Goal: Task Accomplishment & Management: Manage account settings

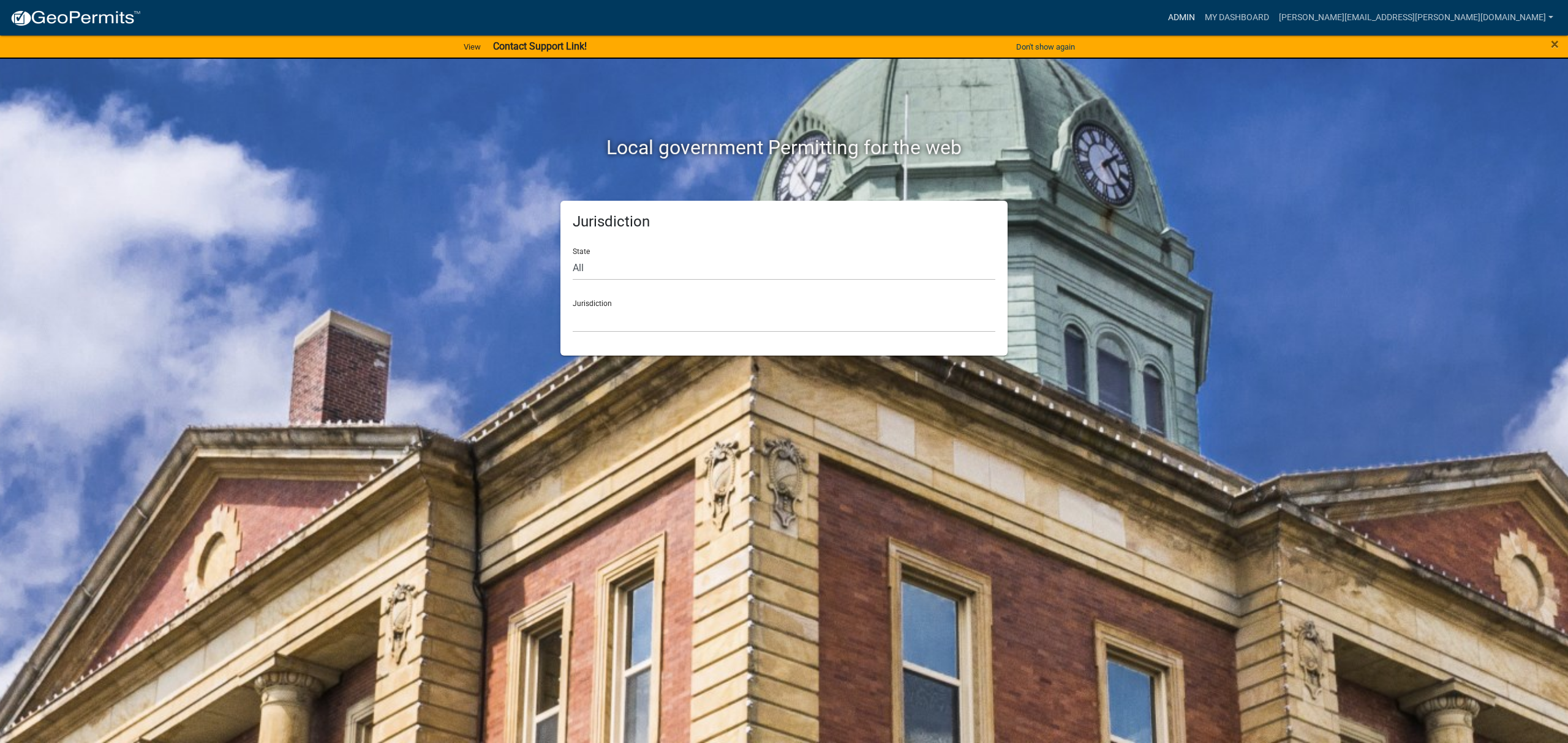
click at [1200, 9] on link "Admin" at bounding box center [1181, 18] width 36 height 23
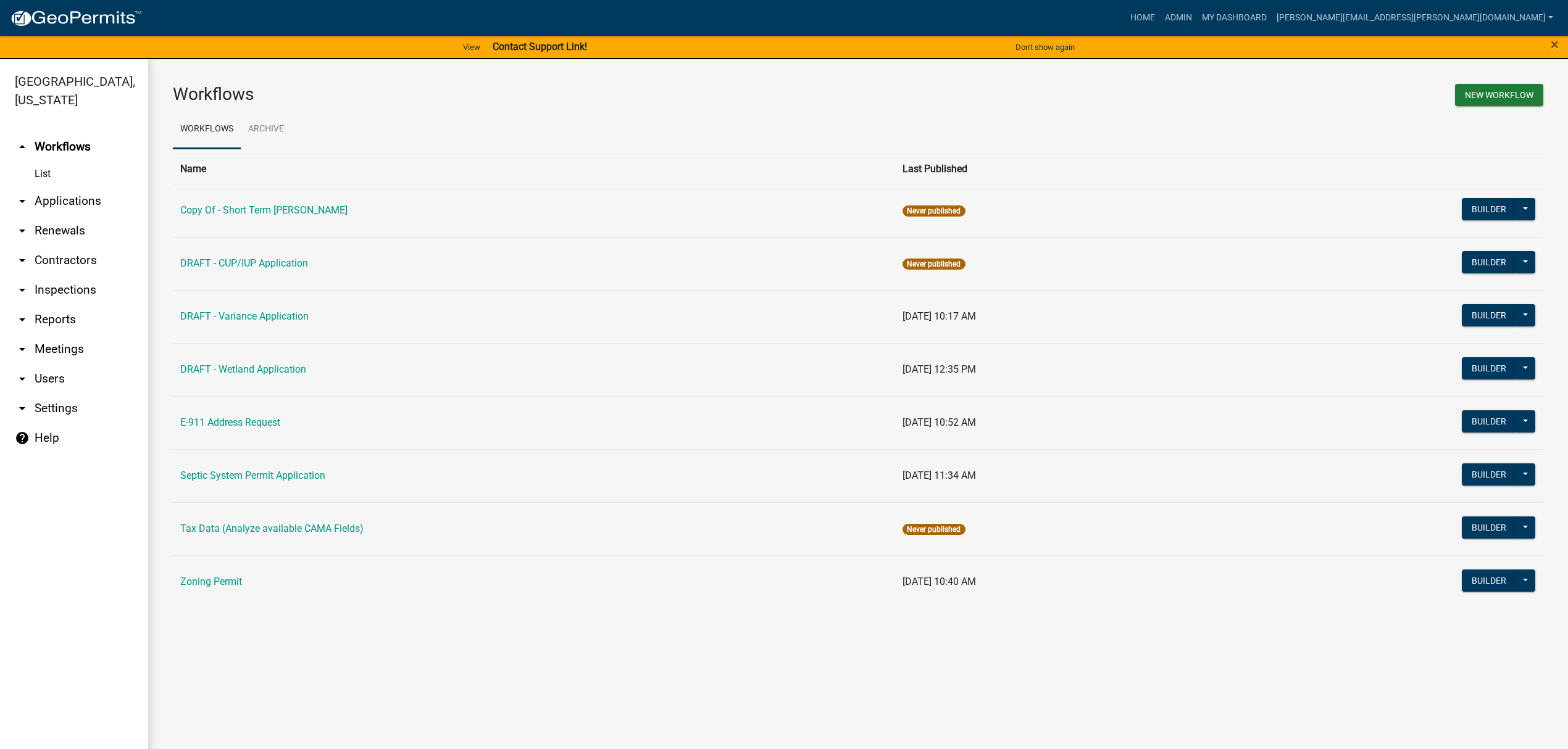
click at [53, 195] on link "arrow_drop_down Applications" at bounding box center [74, 201] width 148 height 29
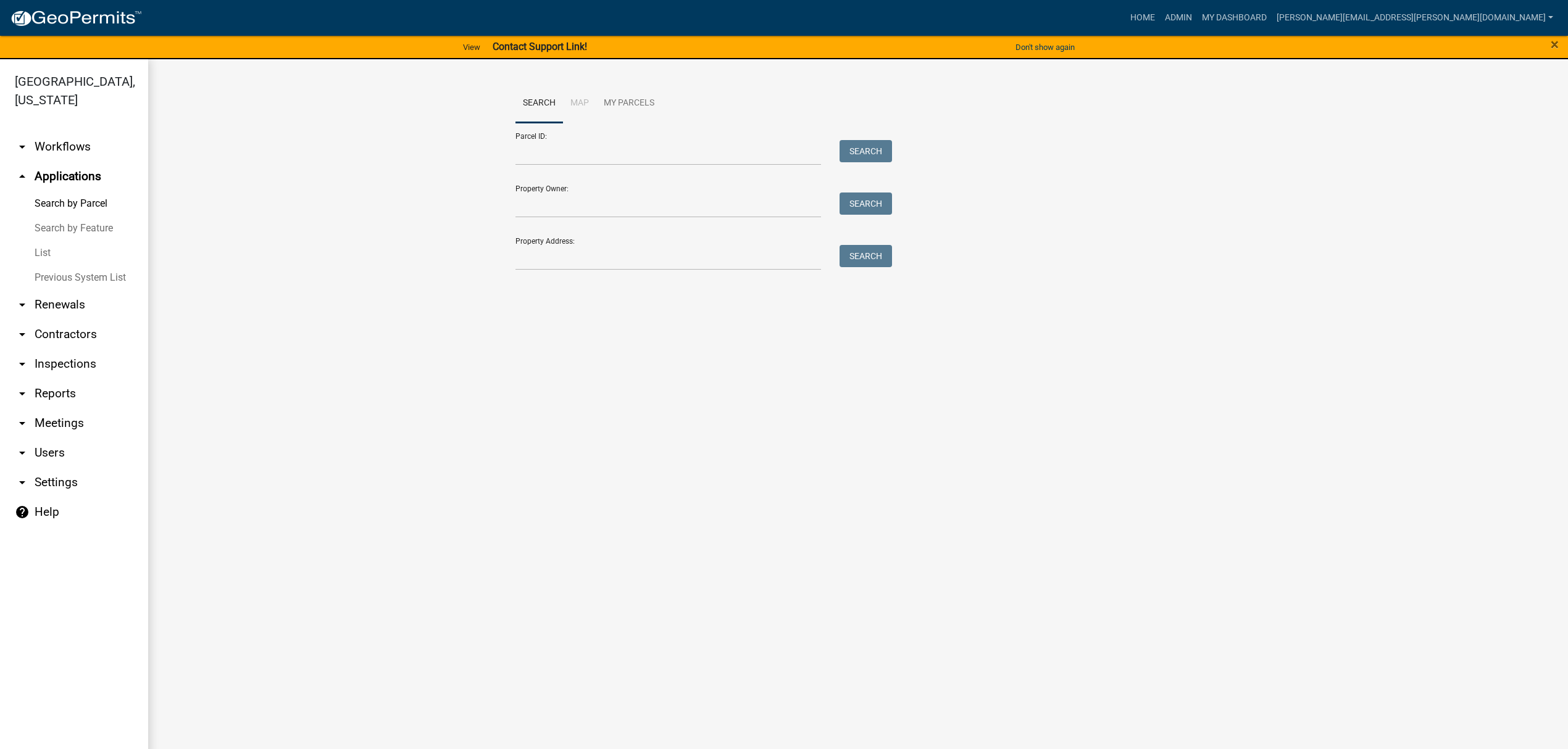
click at [44, 250] on link "List" at bounding box center [74, 253] width 148 height 24
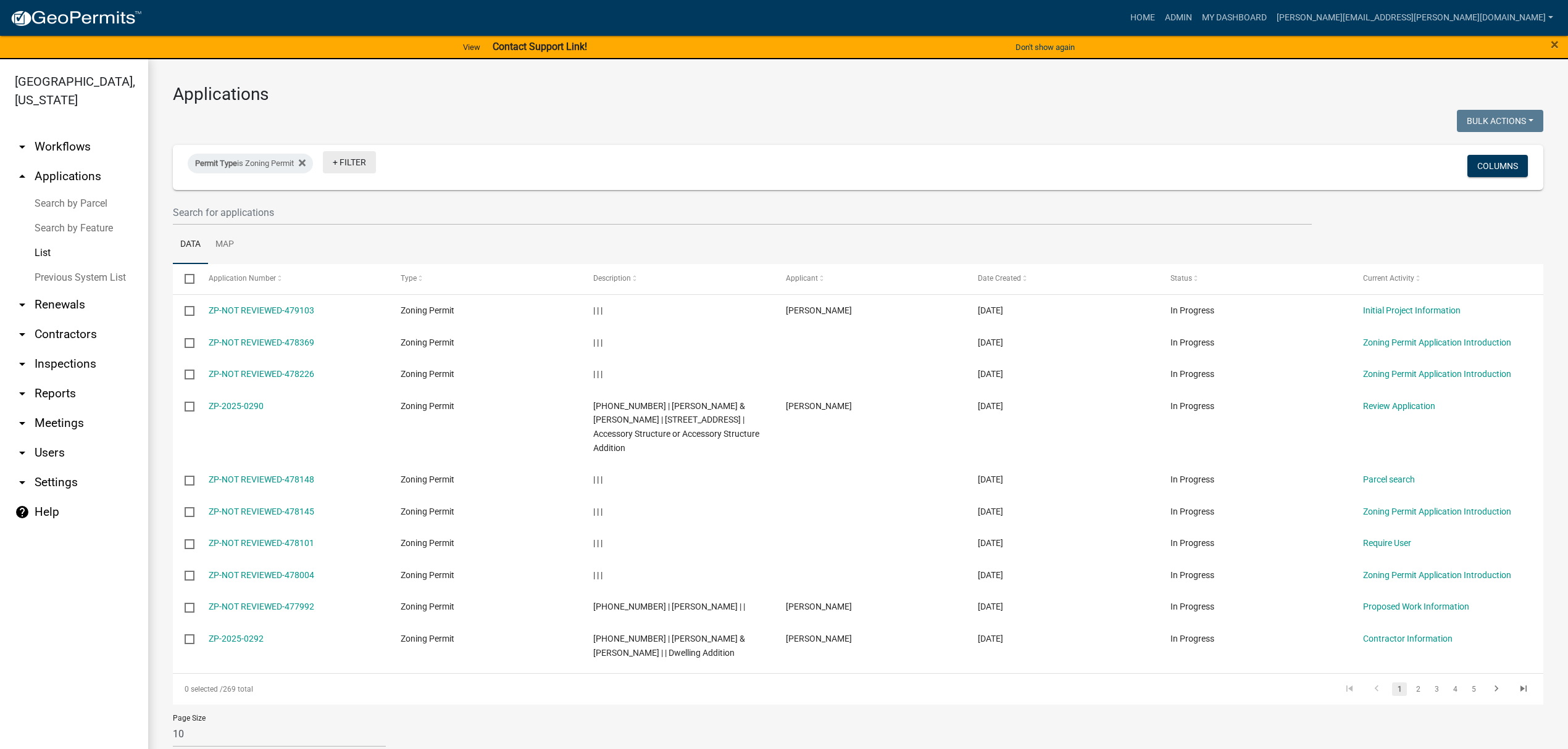
click at [351, 167] on link "+ Filter" at bounding box center [350, 163] width 53 height 23
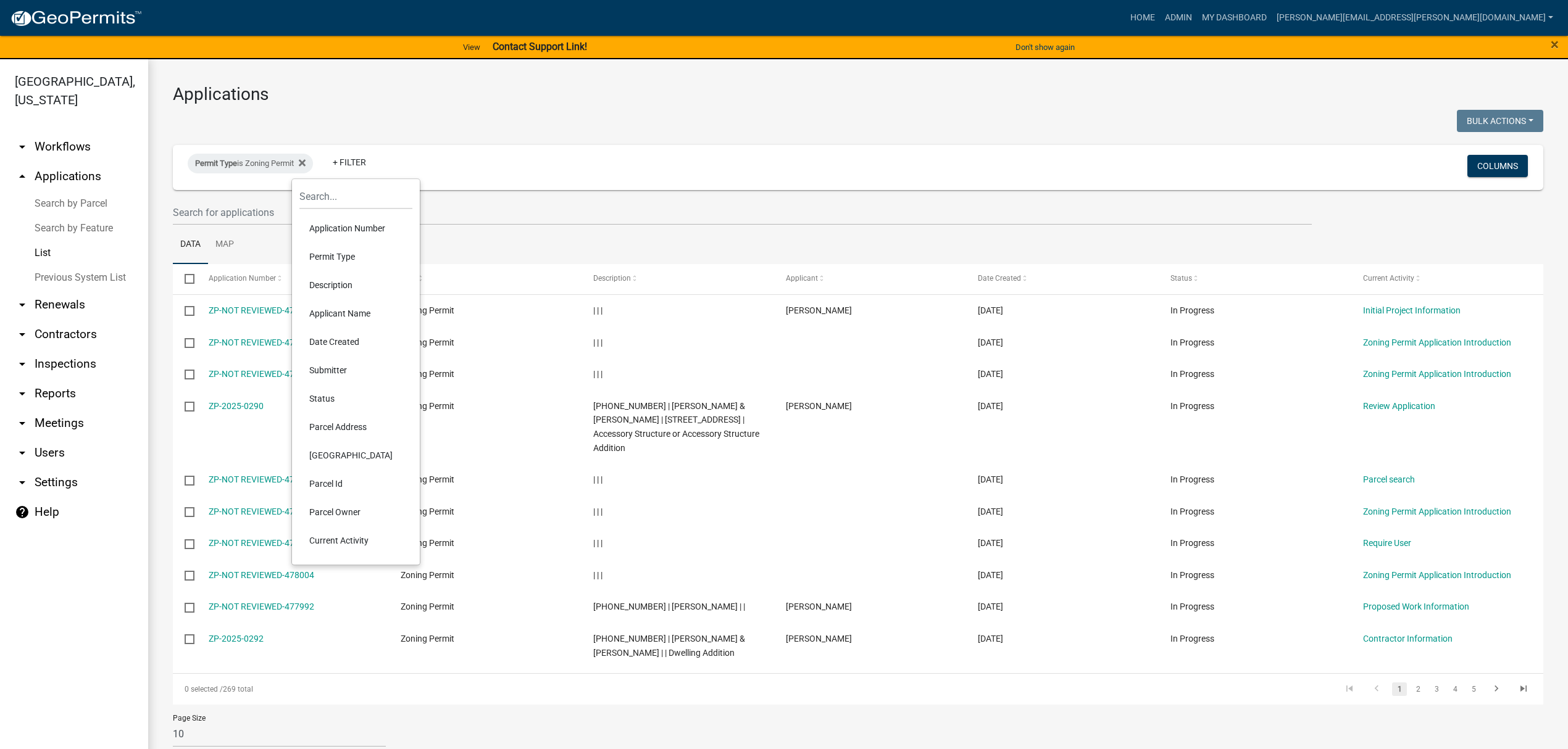
click at [331, 403] on li "Status" at bounding box center [356, 399] width 113 height 28
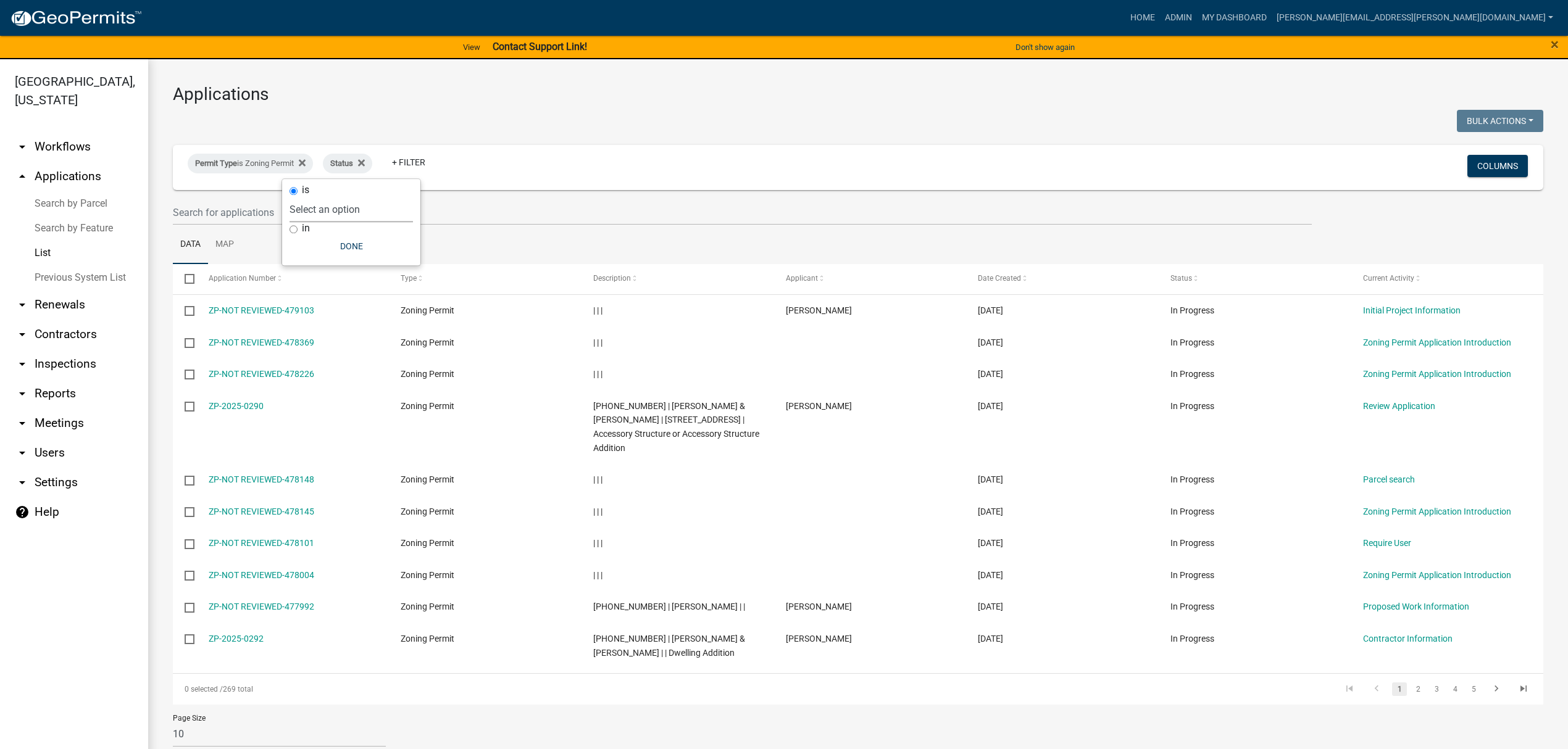
click at [361, 212] on select "Select an option Not Started In Progress Completed Expired Locked Withdrawn Voi…" at bounding box center [351, 209] width 123 height 25
click at [502, 205] on input "text" at bounding box center [742, 212] width 1139 height 25
click at [364, 164] on icon at bounding box center [361, 163] width 7 height 7
click at [373, 164] on link "+ Filter" at bounding box center [350, 163] width 53 height 23
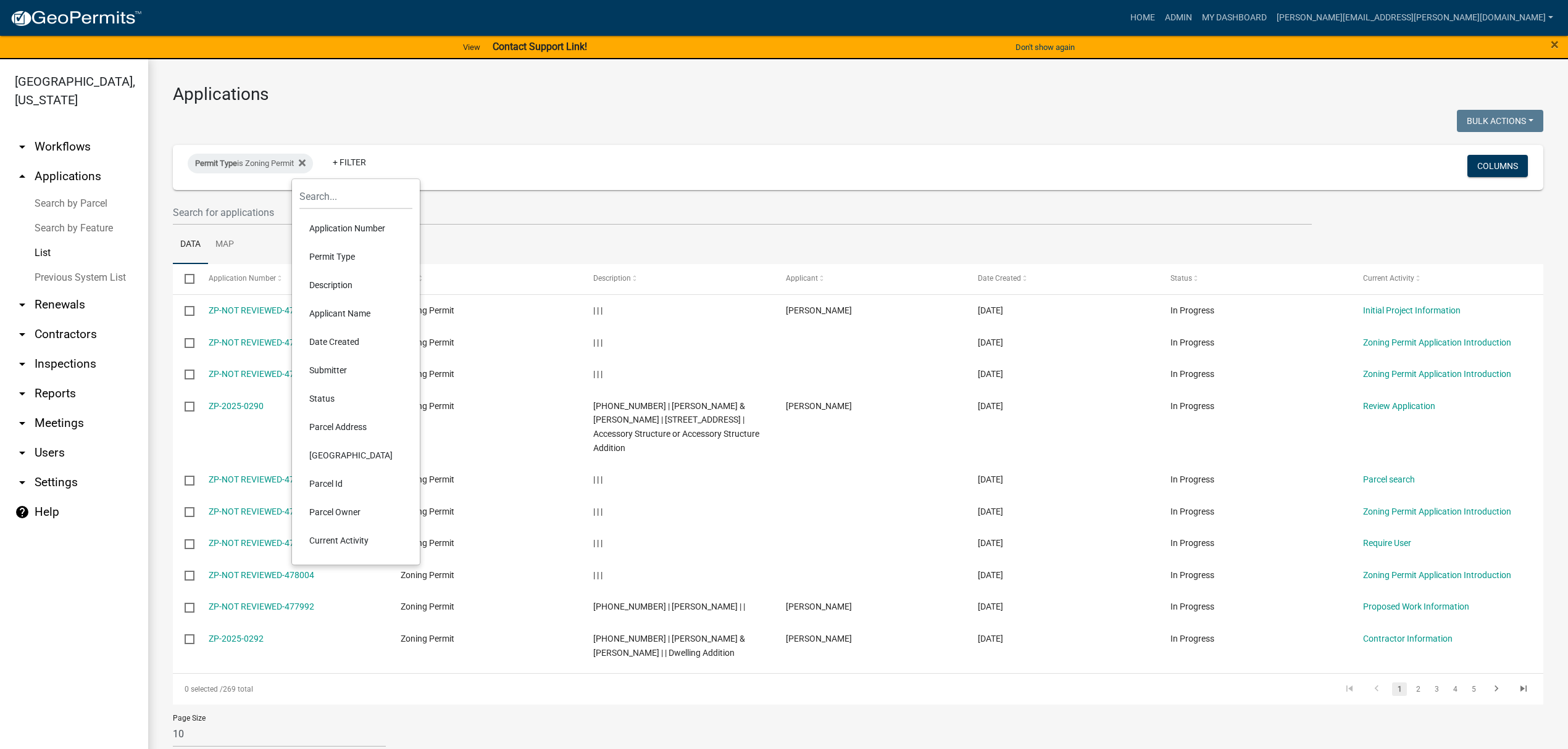
click at [322, 541] on li "Current Activity" at bounding box center [356, 541] width 113 height 28
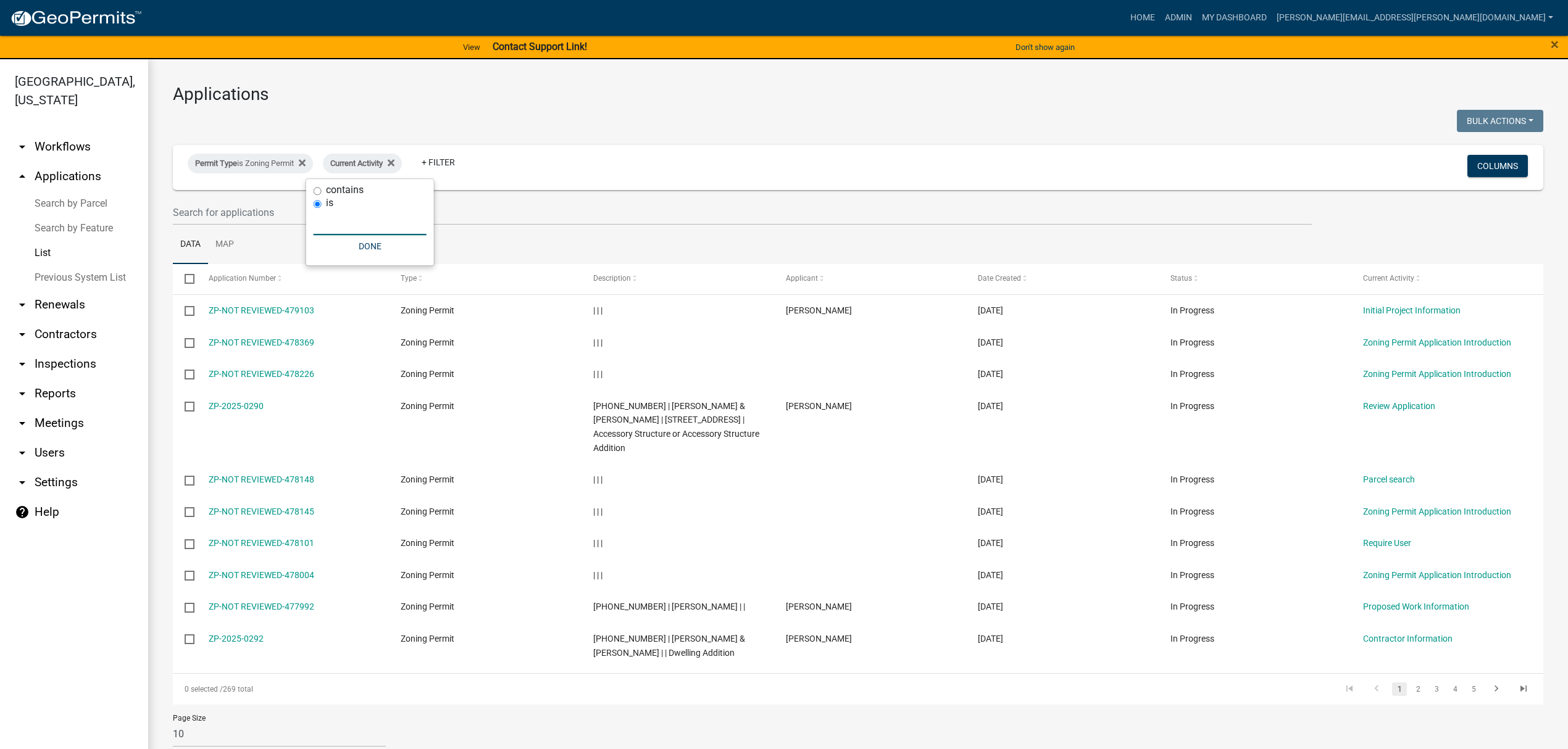
click at [351, 227] on input "text" at bounding box center [370, 222] width 113 height 25
click at [331, 250] on button "Done" at bounding box center [370, 247] width 113 height 23
click at [381, 166] on span "Current Activity" at bounding box center [357, 163] width 53 height 9
click at [341, 221] on input "text" at bounding box center [370, 222] width 113 height 25
click at [1411, 690] on link "2" at bounding box center [1418, 690] width 15 height 13
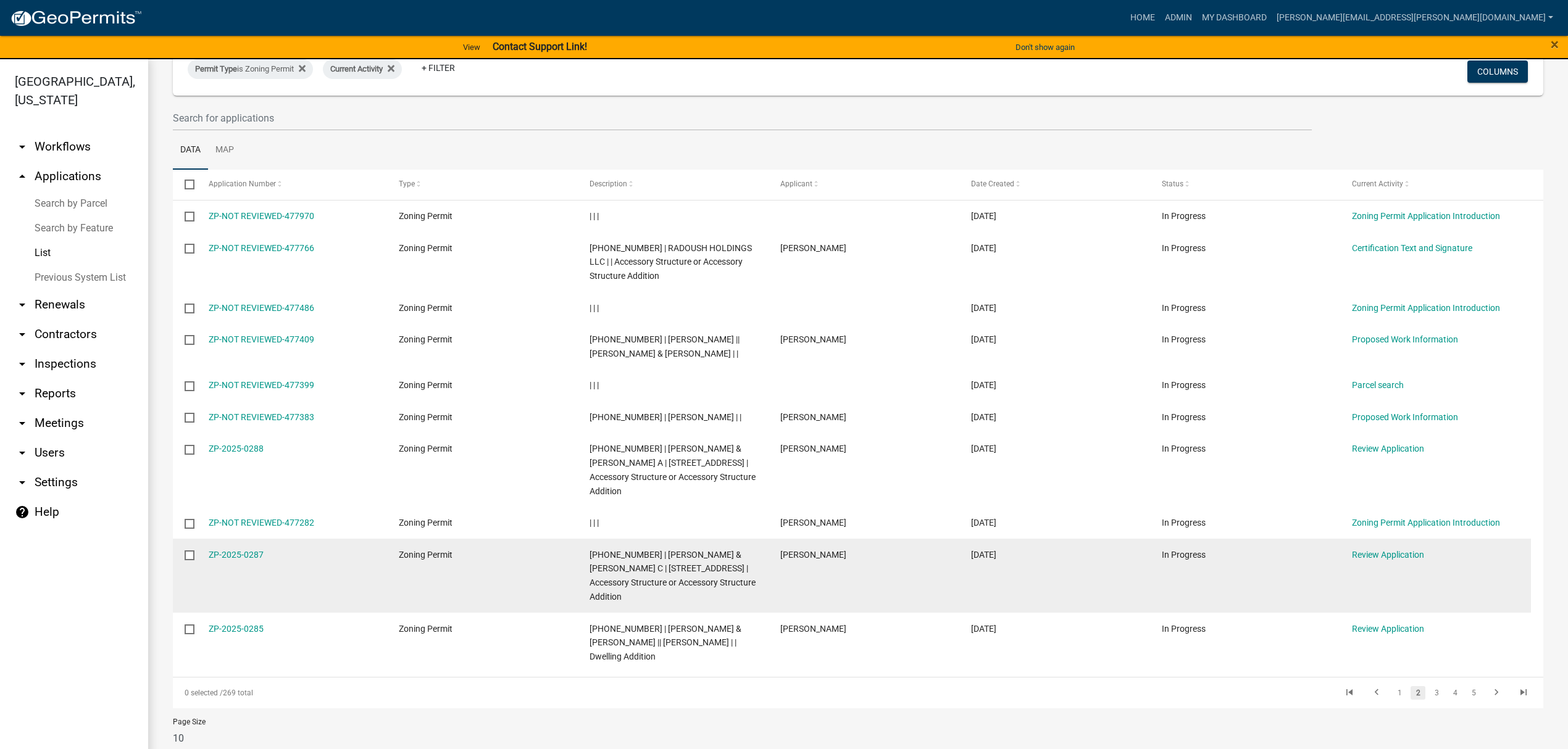
scroll to position [101, 0]
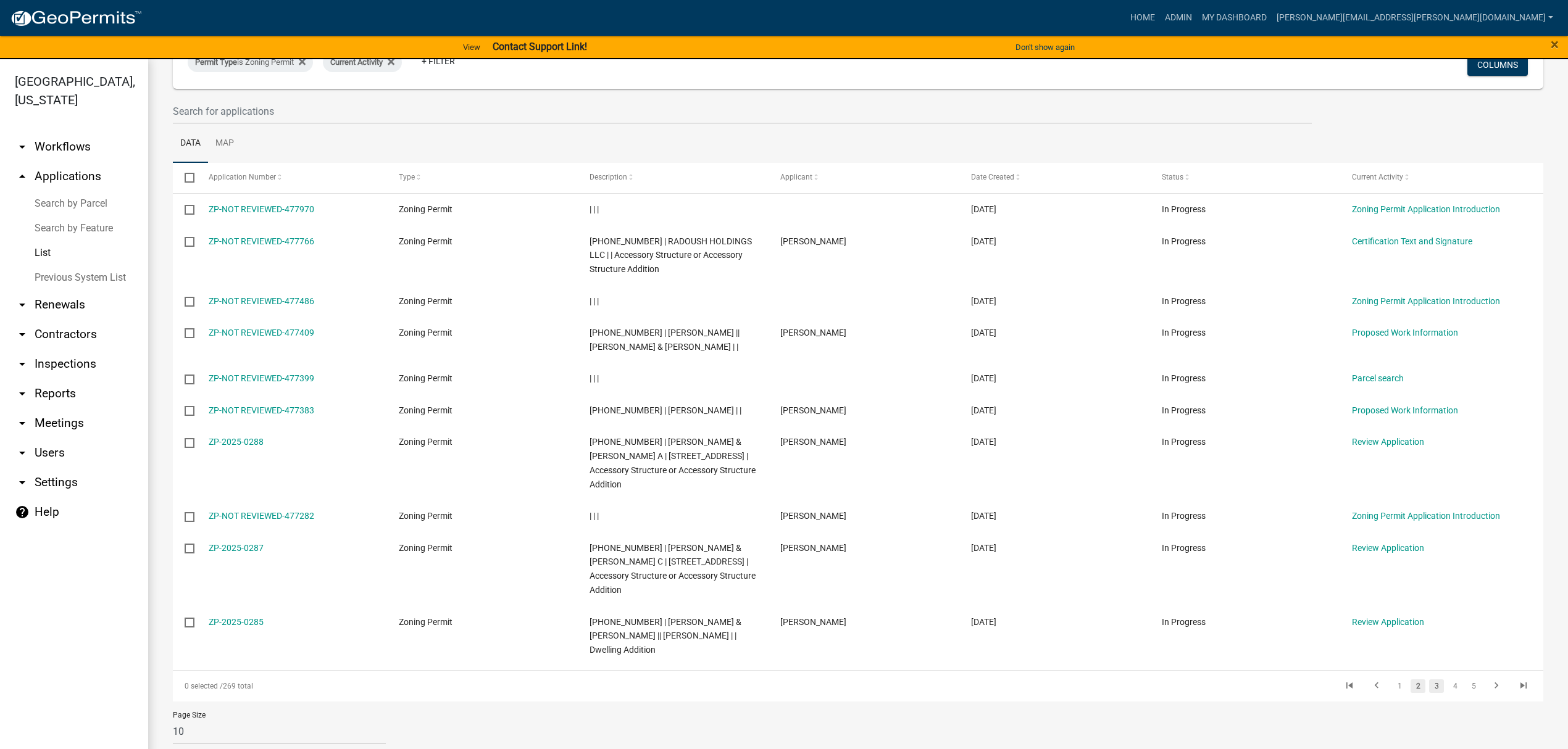
click at [1429, 679] on link "3" at bounding box center [1437, 686] width 15 height 13
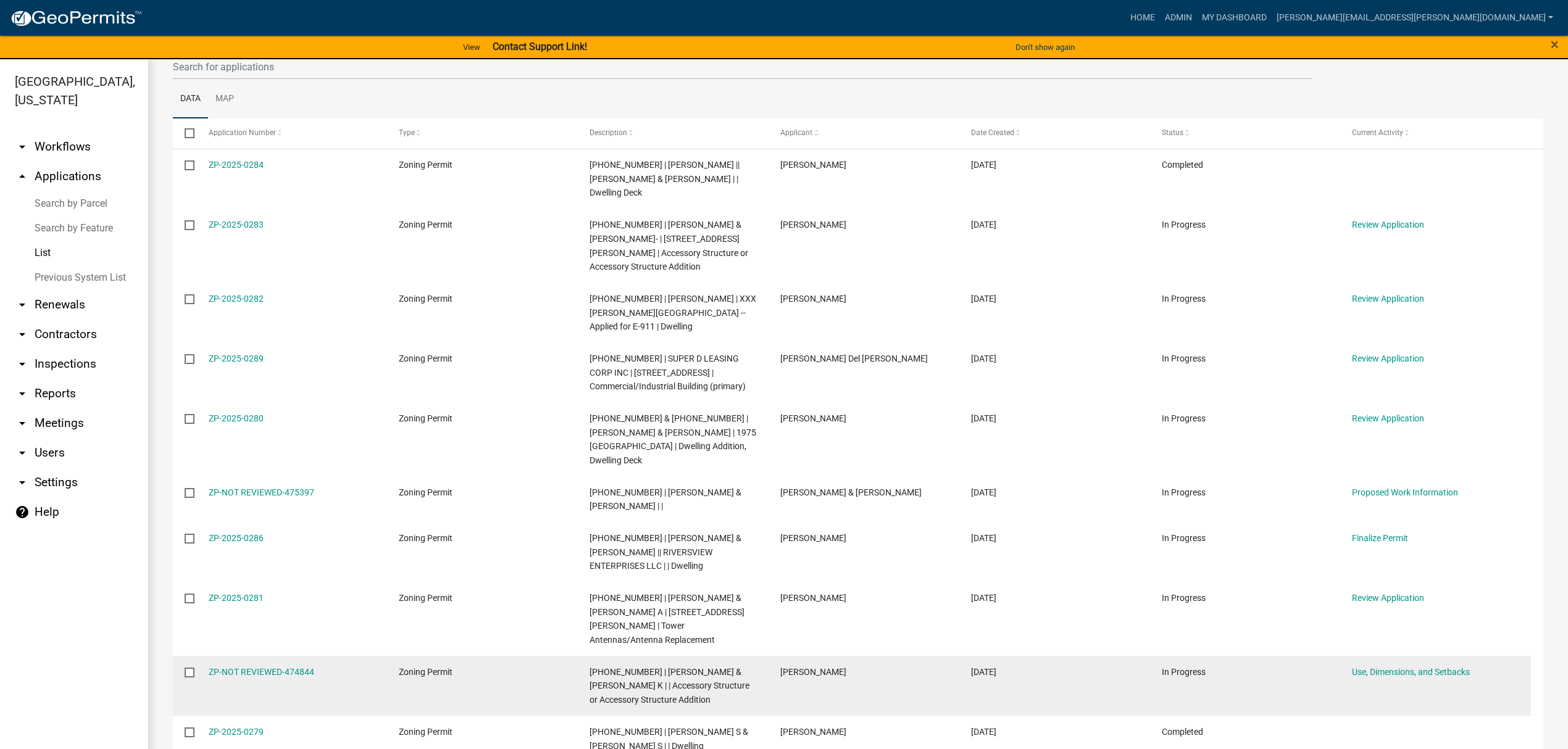
scroll to position [214, 0]
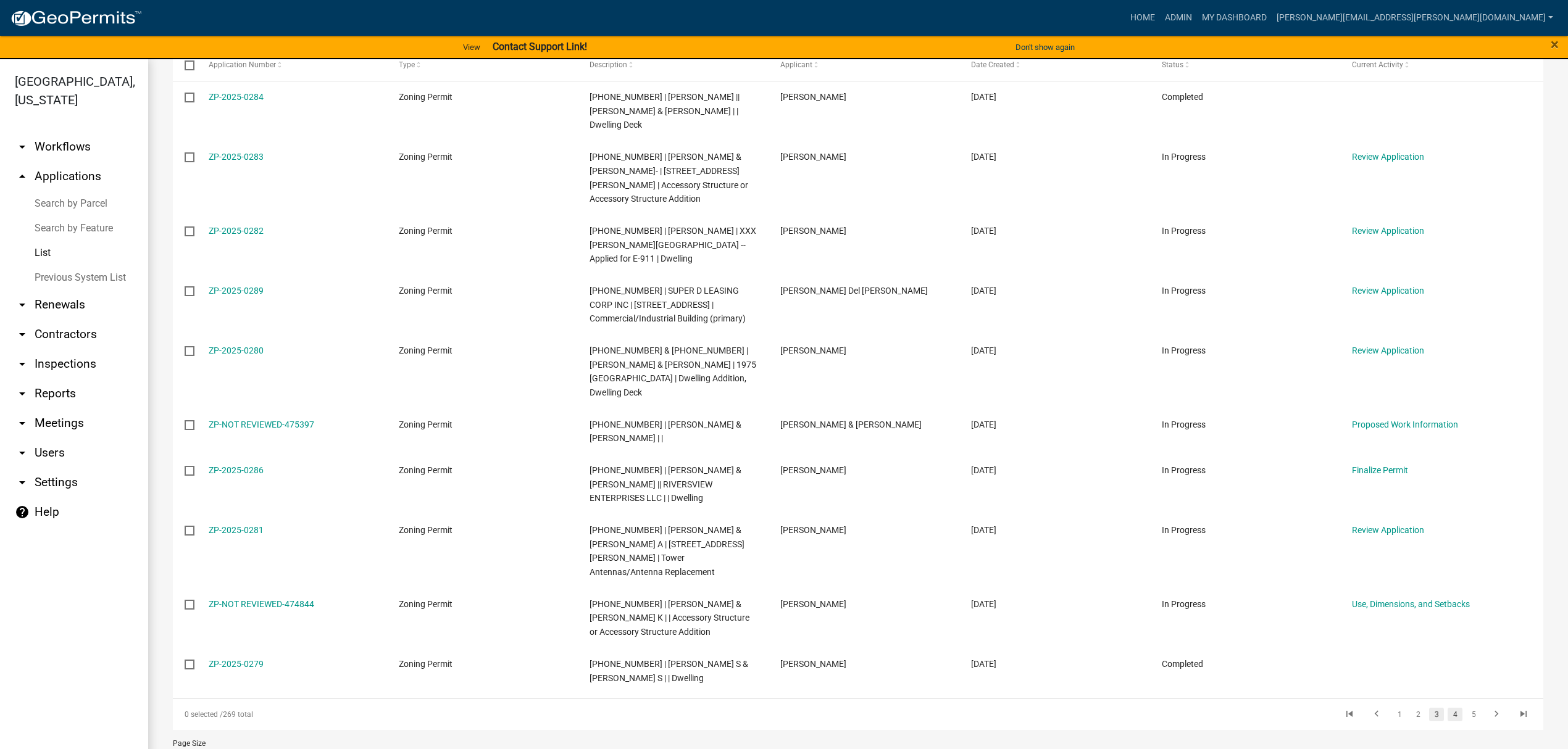
click at [1447, 708] on link "4" at bounding box center [1455, 714] width 15 height 13
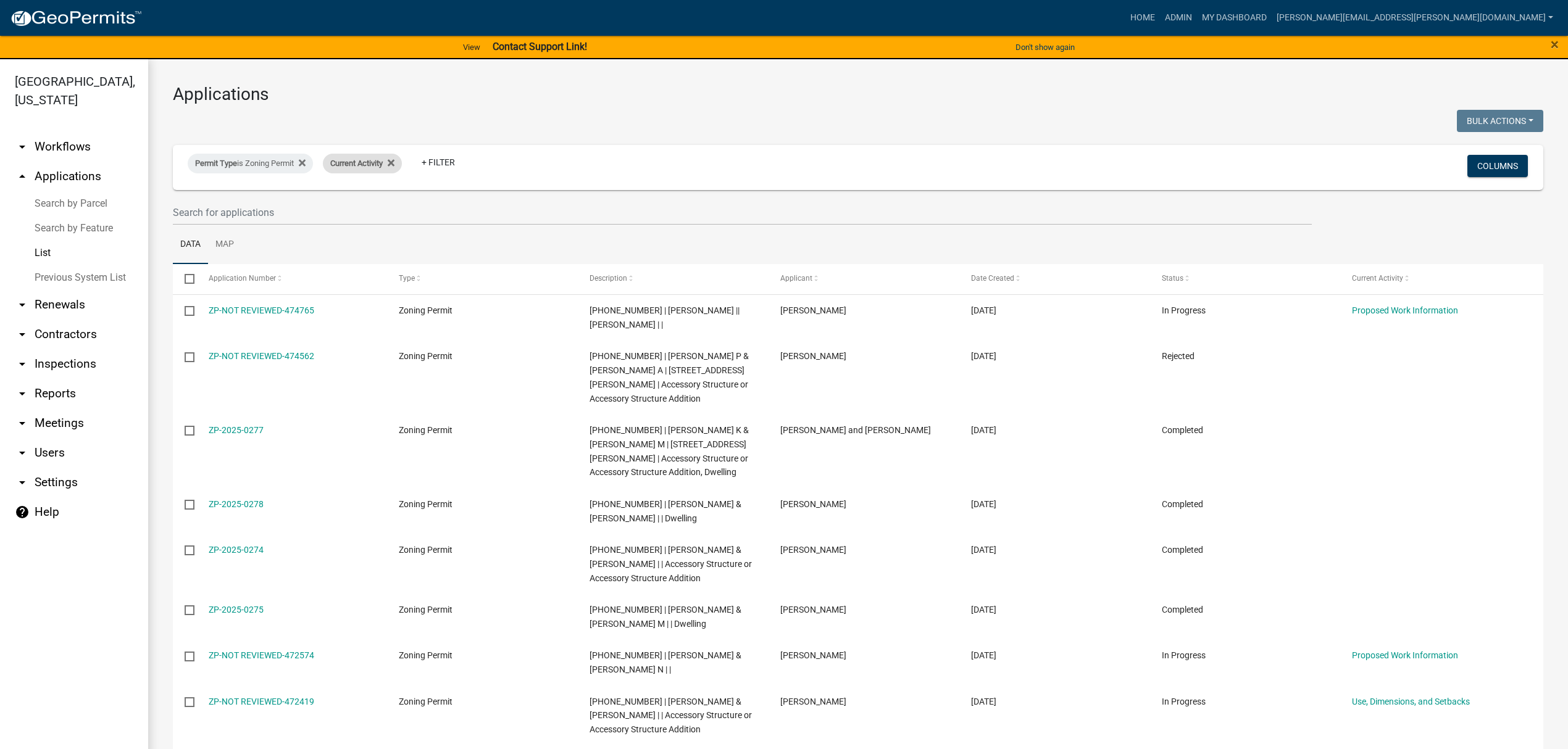
click at [351, 158] on span "Current Activity" at bounding box center [357, 163] width 53 height 9
click at [351, 223] on input "text" at bounding box center [370, 222] width 113 height 25
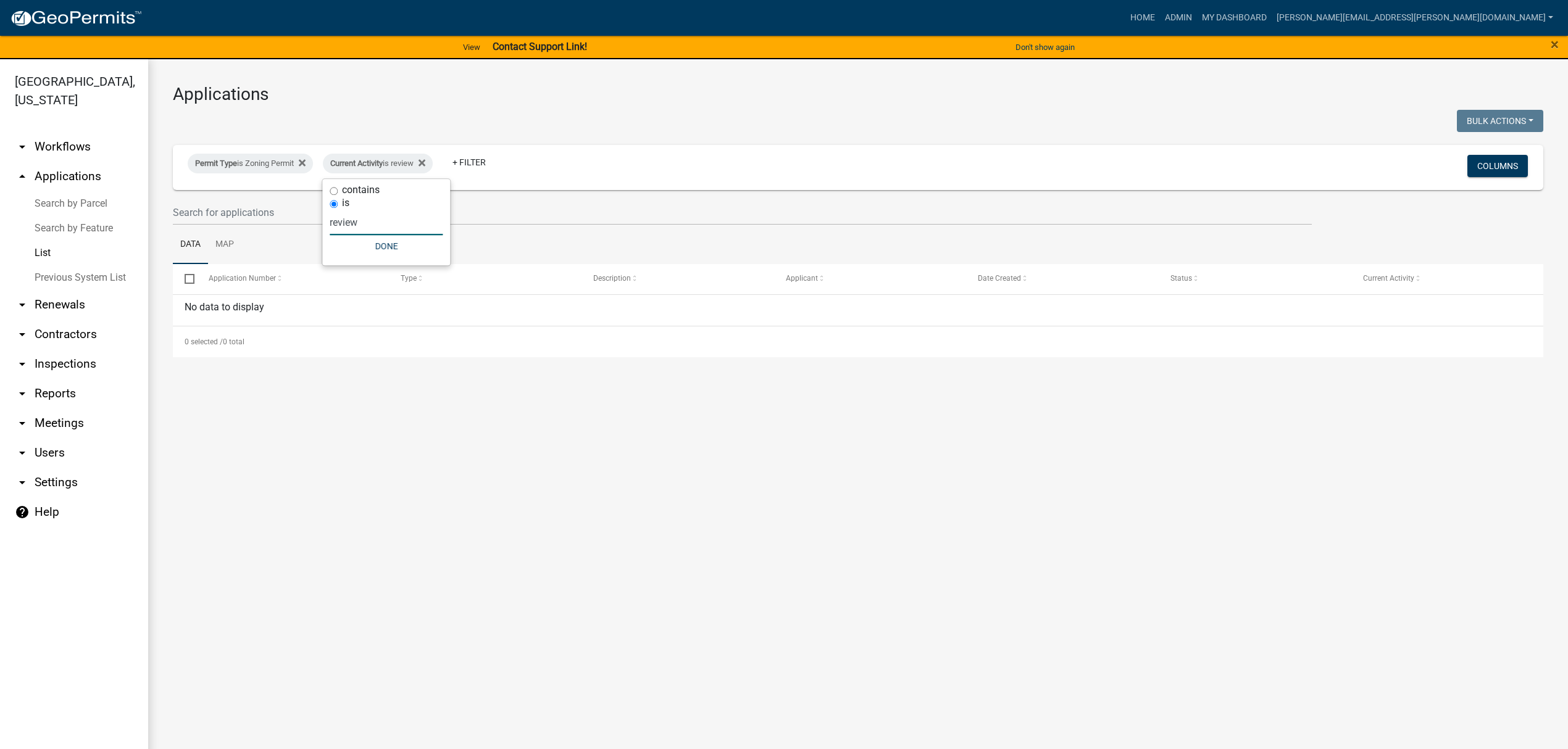
type input "review"
click at [373, 188] on label "contains" at bounding box center [361, 190] width 38 height 9
click at [337, 188] on input "contains" at bounding box center [334, 191] width 8 height 8
radio input "true"
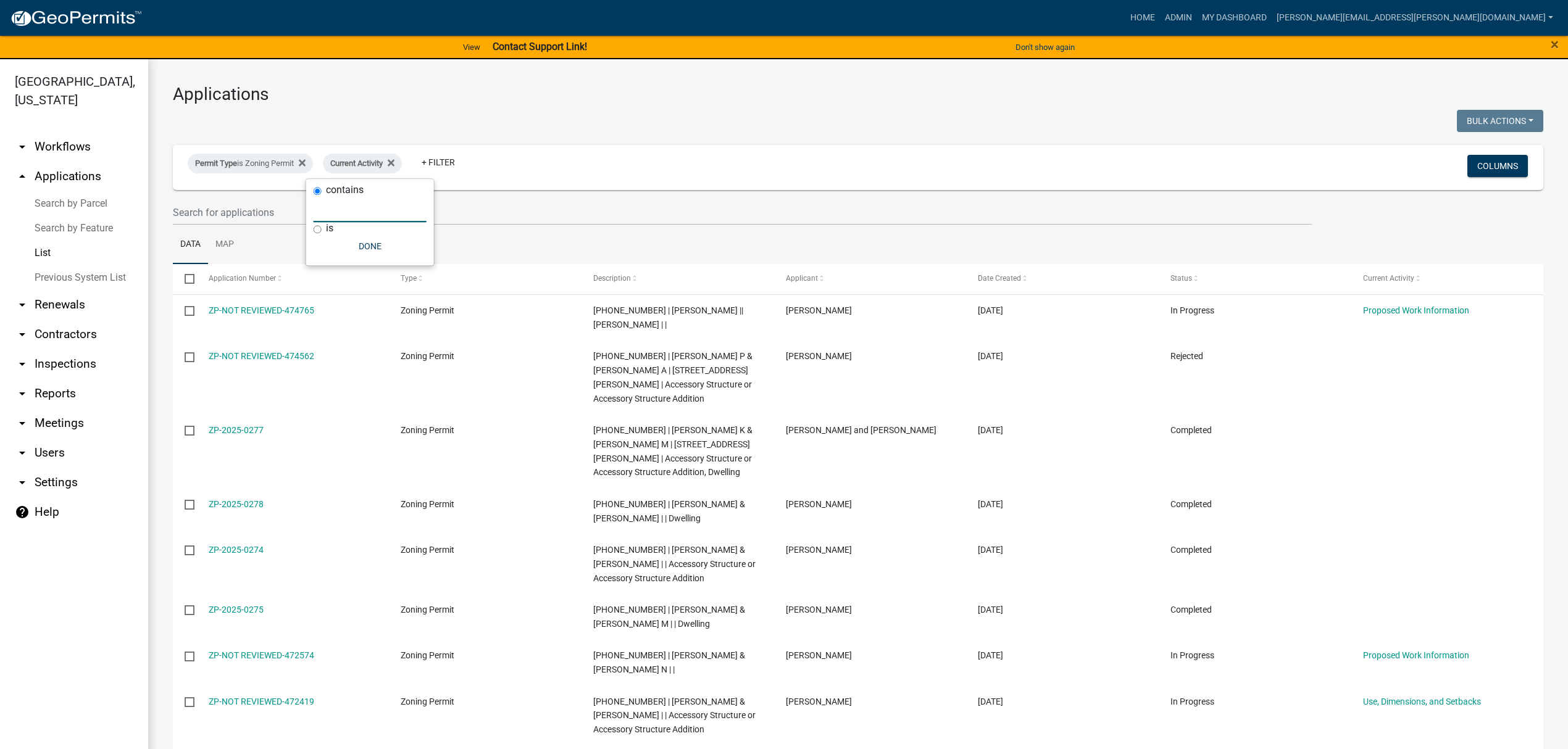
click at [359, 212] on input "text" at bounding box center [370, 209] width 113 height 25
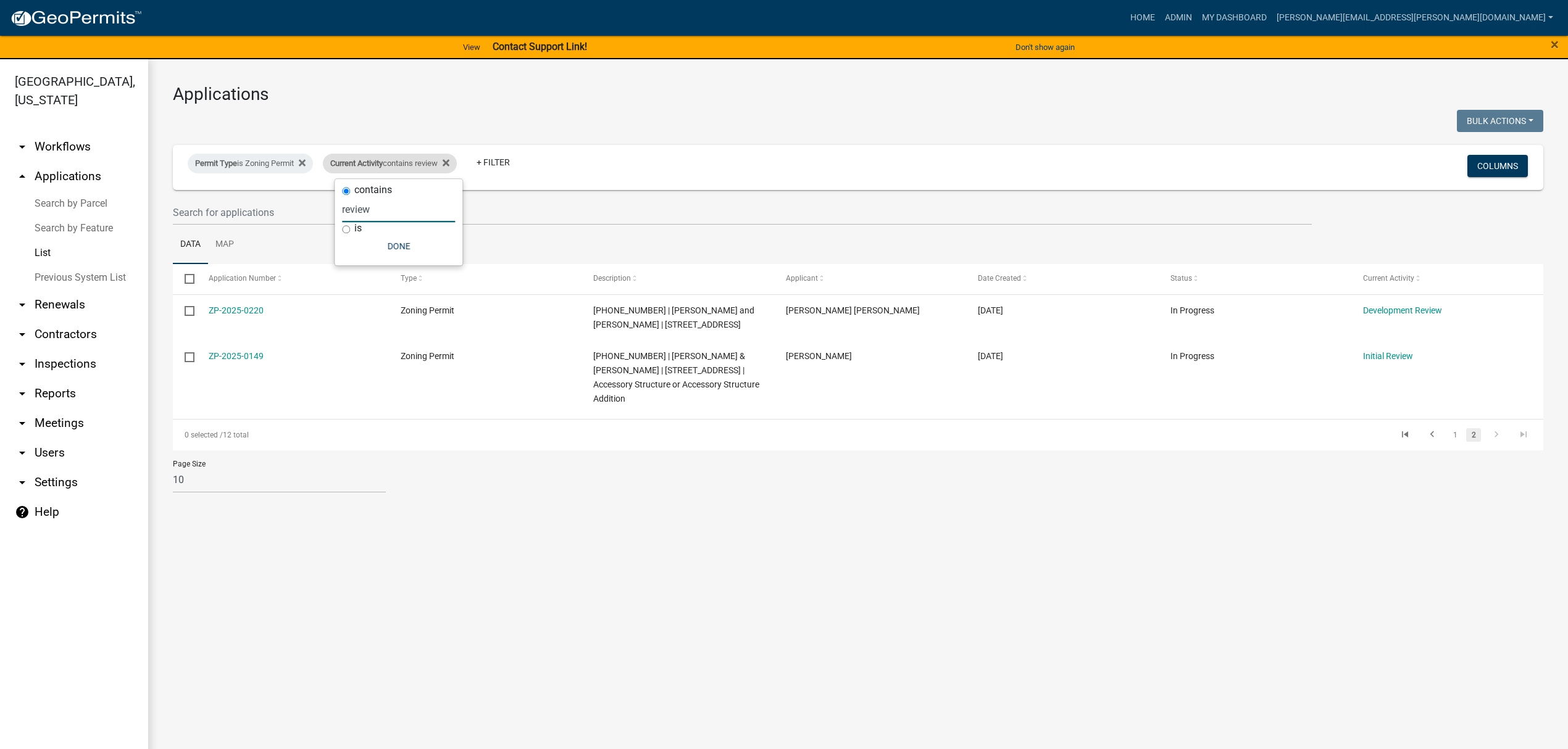
type input "review"
click at [457, 162] on div "Current Activity contains review Remove this filter" at bounding box center [390, 163] width 134 height 20
click at [449, 166] on fa-icon at bounding box center [443, 163] width 11 height 20
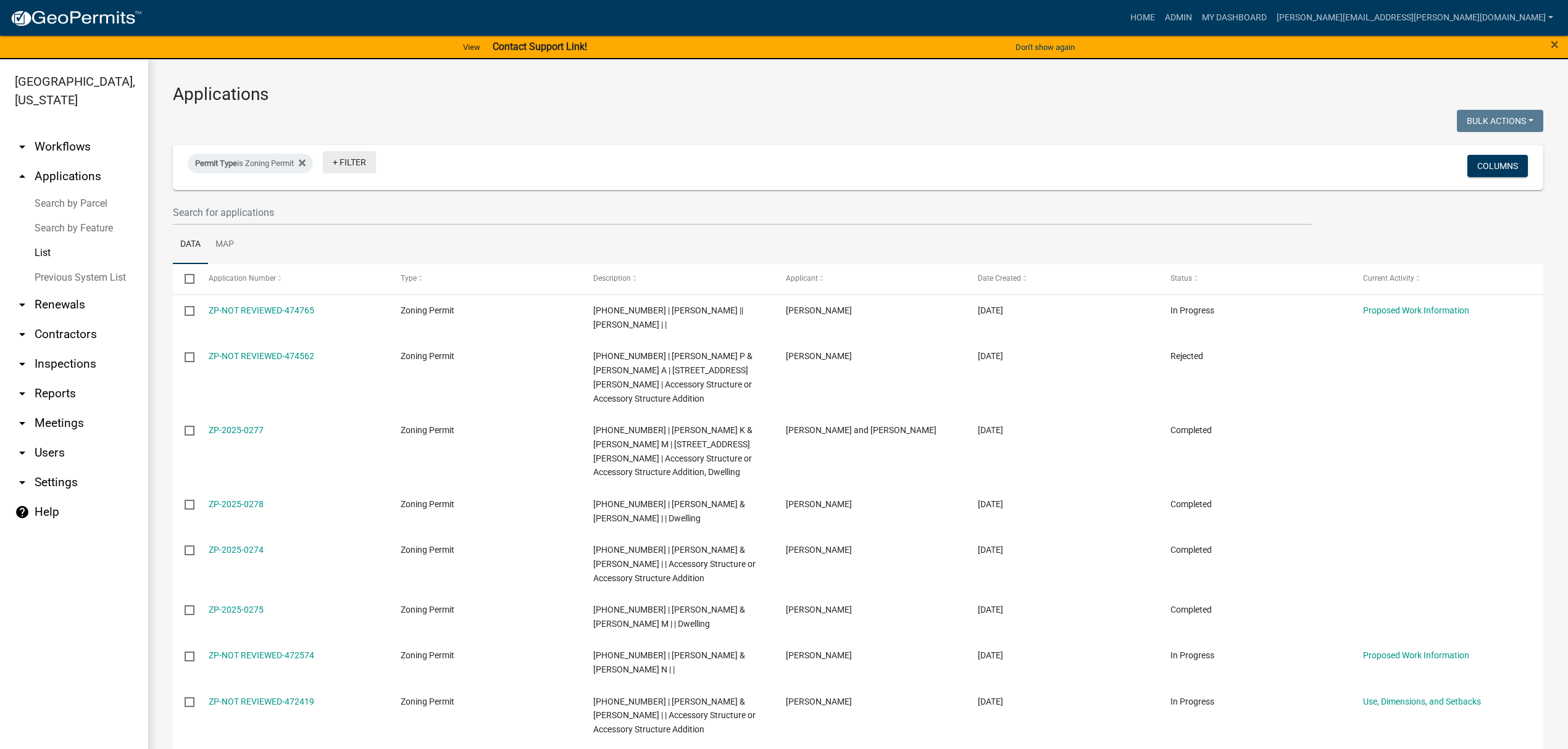
click at [358, 168] on link "+ Filter" at bounding box center [350, 163] width 53 height 23
click at [326, 400] on li "Status" at bounding box center [356, 399] width 113 height 28
click at [347, 216] on select "Select an option Not Started In Progress Completed Expired Locked Withdrawn Voi…" at bounding box center [351, 209] width 123 height 25
select select "1"
click at [315, 197] on select "Select an option Not Started In Progress Completed Expired Locked Withdrawn Voi…" at bounding box center [351, 209] width 123 height 25
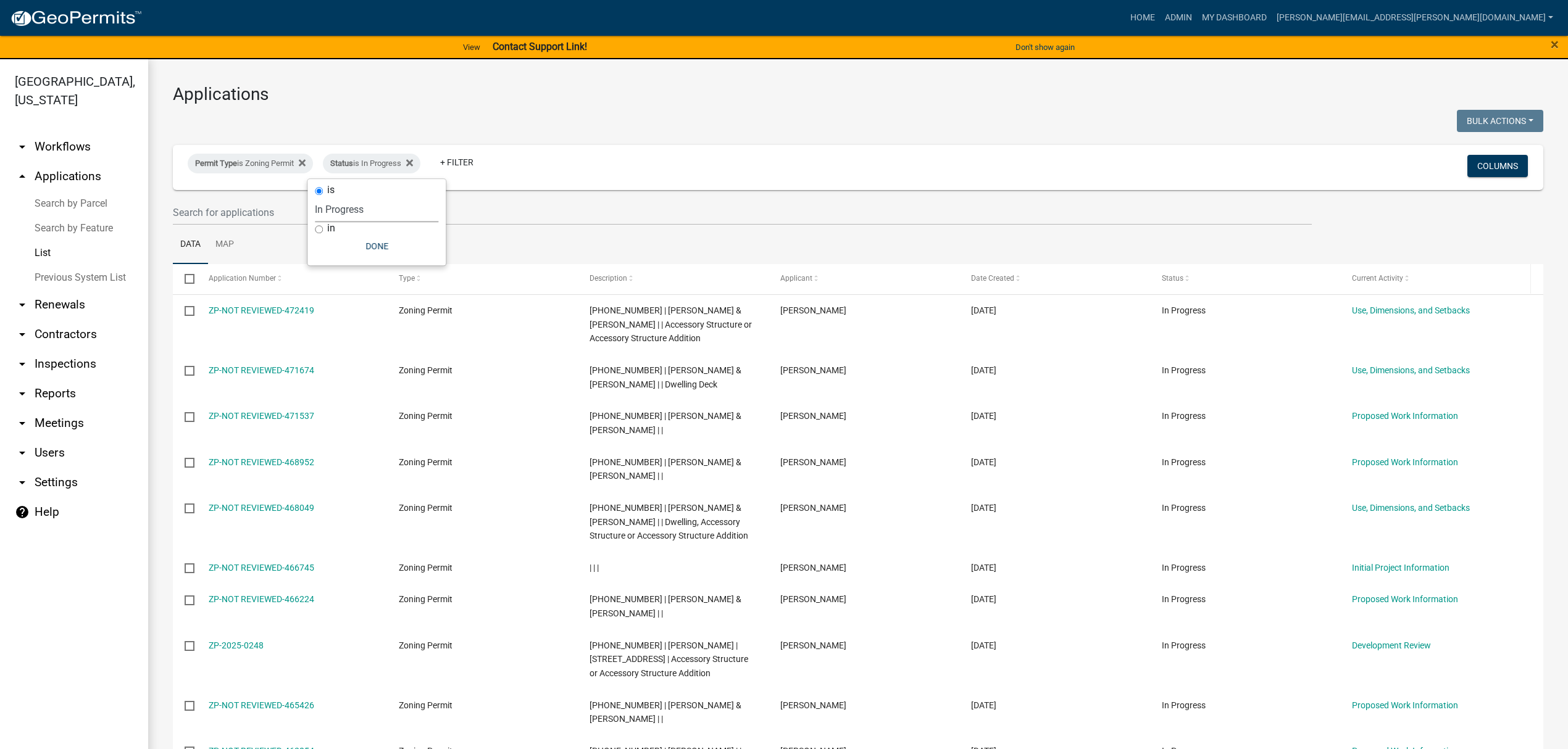
click at [1392, 268] on datatable-header-cell "Current Activity" at bounding box center [1435, 278] width 190 height 29
click at [1394, 275] on span "Current Activity" at bounding box center [1378, 278] width 51 height 8
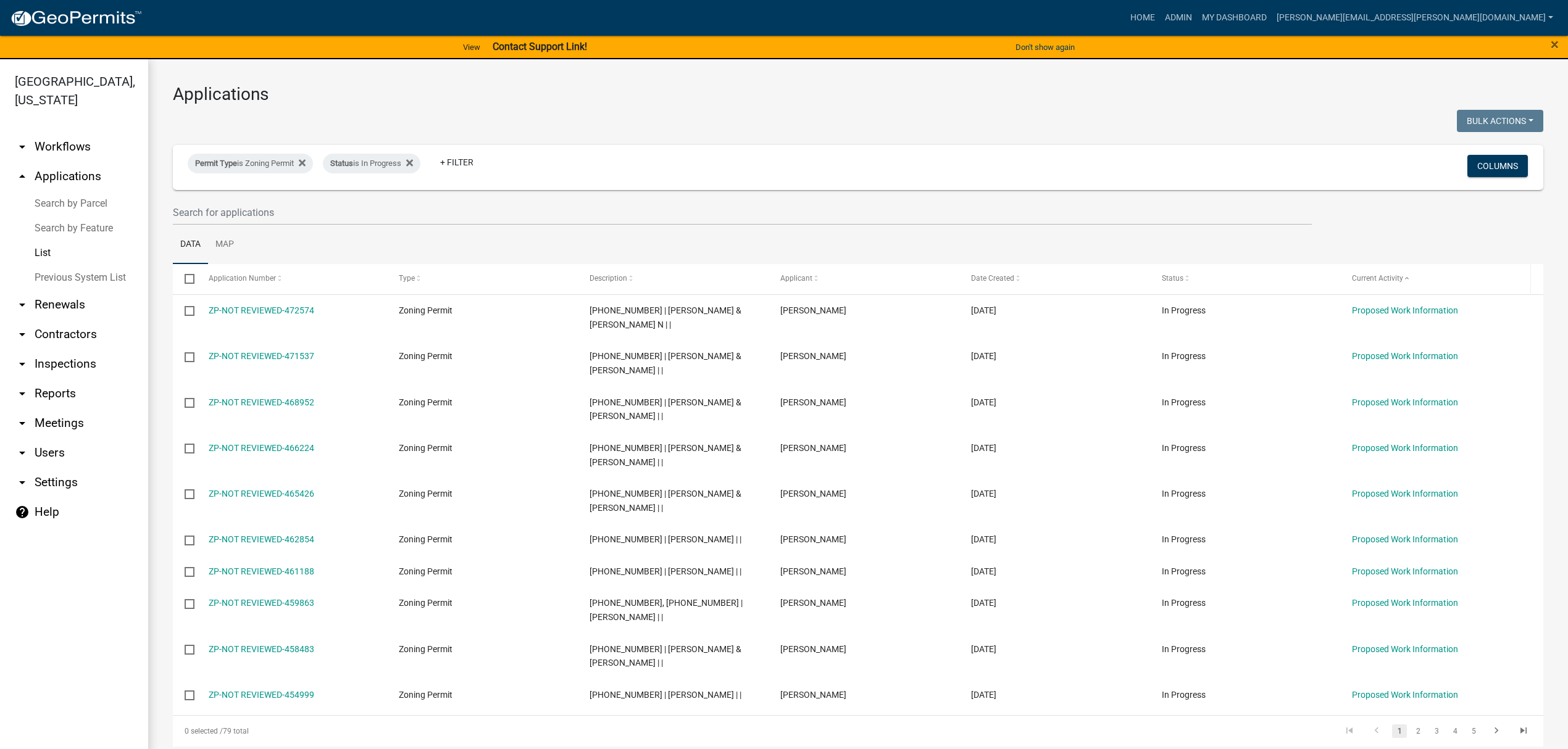
click at [1392, 280] on span "Current Activity" at bounding box center [1378, 278] width 51 height 8
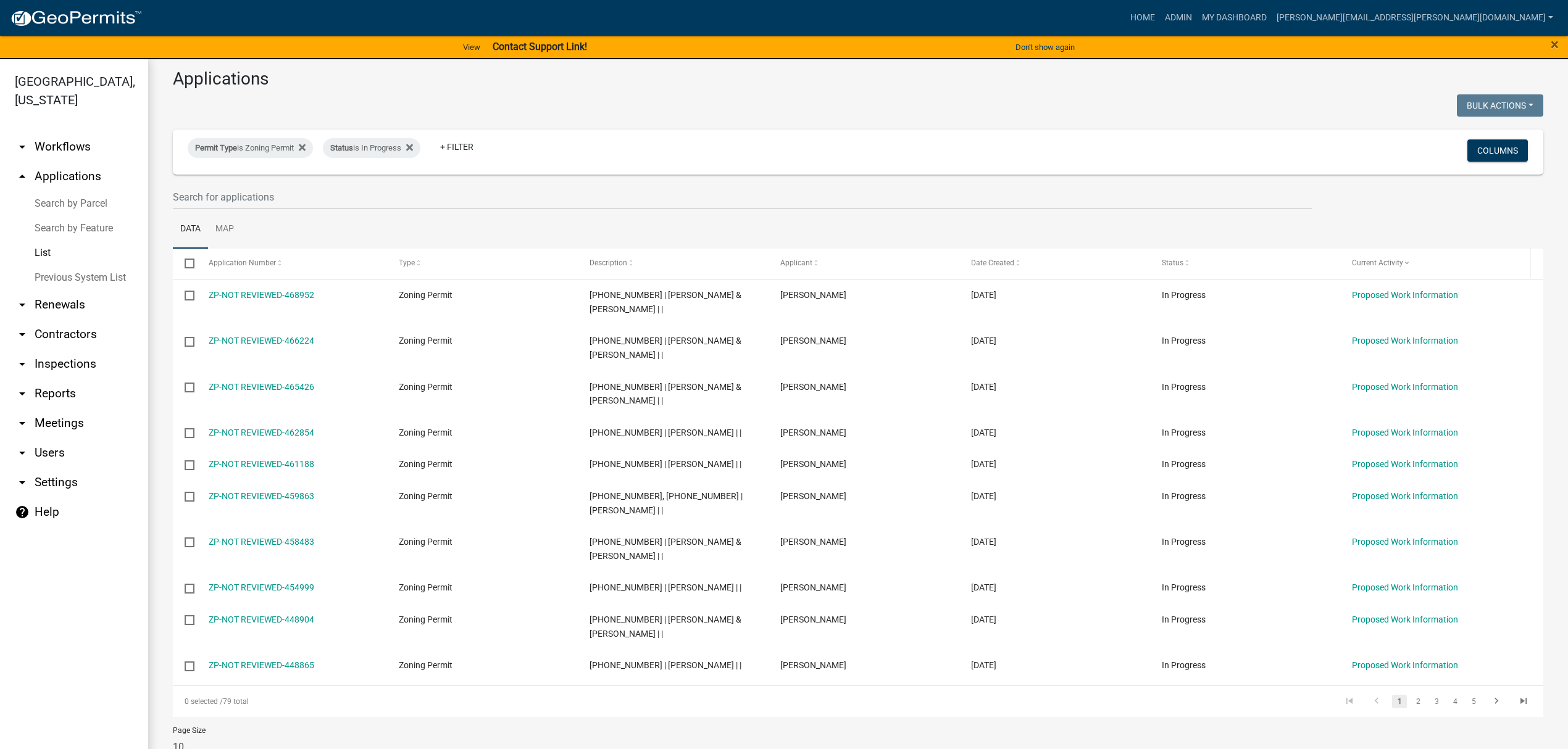
scroll to position [17, 0]
click at [1411, 693] on link "2" at bounding box center [1418, 700] width 15 height 13
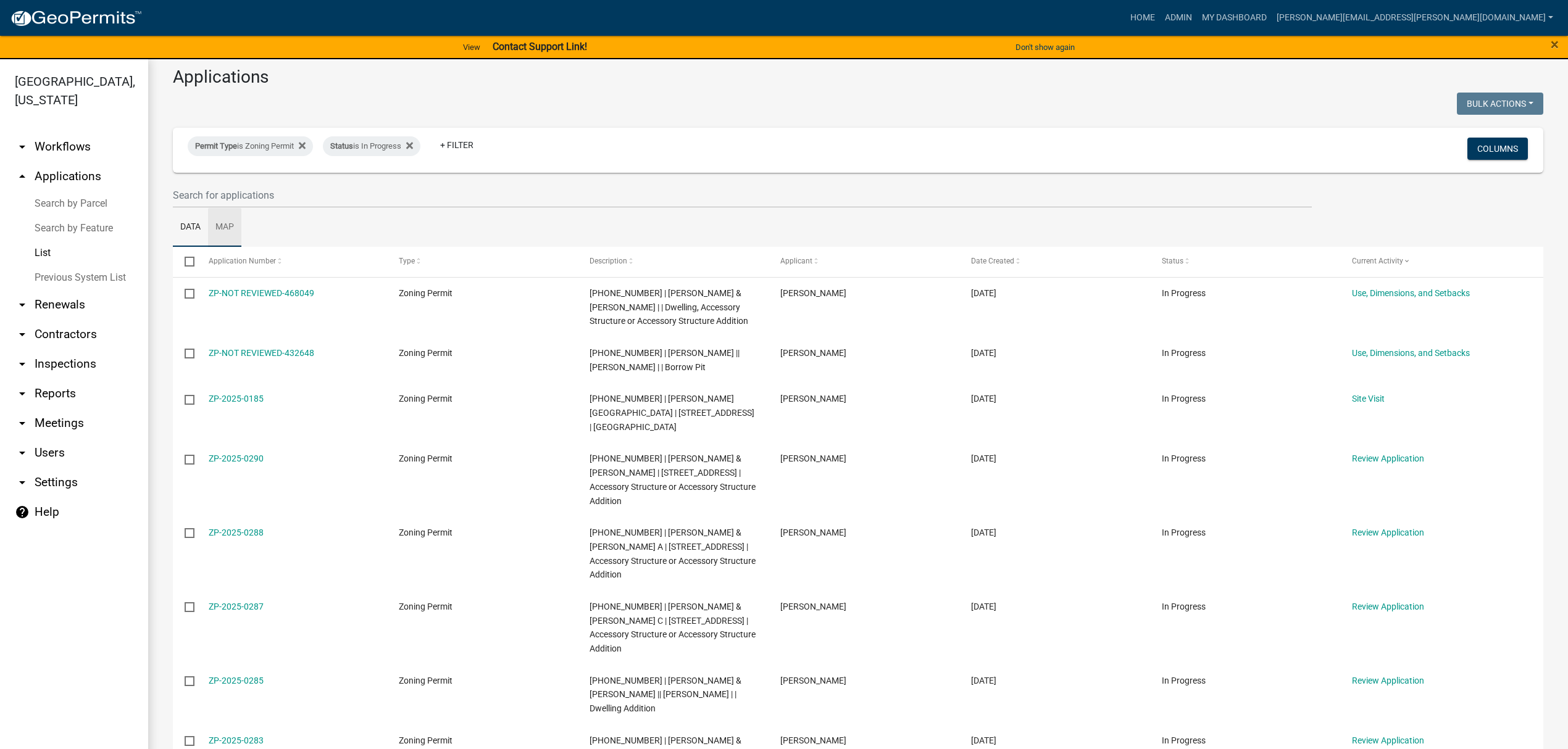
click at [221, 225] on link "Map" at bounding box center [224, 228] width 33 height 40
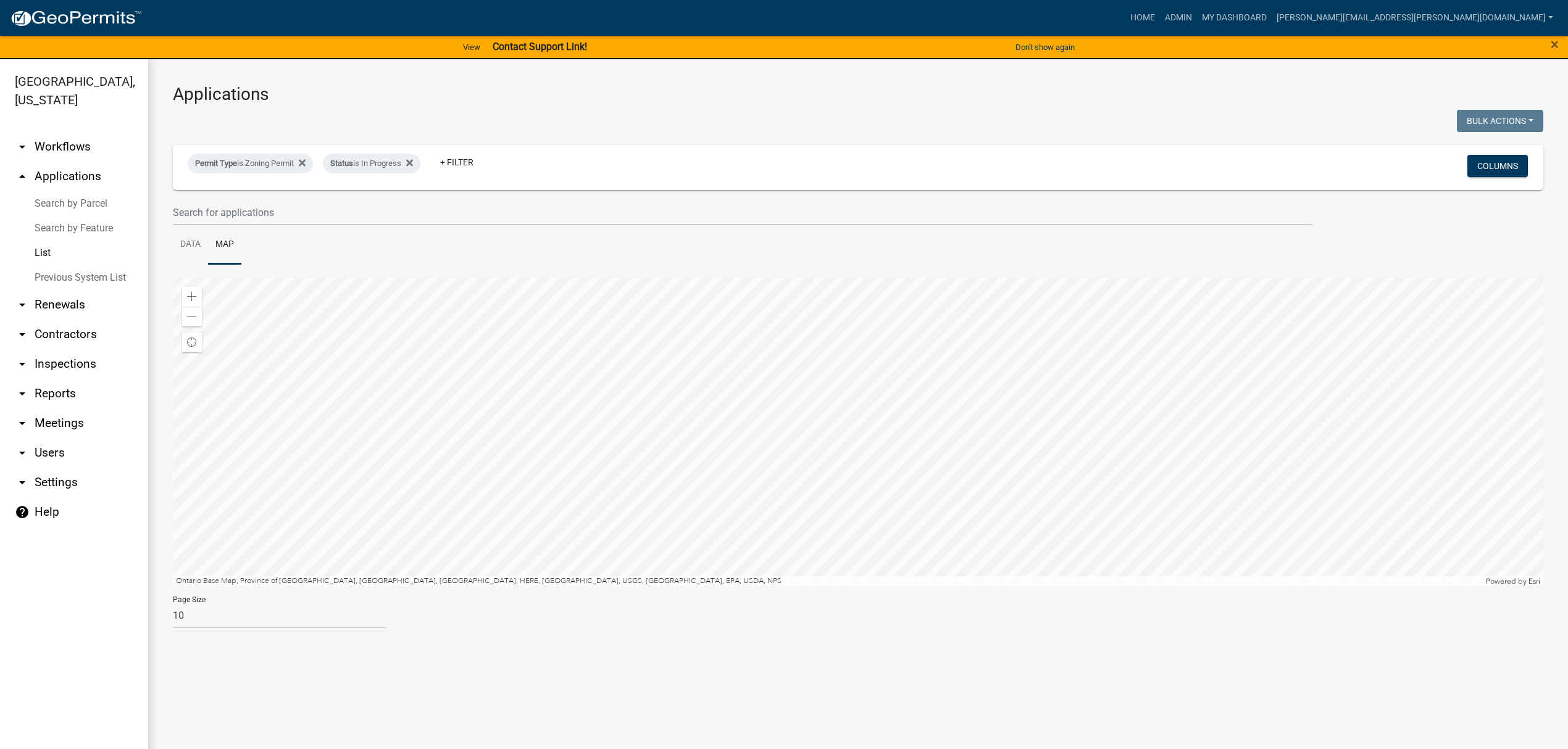
click at [240, 278] on div at bounding box center [858, 432] width 1370 height 309
click at [400, 167] on div "Status is In Progress Remove this filter" at bounding box center [372, 163] width 98 height 20
select select "1"
click at [327, 230] on div "in" at bounding box center [376, 229] width 123 height 13
click at [315, 225] on input "in" at bounding box center [318, 229] width 8 height 8
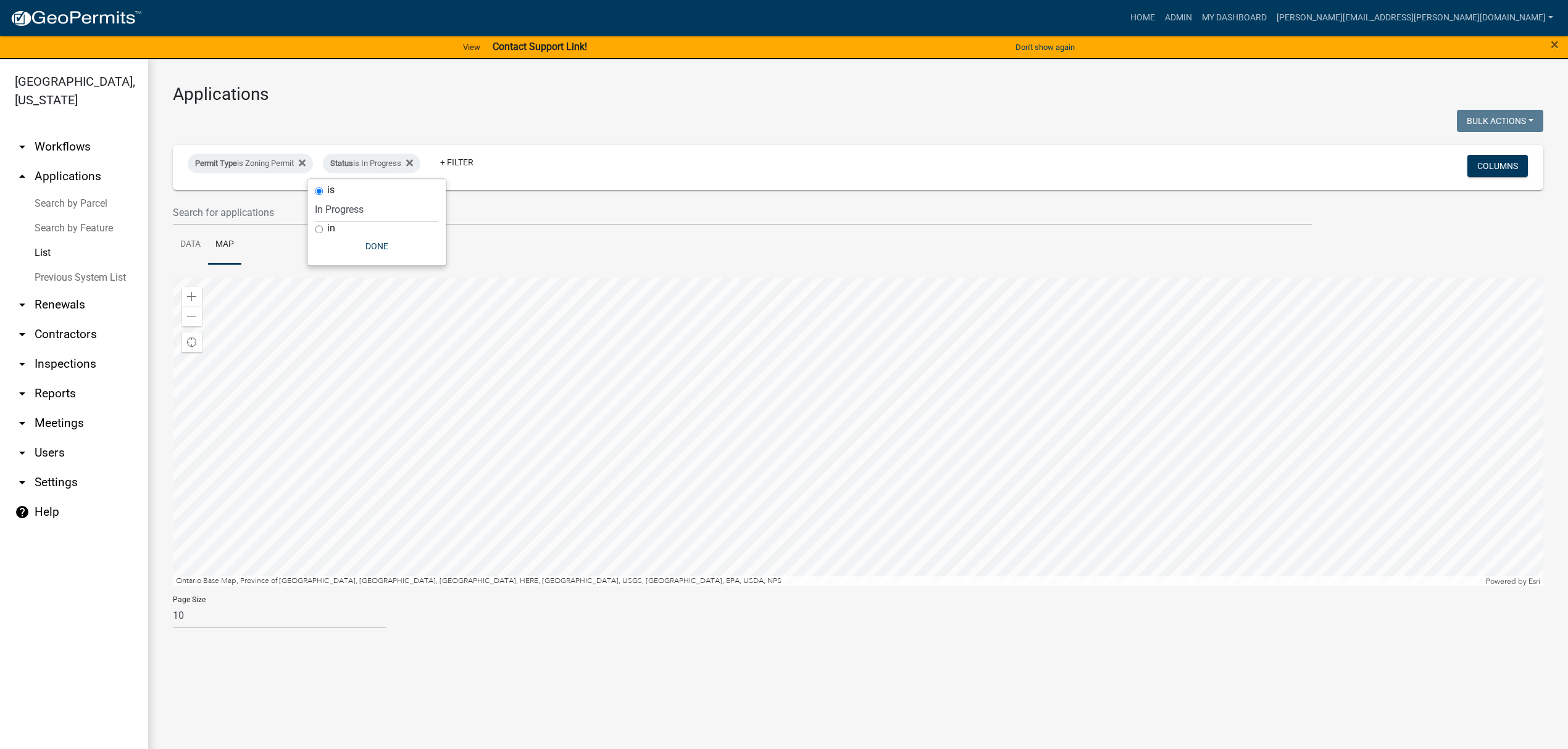
radio input "true"
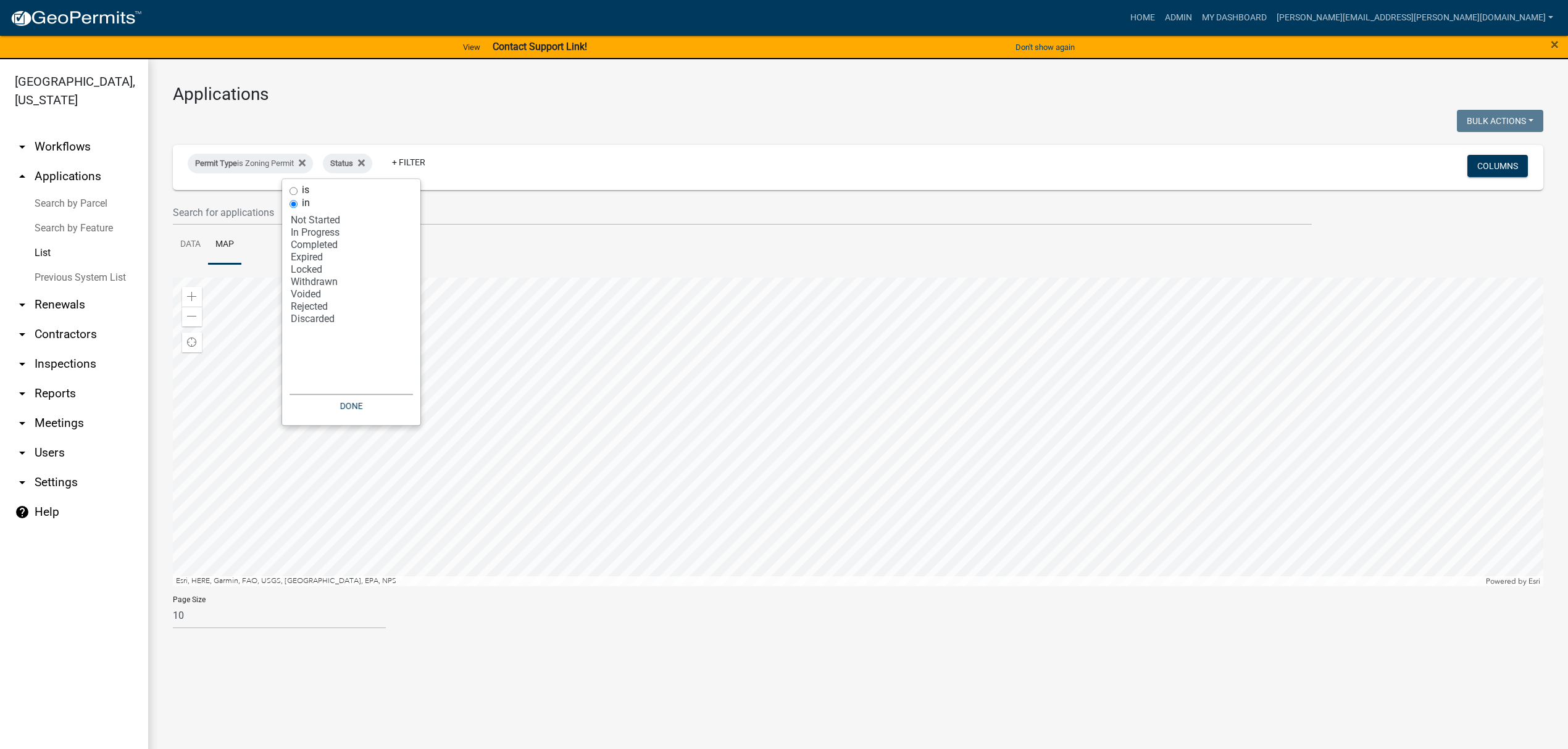
select select "2: '1'"
click at [324, 236] on option "In Progress" at bounding box center [351, 232] width 123 height 12
click at [452, 167] on link "+ Filter" at bounding box center [457, 163] width 53 height 23
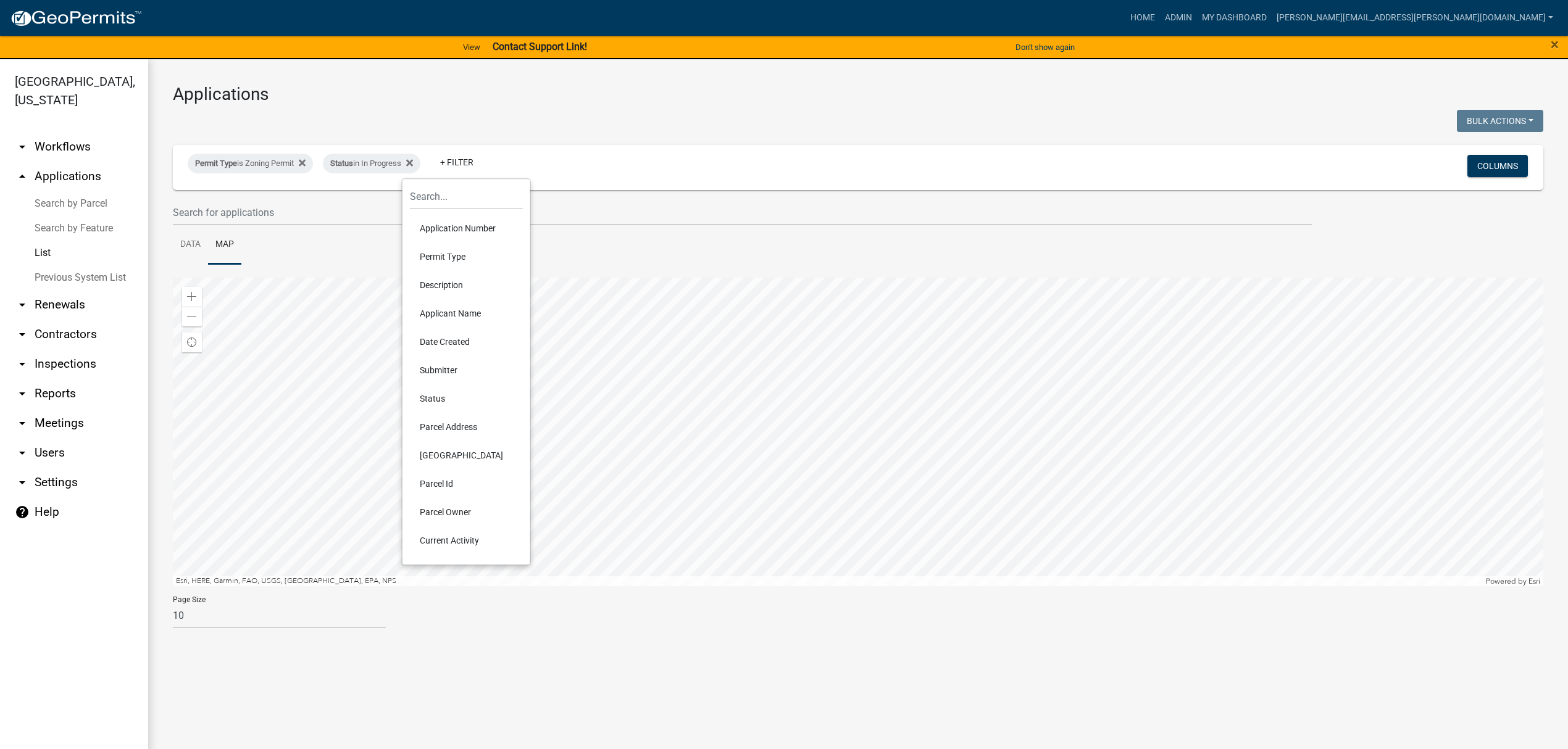
click at [445, 538] on li "Current Activity" at bounding box center [466, 541] width 113 height 28
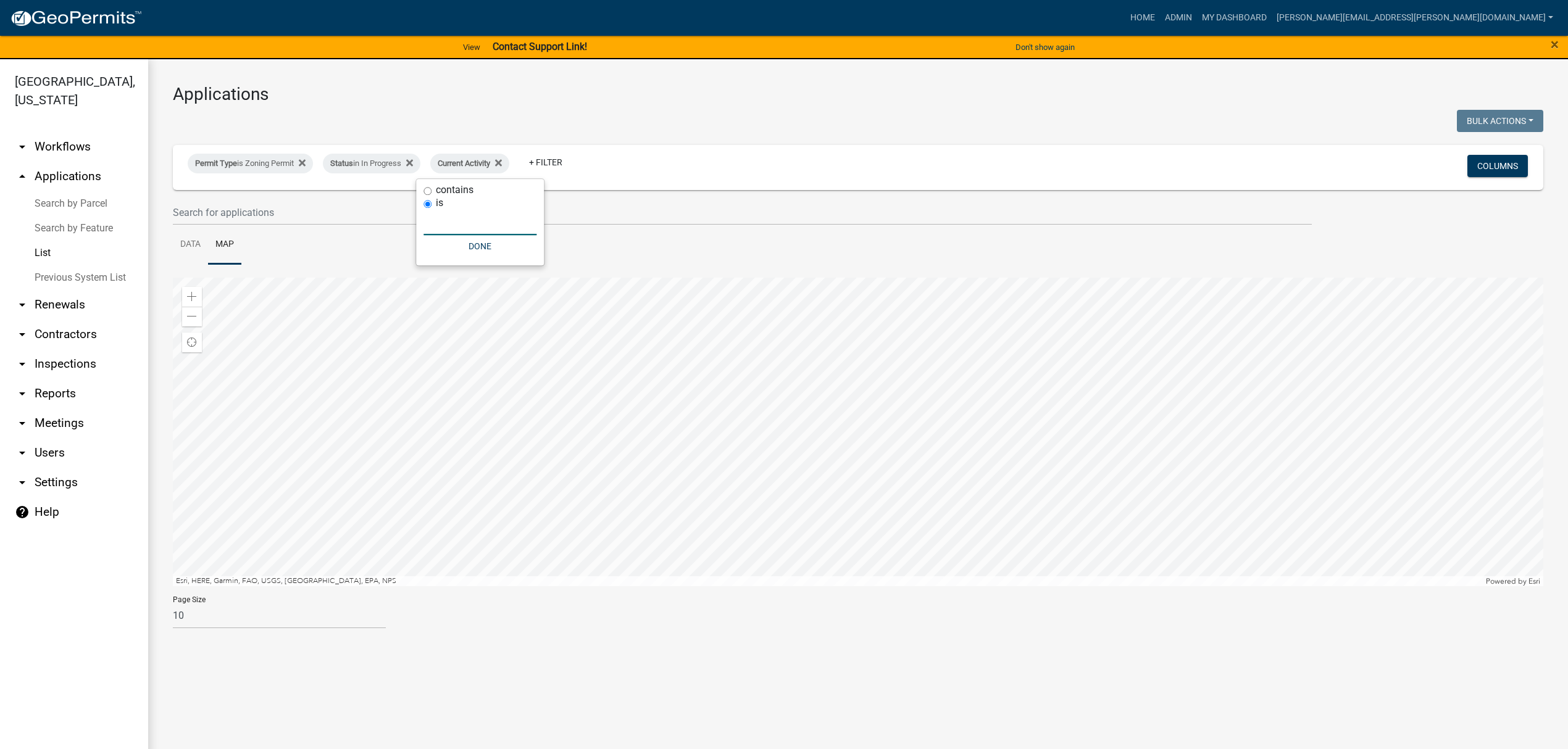
click at [446, 230] on input "text" at bounding box center [480, 222] width 113 height 25
click at [459, 190] on label "contains" at bounding box center [455, 190] width 38 height 9
click at [432, 190] on input "contains" at bounding box center [427, 191] width 8 height 8
radio input "true"
click at [446, 215] on input "text" at bounding box center [480, 209] width 113 height 25
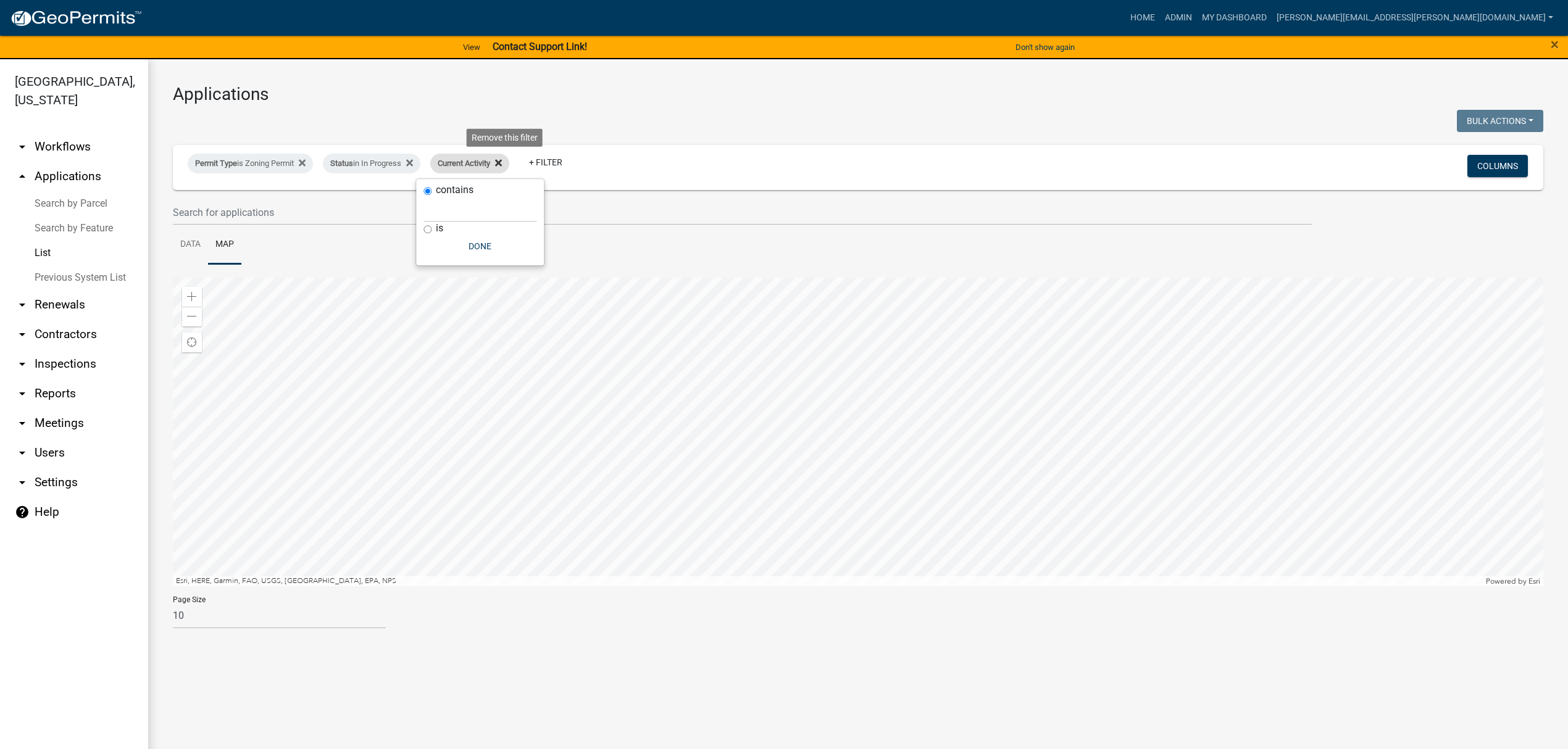
click at [502, 164] on icon at bounding box center [498, 163] width 7 height 7
click at [468, 159] on link "+ Filter" at bounding box center [457, 163] width 53 height 23
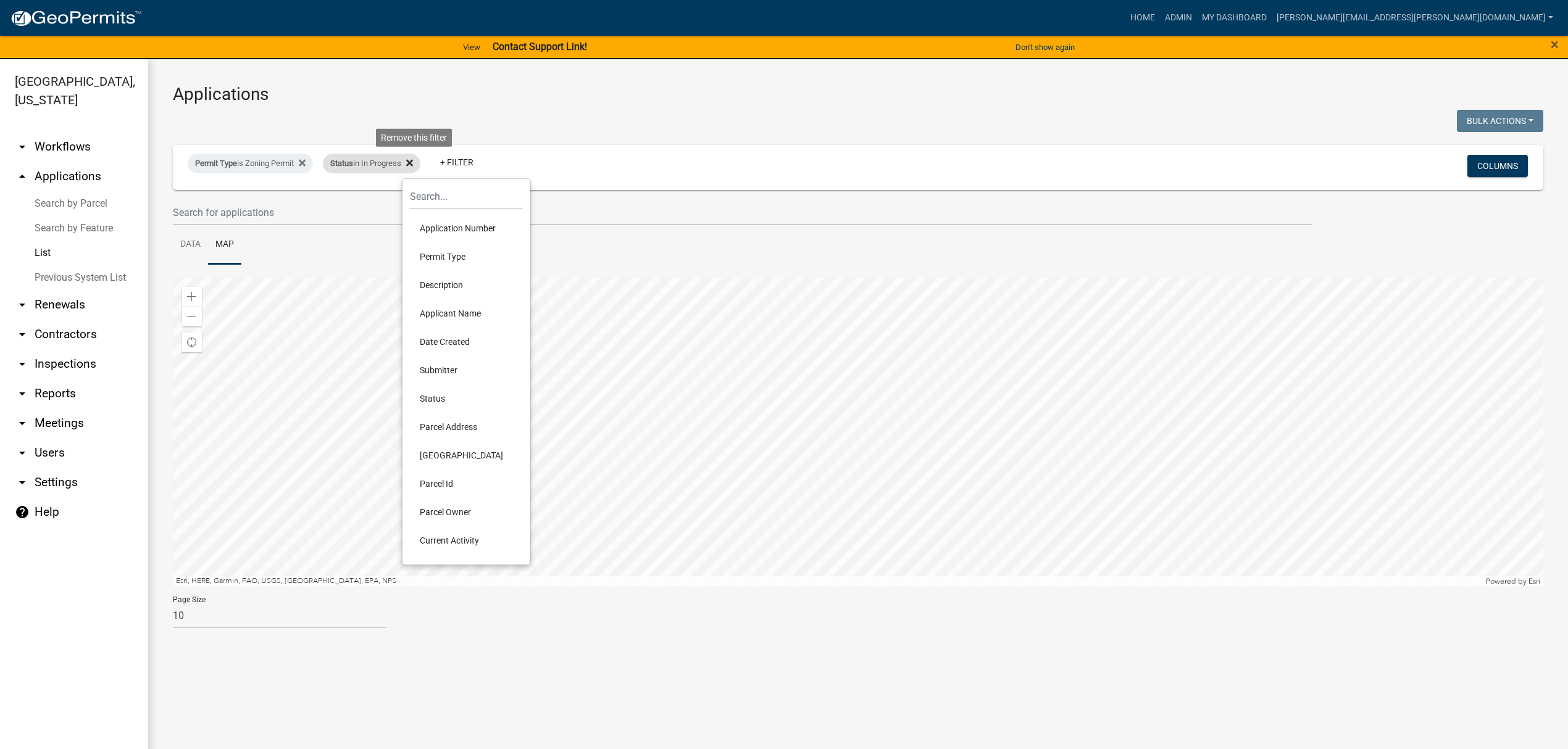
click at [413, 161] on icon at bounding box center [409, 163] width 7 height 7
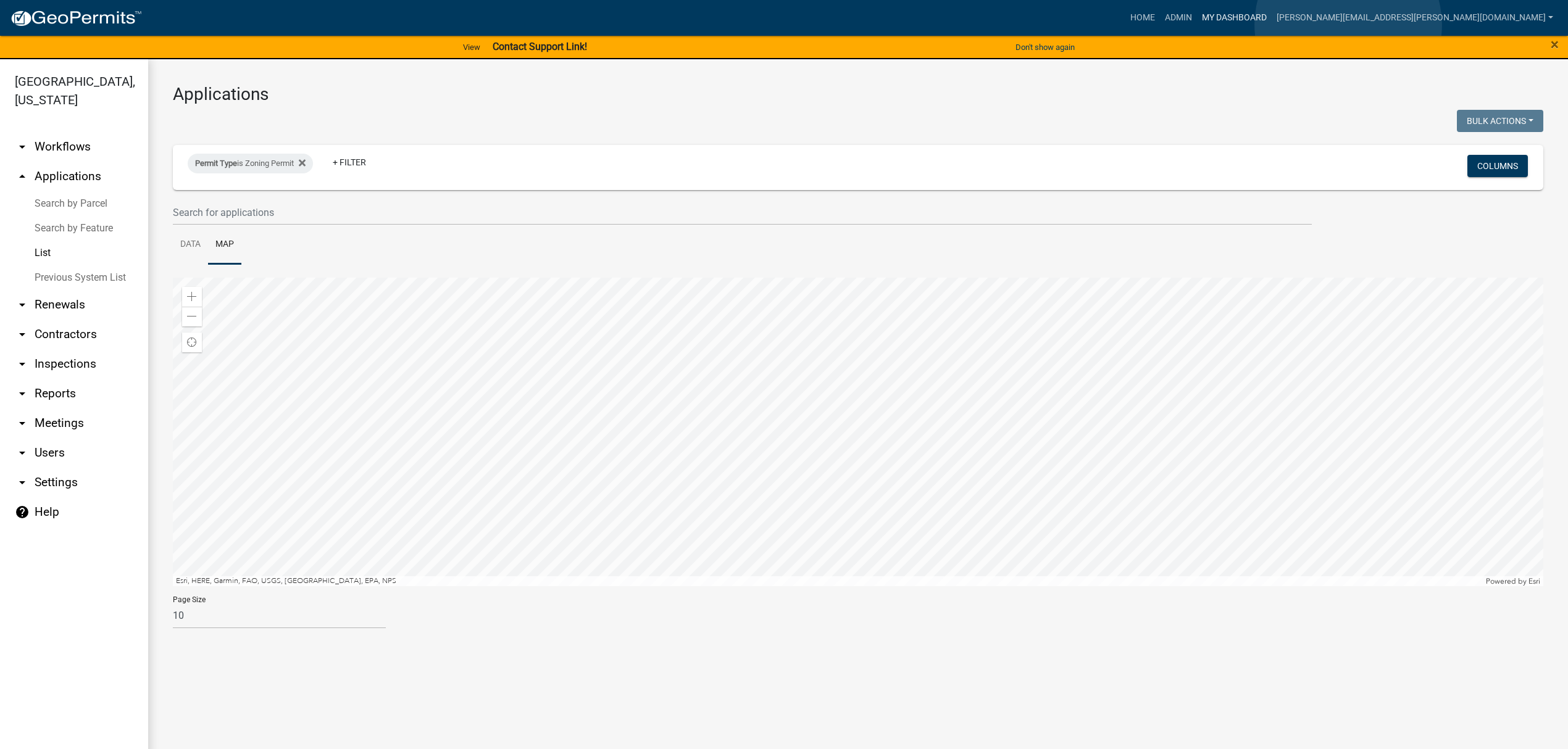
click at [1272, 24] on link "My Dashboard" at bounding box center [1233, 18] width 74 height 24
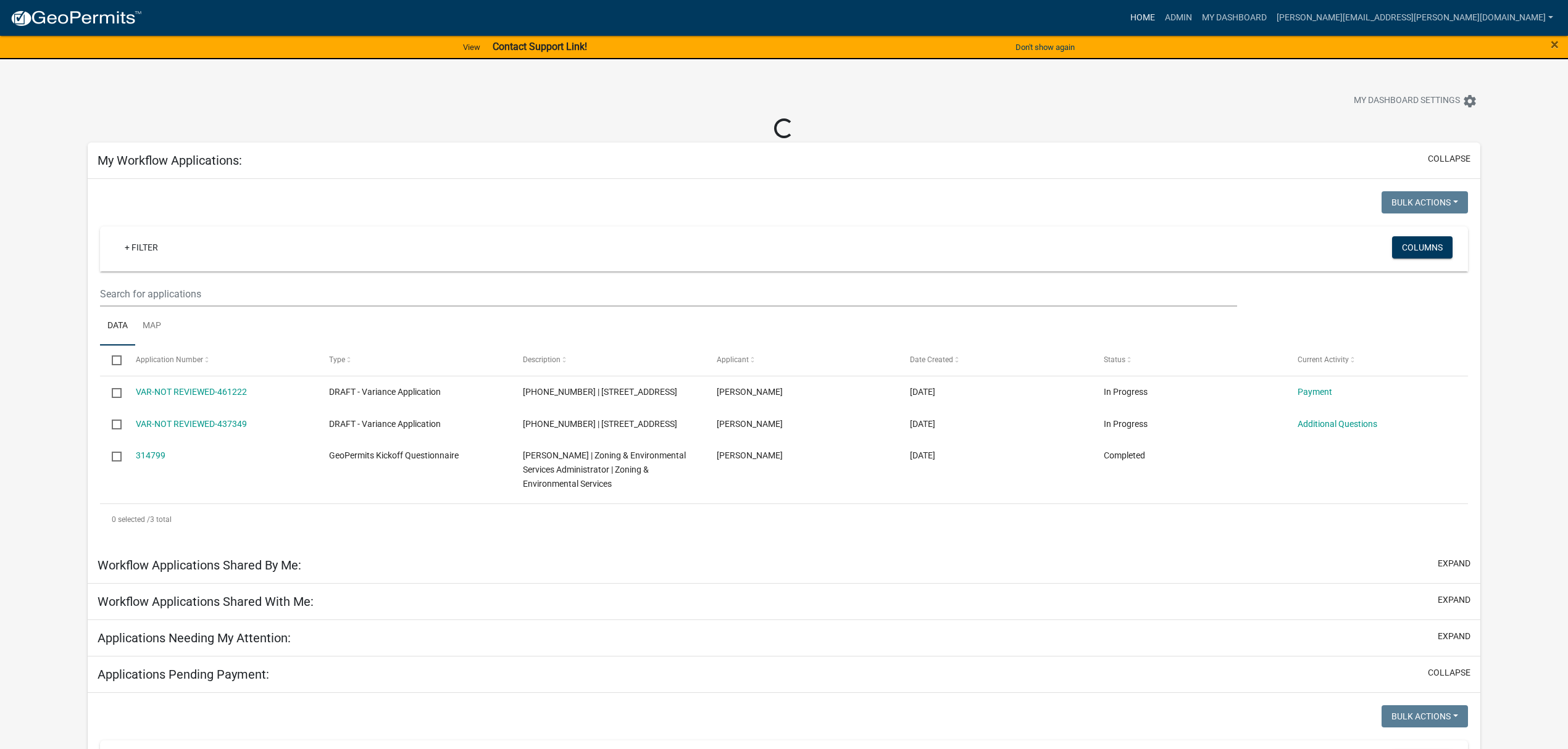
click at [1160, 21] on link "Home" at bounding box center [1142, 18] width 35 height 24
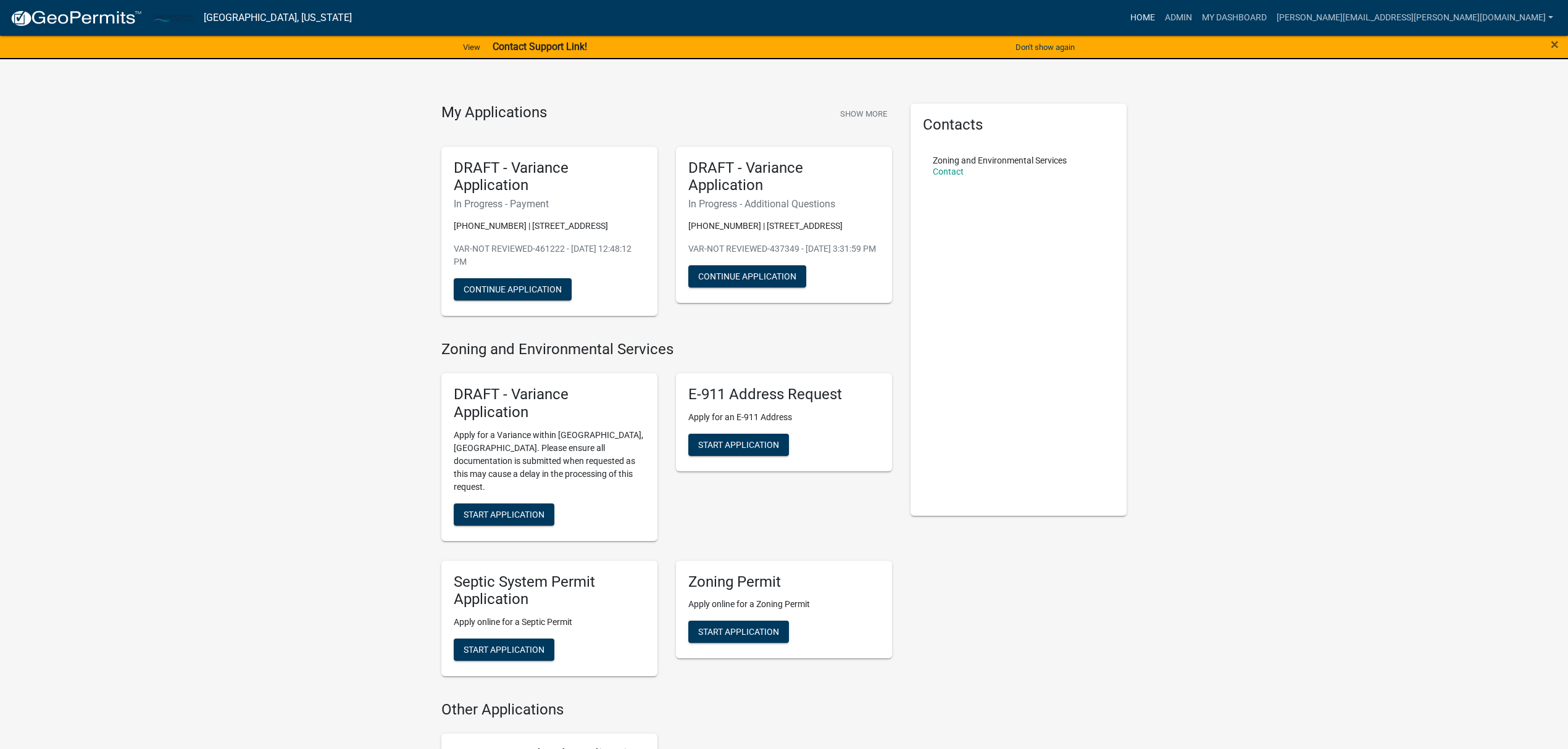
click at [1160, 18] on link "Home" at bounding box center [1142, 18] width 35 height 24
click at [1197, 15] on link "Admin" at bounding box center [1178, 18] width 37 height 24
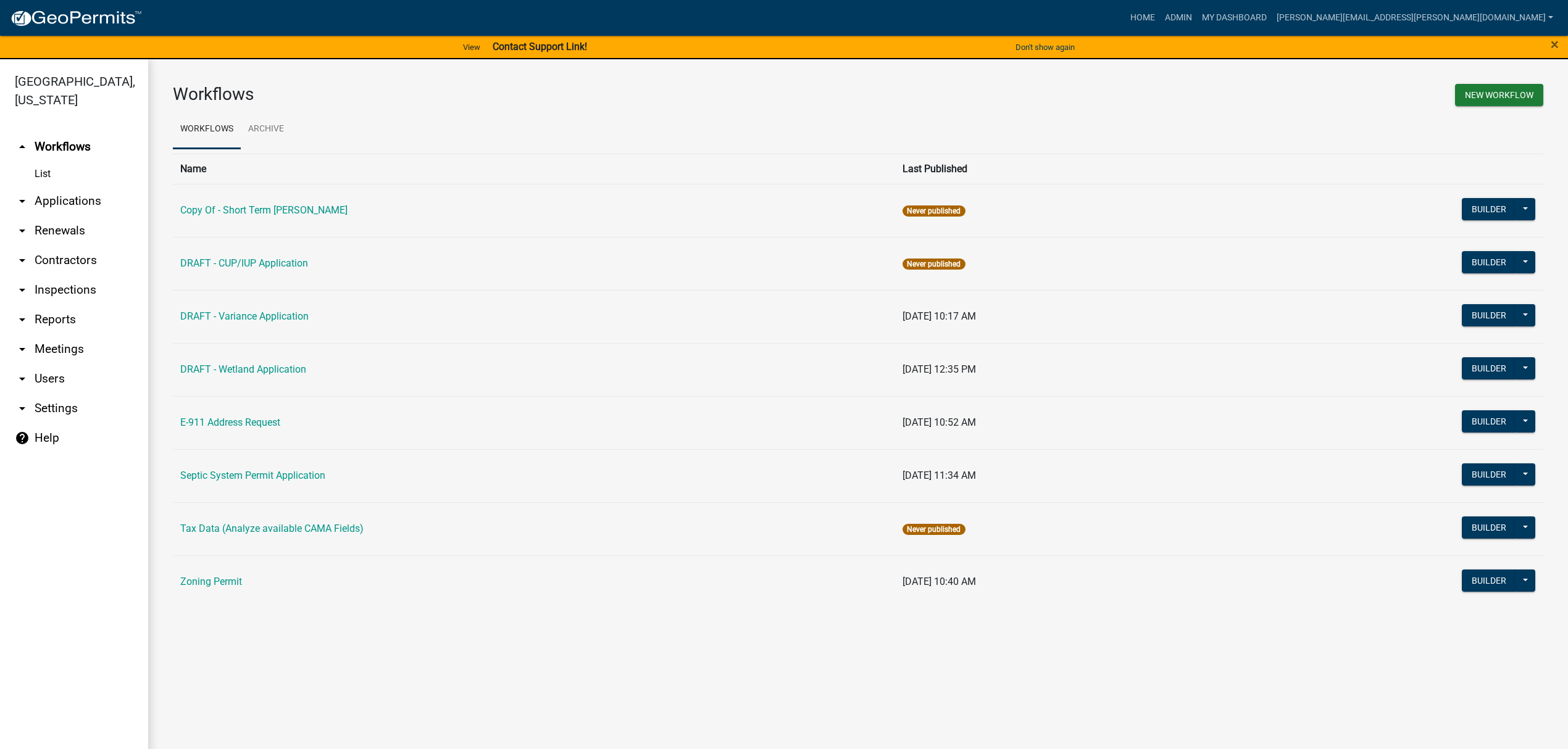
click at [51, 144] on link "arrow_drop_up Workflows" at bounding box center [74, 146] width 148 height 29
click at [1160, 18] on link "Home" at bounding box center [1142, 18] width 35 height 24
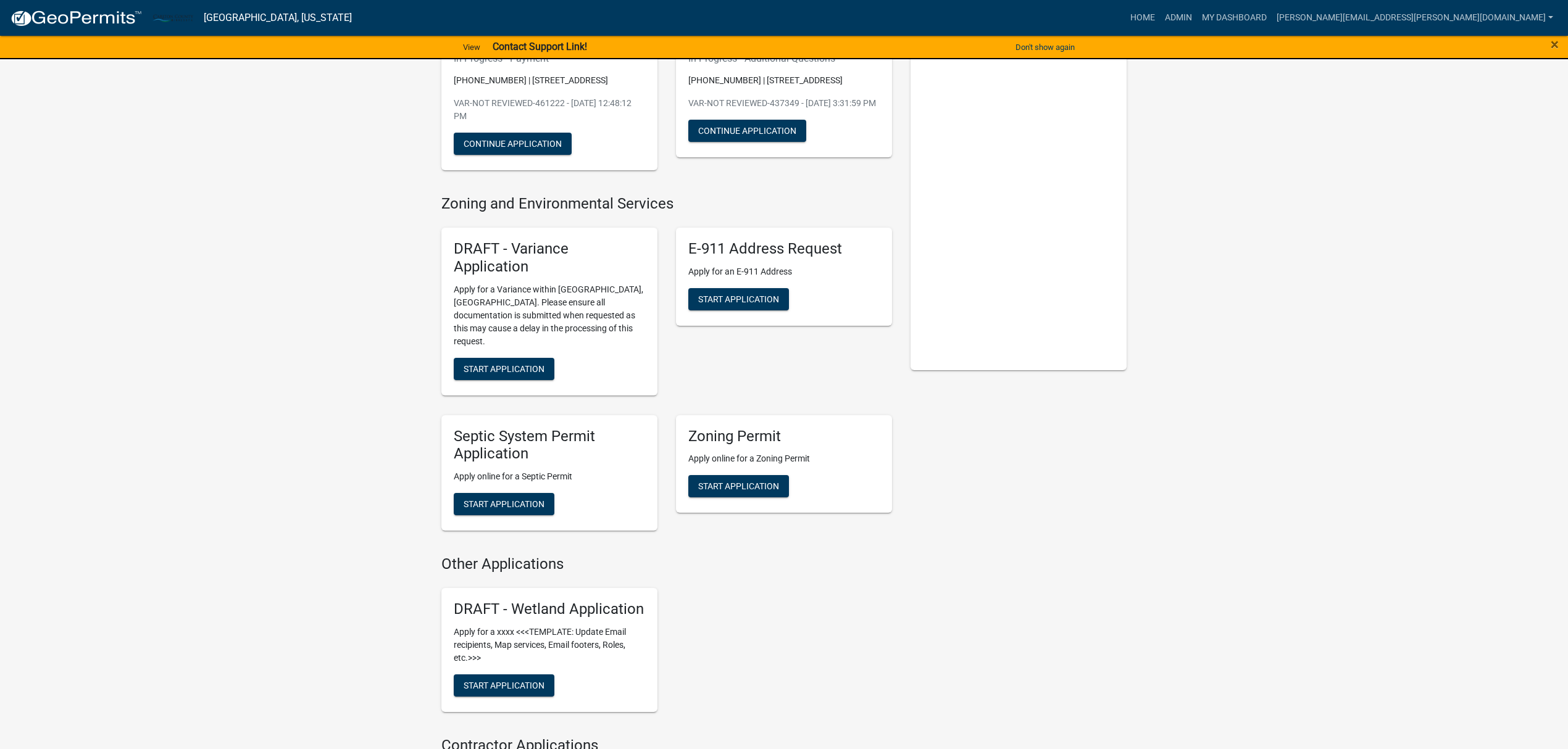
scroll to position [41, 0]
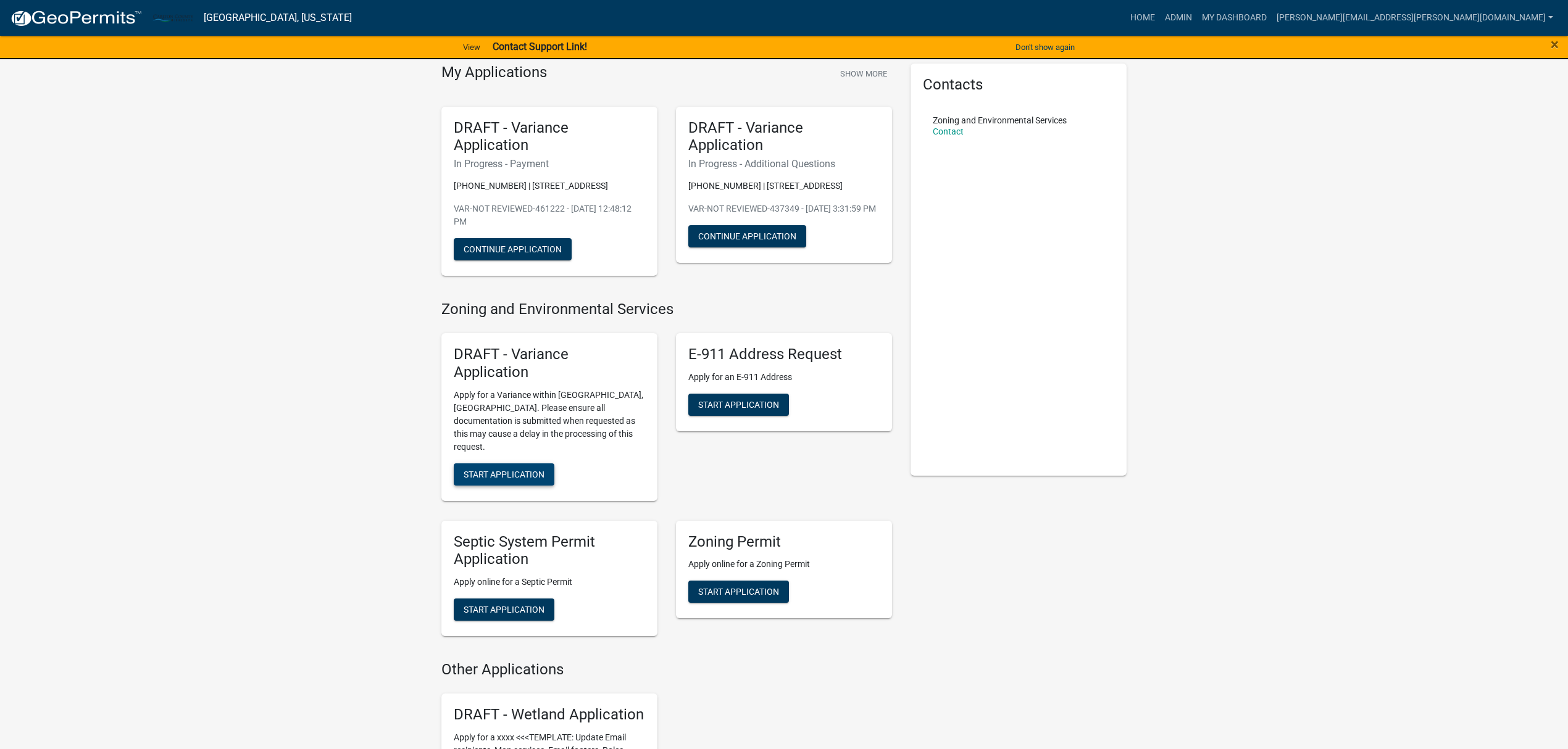
click at [505, 469] on span "Start Application" at bounding box center [504, 474] width 81 height 9
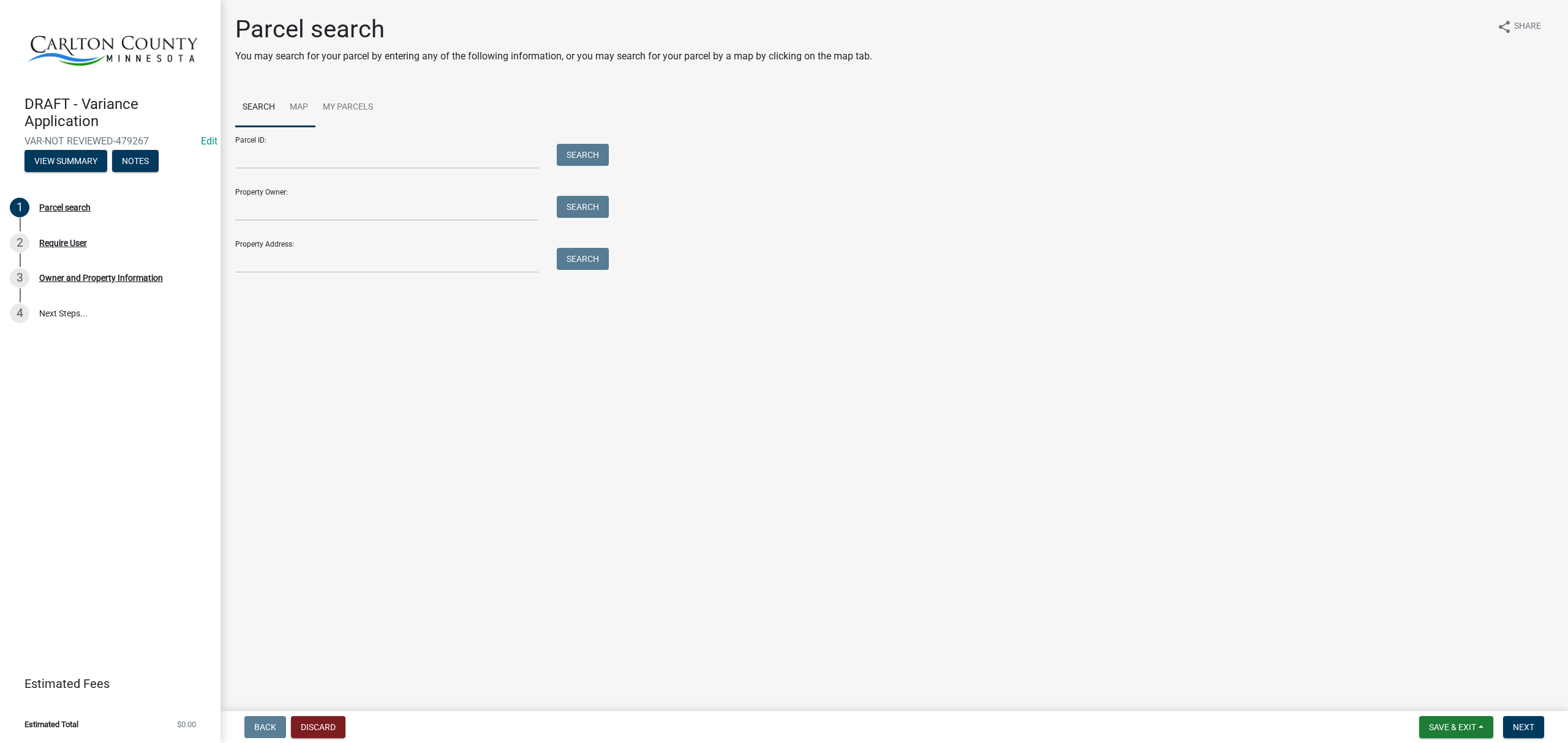
click at [304, 111] on link "Map" at bounding box center [298, 107] width 33 height 39
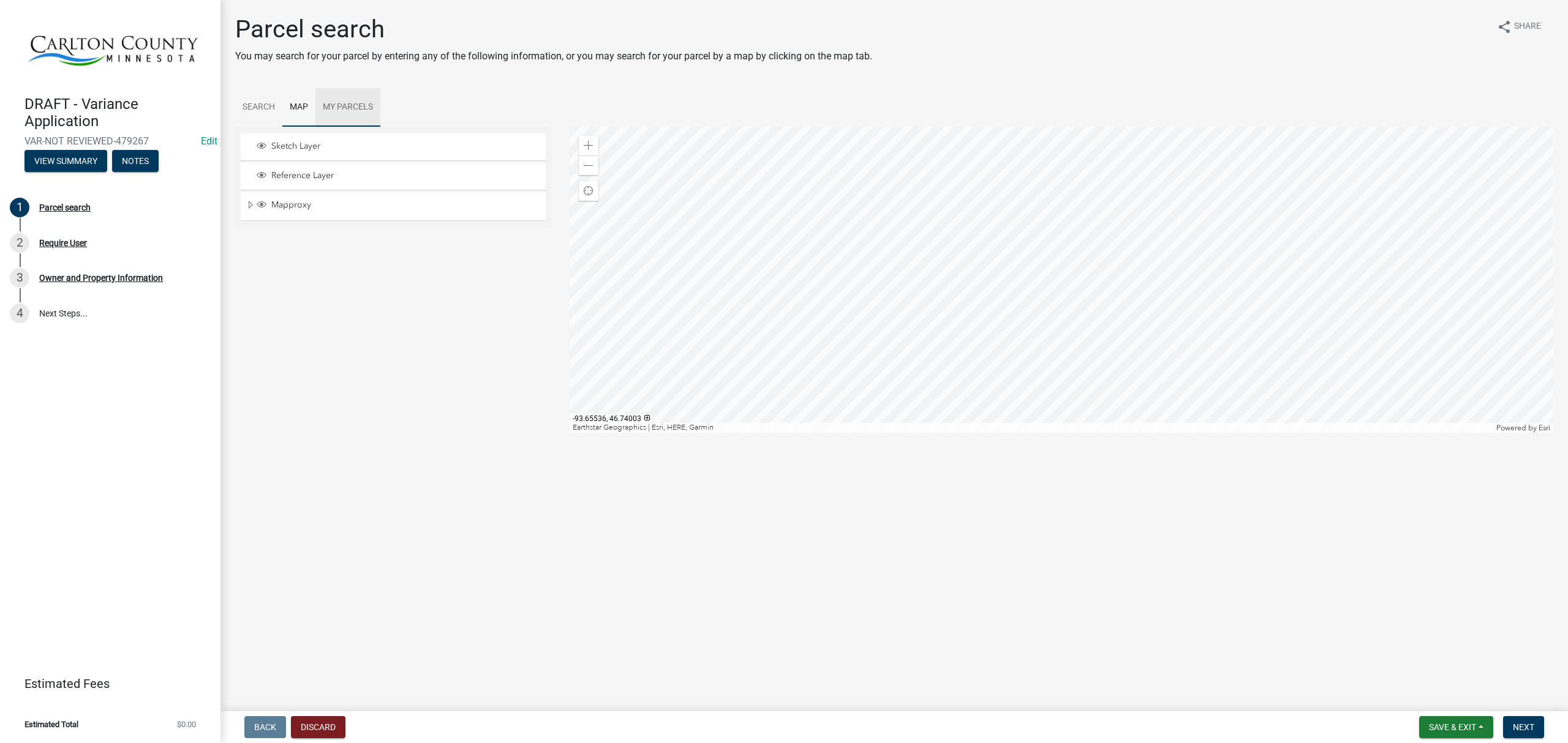
click at [354, 106] on link "My Parcels" at bounding box center [347, 107] width 65 height 39
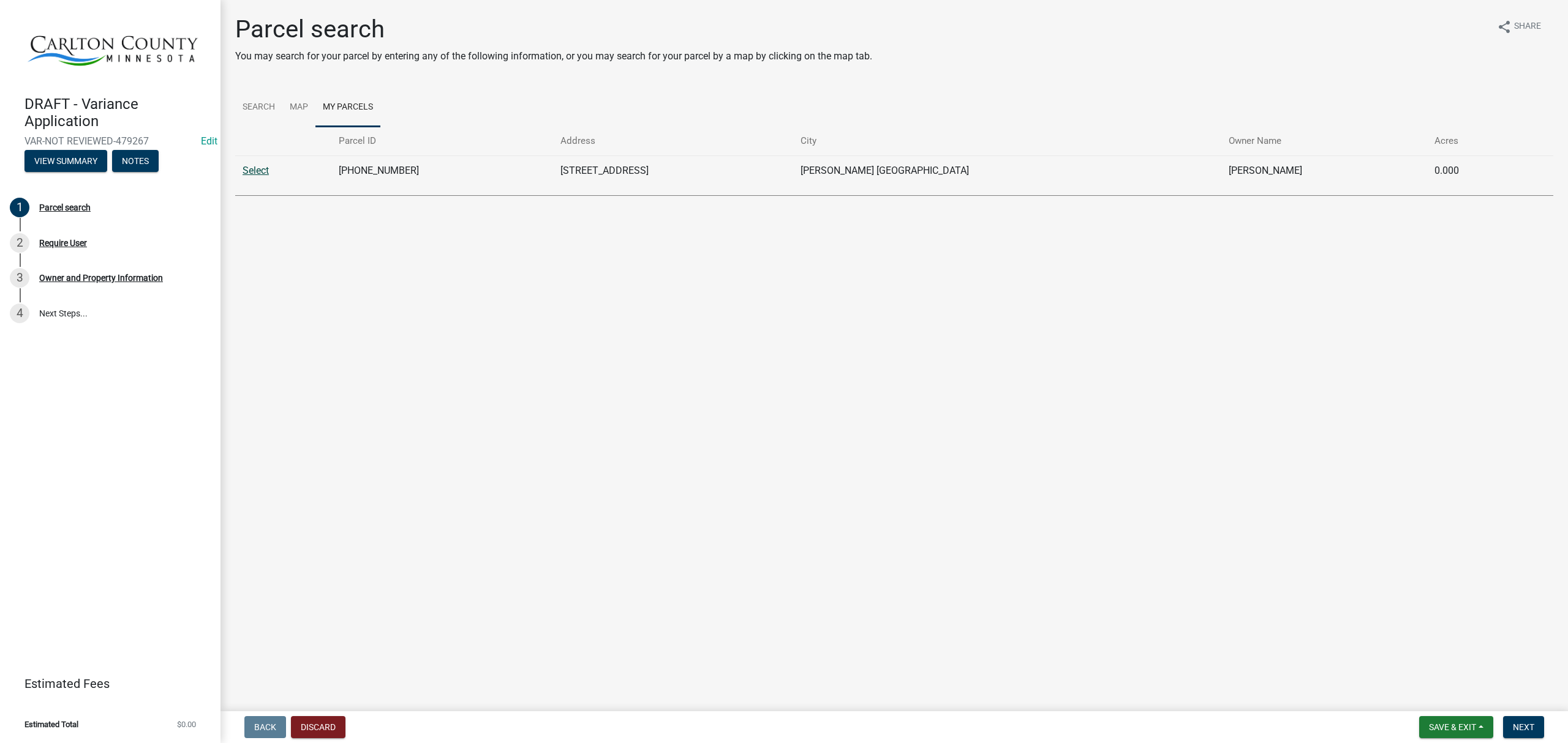
click at [253, 172] on link "Select" at bounding box center [255, 170] width 26 height 11
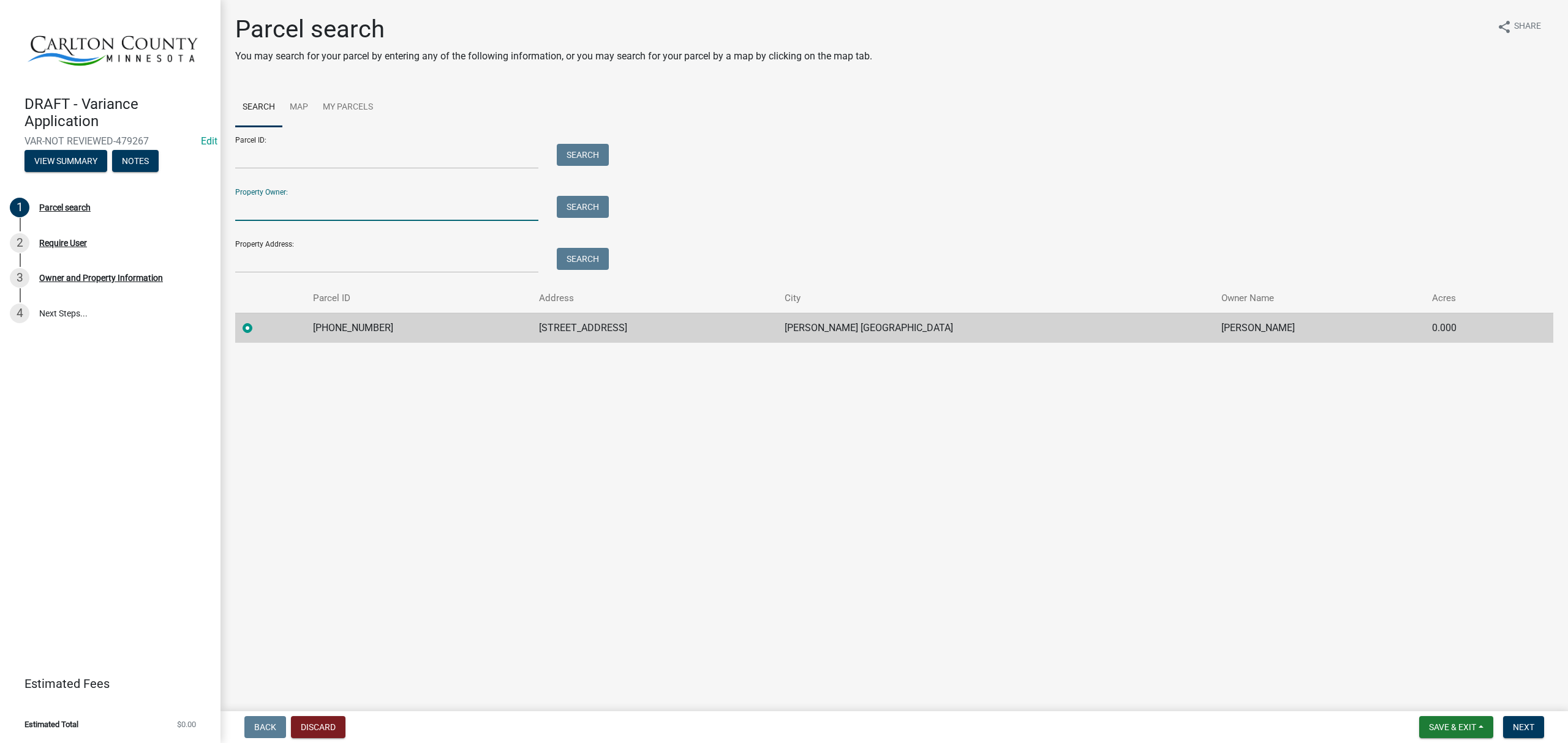
click at [272, 212] on input "Property Owner:" at bounding box center [387, 208] width 303 height 25
click at [303, 106] on link "Map" at bounding box center [298, 107] width 33 height 39
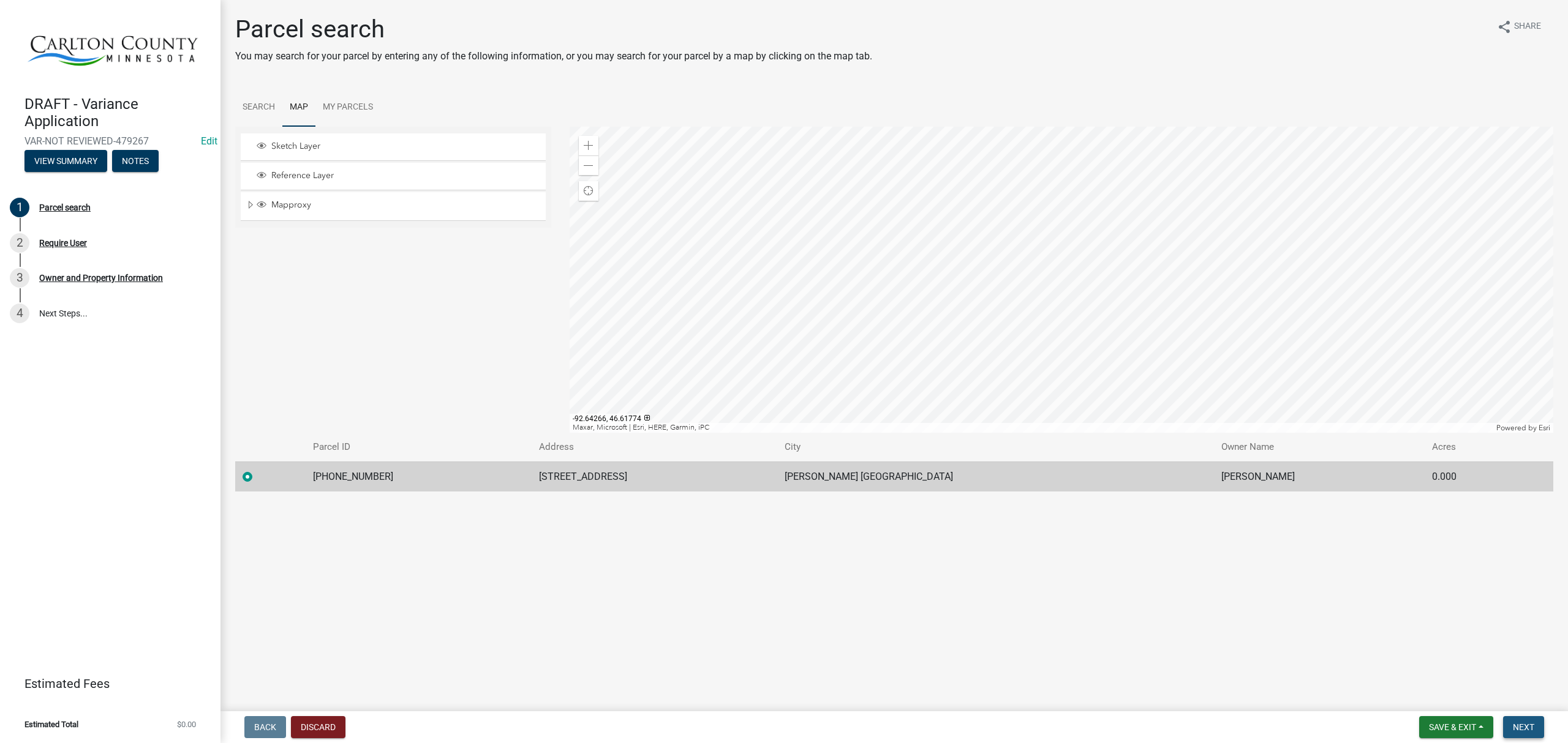
click at [1518, 721] on button "Next" at bounding box center [1524, 728] width 41 height 22
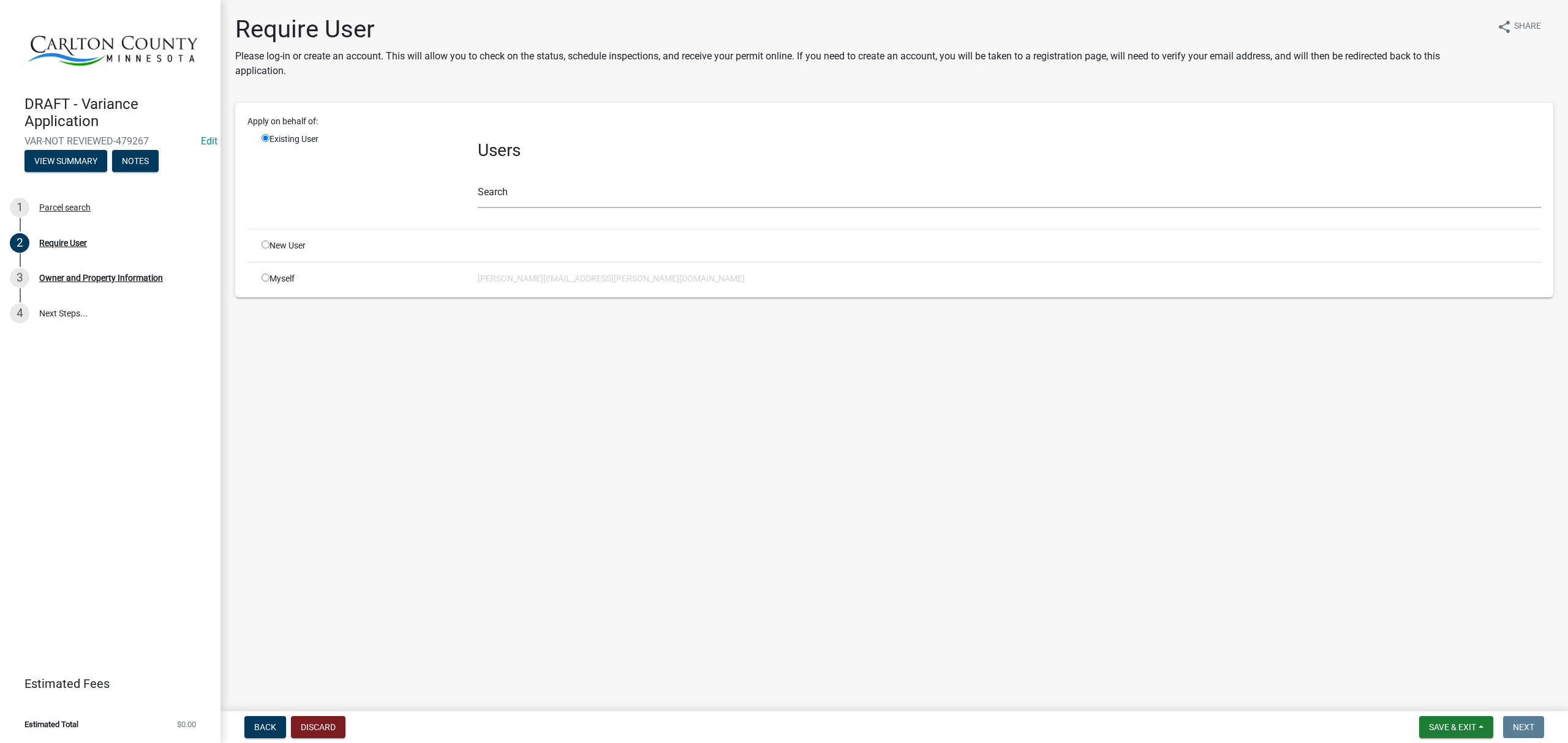
click at [262, 279] on input "radio" at bounding box center [266, 278] width 8 height 8
radio input "true"
radio input "false"
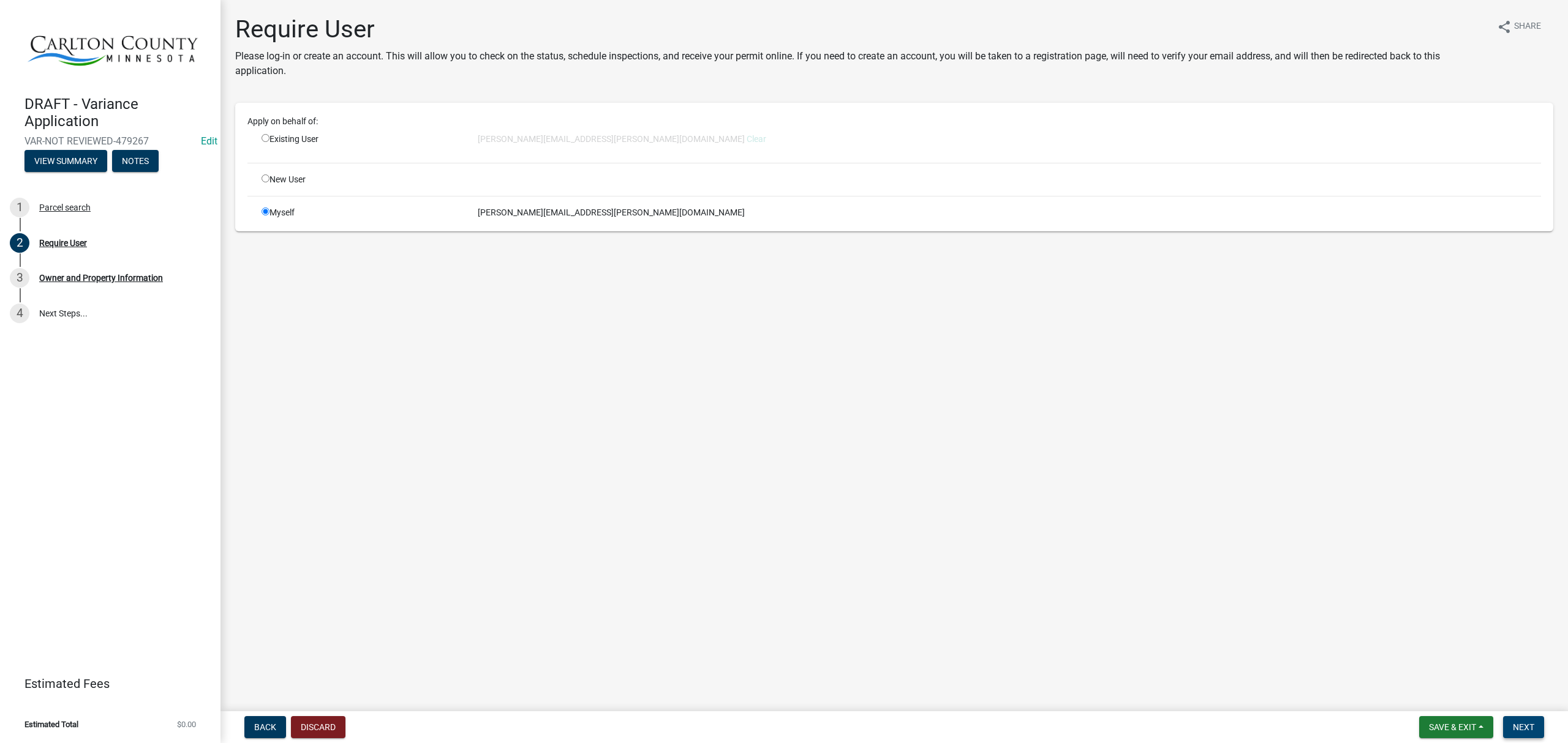
click at [1512, 726] on button "Next" at bounding box center [1524, 728] width 41 height 22
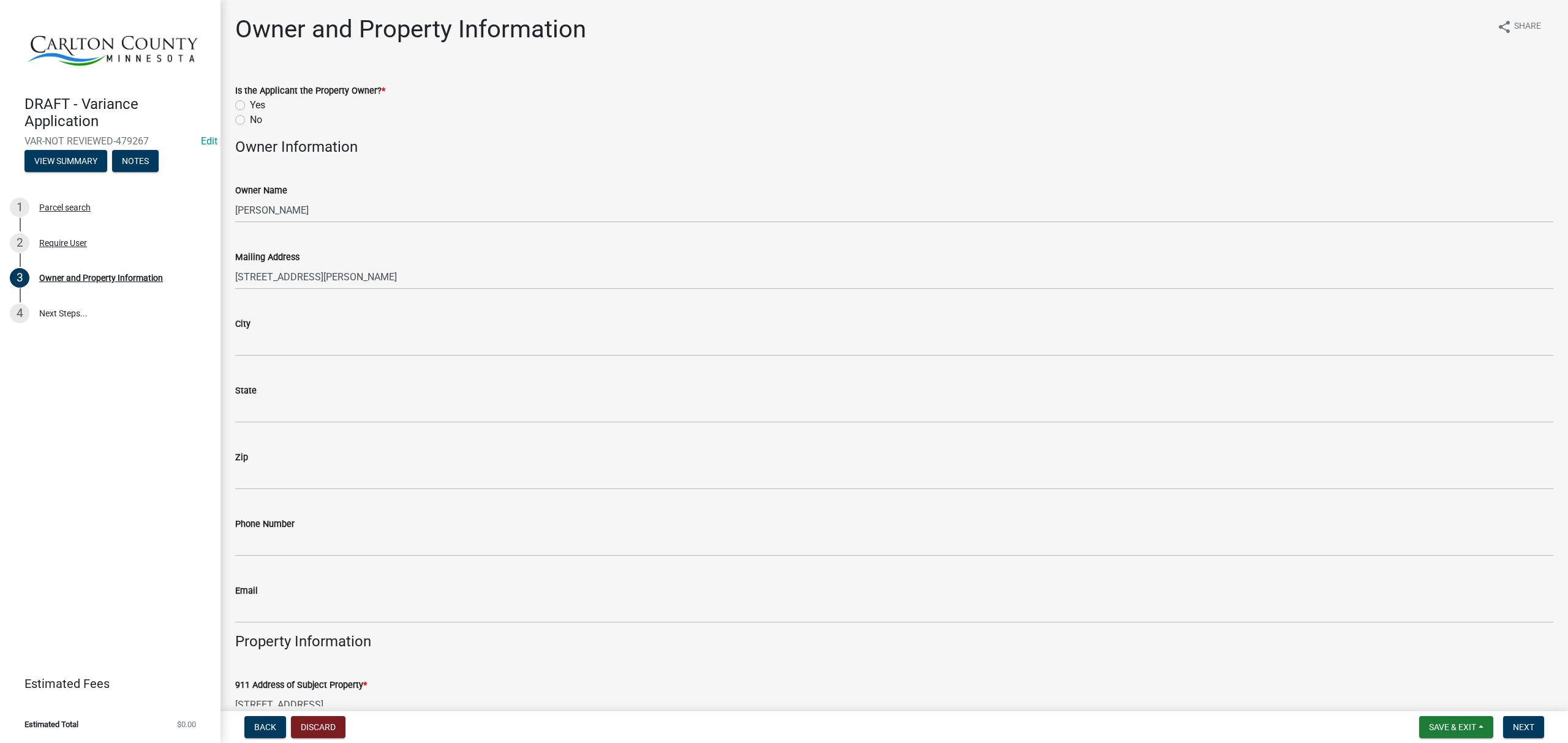
click at [250, 104] on label "Yes" at bounding box center [257, 106] width 15 height 15
click at [250, 104] on input "Yes" at bounding box center [253, 102] width 8 height 8
radio input "true"
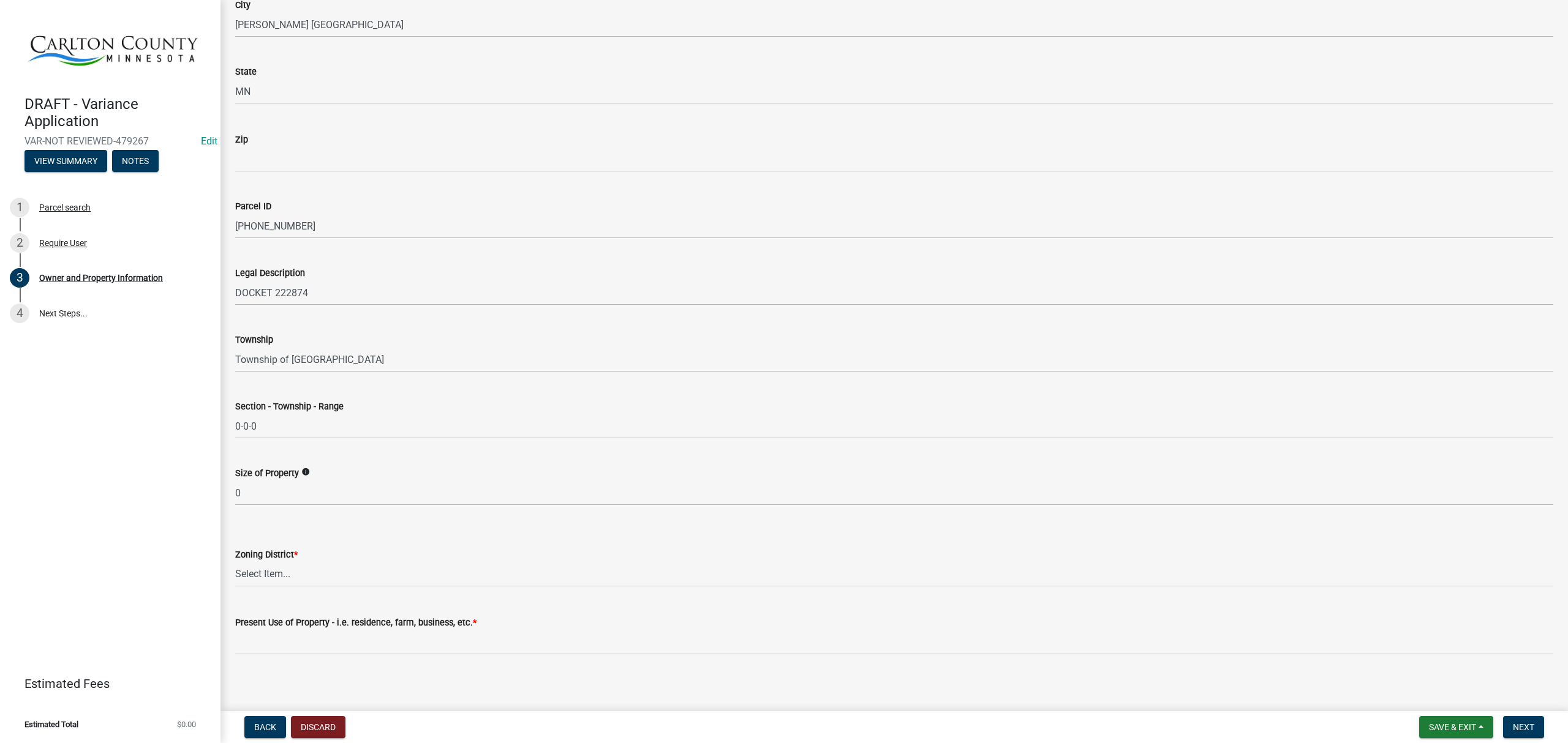
scroll to position [752, 0]
click at [327, 575] on select "Select Item... A-1 Agriculture/Forest Management District A-2 Agriculture/Rural…" at bounding box center [895, 569] width 1318 height 25
click at [236, 557] on select "Select Item... A-1 Agriculture/Forest Management District A-2 Agriculture/Rural…" at bounding box center [895, 569] width 1318 height 25
select select "ba1f745a-960d-48bb-8209-5b0406513e92"
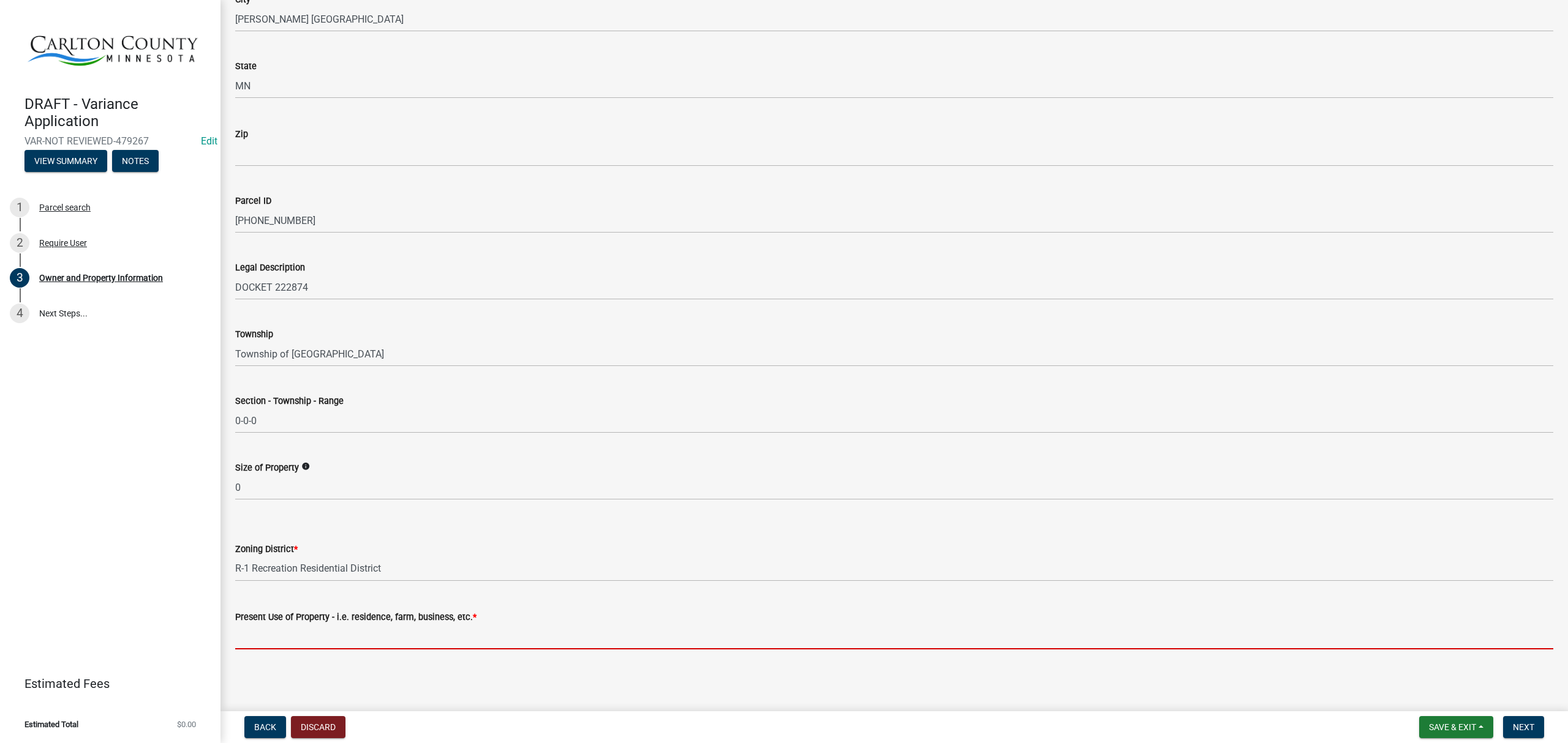
click at [358, 640] on input "Present Use of Property - i.e. residence, farm, business, etc. *" at bounding box center [895, 636] width 1318 height 25
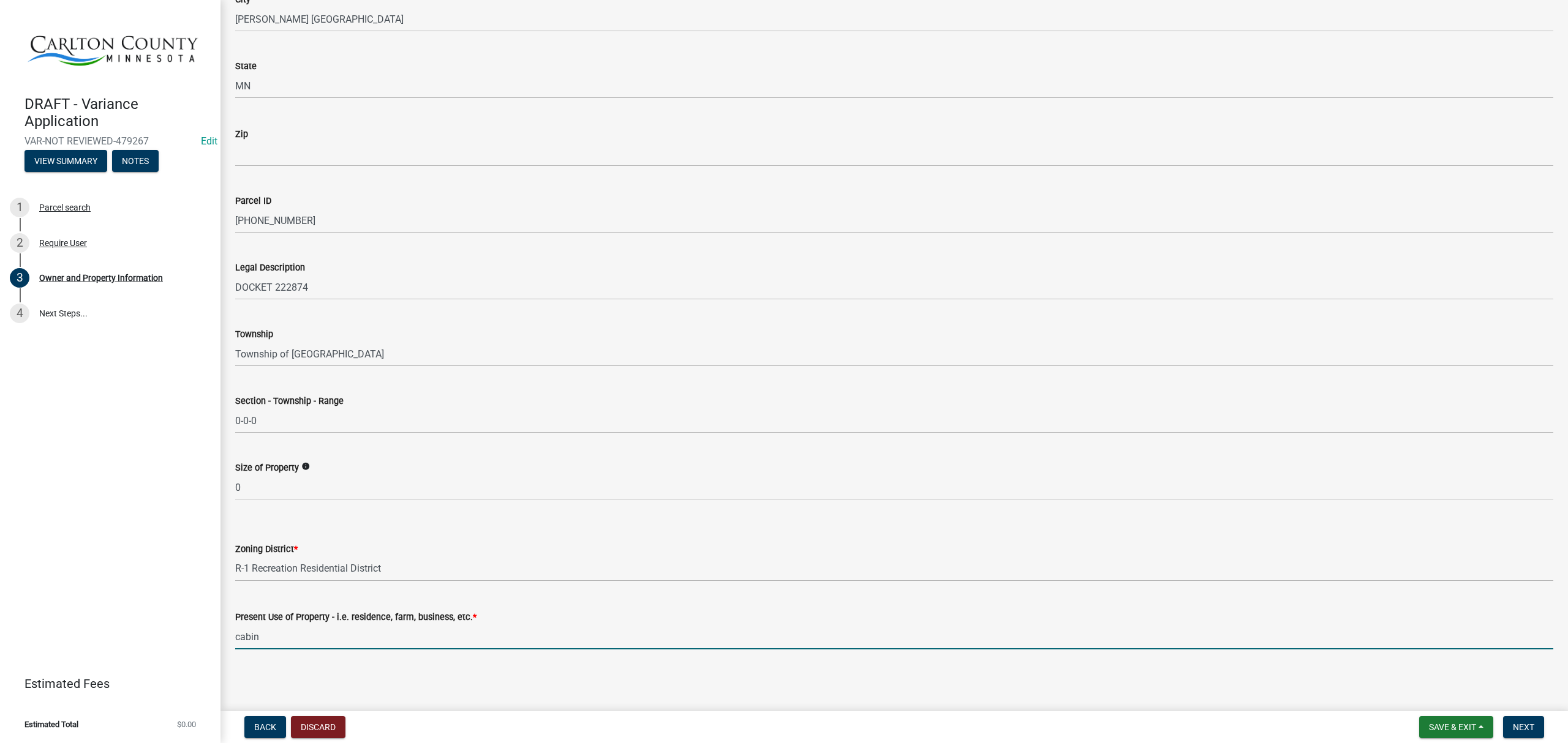
type input "cabin"
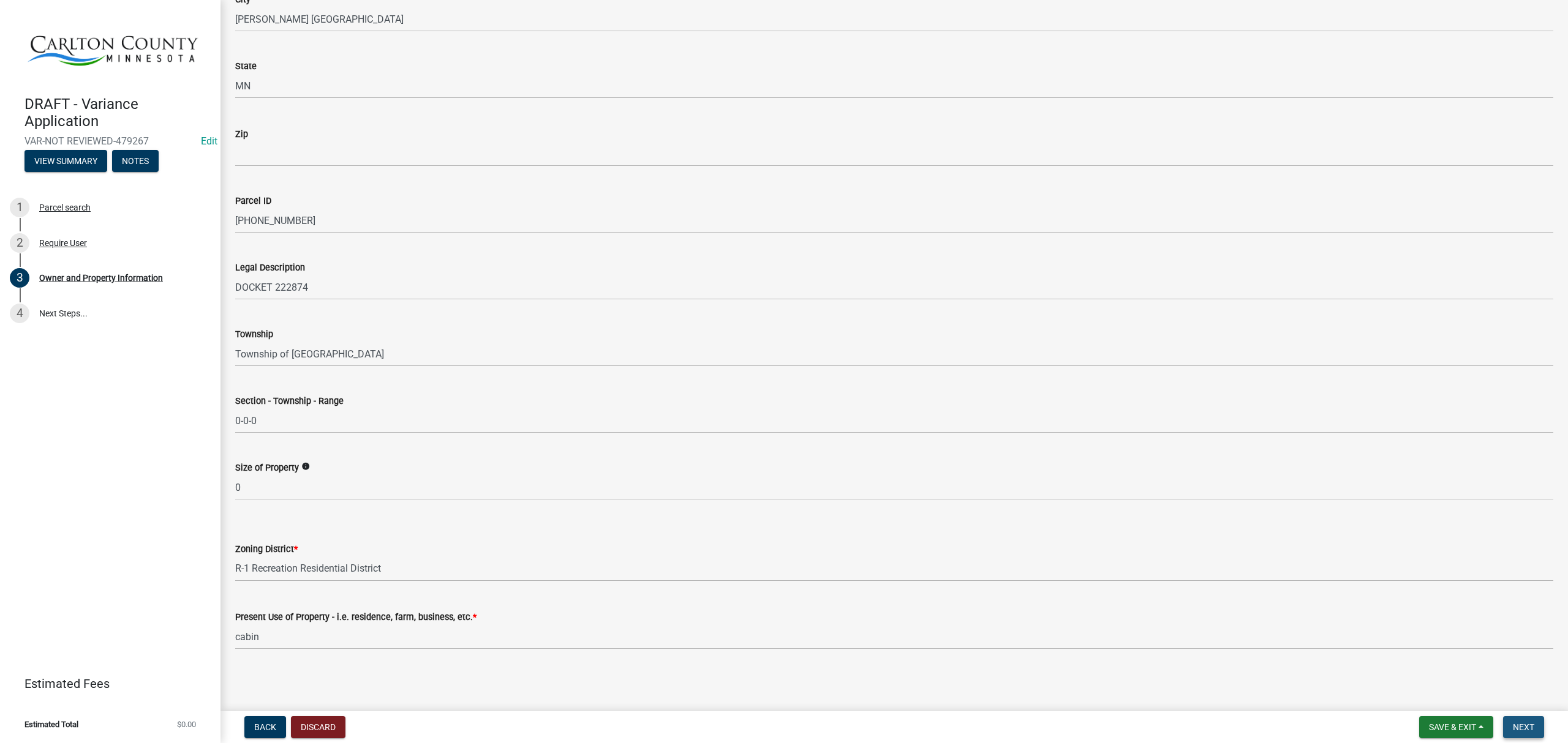
click at [1530, 735] on button "Next" at bounding box center [1524, 728] width 41 height 22
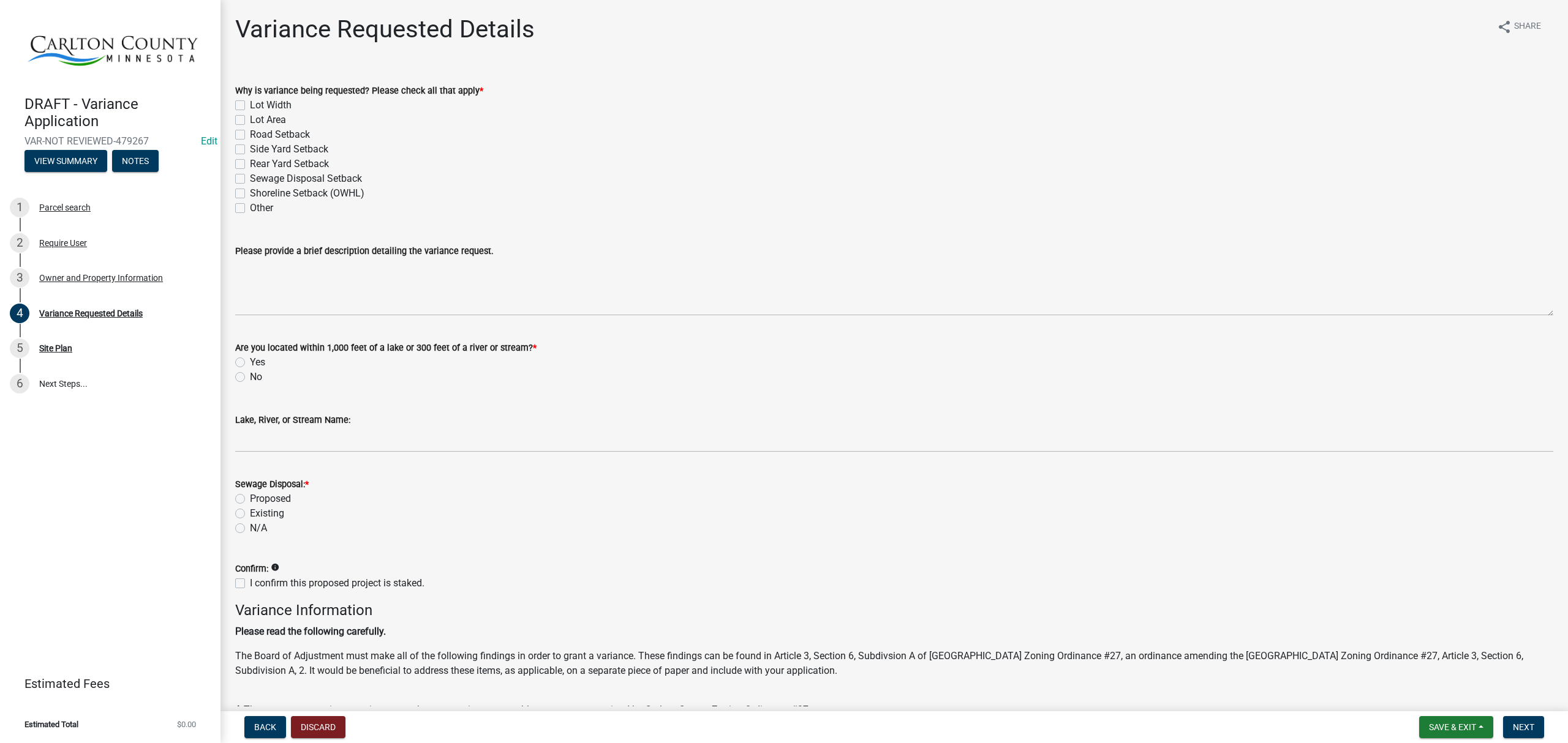
click at [250, 106] on label "Lot Width" at bounding box center [270, 106] width 42 height 15
click at [250, 106] on input "Lot Width" at bounding box center [253, 102] width 8 height 8
checkbox input "true"
checkbox input "false"
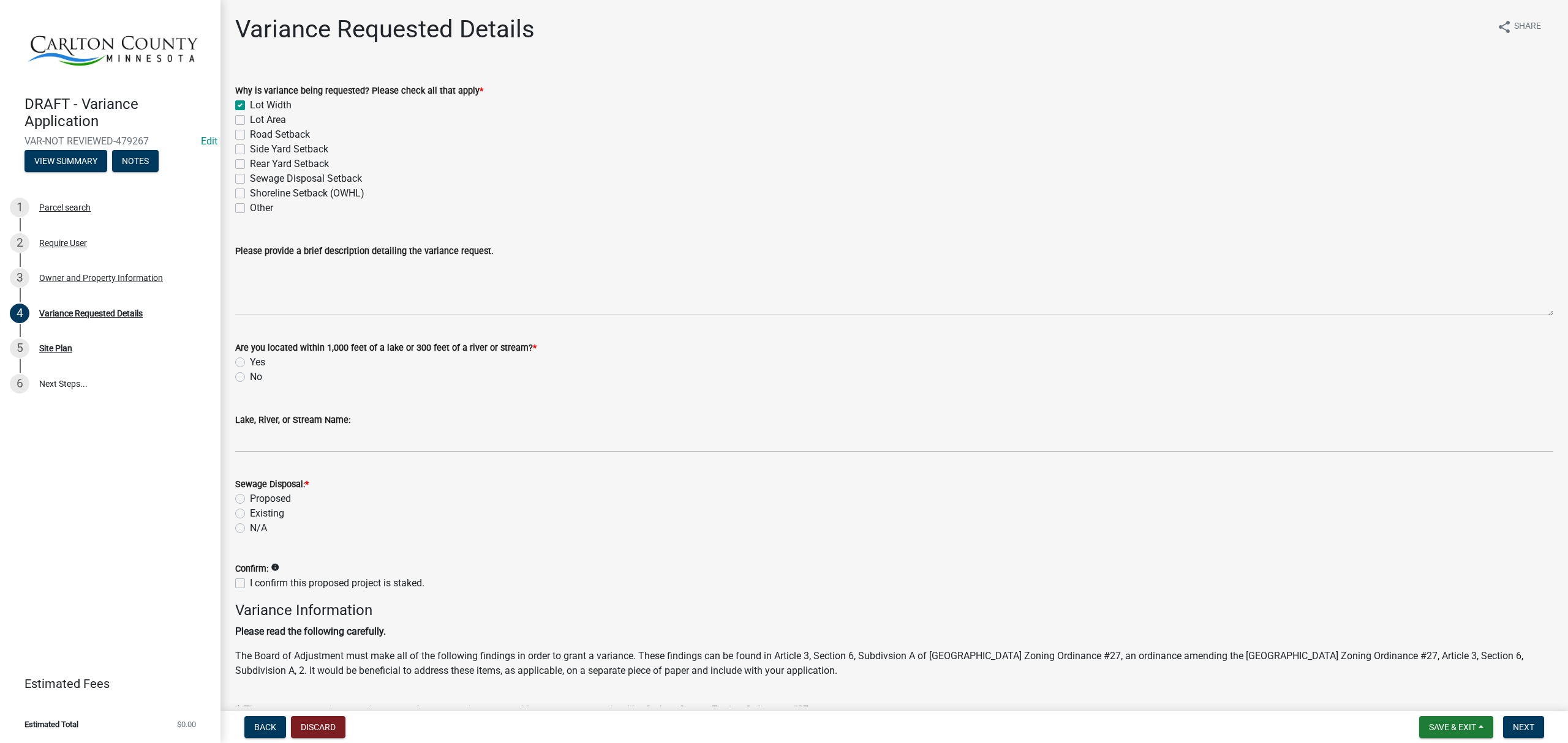
checkbox input "false"
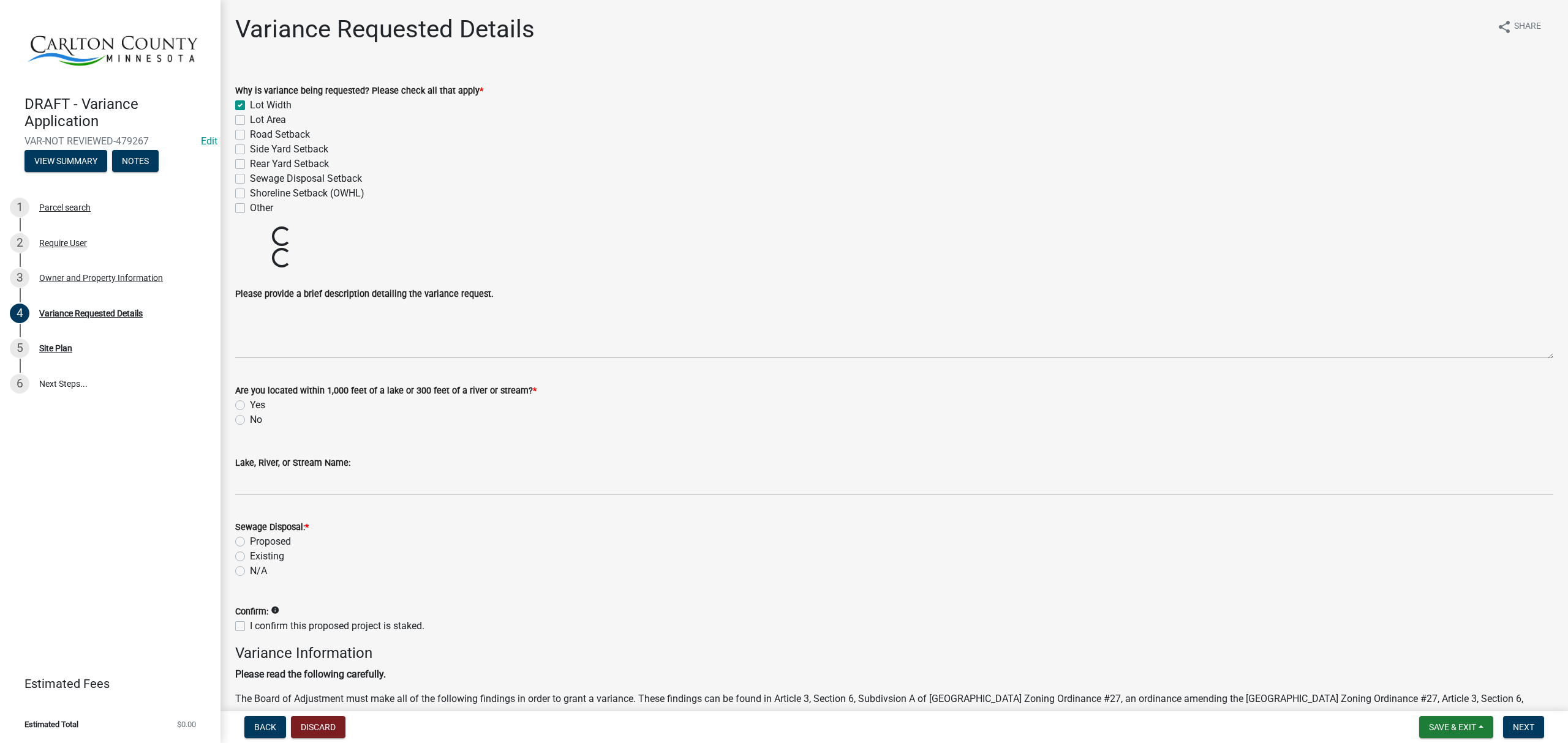
click at [250, 120] on label "Lot Area" at bounding box center [267, 121] width 36 height 15
click at [250, 120] on input "Lot Area" at bounding box center [253, 117] width 8 height 8
checkbox input "true"
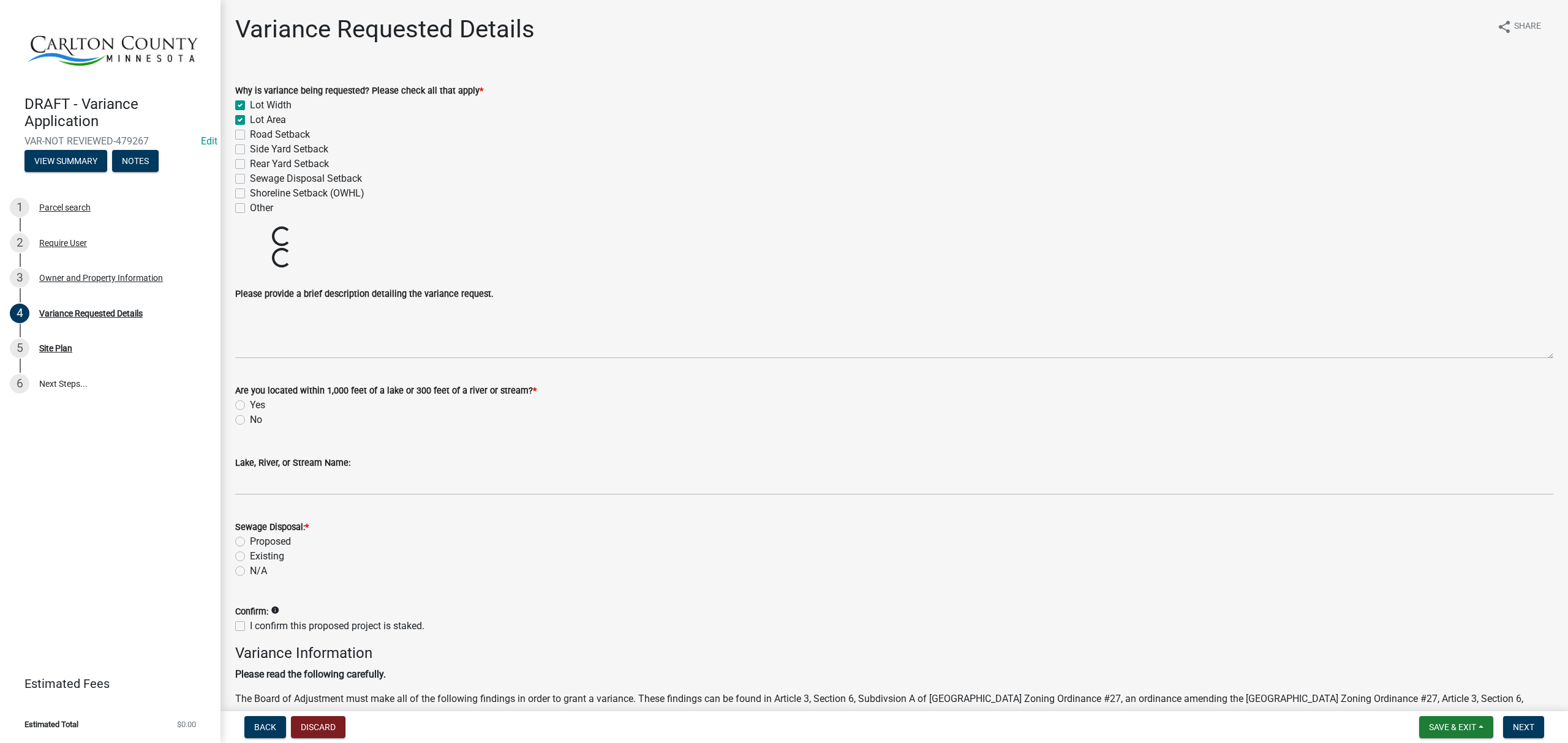
checkbox input "false"
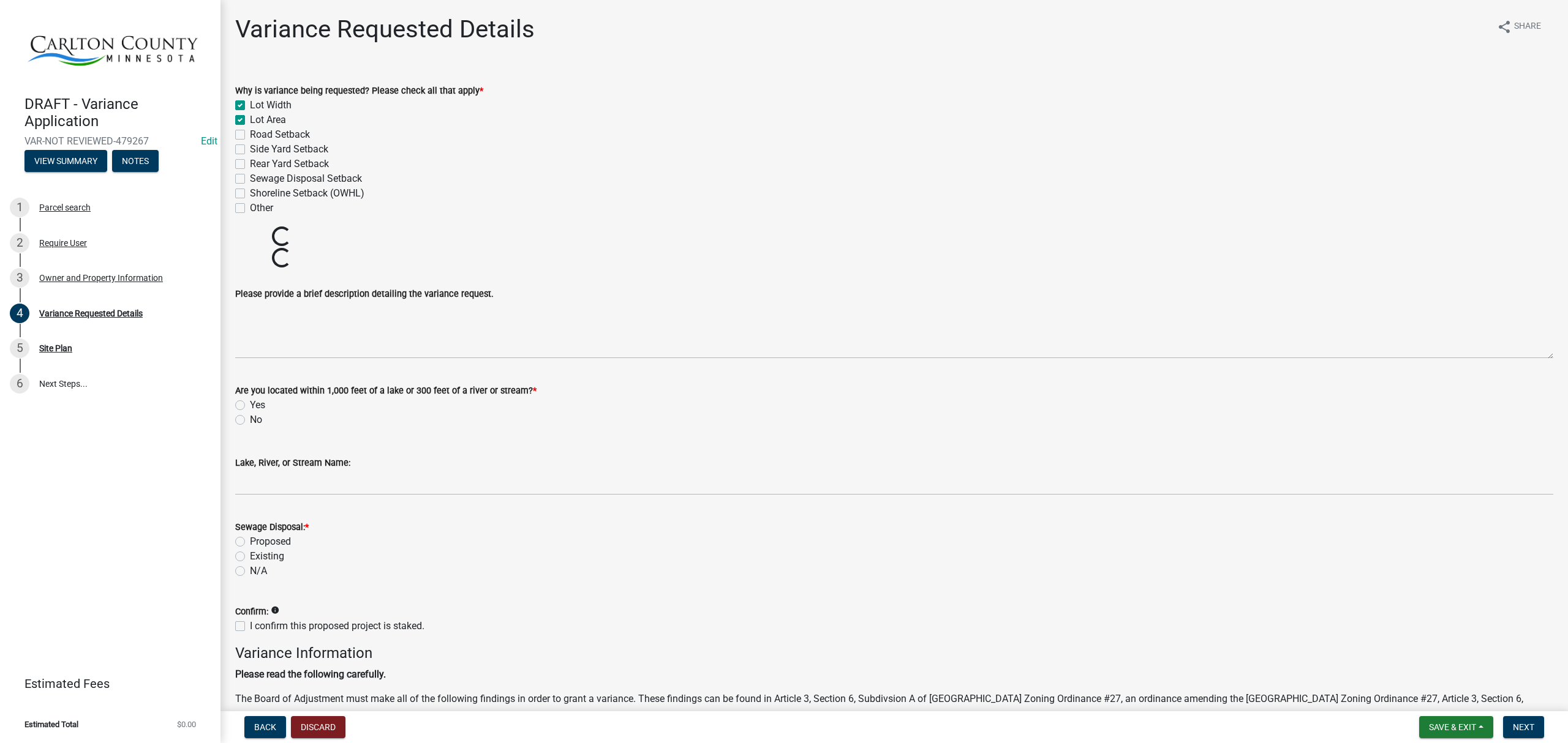
checkbox input "false"
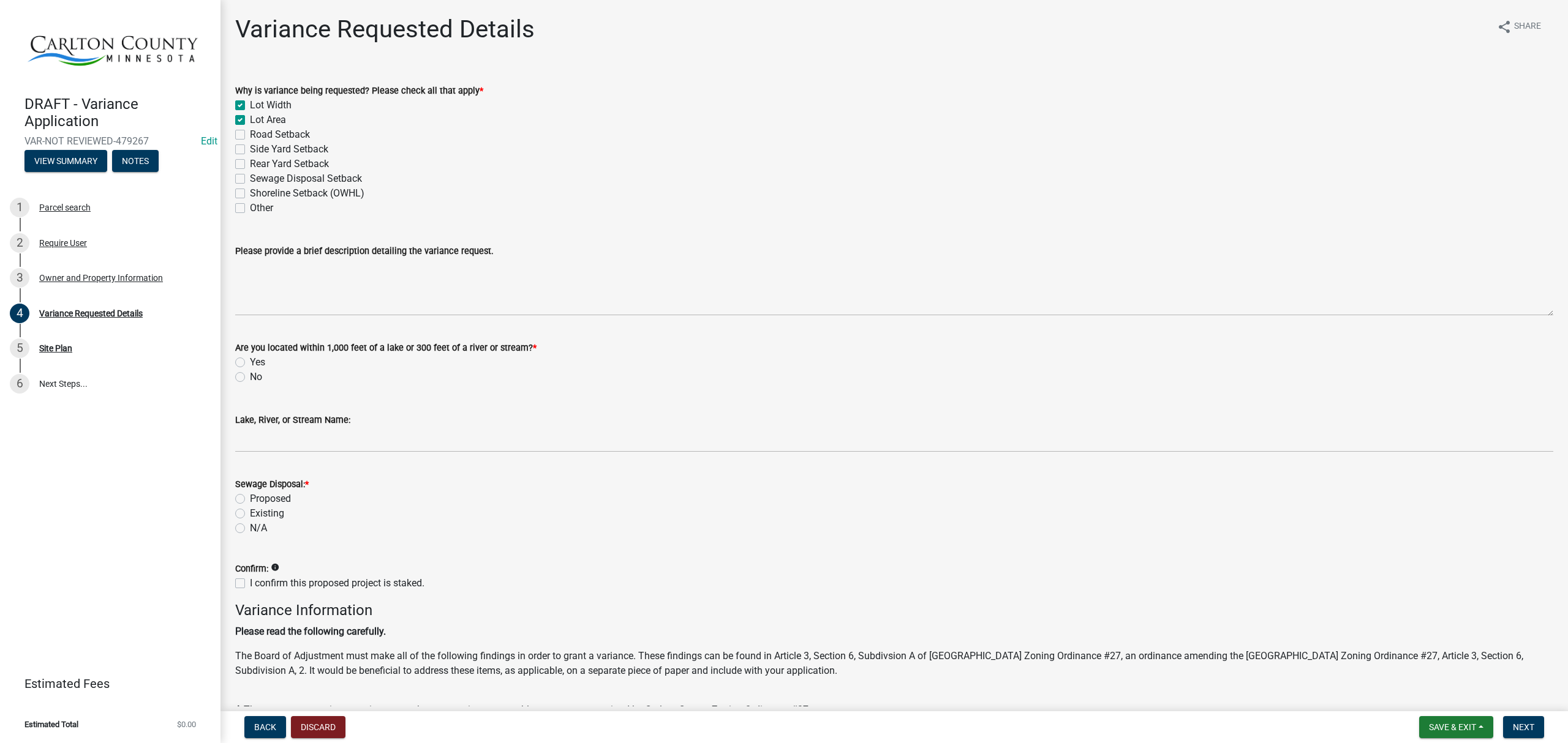
click at [250, 189] on label "Shoreline Setback (OWHL)" at bounding box center [307, 193] width 115 height 15
click at [250, 189] on input "Shoreline Setback (OWHL)" at bounding box center [253, 190] width 8 height 8
checkbox input "true"
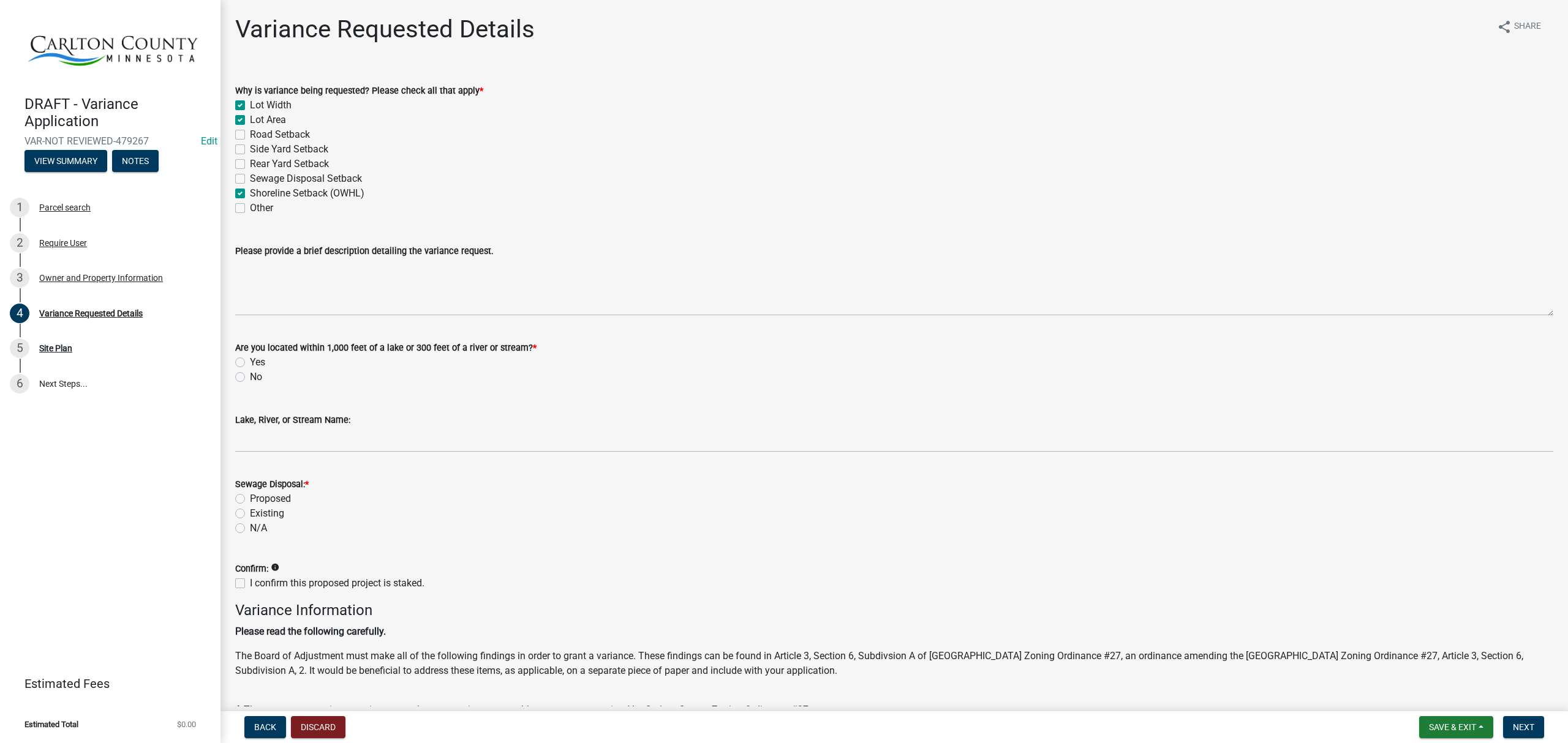
checkbox input "false"
checkbox input "true"
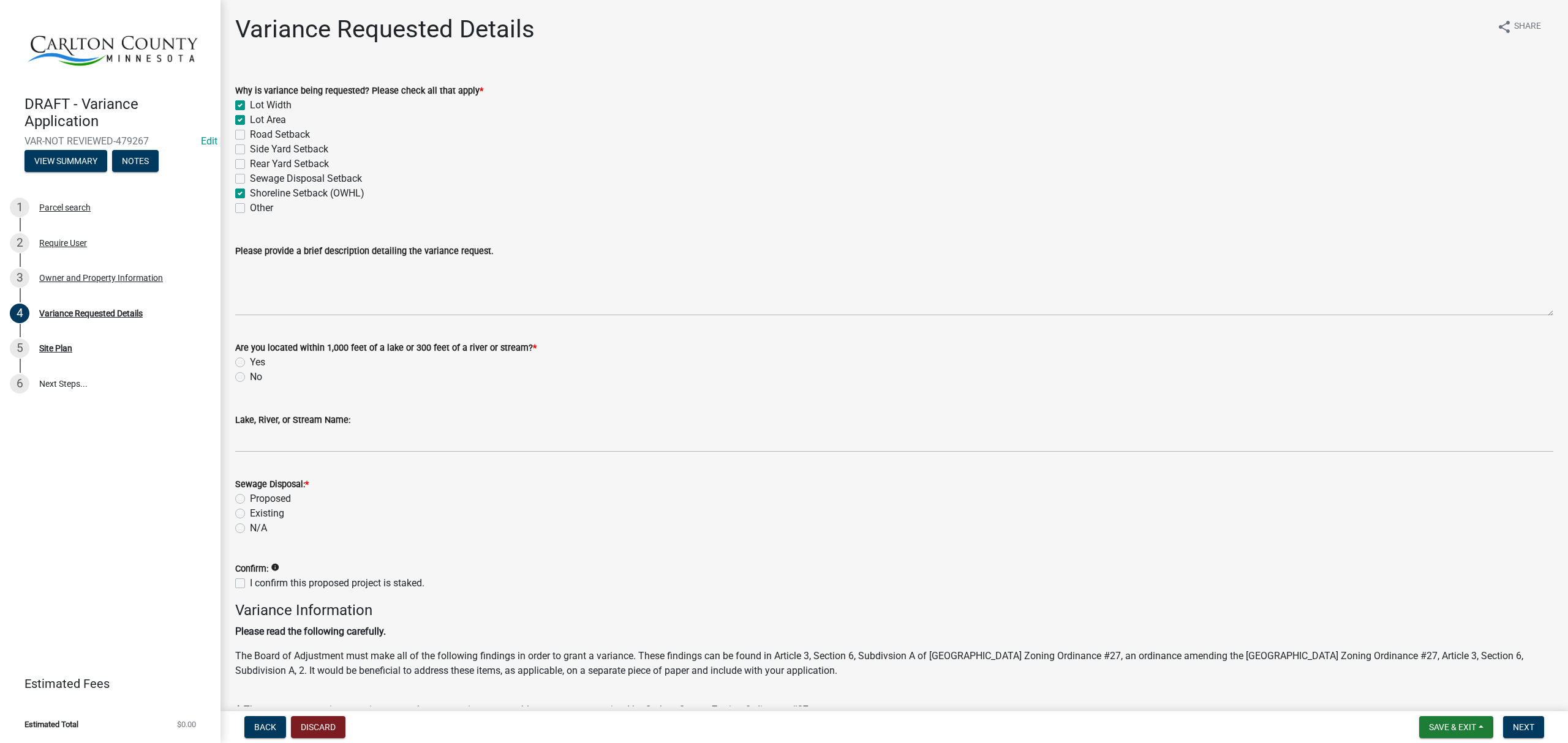
checkbox input "false"
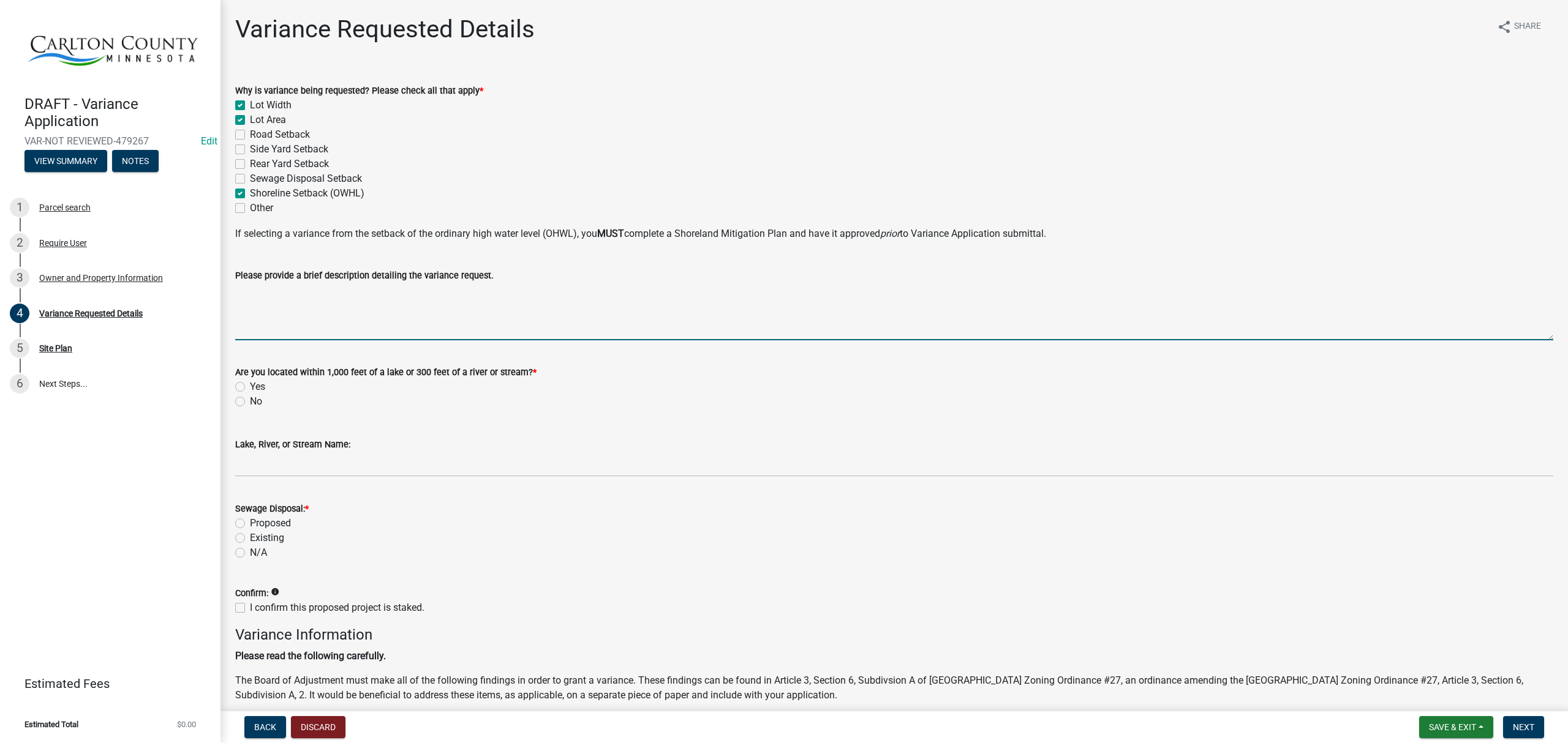
click at [390, 317] on textarea "Please provide a brief description detailing the variance request." at bounding box center [895, 312] width 1318 height 58
type textarea "new deck on cabin"
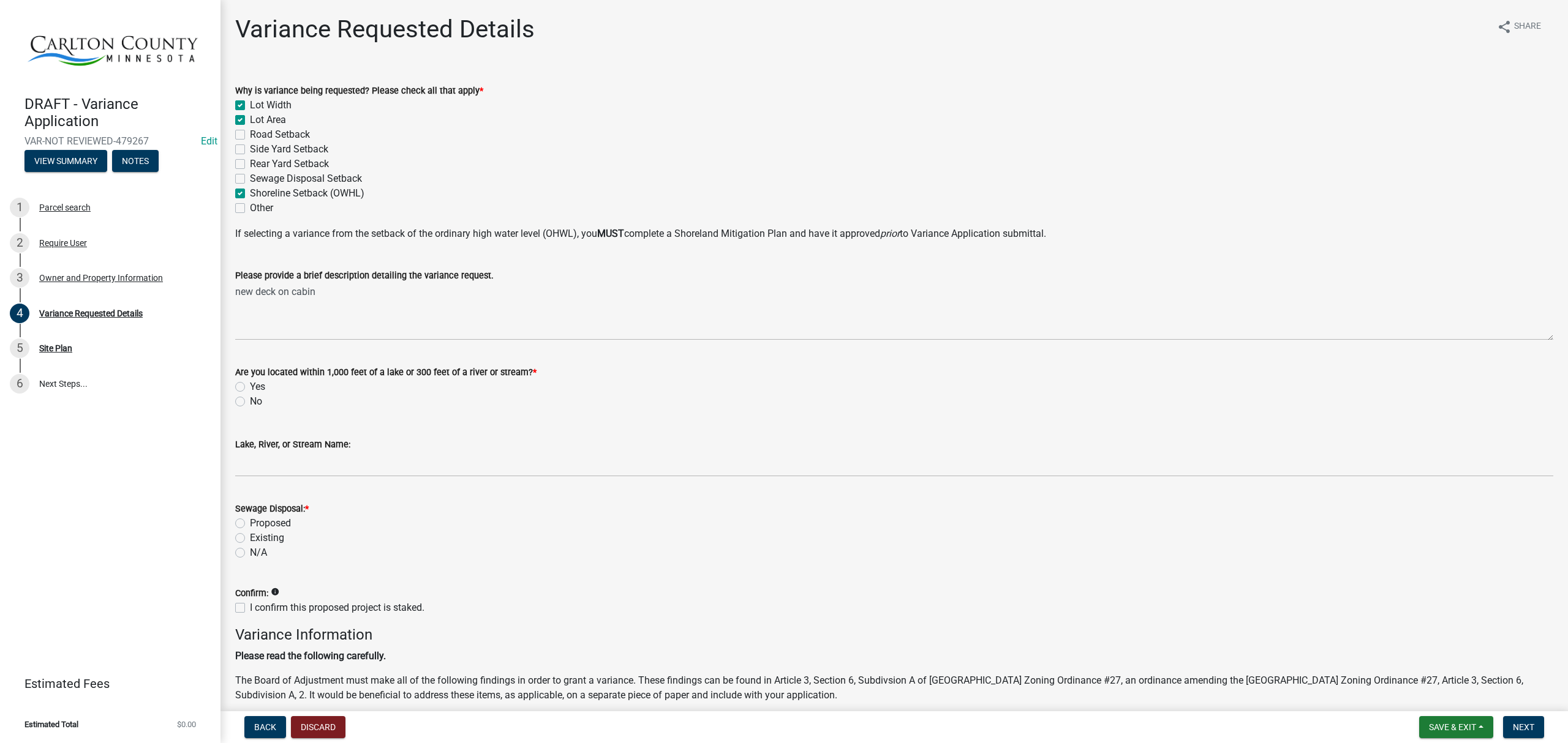
click at [250, 390] on label "Yes" at bounding box center [257, 387] width 15 height 15
click at [250, 388] on input "Yes" at bounding box center [253, 383] width 8 height 8
radio input "true"
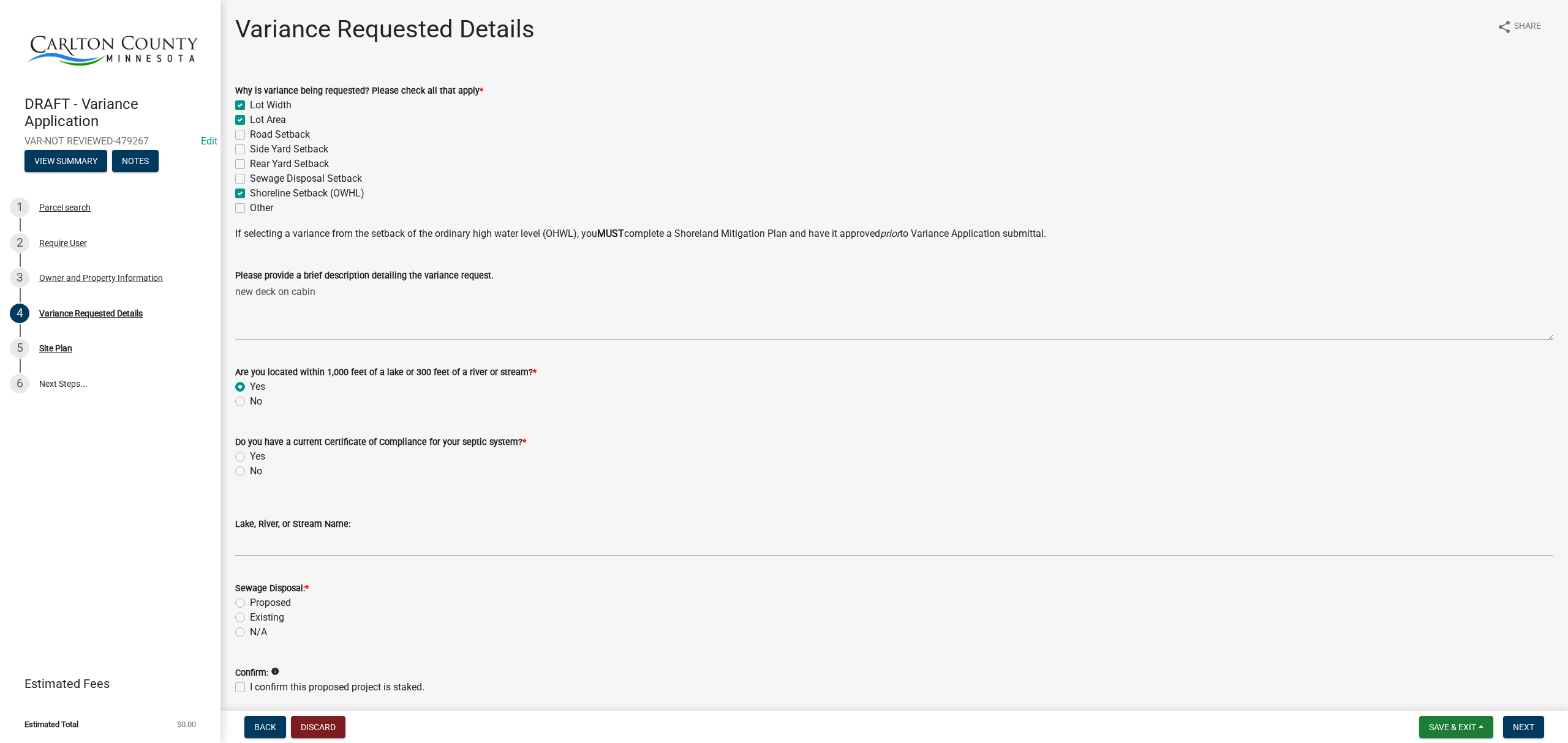
click at [250, 459] on label "Yes" at bounding box center [257, 457] width 15 height 15
click at [250, 457] on input "Yes" at bounding box center [253, 453] width 8 height 8
radio input "true"
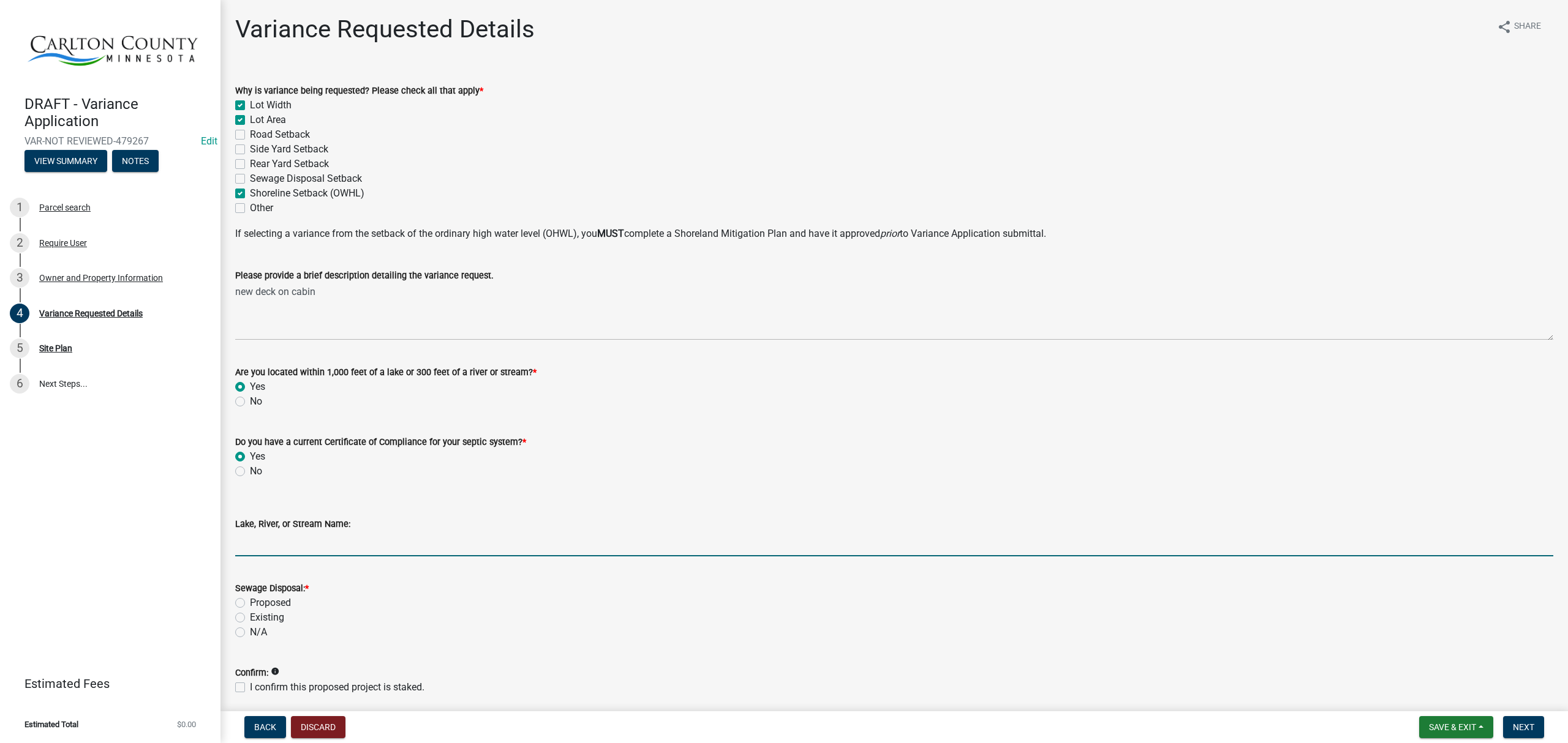
click at [281, 552] on input "Lake, River, or Stream Name:" at bounding box center [895, 544] width 1318 height 25
type input "[GEOGRAPHIC_DATA]"
click at [250, 621] on label "Existing" at bounding box center [266, 618] width 35 height 15
click at [250, 619] on input "Existing" at bounding box center [253, 614] width 8 height 8
radio input "true"
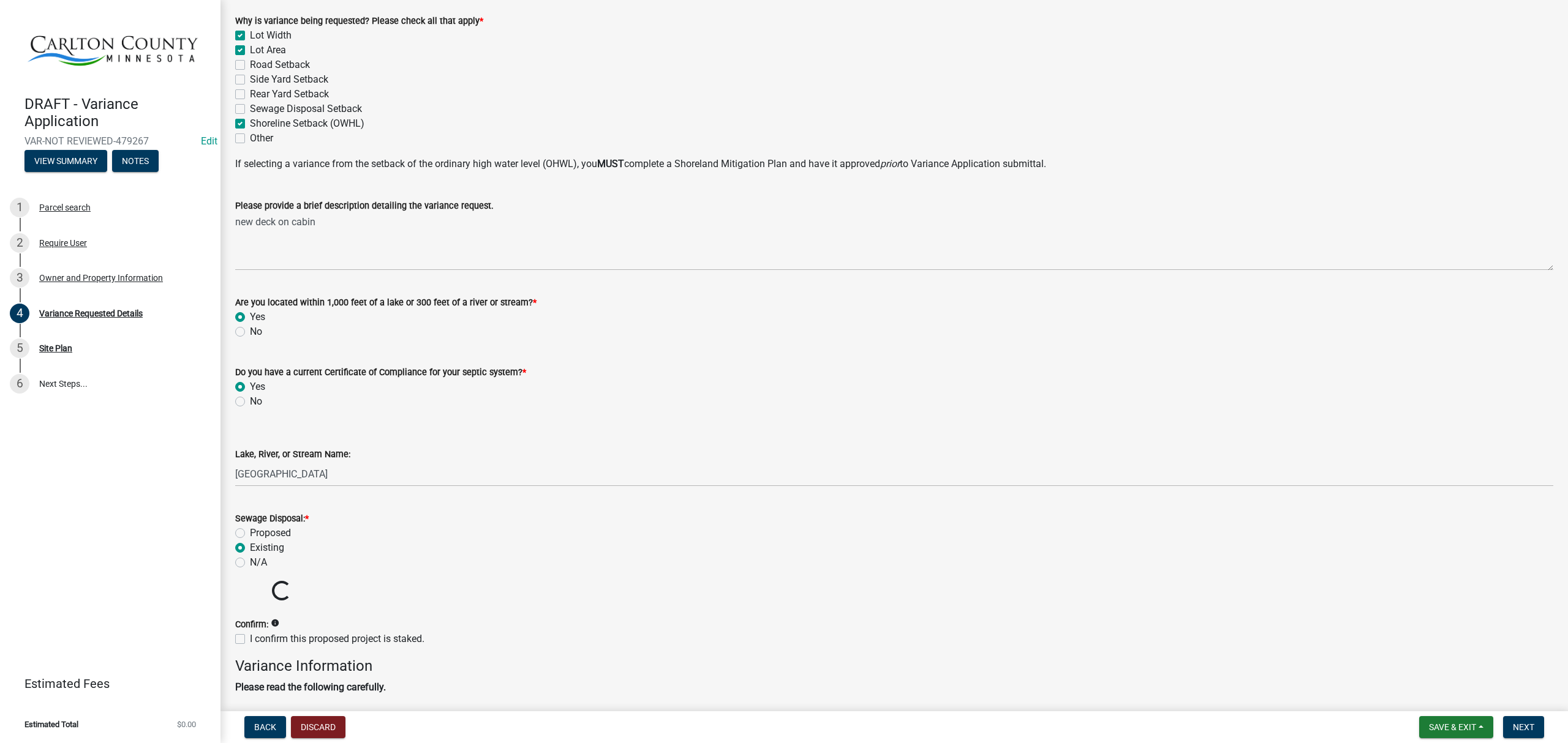
scroll to position [245, 0]
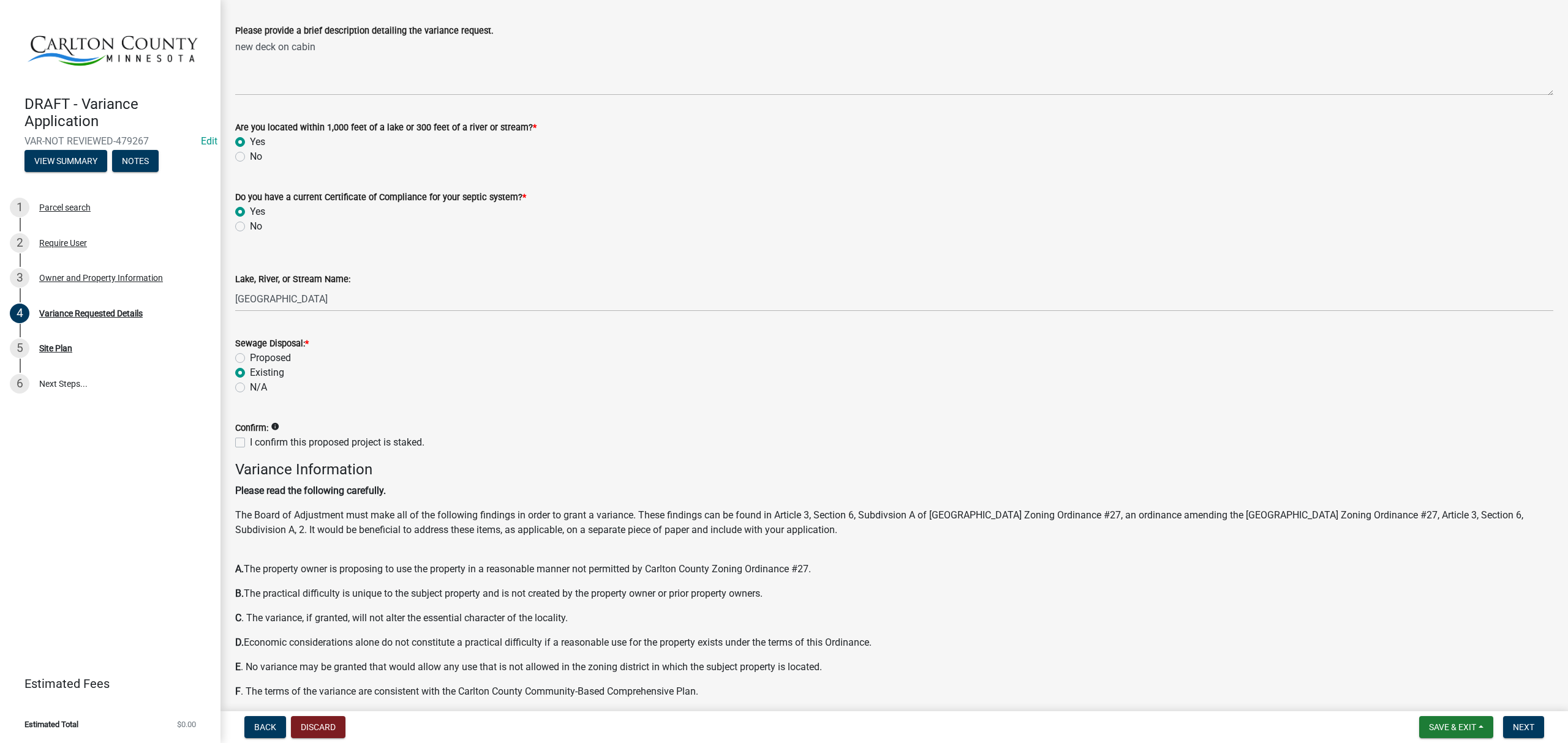
click at [250, 445] on label "I confirm this proposed project is staked." at bounding box center [337, 443] width 175 height 15
click at [250, 443] on input "I confirm this proposed project is staked." at bounding box center [253, 439] width 8 height 8
checkbox input "true"
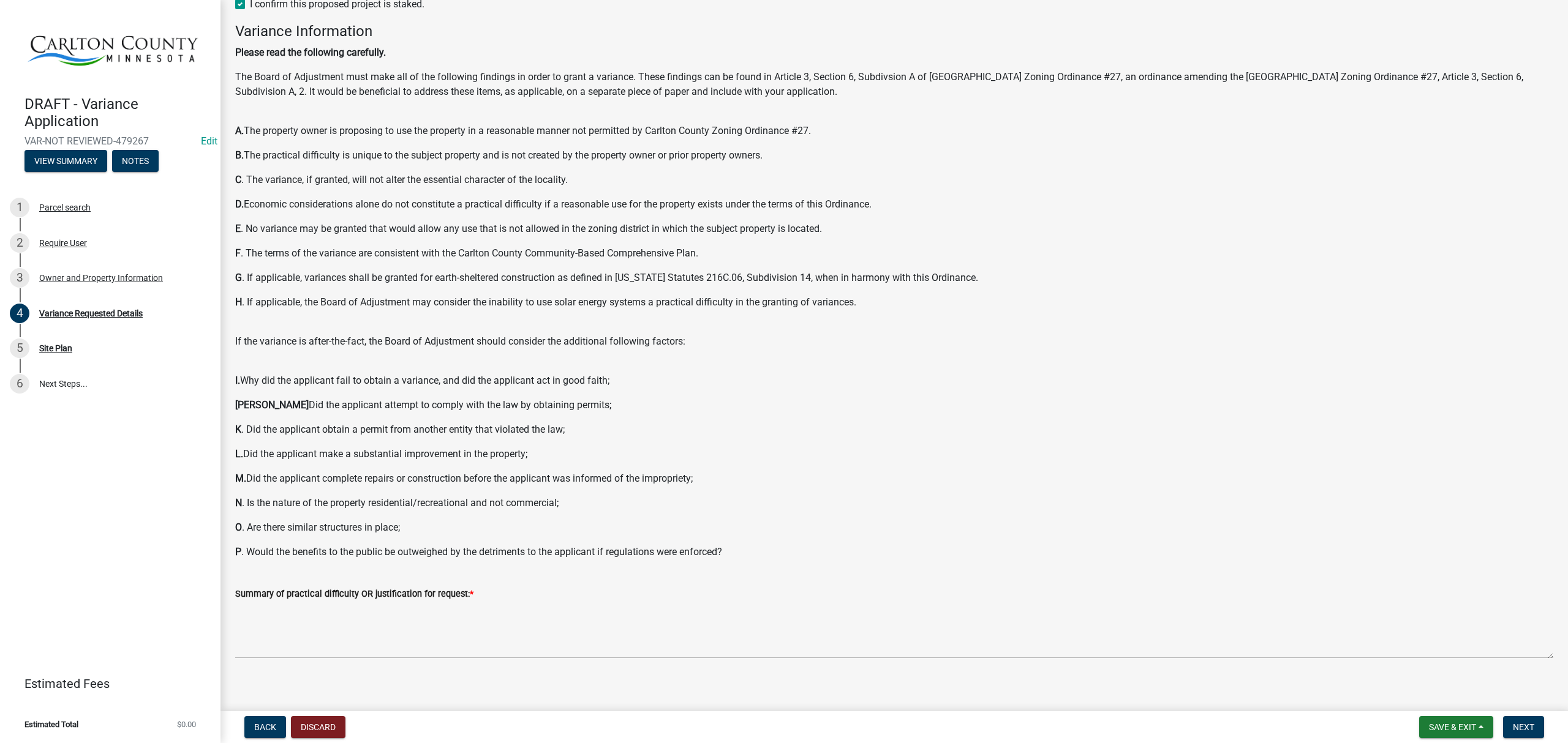
scroll to position [692, 0]
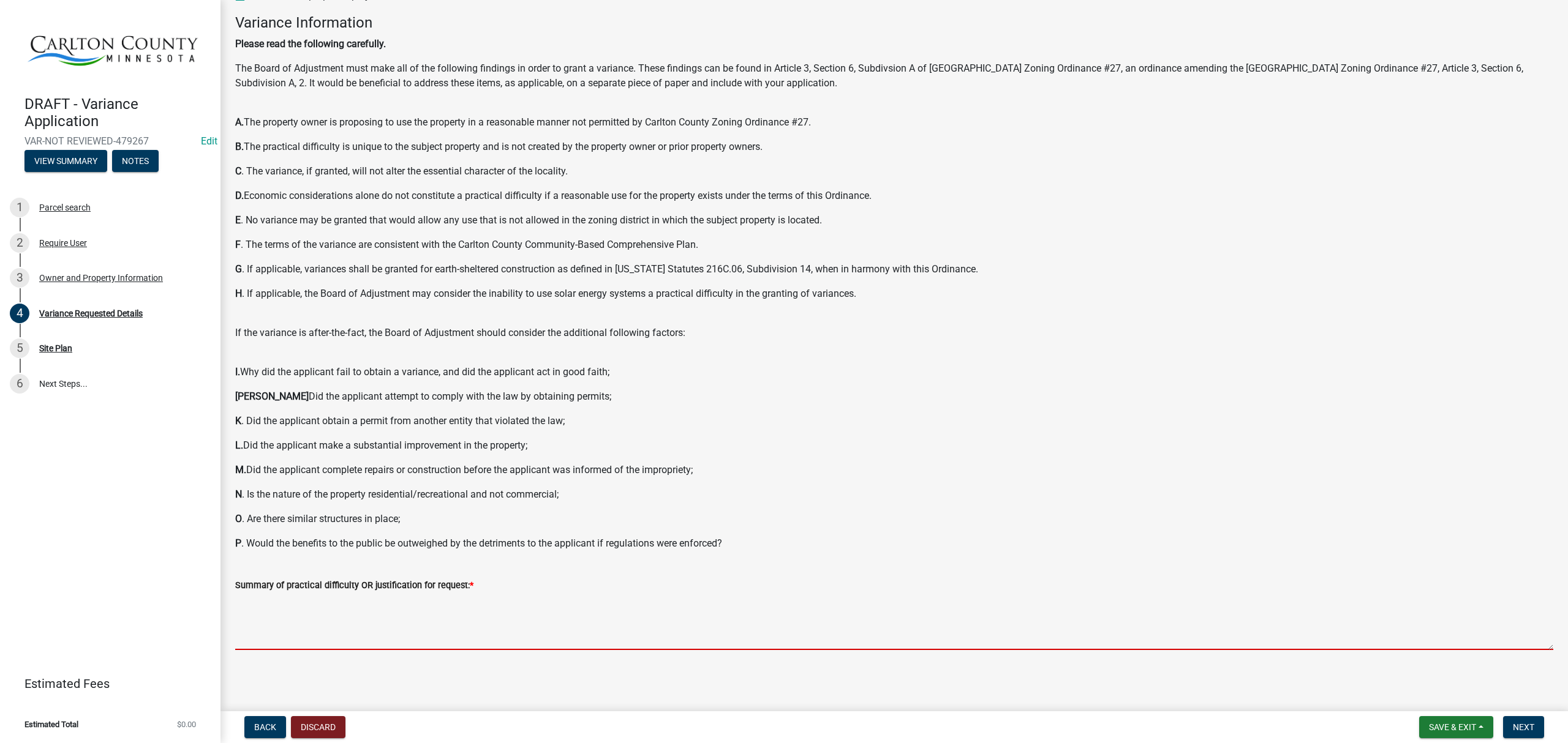
click at [546, 624] on textarea "Summary of practical difficulty OR justification for request: *" at bounding box center [895, 622] width 1318 height 58
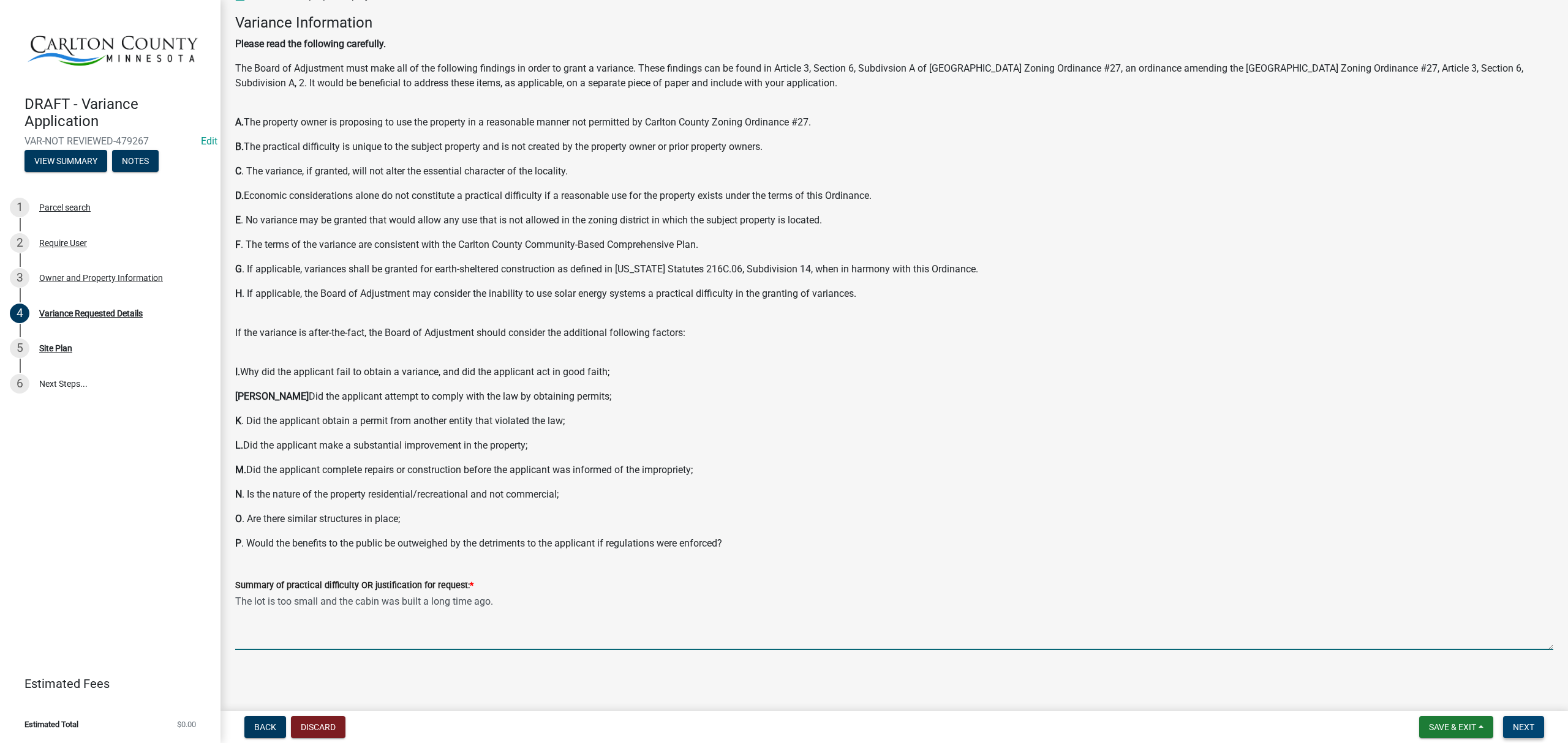
type textarea "The lot is too small and the cabin was built a long time ago."
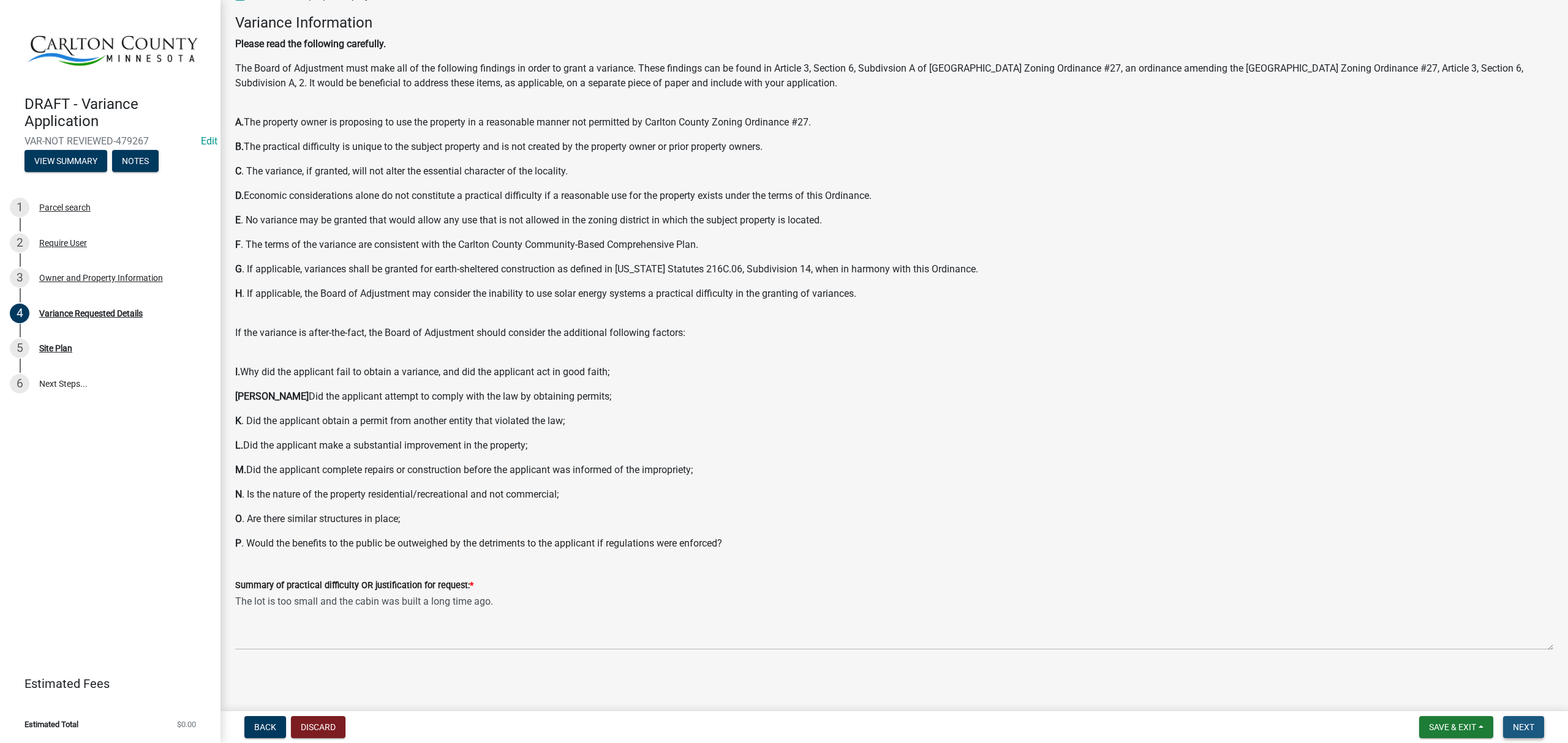
click at [1503, 727] on button "Next" at bounding box center [1524, 728] width 41 height 22
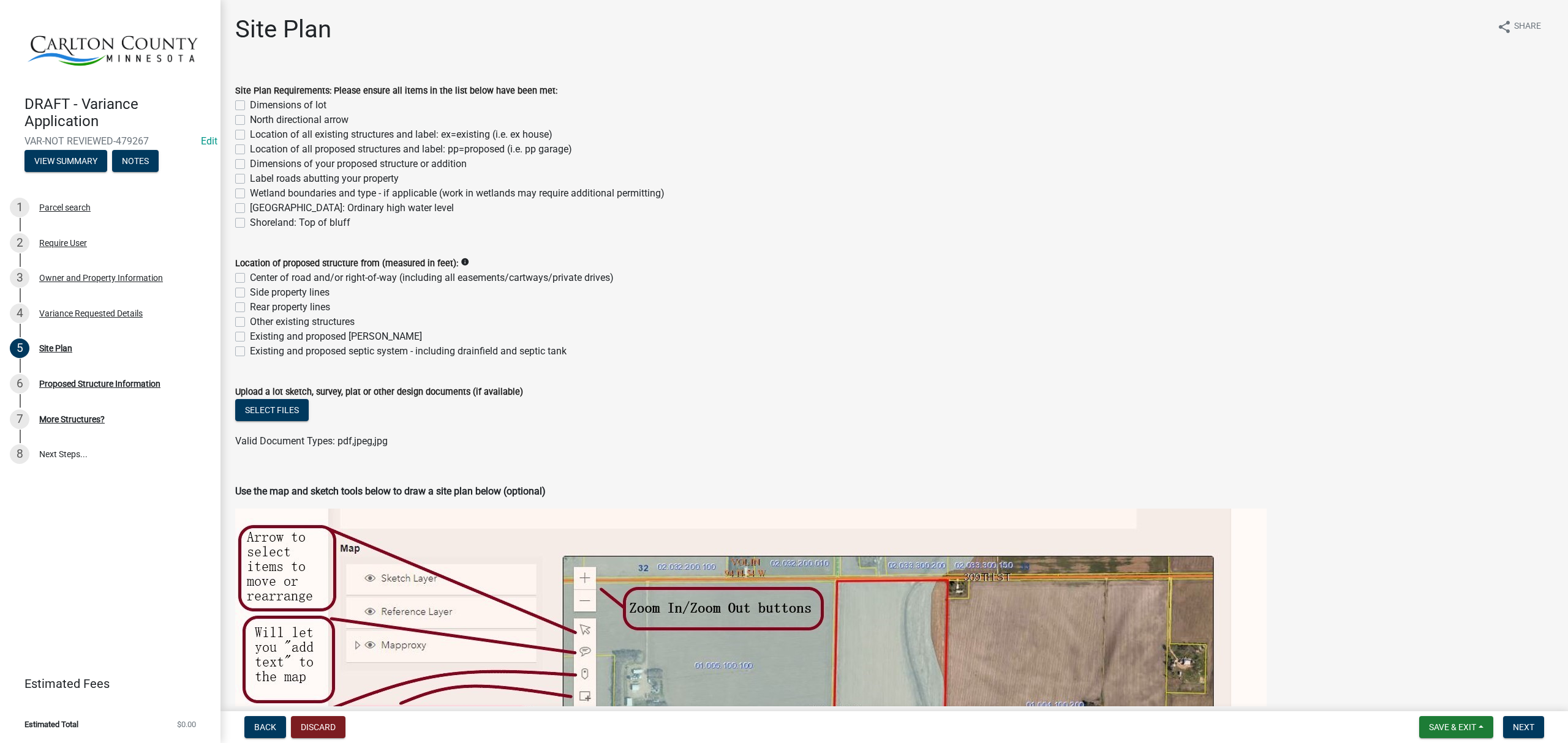
click at [250, 104] on label "Dimensions of lot" at bounding box center [288, 106] width 77 height 15
click at [250, 104] on input "Dimensions of lot" at bounding box center [253, 102] width 8 height 8
checkbox input "true"
checkbox input "false"
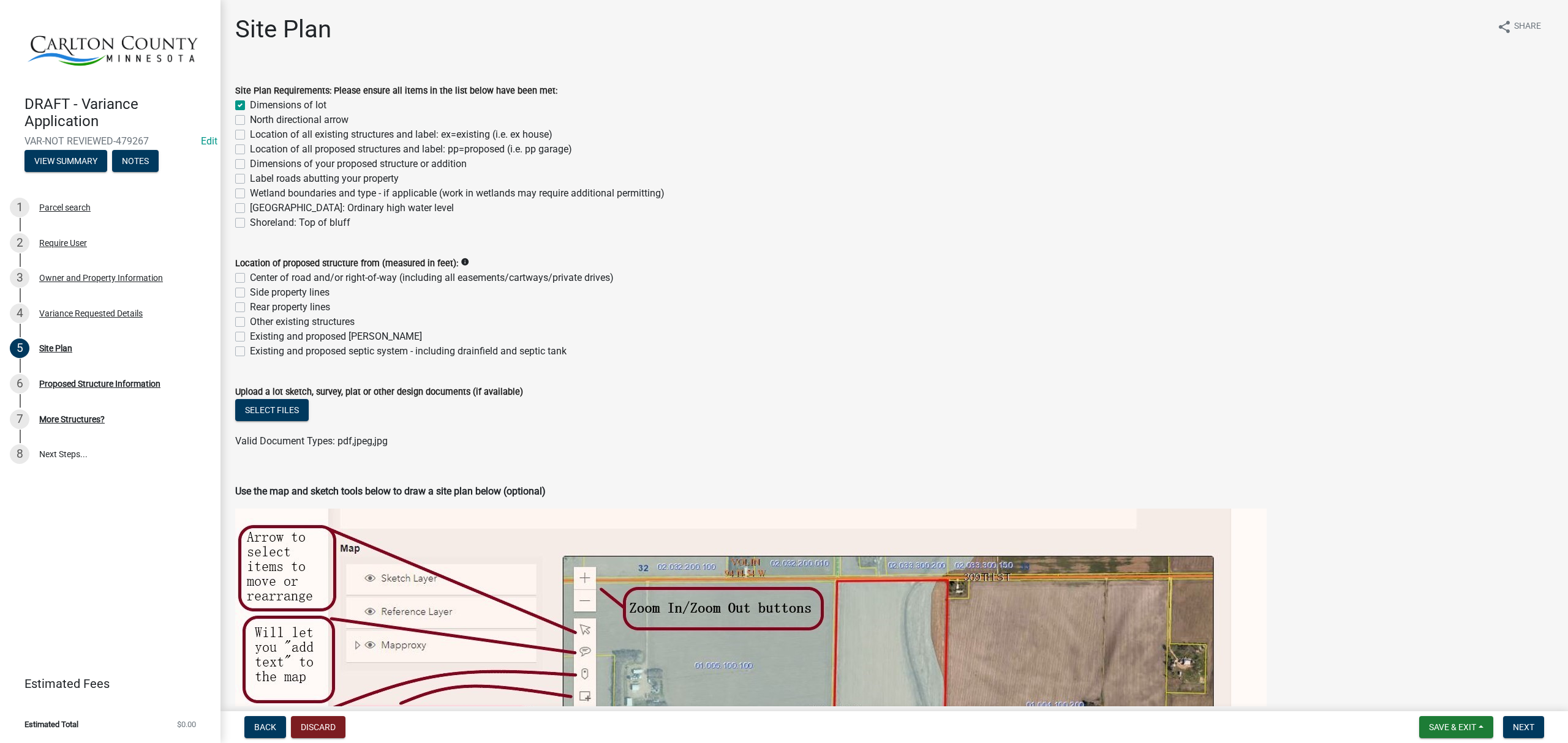
checkbox input "false"
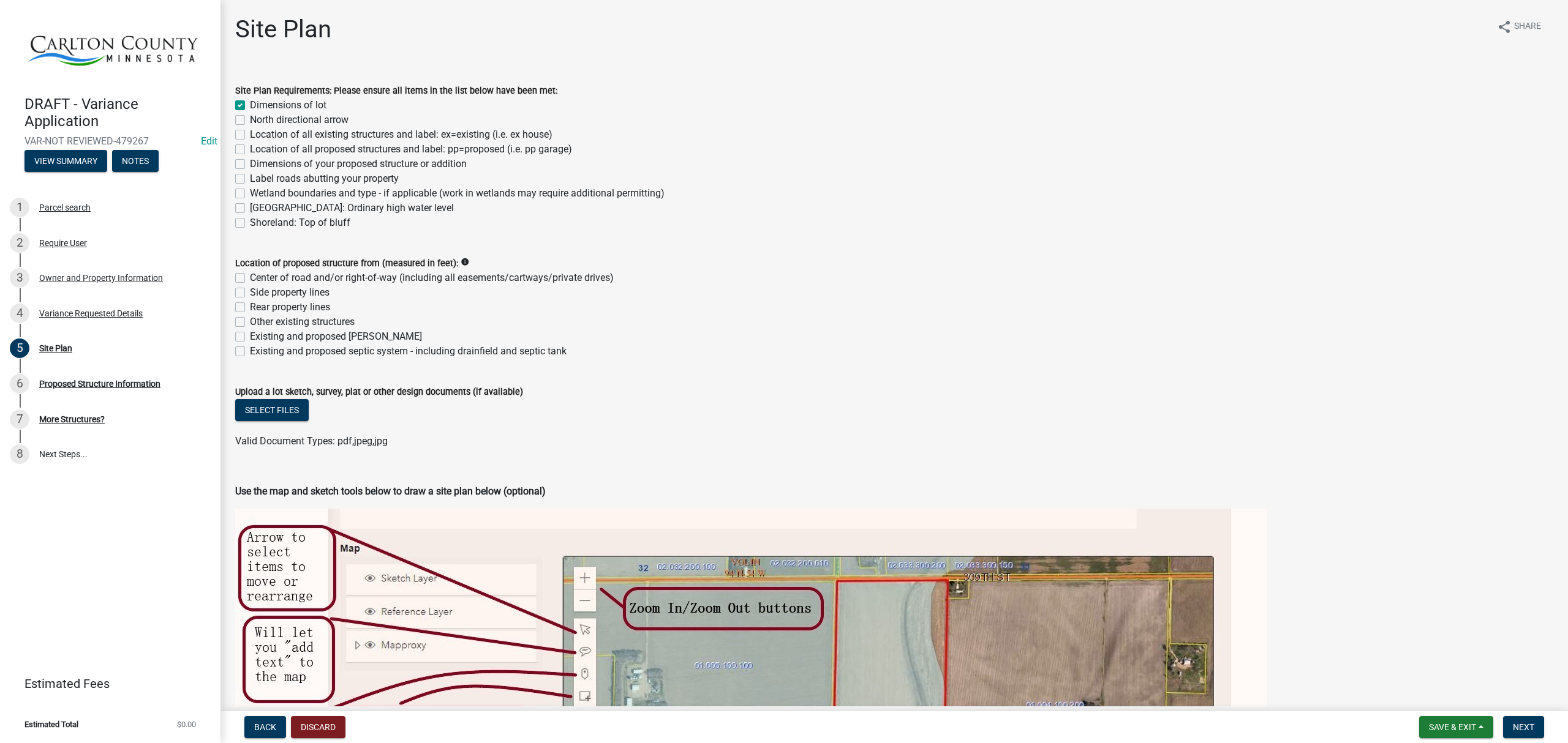
checkbox input "false"
click at [250, 122] on label "North directional arrow" at bounding box center [298, 121] width 98 height 15
click at [250, 121] on input "North directional arrow" at bounding box center [253, 117] width 8 height 8
checkbox input "true"
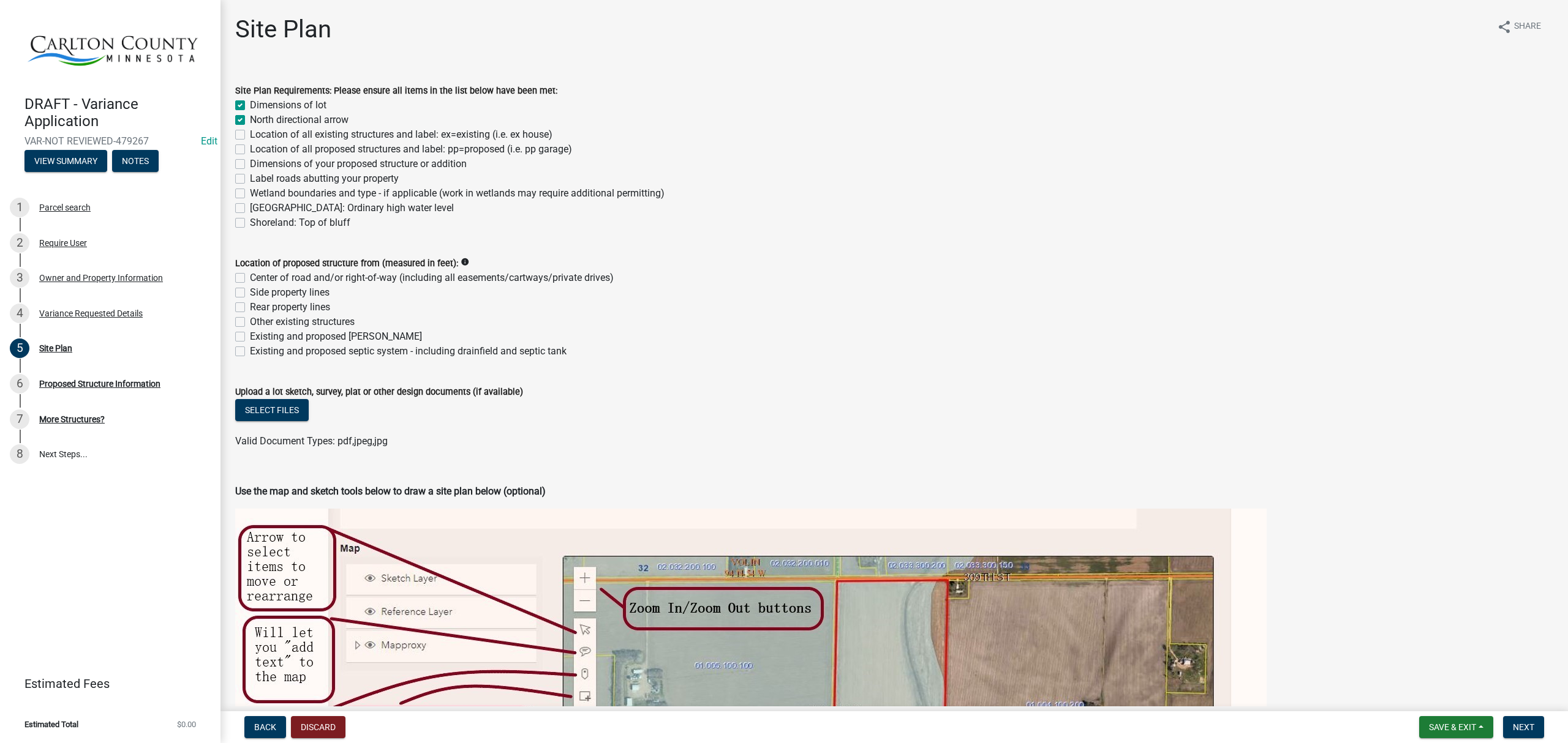
checkbox input "true"
checkbox input "false"
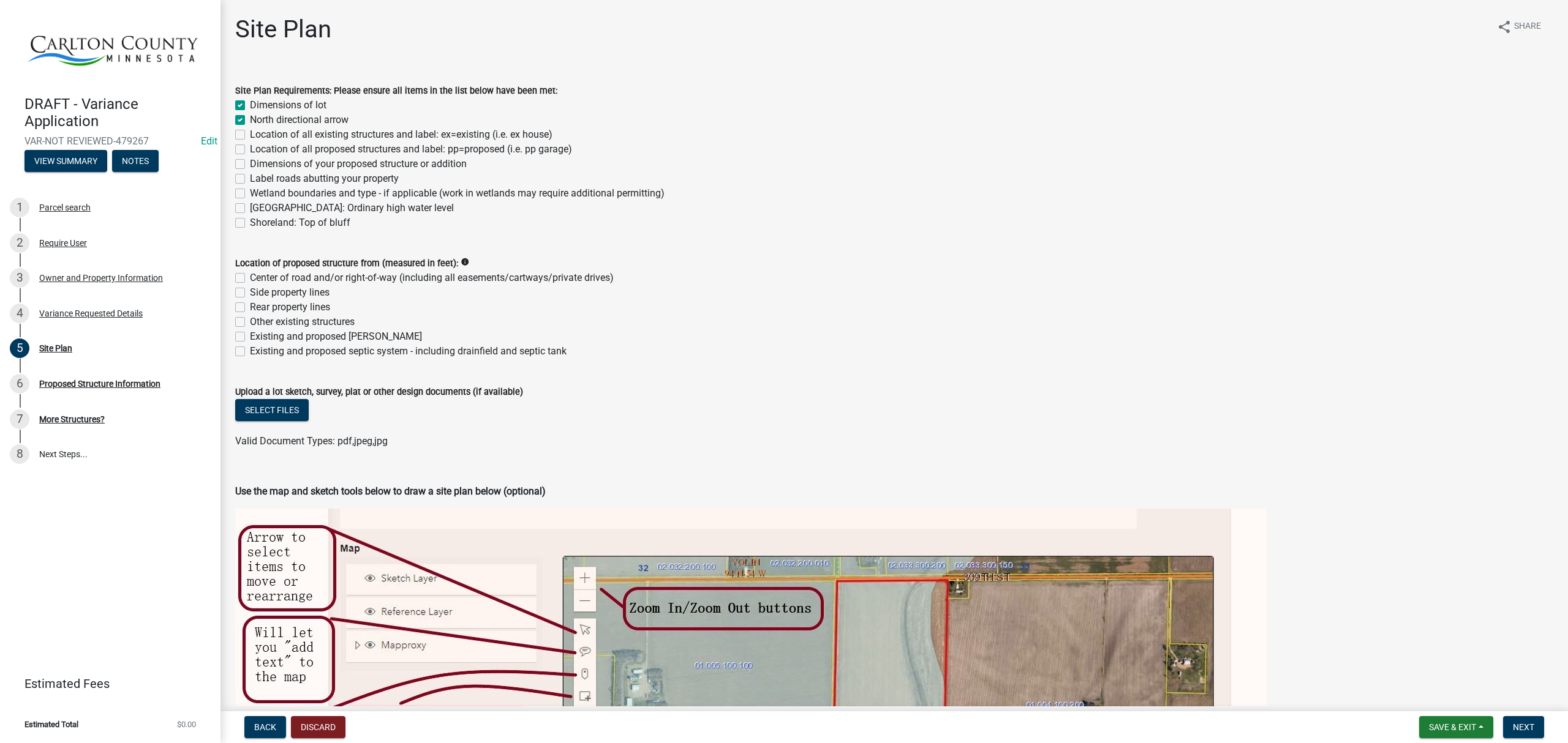
checkbox input "false"
click at [250, 134] on label "Location of all existing structures and label: ex=existing (i.e. ex house)" at bounding box center [401, 135] width 303 height 15
click at [250, 134] on input "Location of all existing structures and label: ex=existing (i.e. ex house)" at bounding box center [253, 131] width 8 height 8
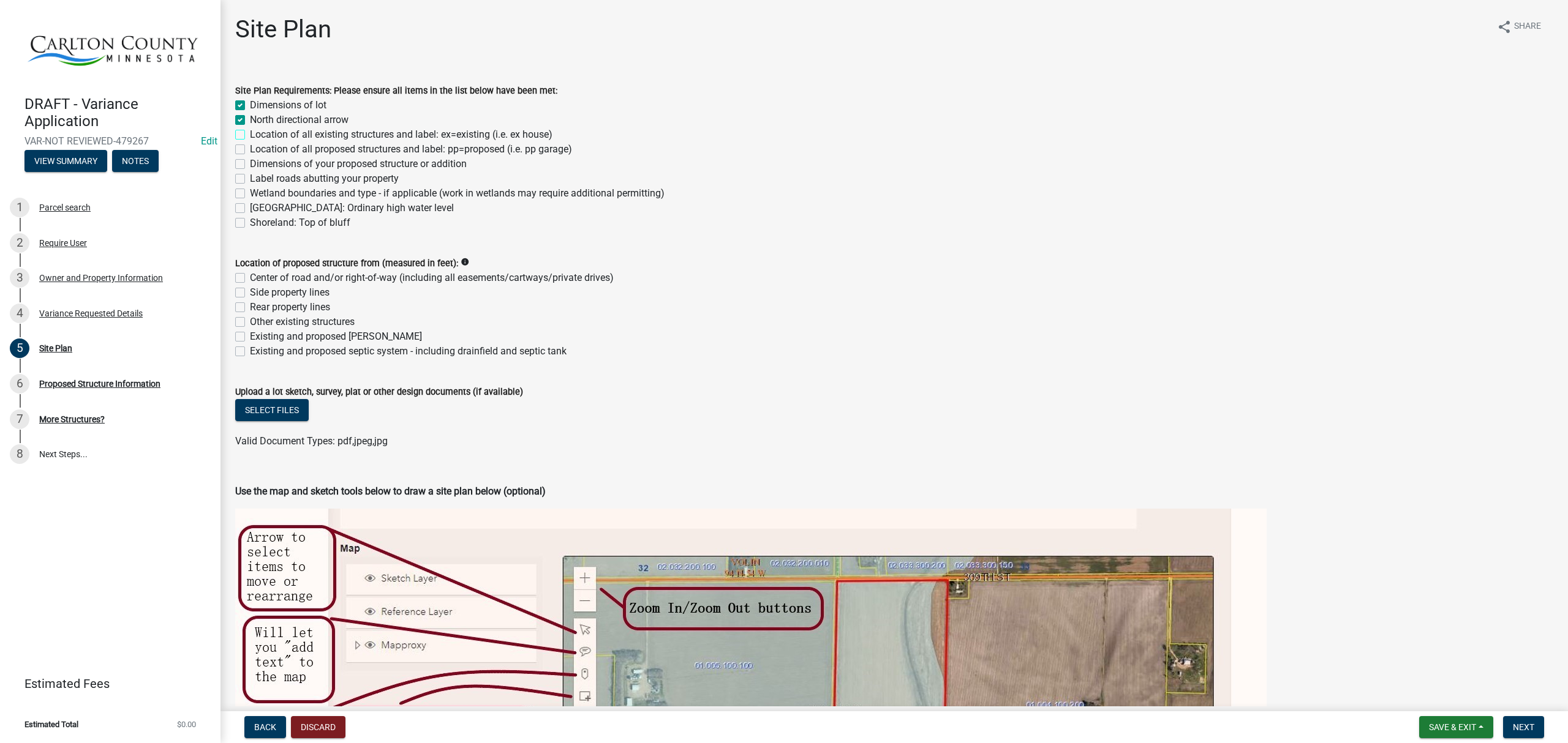
checkbox input "true"
checkbox input "false"
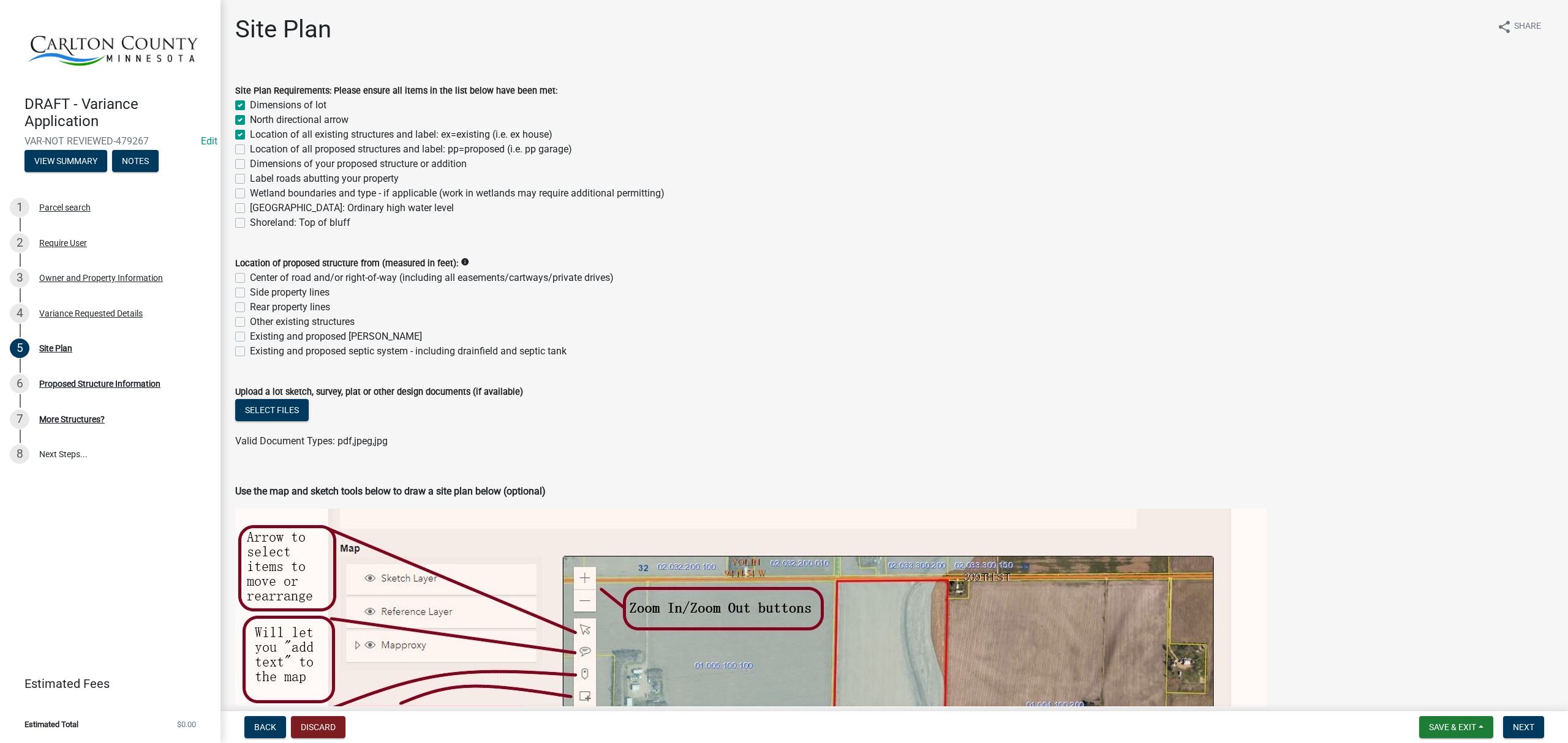
checkbox input "false"
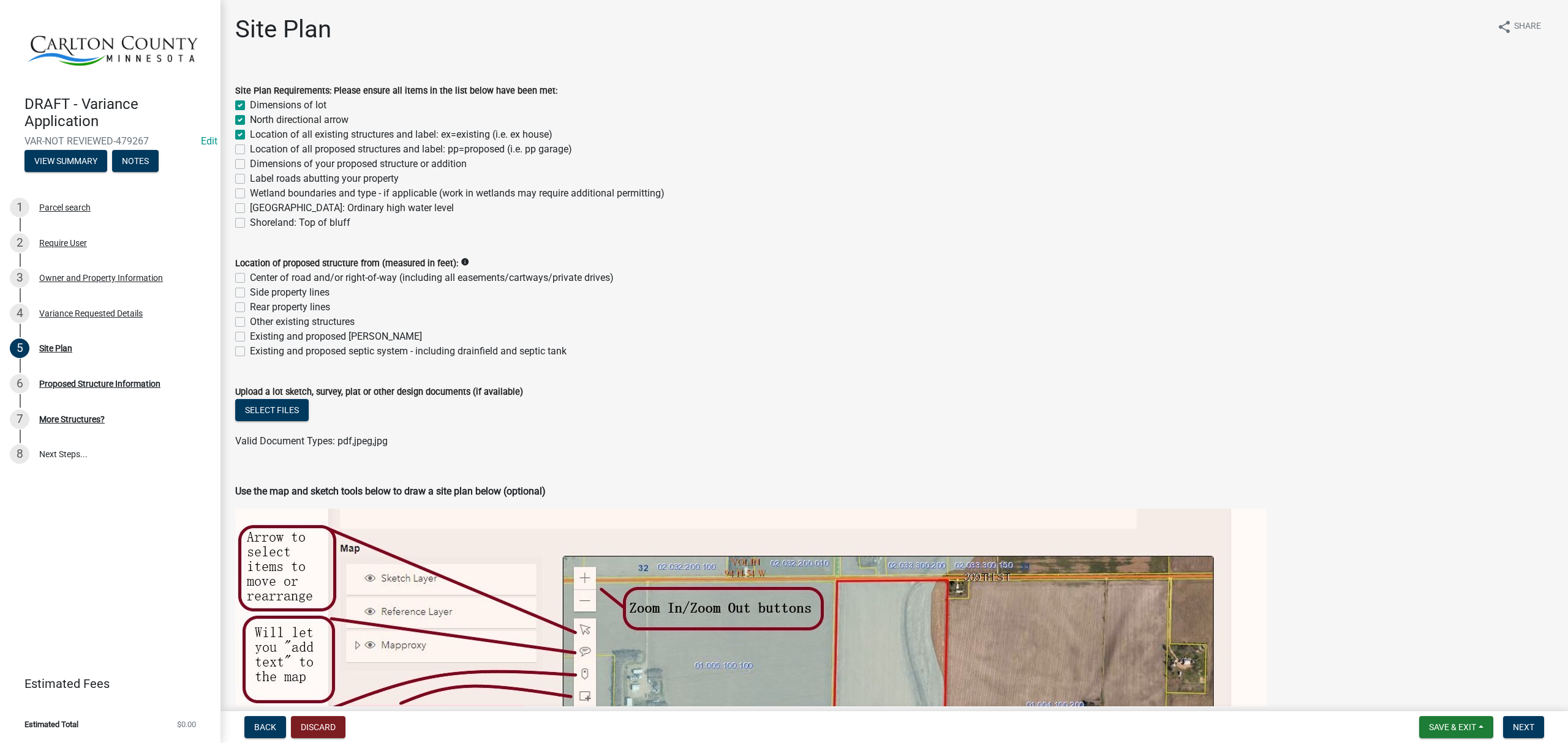
click at [250, 149] on label "Location of all proposed structures and label: pp=proposed (i.e. pp garage)" at bounding box center [410, 150] width 323 height 15
click at [250, 149] on input "Location of all proposed structures and label: pp=proposed (i.e. pp garage)" at bounding box center [253, 146] width 8 height 8
checkbox input "true"
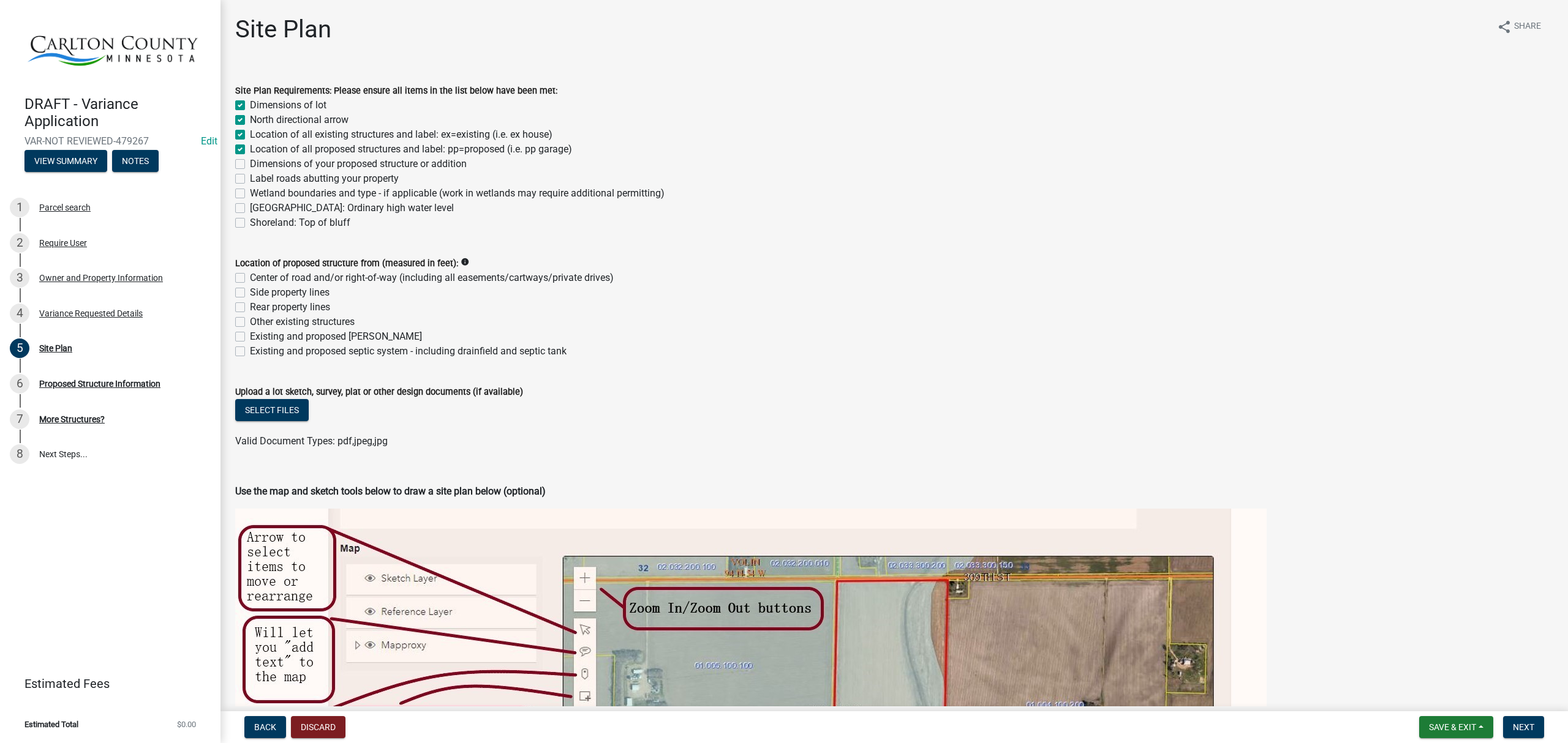
checkbox input "true"
checkbox input "false"
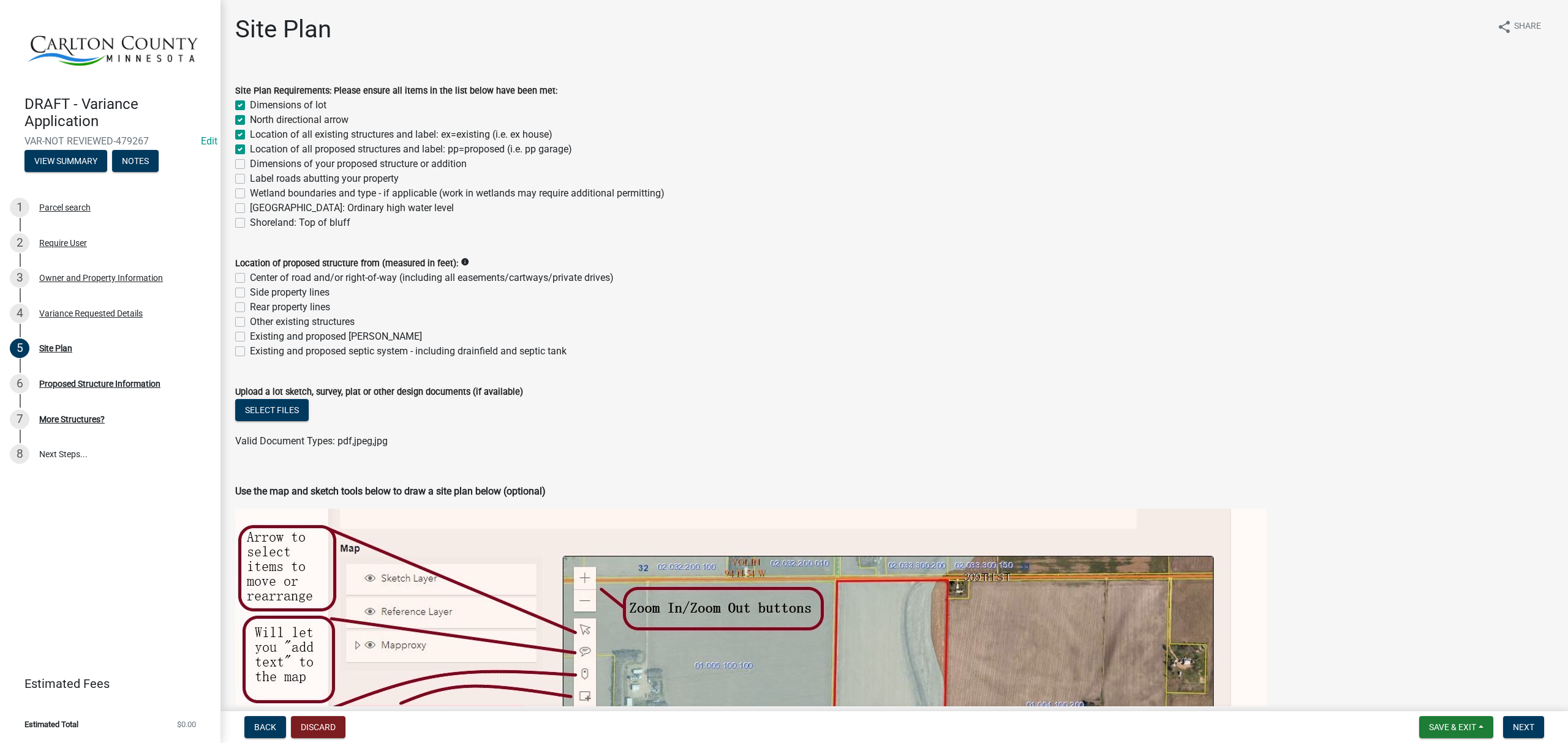
checkbox input "false"
click at [250, 164] on label "Dimensions of your proposed structure or addition" at bounding box center [358, 164] width 217 height 15
click at [250, 164] on input "Dimensions of your proposed structure or addition" at bounding box center [253, 161] width 8 height 8
checkbox input "true"
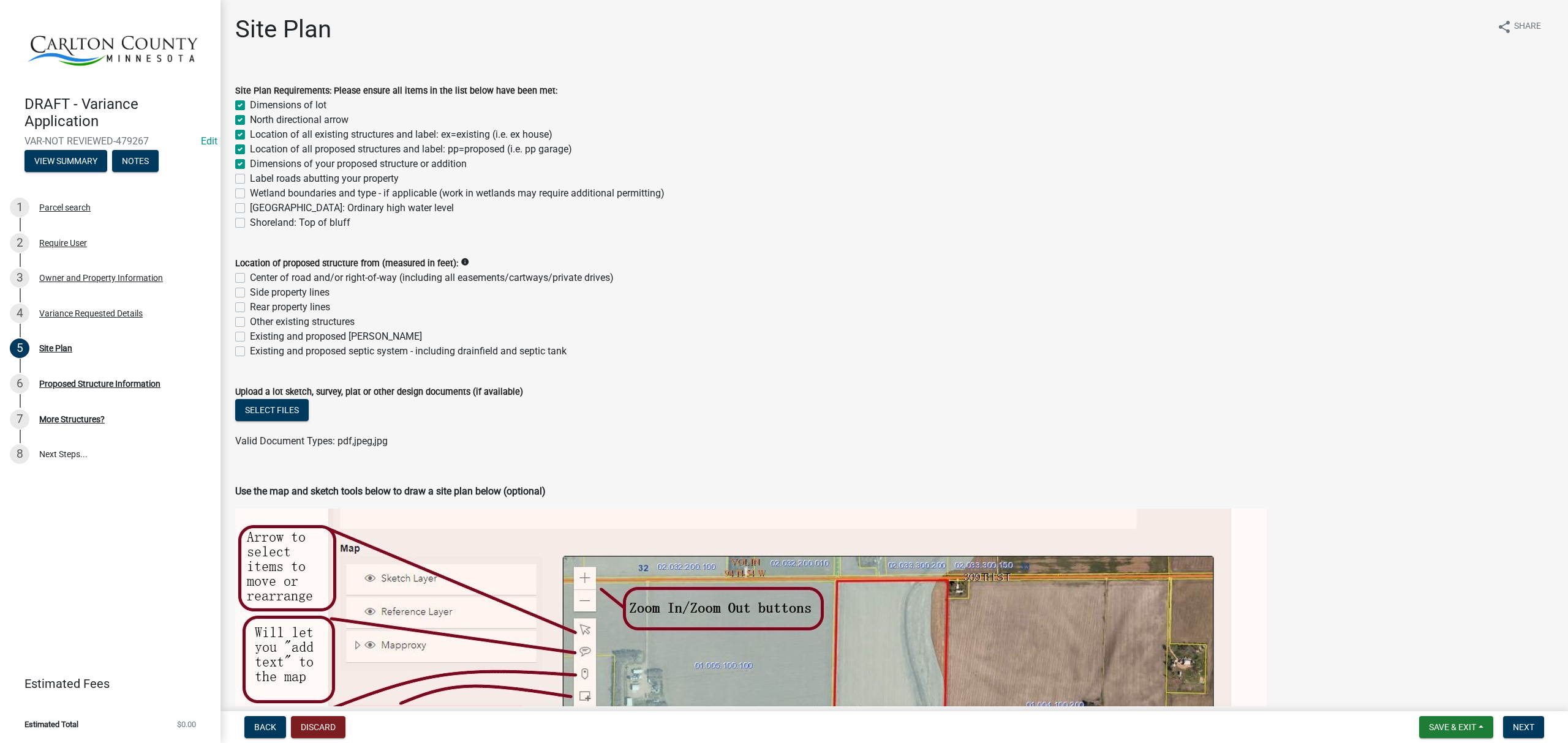
checkbox input "true"
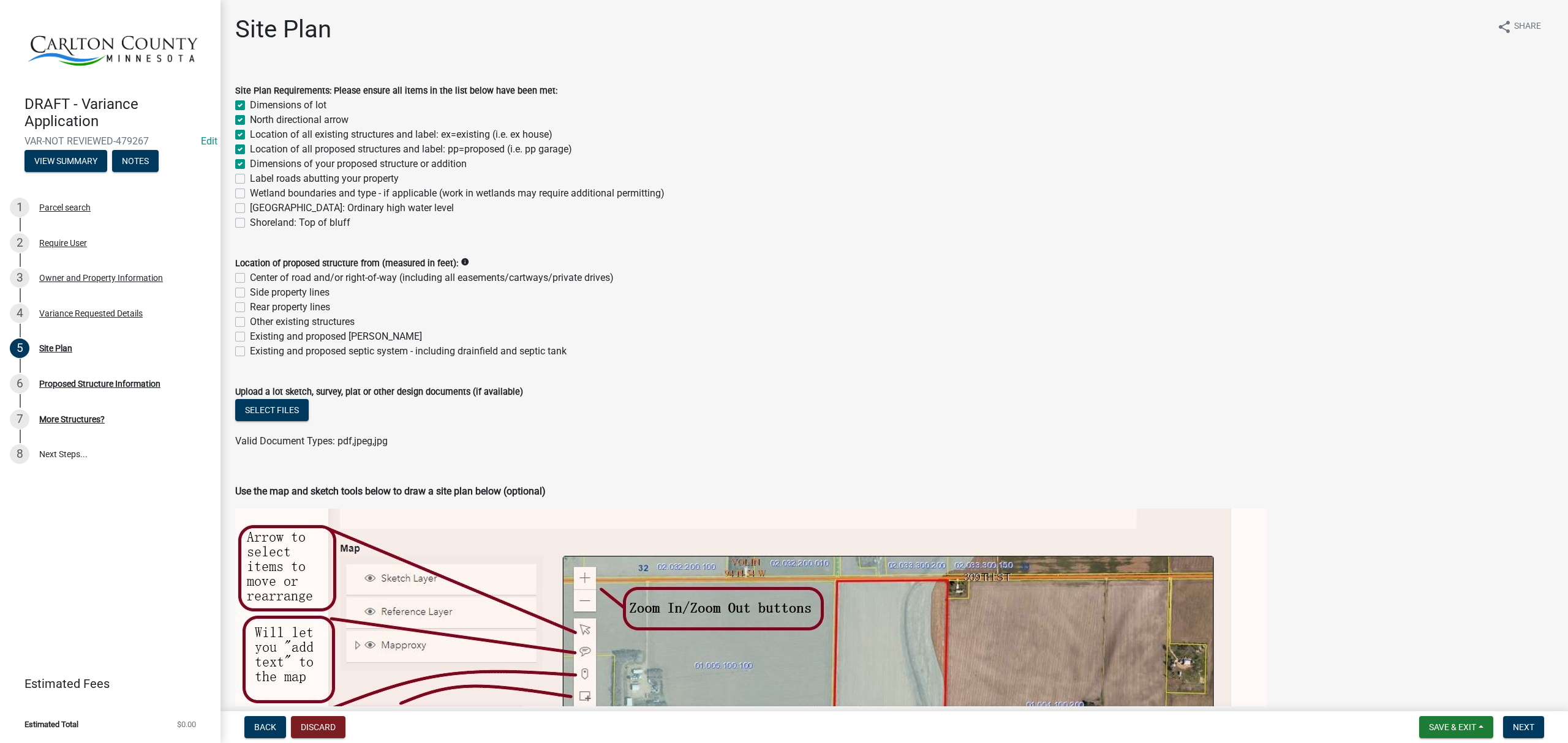
checkbox input "false"
click at [250, 177] on label "Label roads abutting your property" at bounding box center [324, 179] width 149 height 15
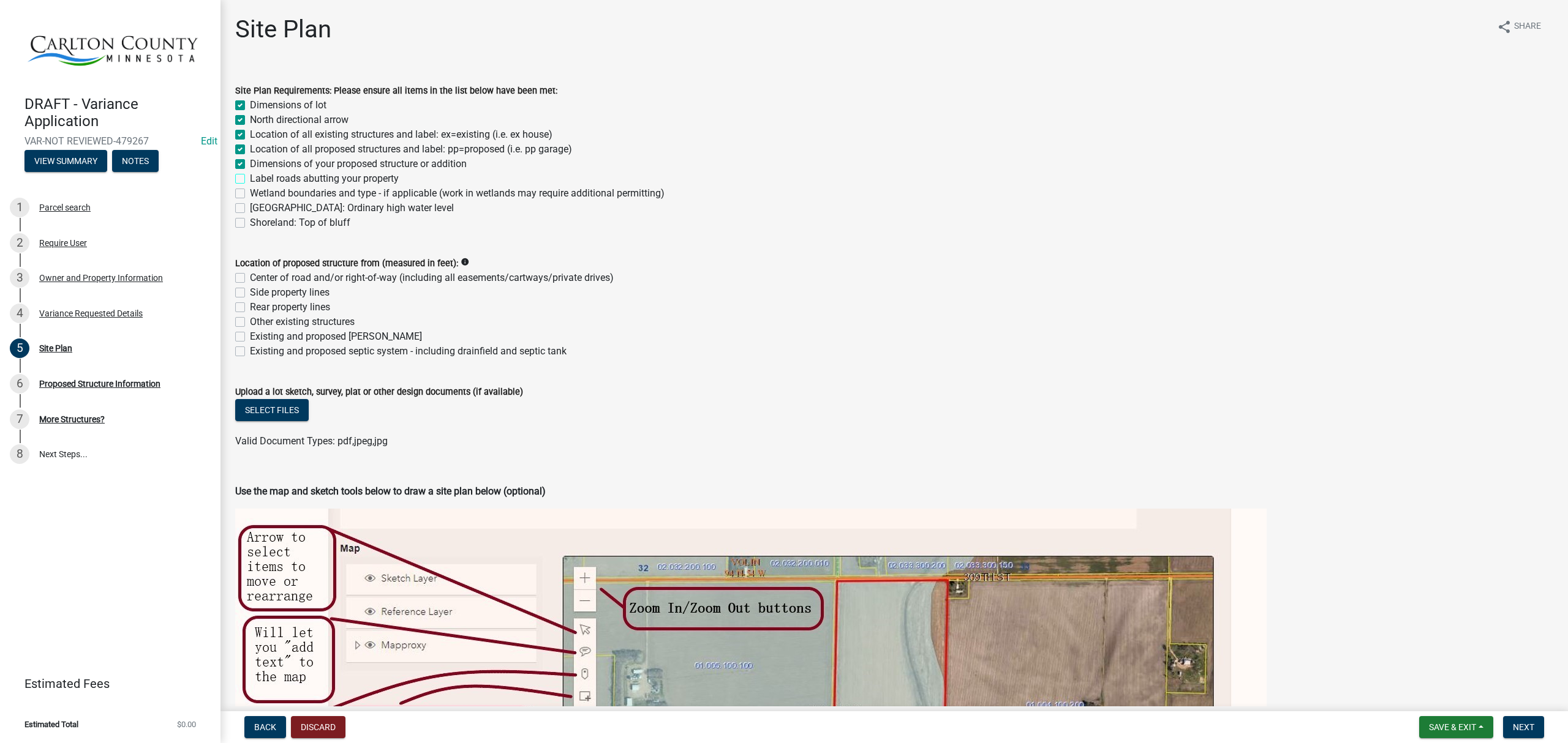
click at [250, 177] on input "Label roads abutting your property" at bounding box center [253, 175] width 8 height 8
checkbox input "true"
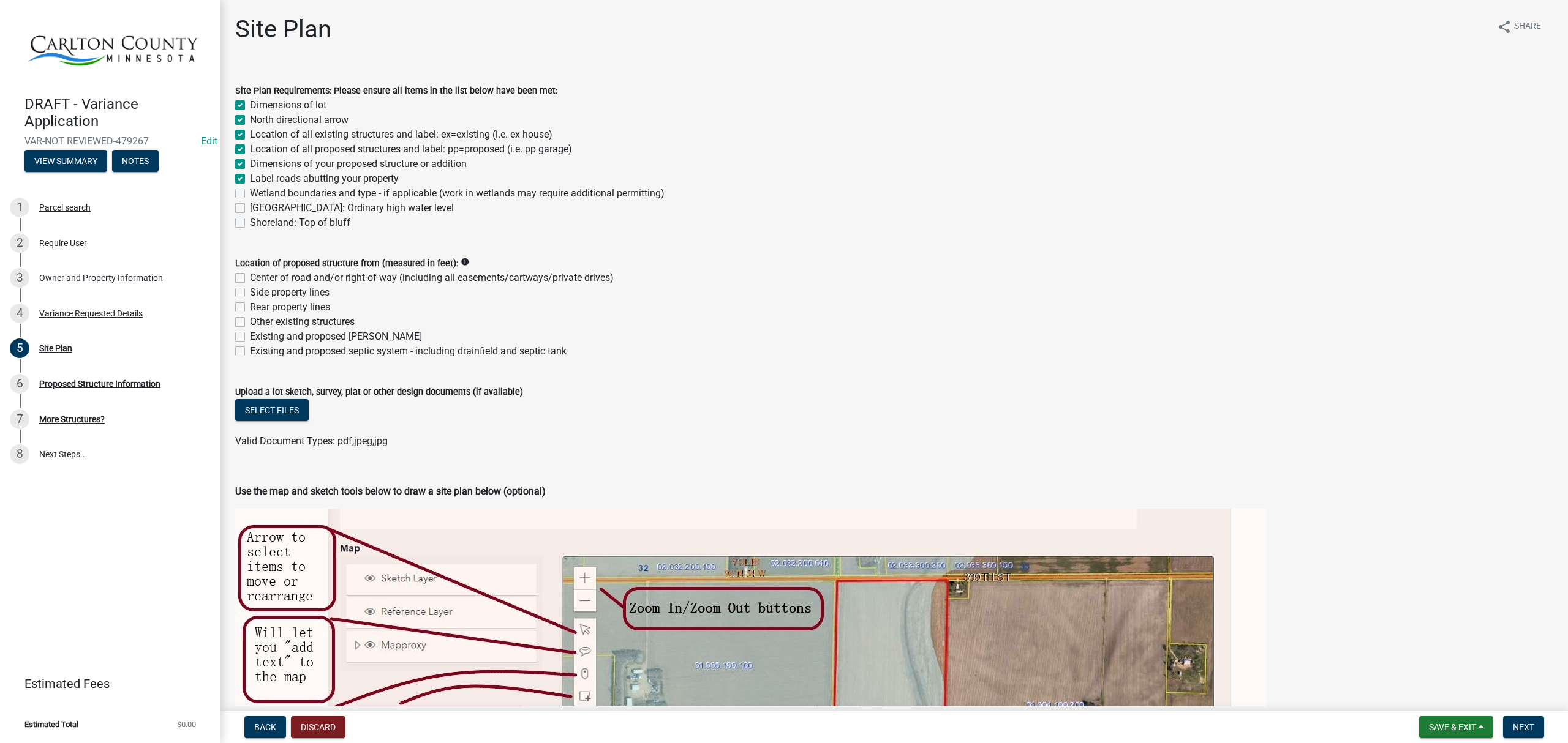
checkbox input "true"
checkbox input "false"
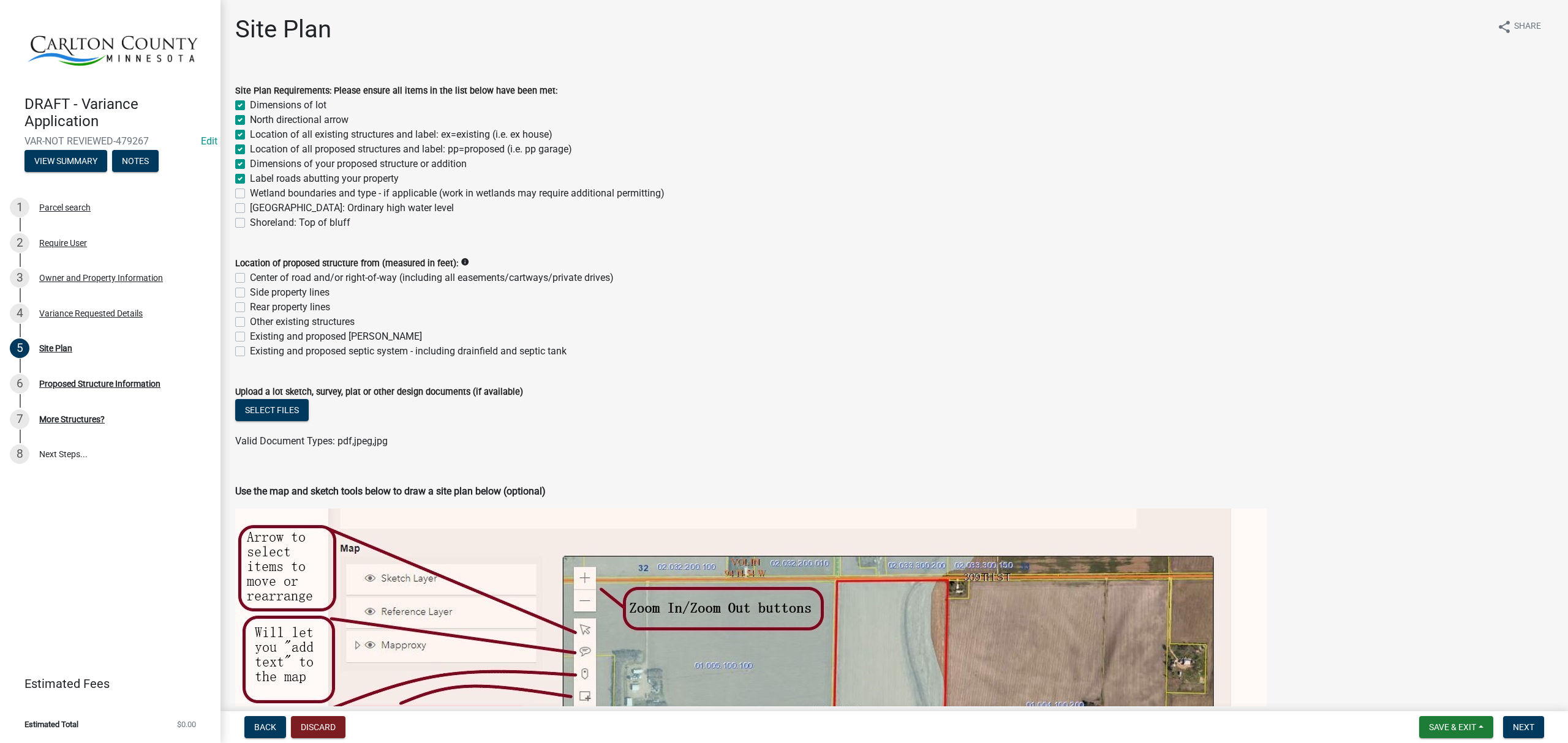
checkbox input "false"
click at [250, 191] on label "Wetland boundaries and type - if applicable (work in wetlands may require addit…" at bounding box center [457, 193] width 415 height 15
click at [250, 191] on input "Wetland boundaries and type - if applicable (work in wetlands may require addit…" at bounding box center [253, 190] width 8 height 8
checkbox input "true"
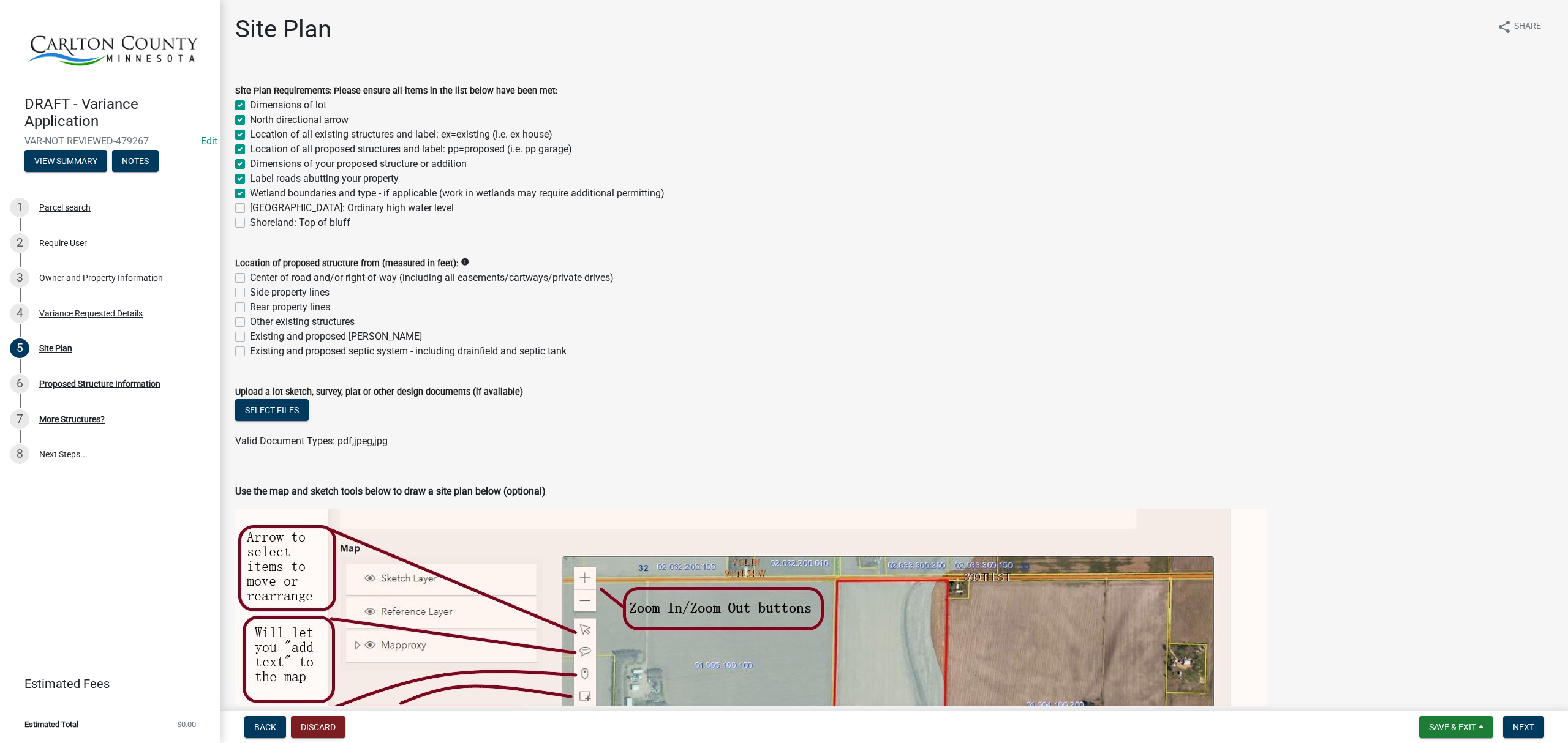
checkbox input "true"
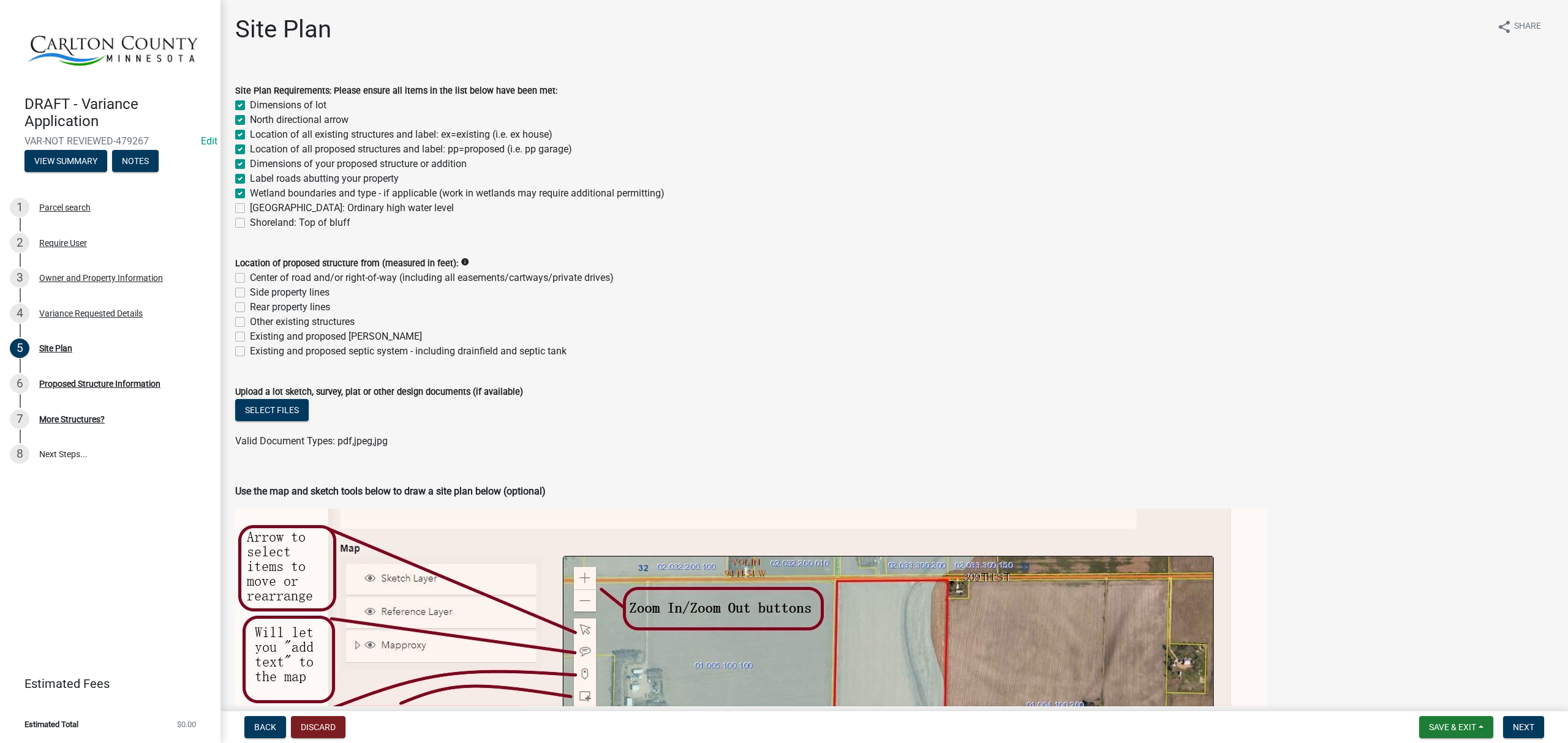
checkbox input "true"
checkbox input "false"
click at [250, 207] on label "[GEOGRAPHIC_DATA]: Ordinary high water level" at bounding box center [352, 208] width 204 height 15
click at [250, 207] on input "[GEOGRAPHIC_DATA]: Ordinary high water level" at bounding box center [253, 205] width 8 height 8
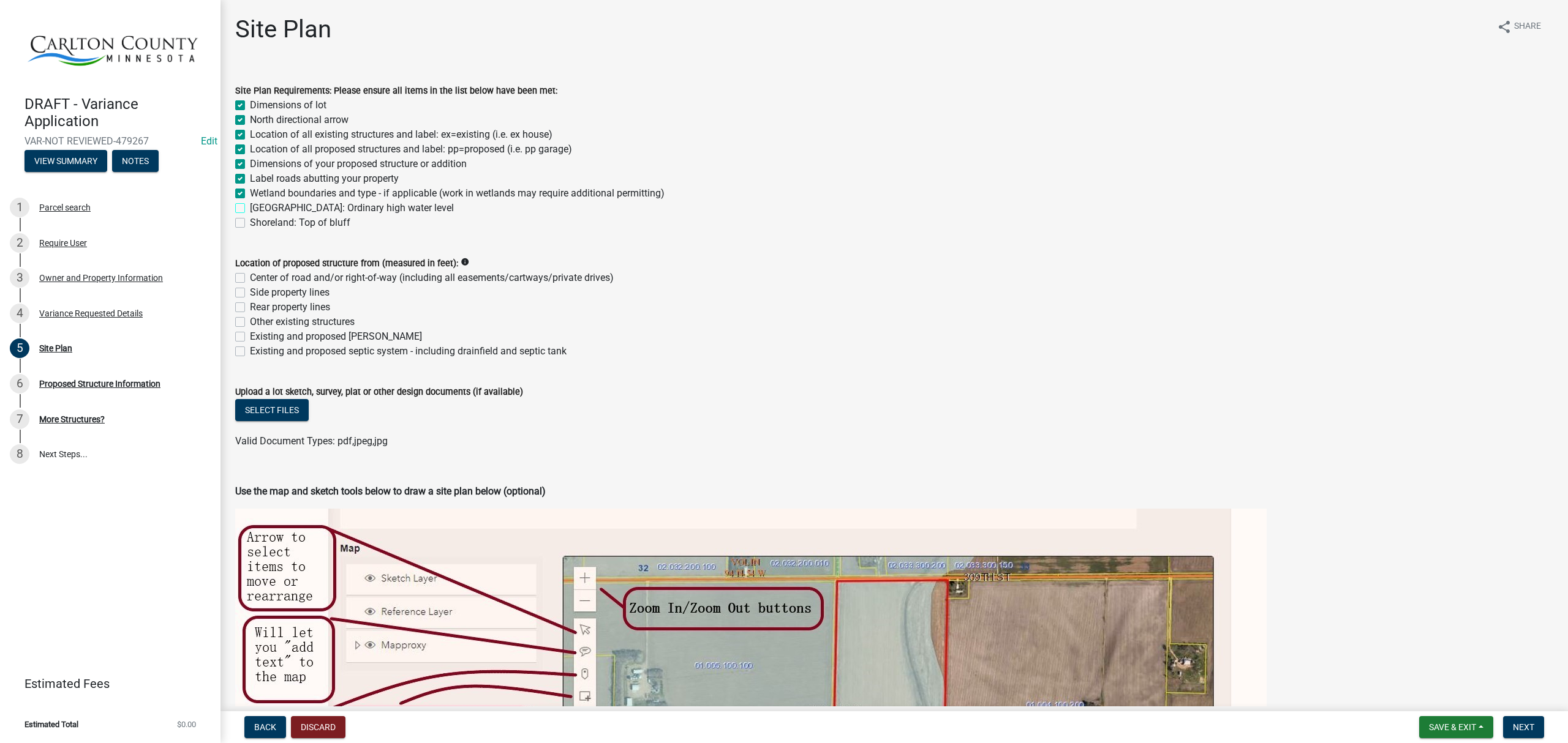
checkbox input "true"
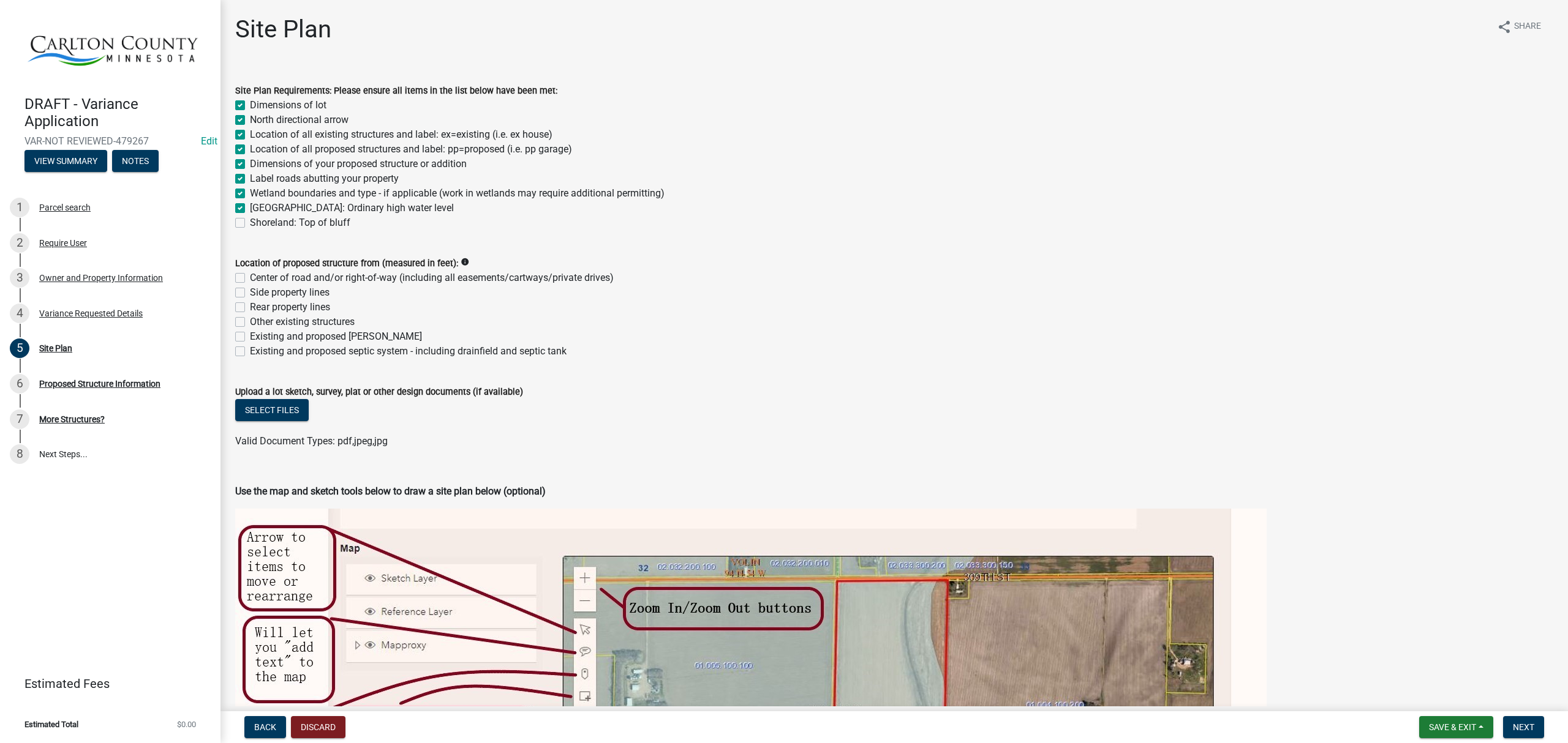
checkbox input "true"
click at [250, 222] on label "Shoreland: Top of bluff" at bounding box center [299, 223] width 100 height 15
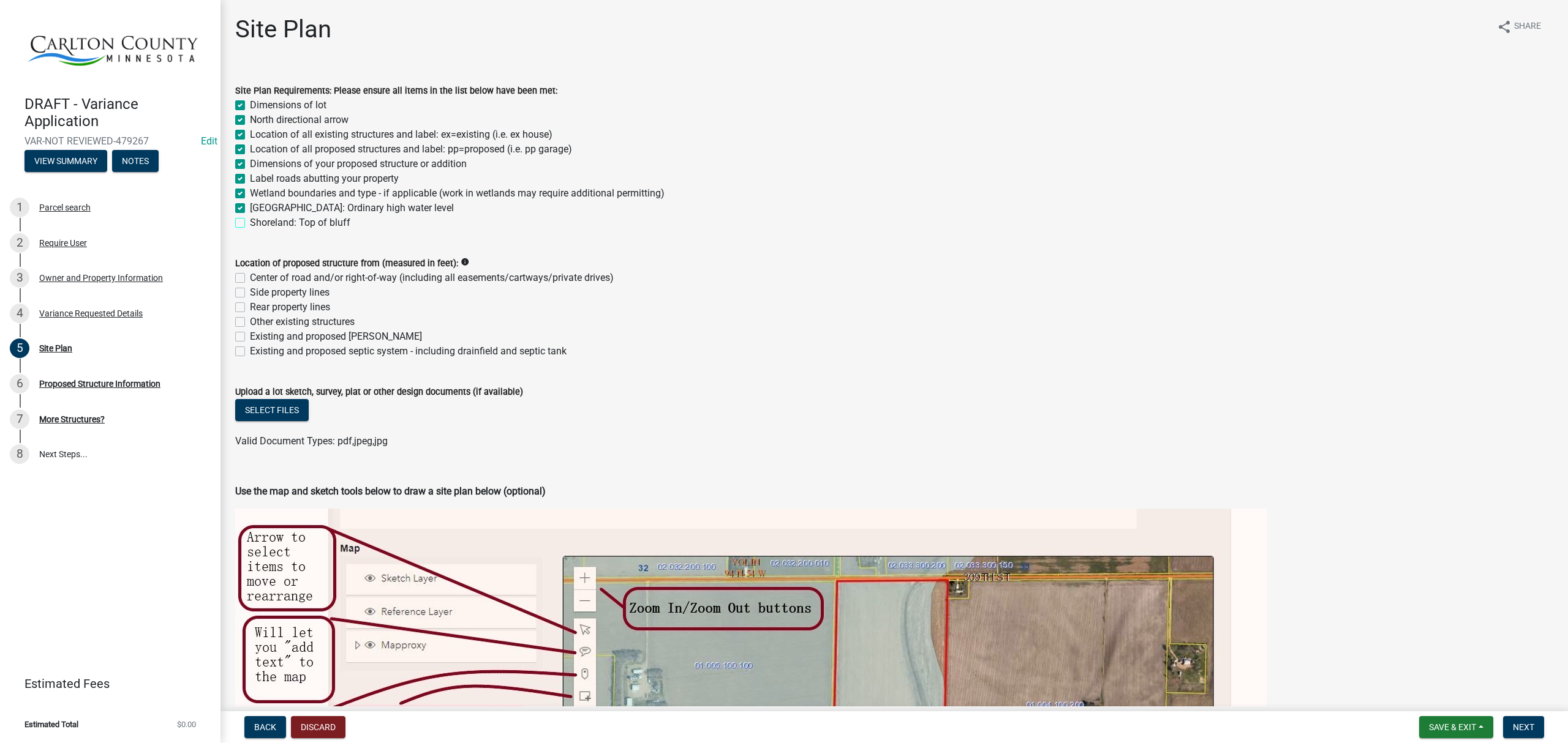
click at [250, 222] on input "Shoreland: Top of bluff" at bounding box center [253, 220] width 8 height 8
checkbox input "true"
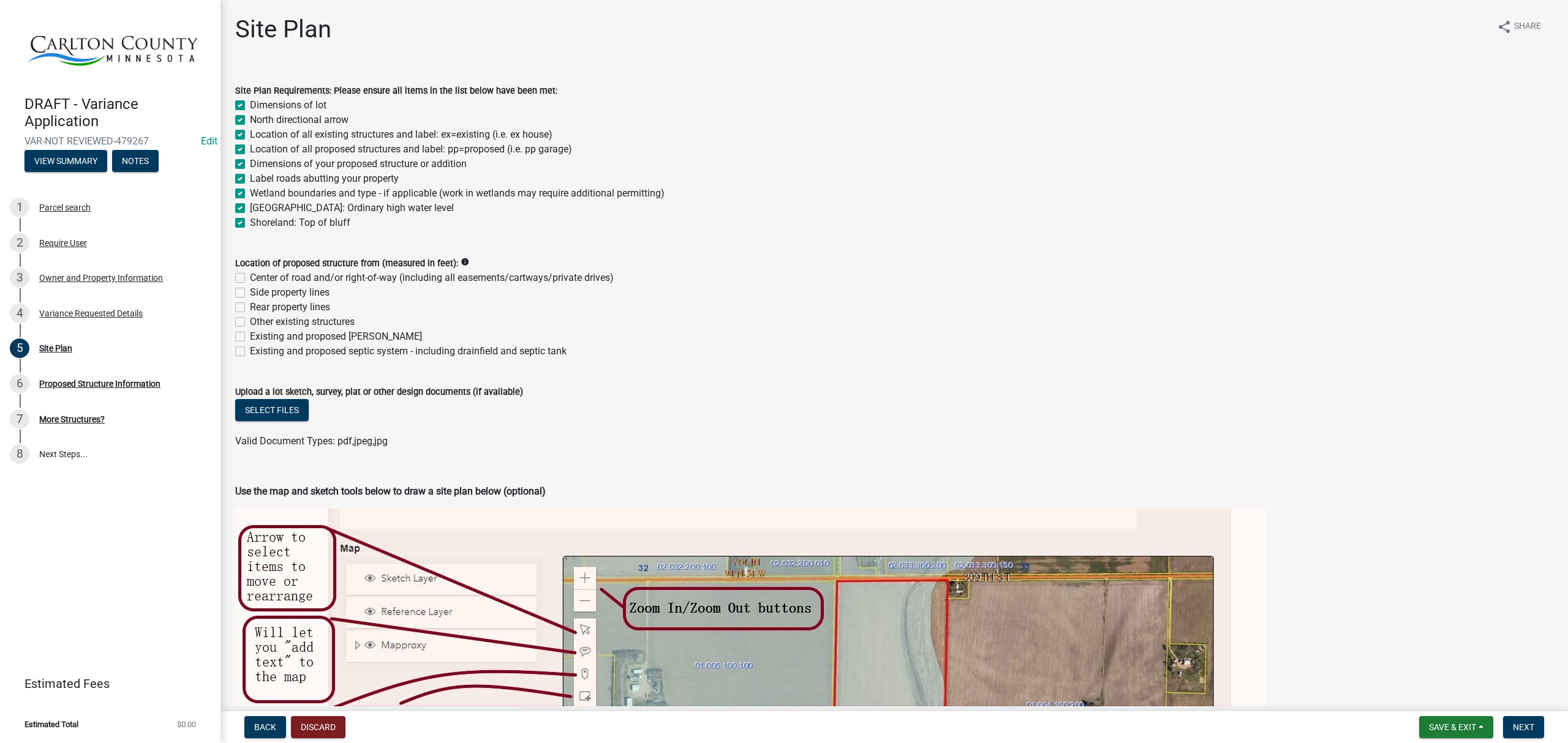
checkbox input "true"
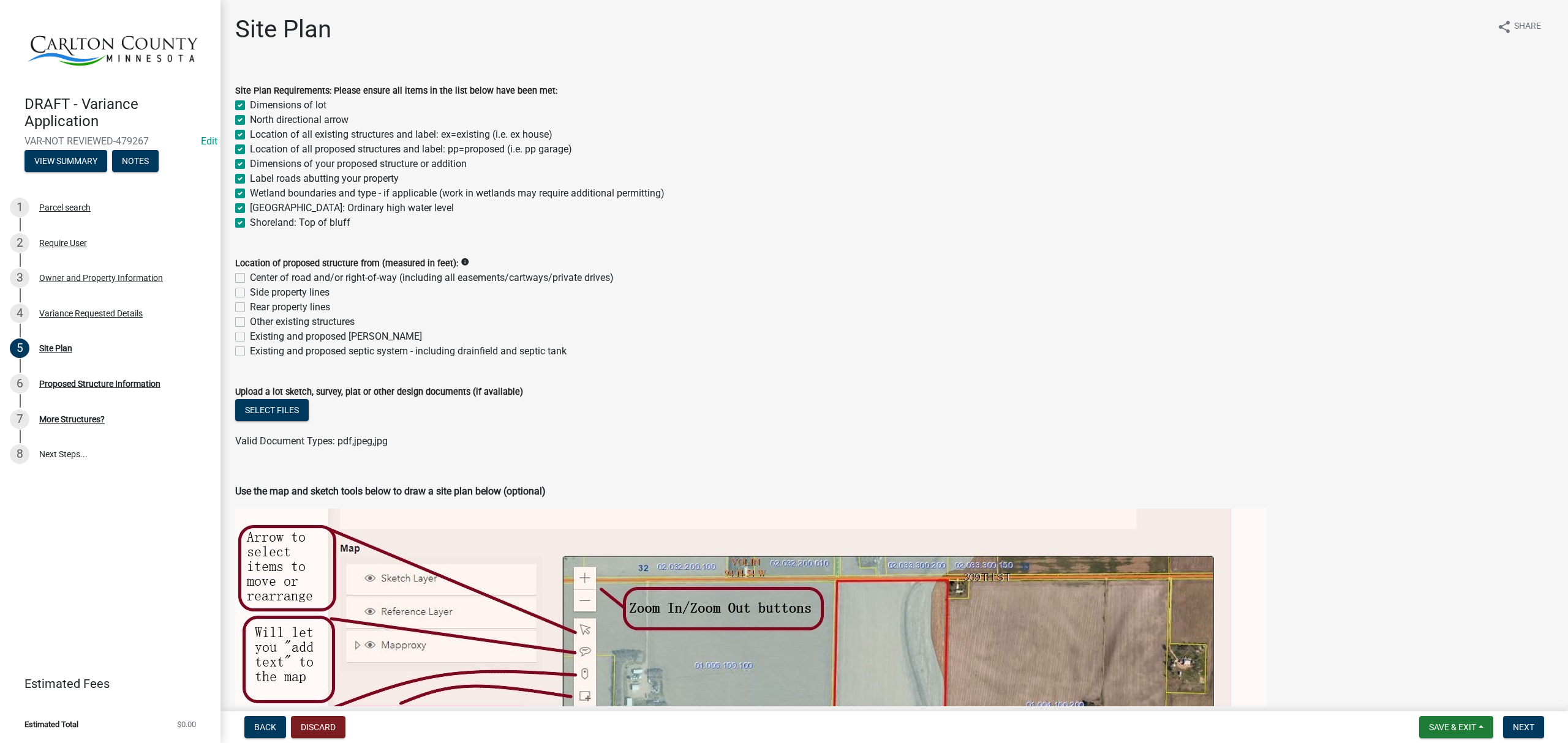
checkbox input "true"
click at [250, 277] on label "Center of road and/or right-of-way (including all easements/cartways/private dr…" at bounding box center [431, 279] width 364 height 15
click at [250, 277] on input "Center of road and/or right-of-way (including all easements/cartways/private dr…" at bounding box center [253, 275] width 8 height 8
checkbox input "true"
checkbox input "false"
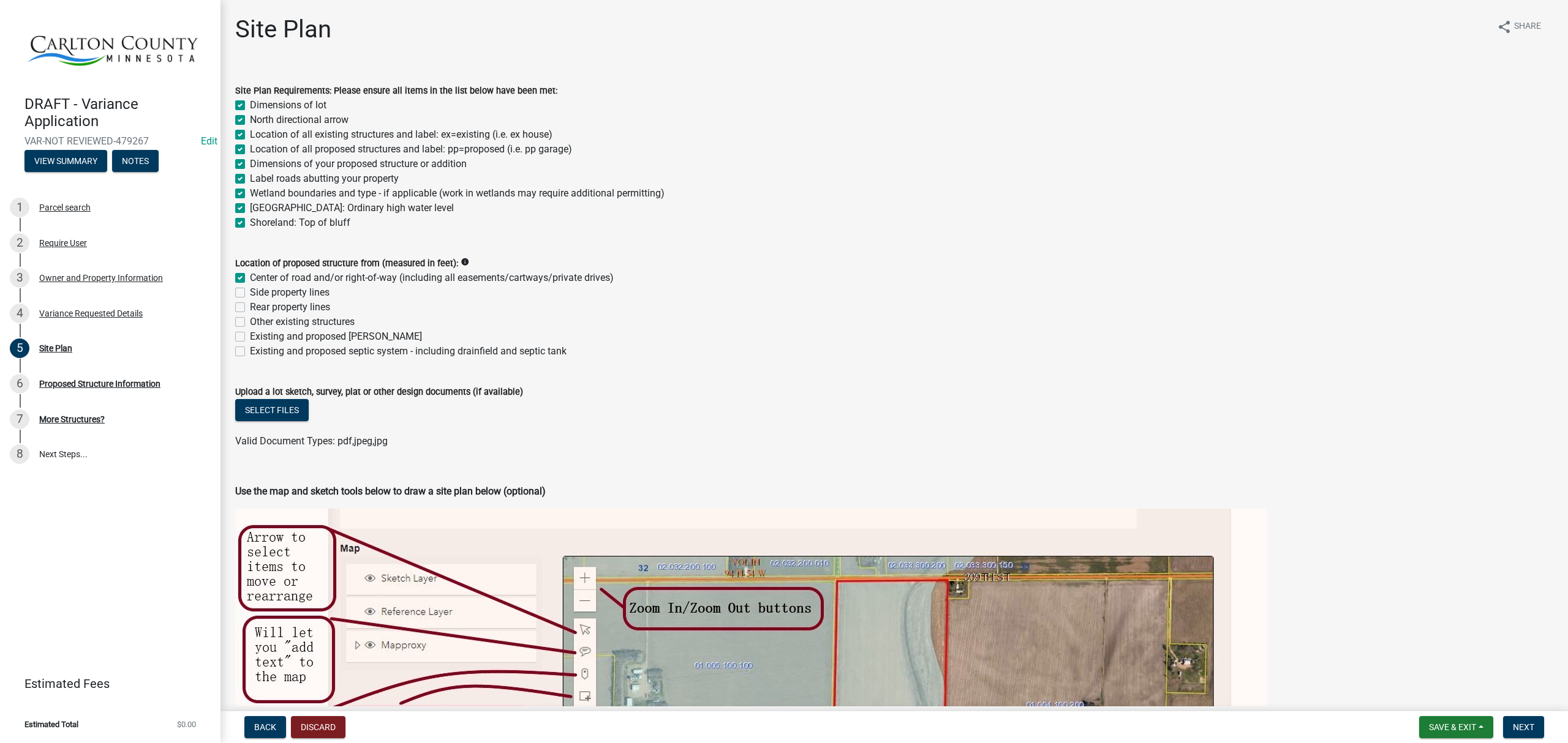
checkbox input "false"
click at [250, 290] on label "Side property lines" at bounding box center [289, 293] width 79 height 15
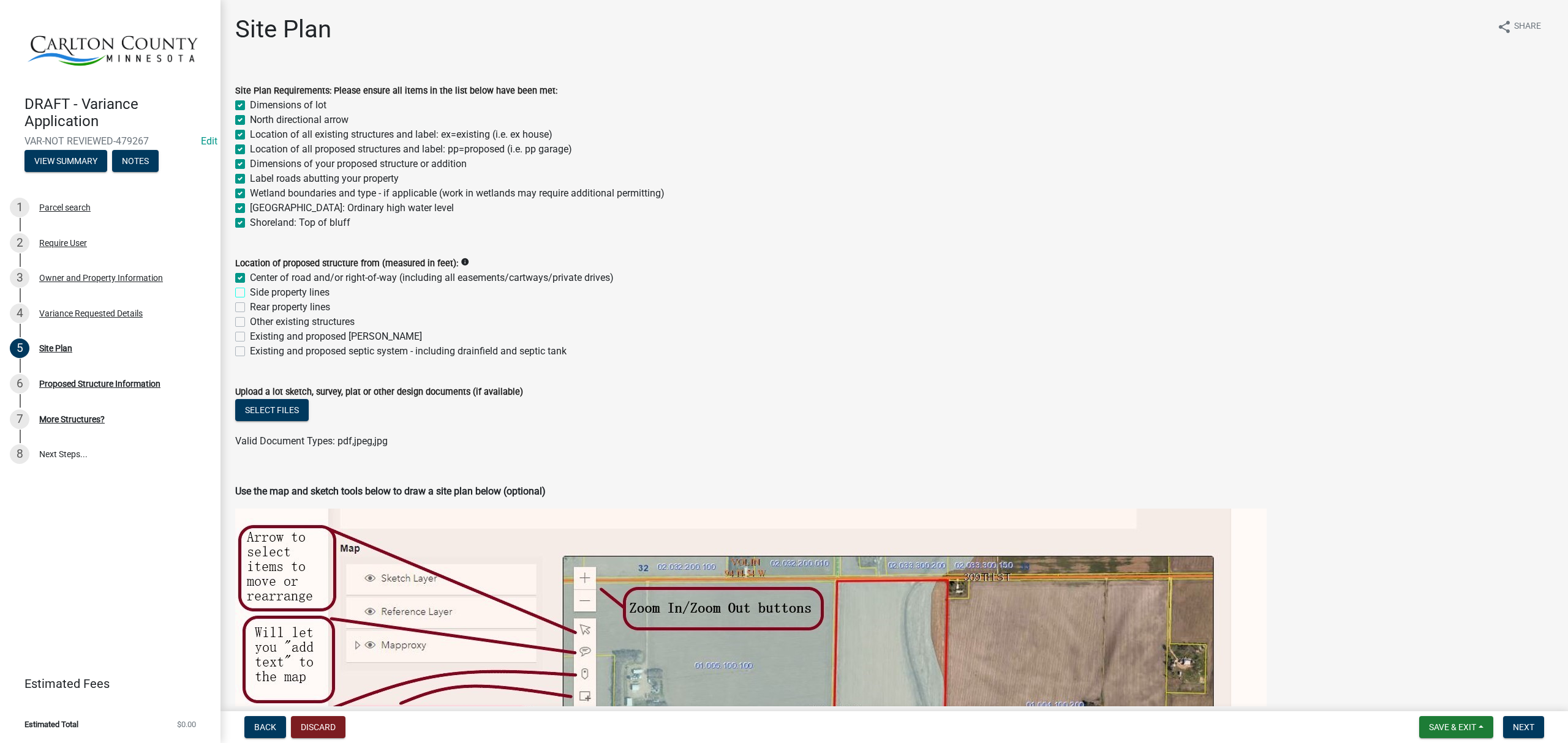
click at [250, 290] on input "Side property lines" at bounding box center [253, 289] width 8 height 8
checkbox input "true"
checkbox input "false"
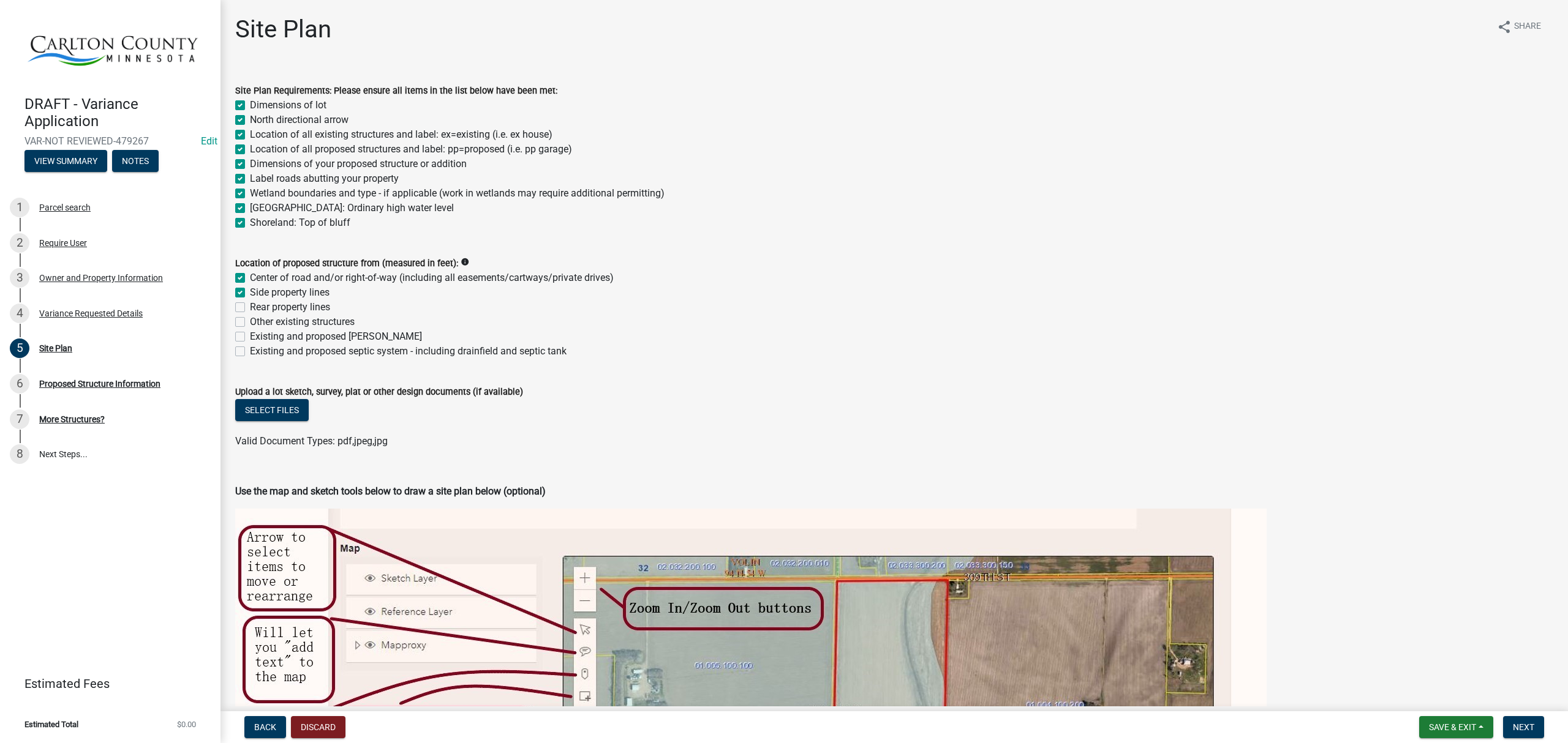
checkbox input "false"
click at [250, 305] on label "Rear property lines" at bounding box center [290, 307] width 80 height 15
click at [250, 305] on input "Rear property lines" at bounding box center [253, 304] width 8 height 8
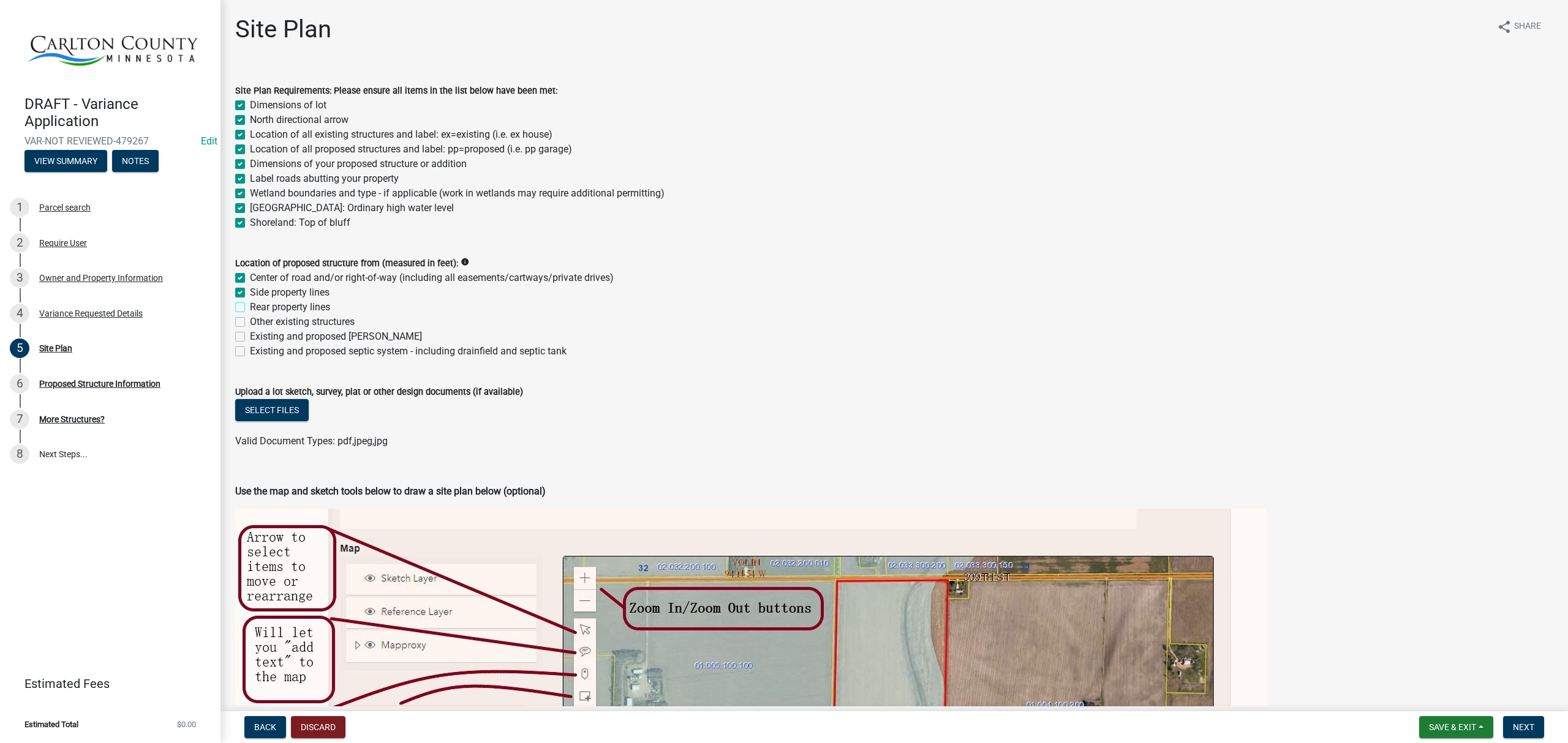
checkbox input "true"
checkbox input "false"
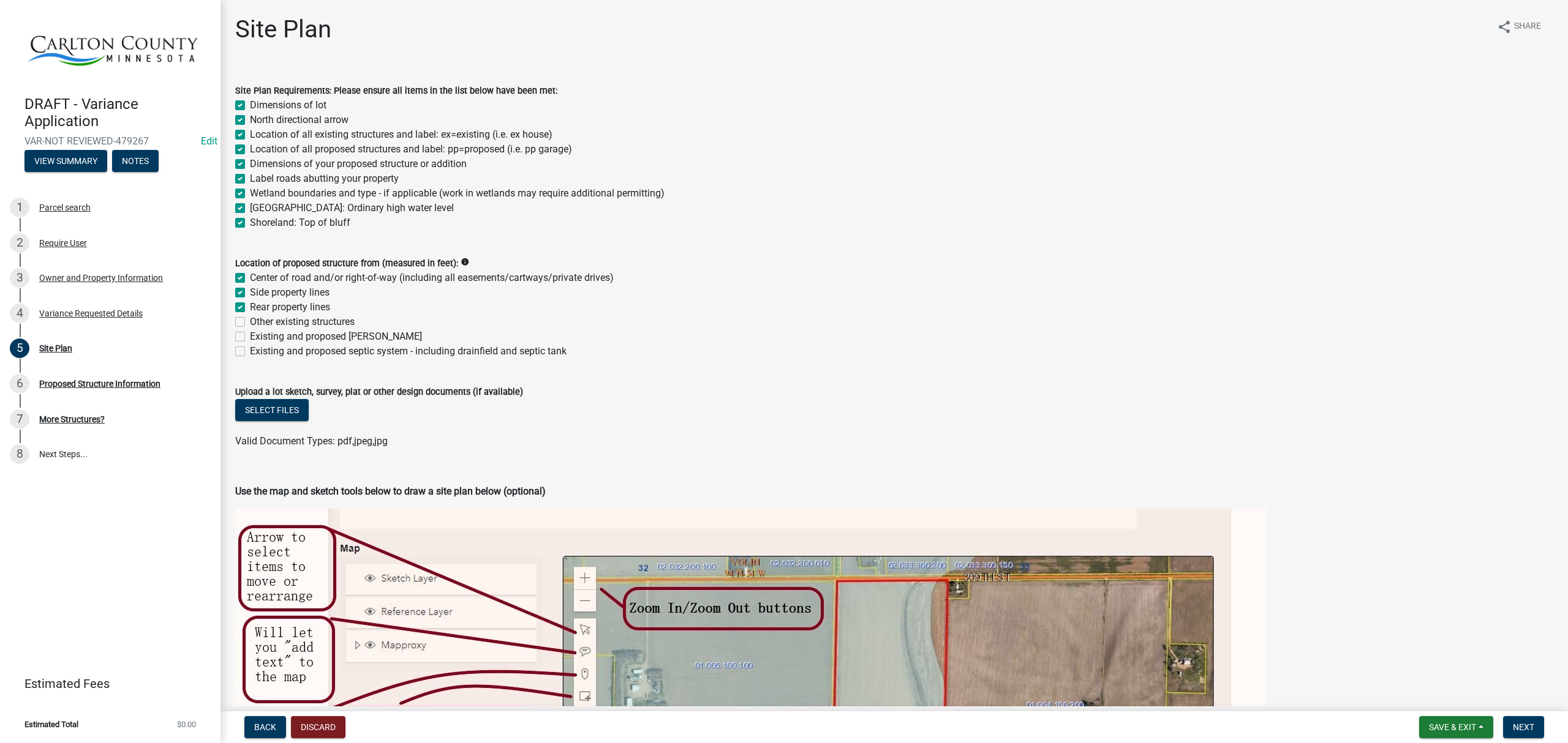
checkbox input "false"
click at [250, 323] on label "Other existing structures" at bounding box center [302, 322] width 105 height 15
click at [250, 322] on input "Other existing structures" at bounding box center [253, 319] width 8 height 8
checkbox input "true"
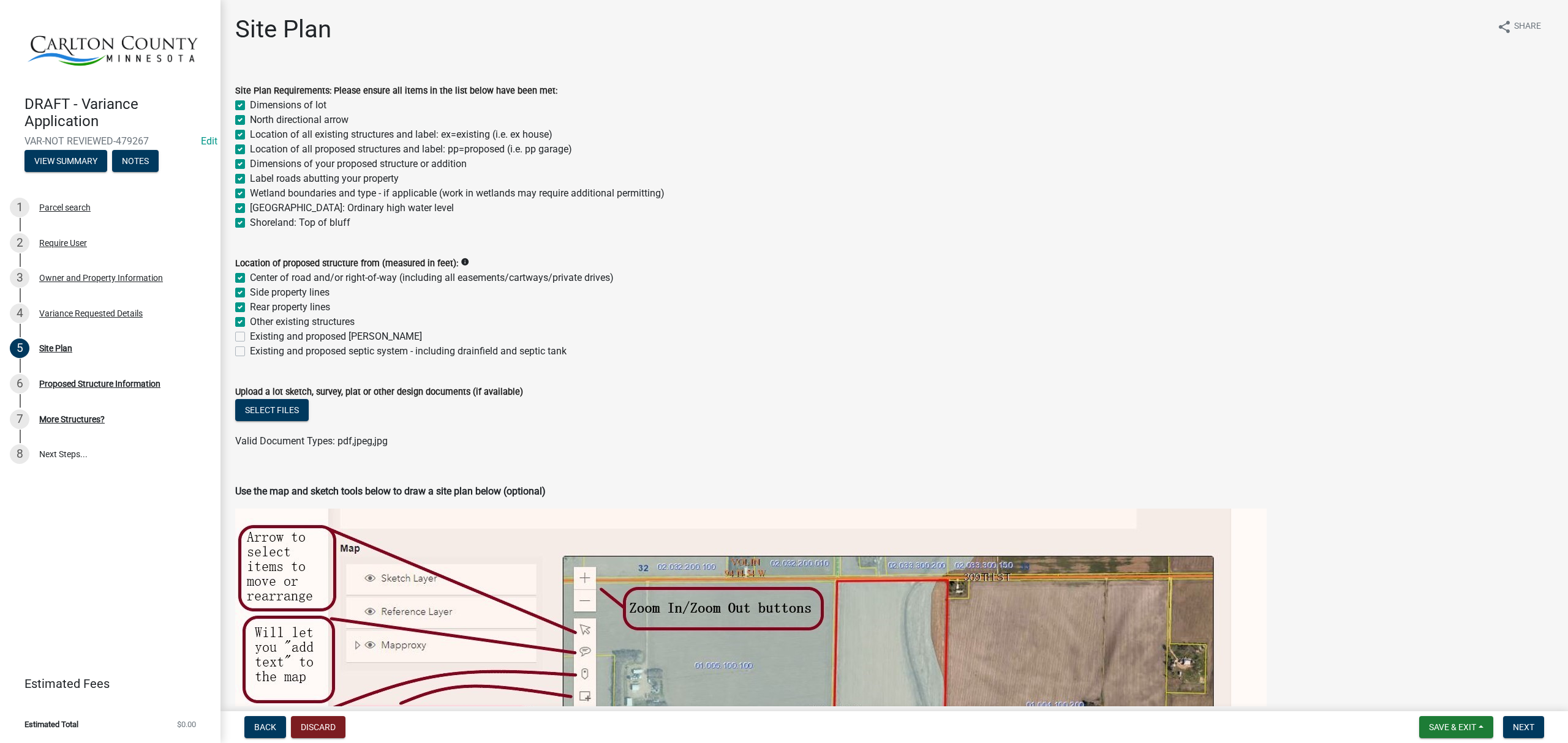
checkbox input "true"
checkbox input "false"
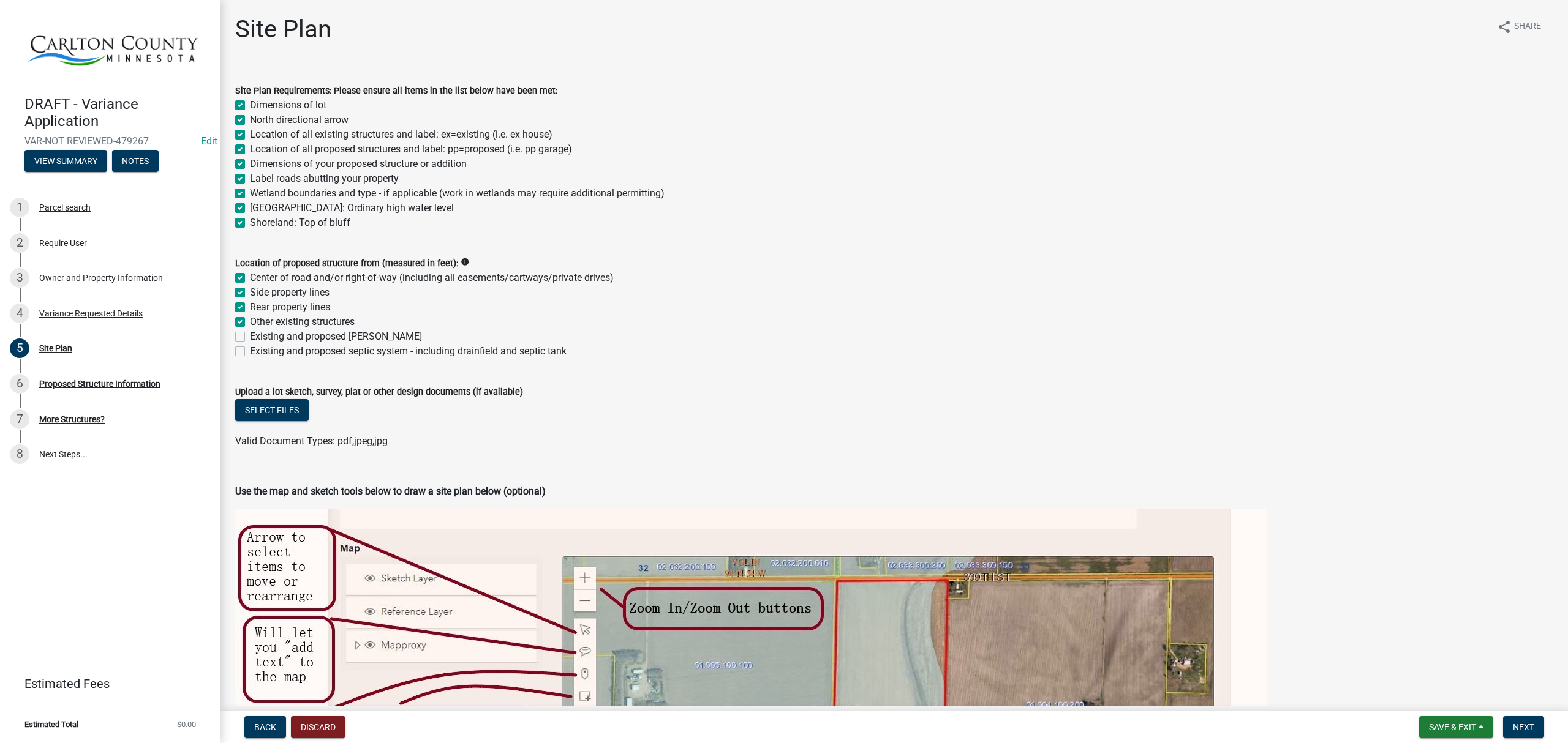
checkbox input "false"
click at [250, 335] on label "Existing and proposed [PERSON_NAME]" at bounding box center [336, 336] width 172 height 15
click at [250, 335] on input "Existing and proposed [PERSON_NAME]" at bounding box center [253, 333] width 8 height 8
checkbox input "true"
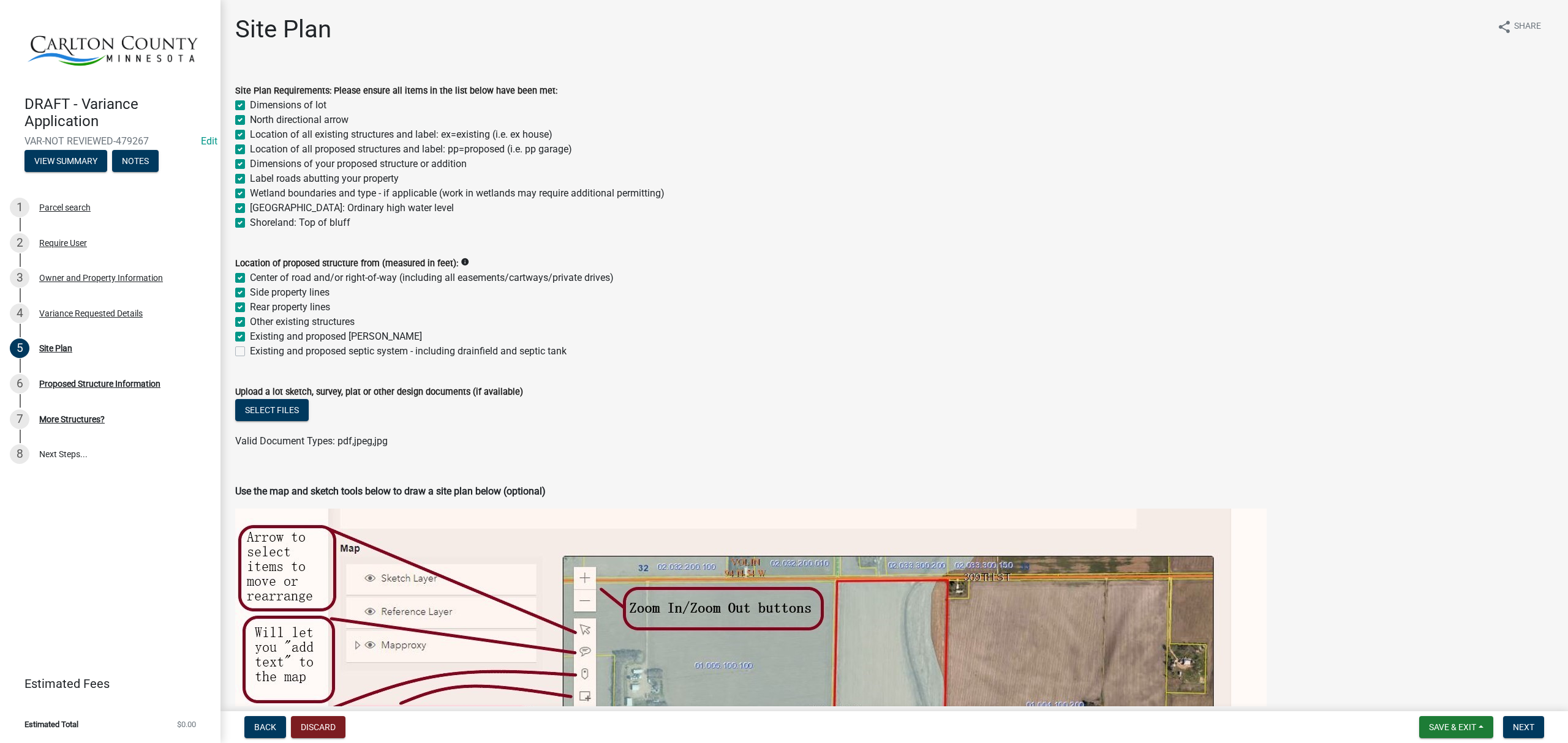
checkbox input "true"
click at [250, 355] on label "Existing and proposed septic system - including drainfield and septic tank" at bounding box center [408, 351] width 317 height 15
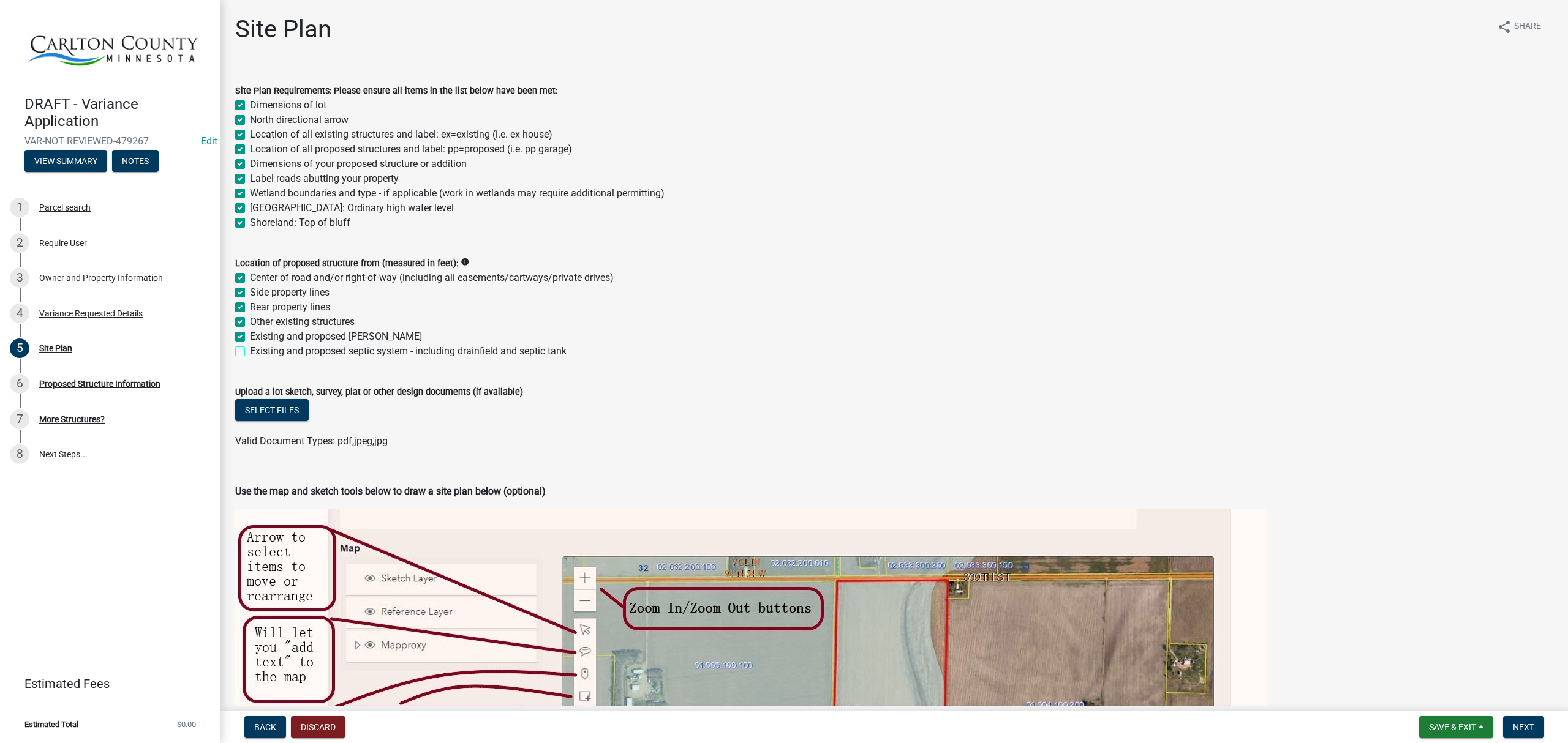
click at [250, 352] on input "Existing and proposed septic system - including drainfield and septic tank" at bounding box center [253, 348] width 8 height 8
checkbox input "true"
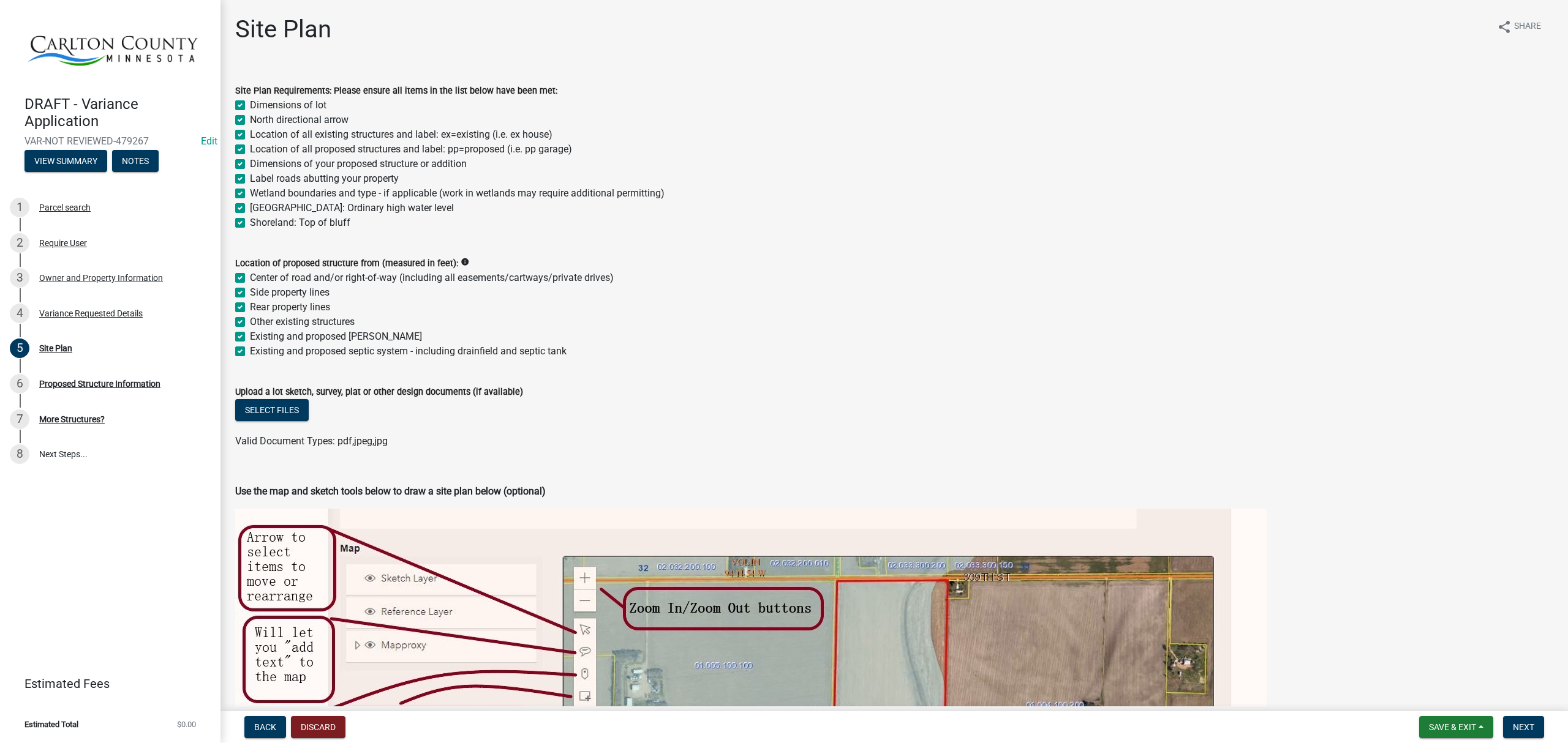
checkbox input "true"
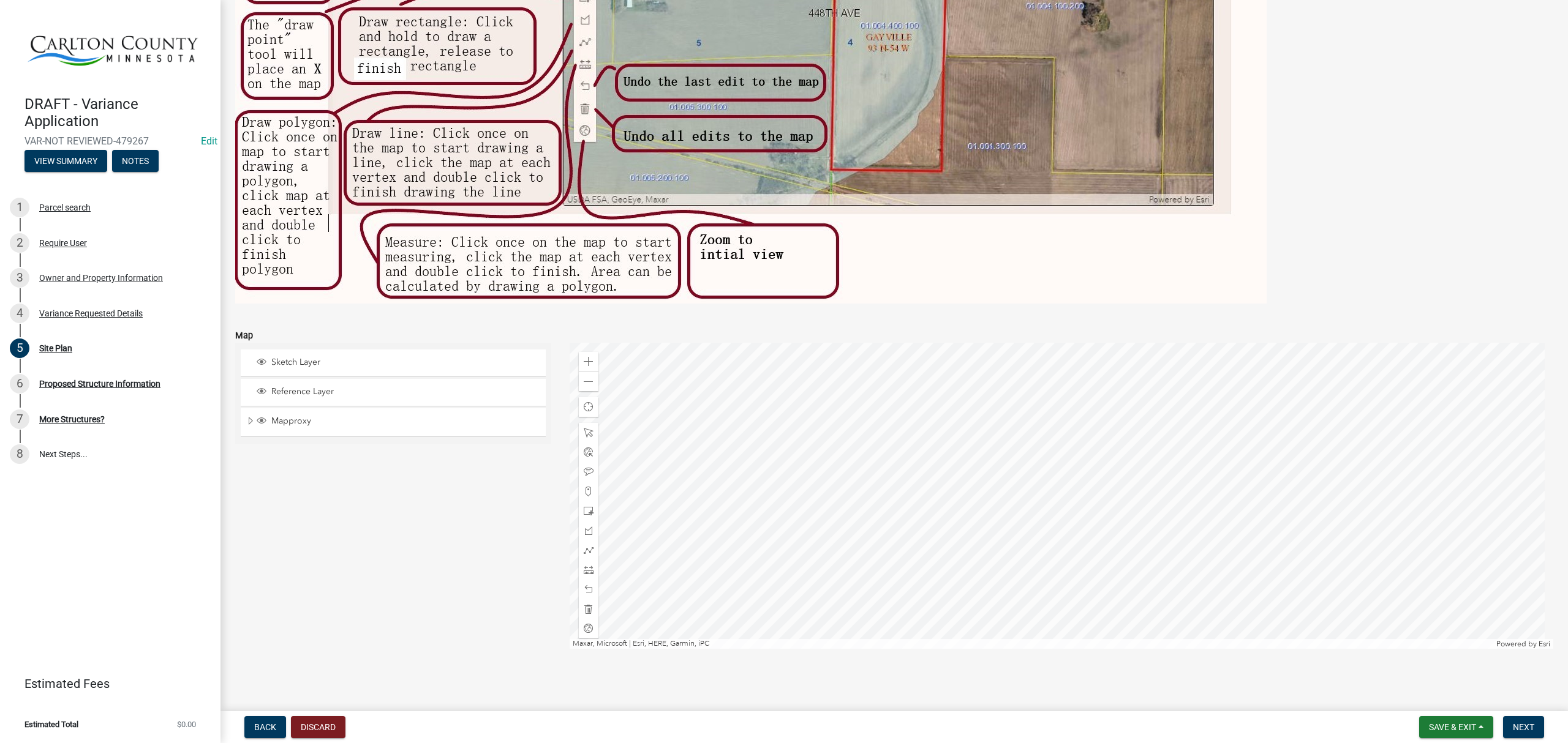
scroll to position [700, 0]
click at [588, 352] on div "Zoom in" at bounding box center [588, 360] width 20 height 20
click at [583, 507] on span at bounding box center [588, 509] width 9 height 9
click at [805, 458] on div at bounding box center [1061, 495] width 985 height 307
click at [587, 564] on span at bounding box center [588, 568] width 9 height 9
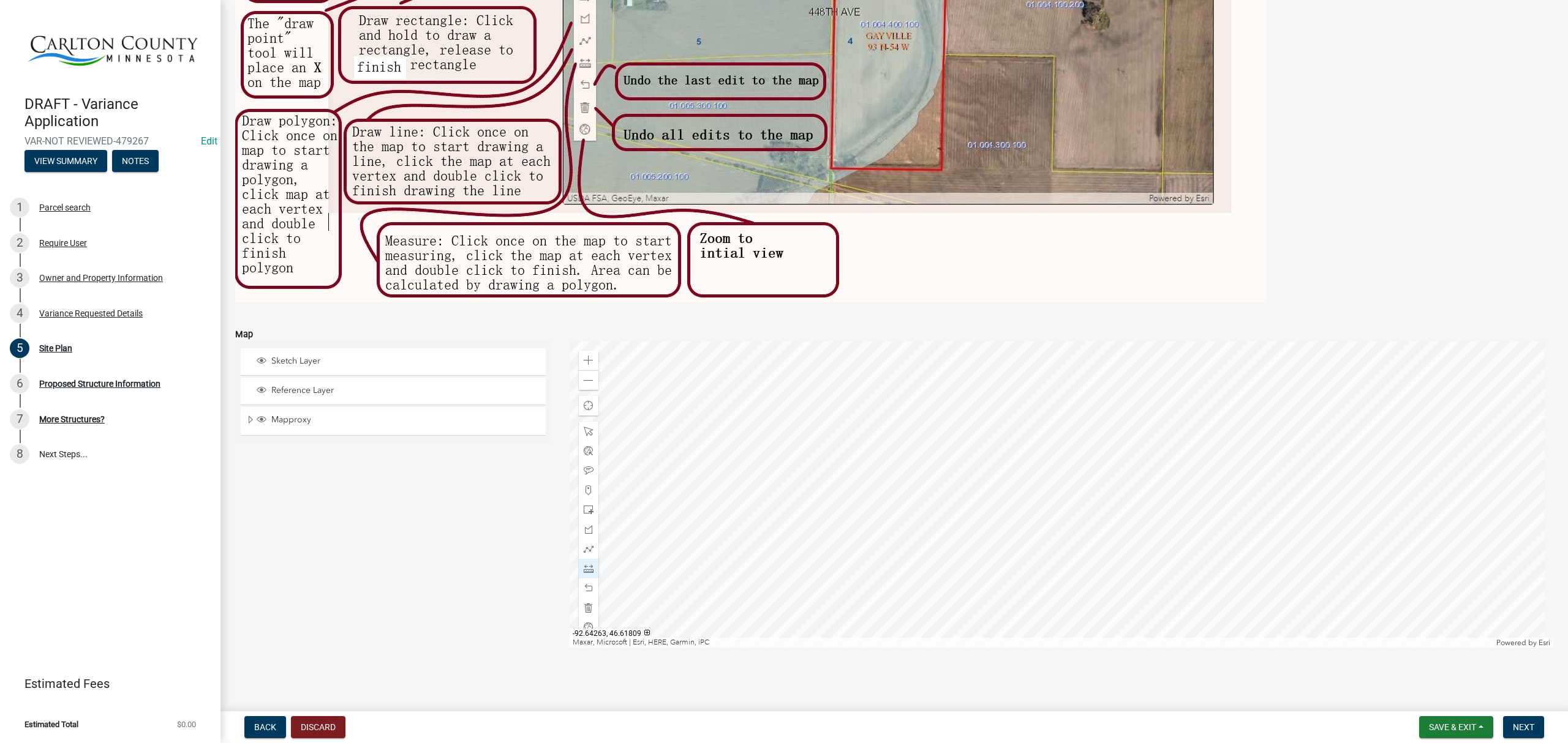
click at [798, 403] on div at bounding box center [1061, 495] width 985 height 307
click at [784, 403] on div at bounding box center [1061, 495] width 985 height 307
click at [809, 407] on div at bounding box center [1061, 495] width 985 height 307
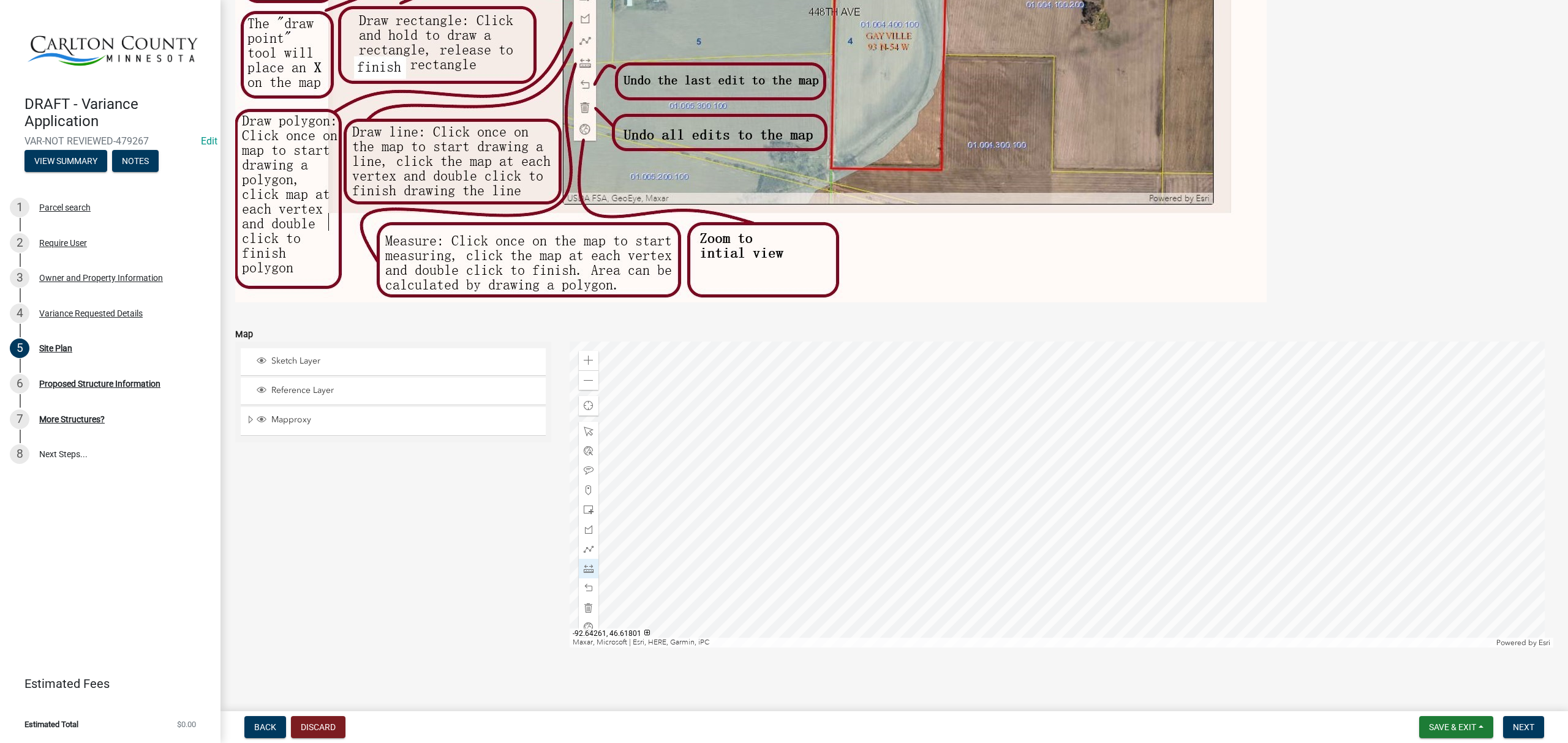
click at [806, 456] on div at bounding box center [1061, 495] width 985 height 307
click at [1532, 725] on span "Next" at bounding box center [1523, 727] width 22 height 9
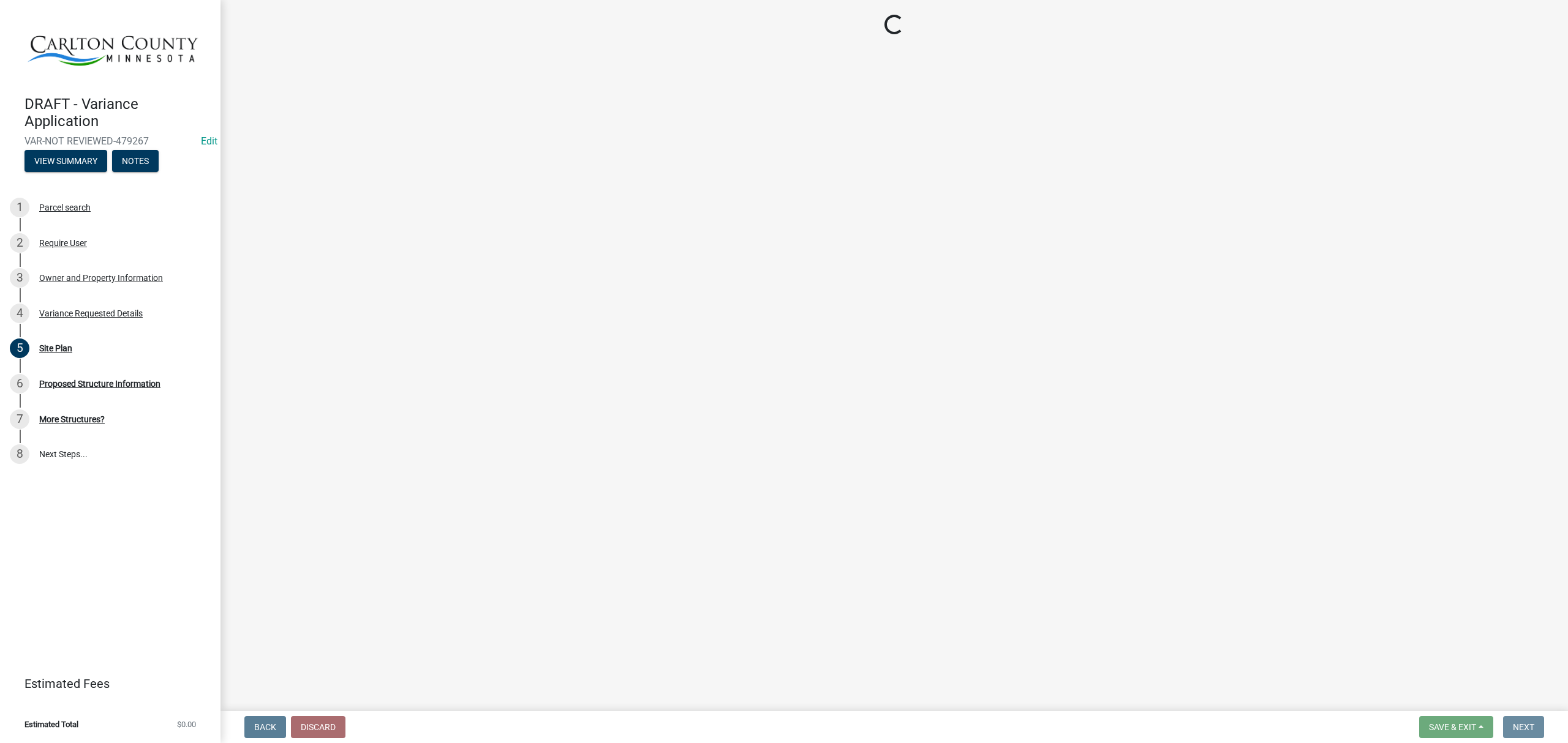
scroll to position [0, 0]
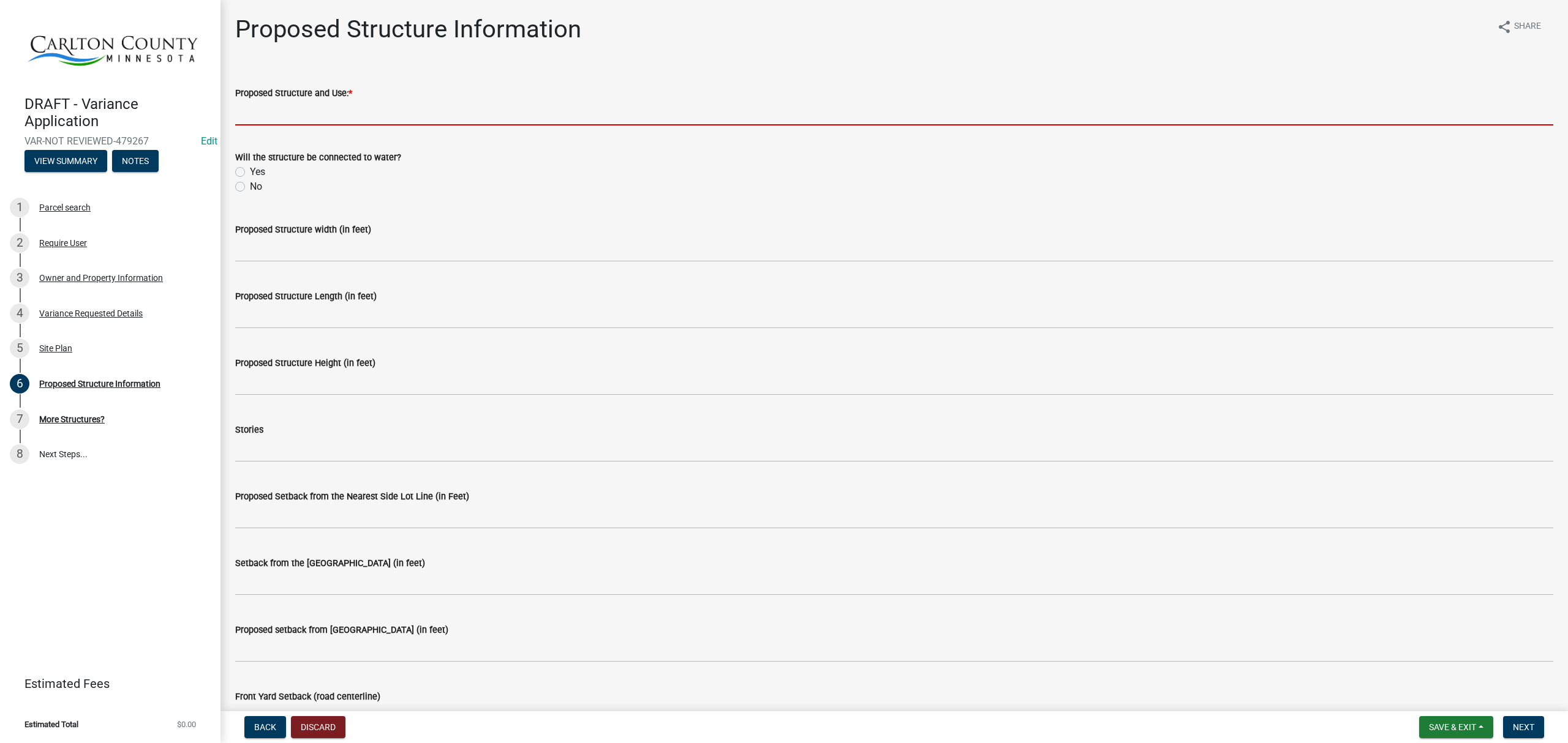
click at [419, 121] on input "Proposed Structure and Use: *" at bounding box center [895, 112] width 1318 height 25
type input "Deck"
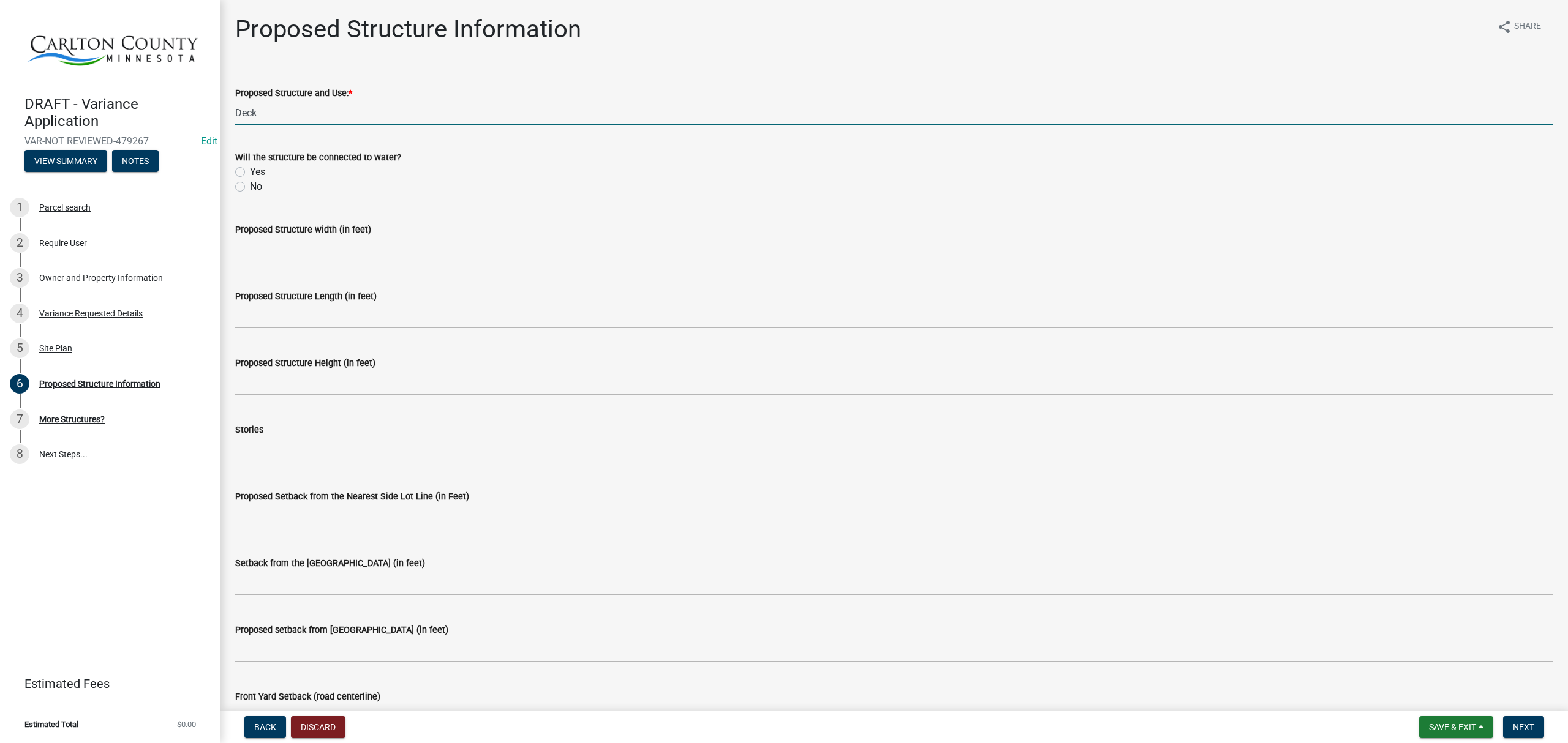
click at [250, 186] on label "No" at bounding box center [255, 187] width 12 height 15
click at [250, 186] on input "No" at bounding box center [253, 183] width 8 height 8
radio input "true"
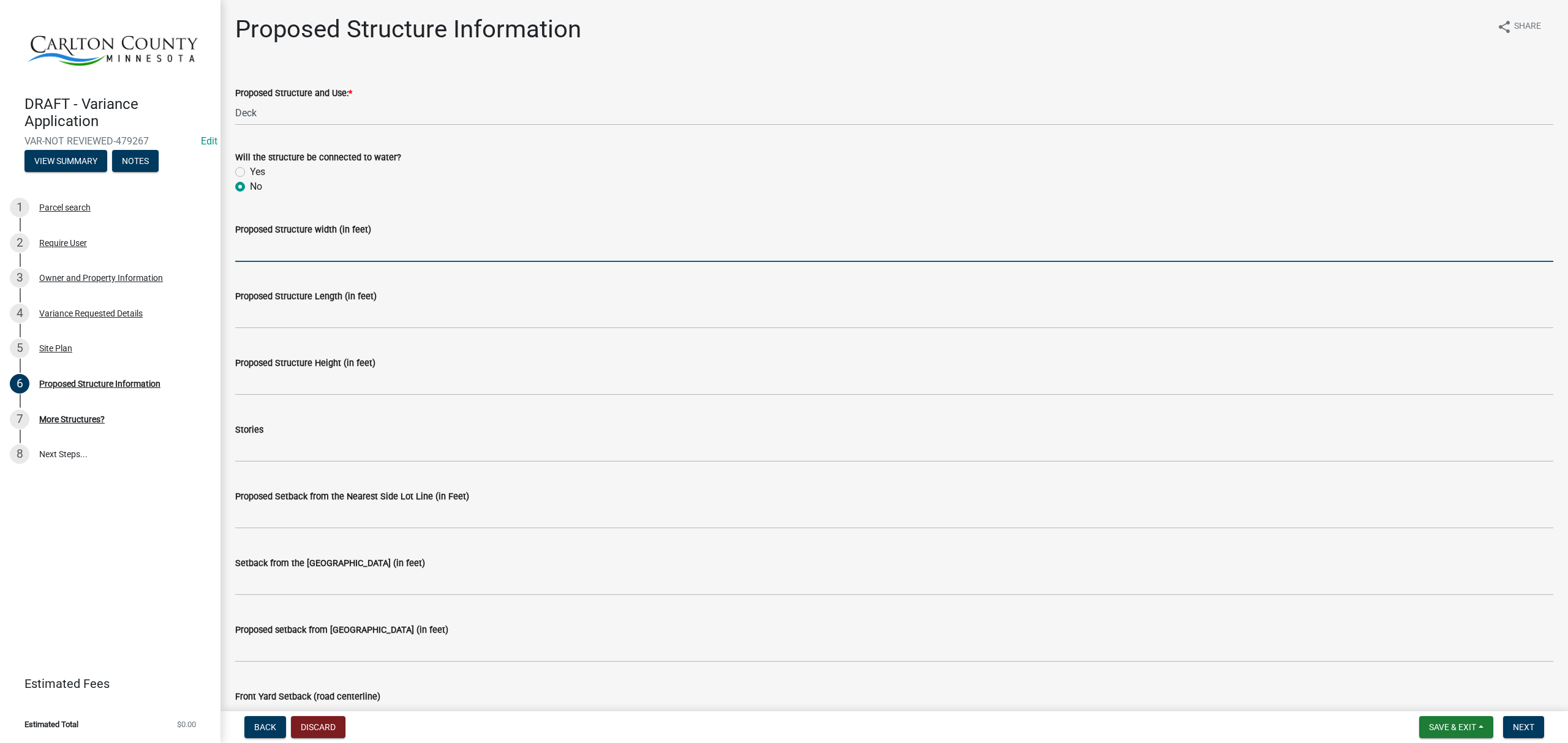
click at [285, 255] on input "Proposed Structure width (in feet)" at bounding box center [895, 250] width 1318 height 25
type input "8"
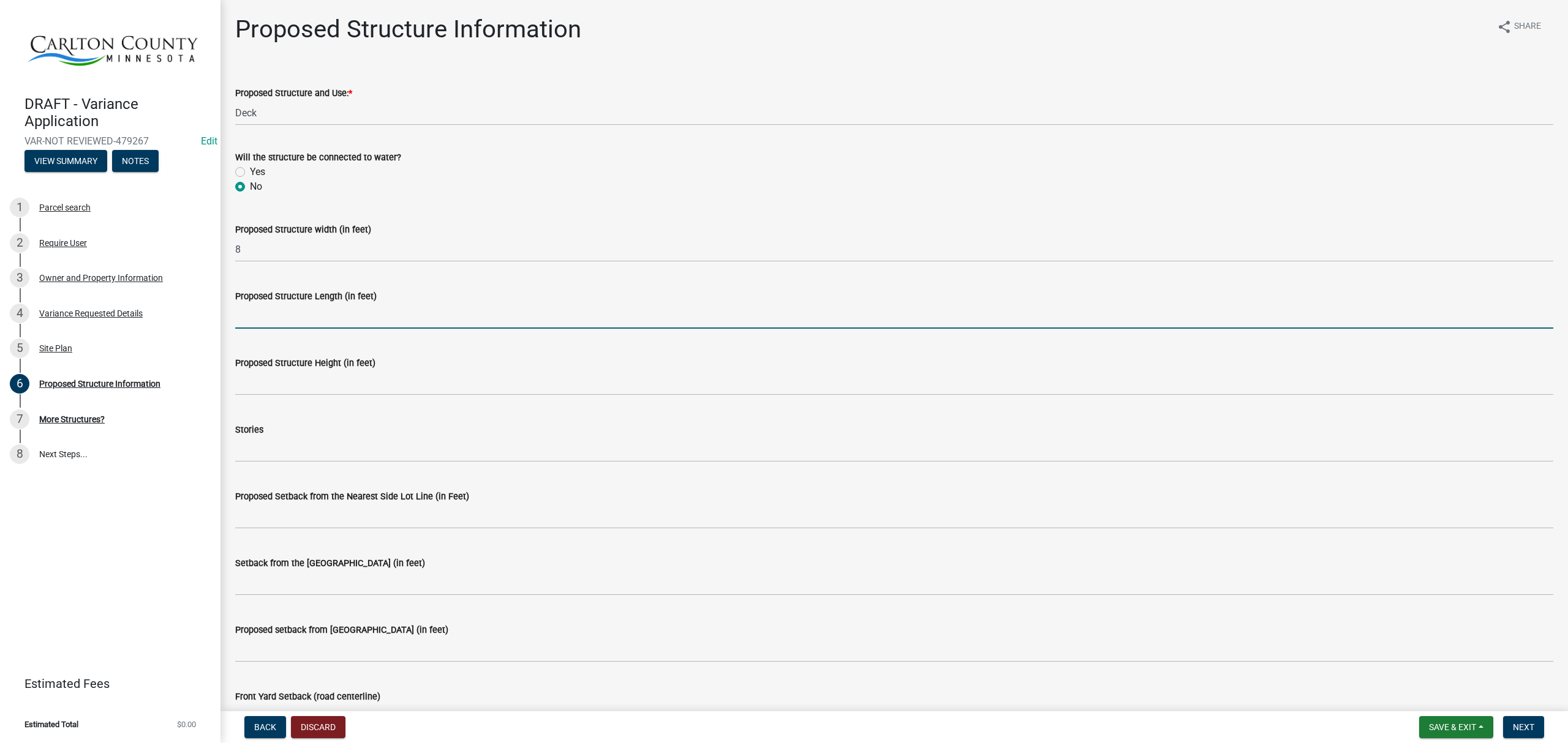
click at [300, 314] on input "Proposed Structure Length (in feet)" at bounding box center [895, 316] width 1318 height 25
type input "26"
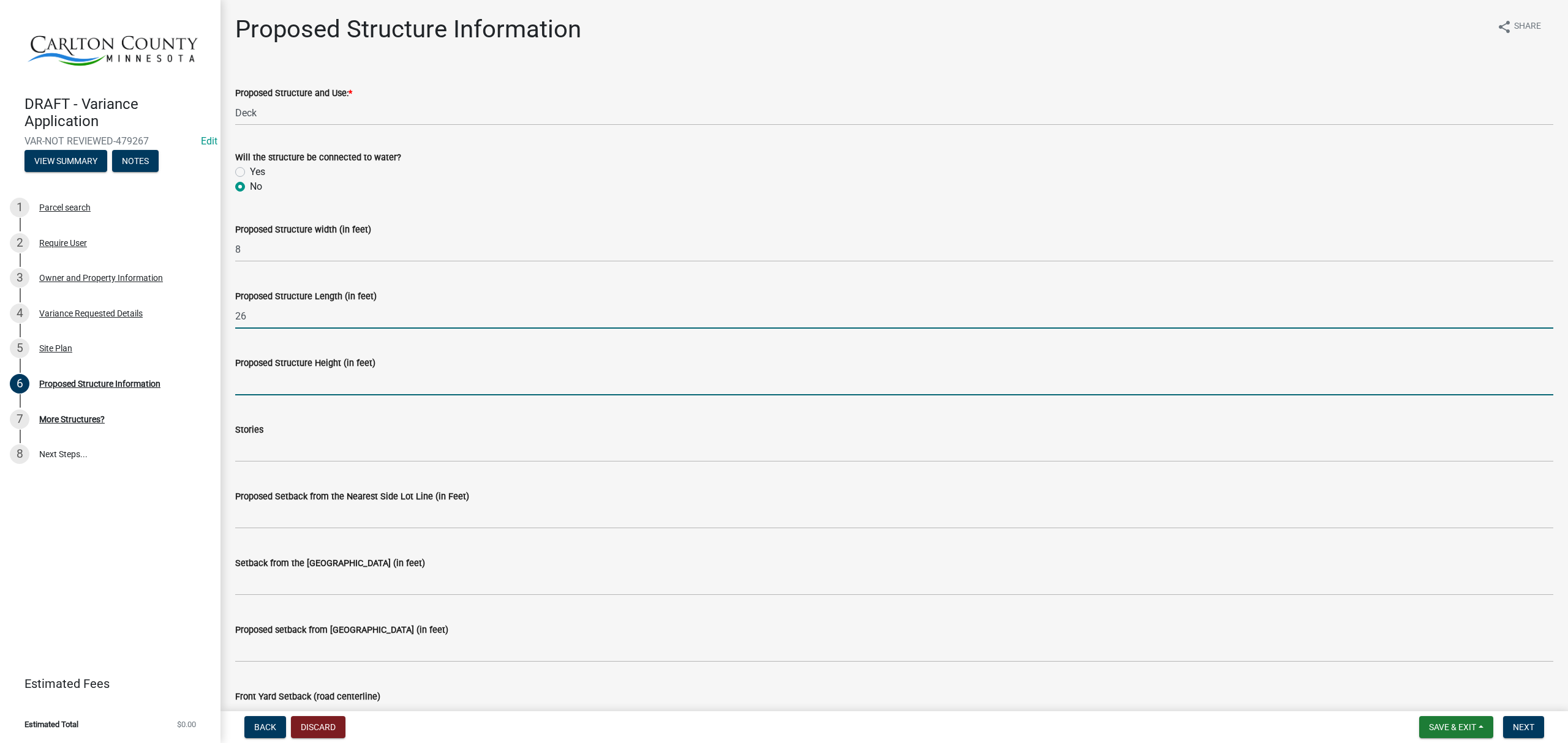
click at [329, 380] on input "Proposed Structure Height (in feet)" at bounding box center [895, 382] width 1318 height 25
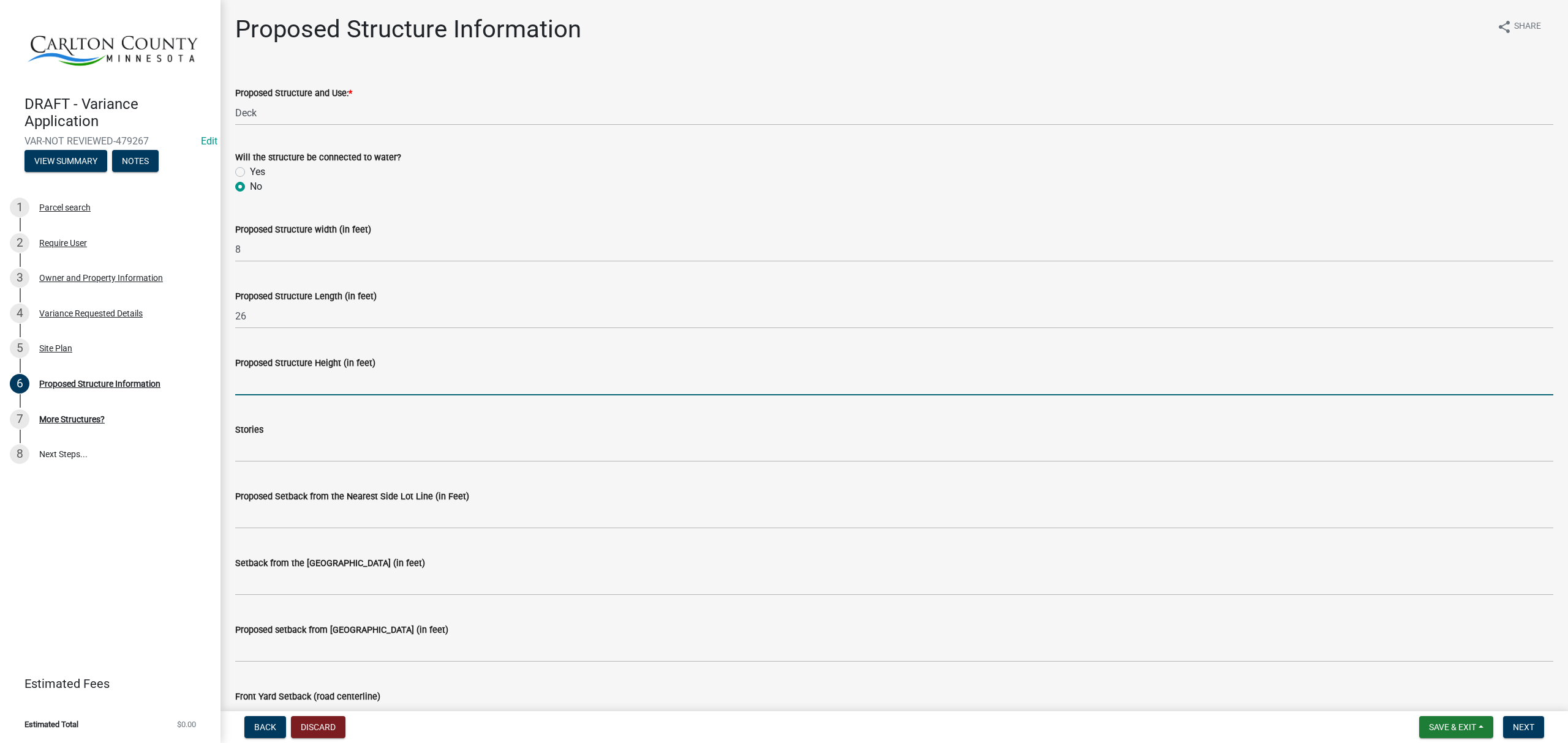
type input "4"
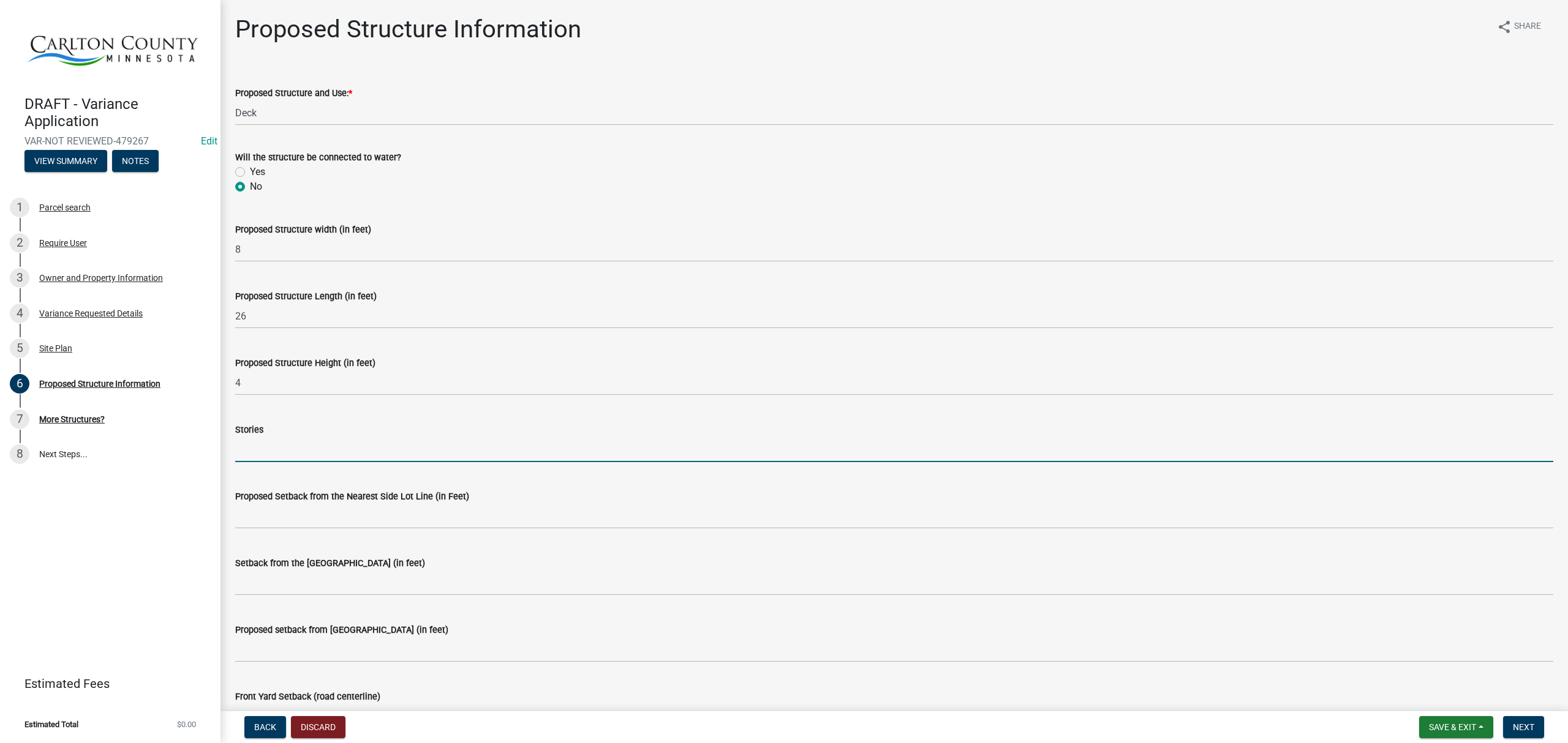
click at [319, 456] on input "Stories" at bounding box center [895, 450] width 1318 height 25
type input "1"
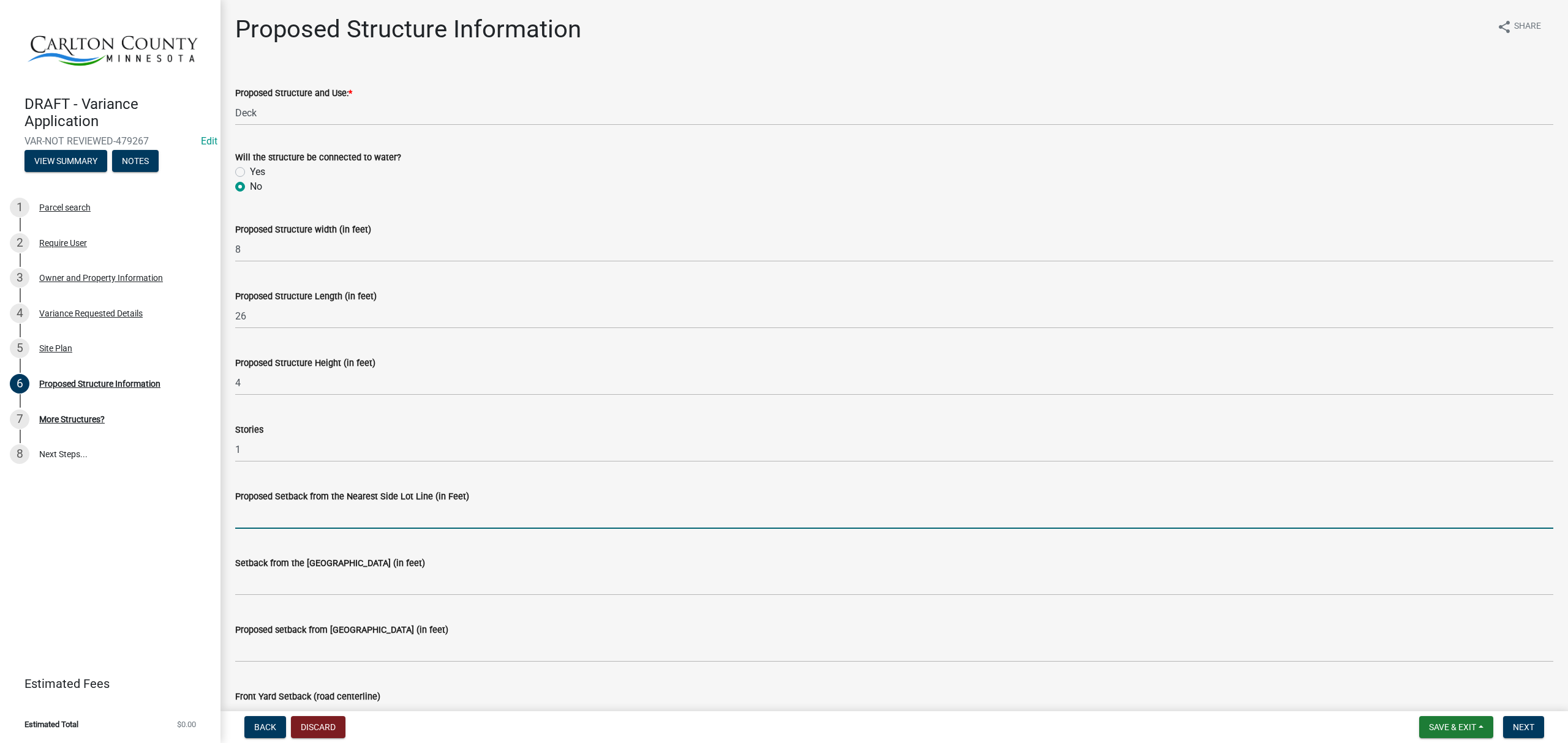
click at [311, 522] on input "Proposed Setback from the Nearest Side Lot Line (in Feet)" at bounding box center [895, 516] width 1318 height 25
type input "10"
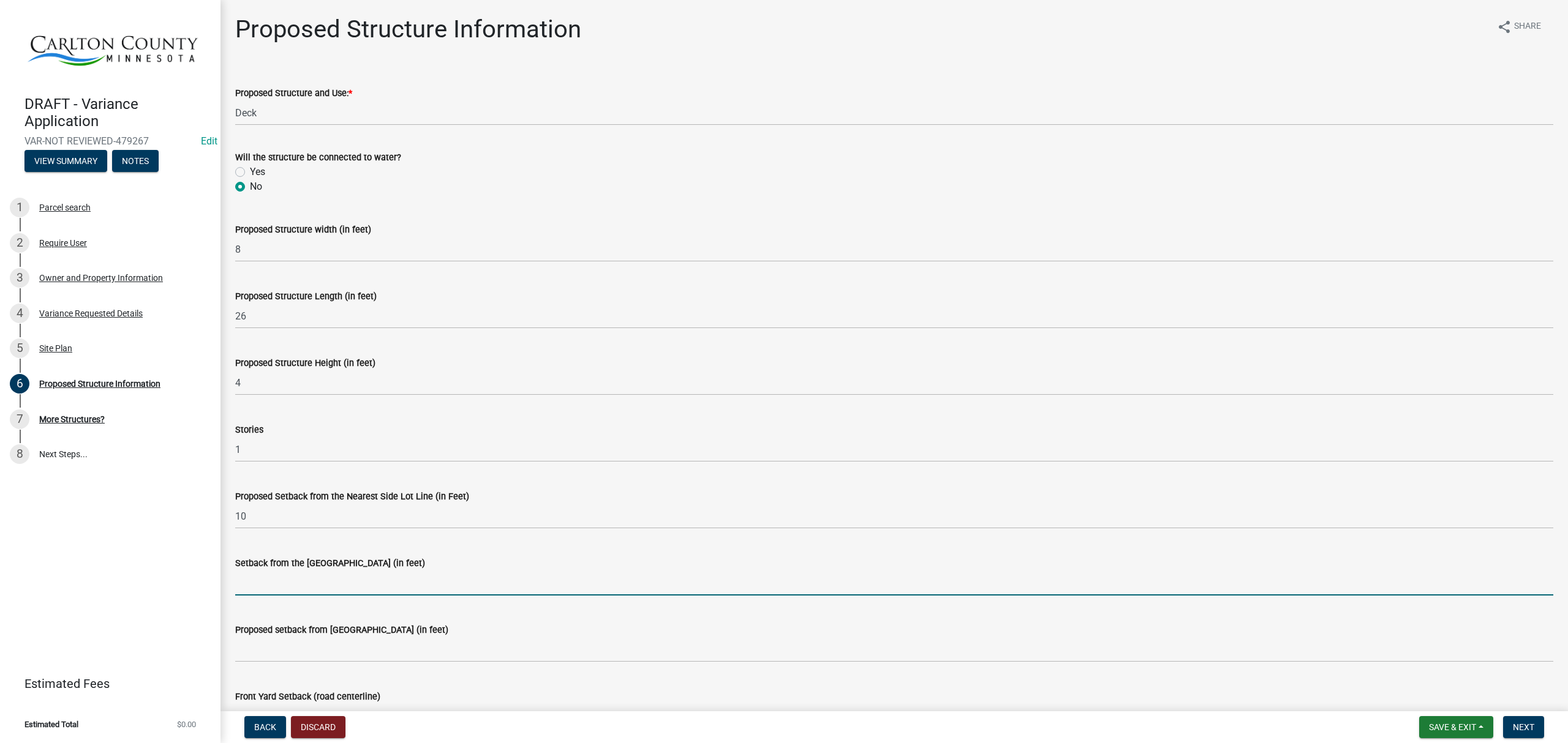
click at [322, 583] on input "Setback from the [GEOGRAPHIC_DATA] (in feet)" at bounding box center [895, 583] width 1318 height 25
type input "5"
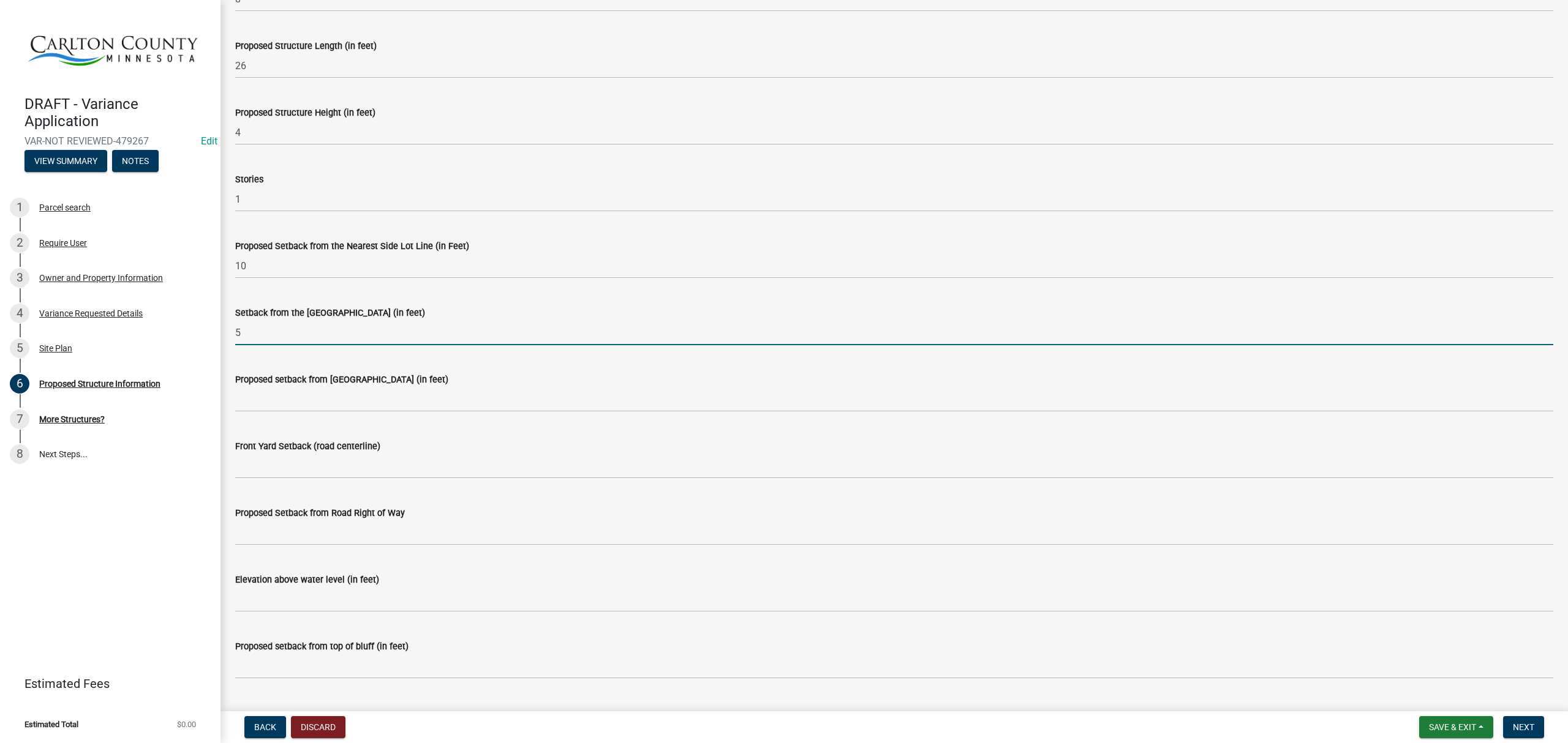
scroll to position [347, 0]
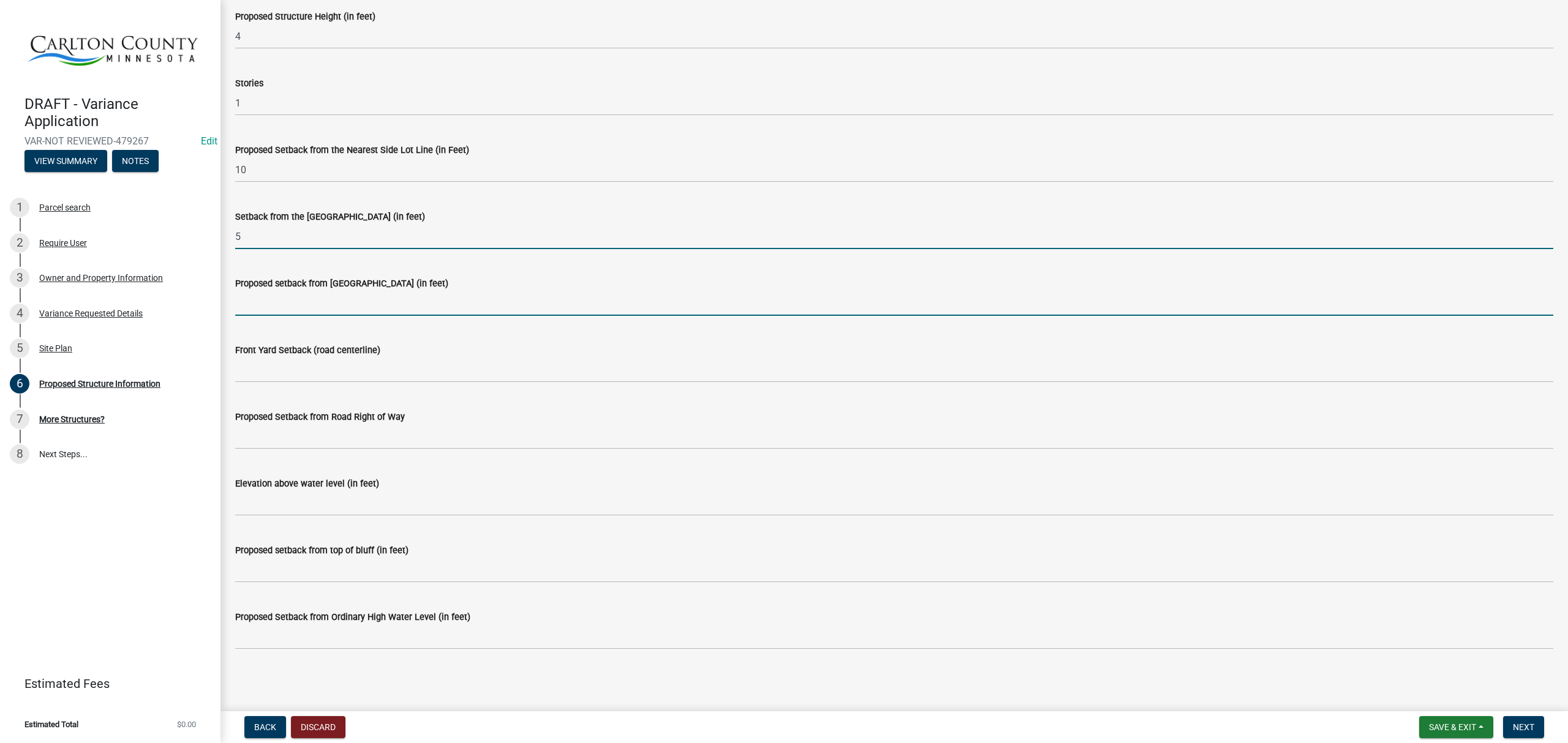
click at [324, 314] on input "Proposed setback from [GEOGRAPHIC_DATA] (in feet)" at bounding box center [895, 303] width 1318 height 25
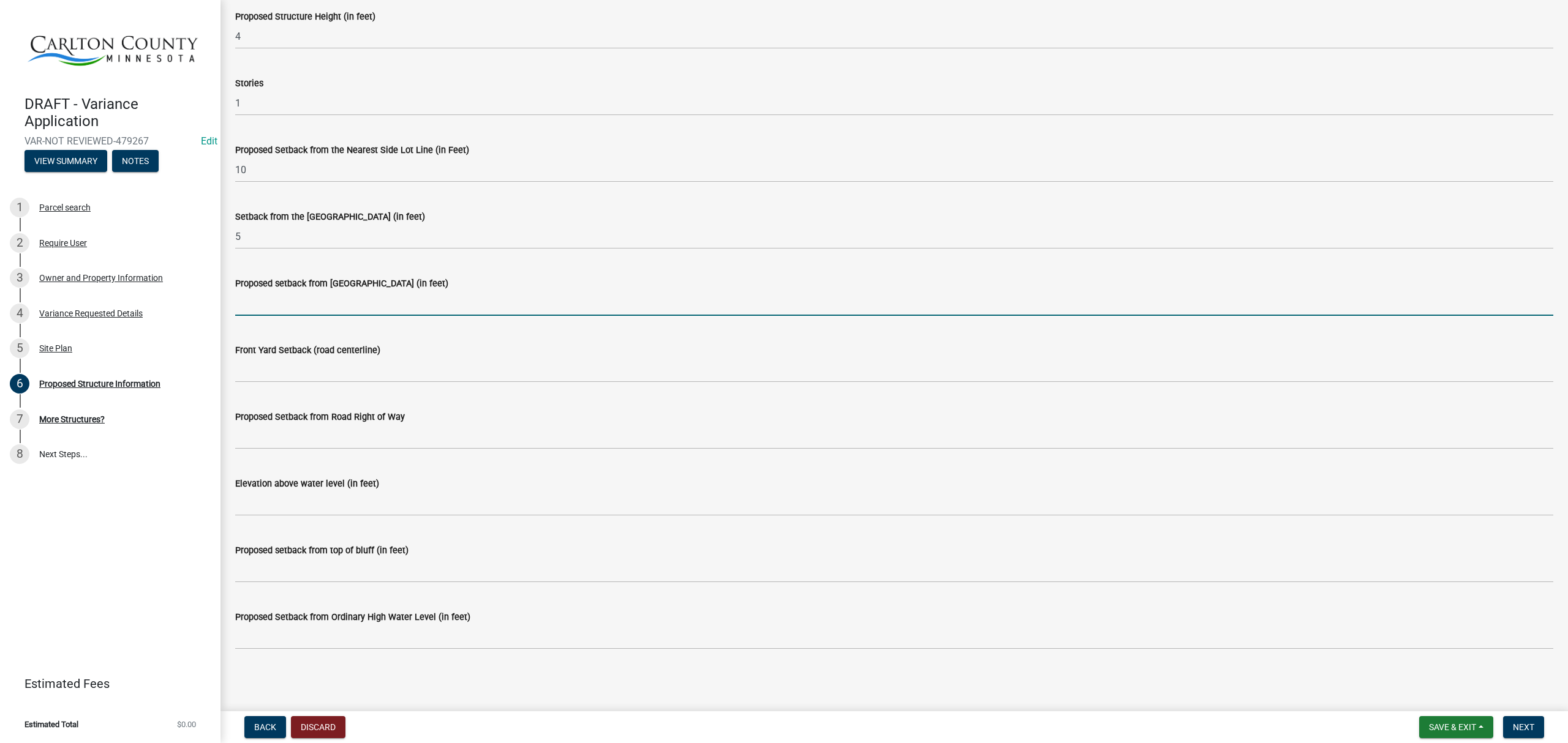
type input "44"
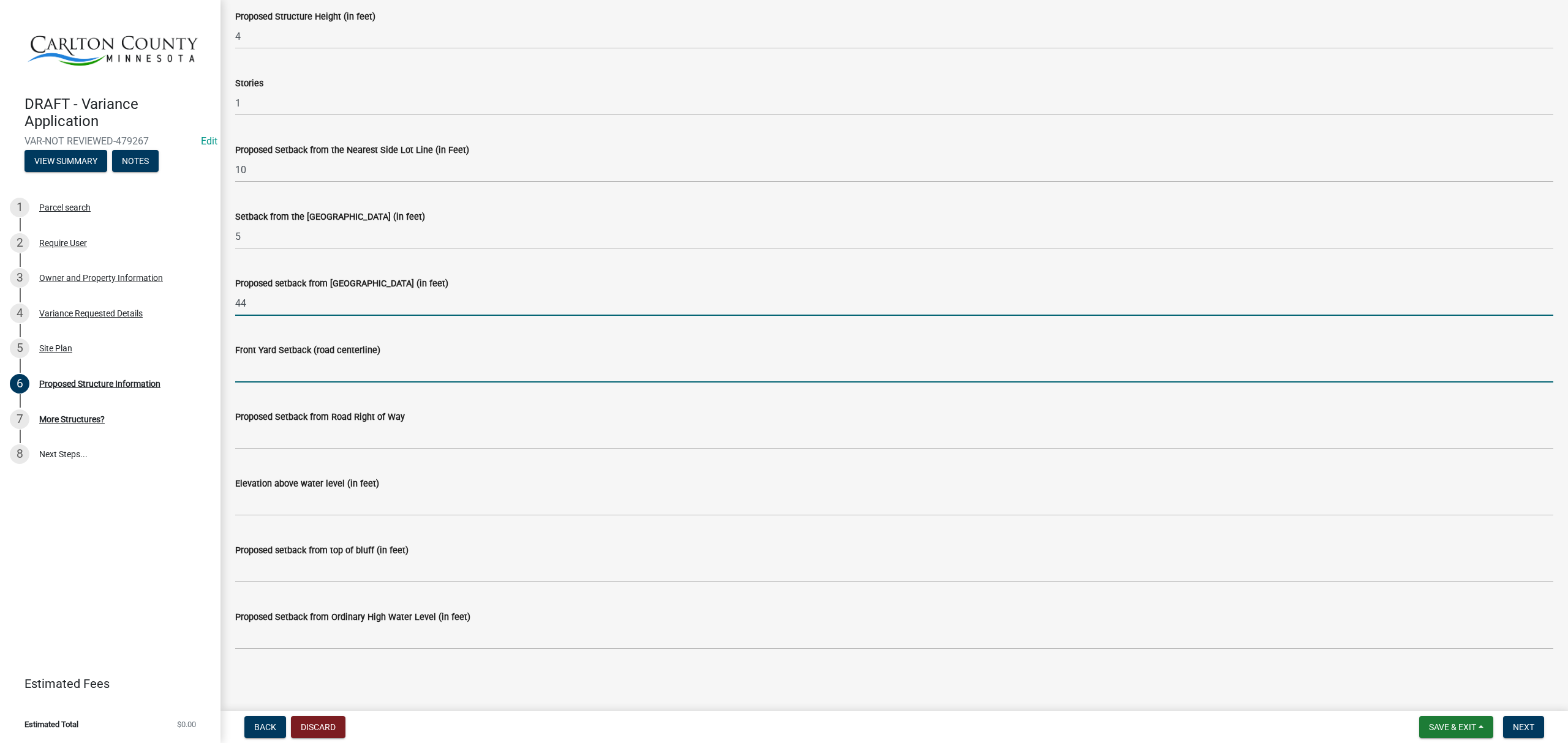
click at [311, 370] on input "Front Yard Setback (road centerline)" at bounding box center [895, 370] width 1318 height 25
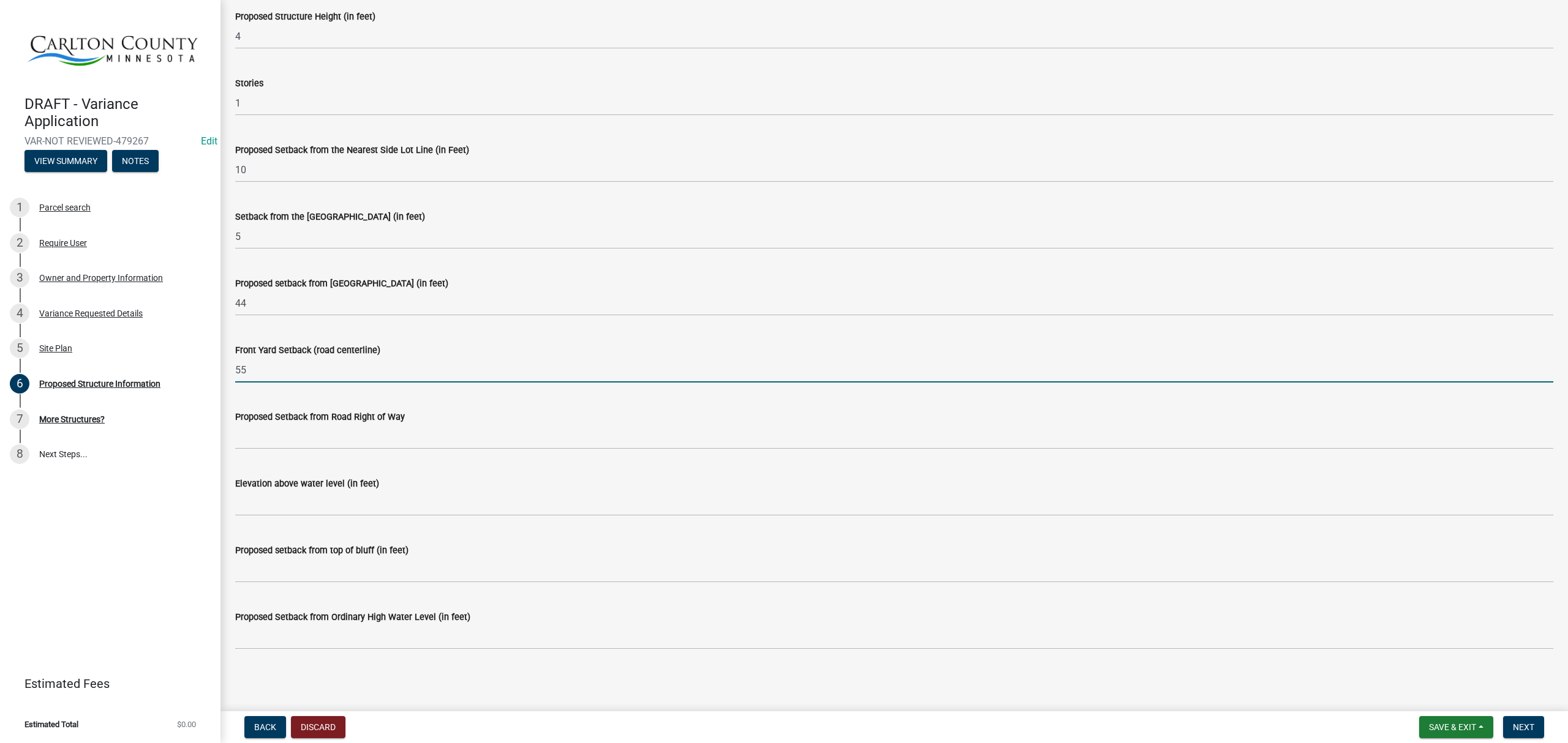
type input "55"
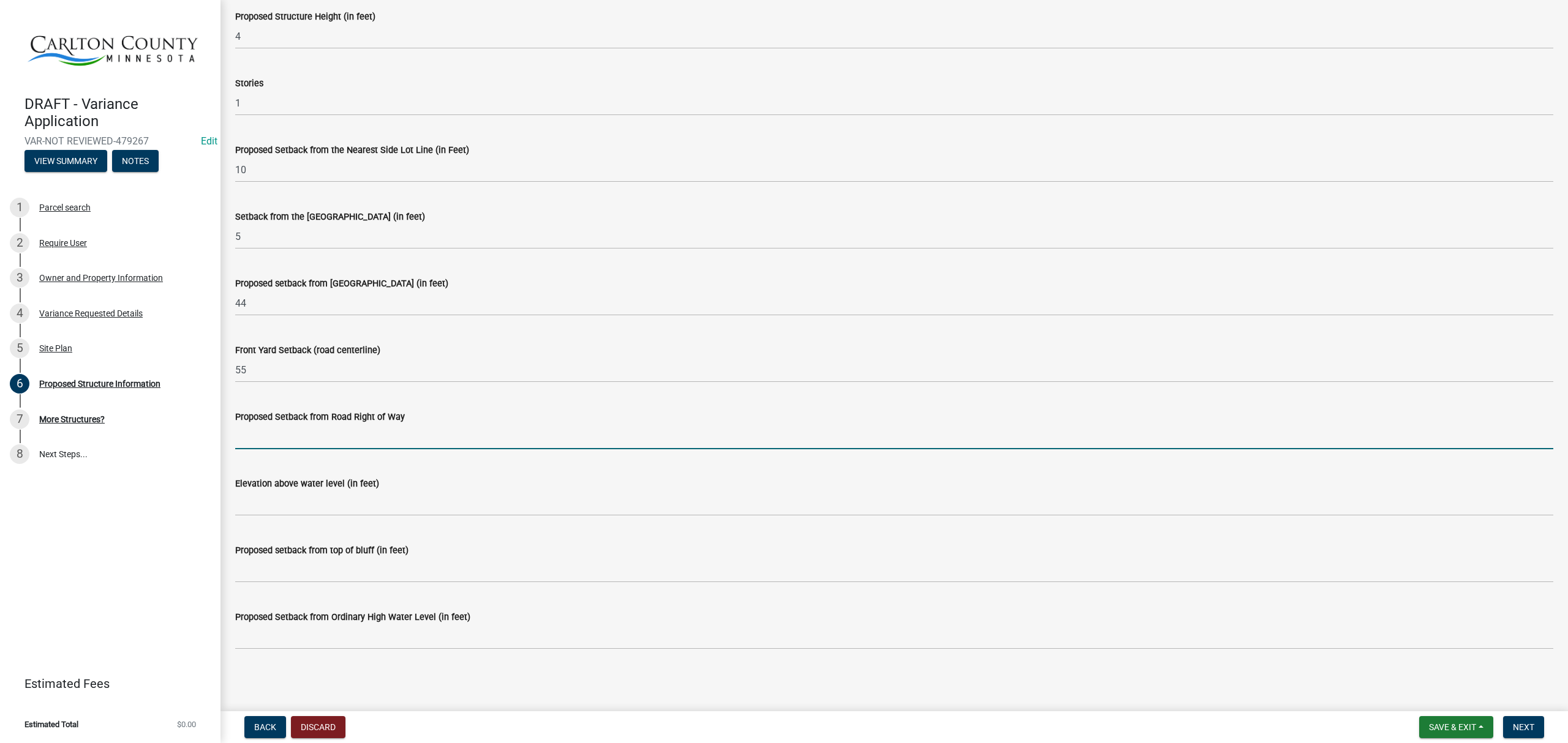
click at [288, 433] on input "Proposed Setback from Road Right of Way" at bounding box center [895, 436] width 1318 height 25
type input "100"
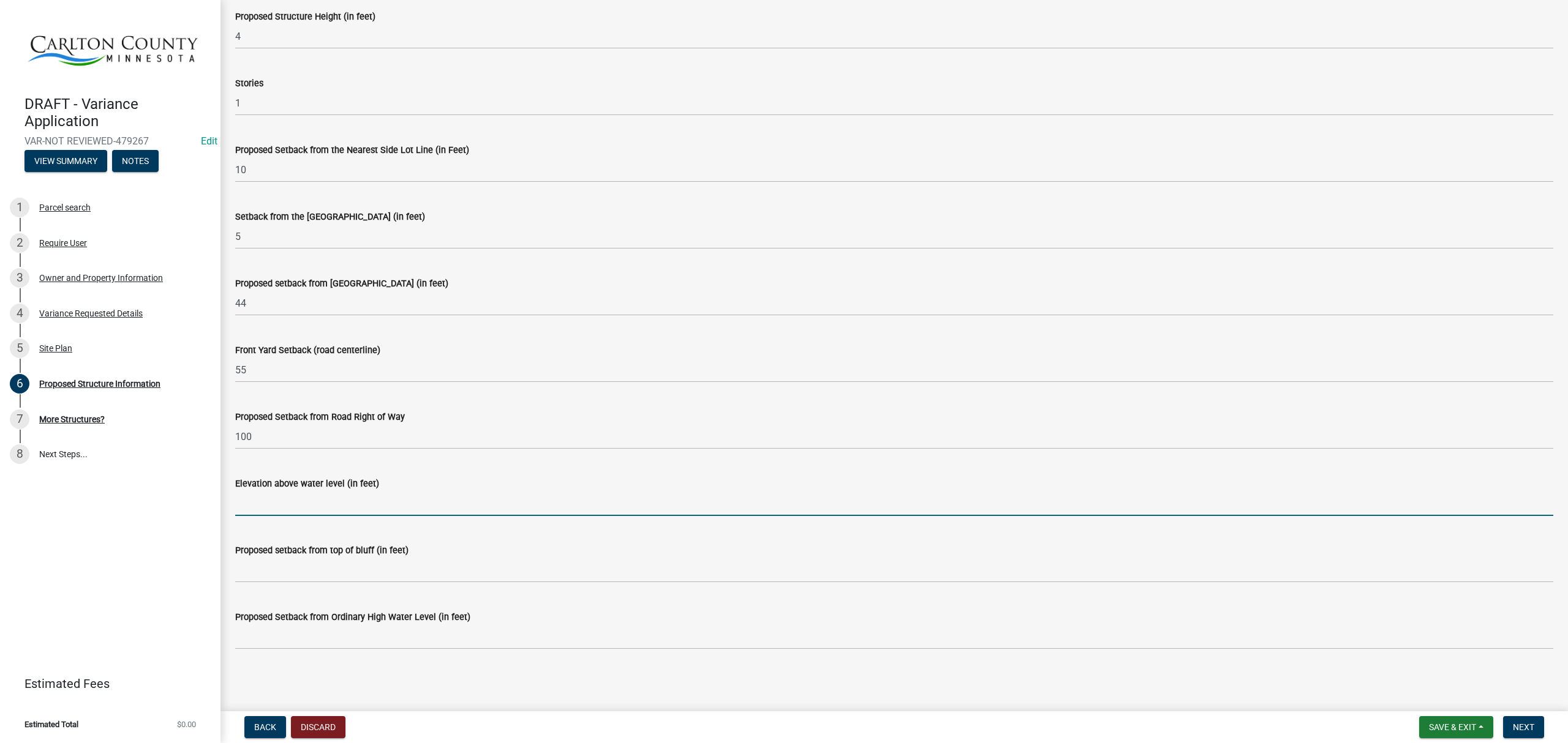
click at [320, 502] on input "Elevation above water level (in feet)" at bounding box center [895, 503] width 1318 height 25
type input "3"
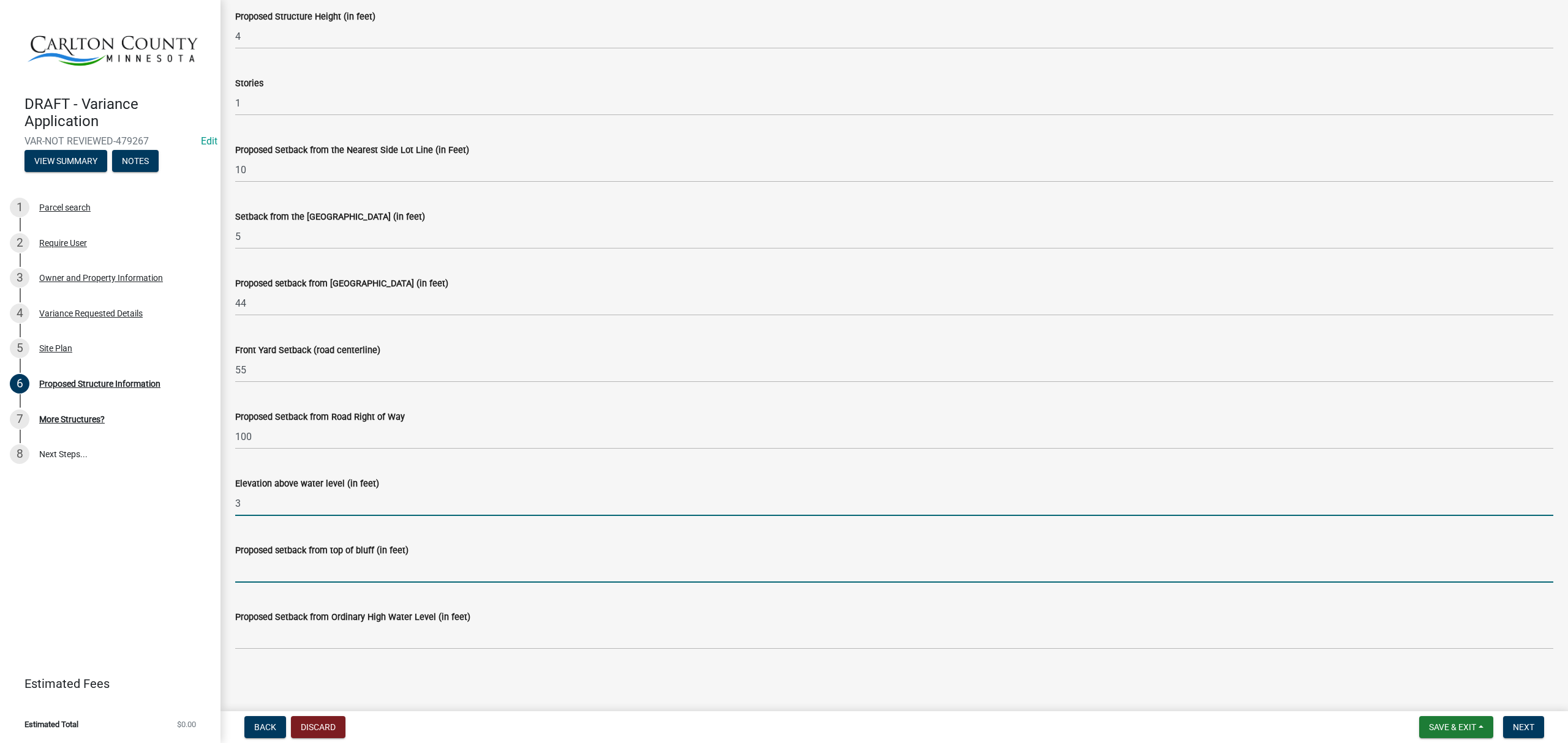
click at [299, 576] on input "Proposed setback from top of bluff (in feet)" at bounding box center [895, 570] width 1318 height 25
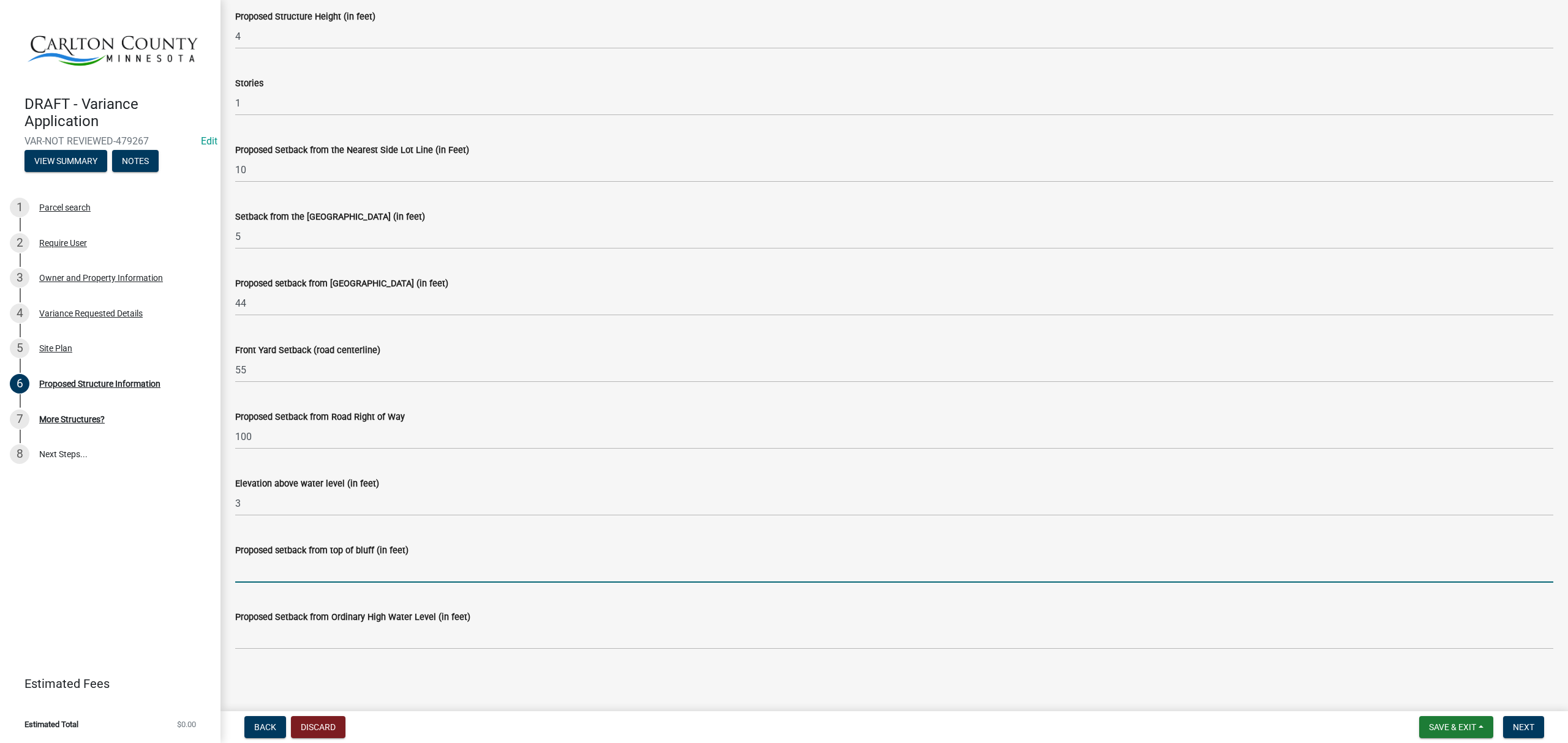
type input "NA"
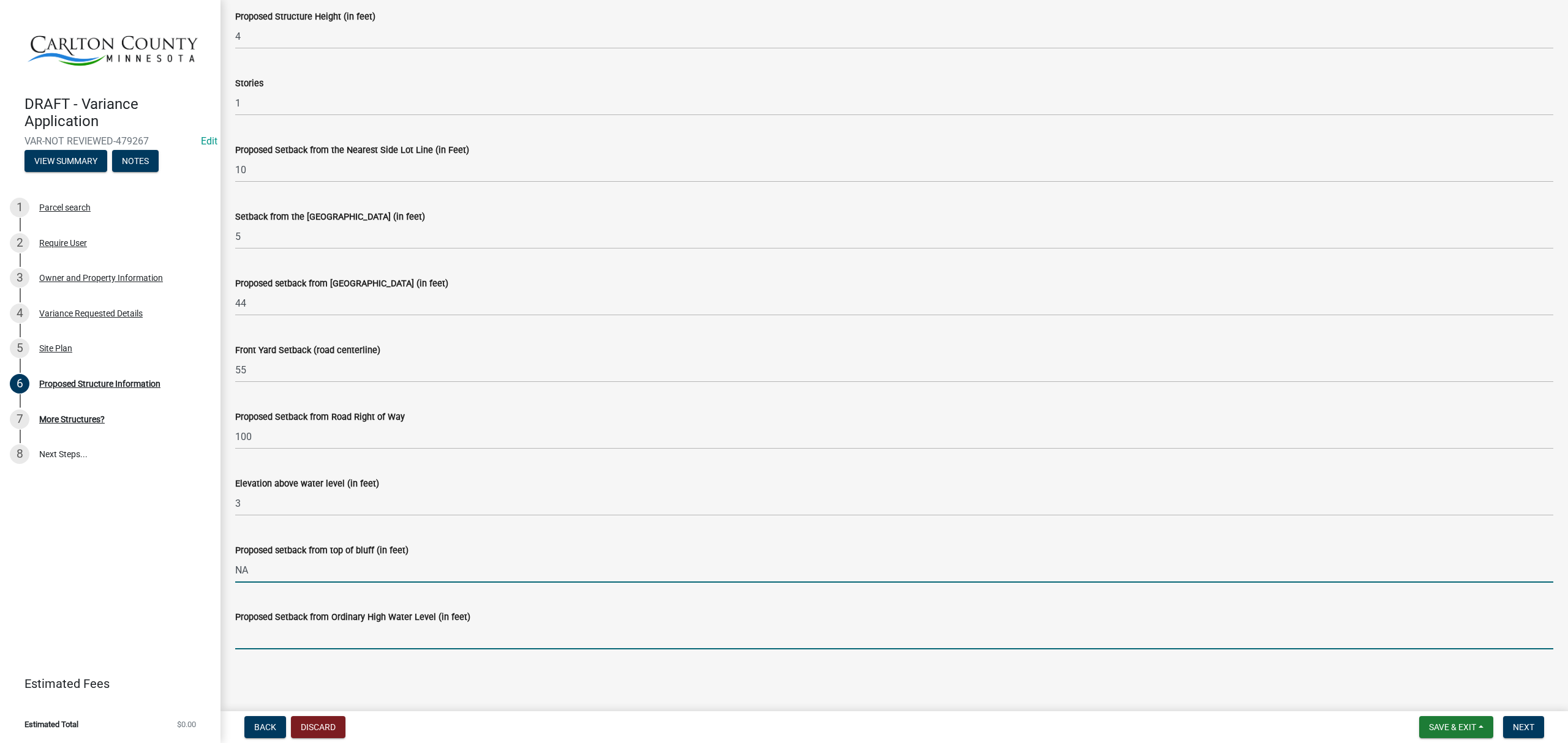
click at [329, 632] on input "Proposed Setback from Ordinary High Water Level (in feet)" at bounding box center [895, 636] width 1318 height 25
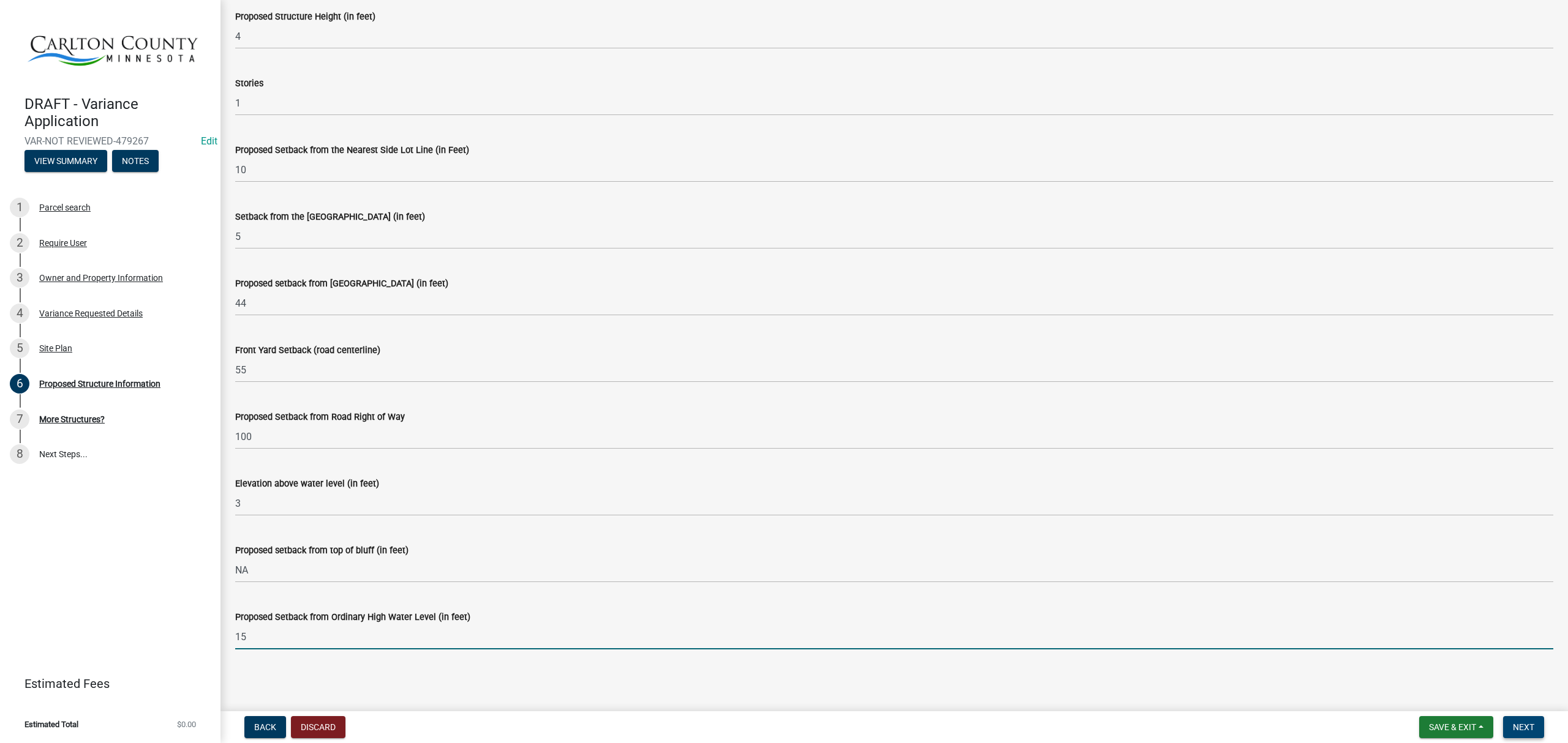
type input "15"
click at [1532, 733] on span "Next" at bounding box center [1523, 727] width 22 height 9
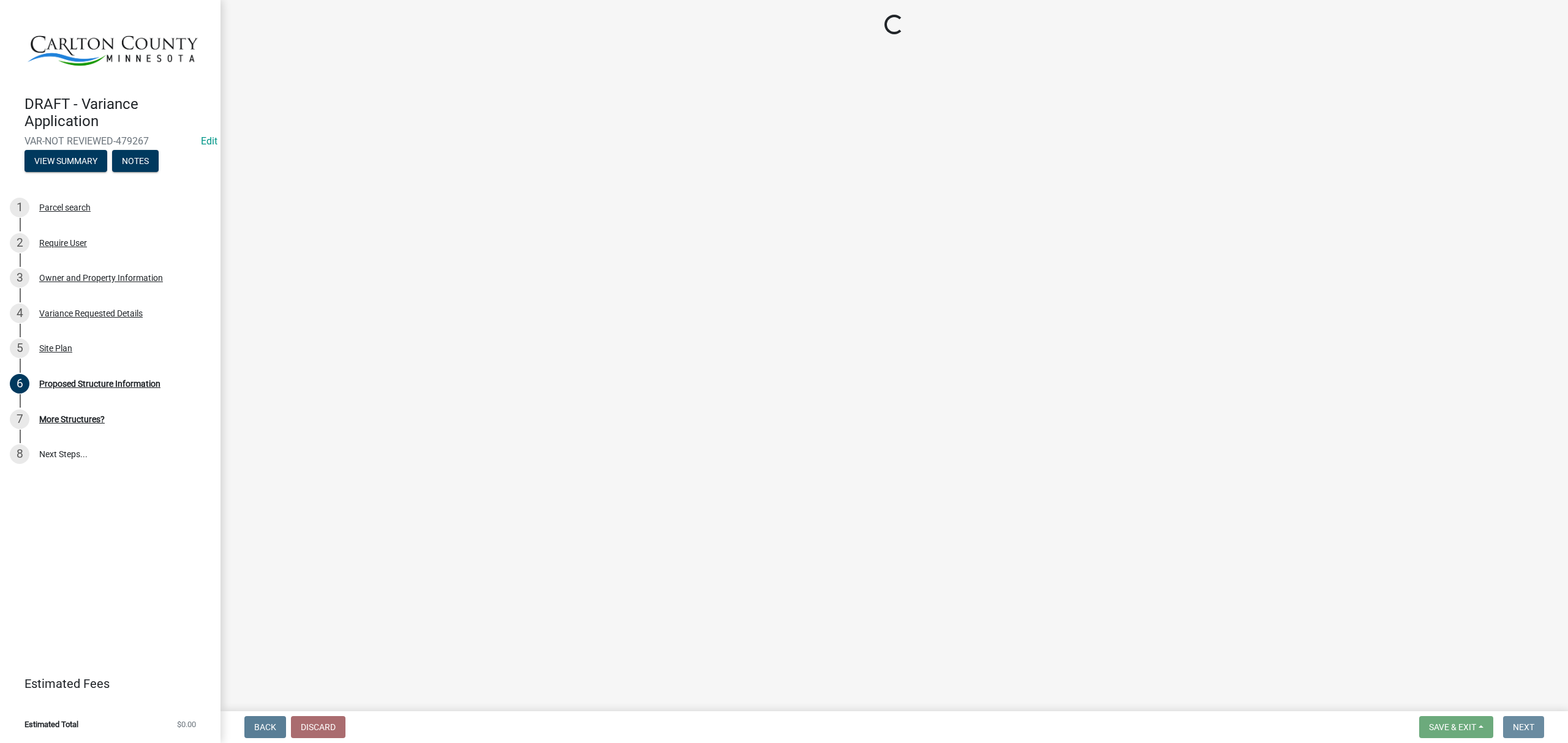
scroll to position [0, 0]
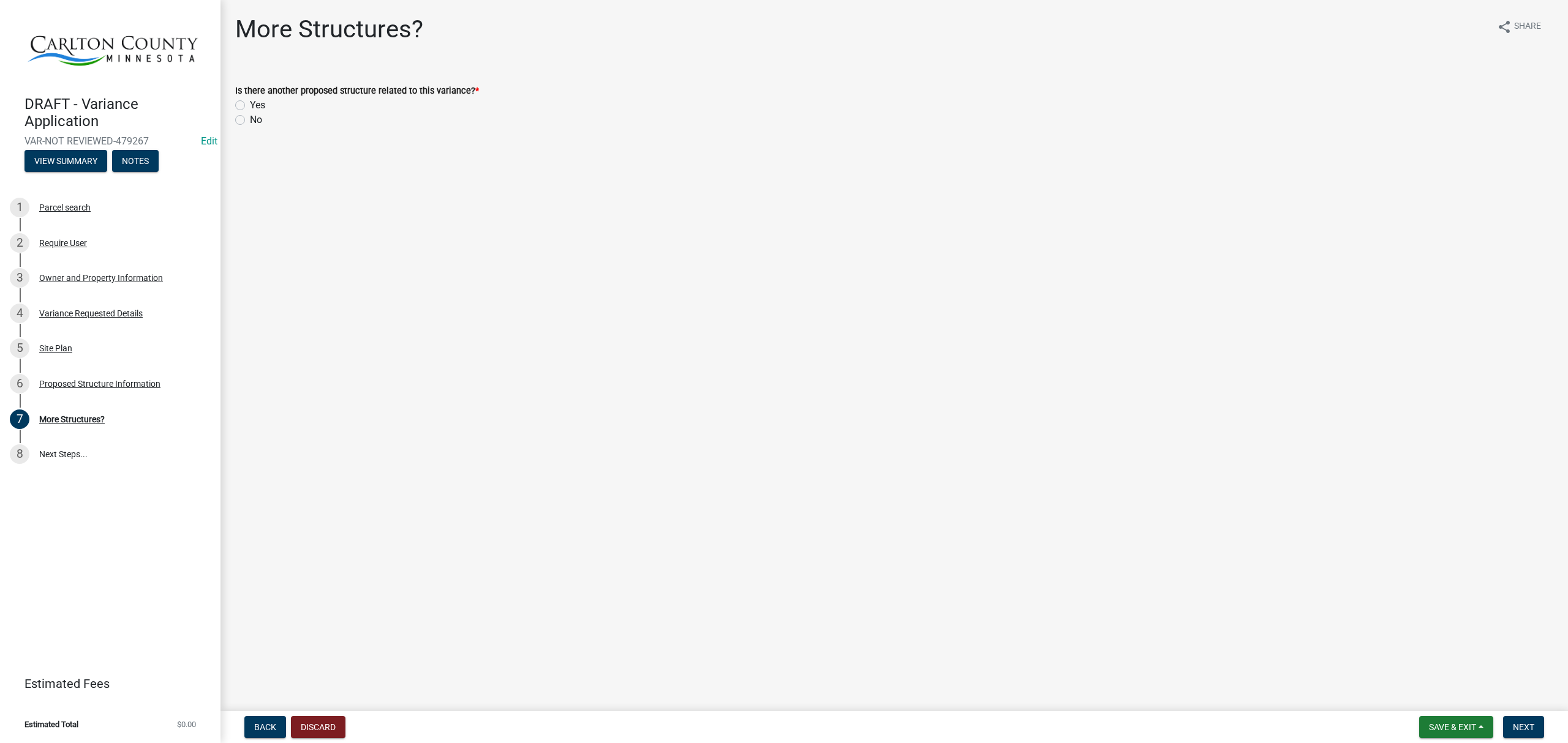
click at [250, 119] on label "No" at bounding box center [255, 121] width 12 height 15
click at [250, 119] on input "No" at bounding box center [253, 117] width 8 height 8
radio input "true"
click at [1534, 731] on button "Next" at bounding box center [1524, 728] width 41 height 22
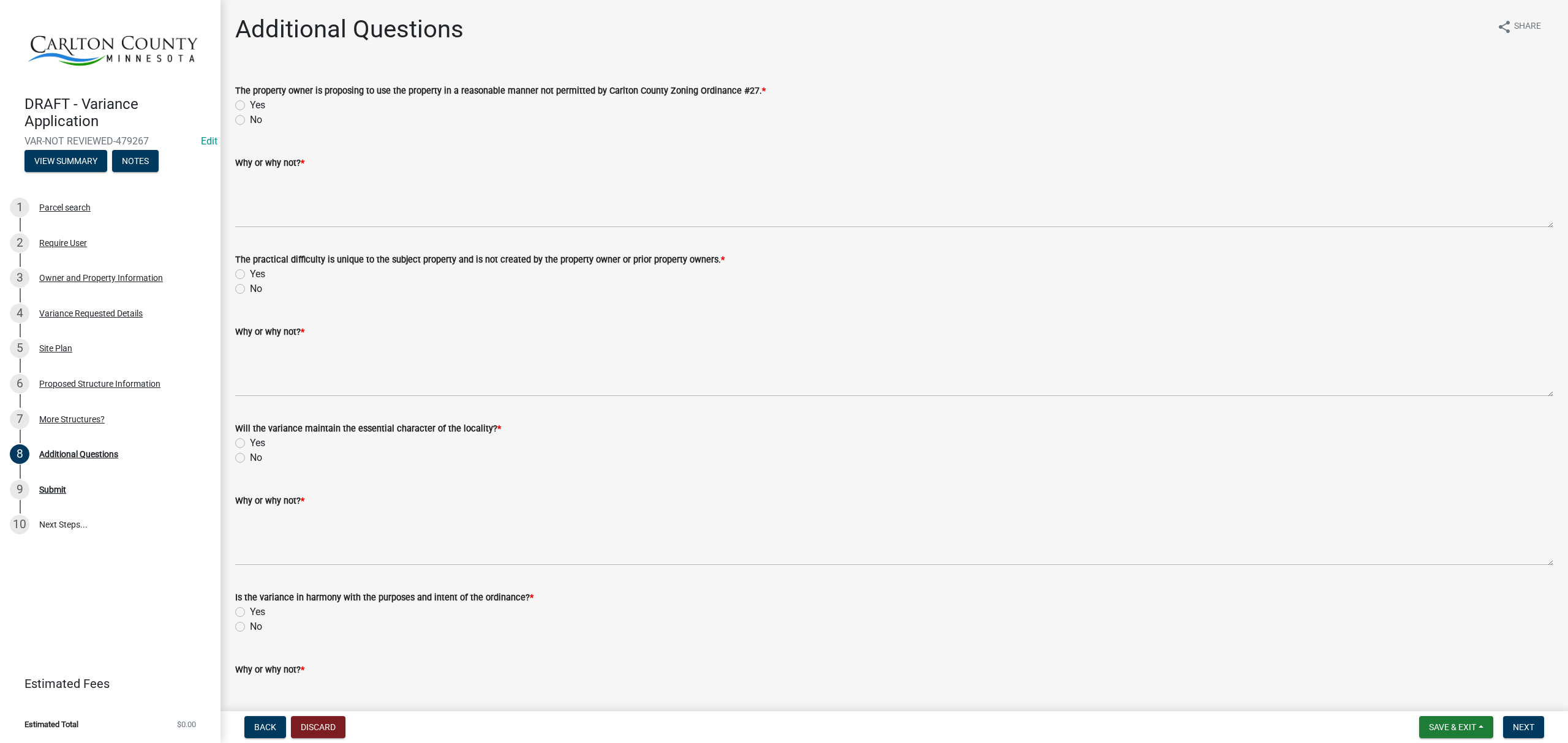
click at [250, 100] on label "Yes" at bounding box center [257, 106] width 15 height 15
click at [250, 100] on input "Yes" at bounding box center [253, 102] width 8 height 8
radio input "true"
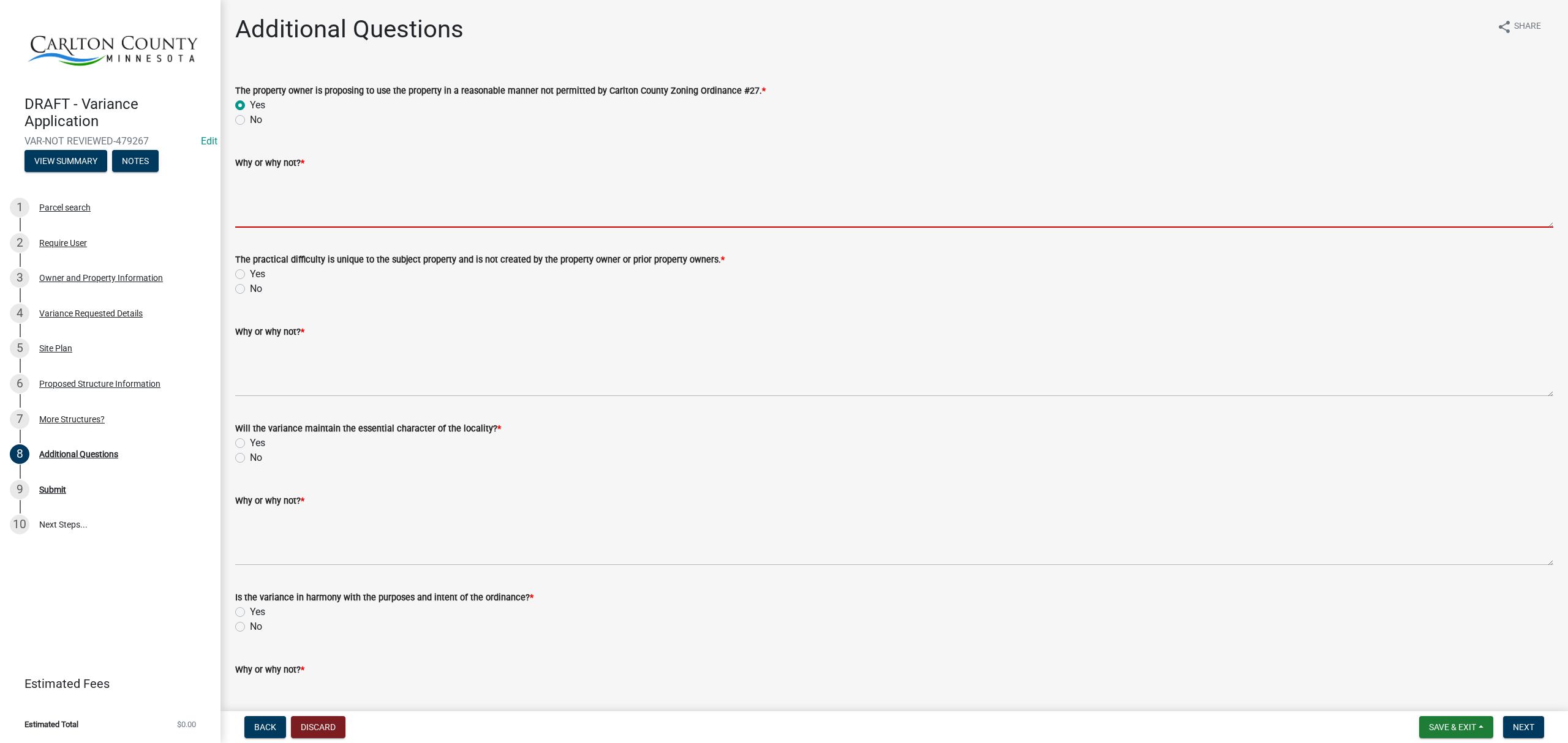
click at [260, 205] on textarea "Why or why not? *" at bounding box center [895, 199] width 1318 height 58
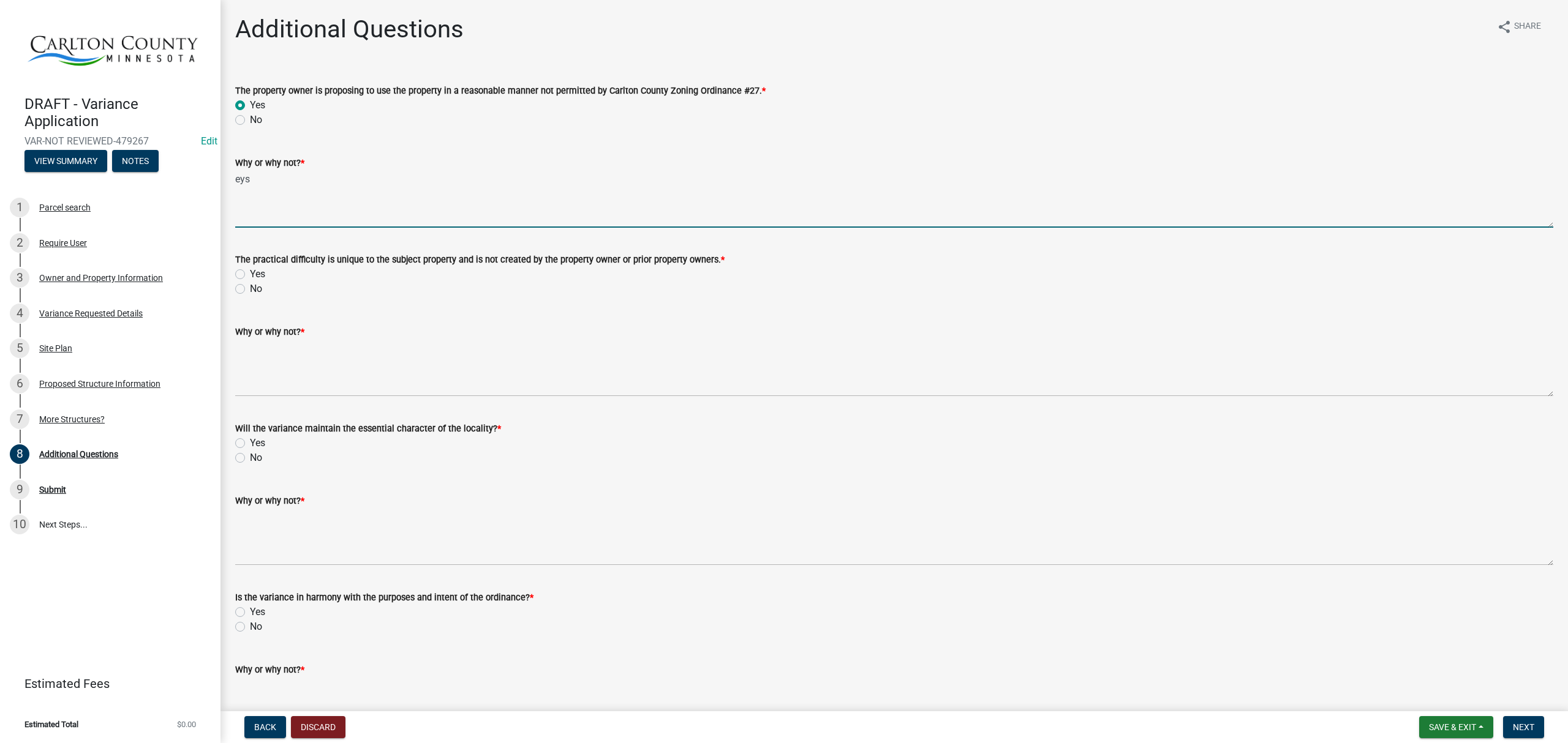
type textarea "eys"
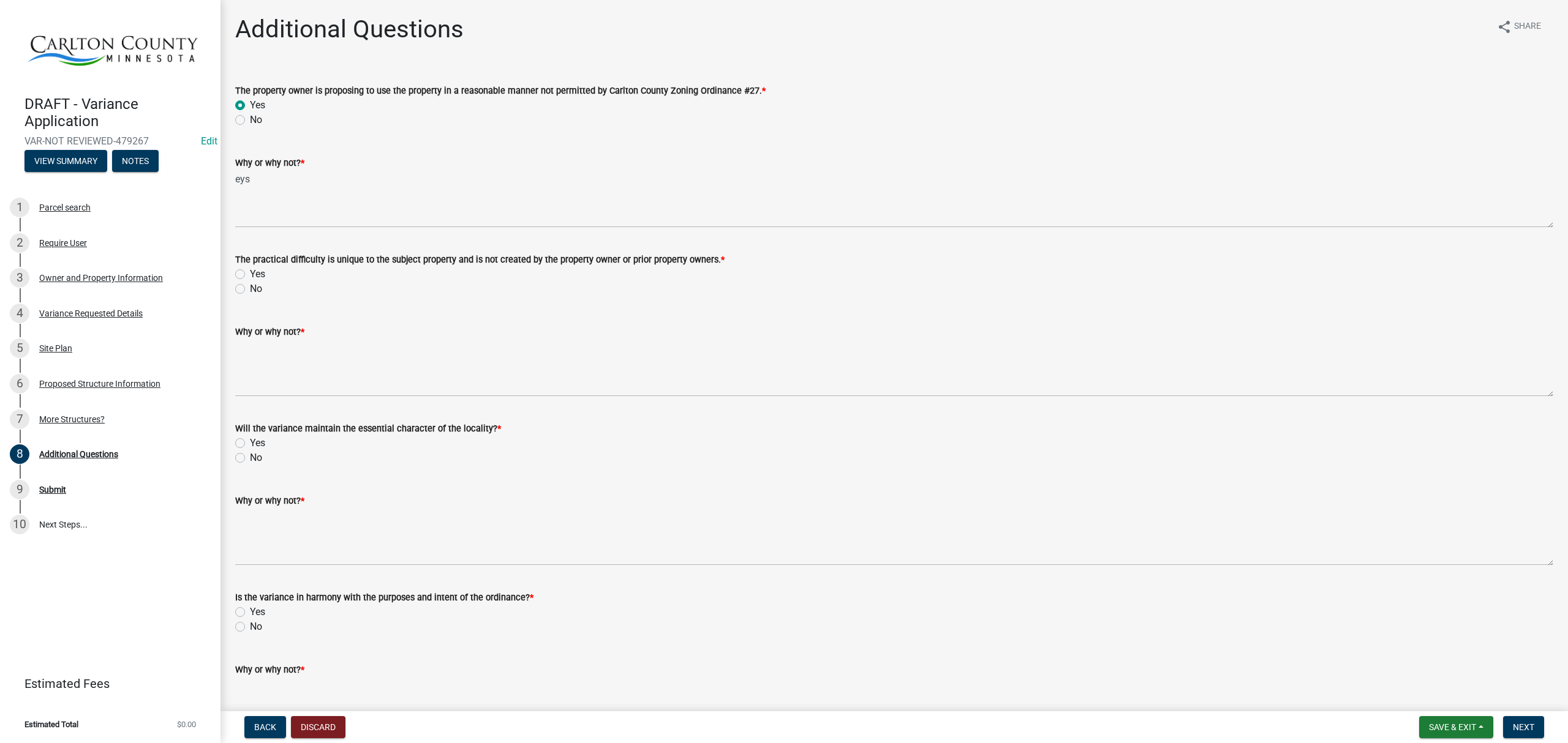
click at [231, 279] on div "The practical difficulty is unique to the subject property and is not created b…" at bounding box center [895, 266] width 1337 height 59
click at [250, 275] on label "Yes" at bounding box center [257, 275] width 15 height 15
click at [250, 275] on input "Yes" at bounding box center [253, 271] width 8 height 8
radio input "true"
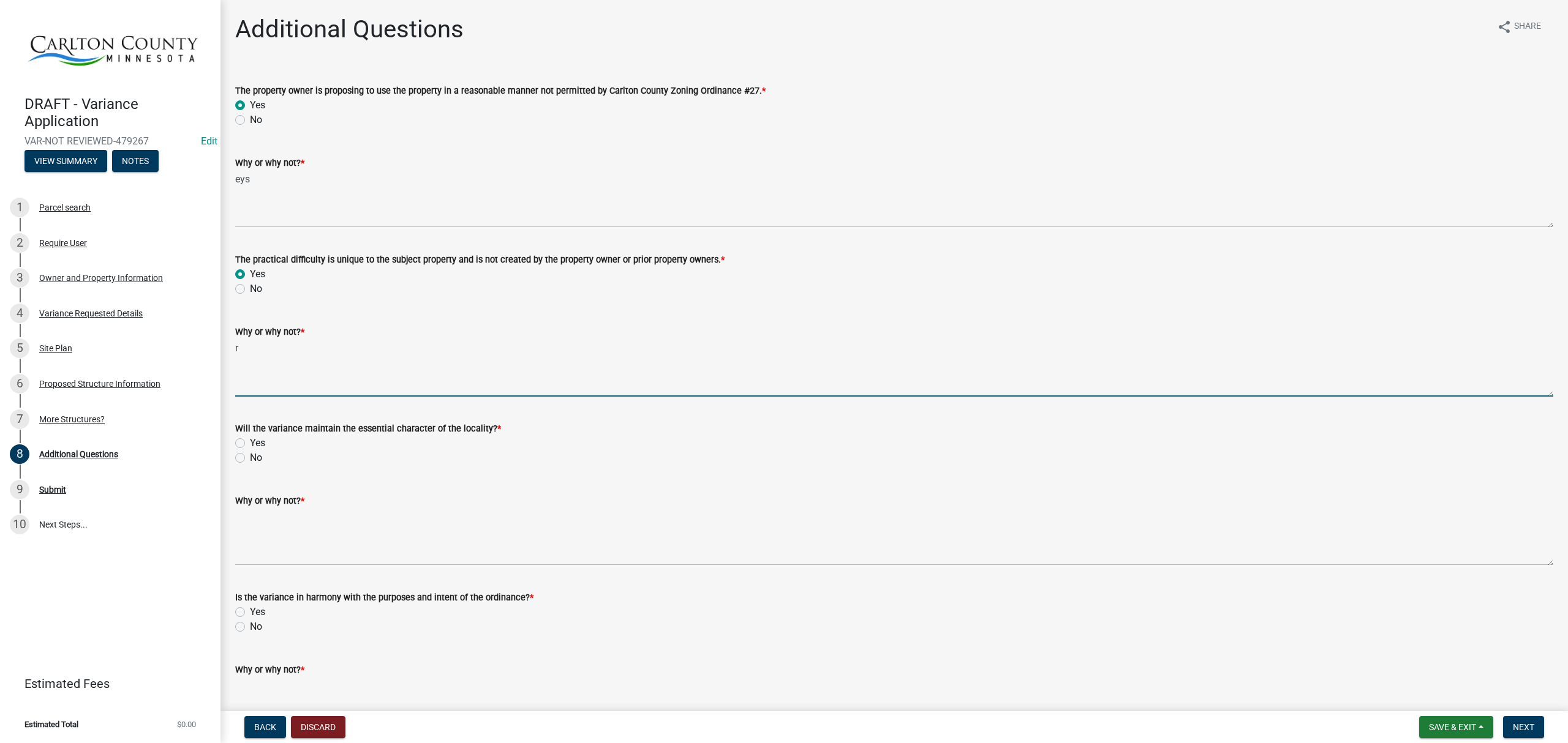
click at [319, 367] on textarea "r" at bounding box center [895, 368] width 1318 height 58
type textarea "res"
click at [250, 442] on label "Yes" at bounding box center [257, 443] width 15 height 15
click at [250, 442] on input "Yes" at bounding box center [253, 439] width 8 height 8
radio input "true"
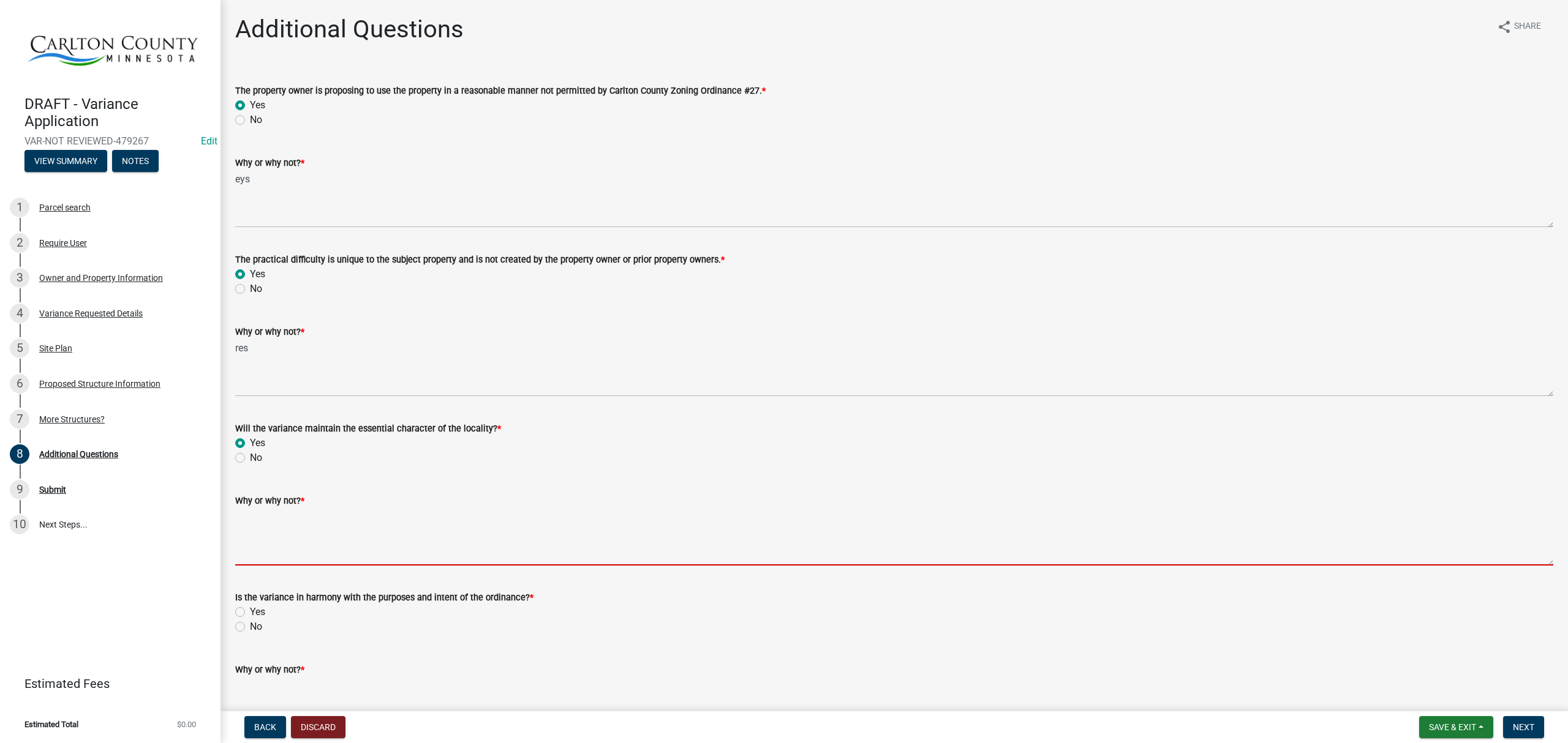
click at [261, 544] on textarea "Why or why not? *" at bounding box center [895, 537] width 1318 height 58
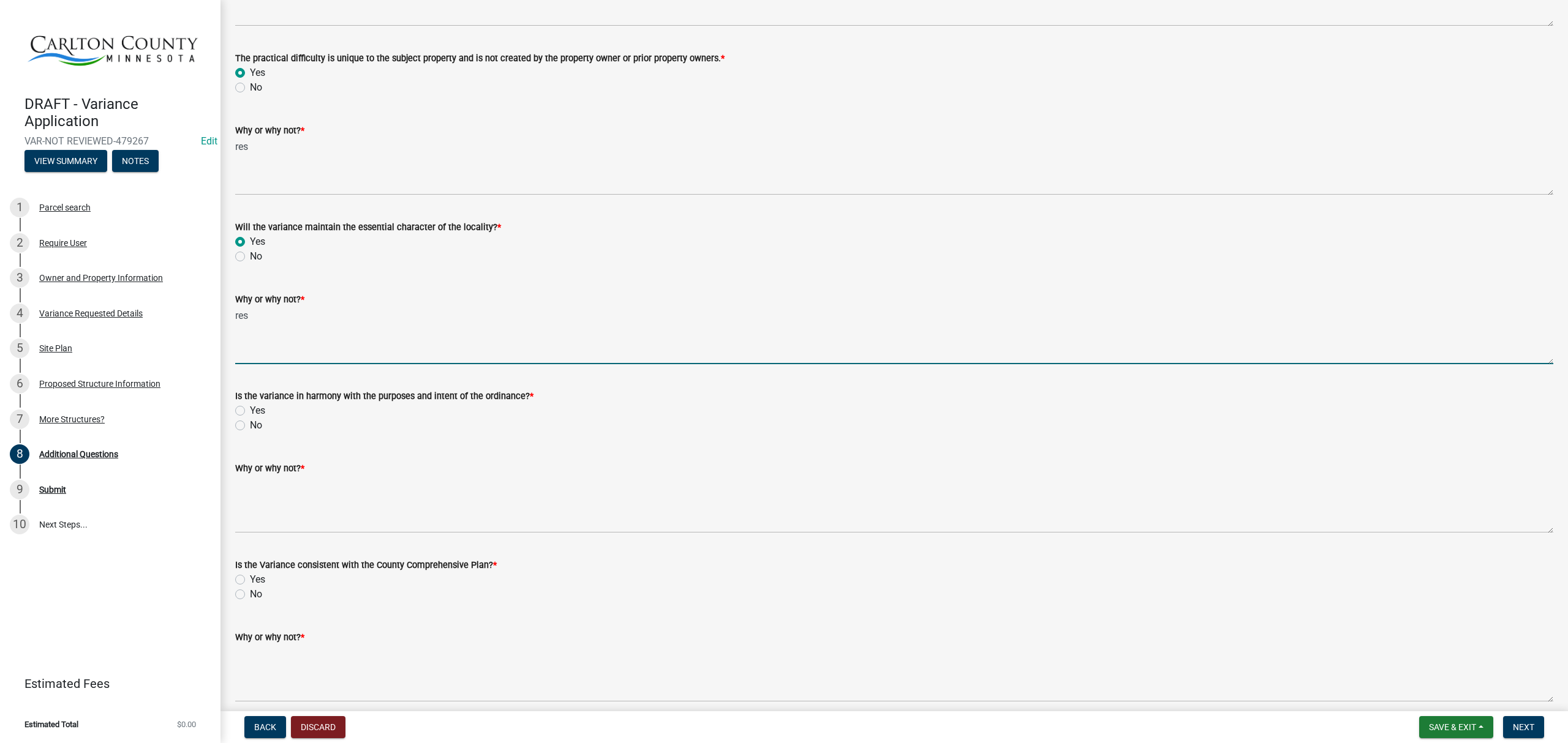
scroll to position [245, 0]
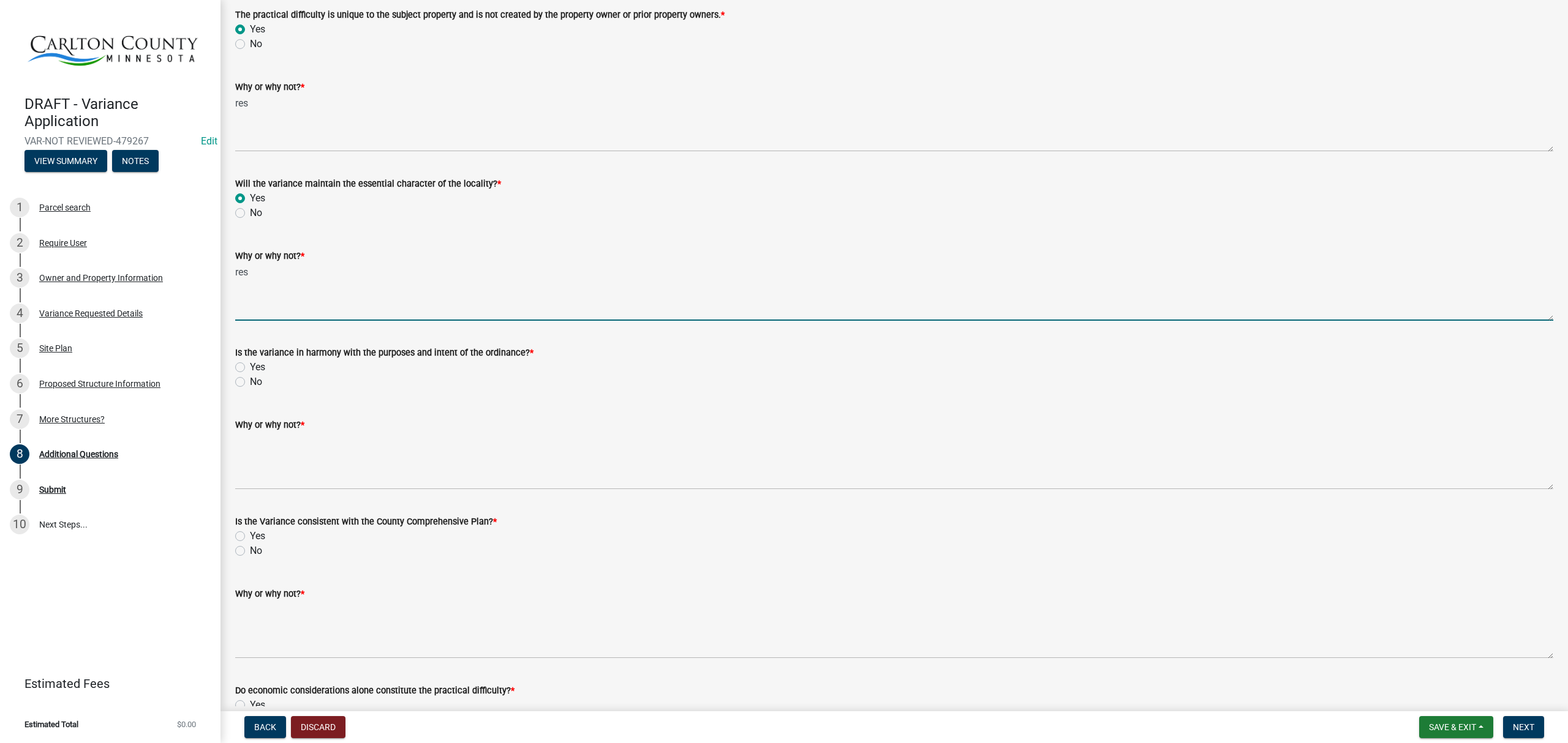
type textarea "res"
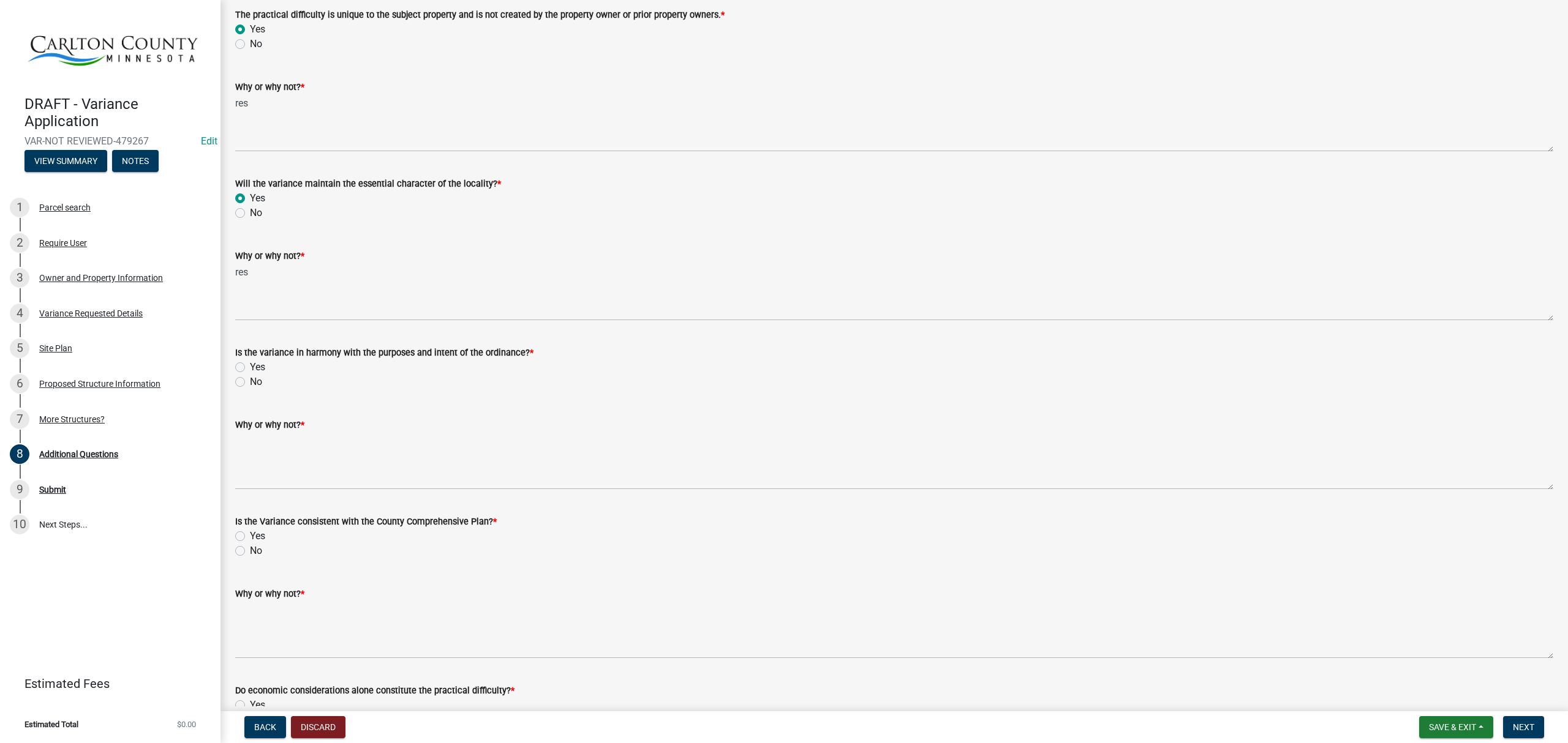
drag, startPoint x: 237, startPoint y: 368, endPoint x: 248, endPoint y: 376, distance: 13.6
click at [250, 368] on label "Yes" at bounding box center [257, 367] width 15 height 15
click at [250, 368] on input "Yes" at bounding box center [253, 364] width 8 height 8
radio input "true"
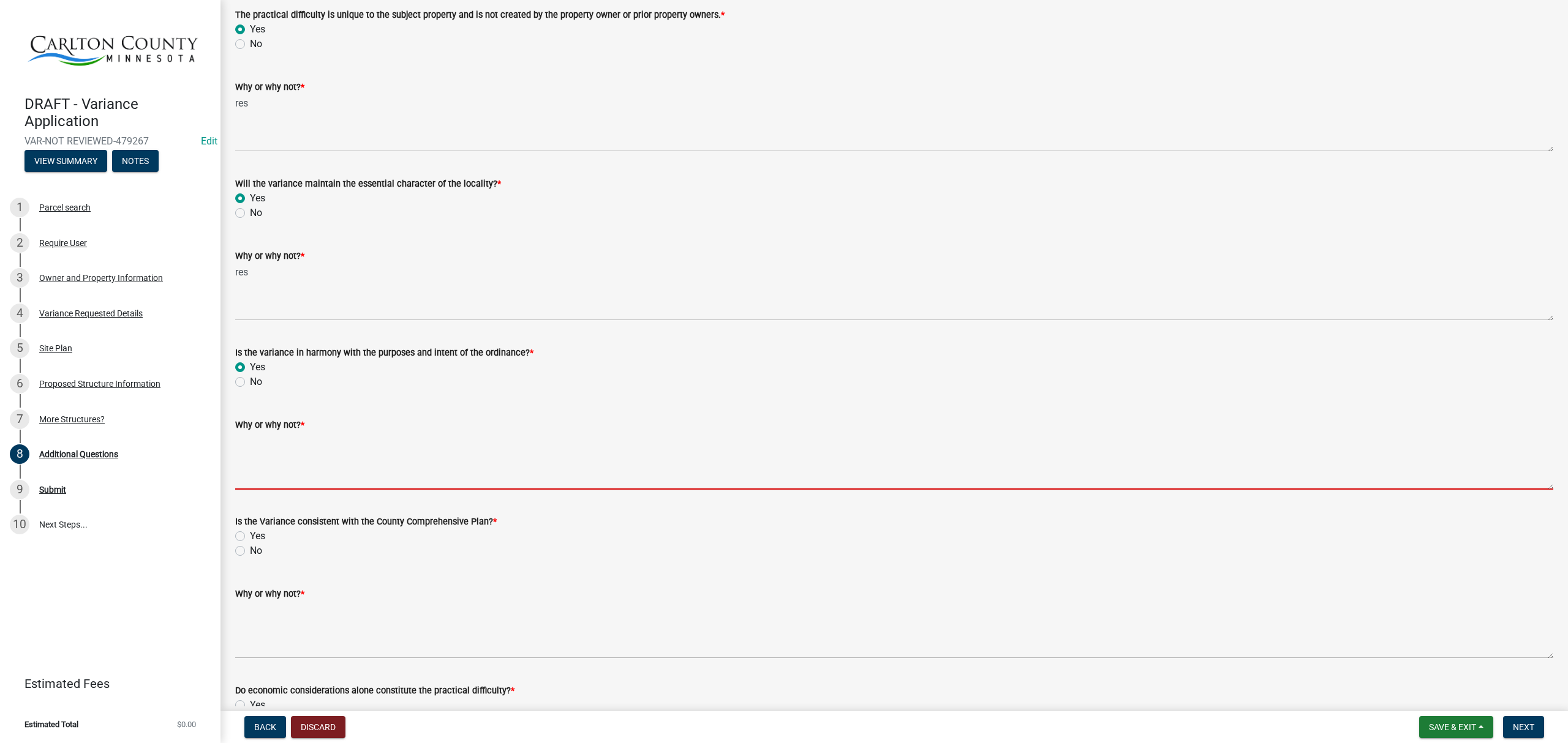
click at [273, 454] on textarea "Why or why not? *" at bounding box center [895, 462] width 1318 height 58
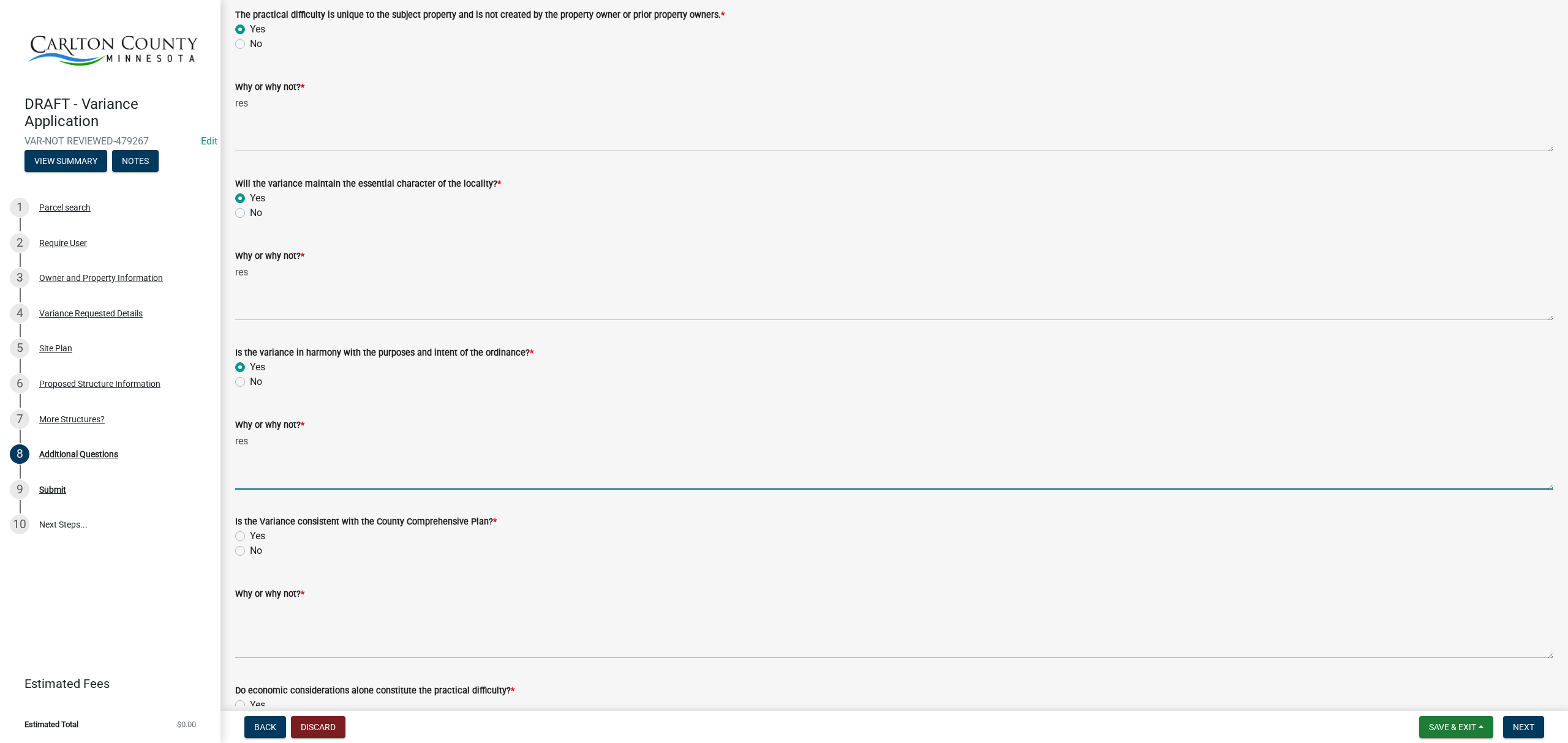
type textarea "res"
click at [234, 541] on div "Is the Variance consistent with the County Comprehensive Plan? * Yes No" at bounding box center [895, 529] width 1337 height 59
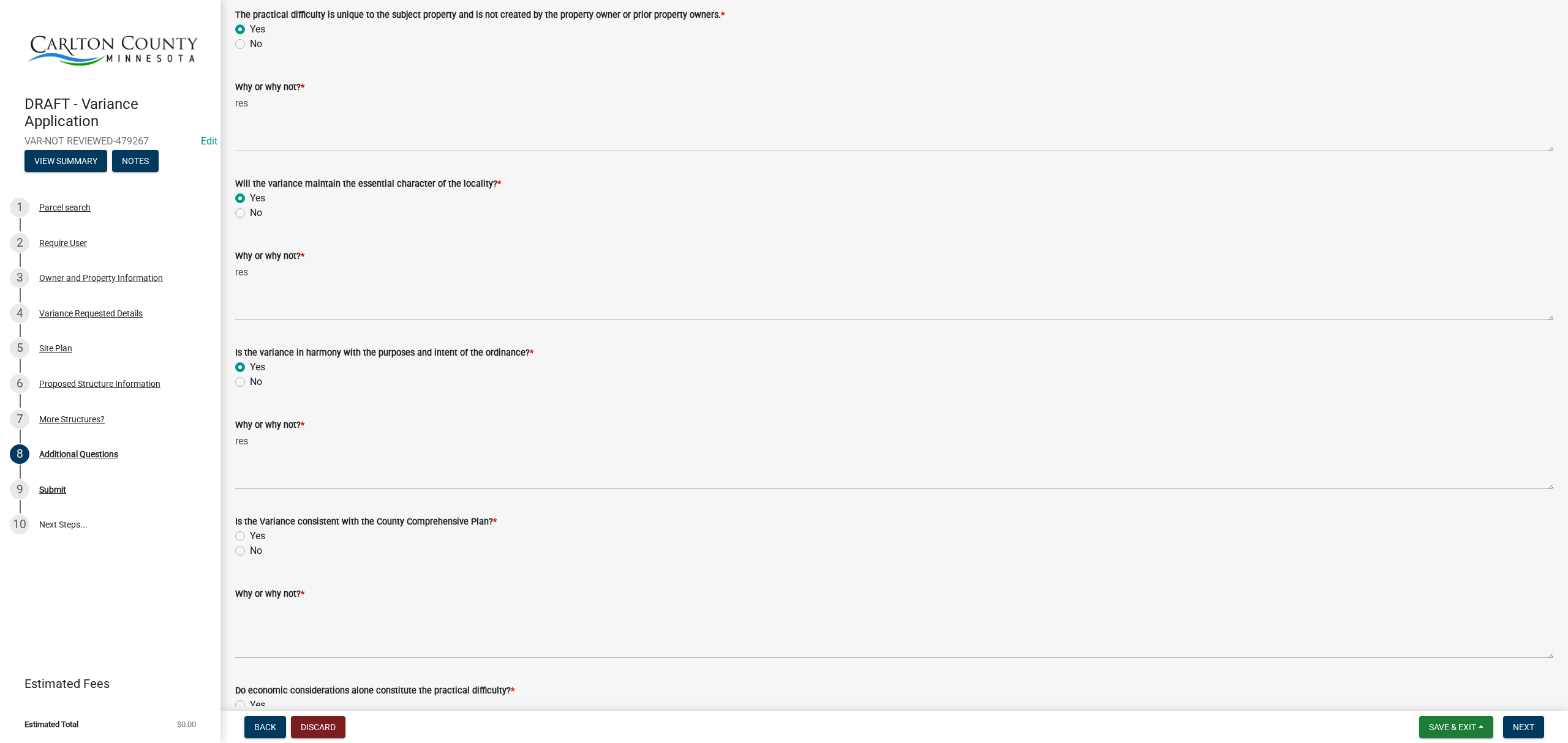
click at [250, 536] on label "Yes" at bounding box center [257, 536] width 15 height 15
click at [250, 536] on input "Yes" at bounding box center [253, 533] width 8 height 8
radio input "true"
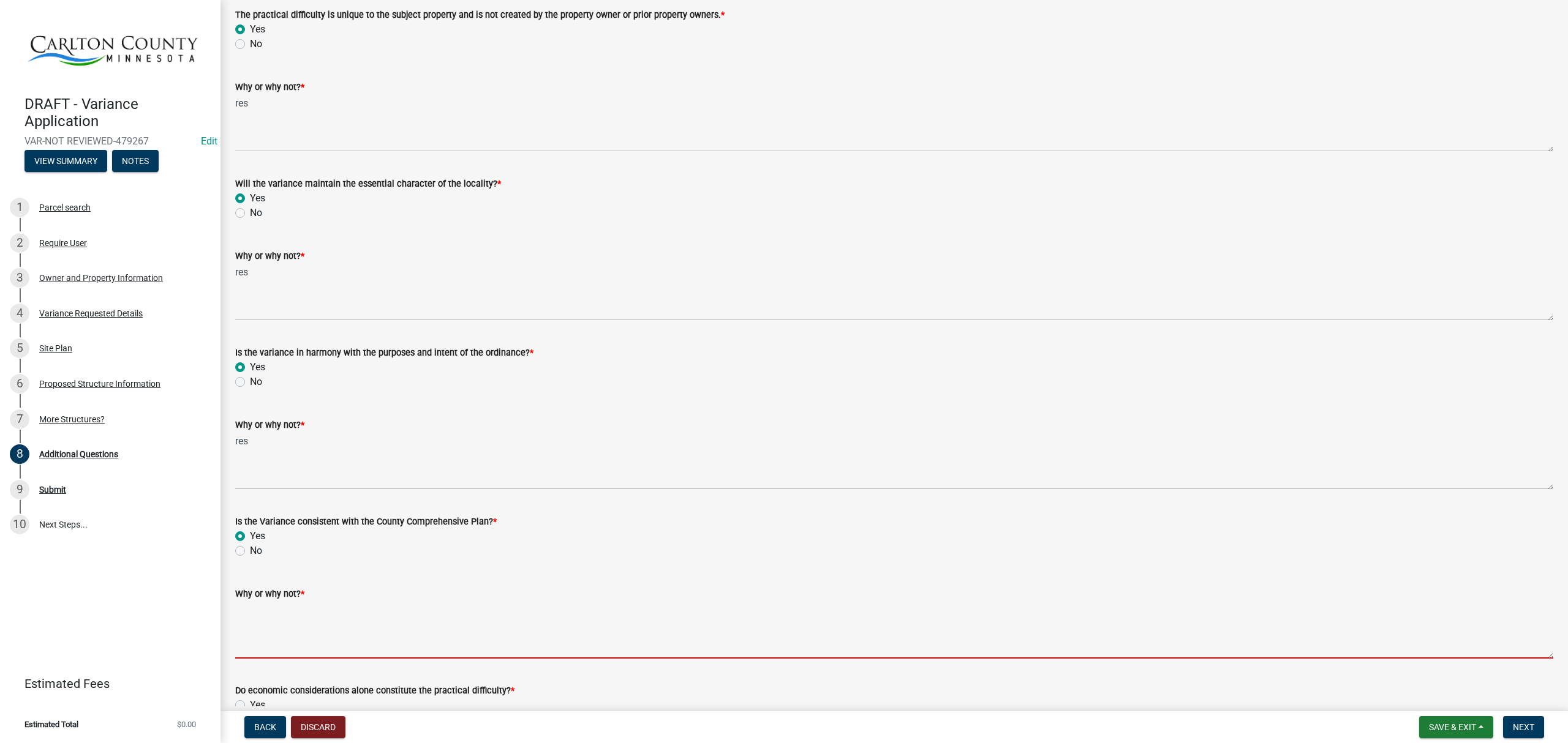
click at [297, 620] on textarea "Why or why not? *" at bounding box center [895, 630] width 1318 height 58
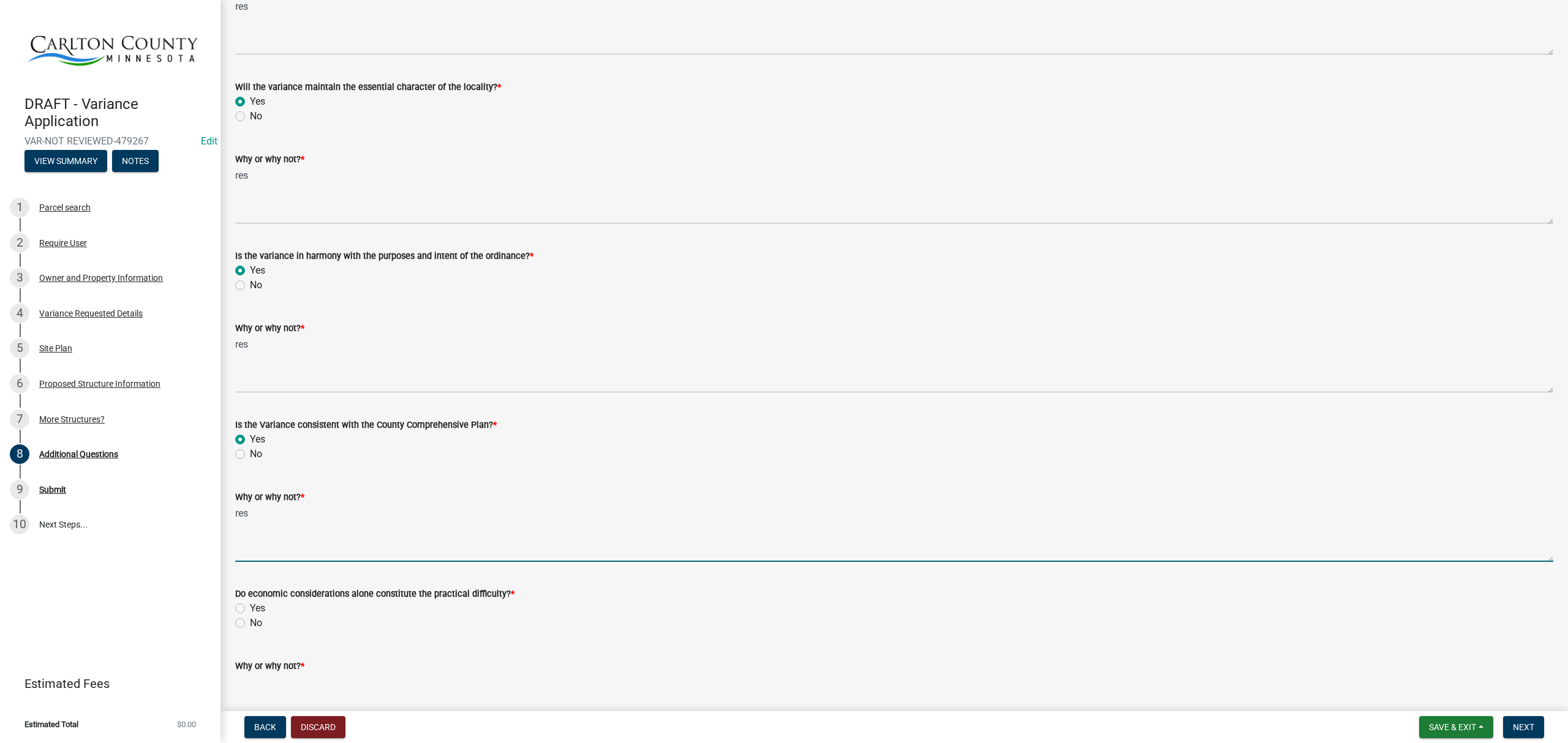
scroll to position [652, 0]
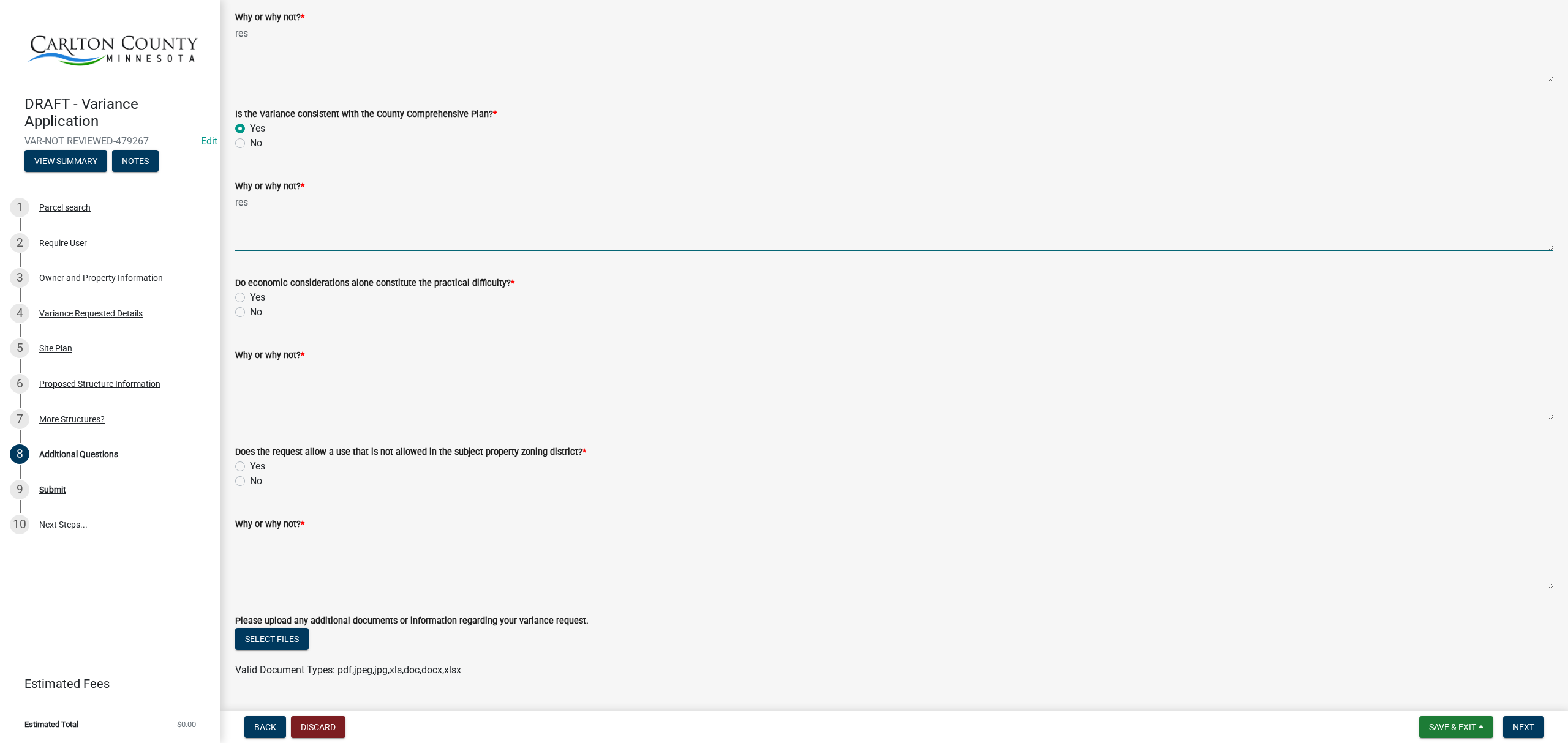
type textarea "res"
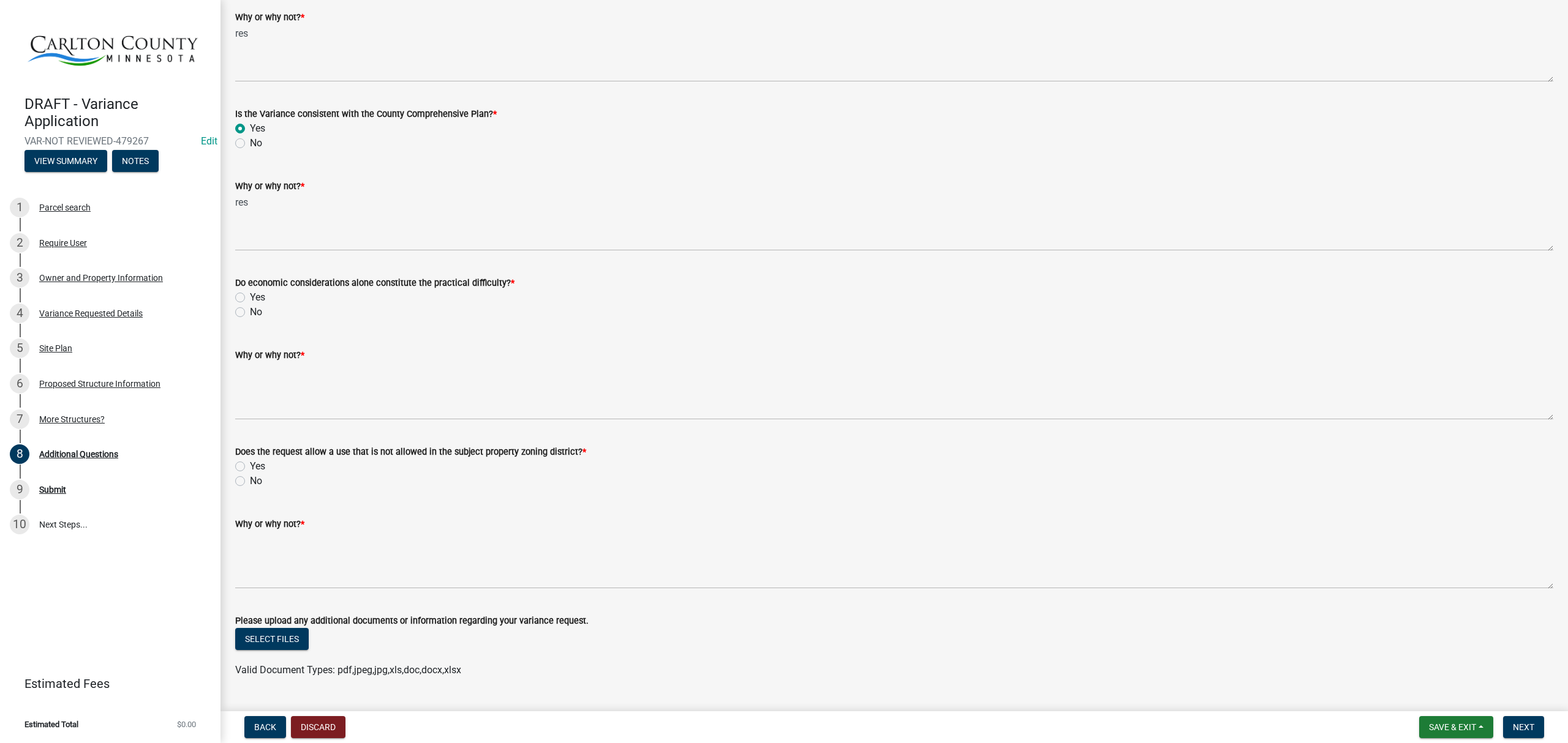
click at [250, 297] on label "Yes" at bounding box center [257, 298] width 15 height 15
click at [250, 297] on input "Yes" at bounding box center [253, 294] width 8 height 8
click at [250, 312] on label "No" at bounding box center [255, 312] width 12 height 15
click at [250, 312] on input "No" at bounding box center [253, 308] width 8 height 8
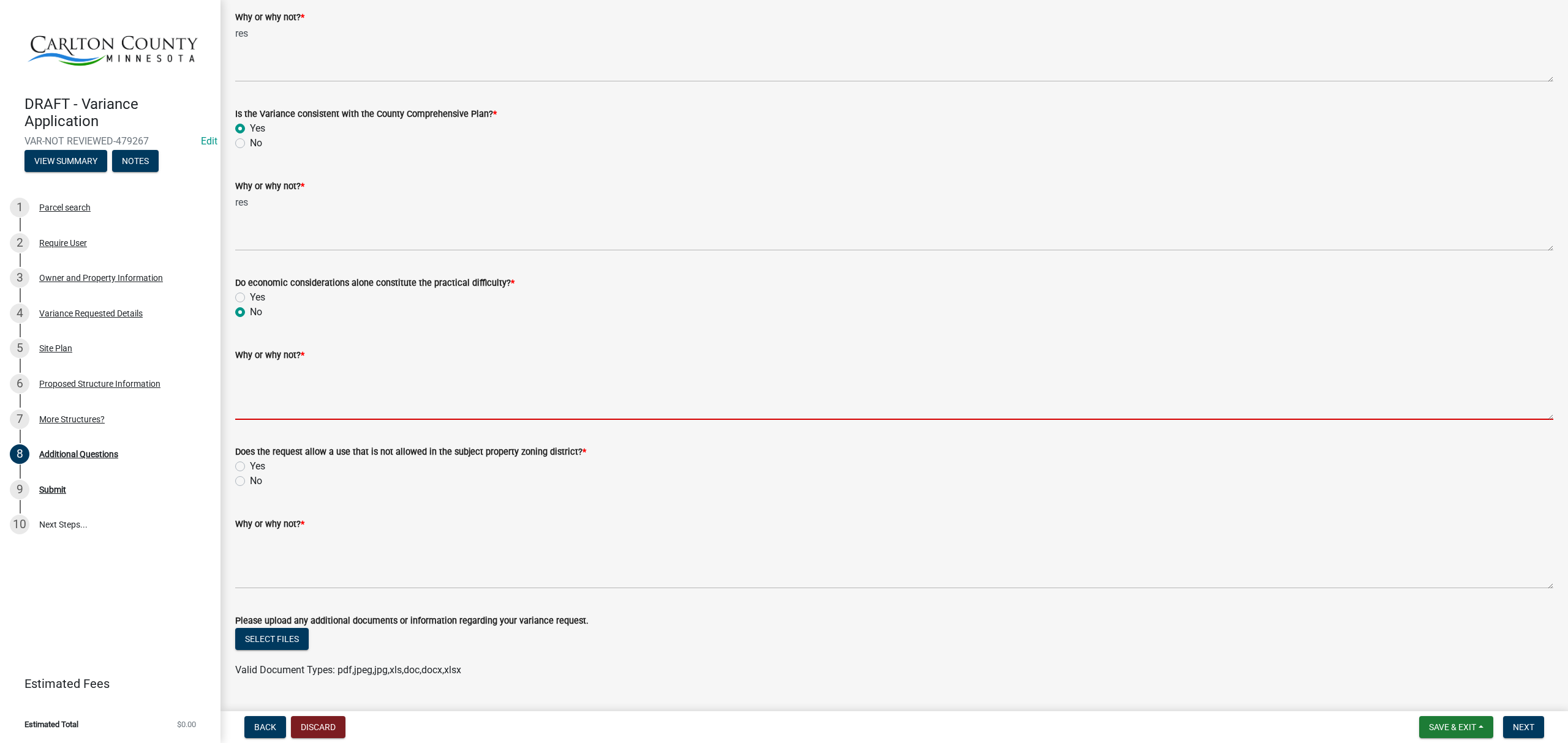
click at [281, 397] on textarea "Why or why not? *" at bounding box center [895, 392] width 1318 height 58
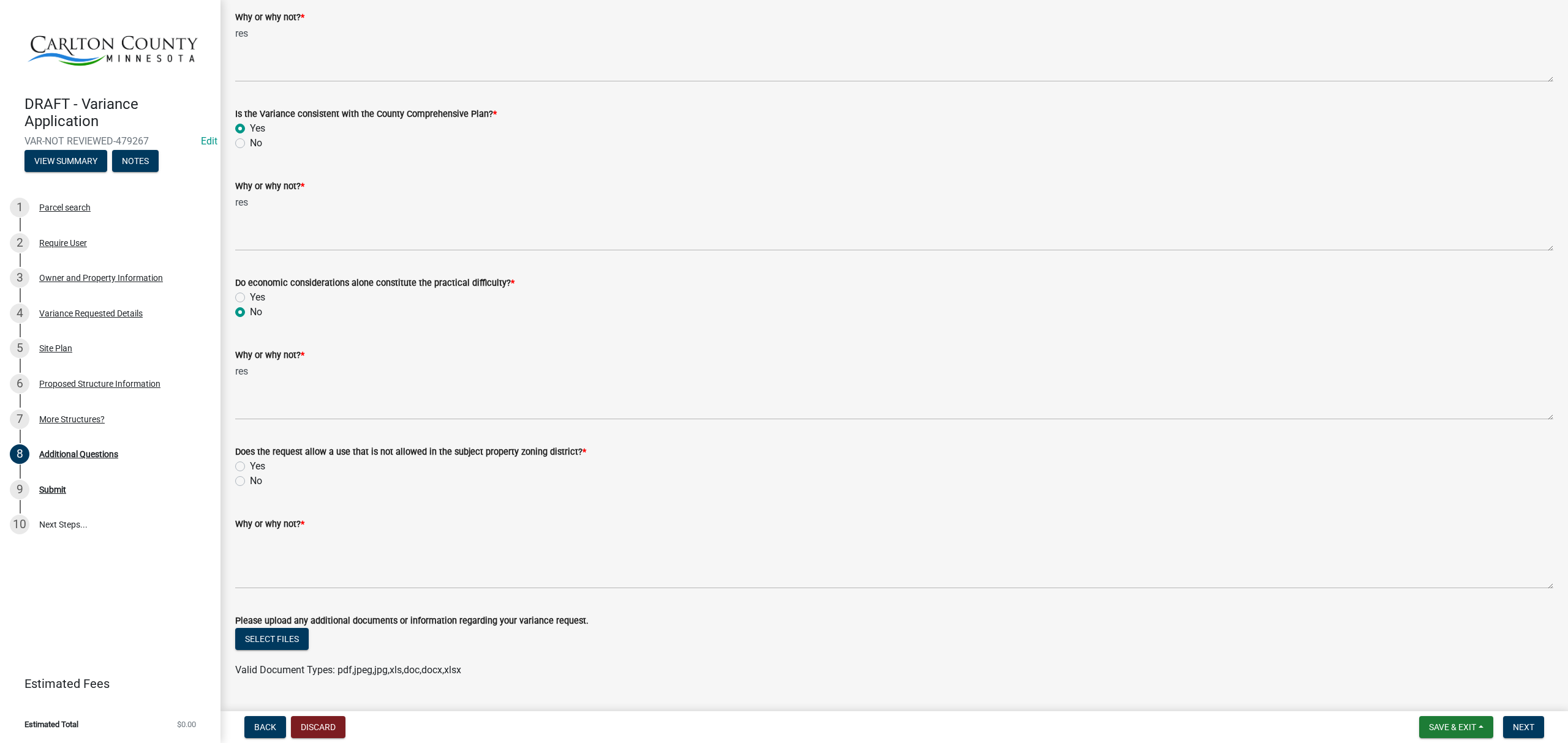
drag, startPoint x: 237, startPoint y: 477, endPoint x: 237, endPoint y: 485, distance: 8.0
click at [250, 478] on label "No" at bounding box center [255, 481] width 12 height 15
click at [250, 478] on input "No" at bounding box center [253, 478] width 8 height 8
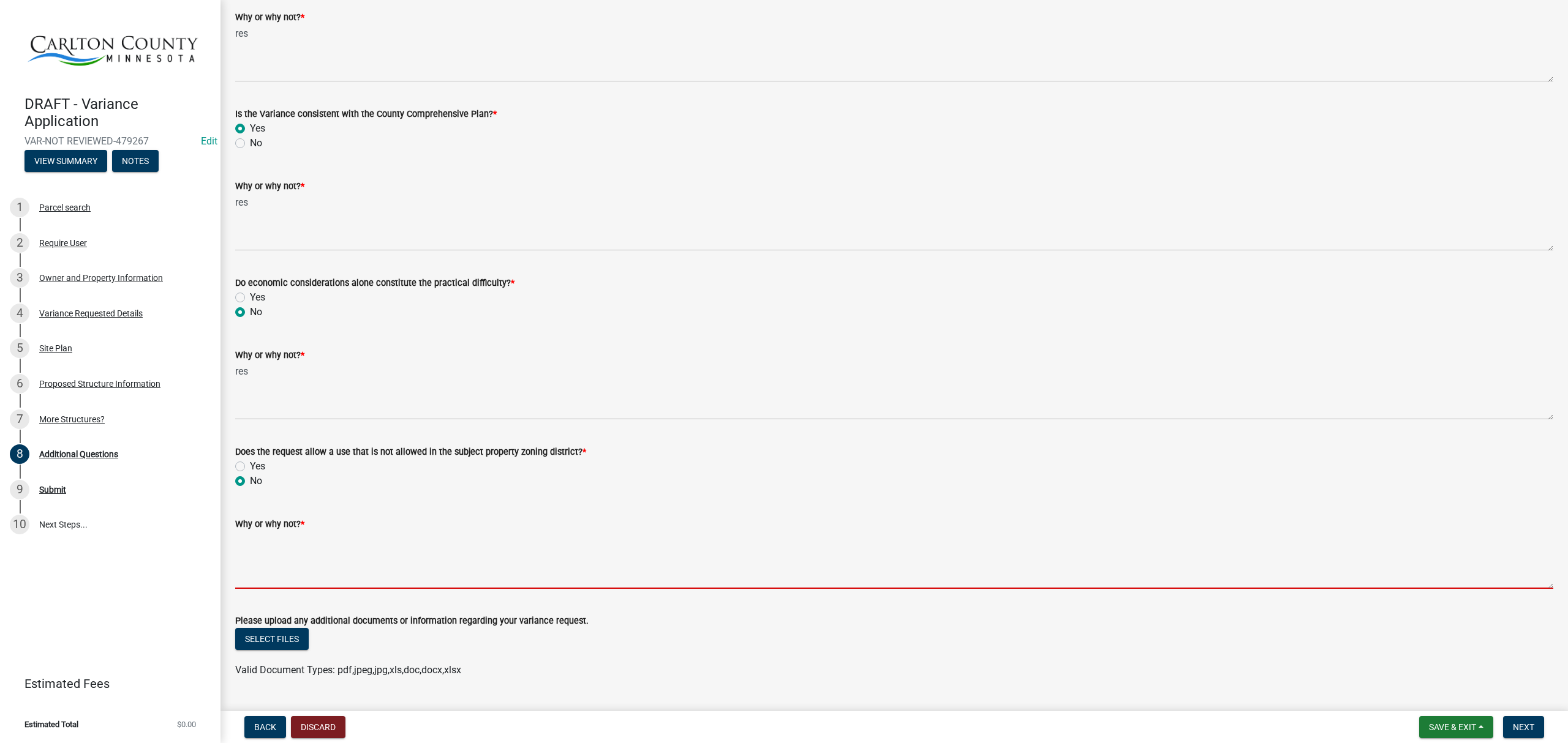
click at [287, 551] on textarea "Why or why not? *" at bounding box center [895, 561] width 1318 height 58
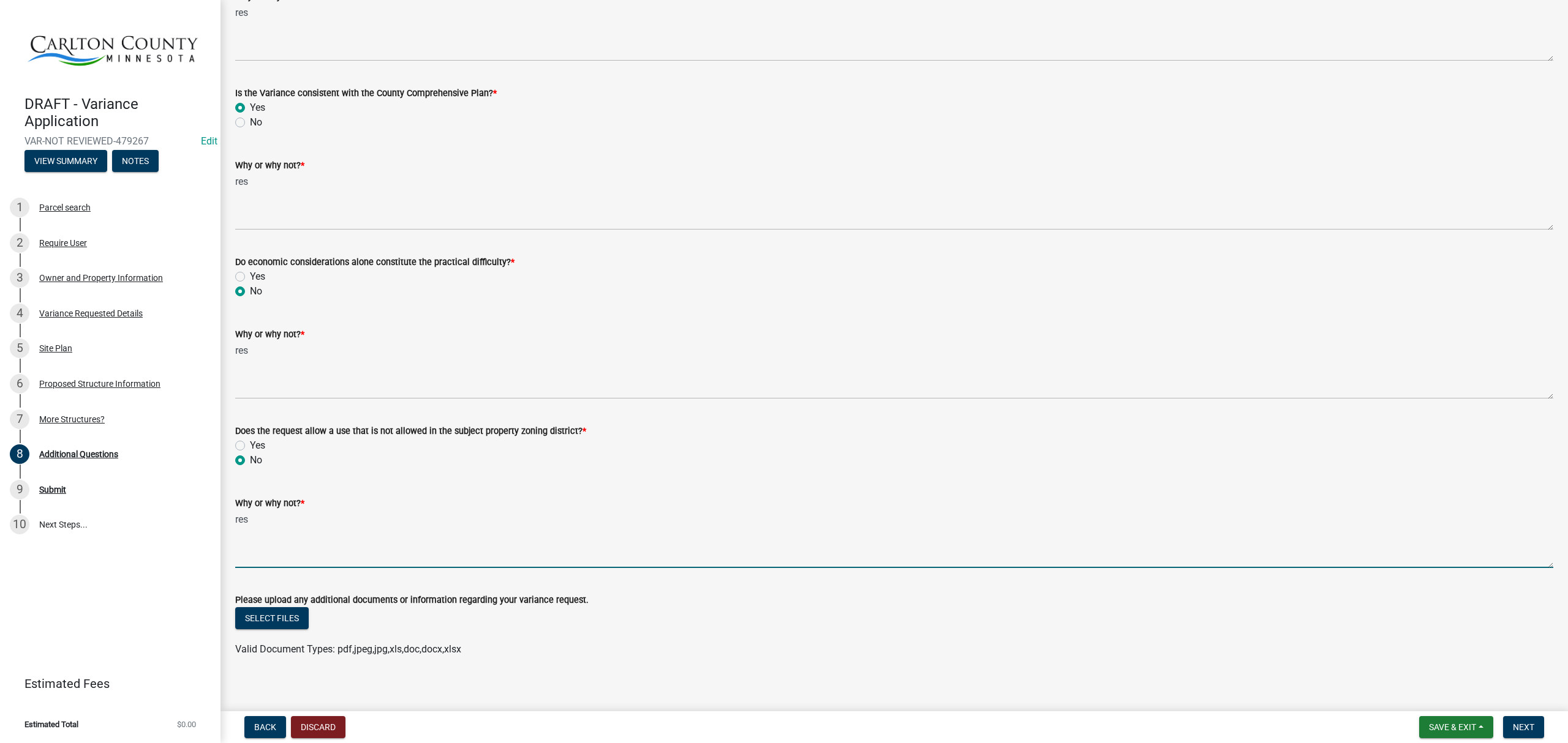
scroll to position [682, 0]
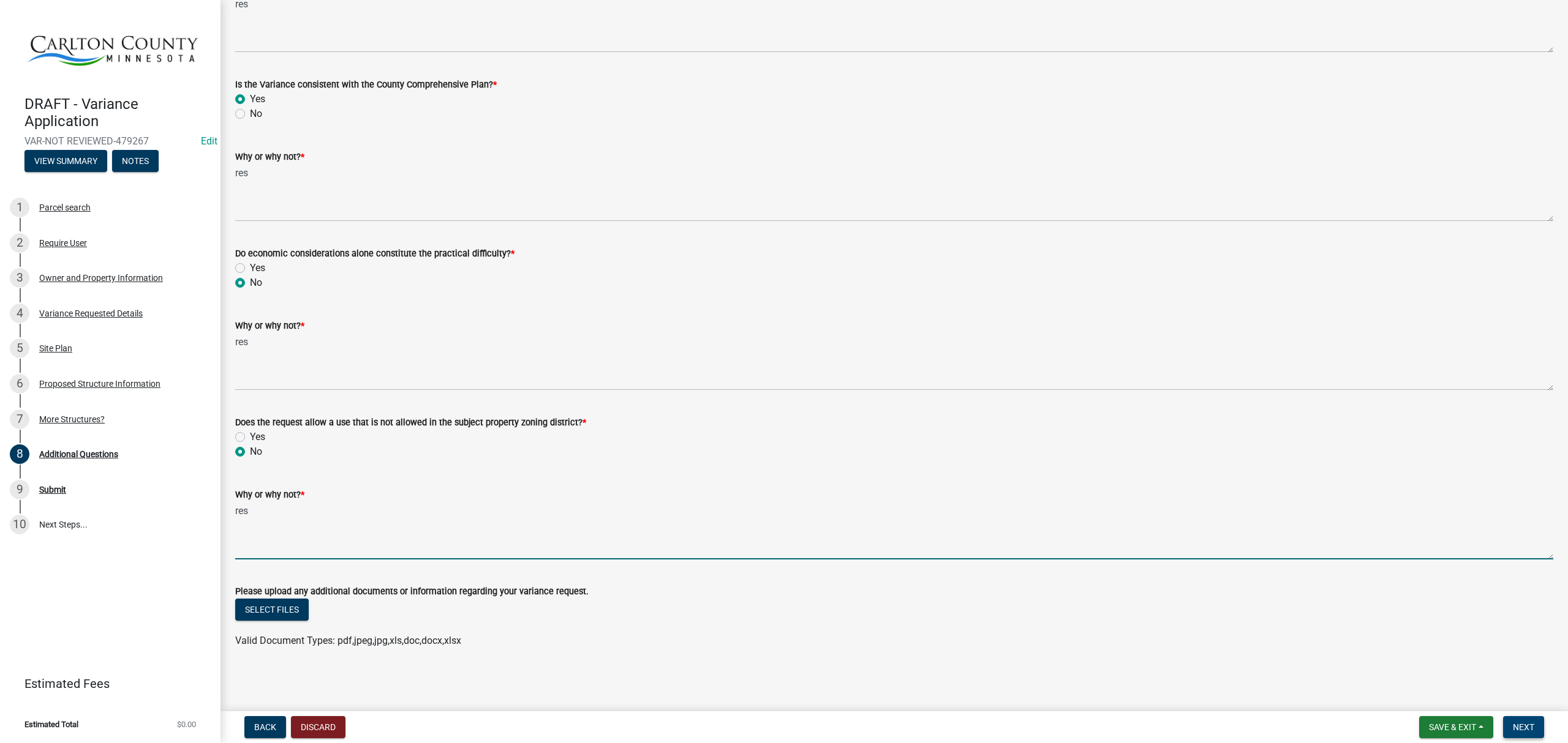
click at [1515, 722] on span "Next" at bounding box center [1523, 727] width 22 height 9
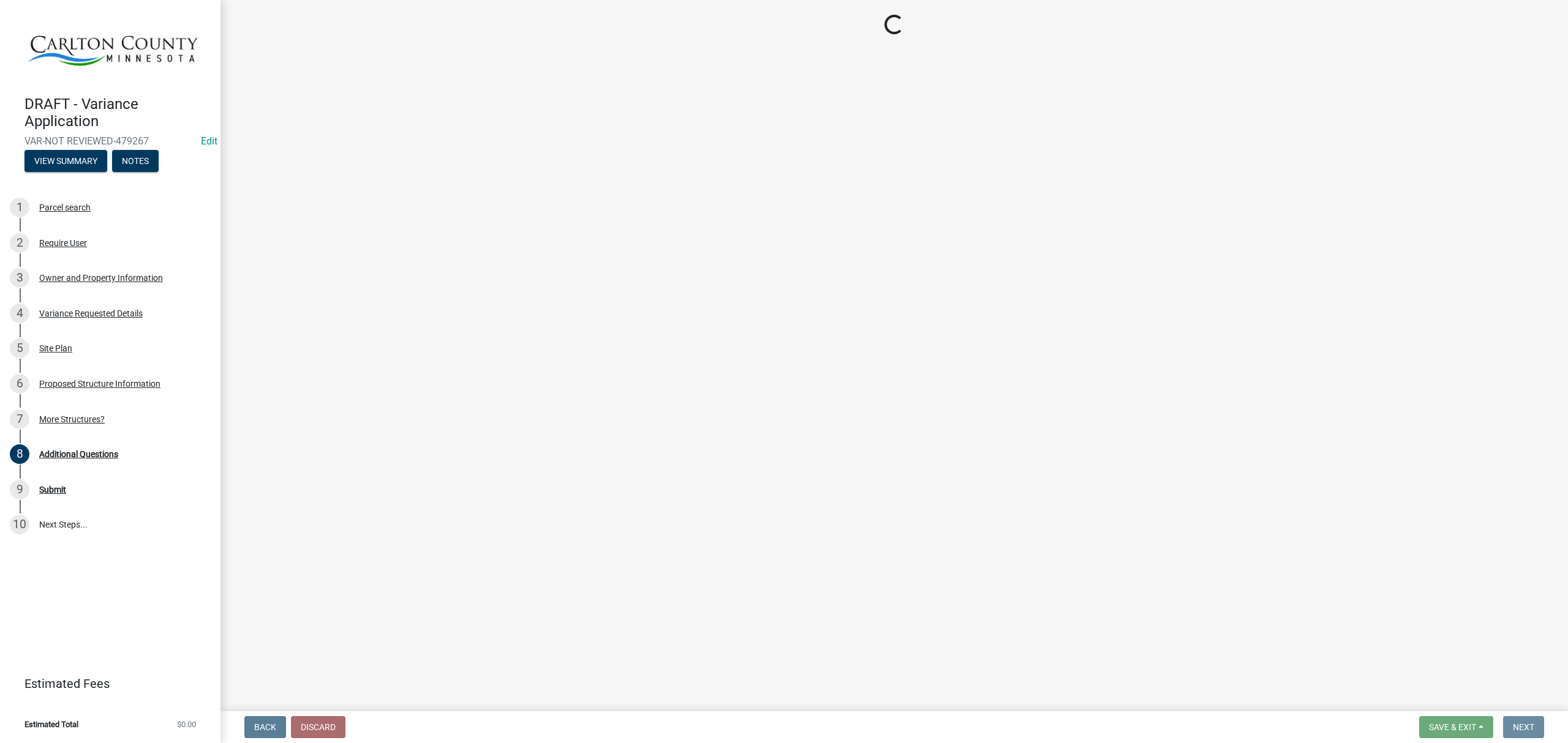
scroll to position [0, 0]
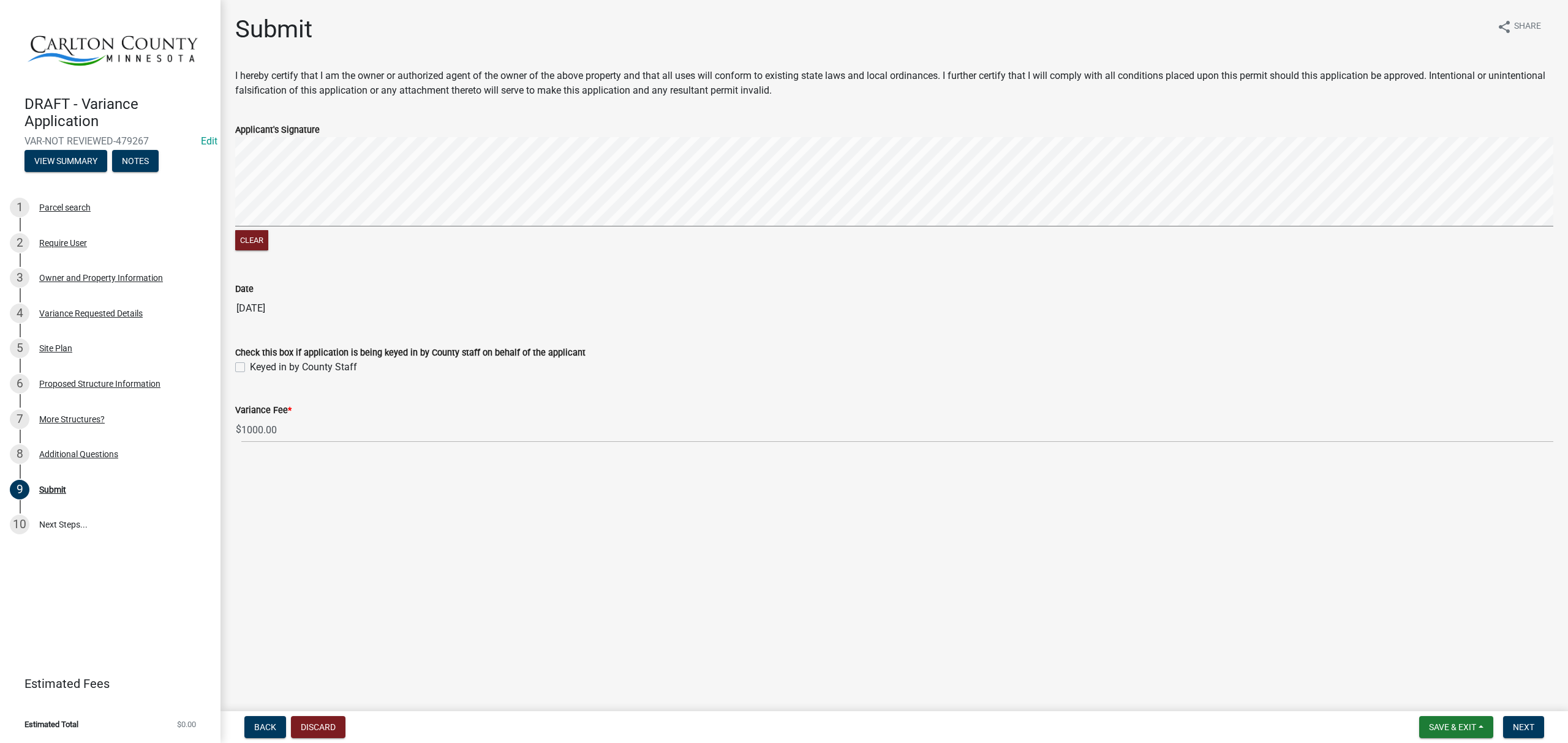
drag, startPoint x: 525, startPoint y: 133, endPoint x: 638, endPoint y: 232, distance: 150.2
click at [633, 233] on form "Applicant's Signature Clear" at bounding box center [895, 180] width 1318 height 146
click at [250, 370] on label "Keyed in by County Staff" at bounding box center [303, 367] width 108 height 15
click at [250, 368] on input "Keyed in by County Staff" at bounding box center [253, 364] width 8 height 8
click at [1518, 725] on span "Next" at bounding box center [1523, 727] width 22 height 9
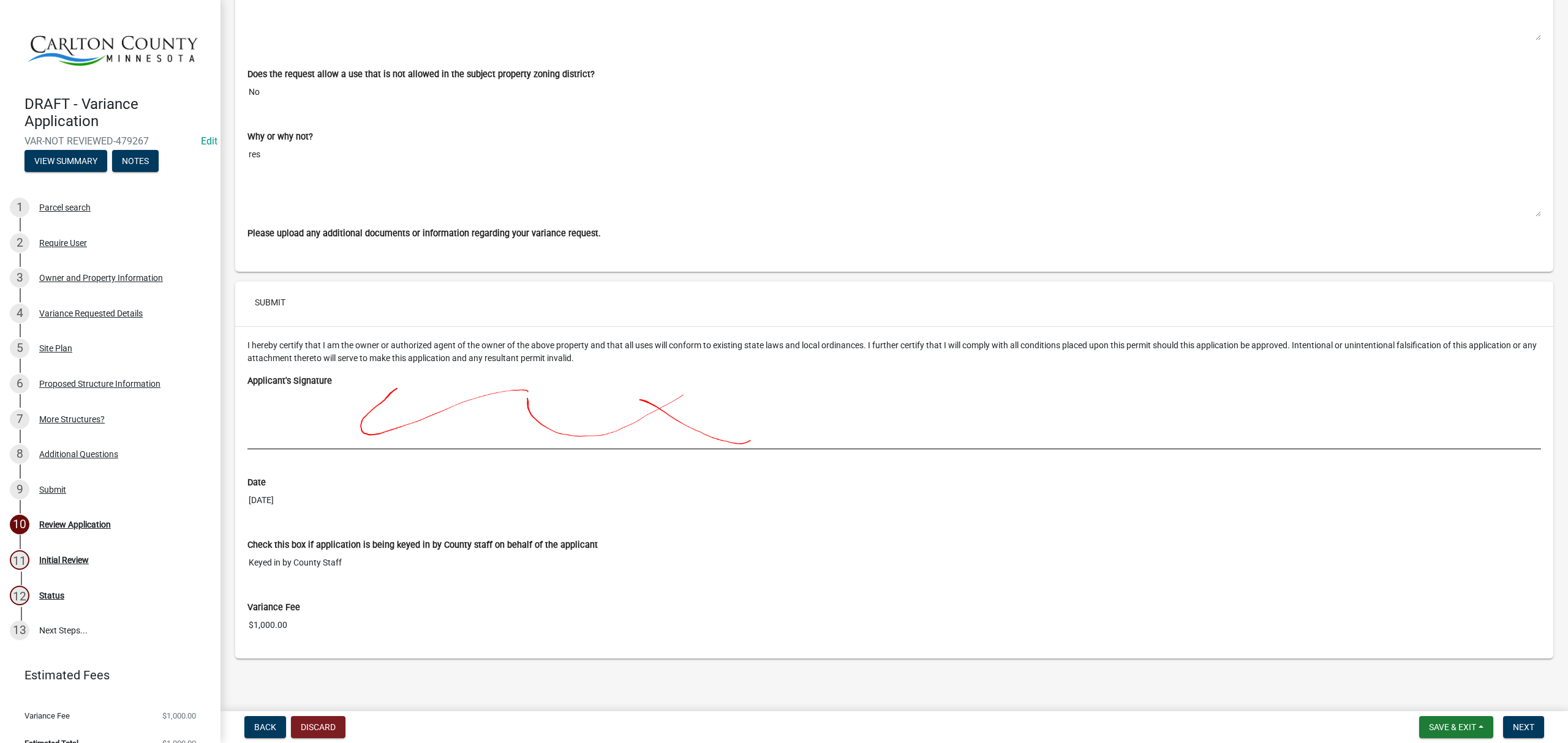
scroll to position [6675, 0]
click at [1525, 723] on span "Next" at bounding box center [1523, 727] width 22 height 9
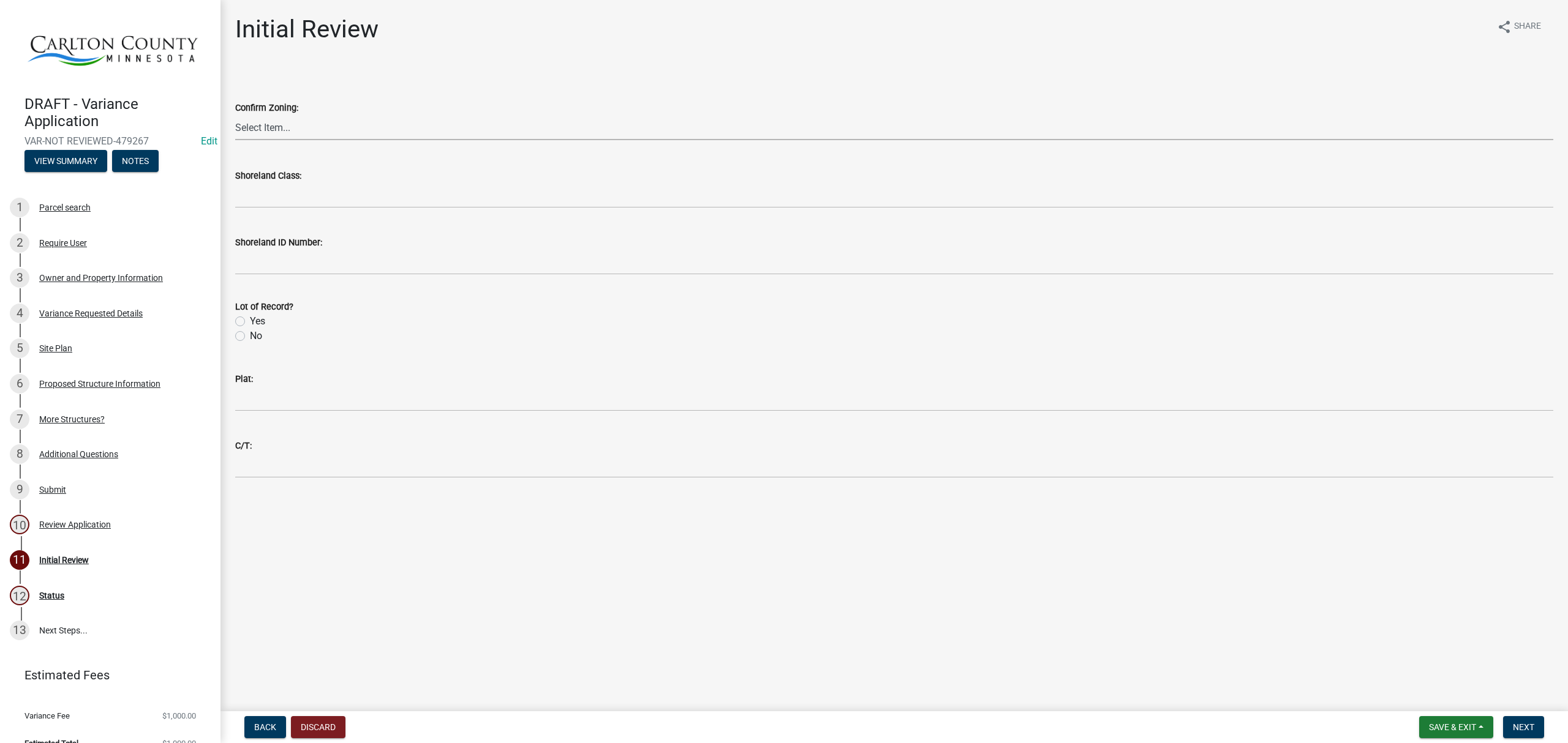
click at [299, 130] on select "Select Item... A-1 Agriculture/Forest Management District A-2 Agriculture/Rural…" at bounding box center [895, 127] width 1318 height 25
click at [236, 115] on select "Select Item... A-1 Agriculture/Forest Management District A-2 Agriculture/Rural…" at bounding box center [895, 127] width 1318 height 25
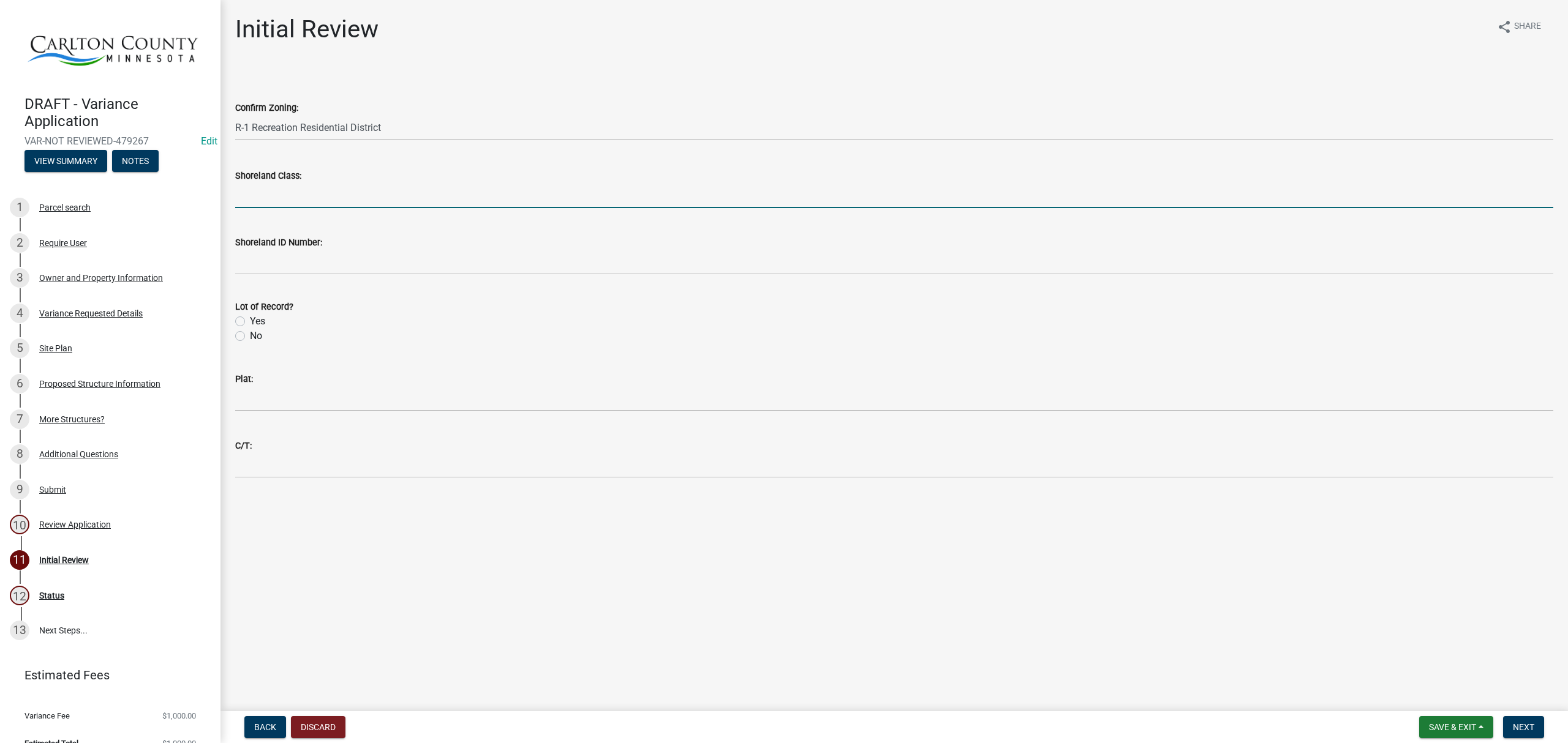
click at [326, 198] on input "Shoreland Class:" at bounding box center [895, 195] width 1318 height 25
click at [320, 257] on input "Shoreland ID Number:" at bounding box center [895, 262] width 1318 height 25
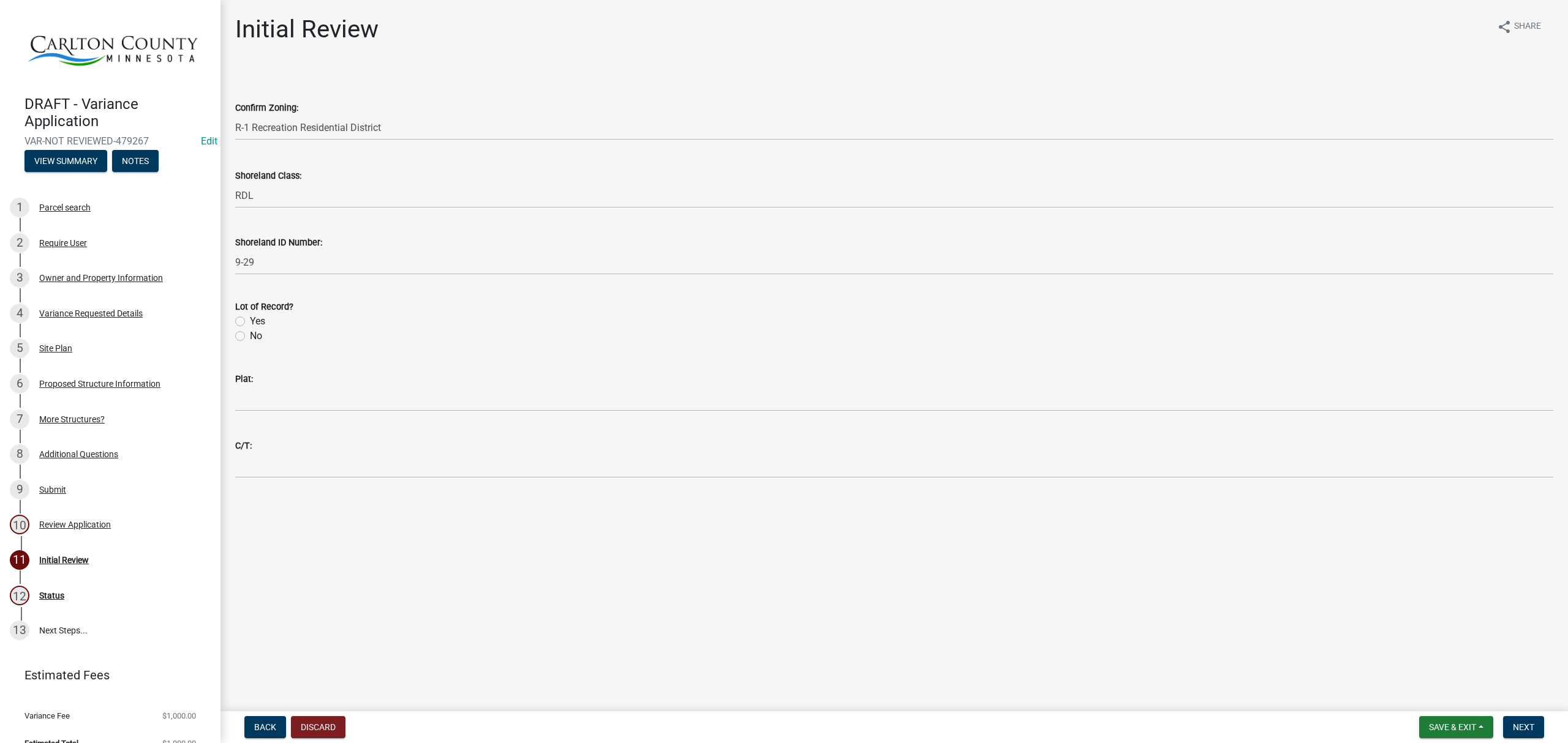
click at [250, 323] on label "Yes" at bounding box center [257, 321] width 15 height 15
click at [250, 322] on input "Yes" at bounding box center [253, 318] width 8 height 8
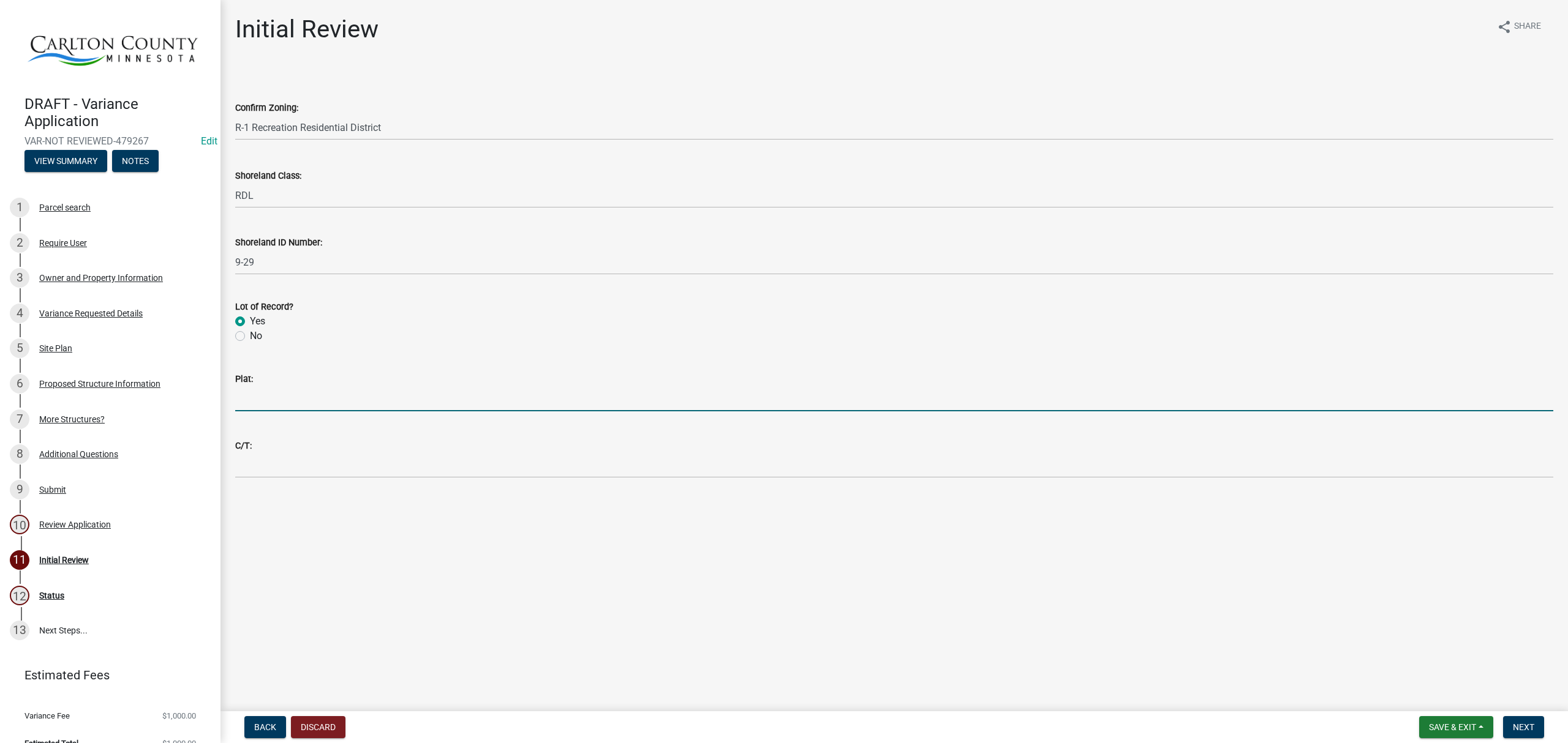
click at [248, 399] on input "Plat:" at bounding box center [895, 398] width 1318 height 25
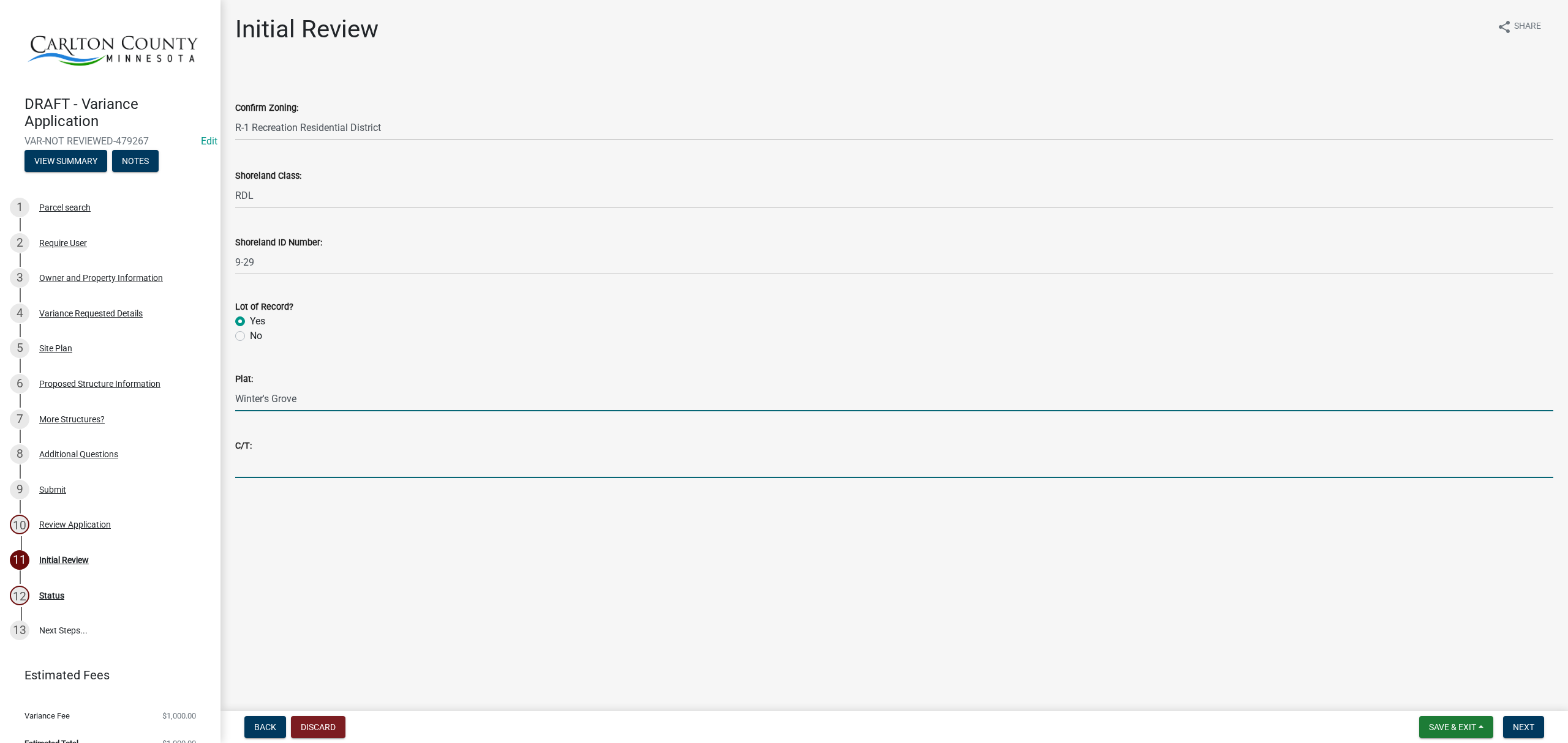
click at [352, 456] on input "C/T:" at bounding box center [895, 465] width 1318 height 25
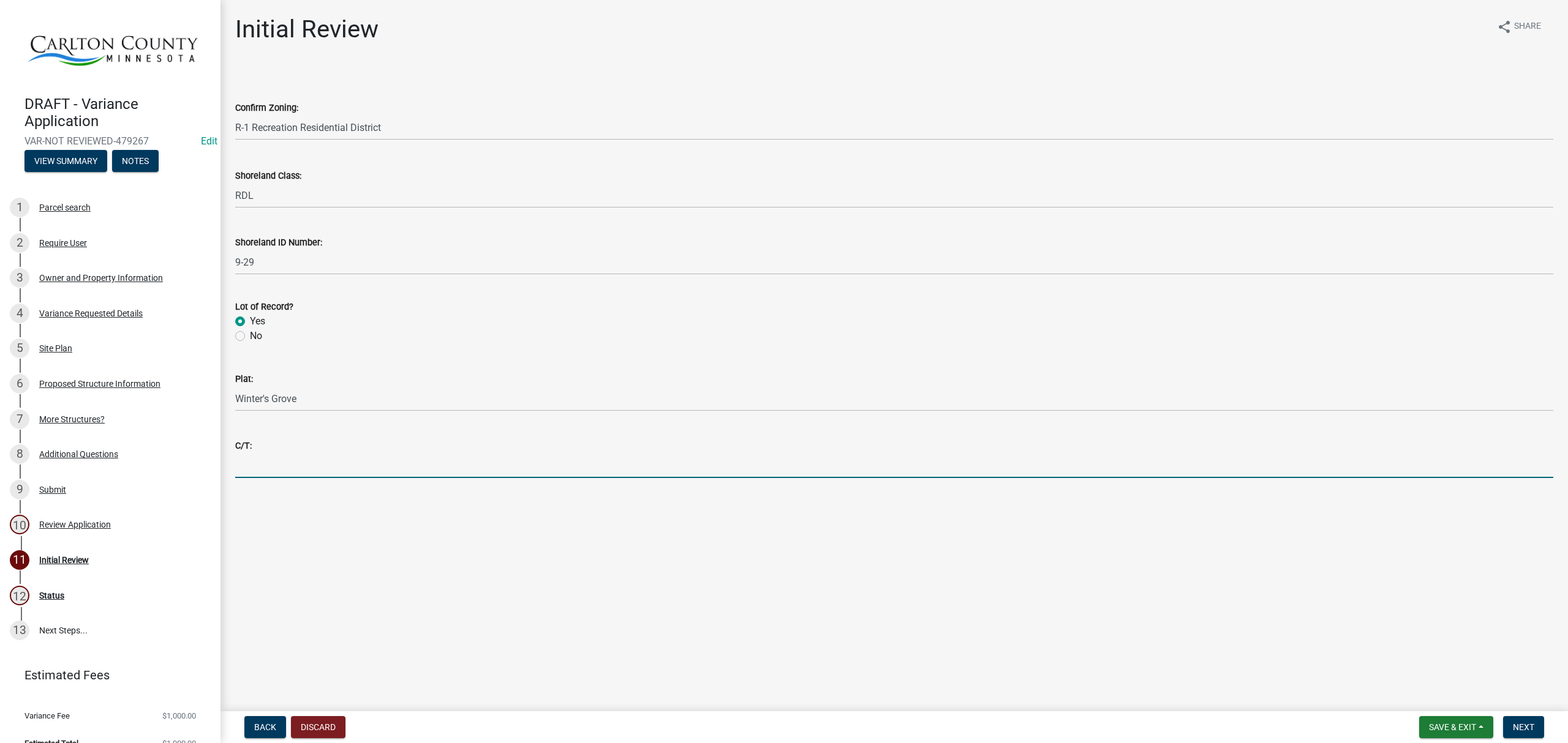
paste input "PIN: [PHONE_NUMBER]"
click at [1513, 725] on span "Next" at bounding box center [1523, 727] width 22 height 9
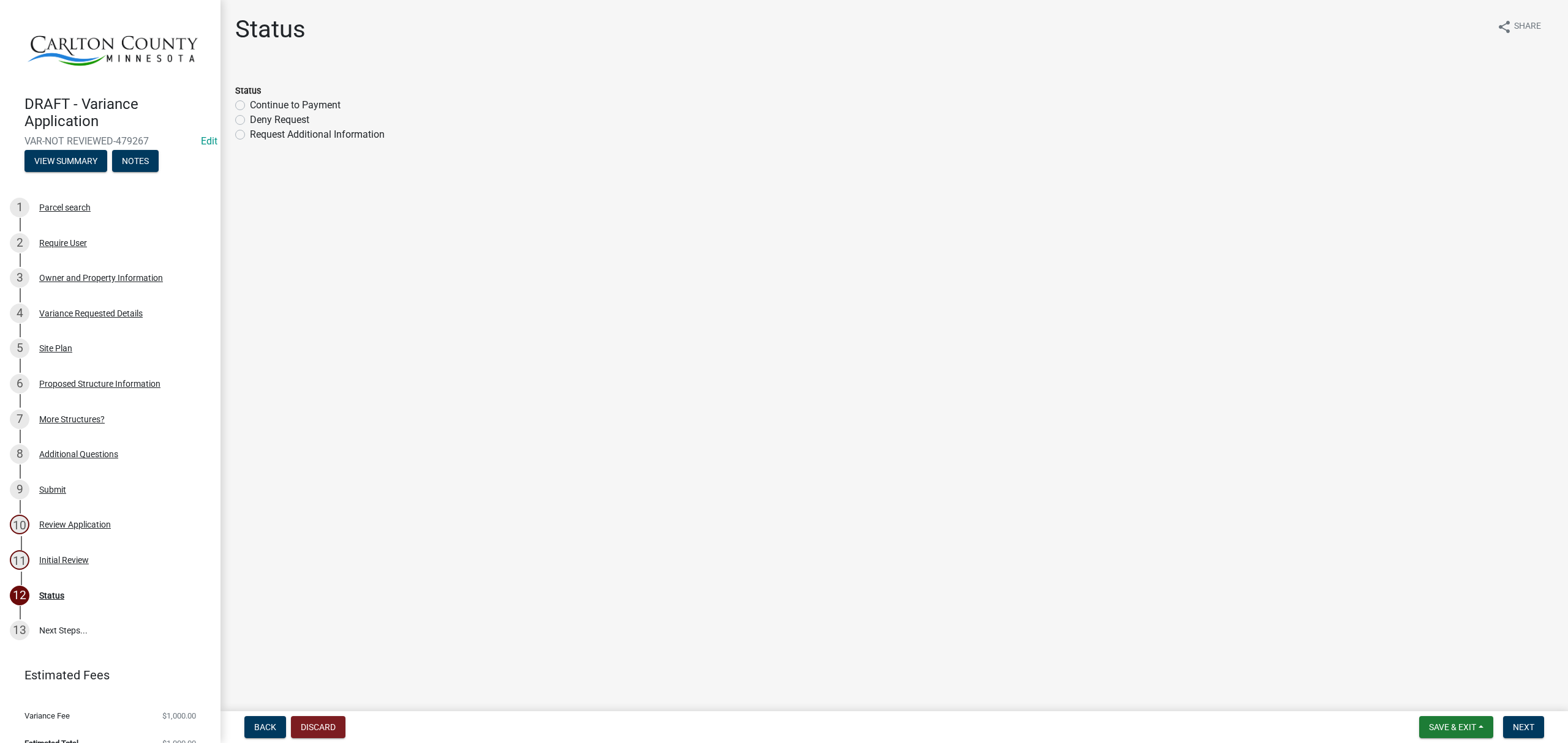
click at [250, 106] on label "Continue to Payment" at bounding box center [295, 106] width 91 height 15
click at [250, 106] on input "Continue to Payment" at bounding box center [253, 102] width 8 height 8
click at [1525, 726] on span "Next" at bounding box center [1523, 727] width 22 height 9
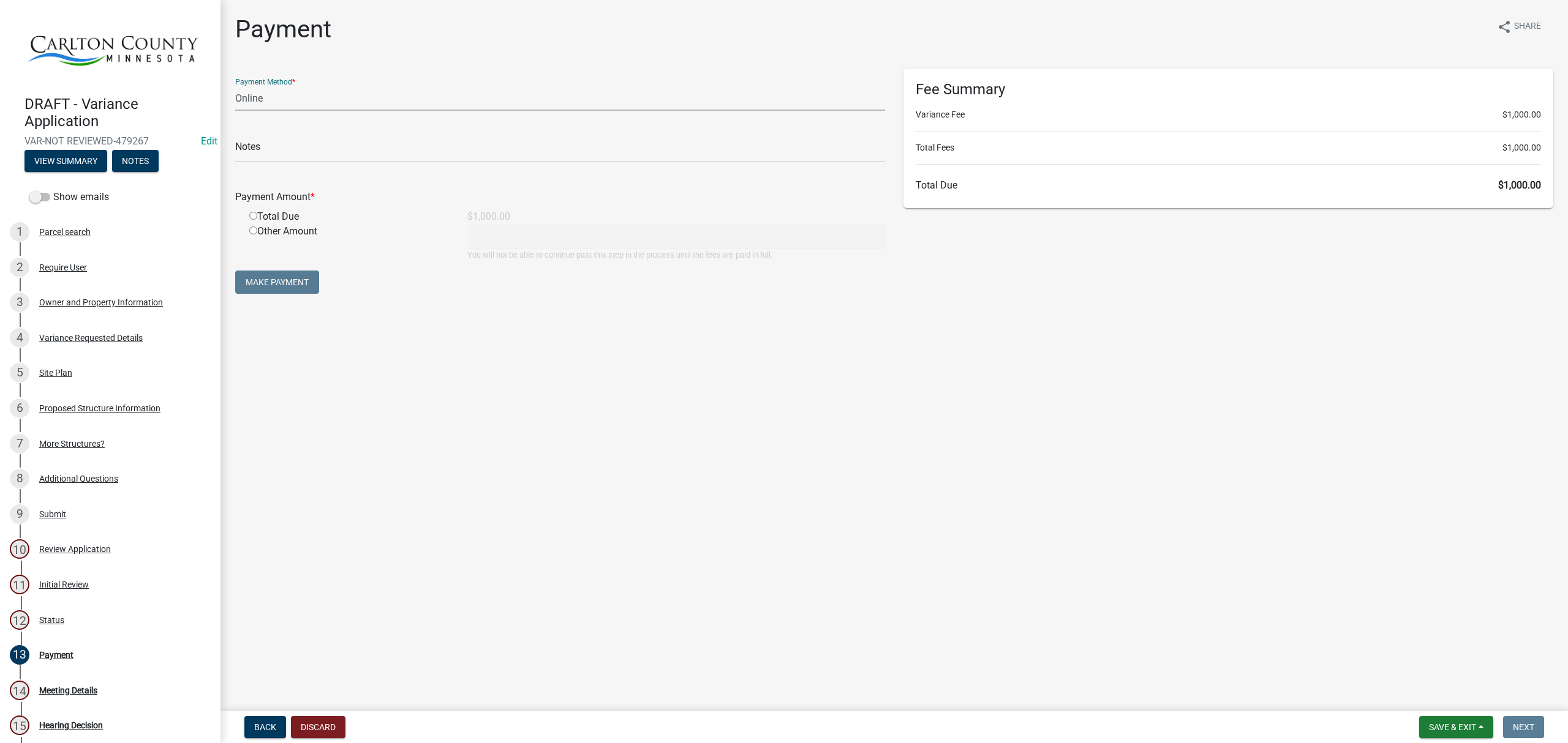
click at [368, 98] on select "Credit Card POS Check Cash Online" at bounding box center [560, 98] width 650 height 25
click at [236, 86] on select "Credit Card POS Check Cash Online" at bounding box center [560, 98] width 650 height 25
click at [334, 150] on input "text" at bounding box center [560, 150] width 650 height 25
click at [252, 214] on input "radio" at bounding box center [253, 216] width 8 height 8
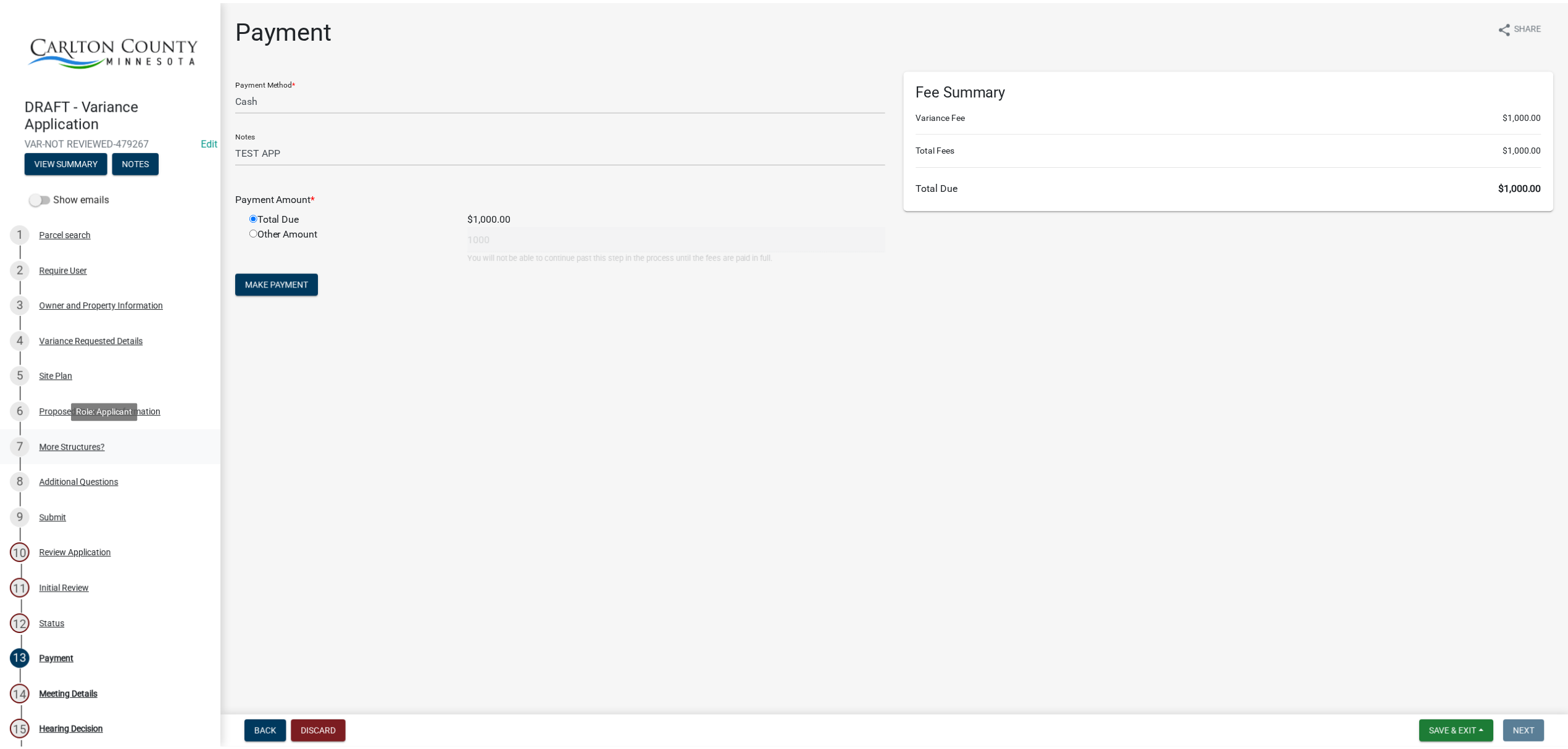
scroll to position [144, 0]
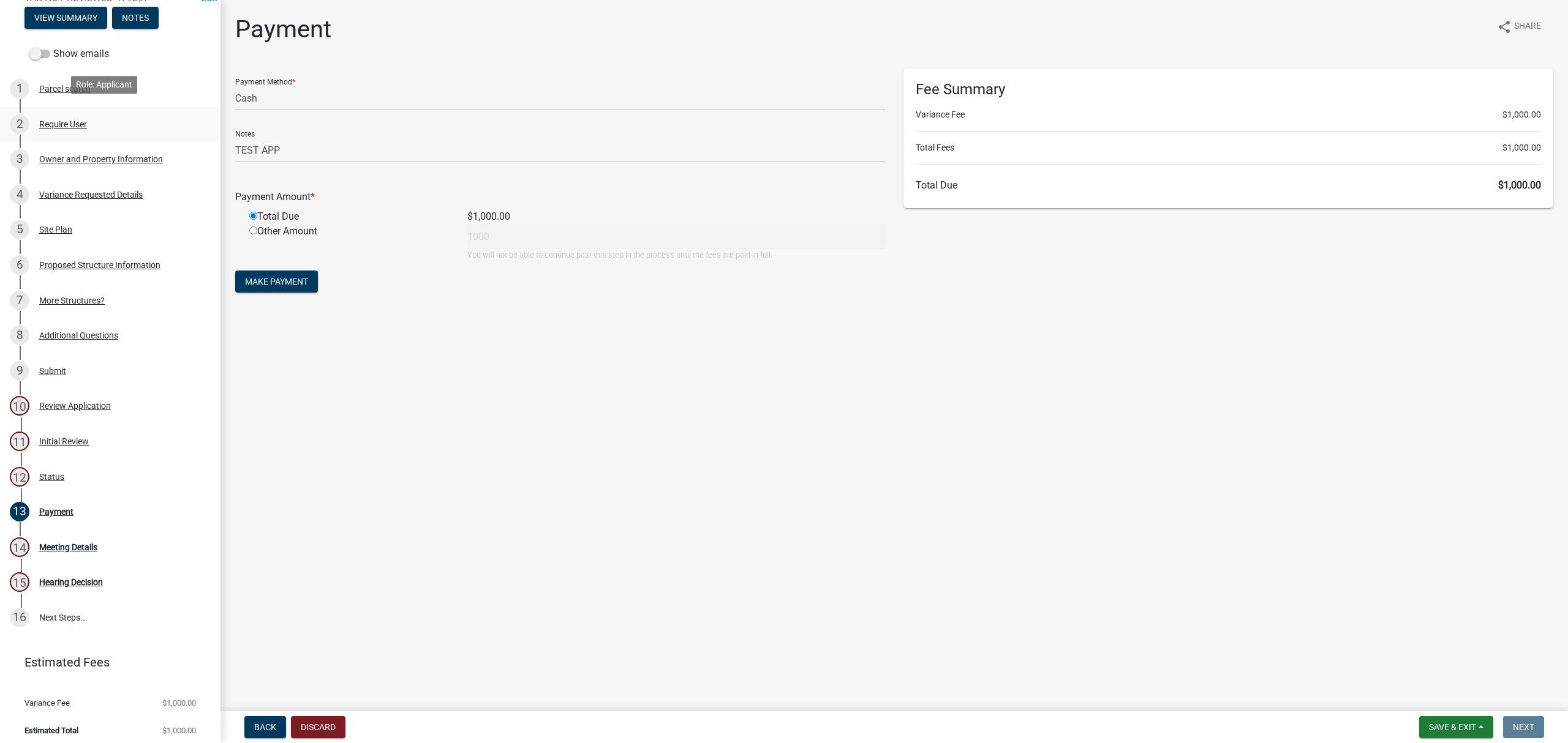
click at [67, 115] on div "2 Require User" at bounding box center [105, 124] width 191 height 20
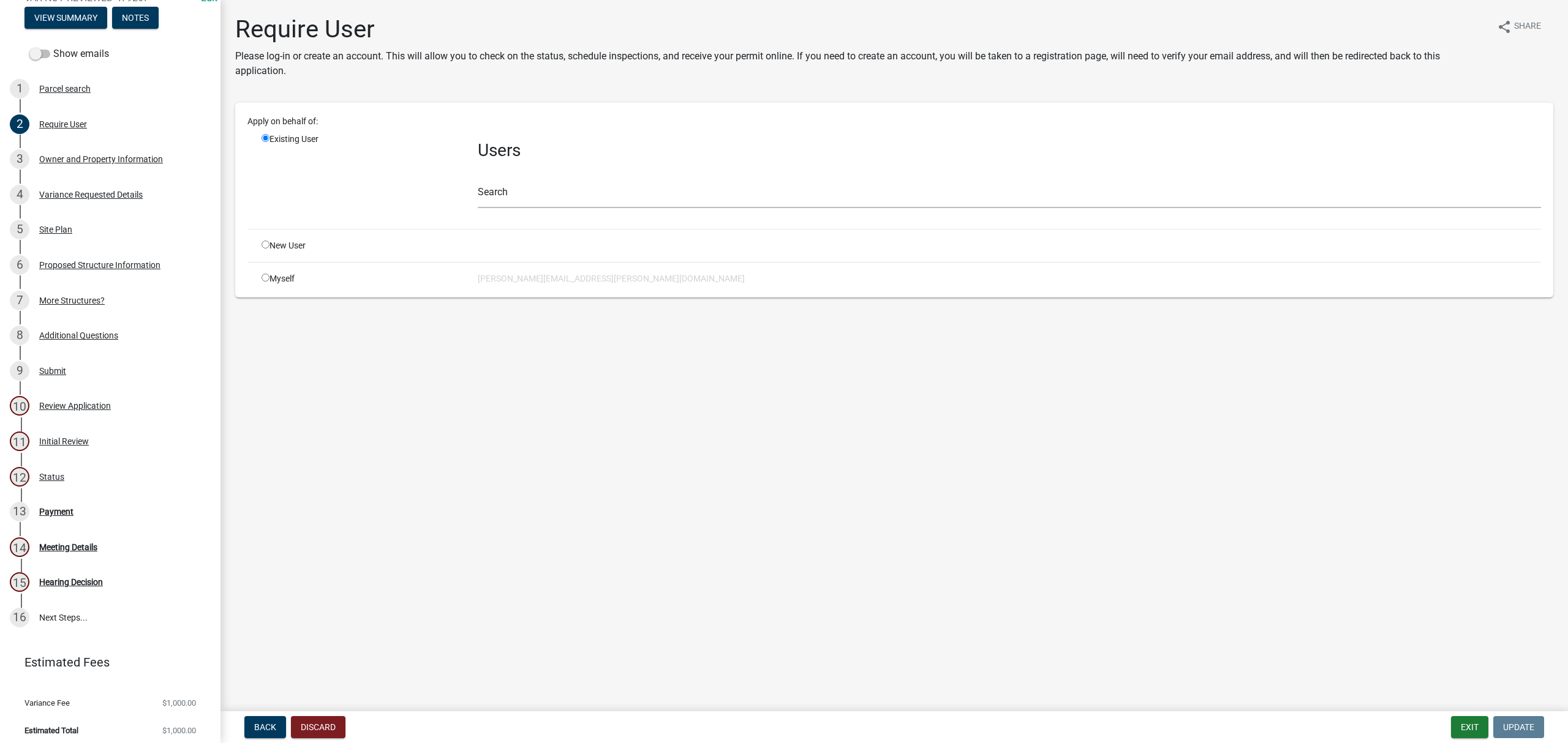
click at [265, 279] on input "radio" at bounding box center [266, 278] width 8 height 8
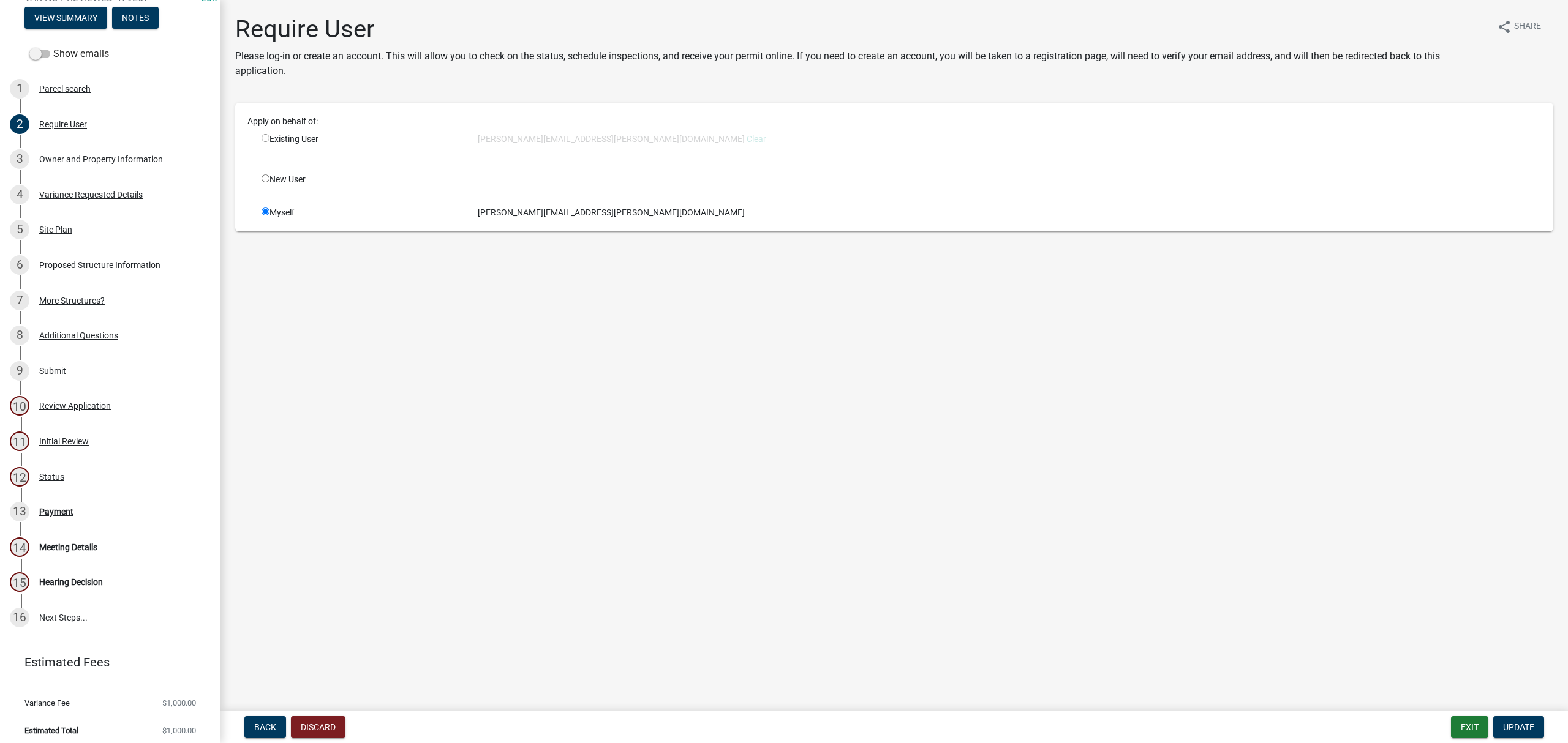
click at [300, 137] on div "Existing User" at bounding box center [360, 143] width 216 height 21
click at [264, 133] on div "Existing User" at bounding box center [360, 143] width 216 height 21
click at [266, 136] on input "radio" at bounding box center [266, 137] width 8 height 8
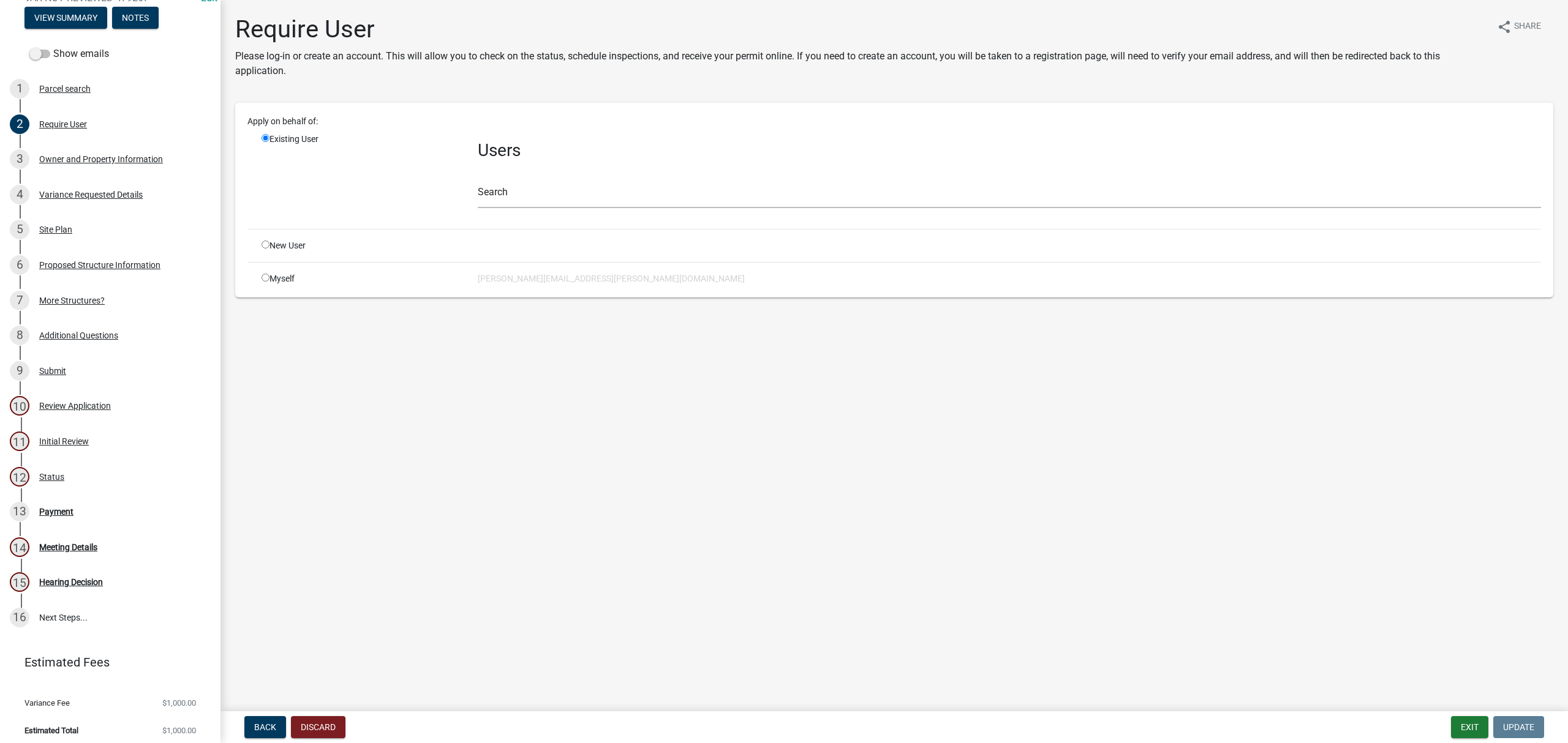
click at [266, 278] on input "radio" at bounding box center [266, 278] width 8 height 8
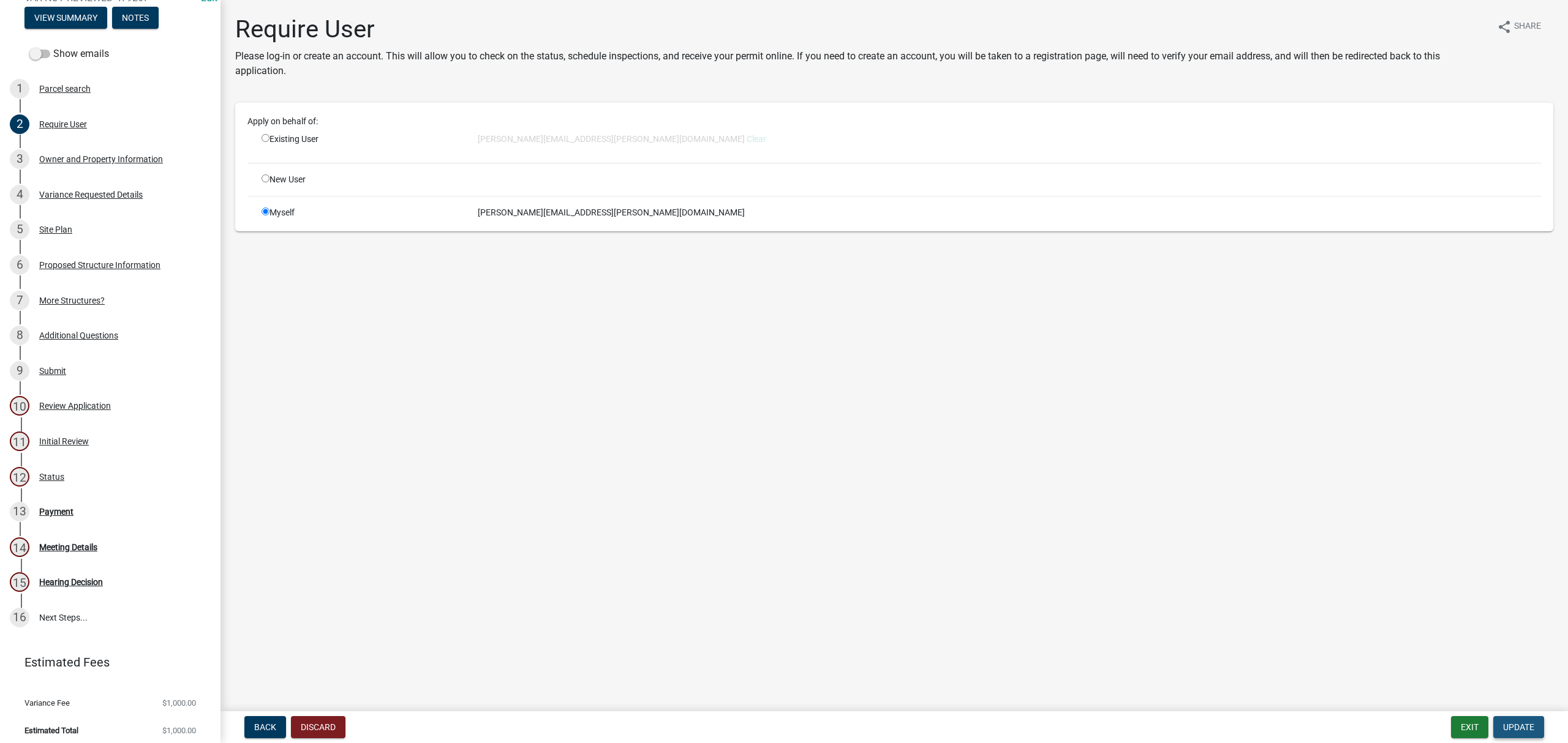
click at [1517, 726] on span "Update" at bounding box center [1518, 727] width 31 height 9
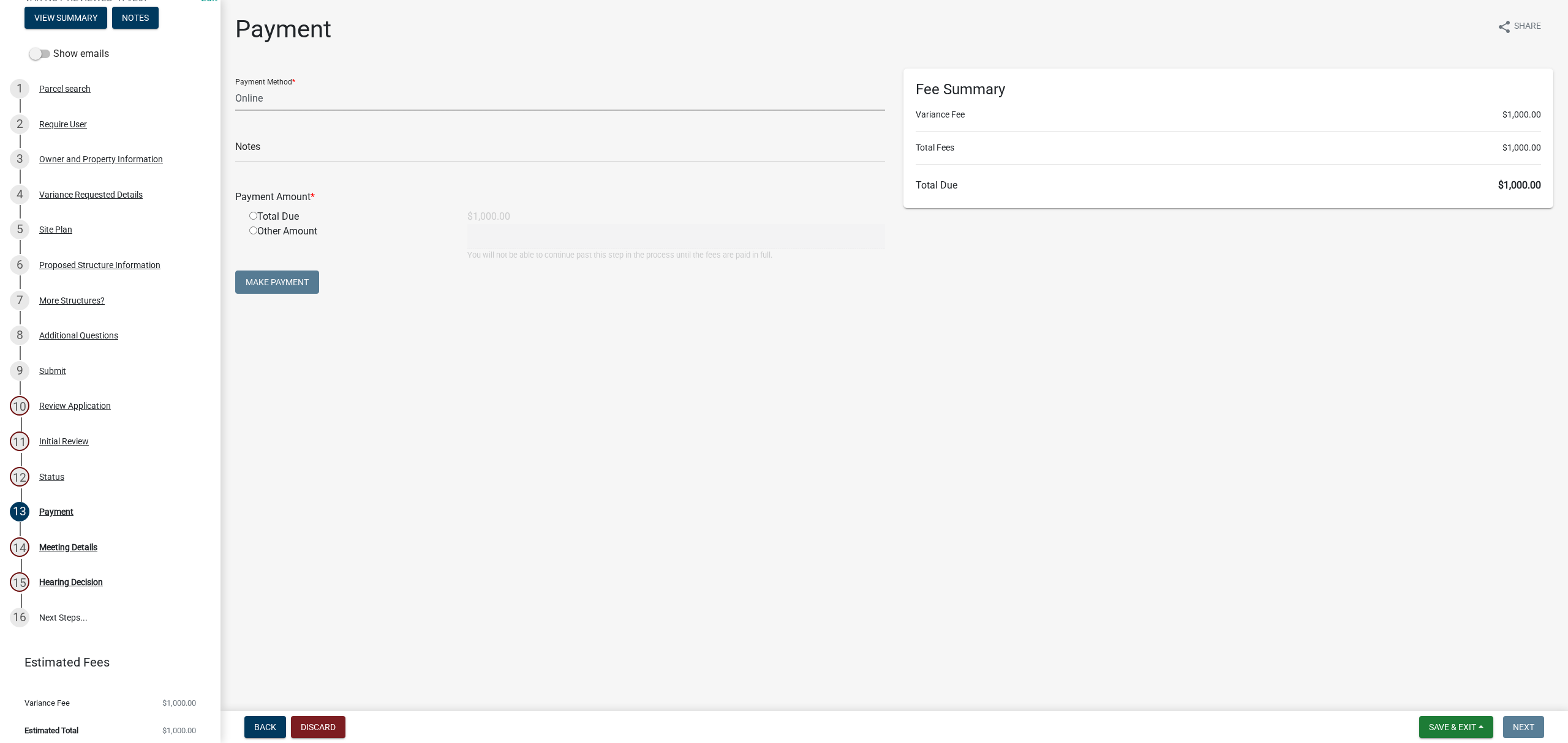
click at [351, 109] on select "Credit Card POS Check Cash Online" at bounding box center [560, 98] width 650 height 25
click at [236, 86] on select "Credit Card POS Check Cash Online" at bounding box center [560, 98] width 650 height 25
click at [338, 155] on input "text" at bounding box center [560, 150] width 650 height 25
click at [273, 214] on div "Total Due" at bounding box center [349, 217] width 218 height 15
click at [250, 216] on input "radio" at bounding box center [253, 216] width 8 height 8
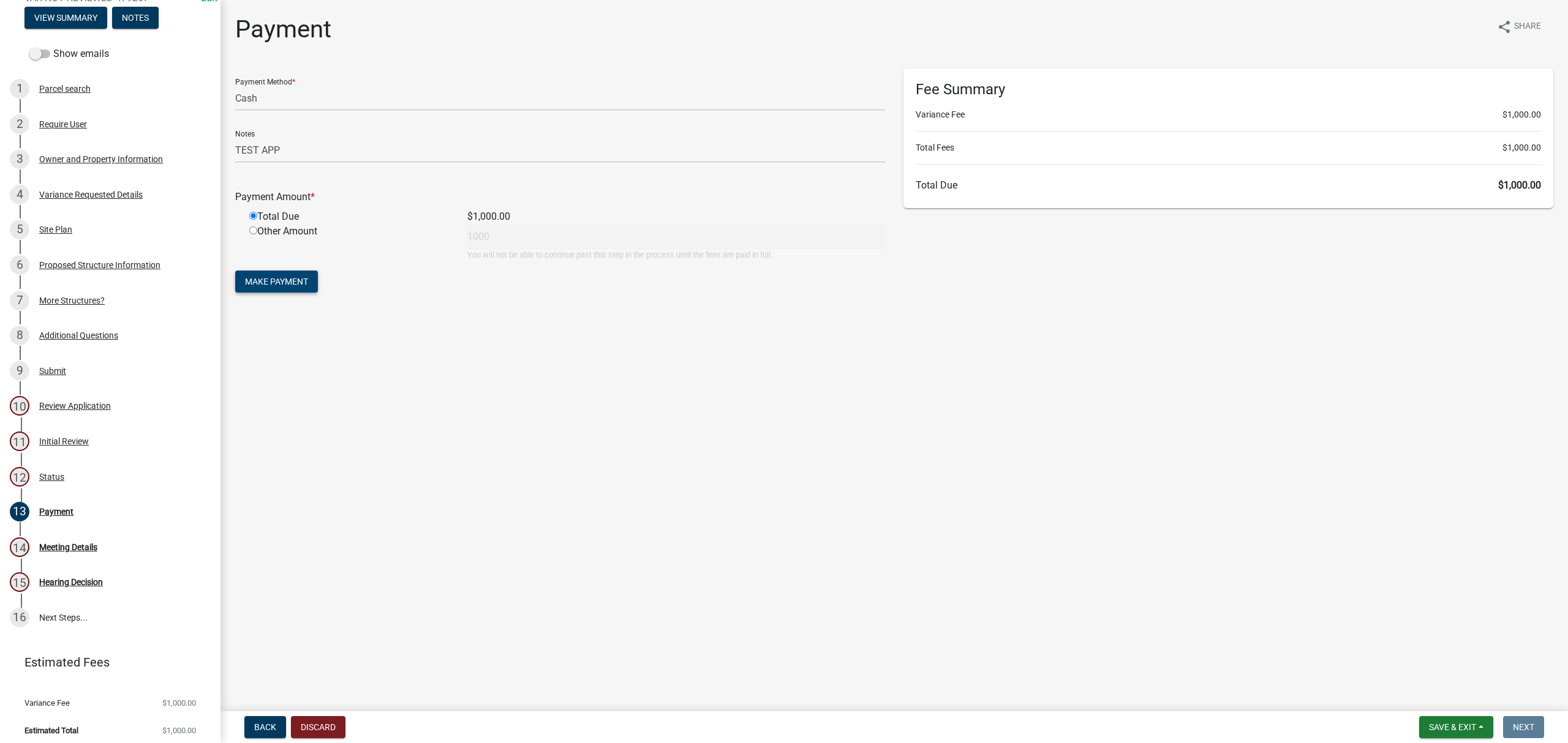
click at [277, 279] on span "Make Payment" at bounding box center [276, 281] width 63 height 9
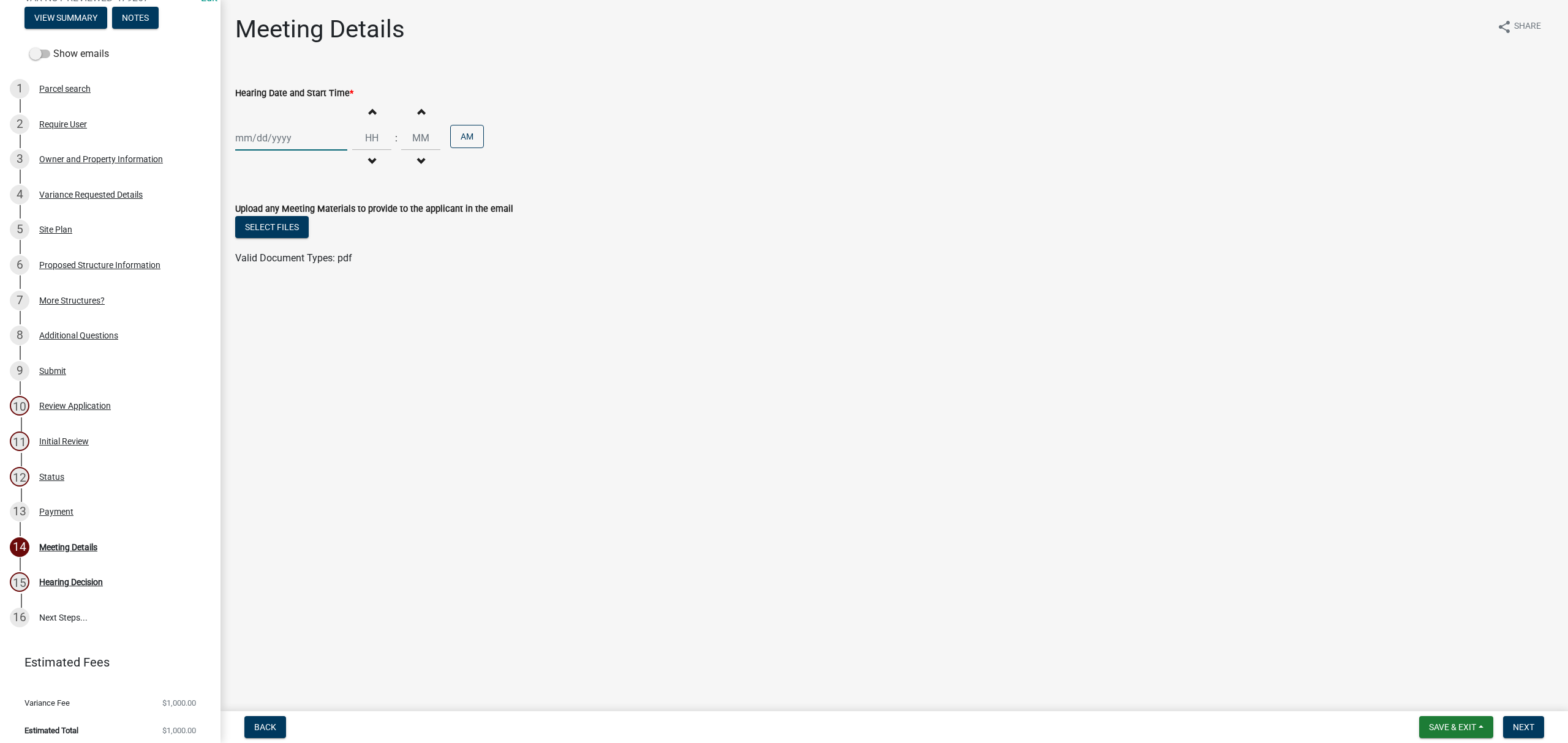
click at [317, 137] on div at bounding box center [292, 137] width 112 height 25
click at [360, 164] on button "Next month" at bounding box center [366, 164] width 15 height 20
click at [290, 237] on div "15" at bounding box center [286, 242] width 20 height 20
click at [368, 137] on input "Hours" at bounding box center [372, 137] width 39 height 25
click at [368, 111] on span "button" at bounding box center [371, 111] width 7 height 9
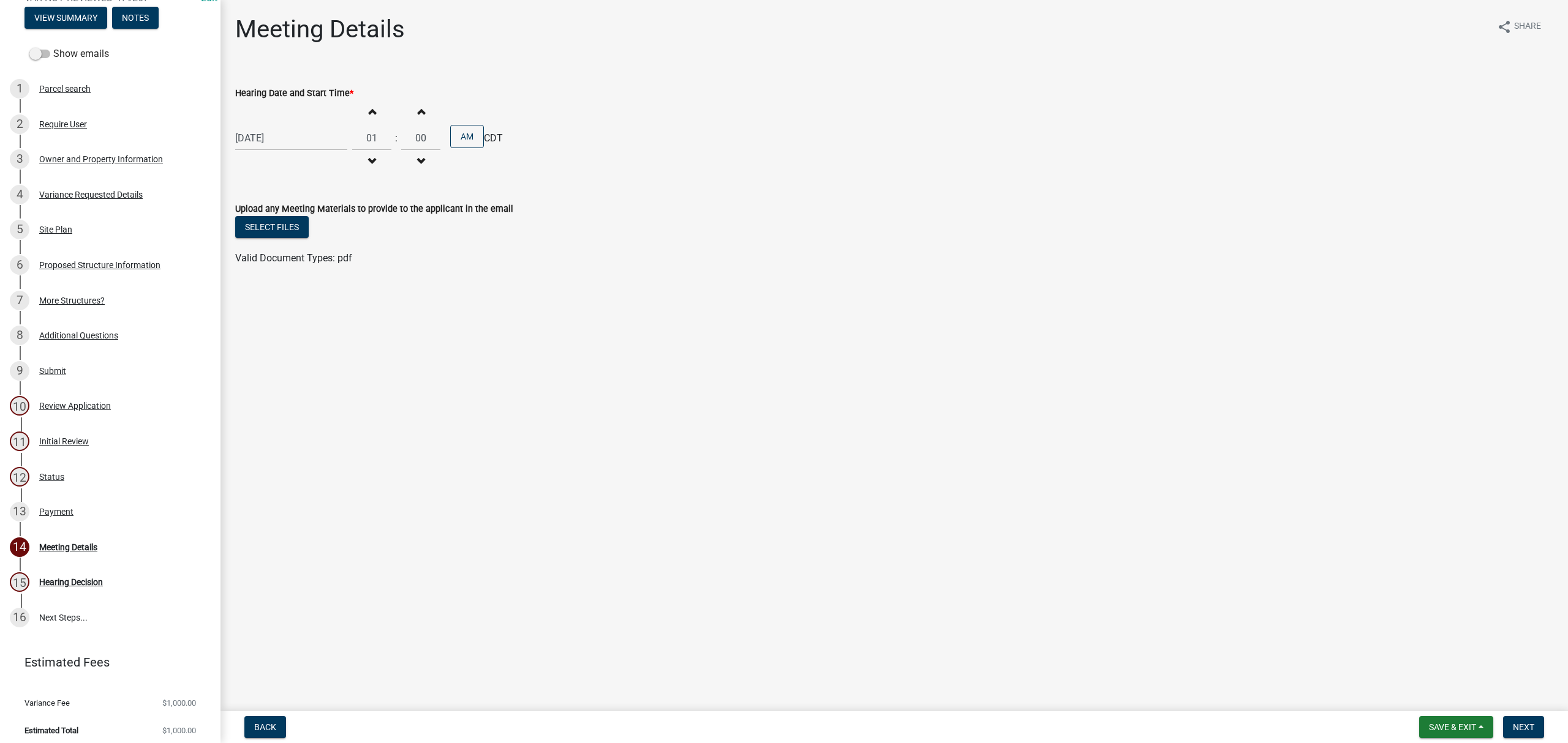
click at [368, 111] on span "button" at bounding box center [371, 111] width 7 height 9
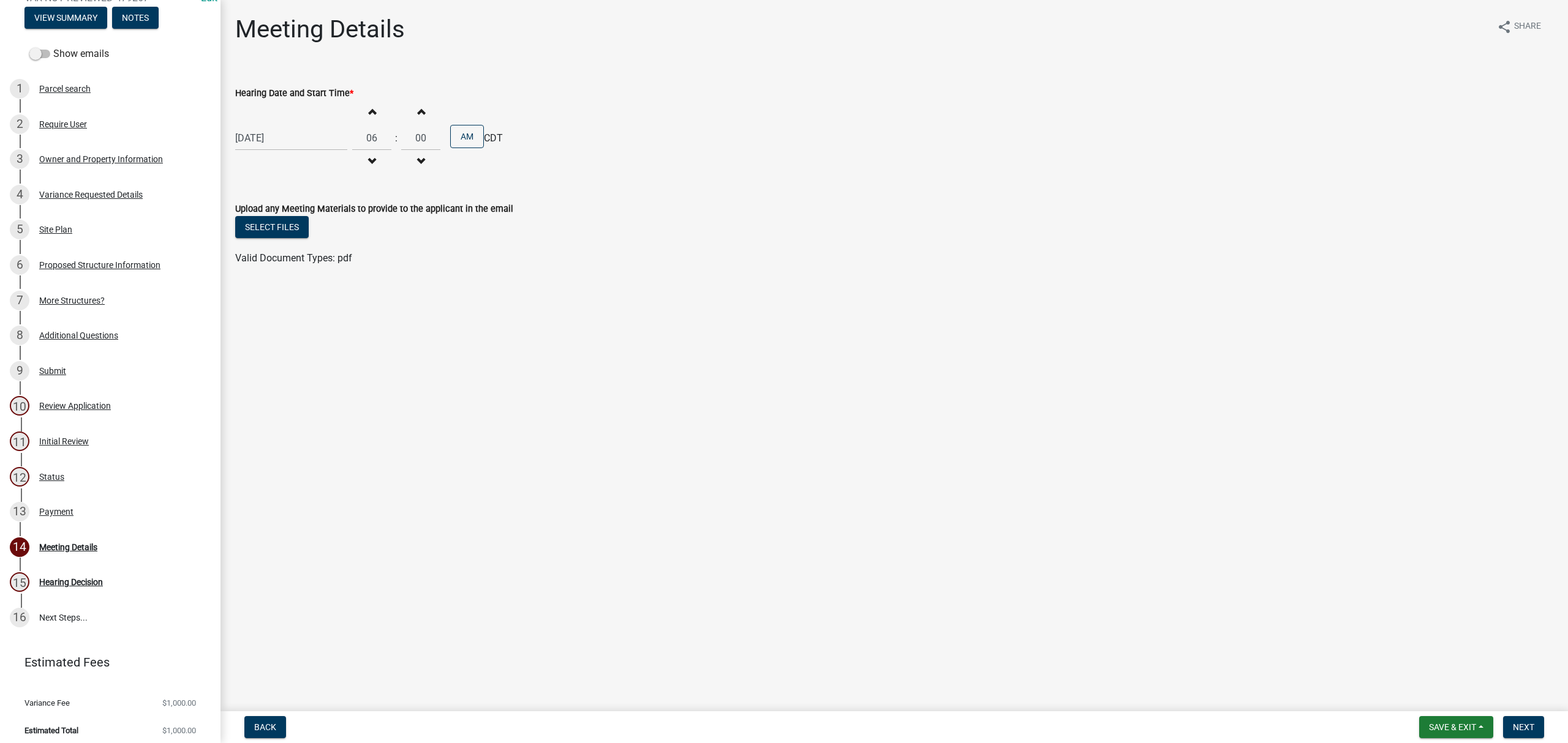
click at [368, 111] on span "button" at bounding box center [371, 111] width 7 height 9
click at [467, 133] on button "AM" at bounding box center [468, 136] width 34 height 23
click at [1515, 729] on span "Next" at bounding box center [1523, 727] width 22 height 9
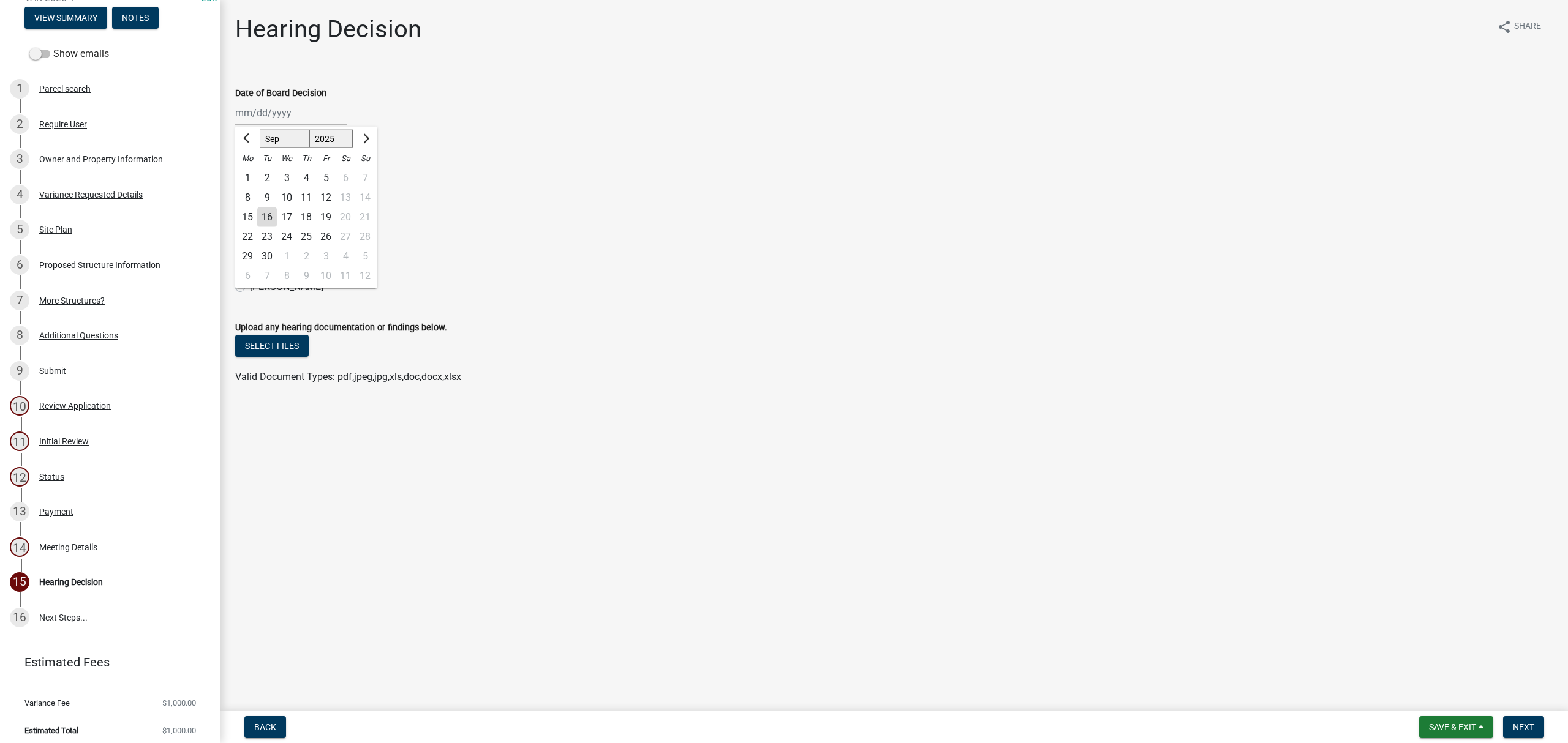
click at [280, 118] on div "[PERSON_NAME] Feb Mar Apr [PERSON_NAME][DATE] Oct Nov [DATE] 1526 1527 1528 152…" at bounding box center [292, 112] width 112 height 25
click at [367, 140] on span "Next month" at bounding box center [365, 138] width 9 height 9
click at [287, 218] on div "15" at bounding box center [286, 217] width 20 height 20
click at [252, 173] on label "Approve" at bounding box center [267, 174] width 36 height 15
click at [252, 173] on input "Approve" at bounding box center [253, 170] width 8 height 8
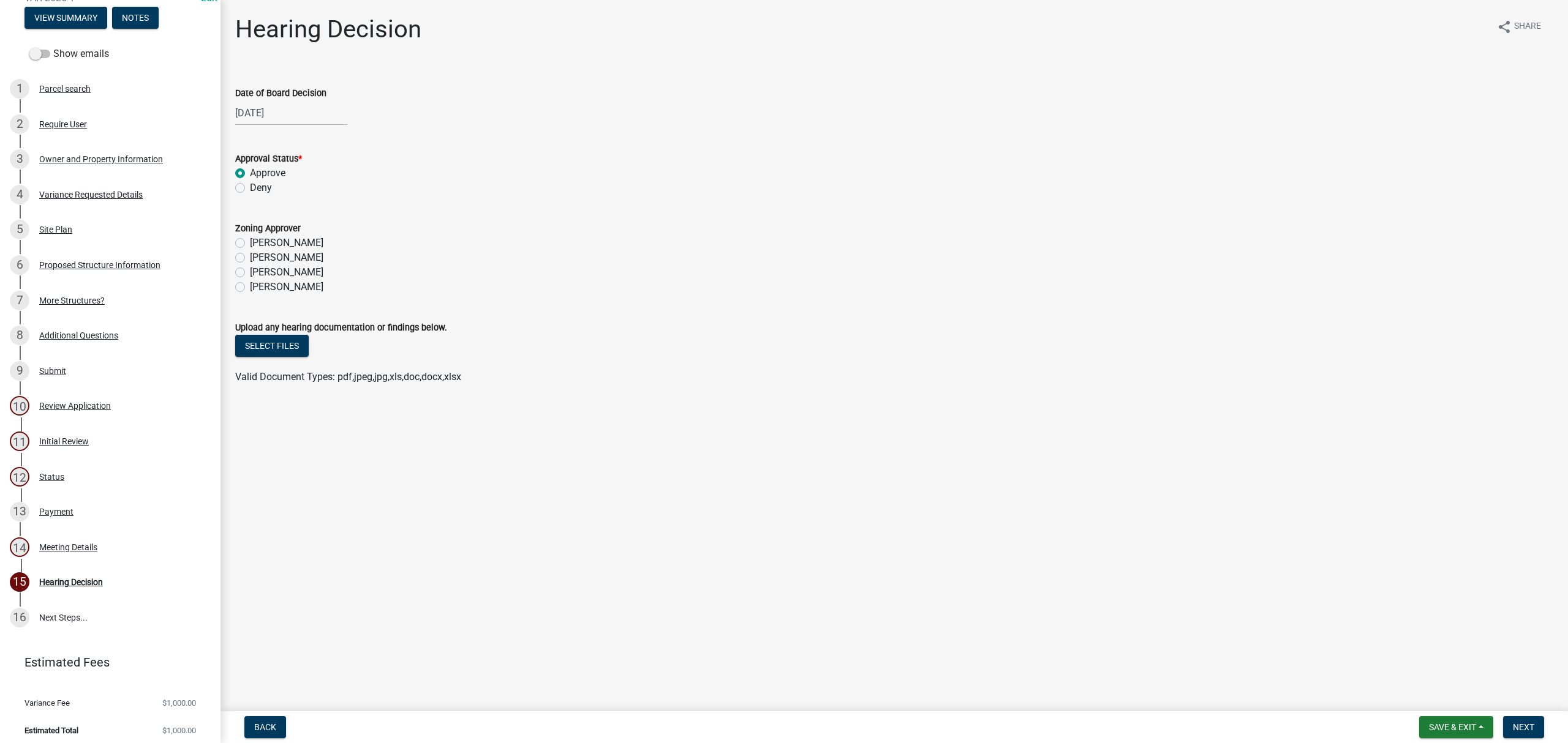
click at [250, 240] on label "[PERSON_NAME]" at bounding box center [286, 243] width 74 height 15
click at [250, 240] on input "[PERSON_NAME]" at bounding box center [253, 239] width 8 height 8
click at [1451, 729] on span "Save & Exit" at bounding box center [1452, 727] width 47 height 9
click at [1452, 698] on button "Save & Exit" at bounding box center [1444, 695] width 98 height 29
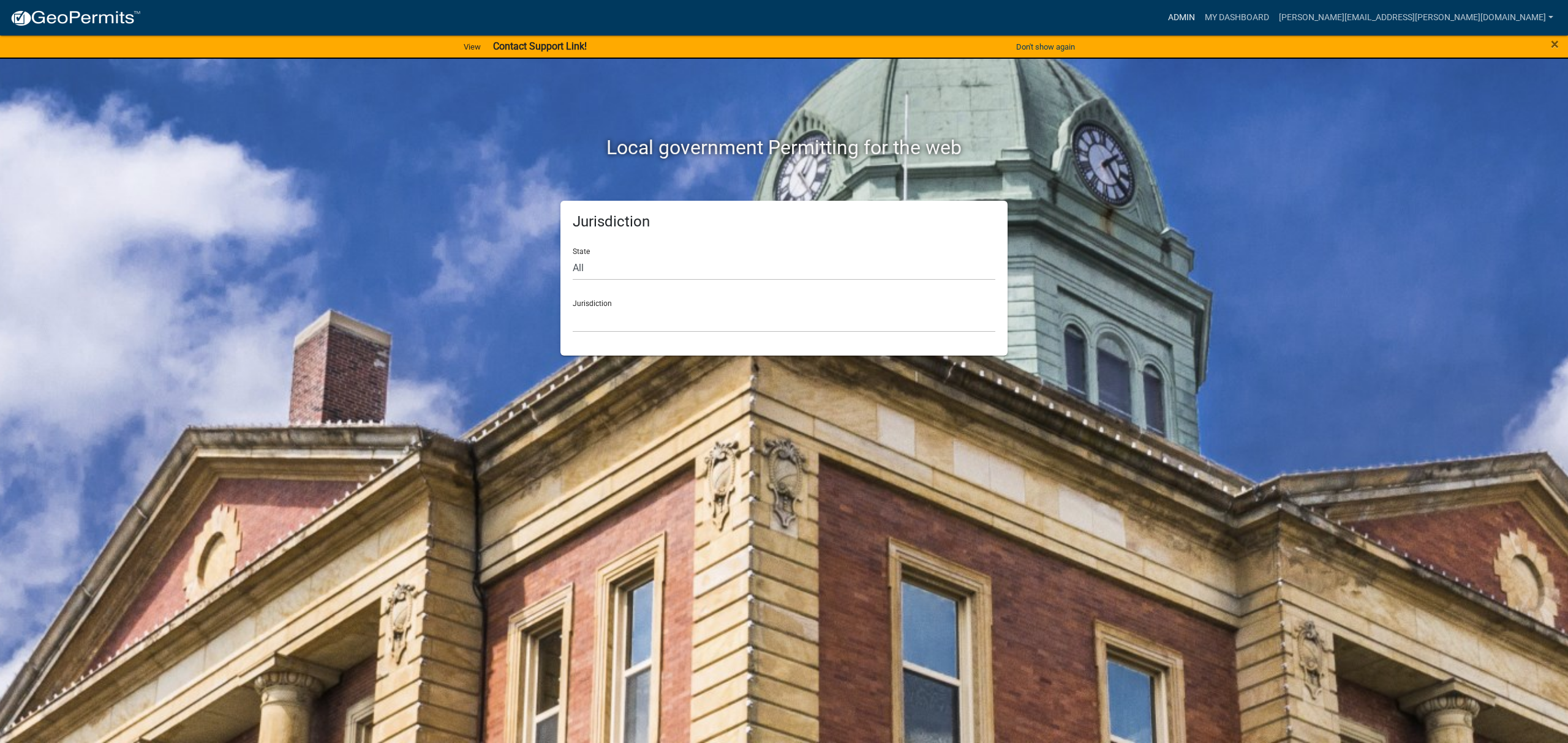
click at [1200, 16] on link "Admin" at bounding box center [1181, 18] width 36 height 23
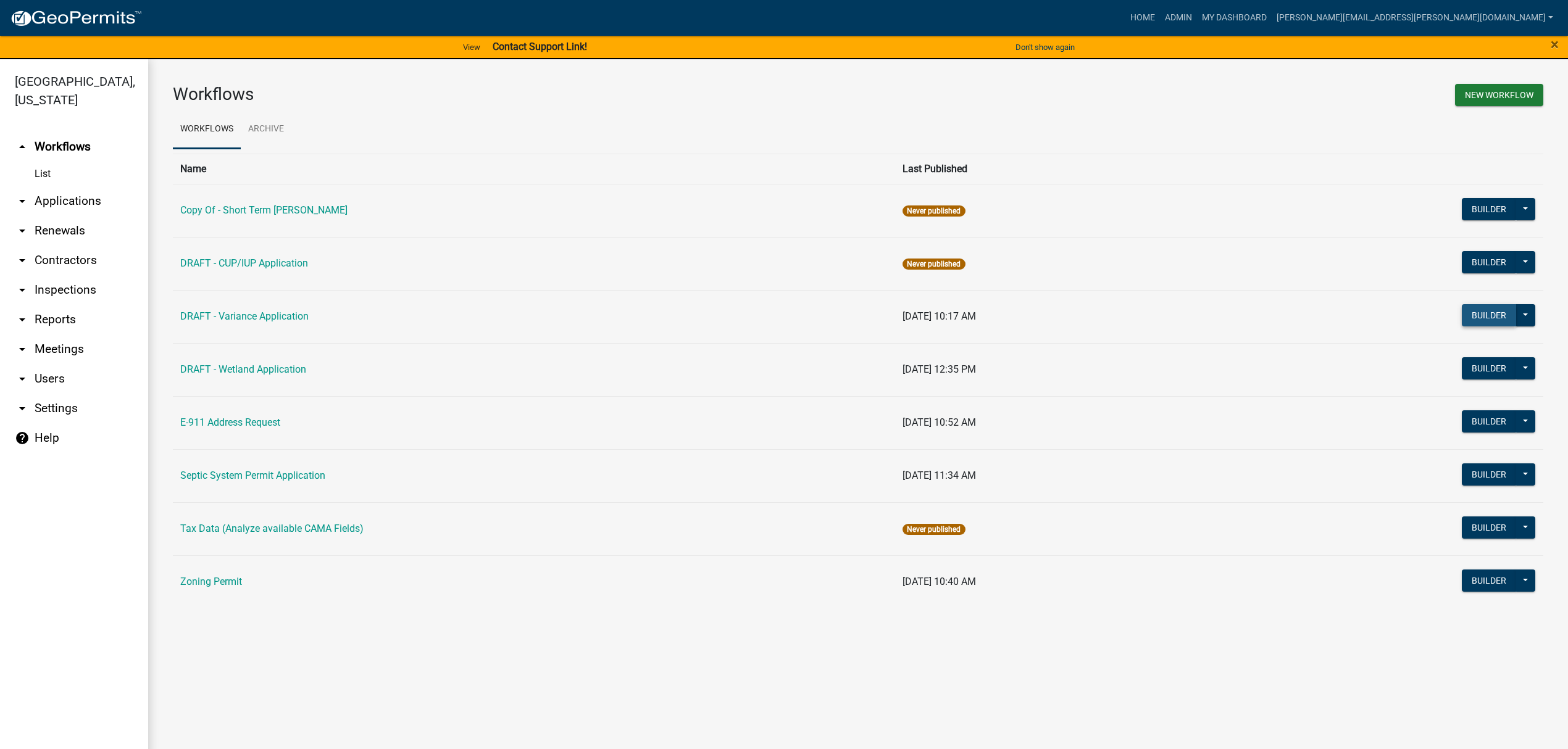
click at [1497, 312] on button "Builder" at bounding box center [1489, 316] width 55 height 23
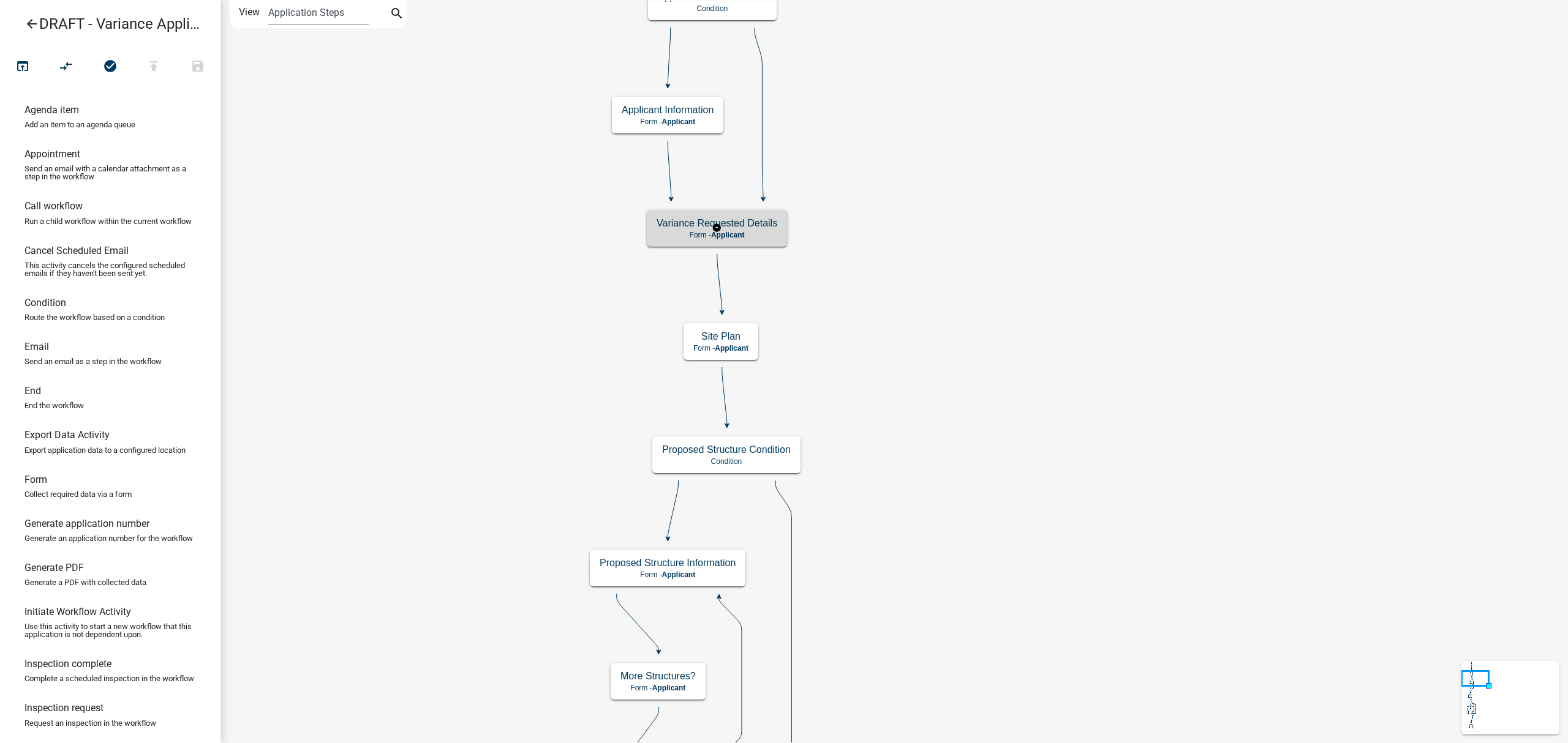
click at [746, 232] on p "Form - Applicant" at bounding box center [716, 235] width 121 height 8
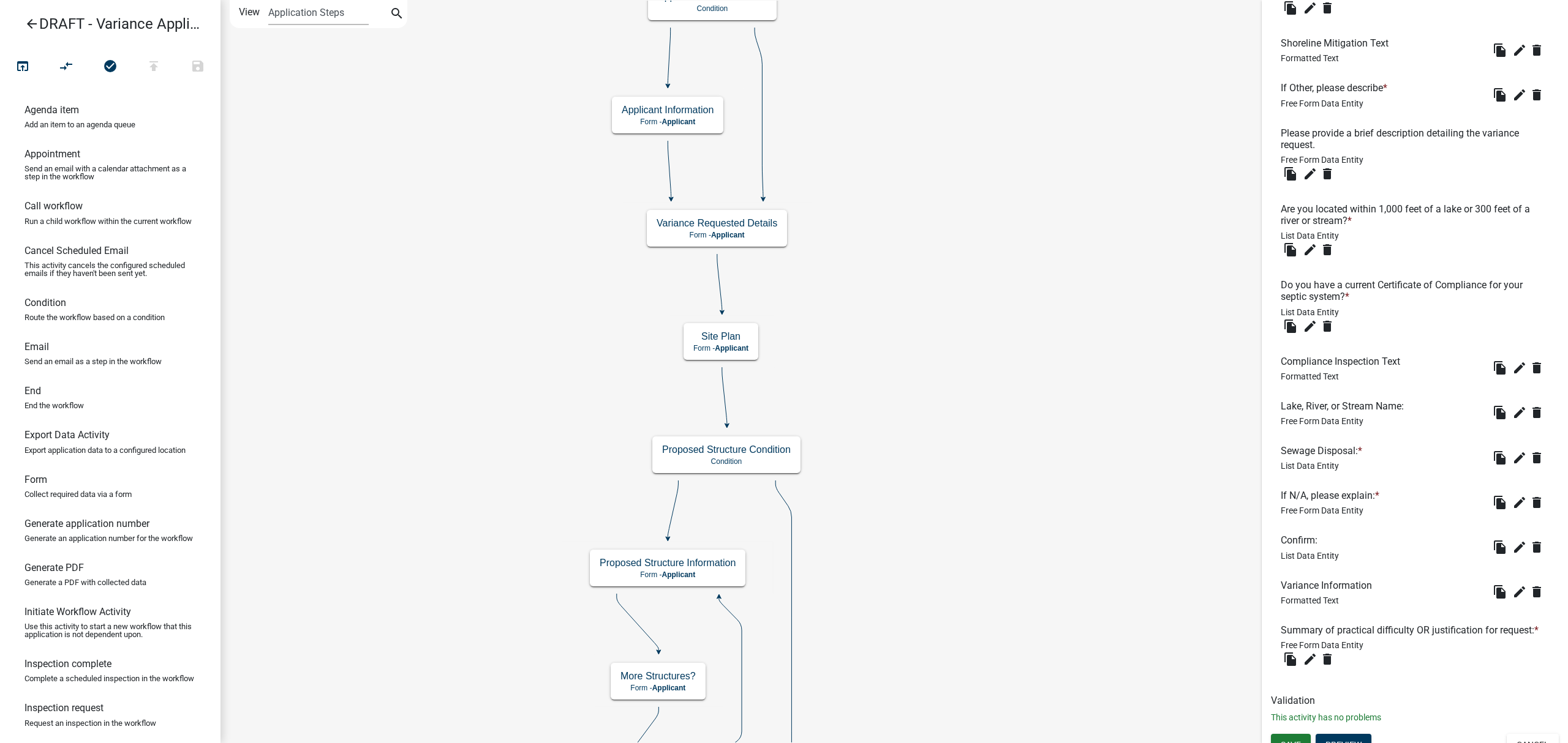
scroll to position [485, 0]
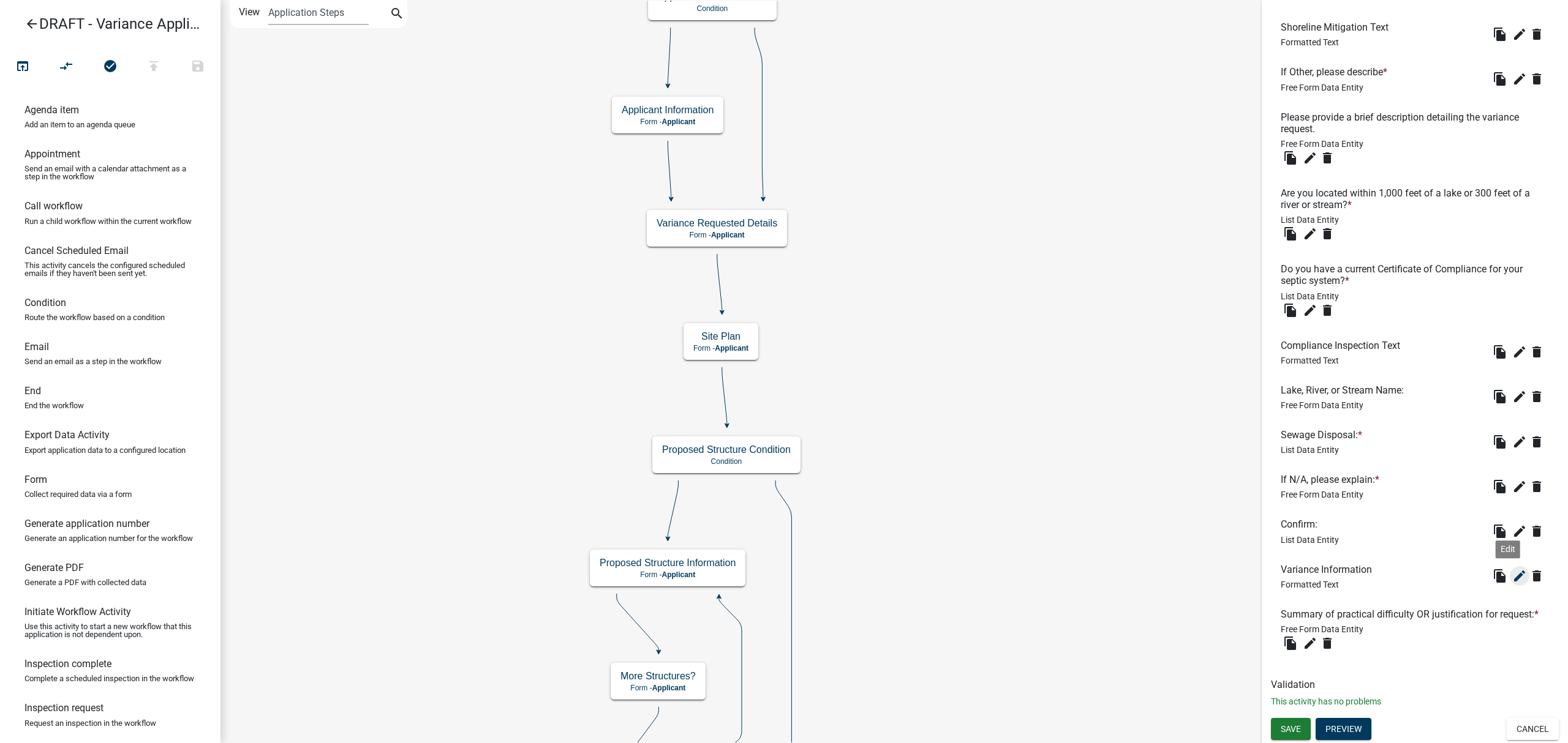
click at [1513, 569] on icon "edit" at bounding box center [1520, 577] width 15 height 15
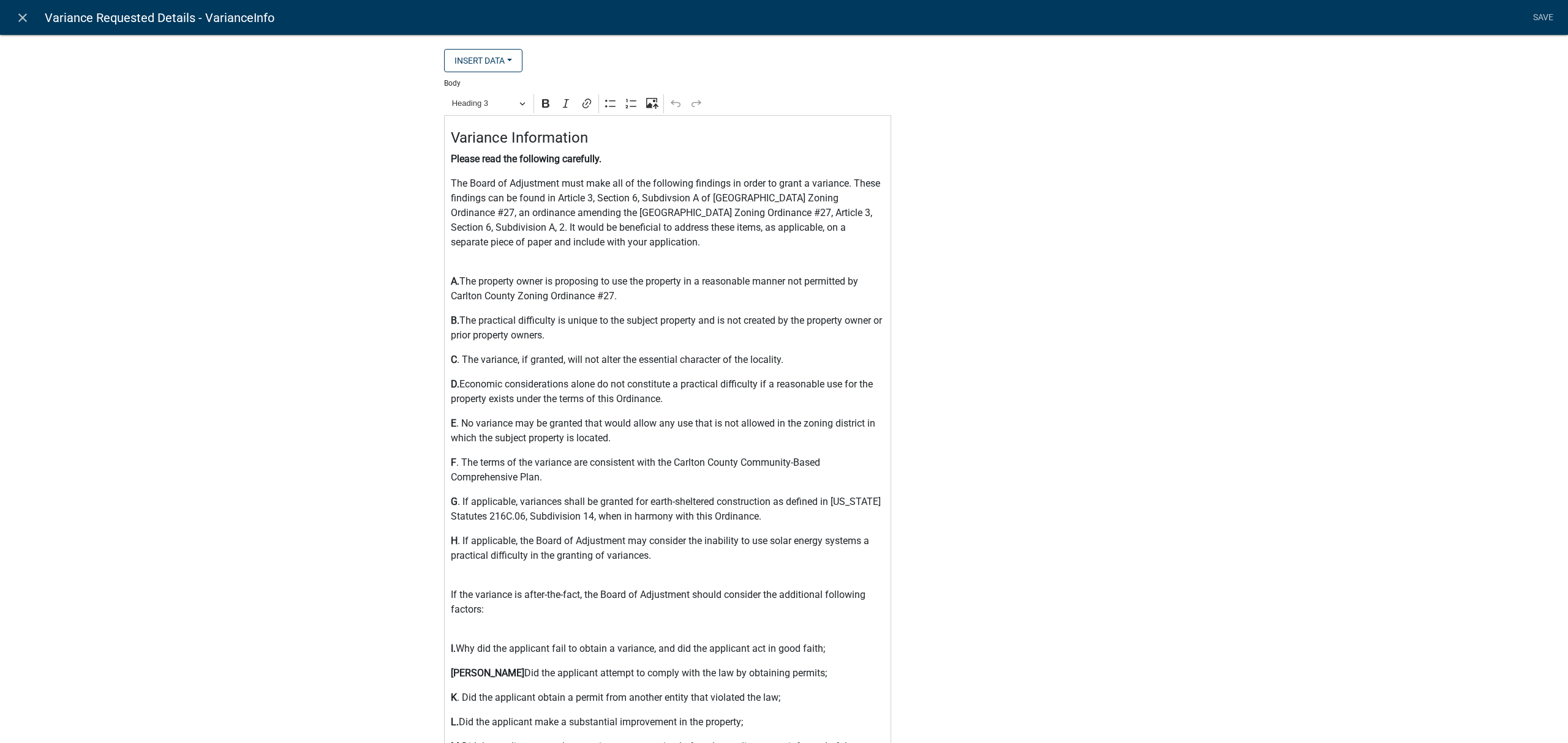
select select "rich-text"
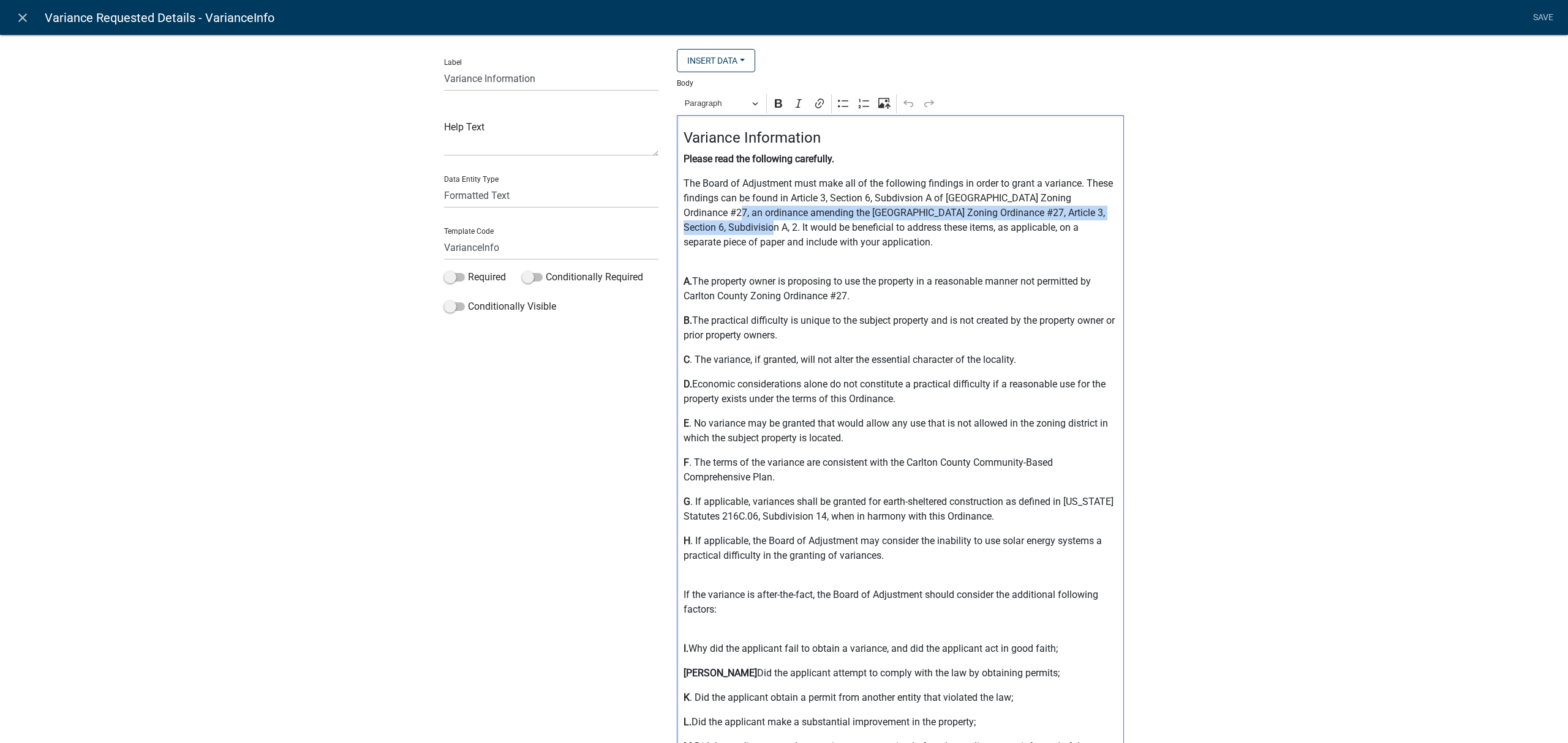
drag, startPoint x: 678, startPoint y: 214, endPoint x: 694, endPoint y: 231, distance: 23.3
click at [694, 231] on p "The Board of Adjustment must make all of the following findings in order to gra…" at bounding box center [900, 213] width 434 height 74
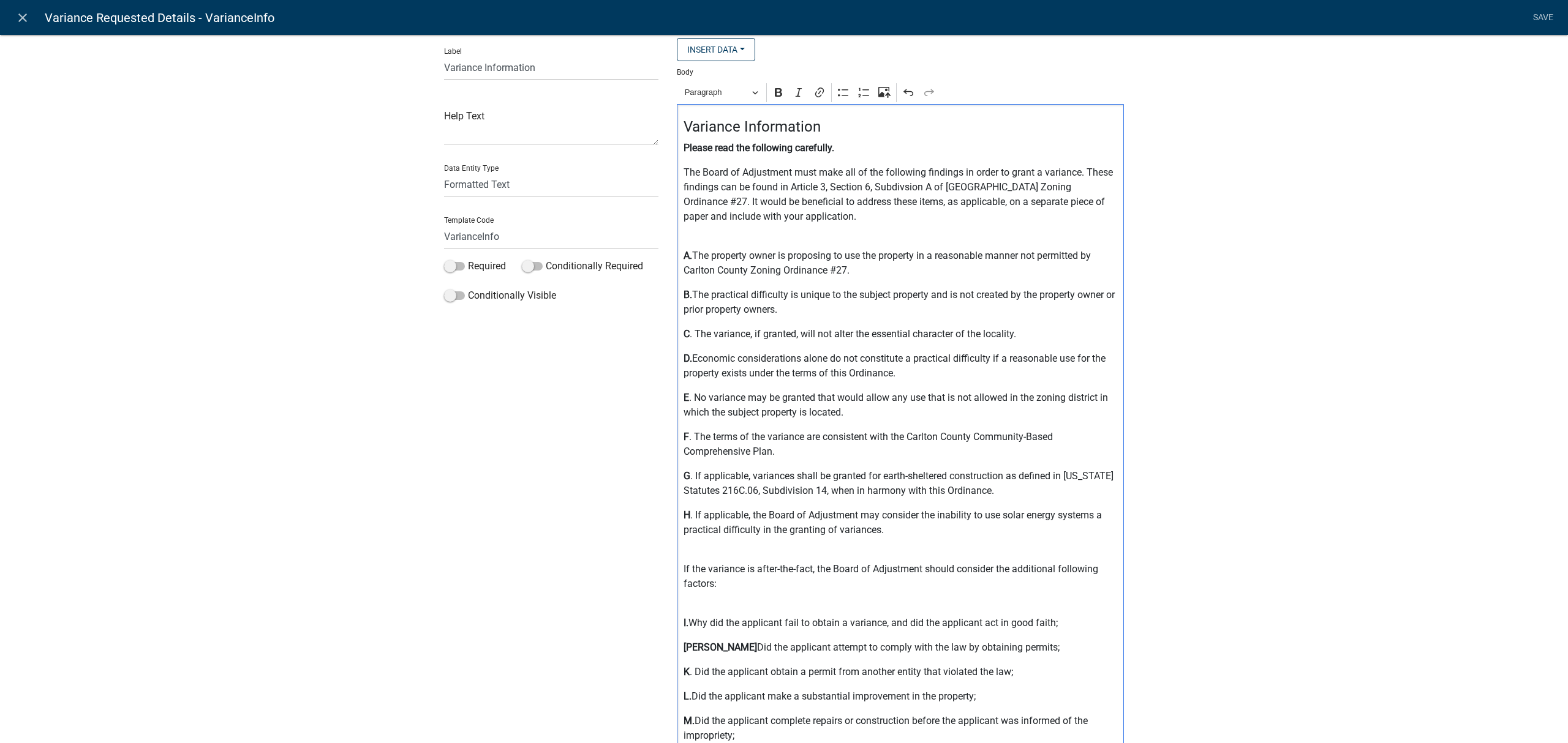
scroll to position [0, 0]
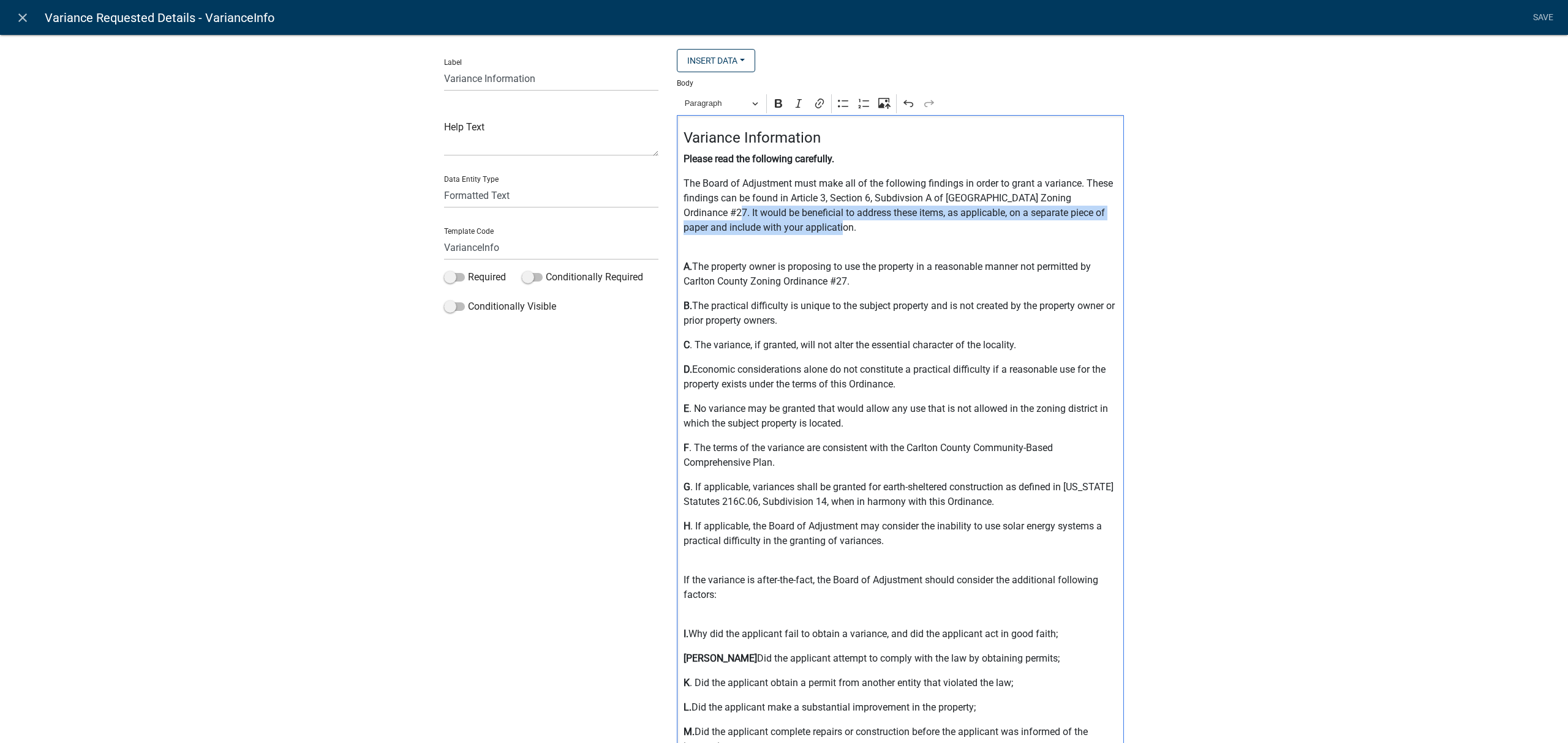
drag, startPoint x: 852, startPoint y: 224, endPoint x: 674, endPoint y: 213, distance: 178.3
click at [677, 213] on div "Variance Information Please read the following carefully. The Board of Adjustme…" at bounding box center [900, 483] width 447 height 736
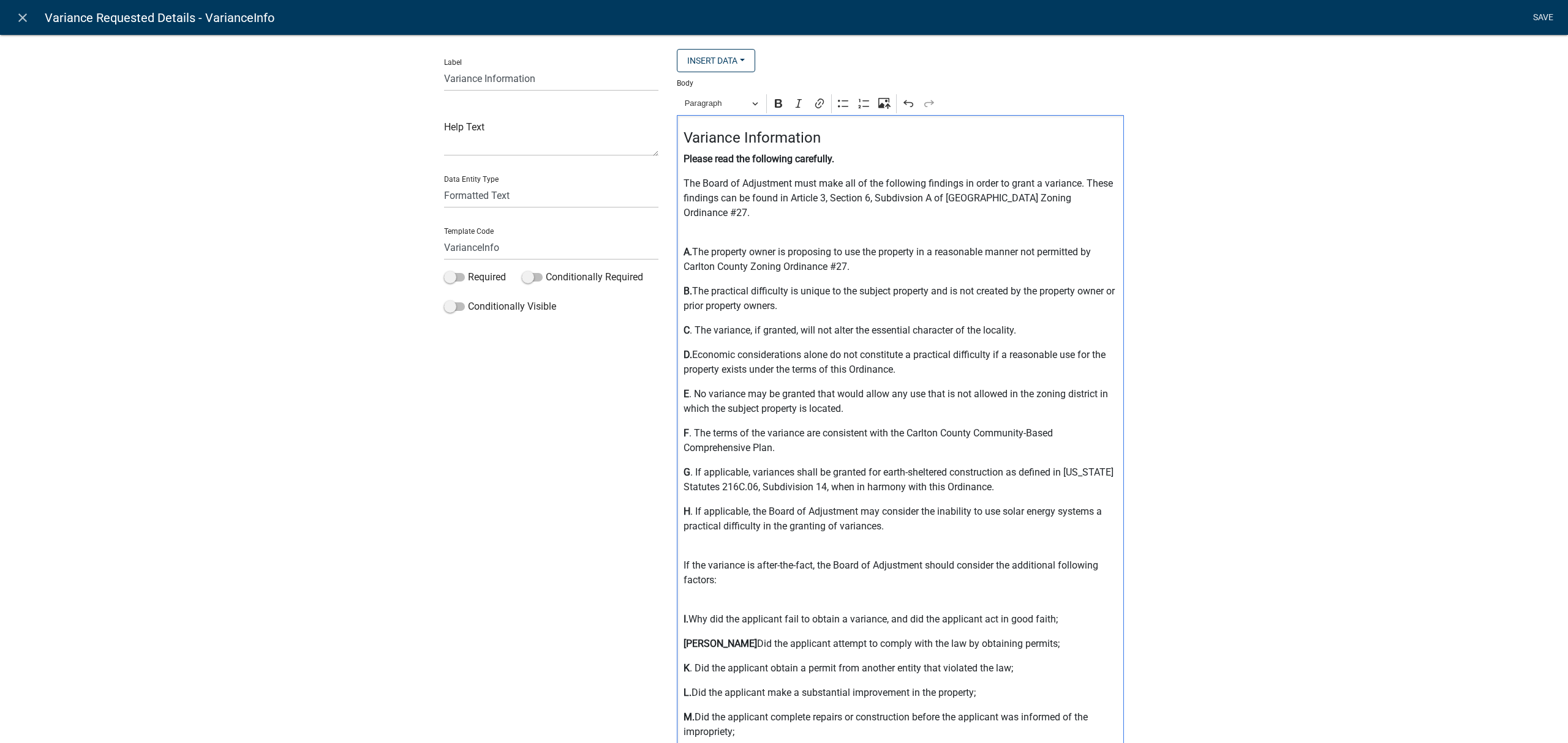
click at [1535, 15] on link "Save" at bounding box center [1543, 18] width 31 height 23
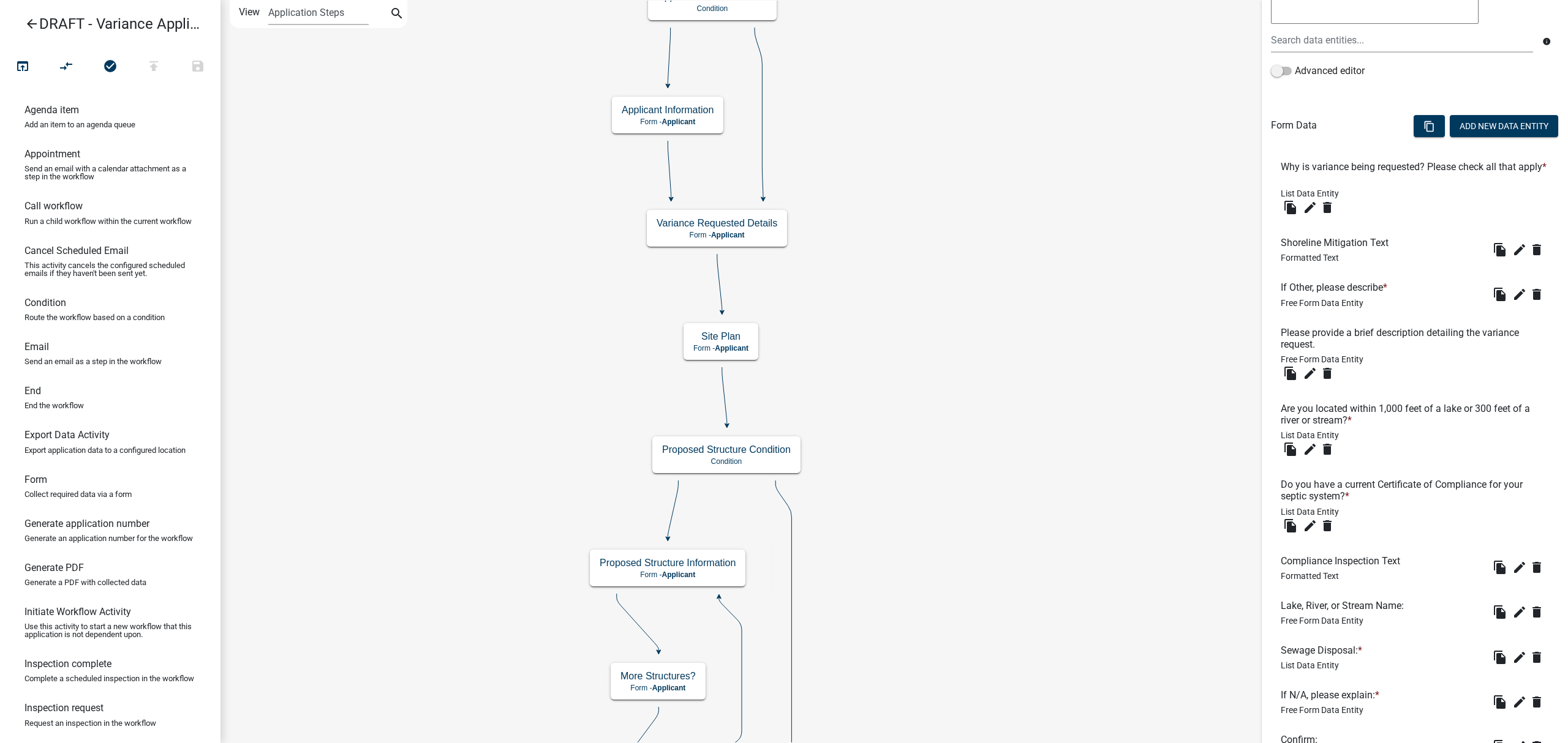
scroll to position [485, 0]
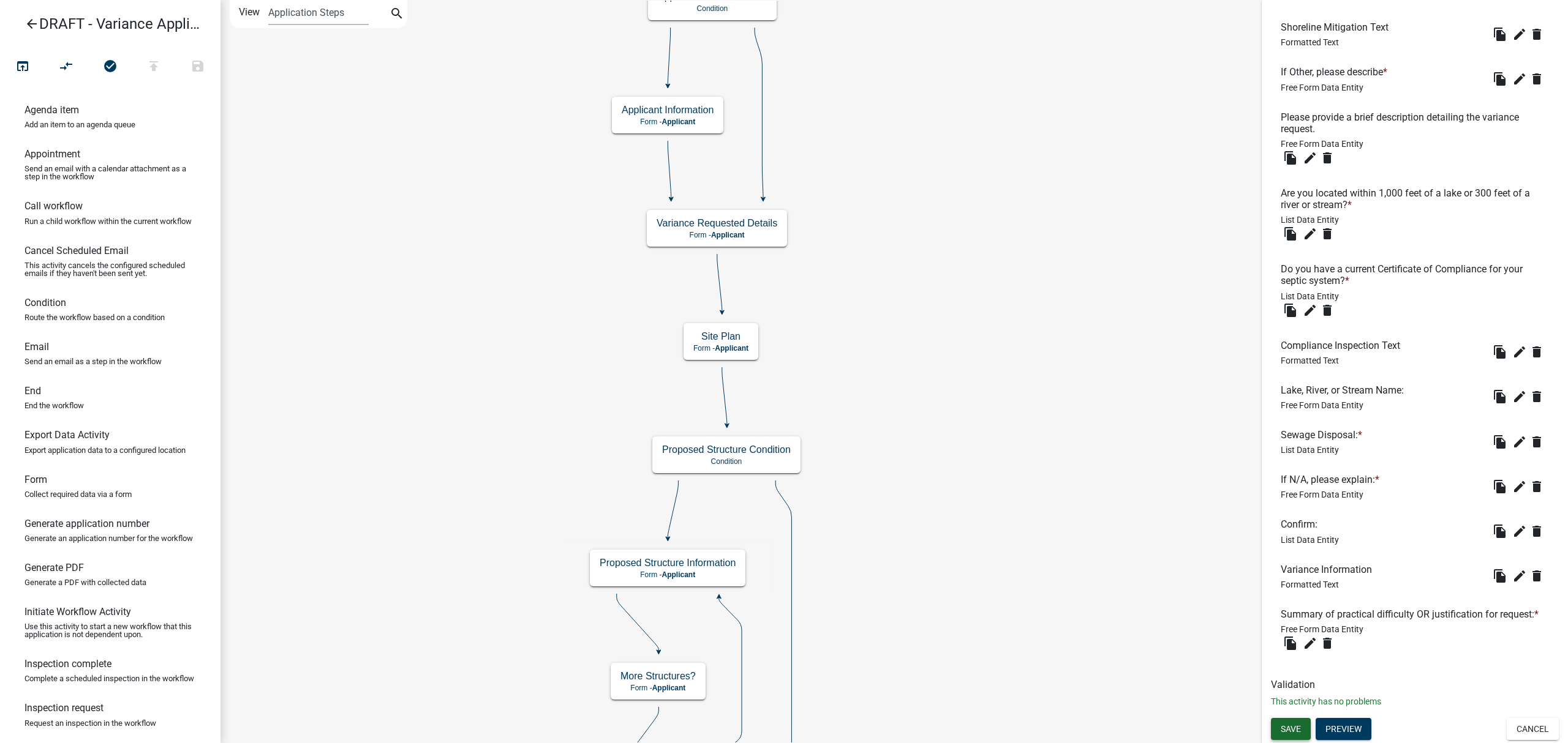
click at [1285, 728] on span "Save" at bounding box center [1291, 729] width 21 height 9
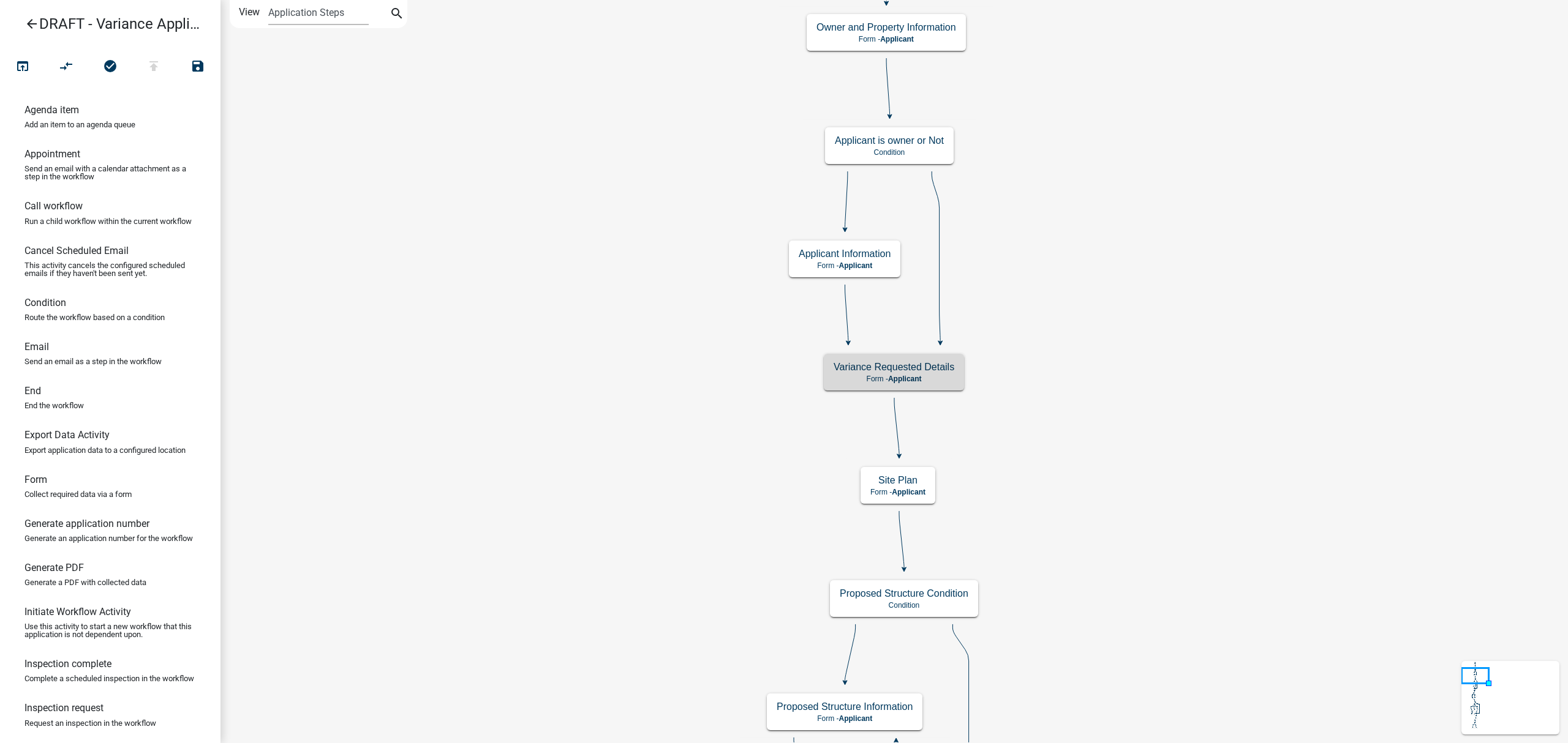
scroll to position [0, 0]
click at [917, 382] on p "Form - Applicant" at bounding box center [894, 379] width 121 height 8
click at [937, 371] on h5 "Variance Requested Details" at bounding box center [894, 367] width 121 height 11
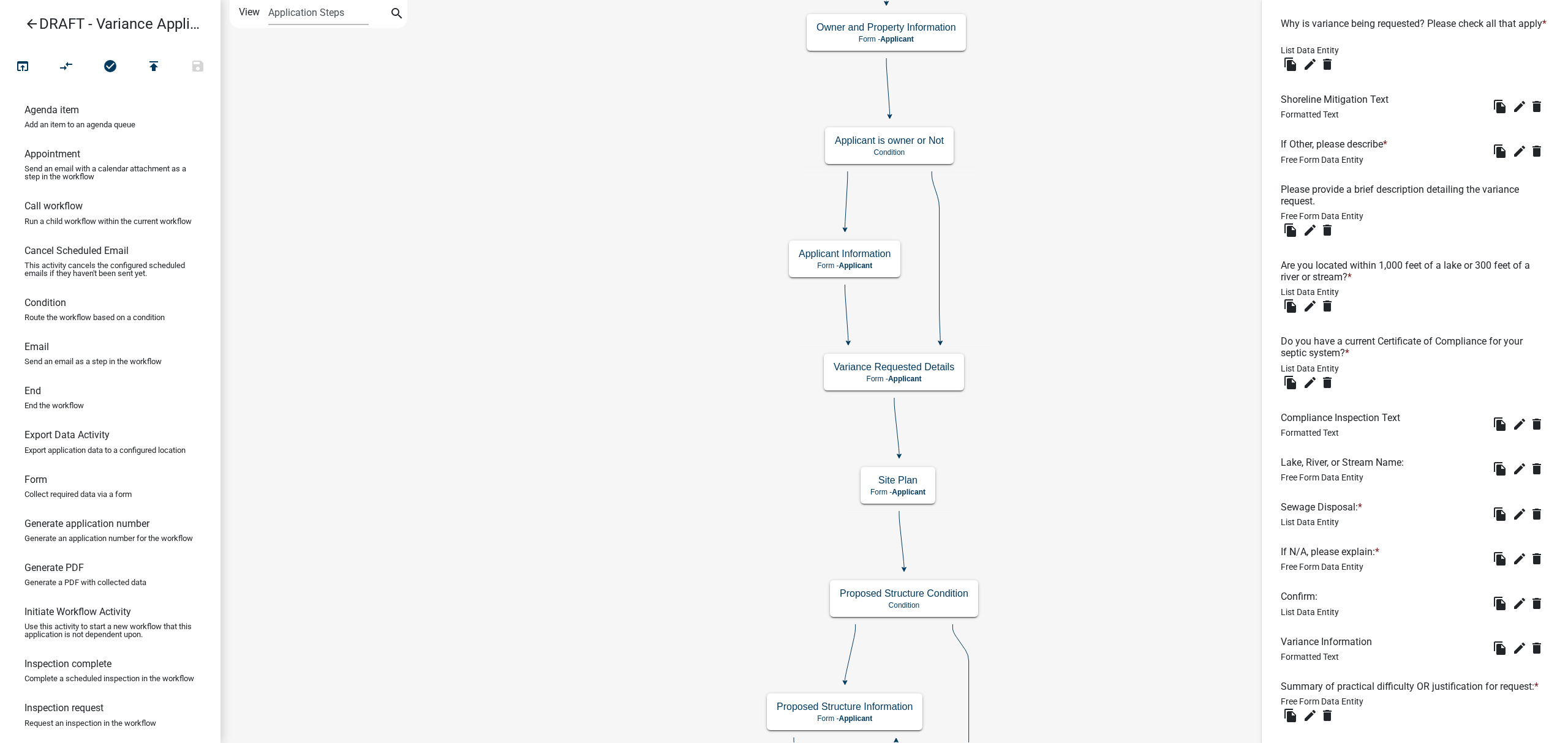
scroll to position [485, 0]
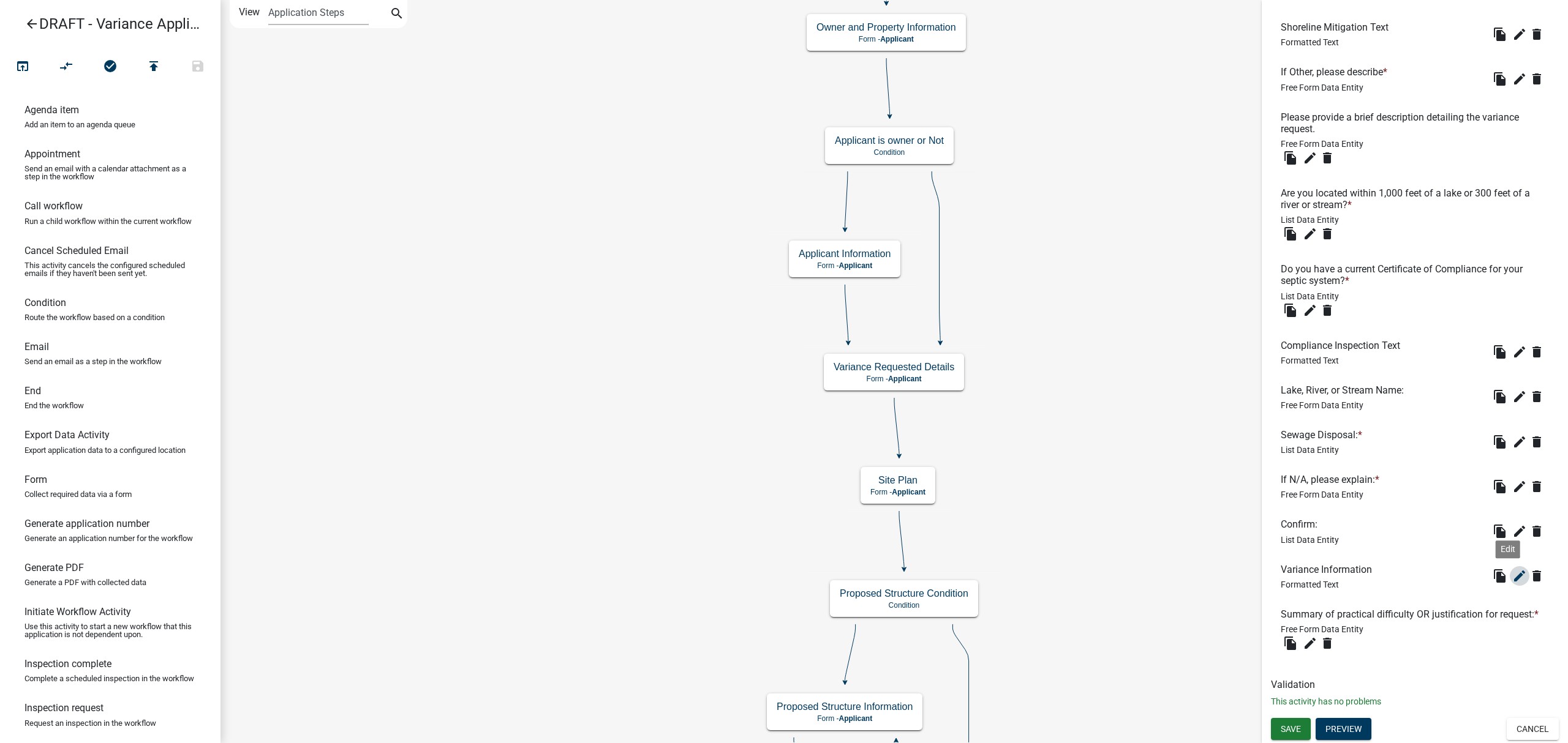
click at [1513, 569] on icon "edit" at bounding box center [1520, 577] width 15 height 15
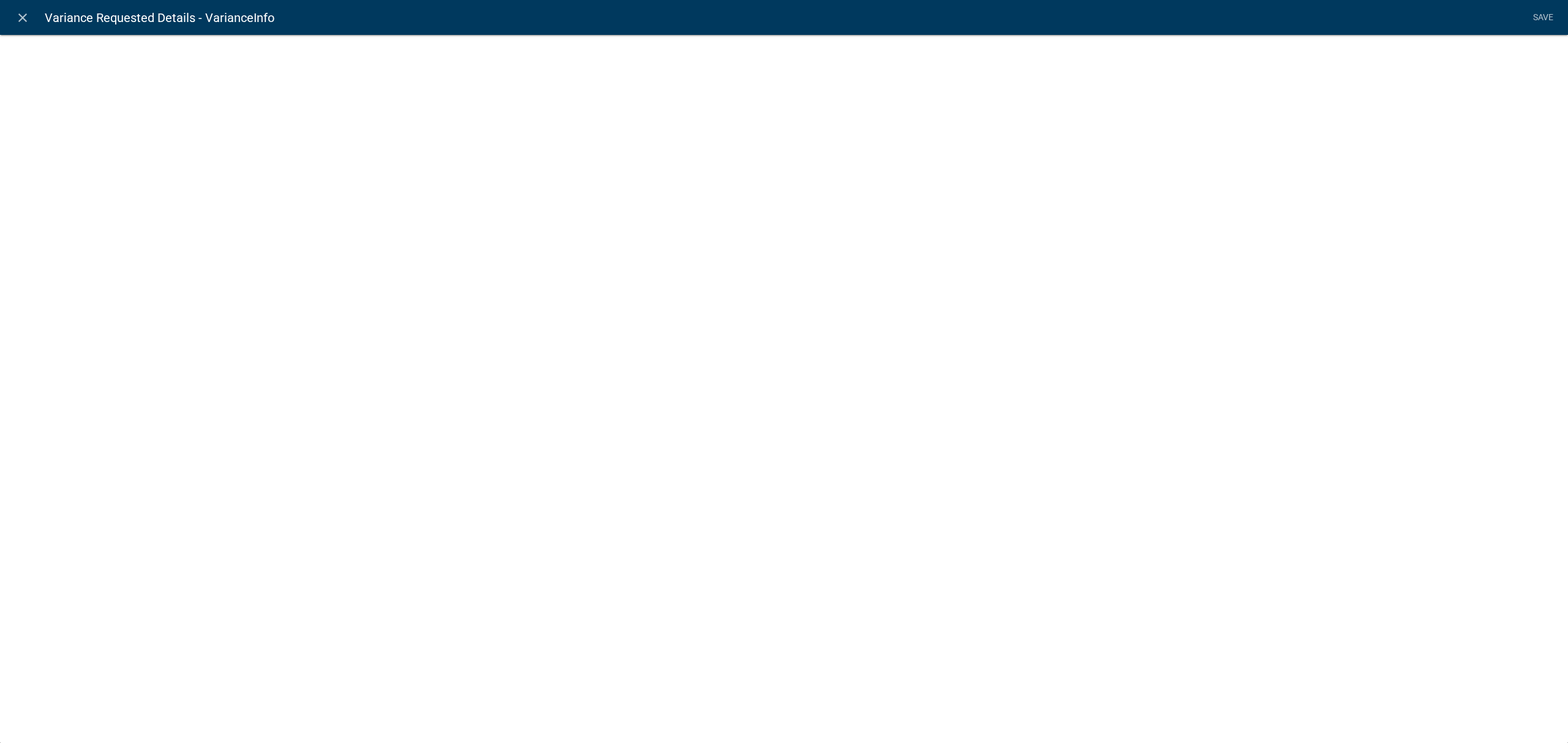
select select "rich-text"
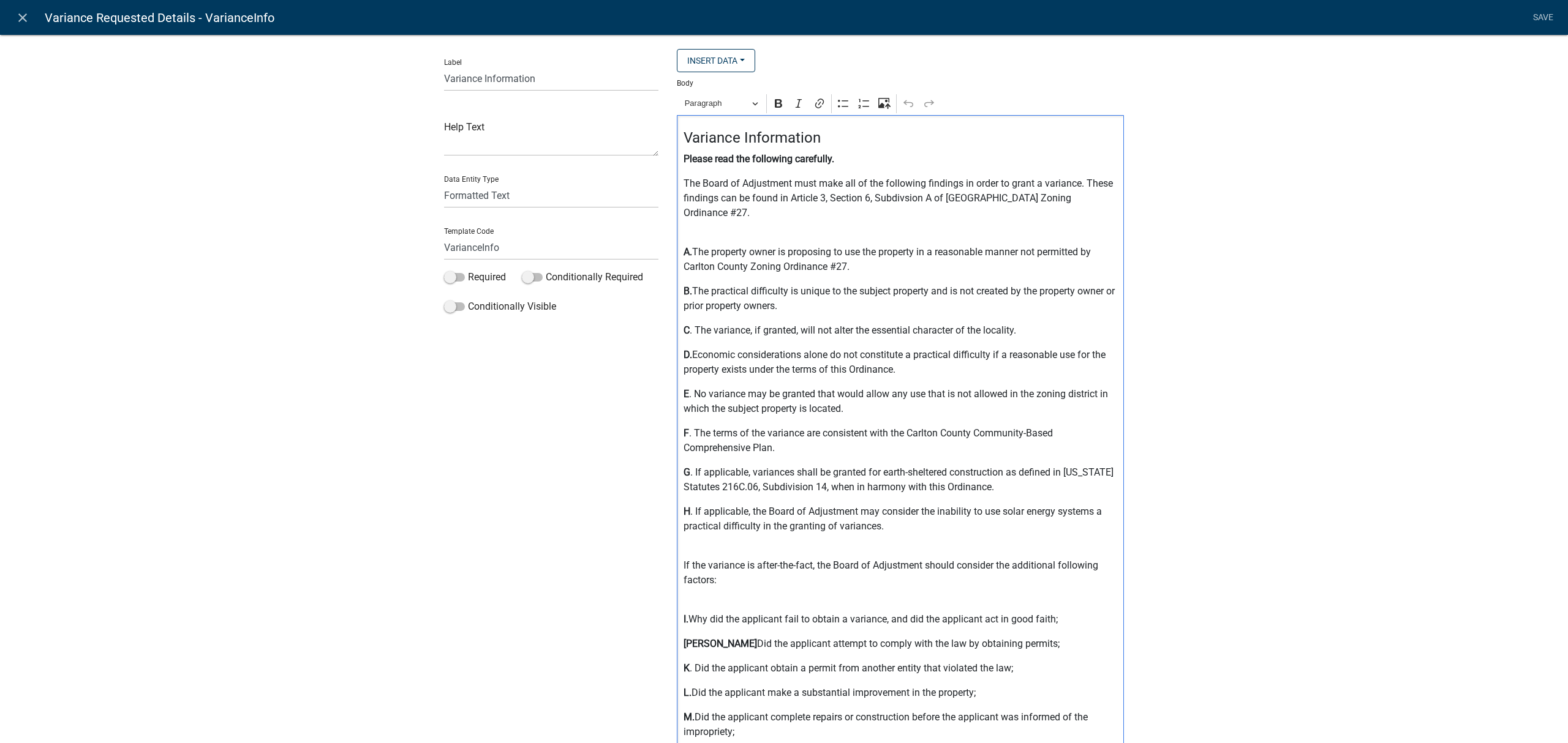
click at [1014, 211] on div "Variance Information Please read the following carefully. The Board of Adjustme…" at bounding box center [900, 476] width 447 height 722
click at [1109, 198] on p "The Board of Adjustment must make all of the following findings in order to gra…" at bounding box center [900, 198] width 434 height 44
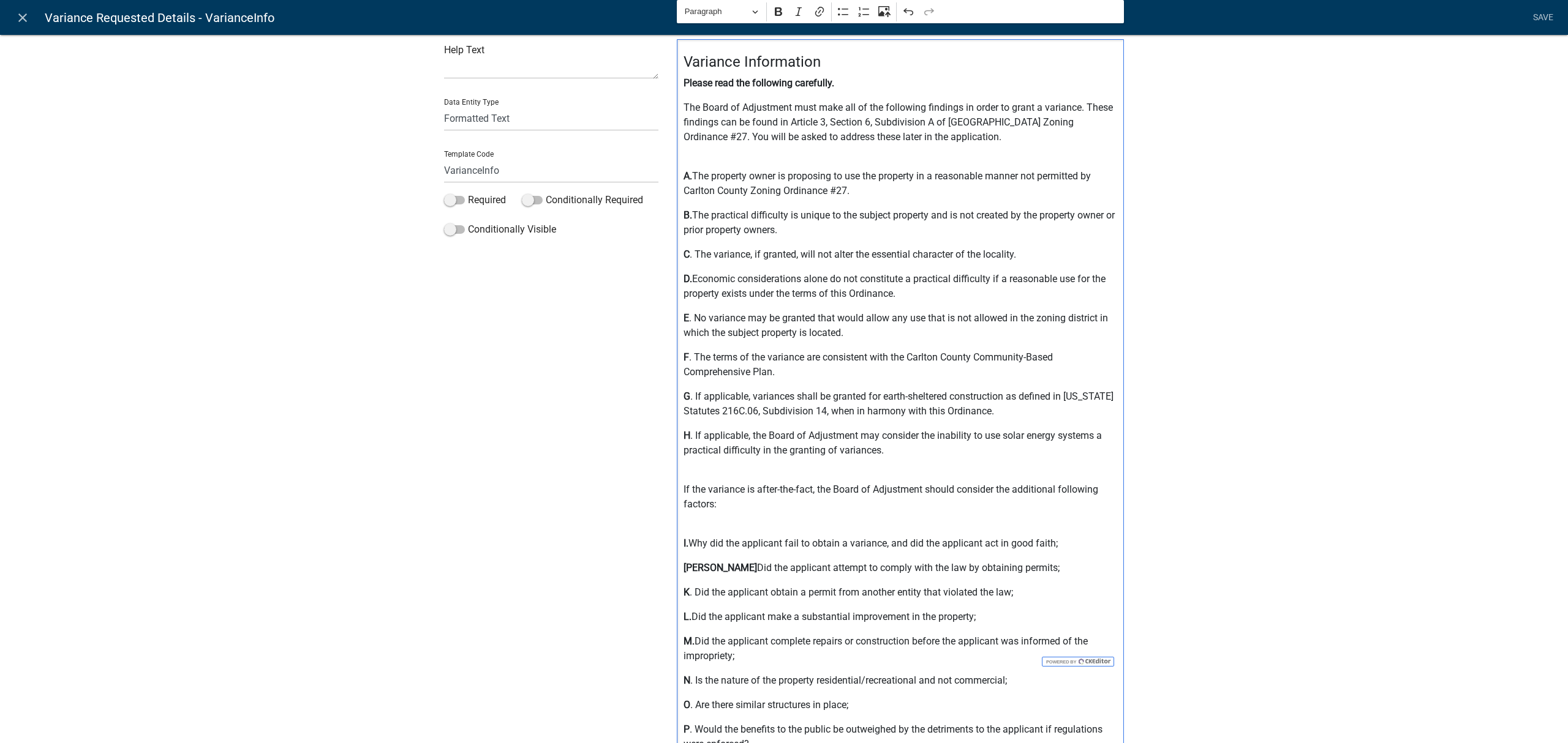
scroll to position [0, 0]
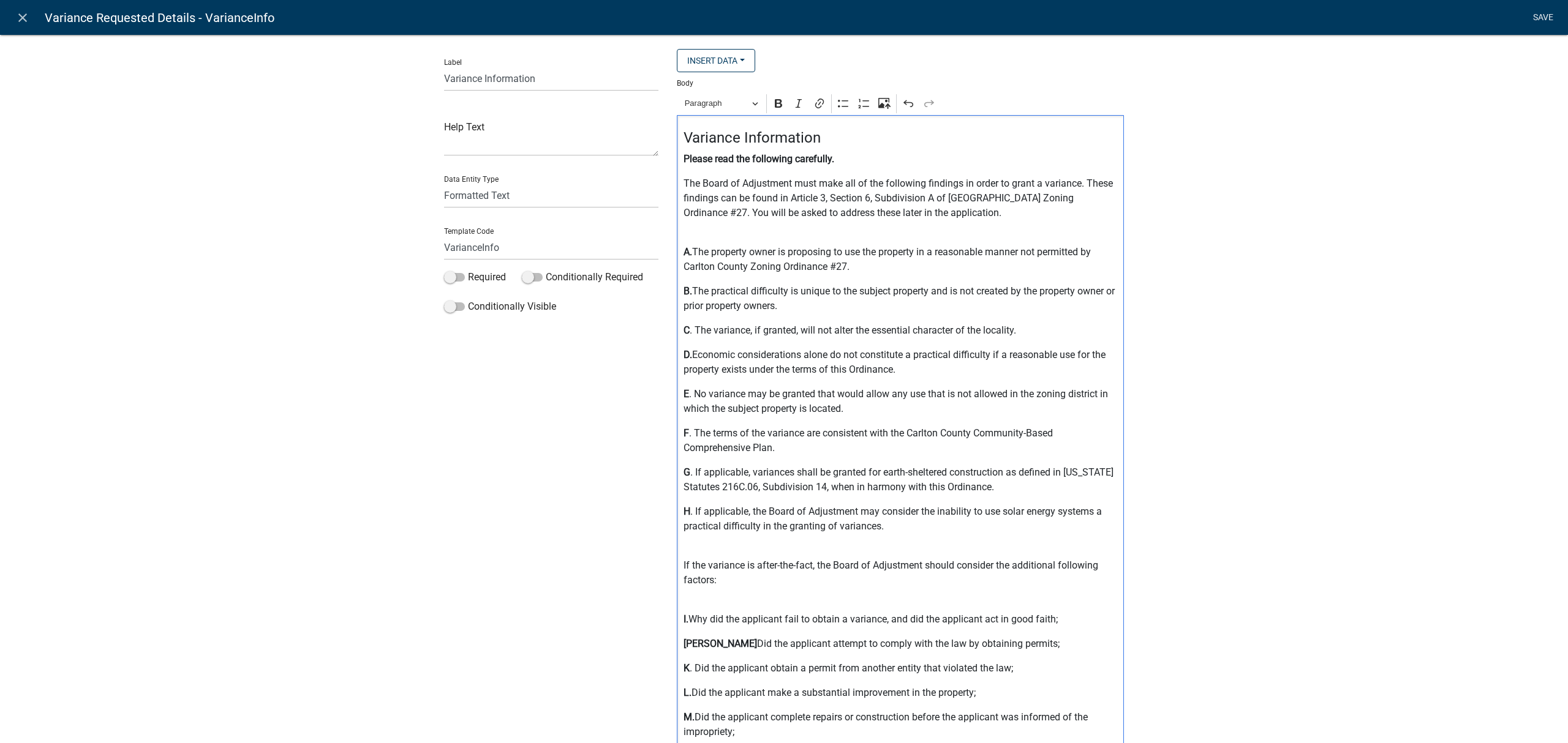
click at [1544, 15] on link "Save" at bounding box center [1543, 18] width 31 height 23
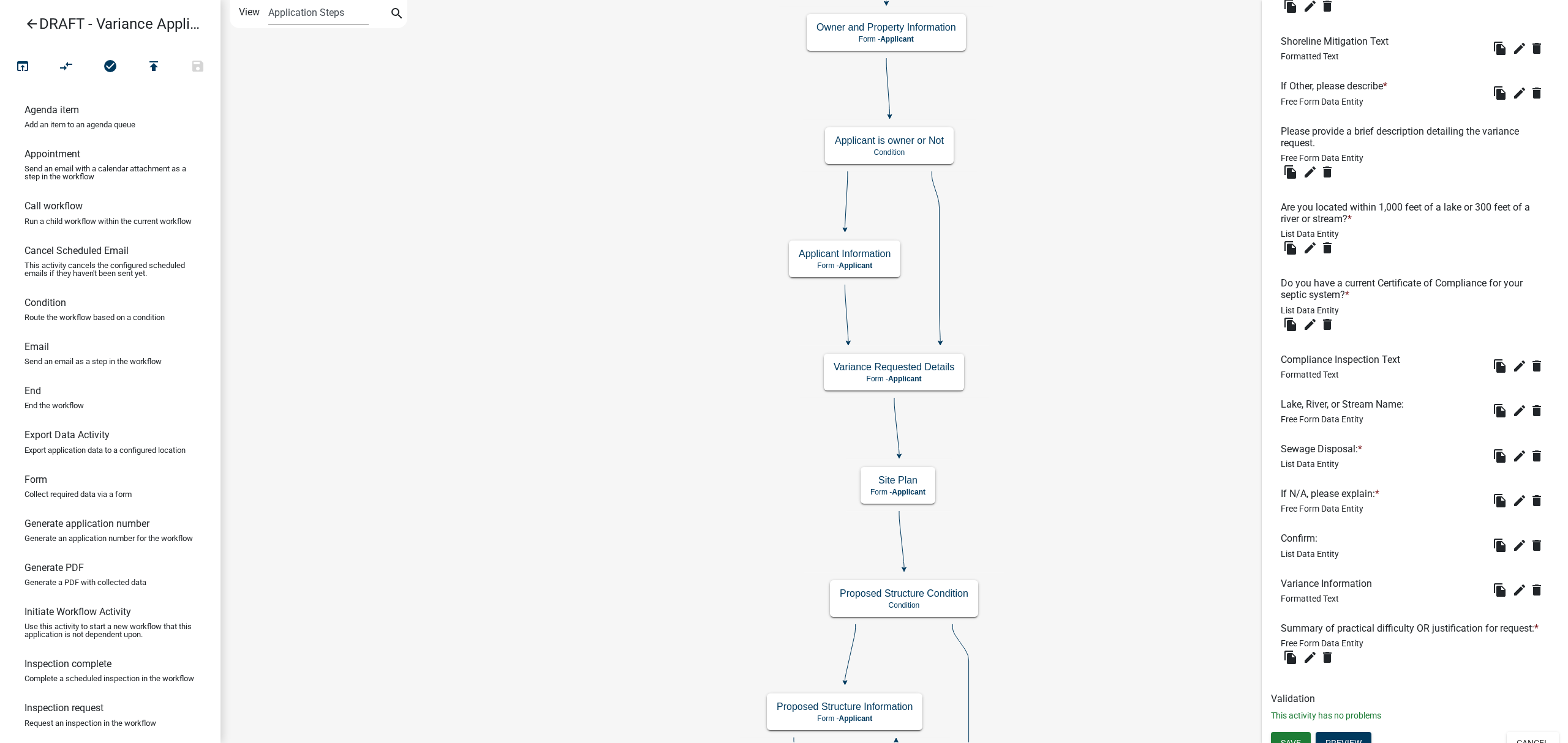
scroll to position [485, 0]
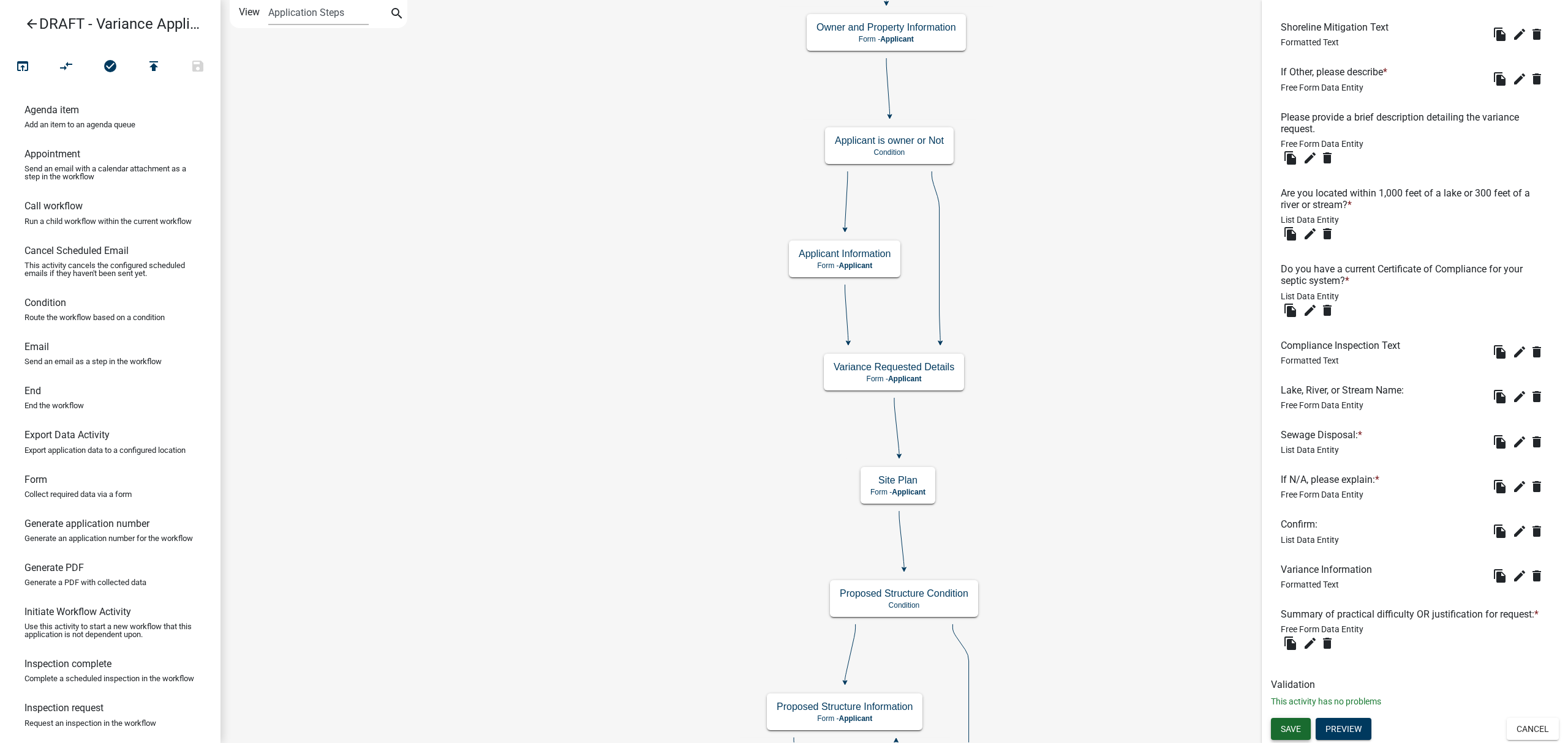
click at [1292, 731] on span "Save" at bounding box center [1291, 729] width 21 height 9
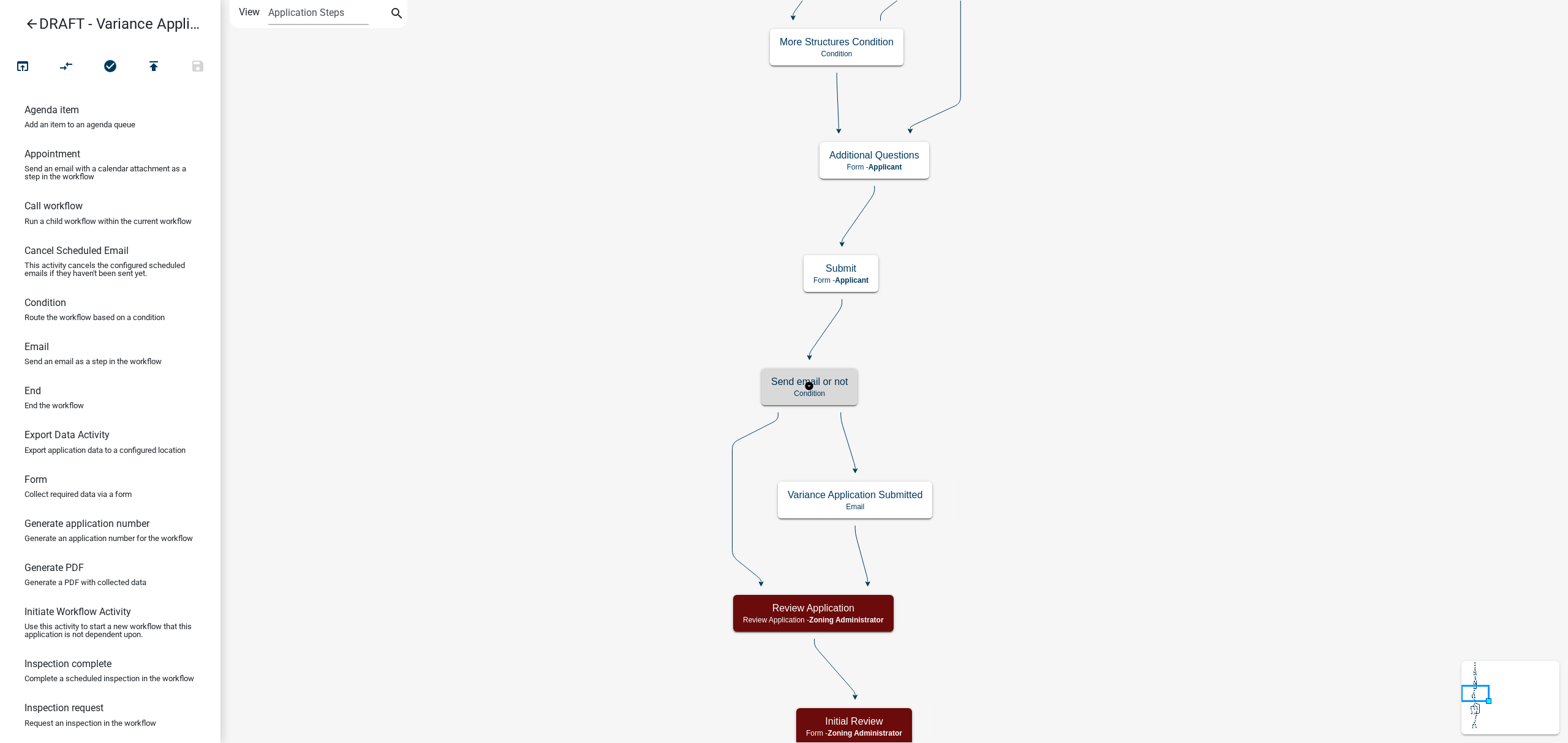
click at [839, 386] on h5 "Send email or not" at bounding box center [810, 381] width 77 height 11
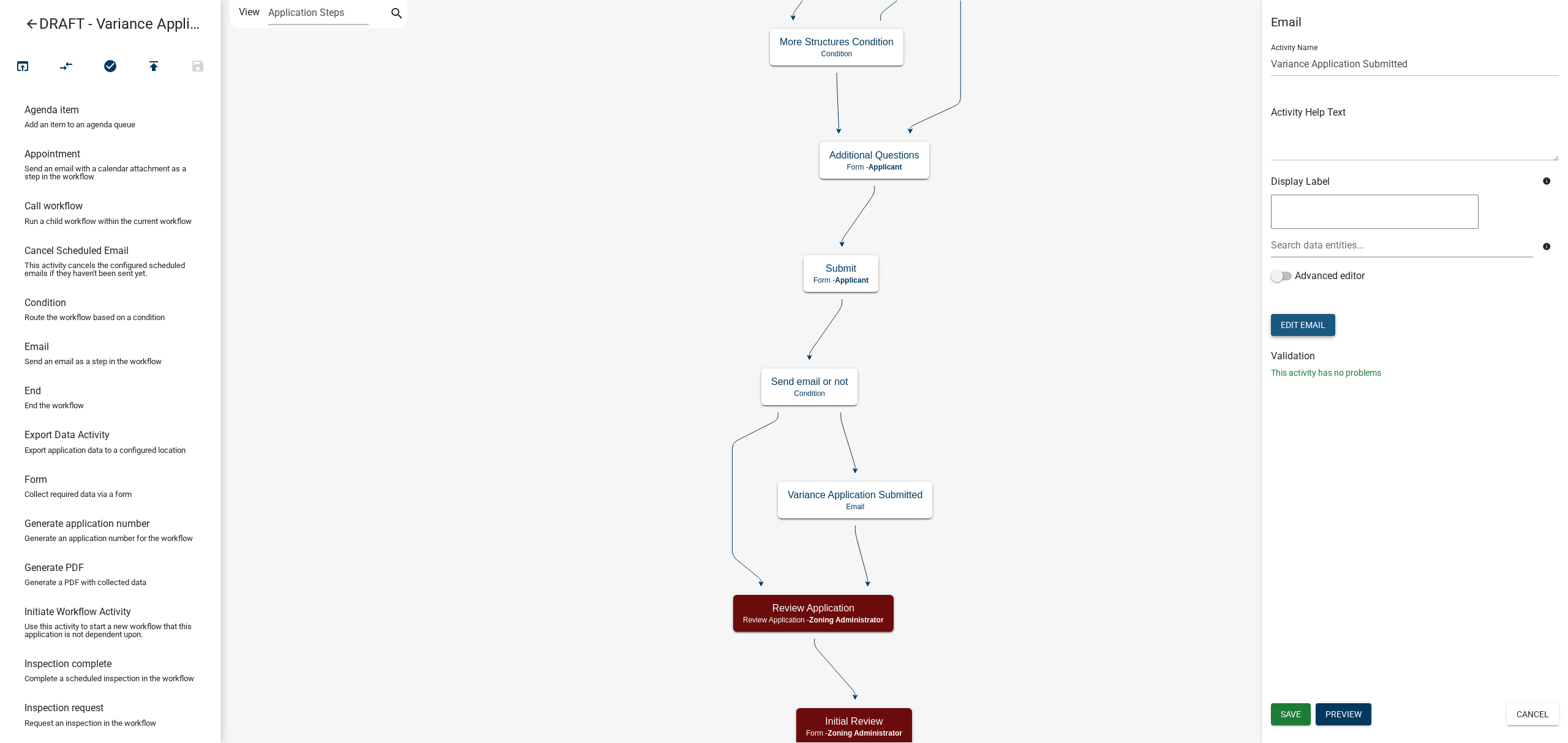
click at [1310, 321] on button "Edit Email" at bounding box center [1302, 325] width 65 height 22
select select "bb3eb707-ec94-40ff-880b-2a3396220d0e"
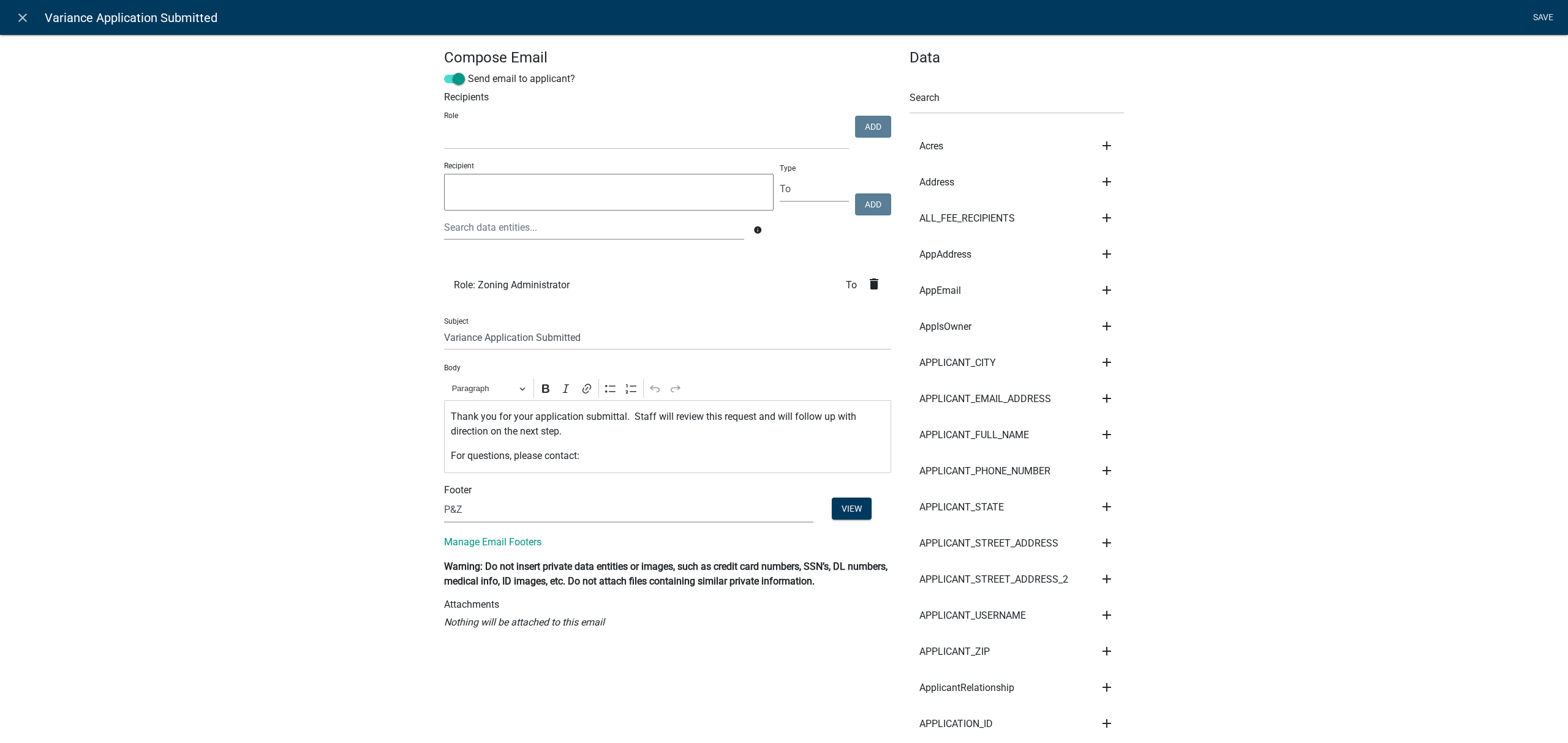
click at [1545, 16] on link "Save" at bounding box center [1543, 18] width 31 height 23
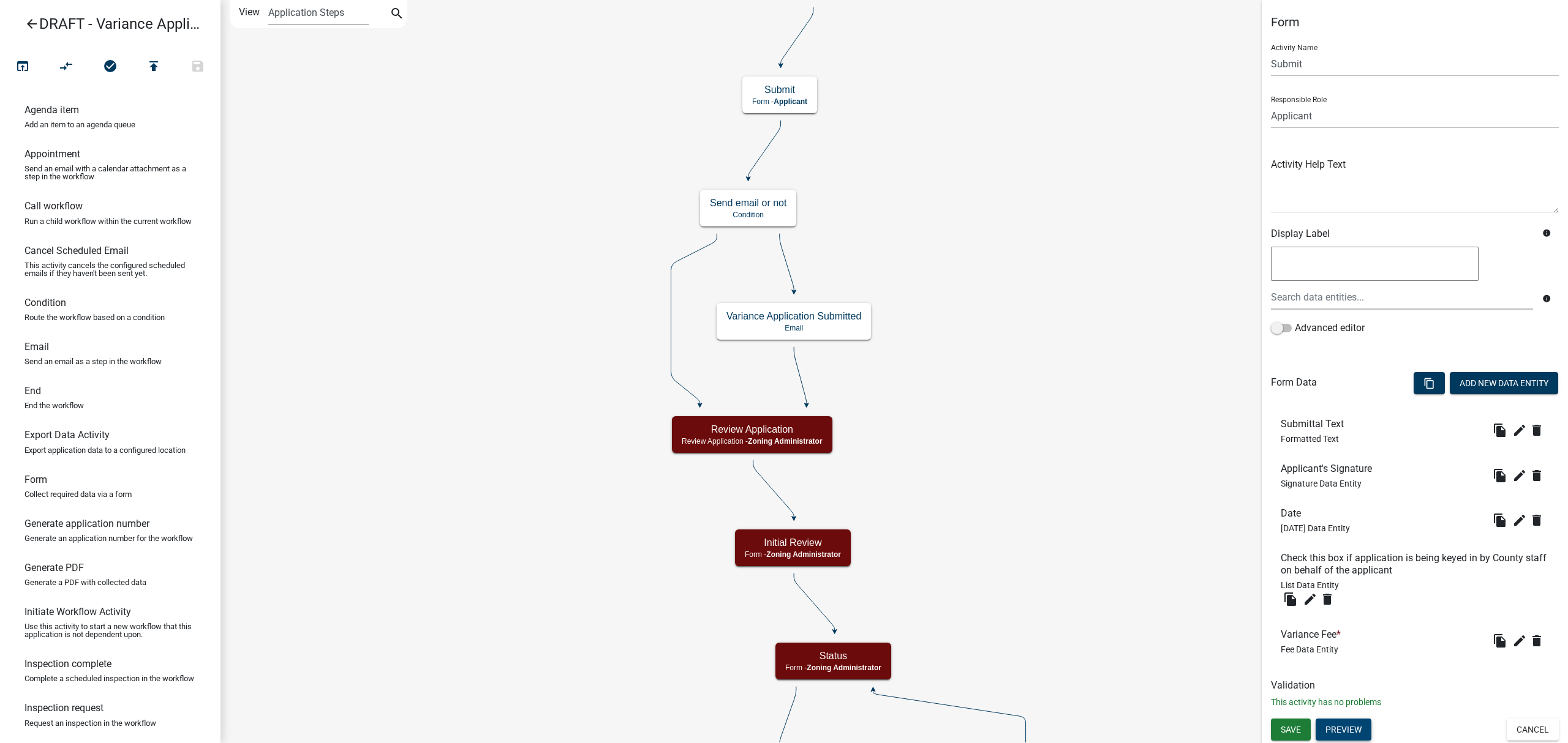
click at [1336, 723] on button "Preview" at bounding box center [1344, 730] width 56 height 22
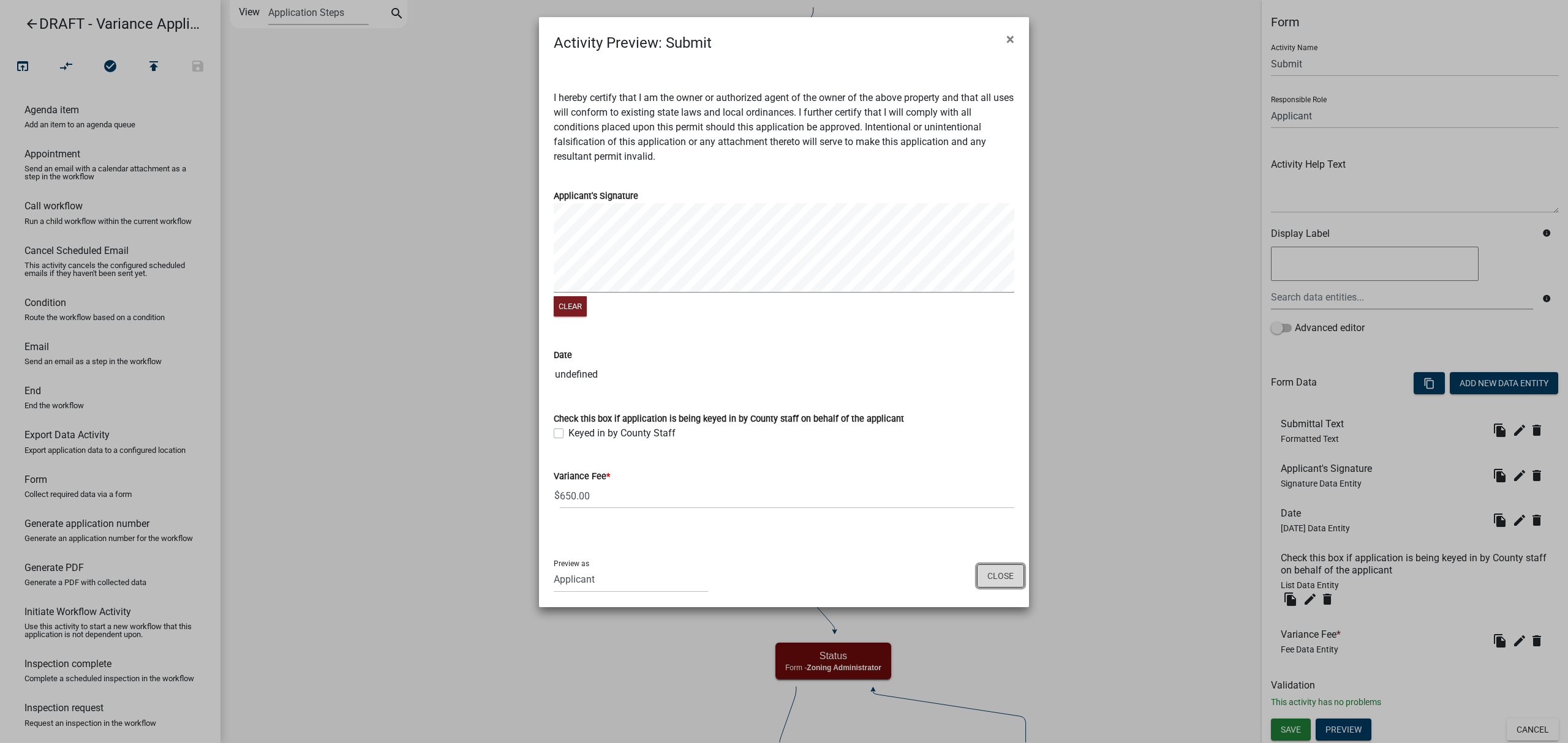
click at [1005, 576] on button "Close" at bounding box center [1000, 576] width 47 height 23
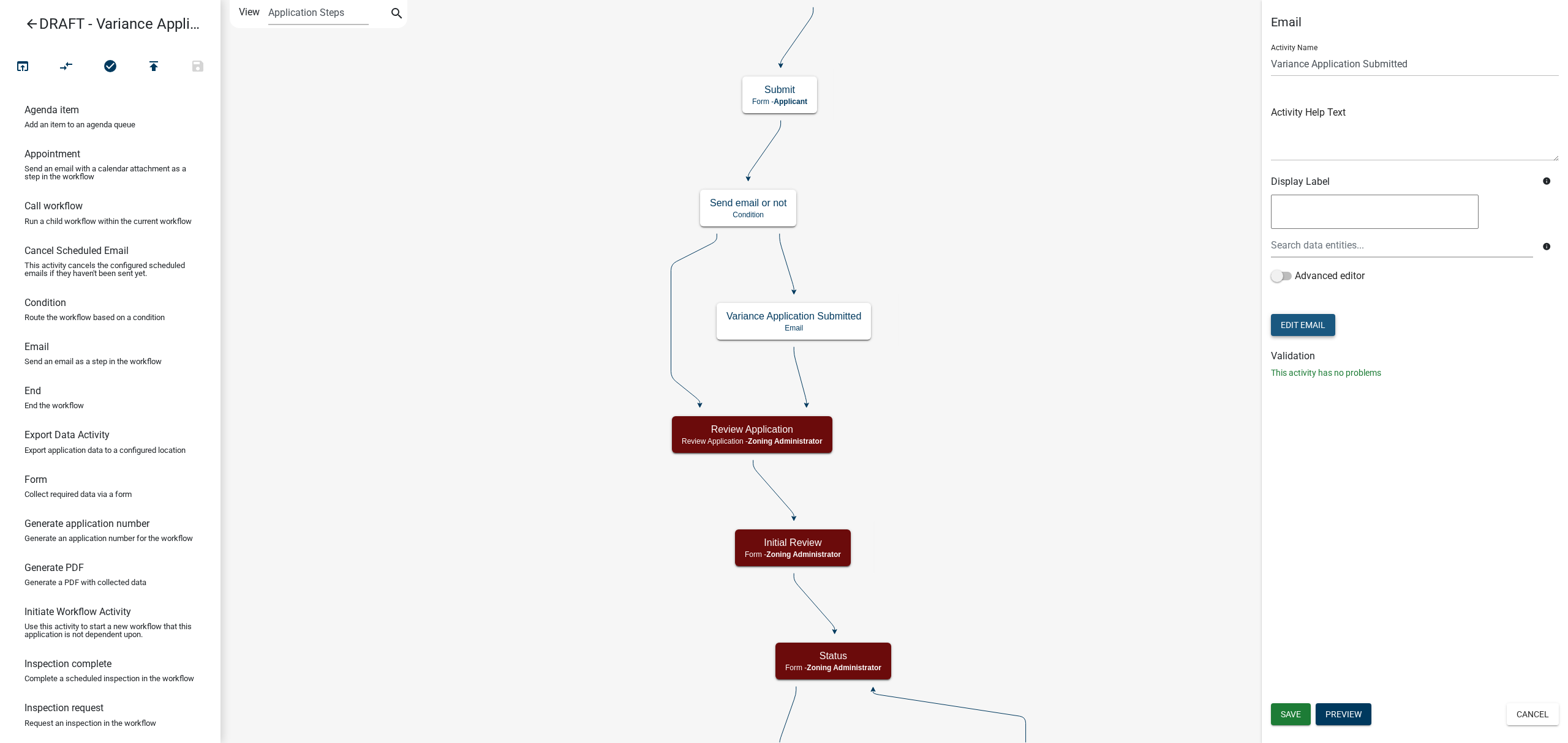
click at [1308, 322] on button "Edit Email" at bounding box center [1302, 325] width 65 height 22
select select "bb3eb707-ec94-40ff-880b-2a3396220d0e"
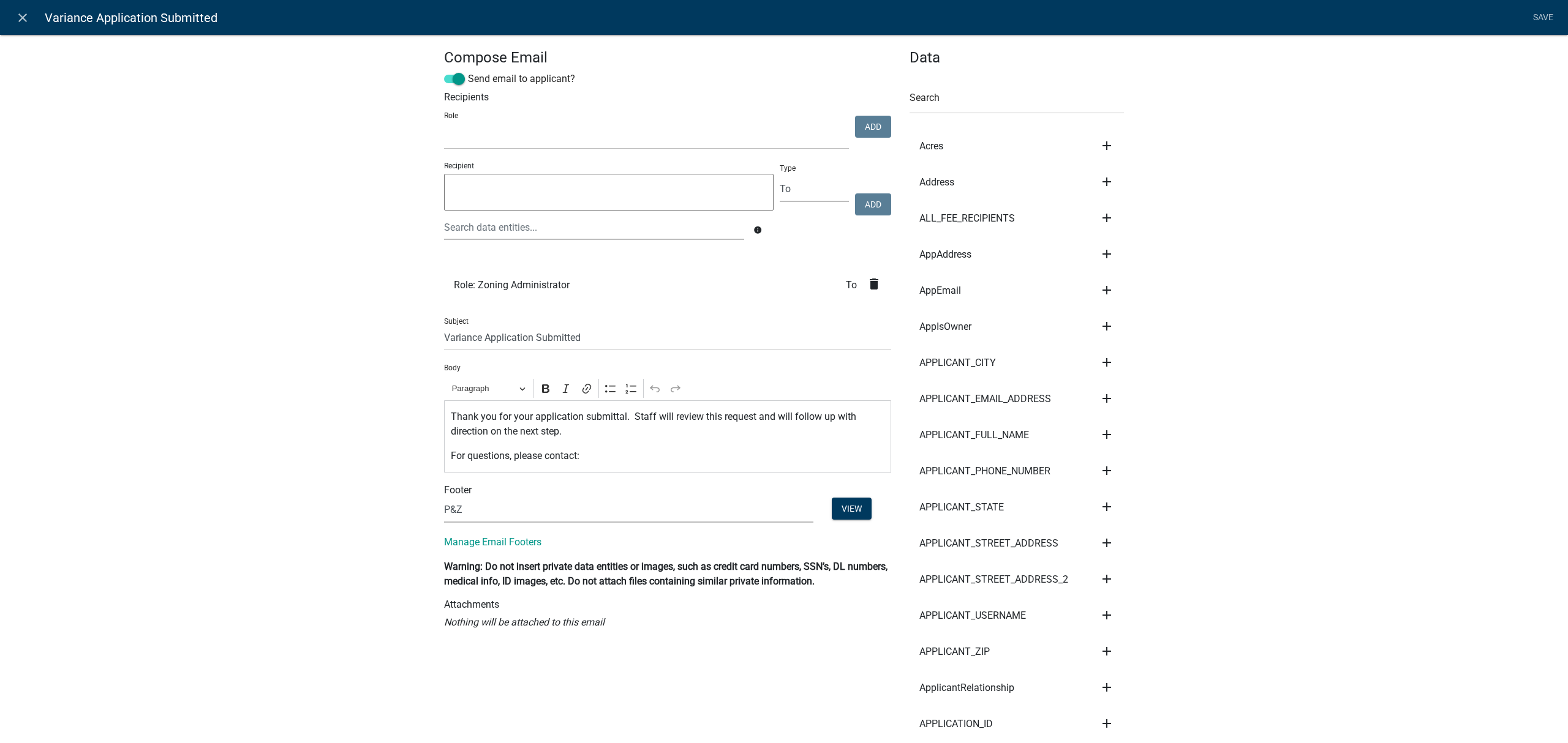
click at [571, 189] on textarea at bounding box center [609, 192] width 329 height 36
click at [611, 234] on div at bounding box center [594, 227] width 319 height 25
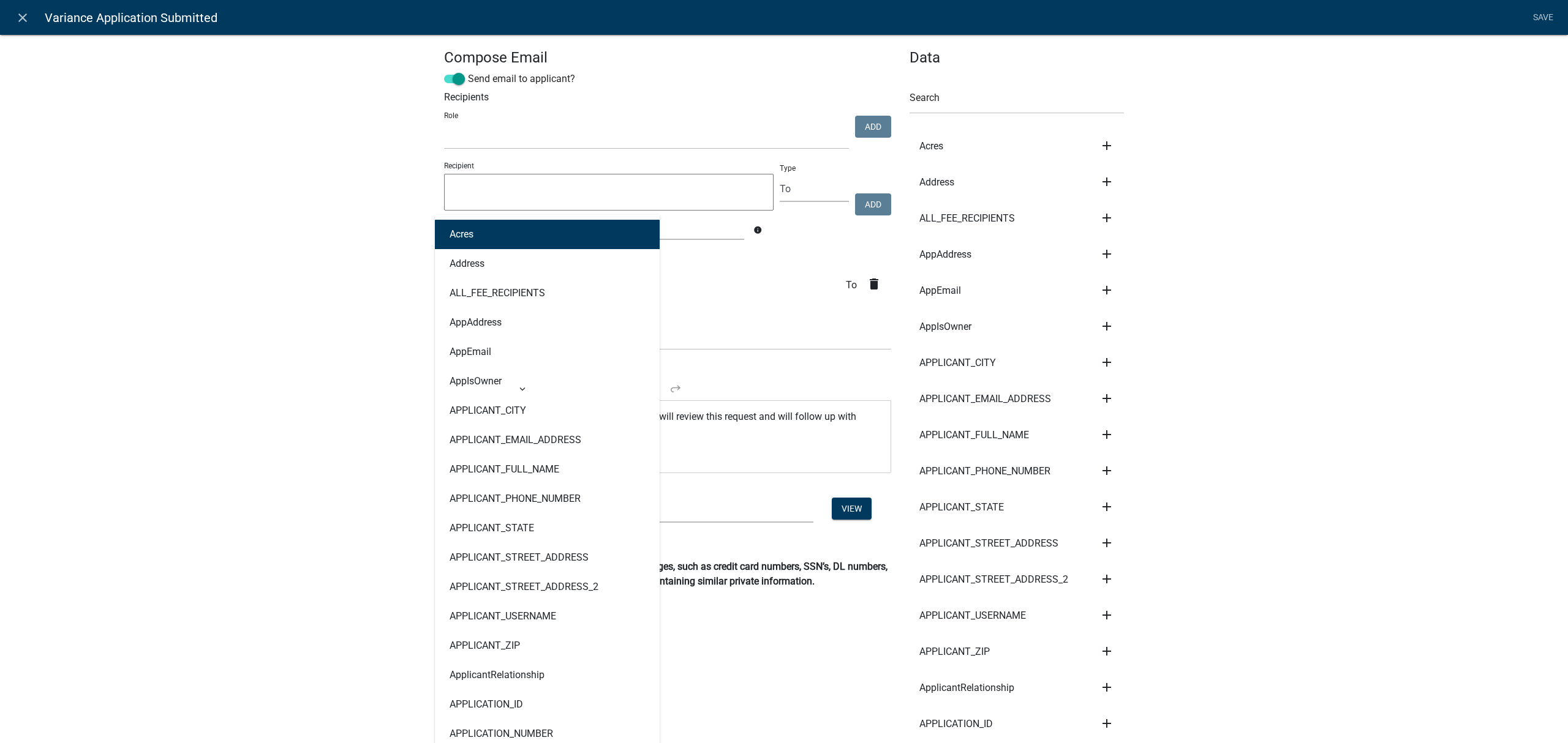
click at [676, 234] on input "text" at bounding box center [594, 227] width 300 height 25
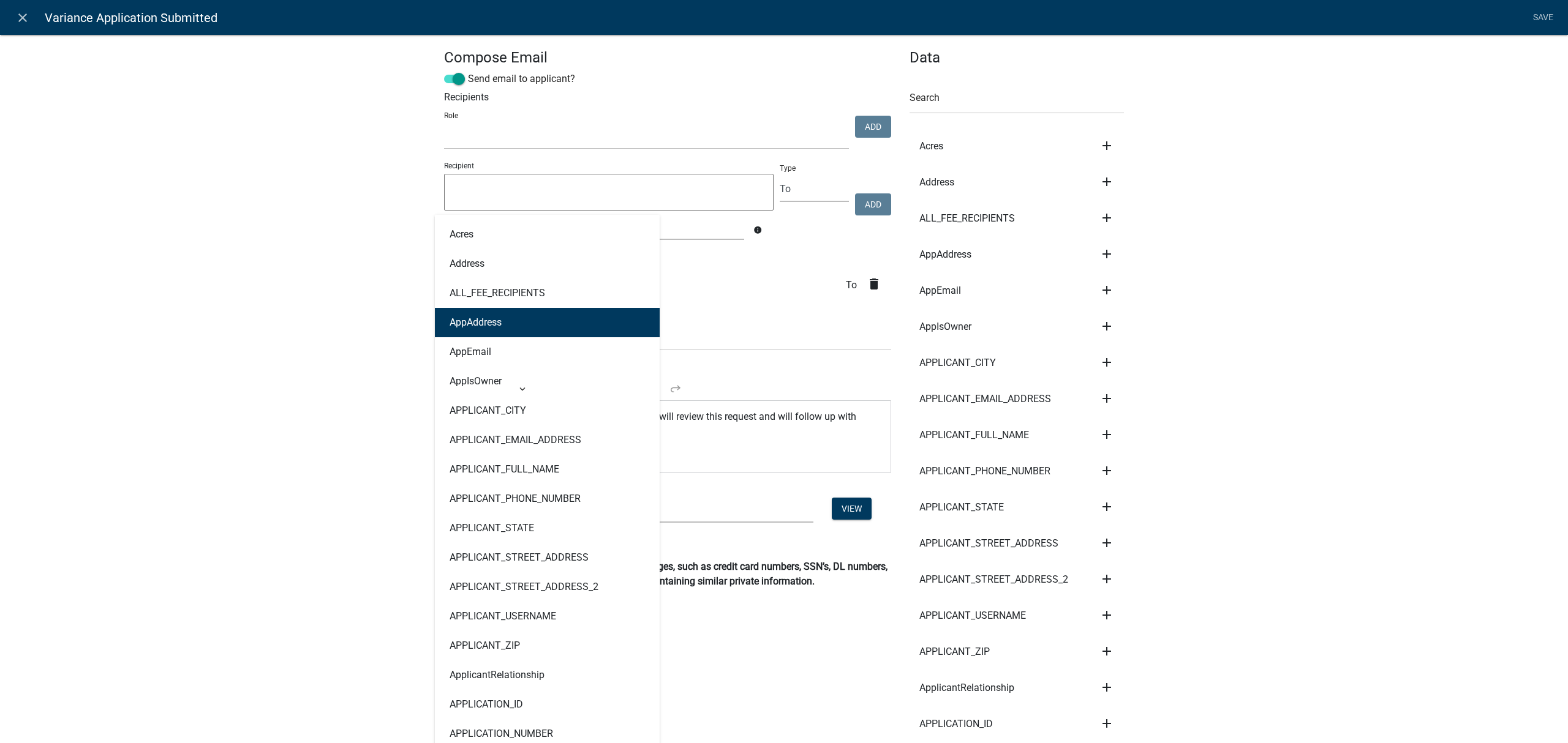
click at [680, 285] on li "Role: Zoning Administrator To delete" at bounding box center [668, 285] width 447 height 36
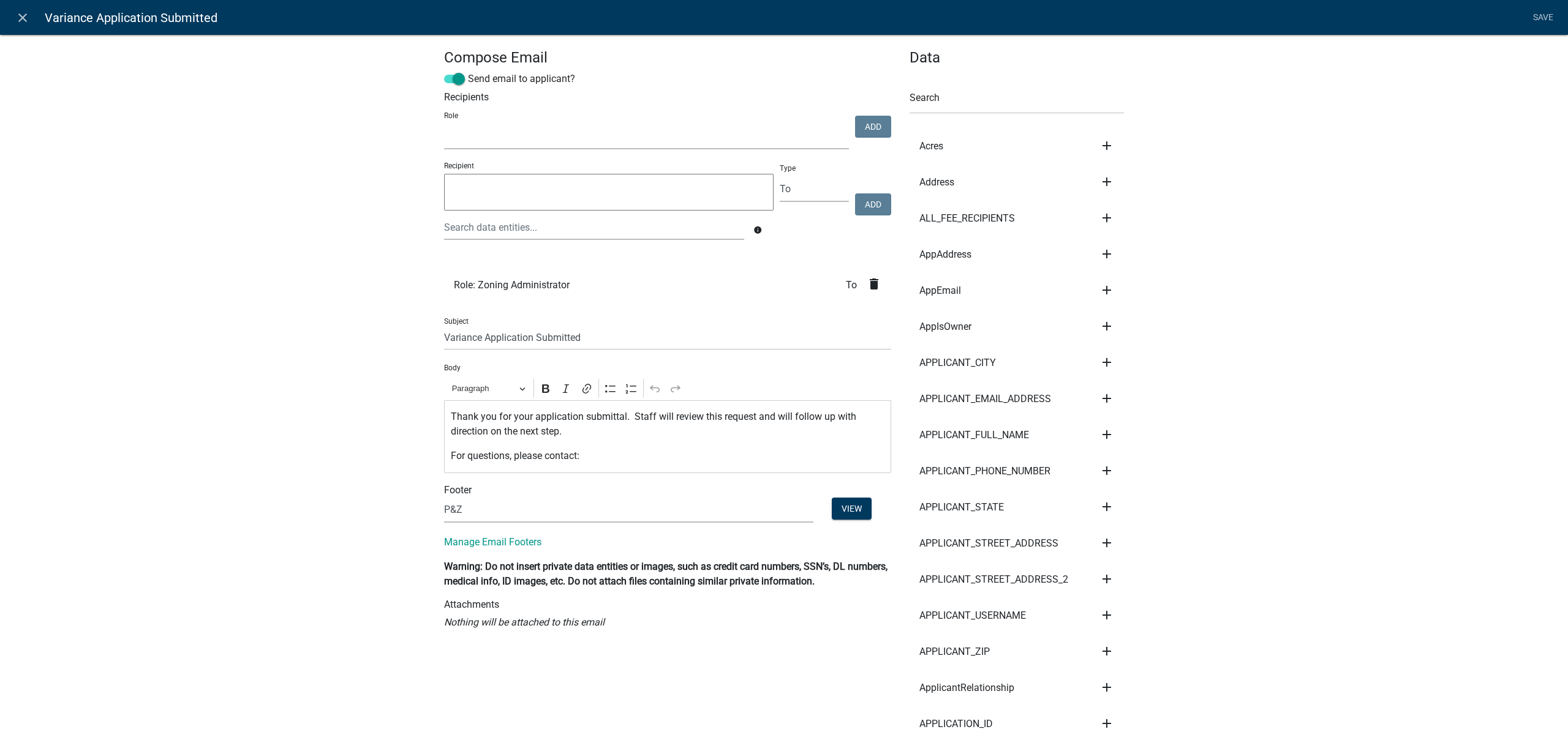
click at [503, 135] on select "Account Clerk Assessor Environmental Services Coordinator Zoning Administrator …" at bounding box center [646, 136] width 405 height 25
select select "bf6f8d8d-30fc-4889-98ac-7604fd88a8b6"
click at [444, 124] on select "Account Clerk Assessor Environmental Services Coordinator Zoning Administrator …" at bounding box center [646, 136] width 405 height 25
click at [856, 131] on button "Add" at bounding box center [873, 127] width 36 height 22
select select
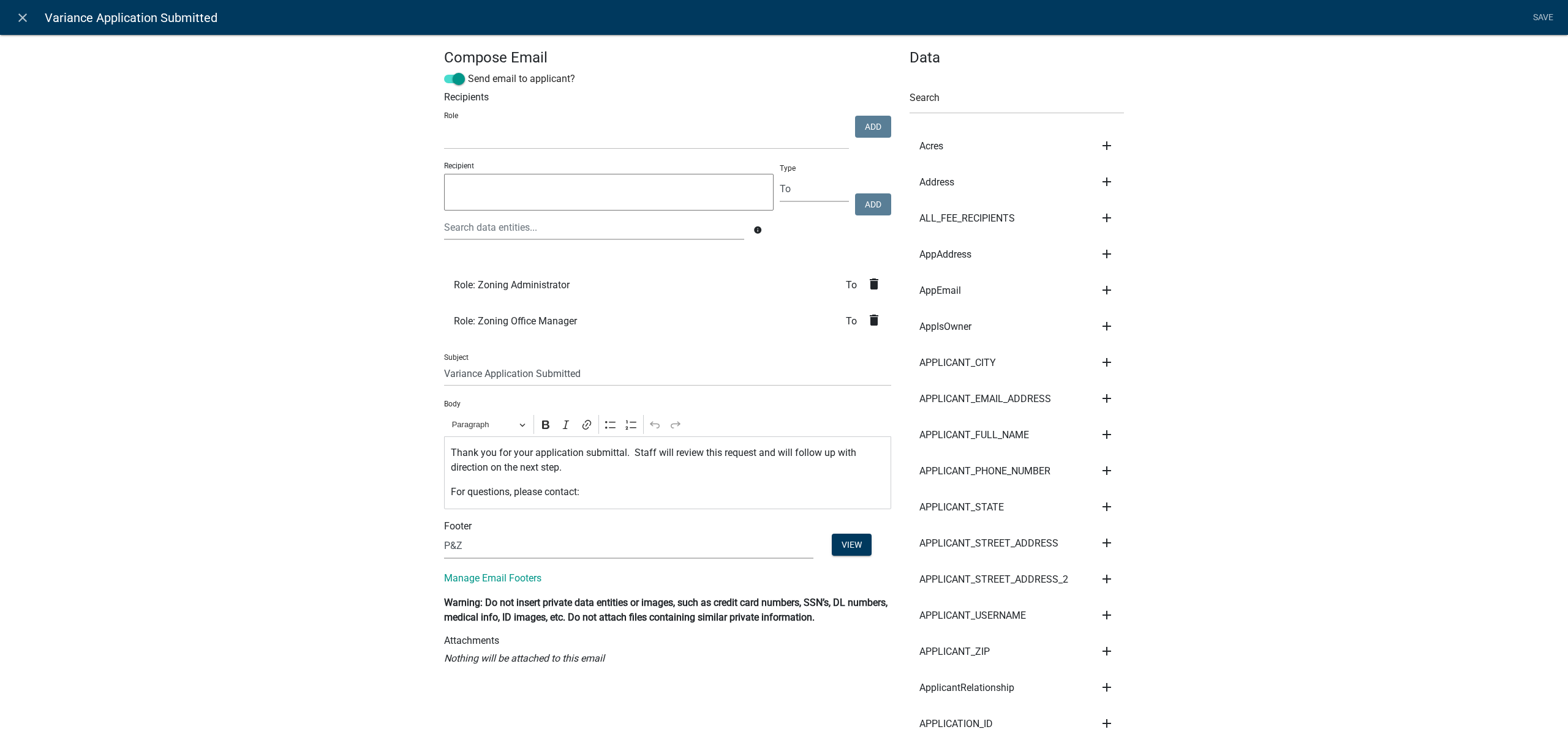
click at [528, 451] on p "Thank you for your application submittal. Staff will review this request and wi…" at bounding box center [668, 460] width 434 height 29
click at [505, 581] on link "Manage Email Footers" at bounding box center [493, 579] width 97 height 11
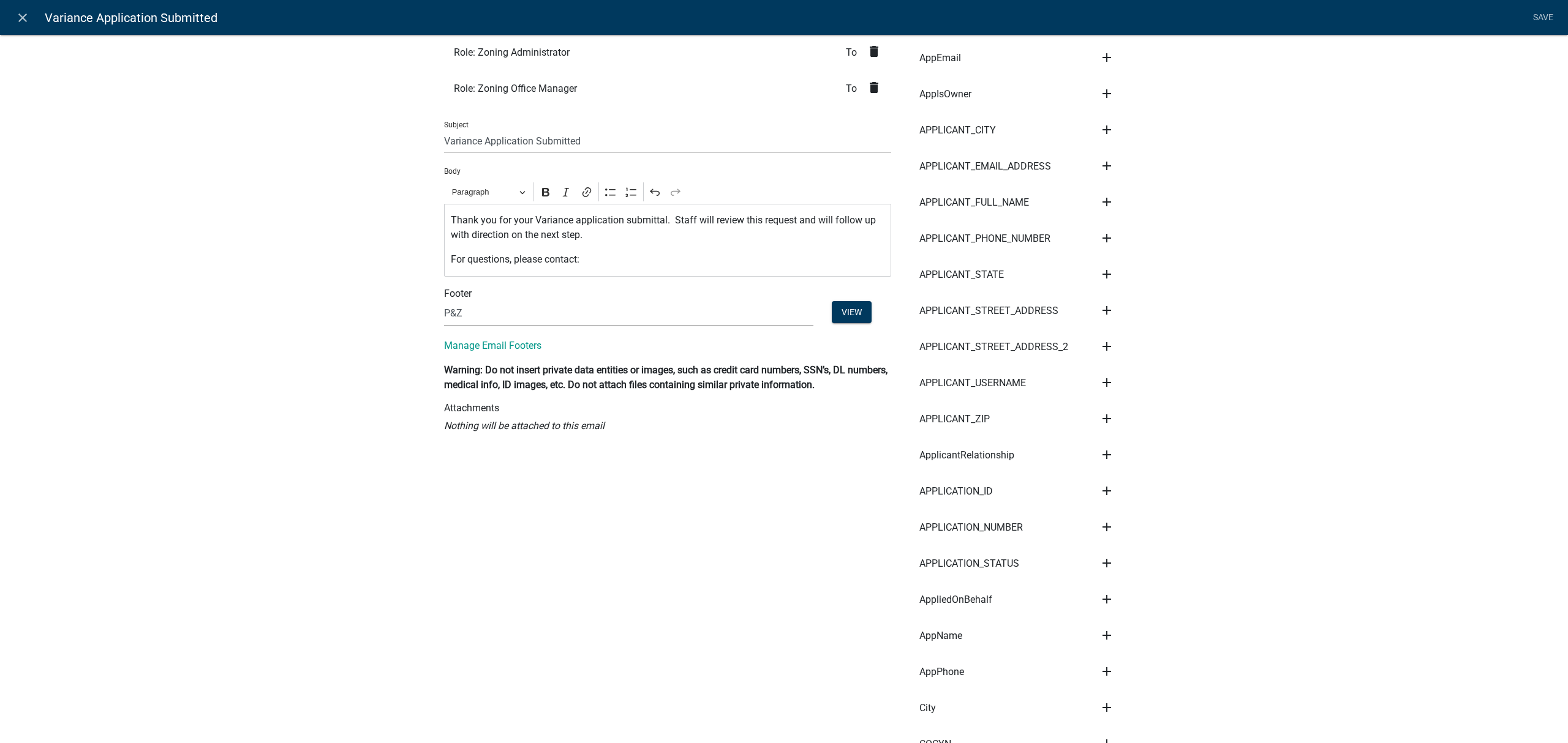
scroll to position [245, 0]
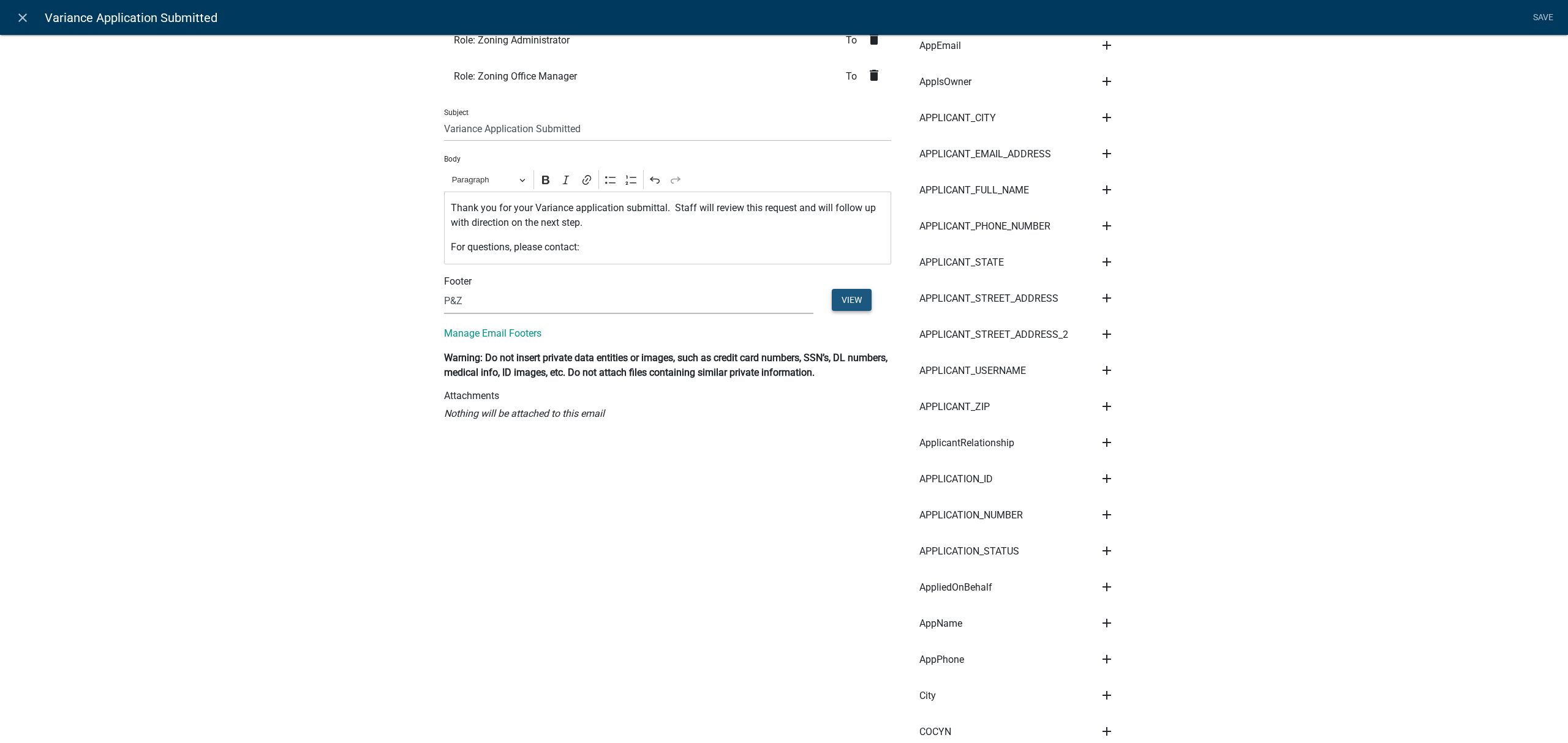
click at [856, 294] on button "View" at bounding box center [852, 300] width 40 height 22
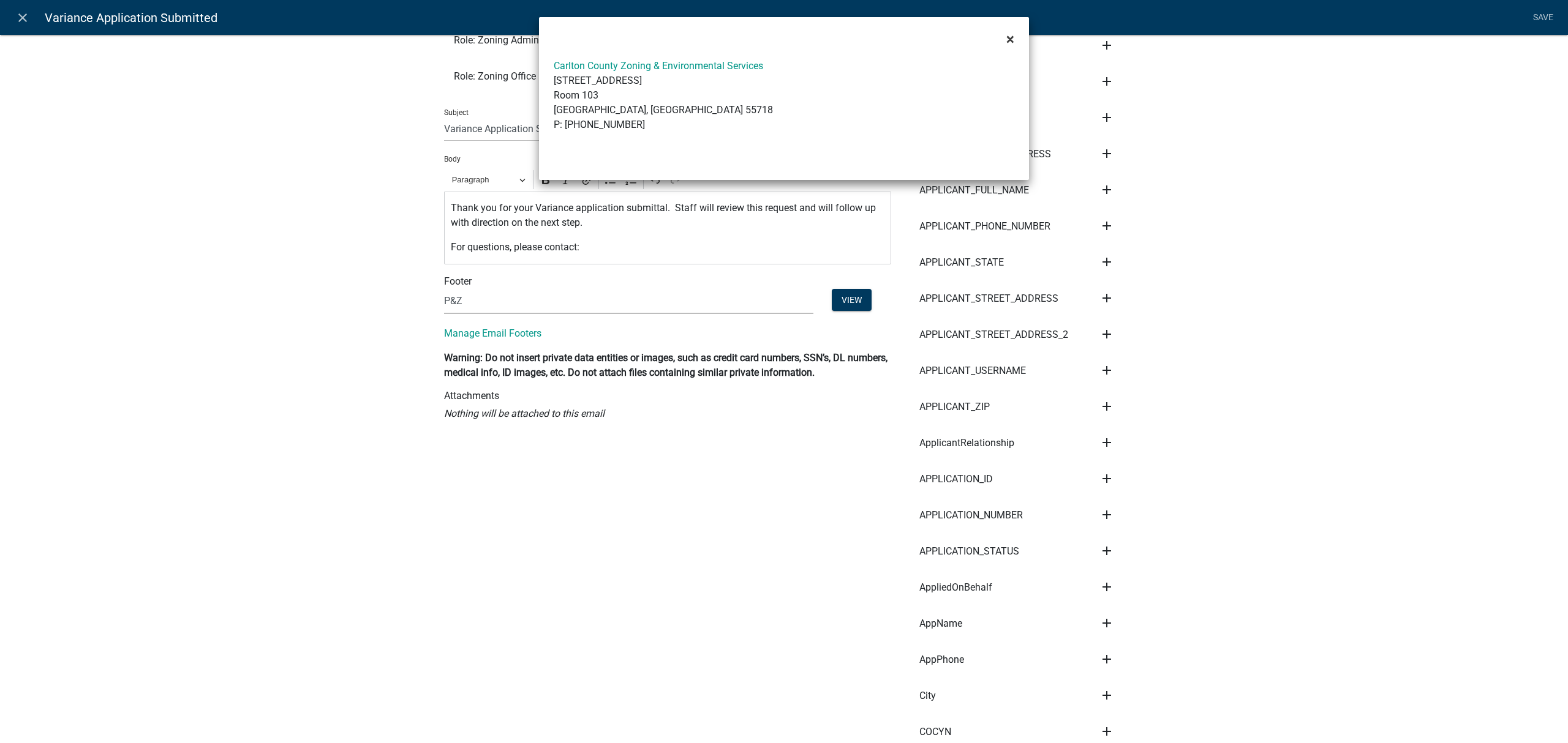
click at [1010, 36] on span "×" at bounding box center [1010, 39] width 8 height 17
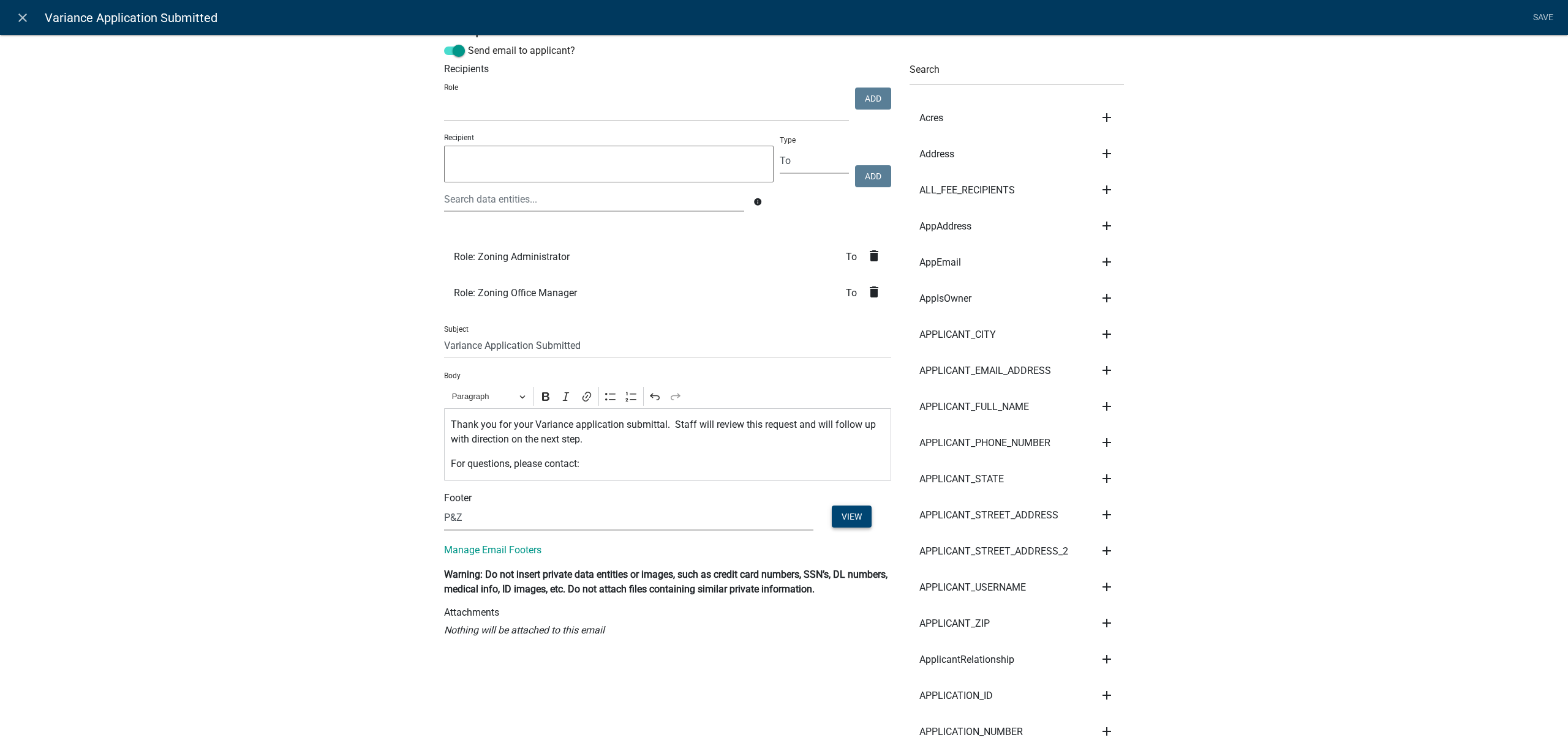
scroll to position [0, 0]
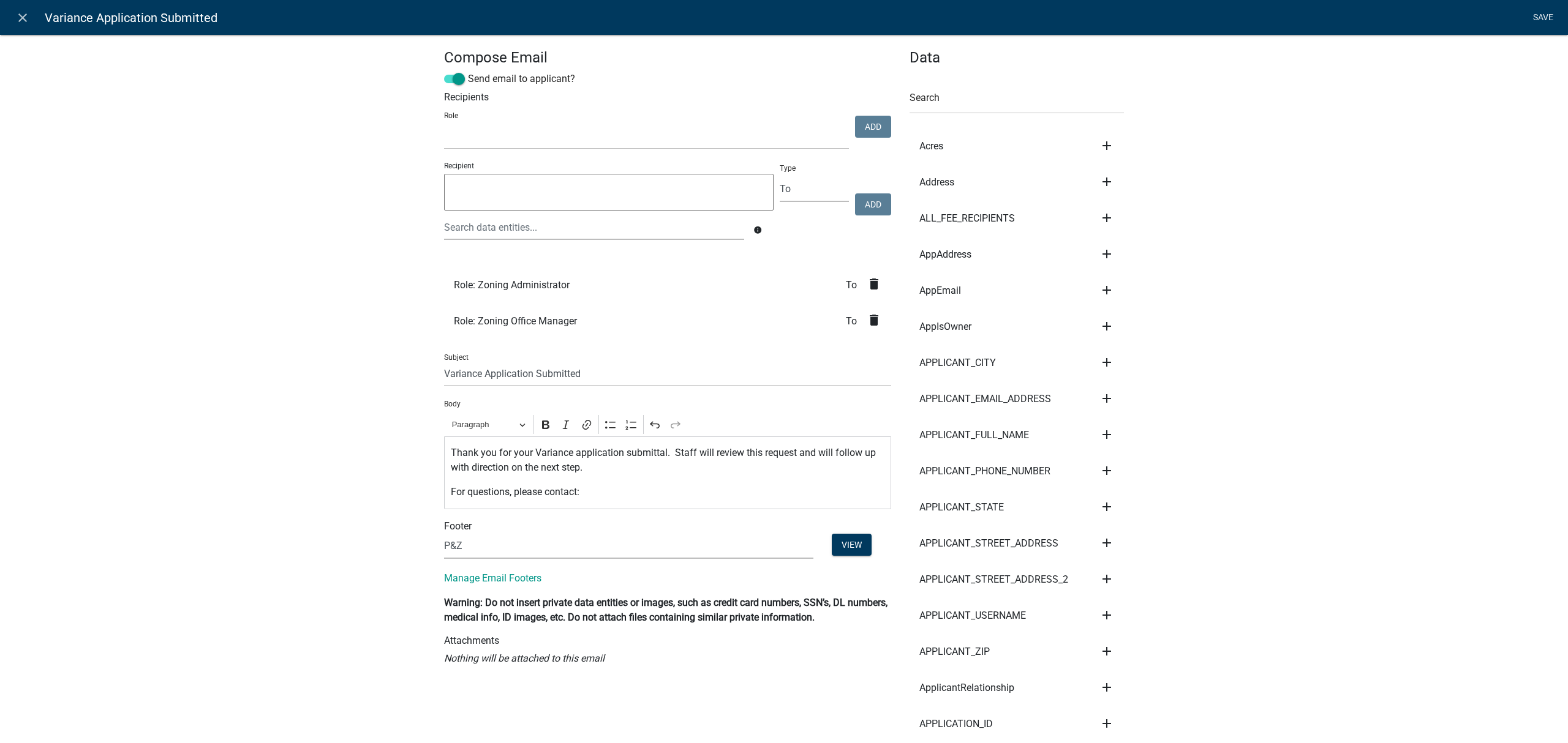
click at [1542, 11] on link "Save" at bounding box center [1543, 18] width 31 height 23
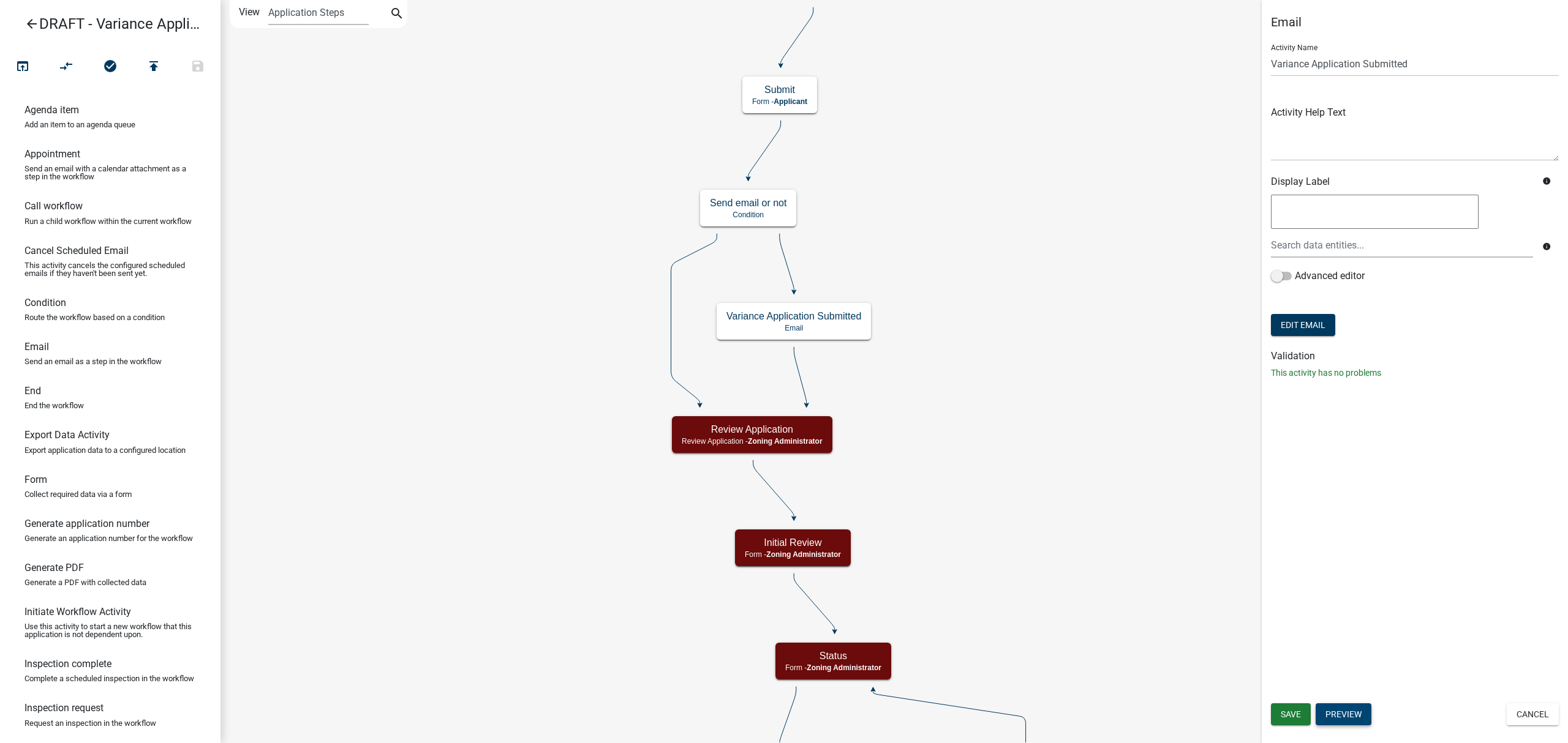
click at [1342, 708] on button "Preview" at bounding box center [1344, 715] width 56 height 22
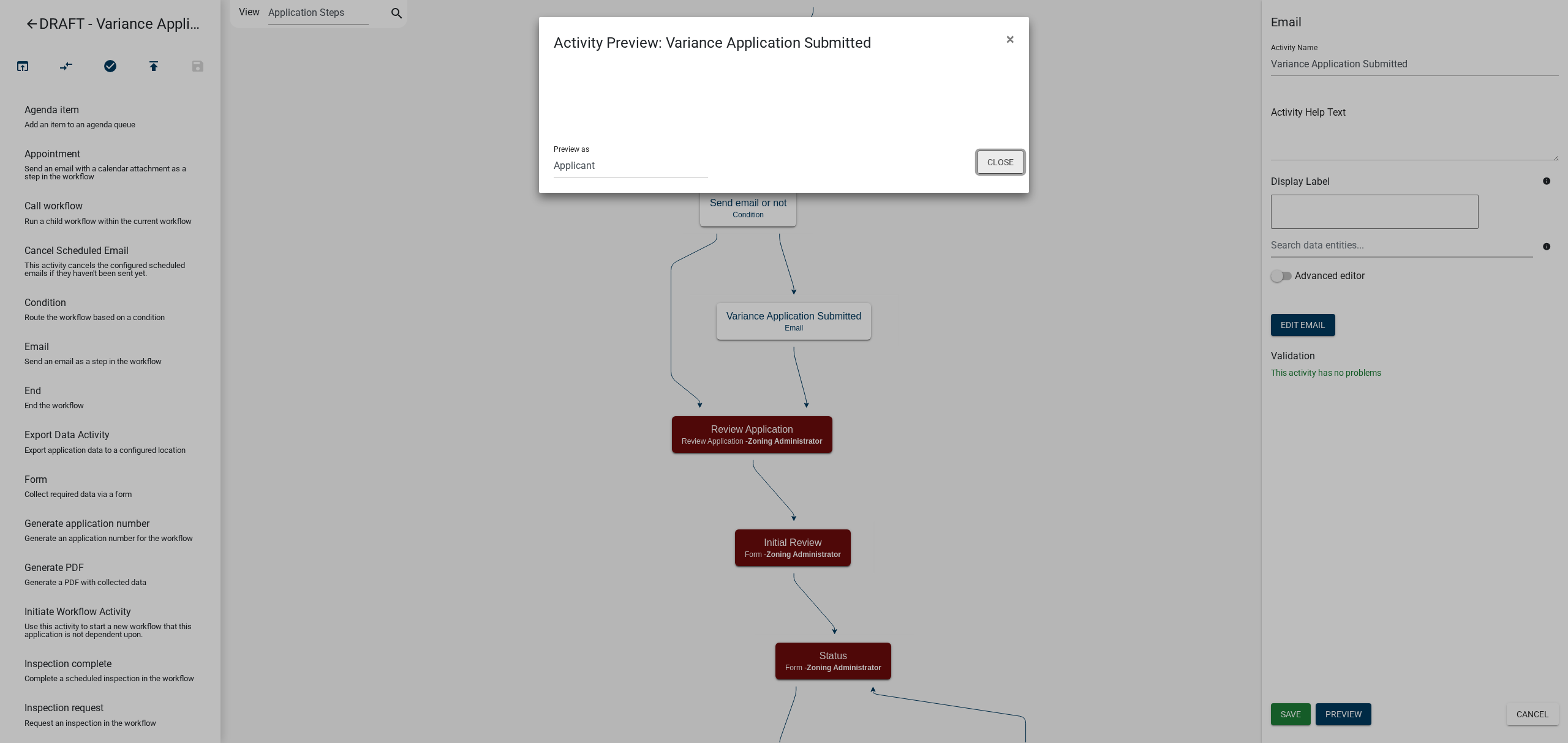
click at [999, 160] on button "Close" at bounding box center [1000, 162] width 47 height 23
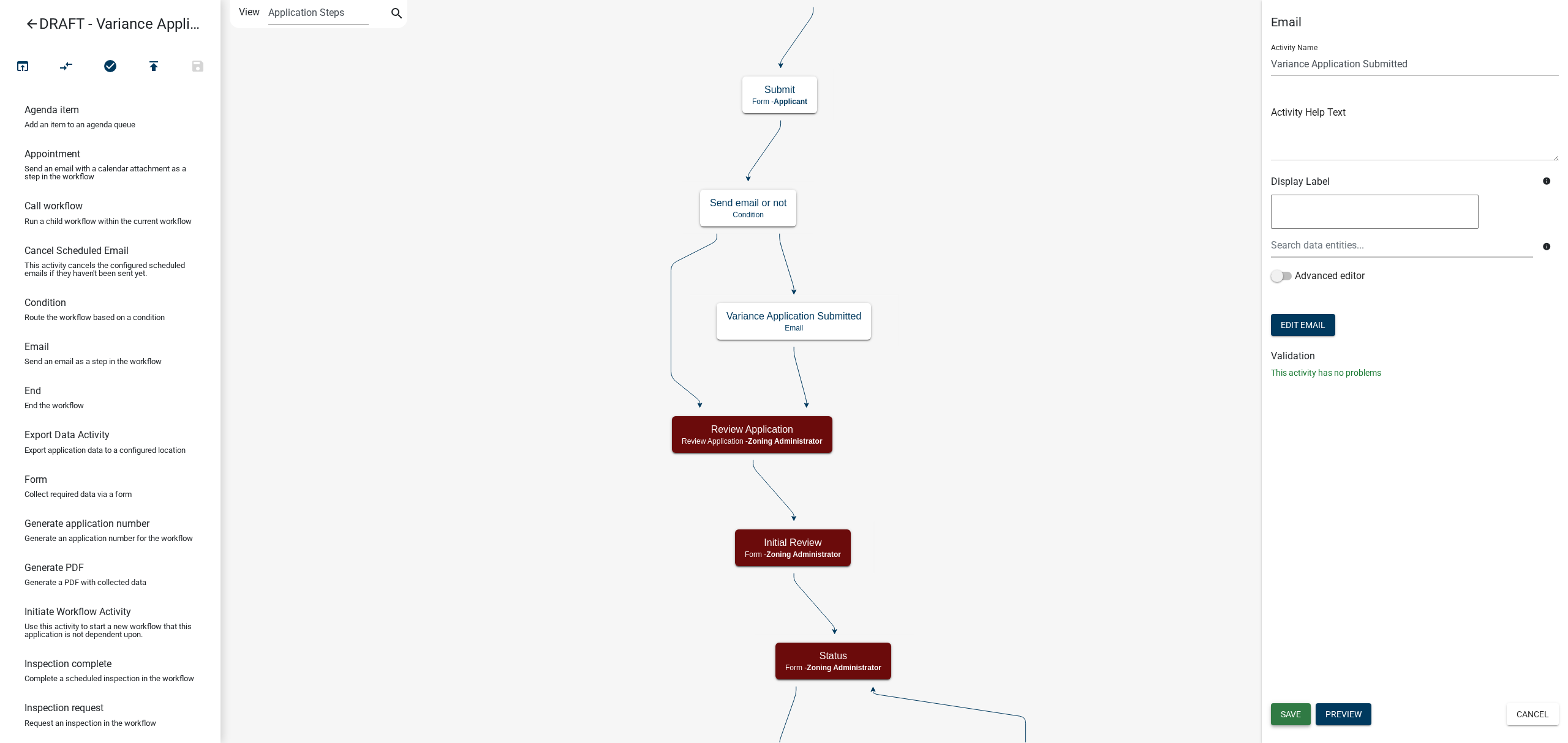
click at [1291, 707] on button "Save" at bounding box center [1290, 715] width 40 height 22
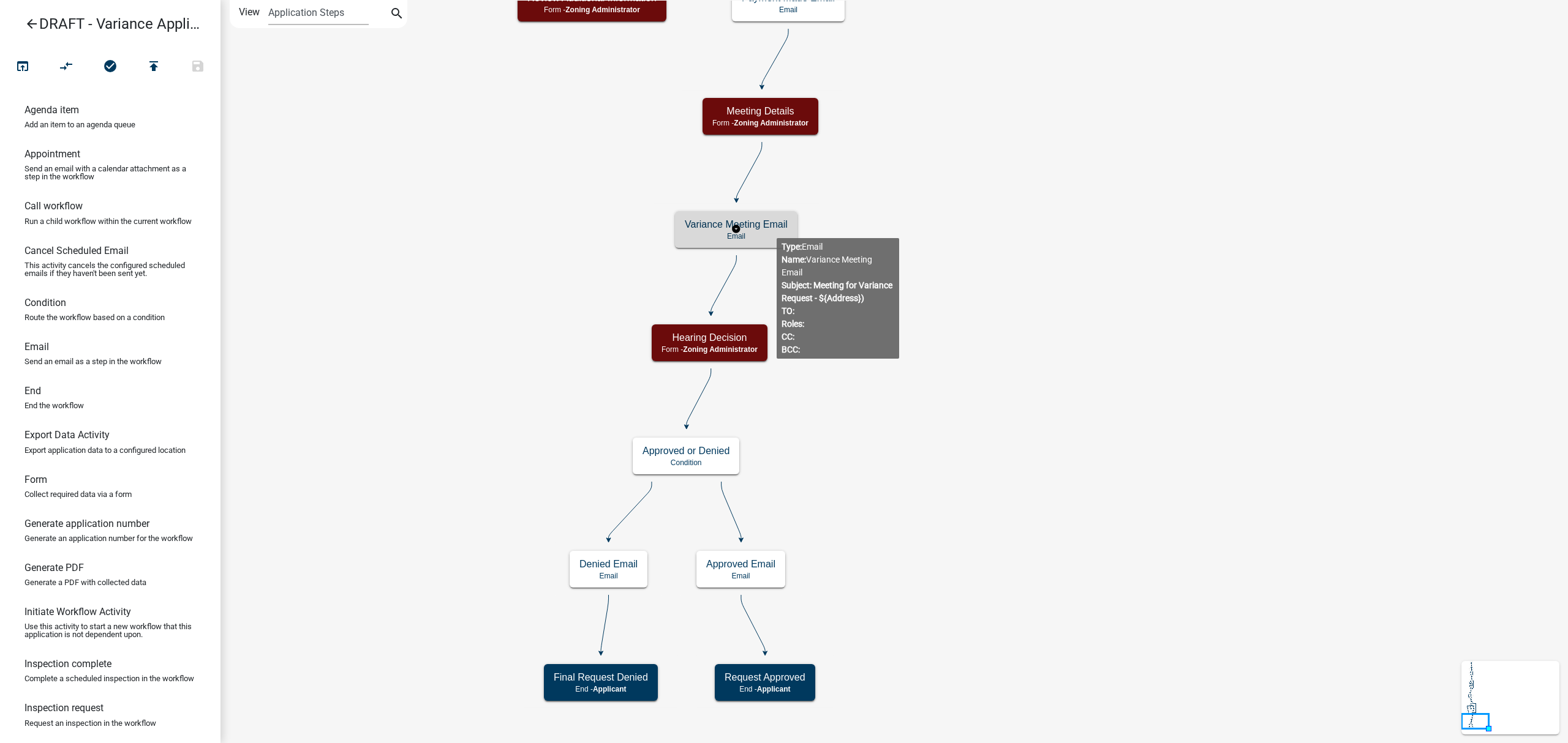
click at [777, 228] on h5 "Variance Meeting Email" at bounding box center [736, 224] width 103 height 11
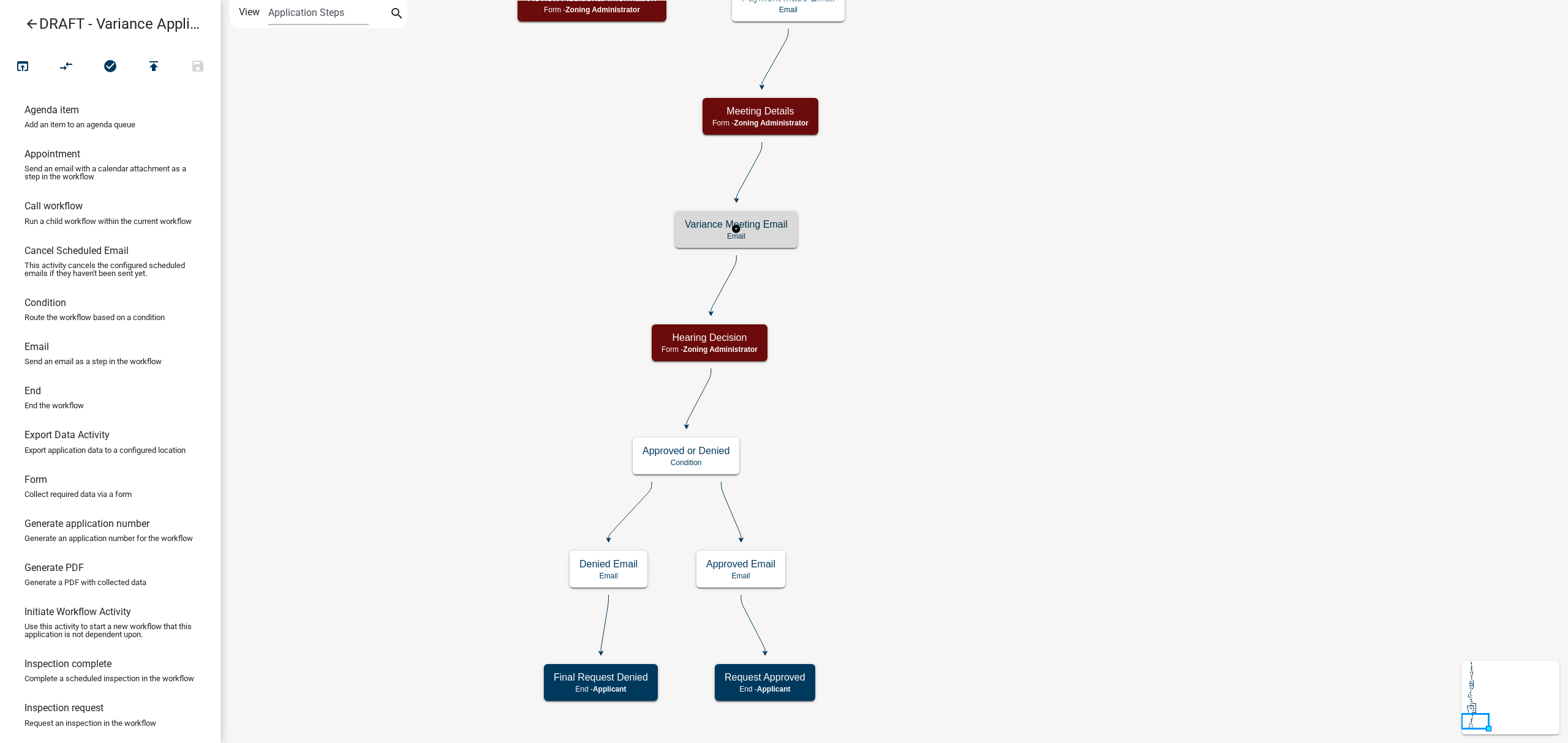
click at [777, 228] on h5 "Variance Meeting Email" at bounding box center [736, 224] width 103 height 11
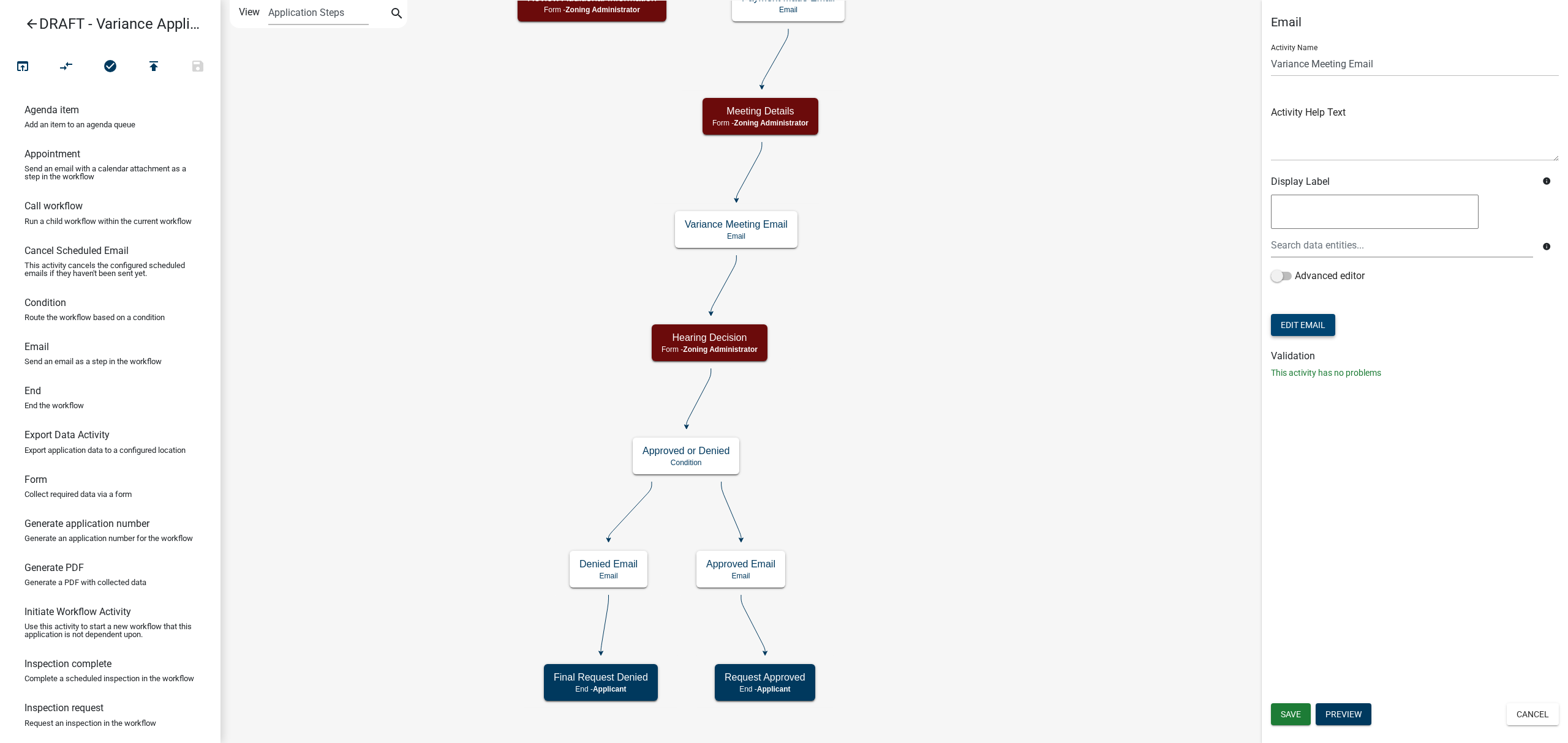
click at [1304, 326] on button "Edit Email" at bounding box center [1302, 325] width 65 height 22
select select "bb3eb707-ec94-40ff-880b-2a3396220d0e"
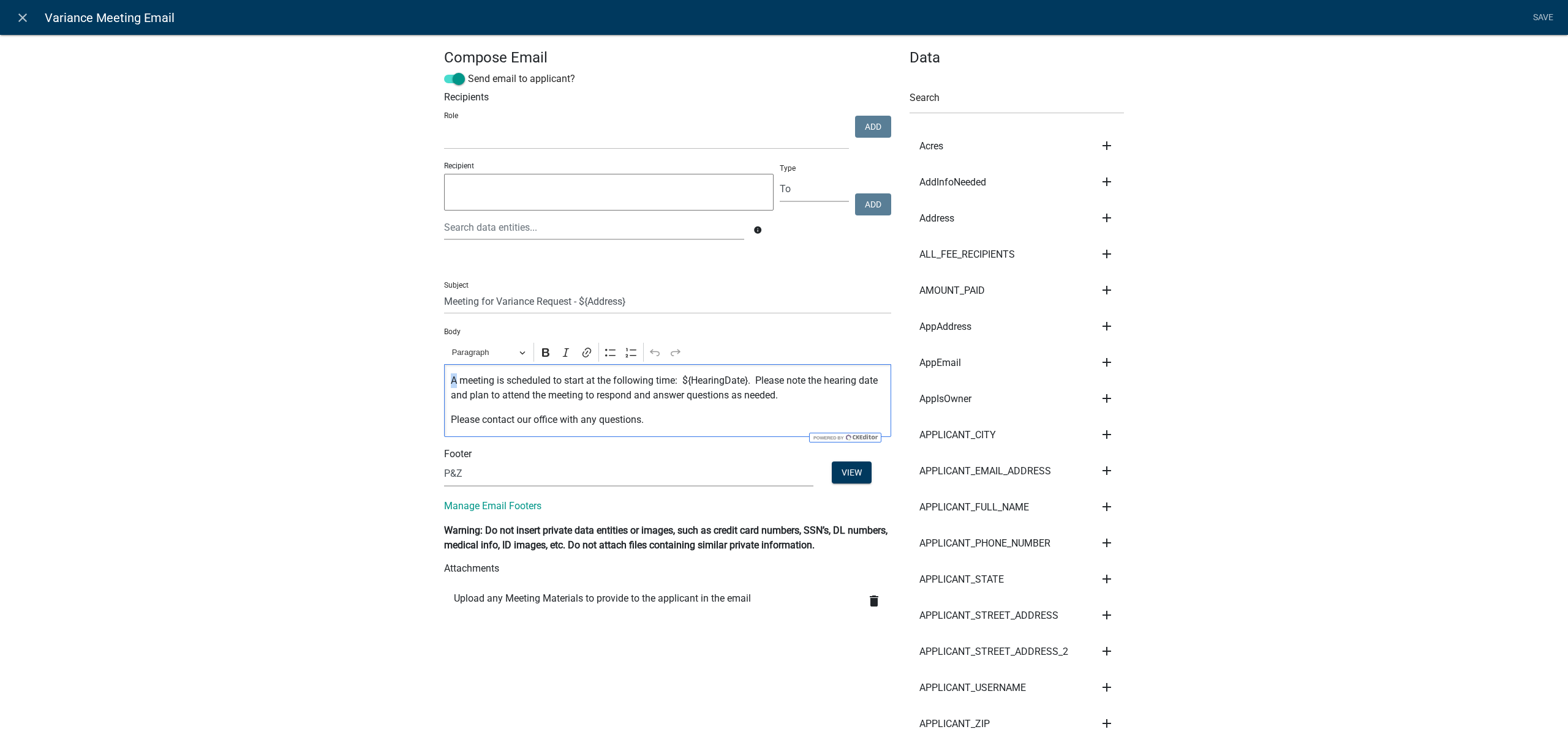
drag, startPoint x: 452, startPoint y: 379, endPoint x: 442, endPoint y: 380, distance: 10.0
click at [444, 380] on div "A meeting is scheduled to start at the following time: ${HearingDate}. Please n…" at bounding box center [668, 401] width 447 height 73
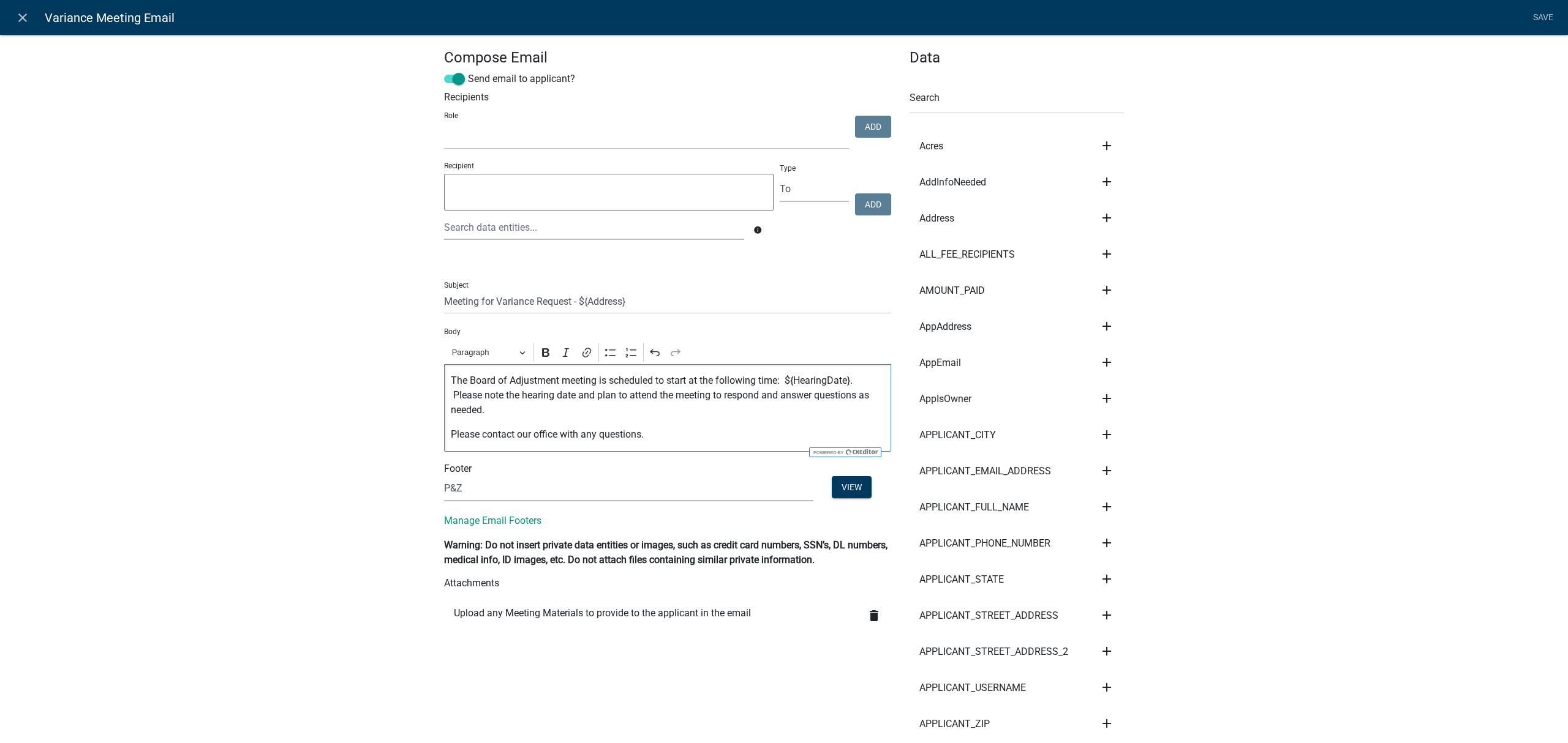
click at [538, 407] on p "The Board of Adjustment meeting is scheduled to start at the following time: ${…" at bounding box center [668, 395] width 434 height 44
click at [696, 178] on textarea at bounding box center [609, 192] width 329 height 36
click at [672, 142] on select "Account Clerk Assessor Environmental Services Coordinator Zoning Administrator …" at bounding box center [646, 136] width 405 height 25
select select "92d1c2d2-4d39-4f7f-a2b6-45b23309b30a"
click at [444, 124] on select "Account Clerk Assessor Environmental Services Coordinator Zoning Administrator …" at bounding box center [646, 136] width 405 height 25
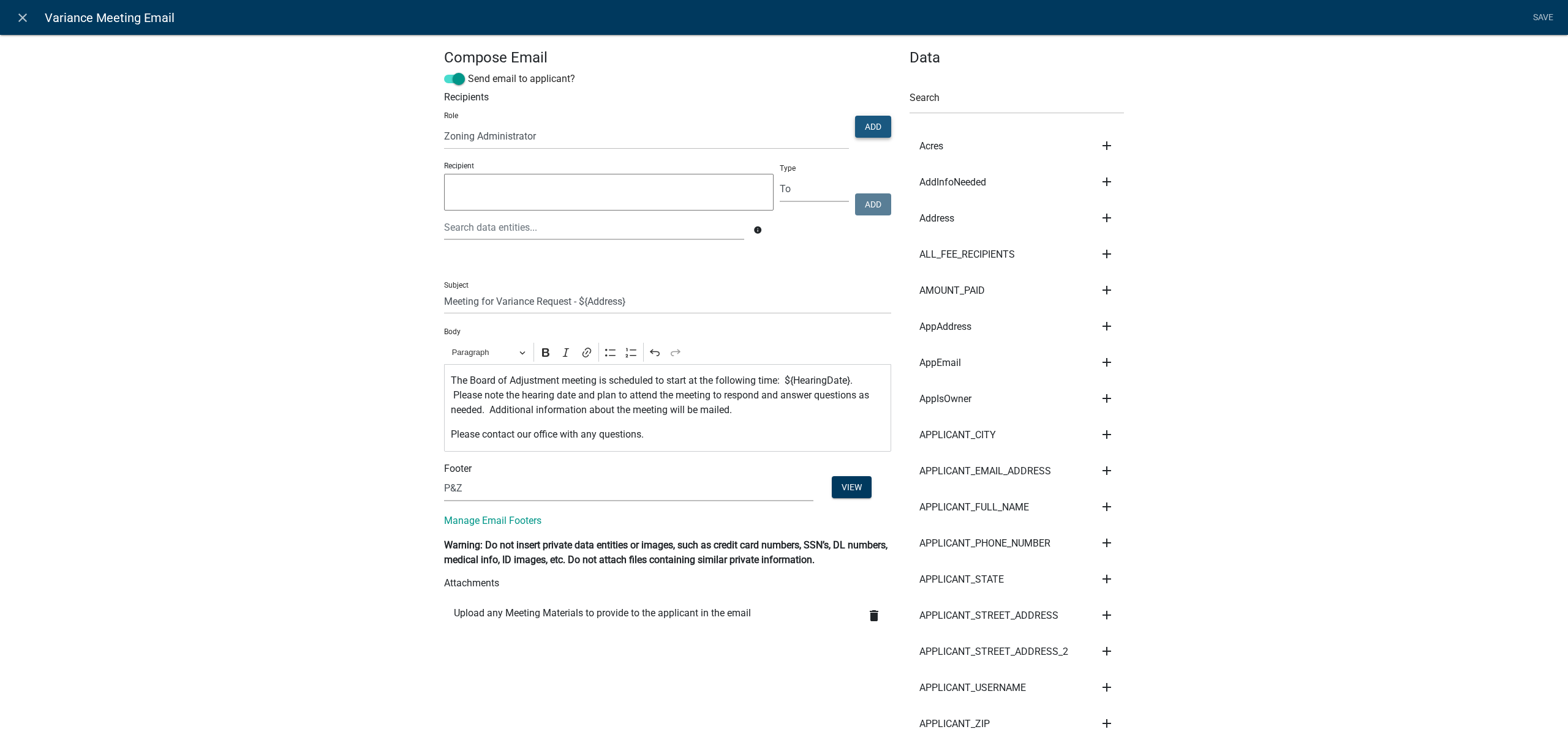
click at [856, 129] on button "Add" at bounding box center [873, 127] width 36 height 22
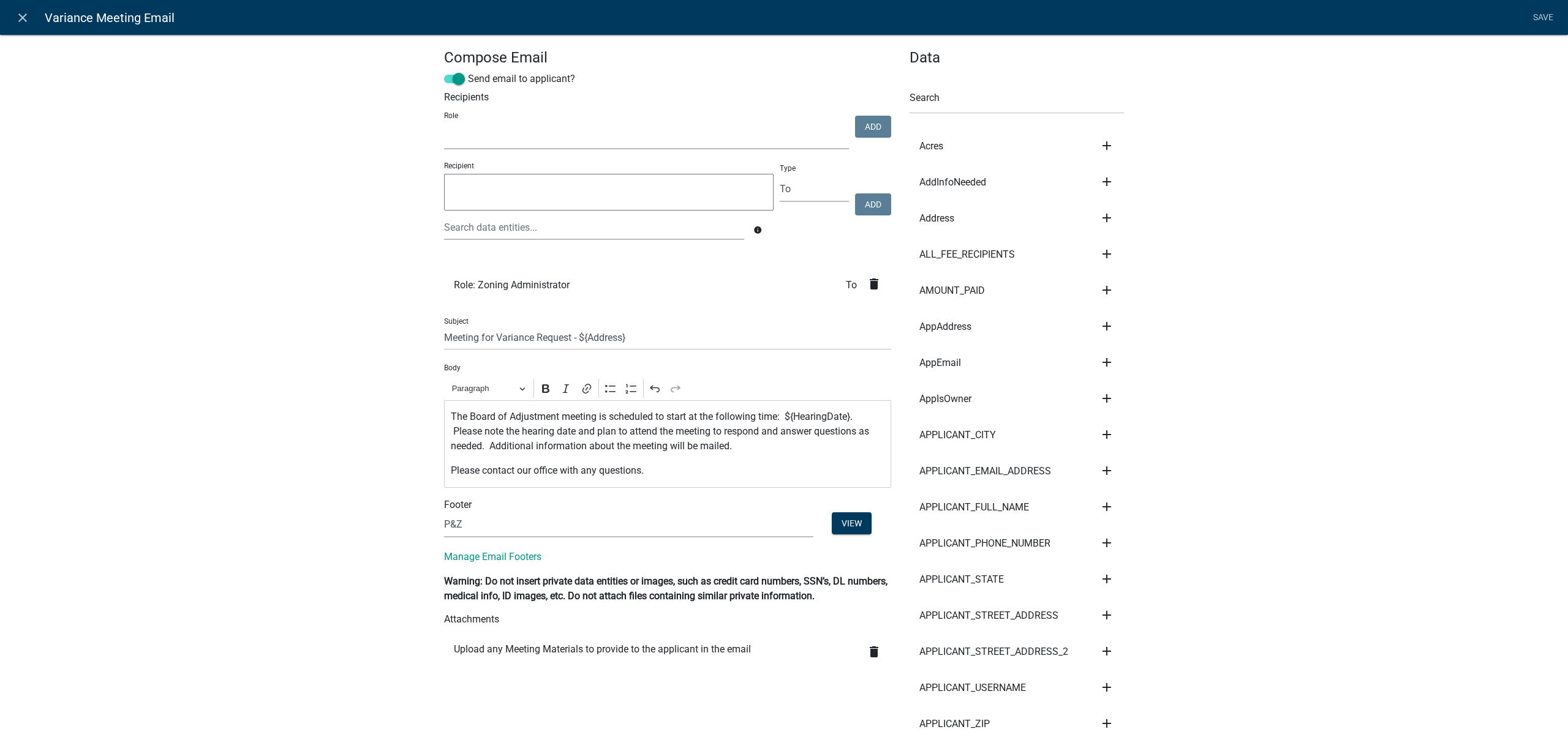
click at [665, 138] on select "Account Clerk Assessor Environmental Services Coordinator Zoning Administrator …" at bounding box center [646, 136] width 405 height 25
select select "bf6f8d8d-30fc-4889-98ac-7604fd88a8b6"
click at [444, 124] on select "Account Clerk Assessor Environmental Services Coordinator Zoning Administrator …" at bounding box center [646, 136] width 405 height 25
click at [860, 129] on button "Add" at bounding box center [873, 127] width 36 height 22
select select
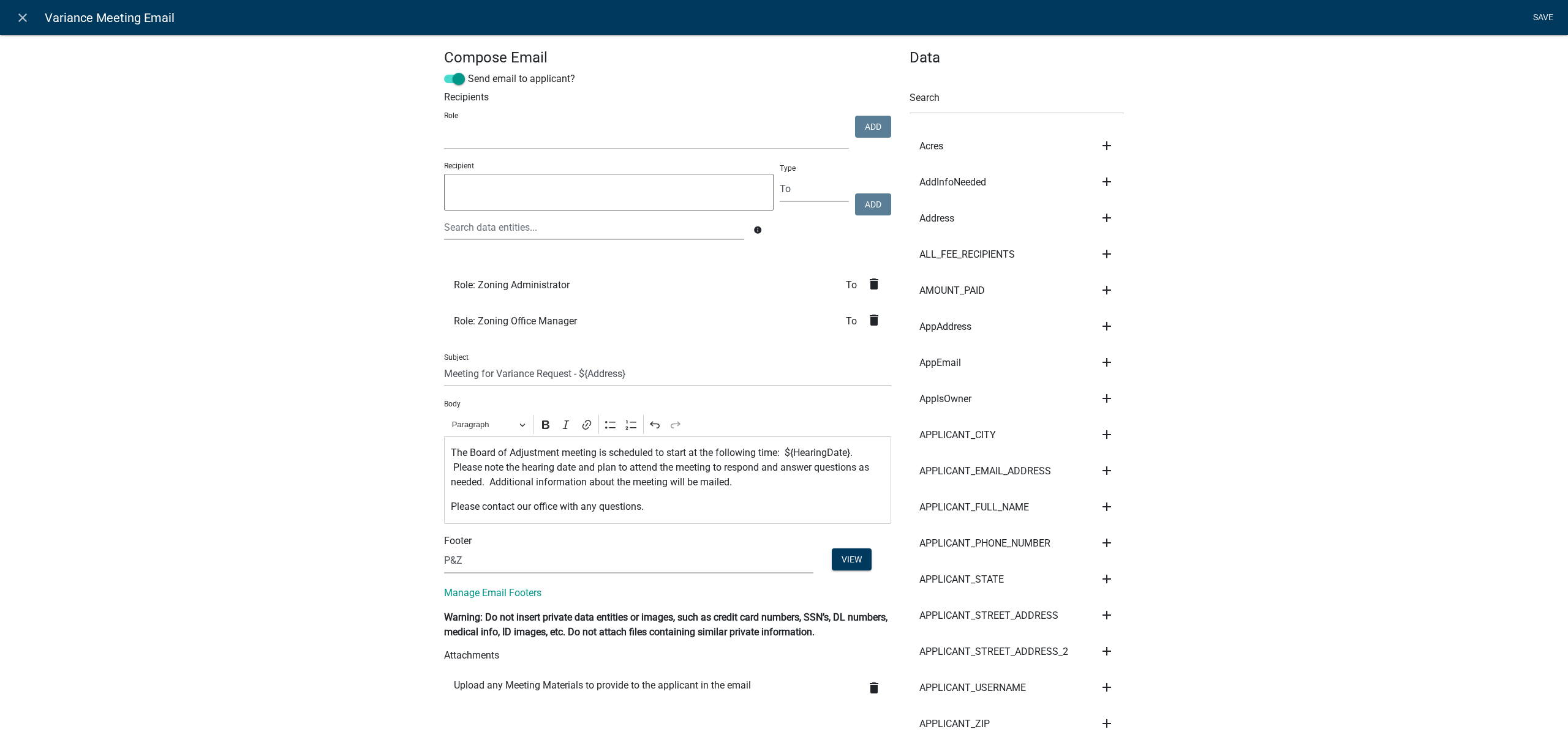
click at [1532, 13] on link "Save" at bounding box center [1543, 18] width 31 height 23
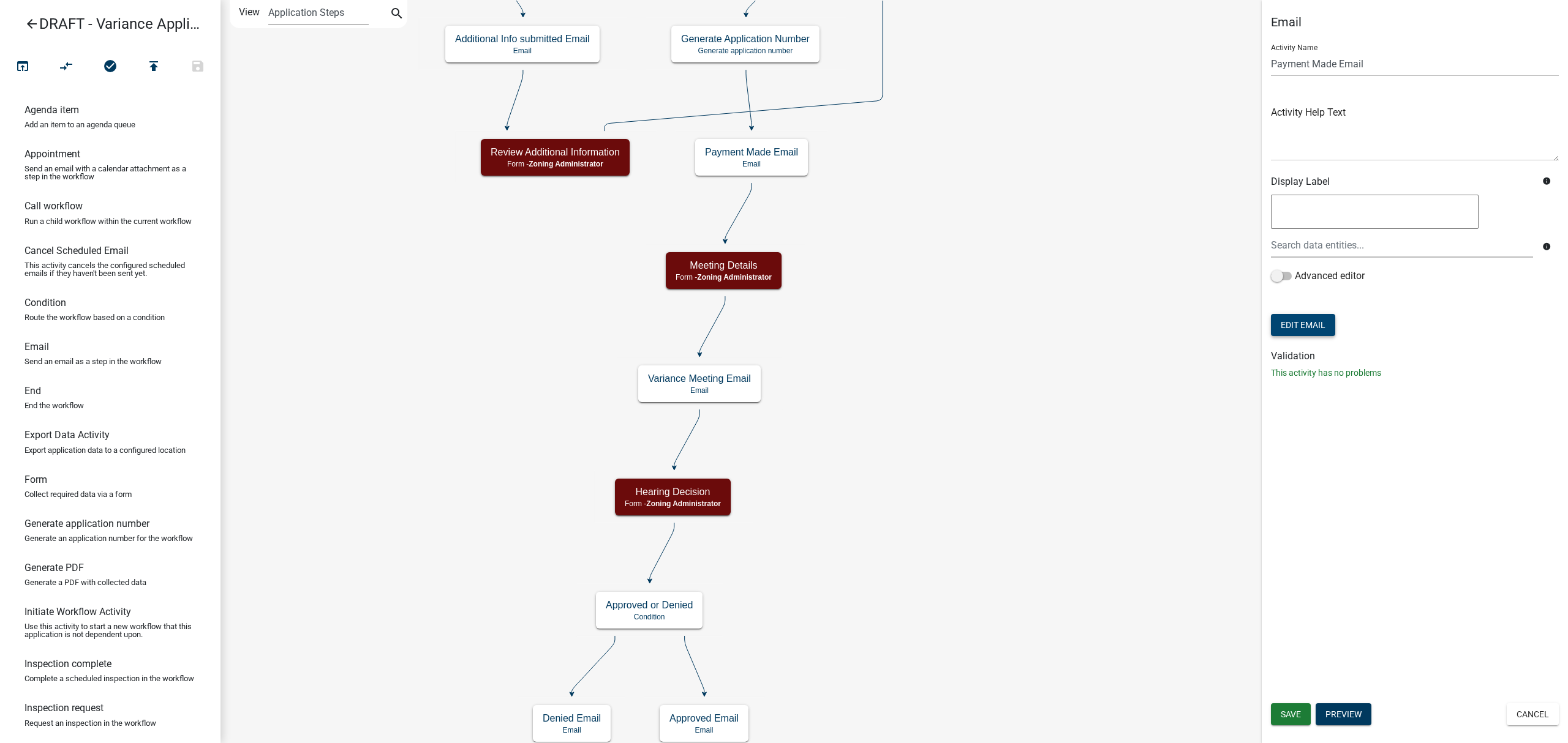
click at [1311, 323] on button "Edit Email" at bounding box center [1302, 325] width 65 height 22
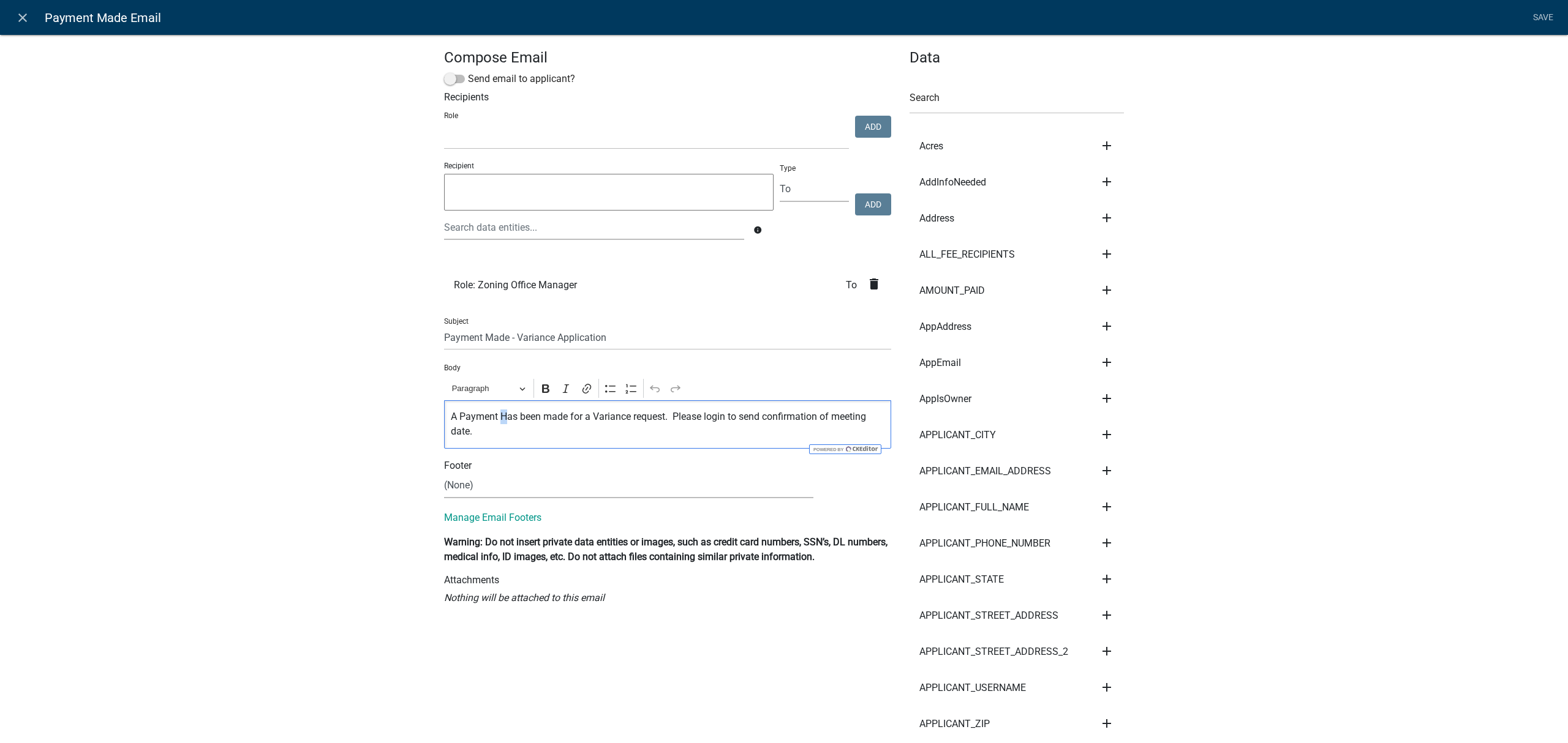
click at [497, 418] on p "A Payment Has been made for a Variance request. Please login to send confirmati…" at bounding box center [668, 423] width 434 height 29
click at [453, 416] on p "A Payment has been made for a Variance request. Please login to send confirmati…" at bounding box center [668, 423] width 434 height 29
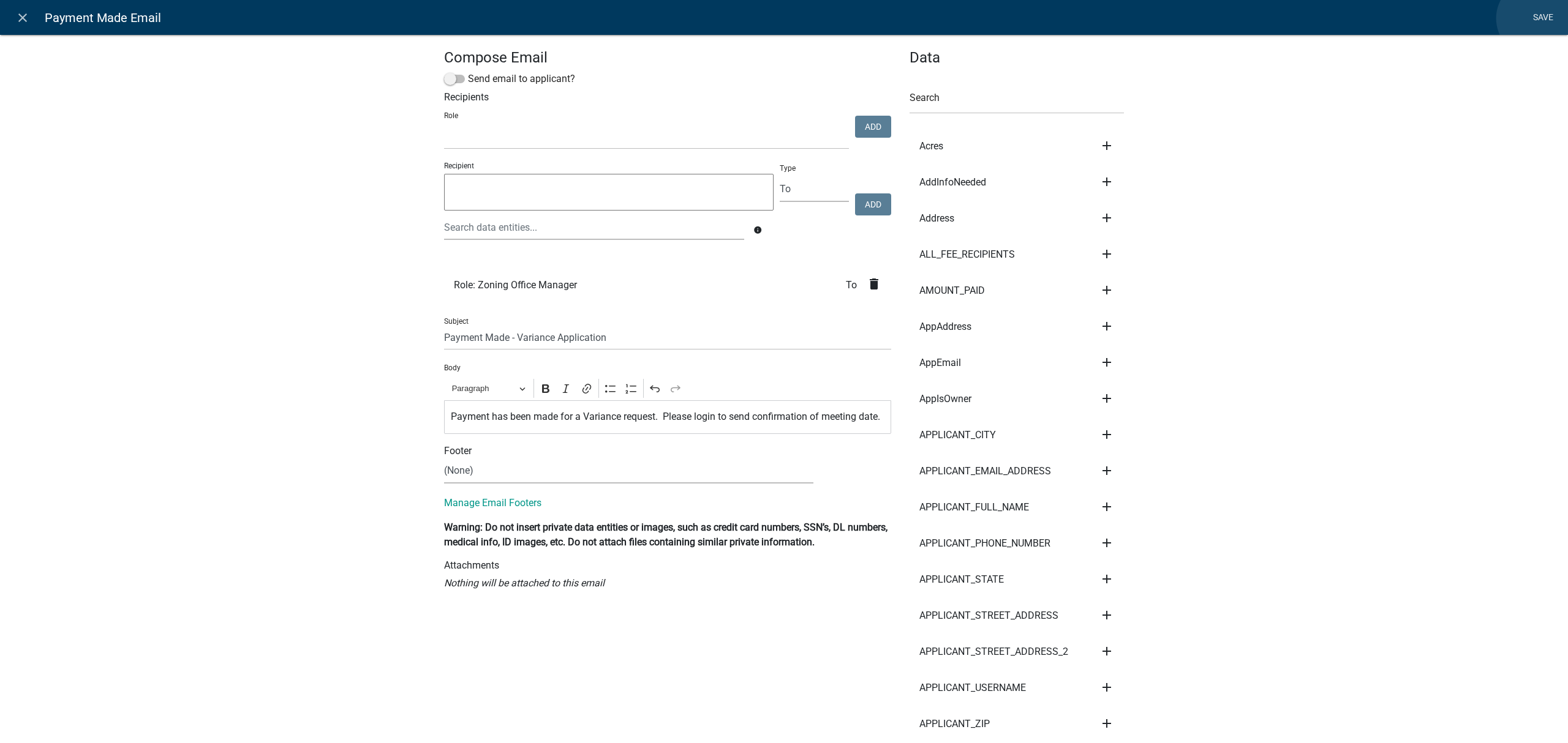
click at [1535, 19] on link "Save" at bounding box center [1543, 18] width 31 height 23
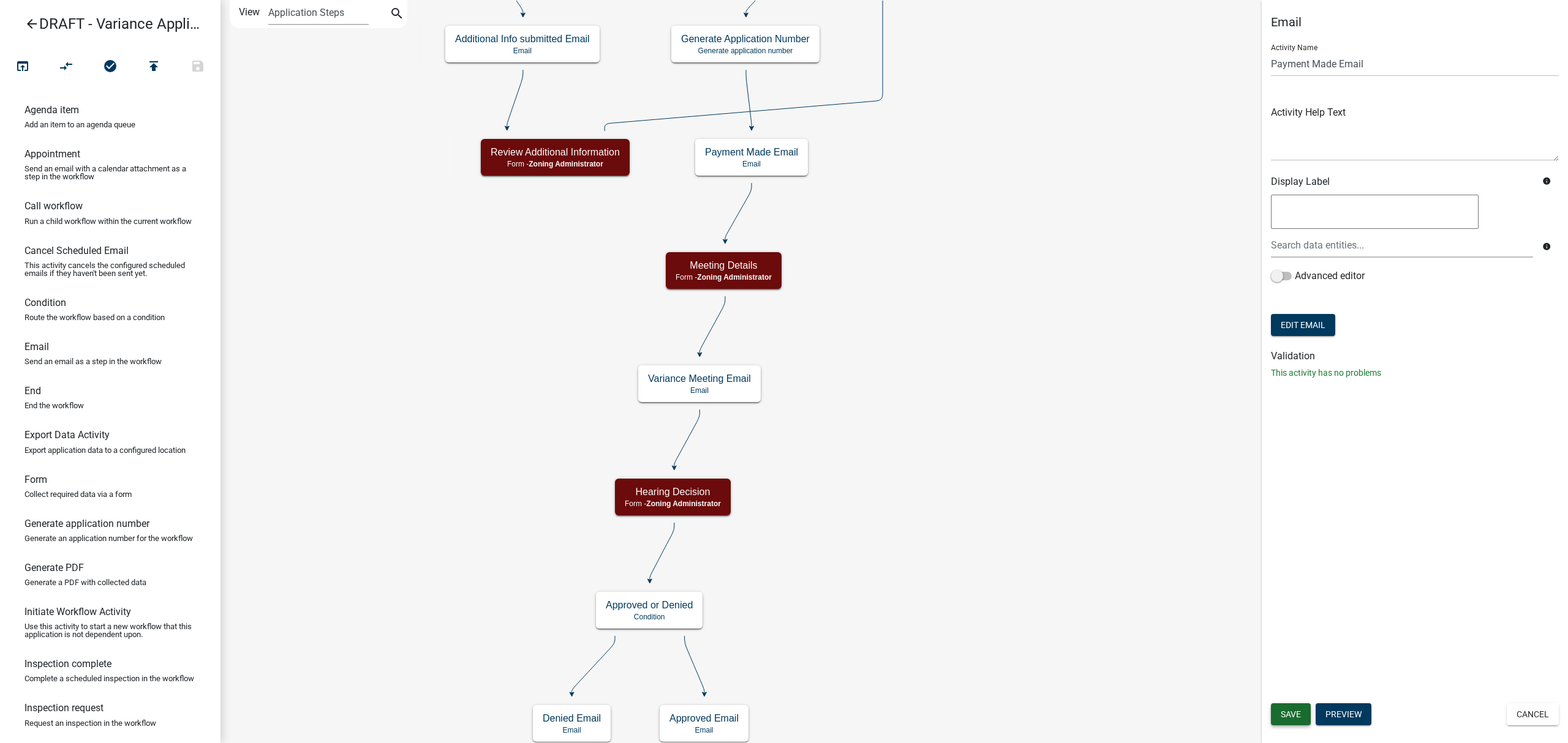
click at [1300, 711] on span "Save" at bounding box center [1291, 714] width 21 height 9
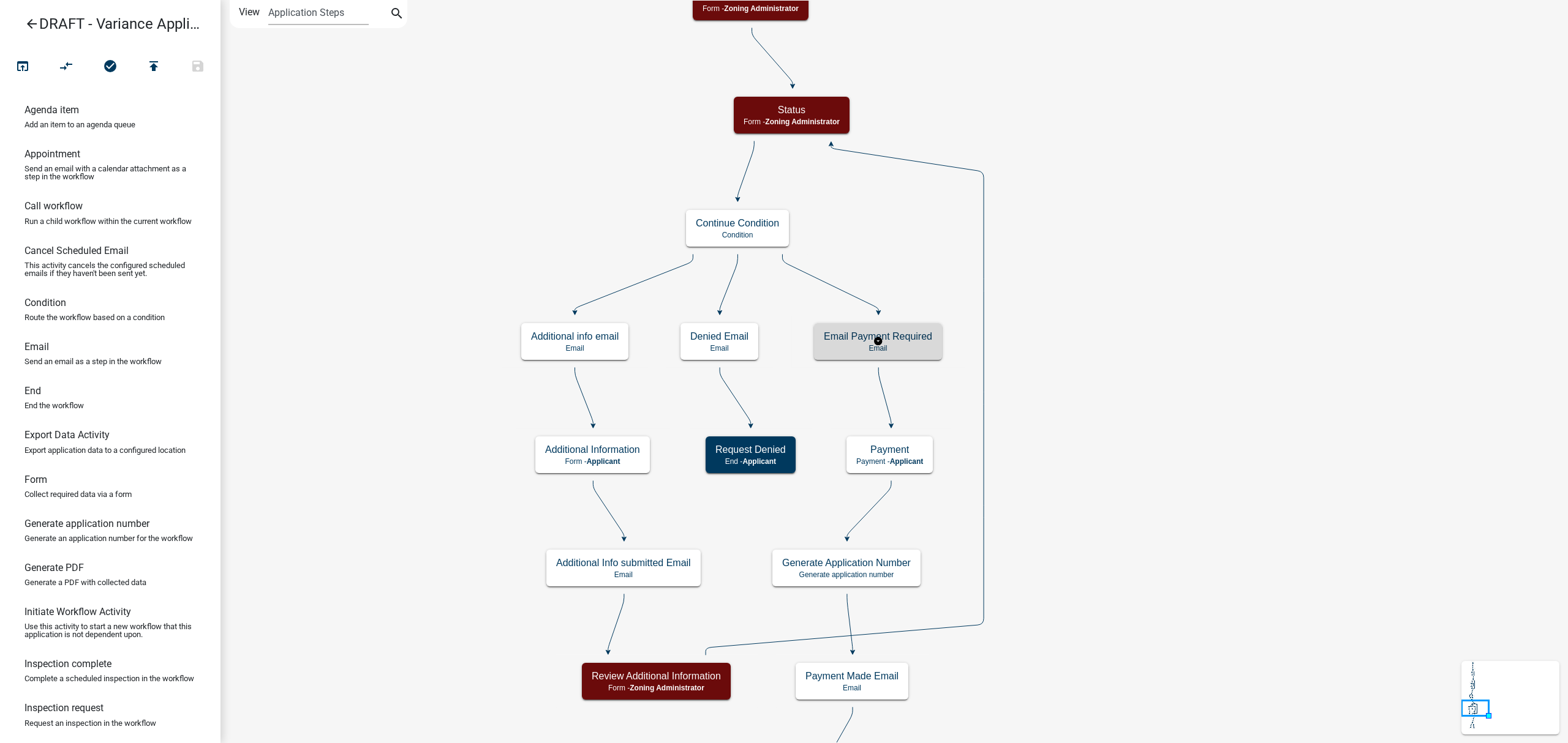
click at [920, 335] on h5 "Email Payment Required" at bounding box center [878, 336] width 108 height 11
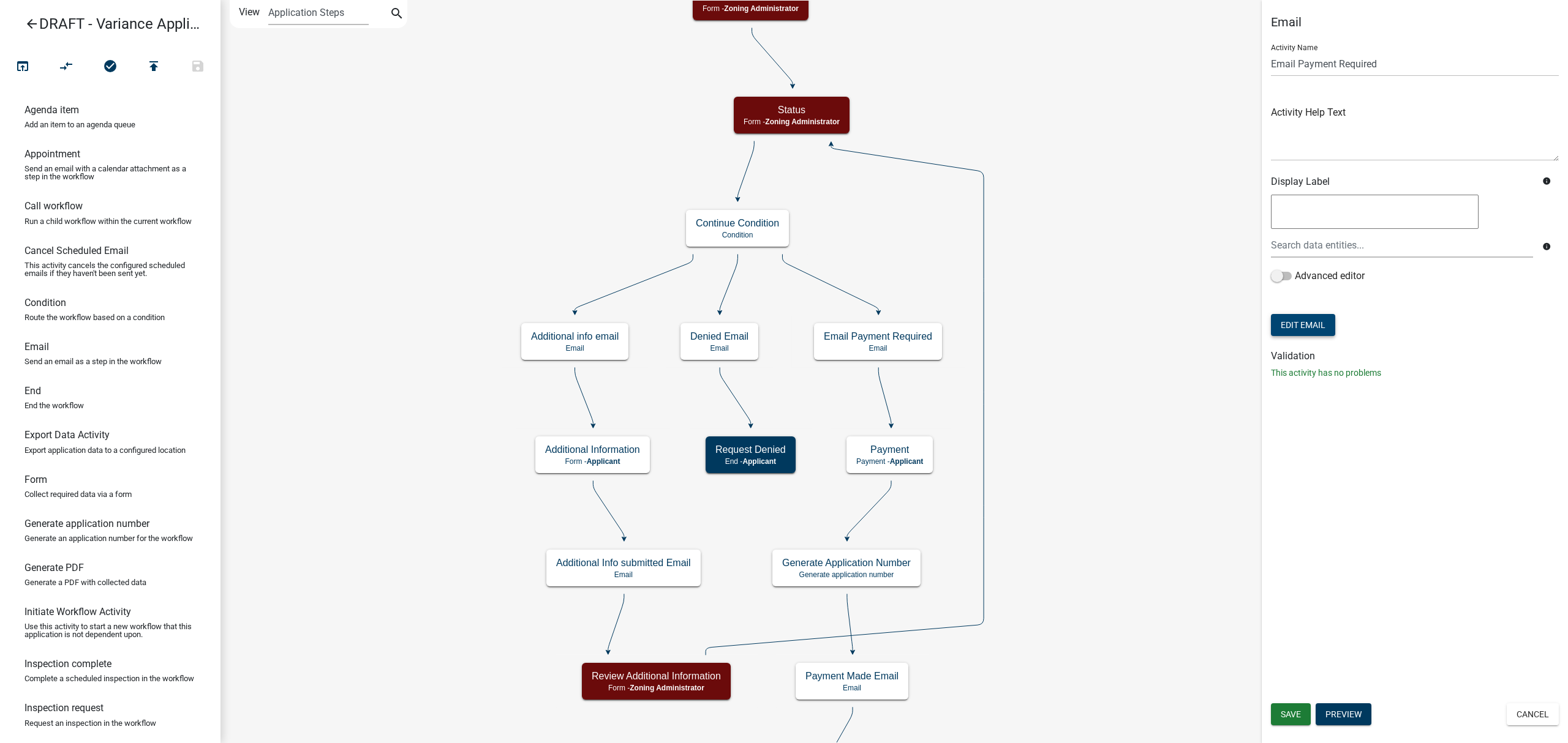
click at [1282, 329] on button "Edit Email" at bounding box center [1302, 325] width 65 height 22
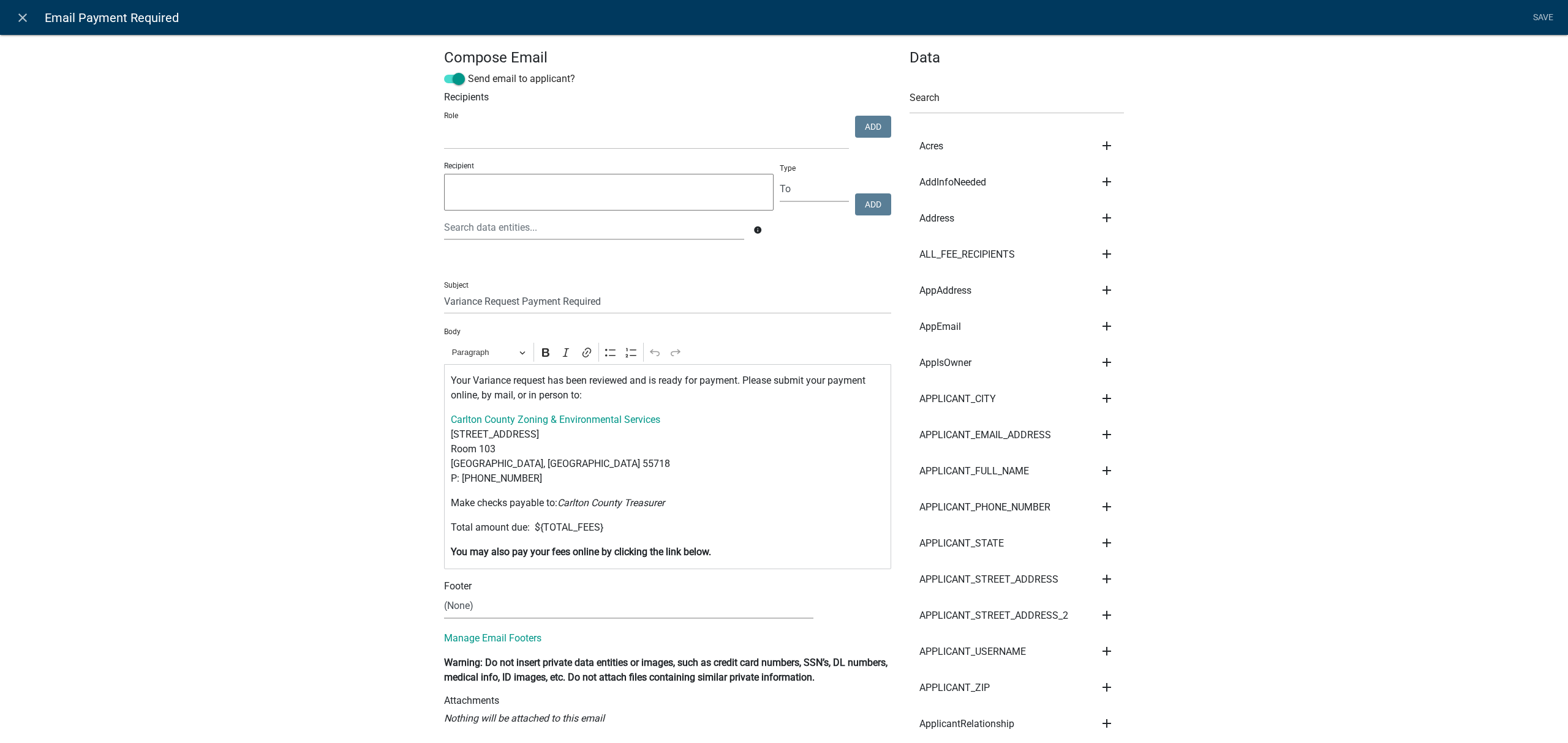
select select
click at [1530, 22] on link "Save" at bounding box center [1543, 18] width 31 height 23
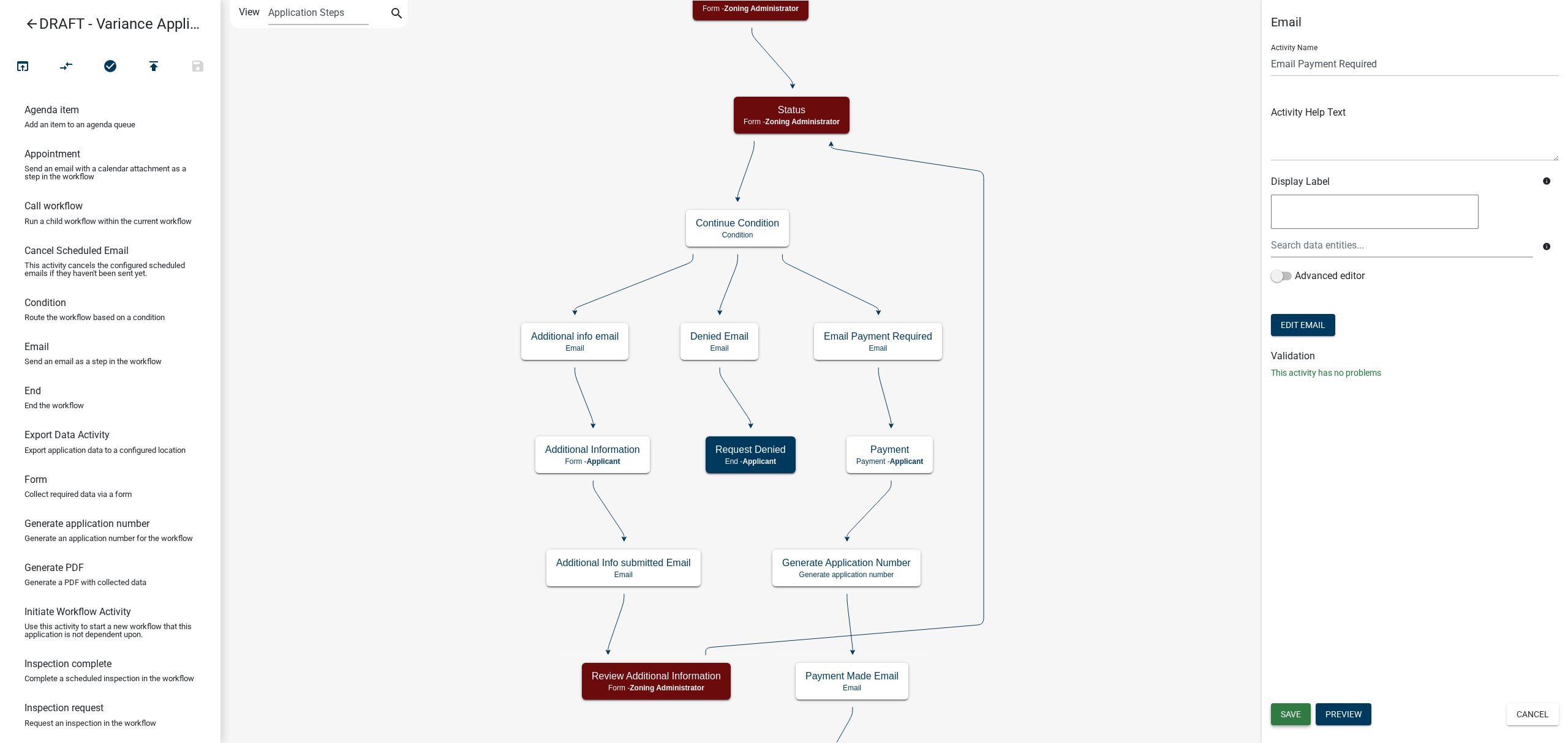
click at [1294, 713] on span "Save" at bounding box center [1291, 714] width 21 height 9
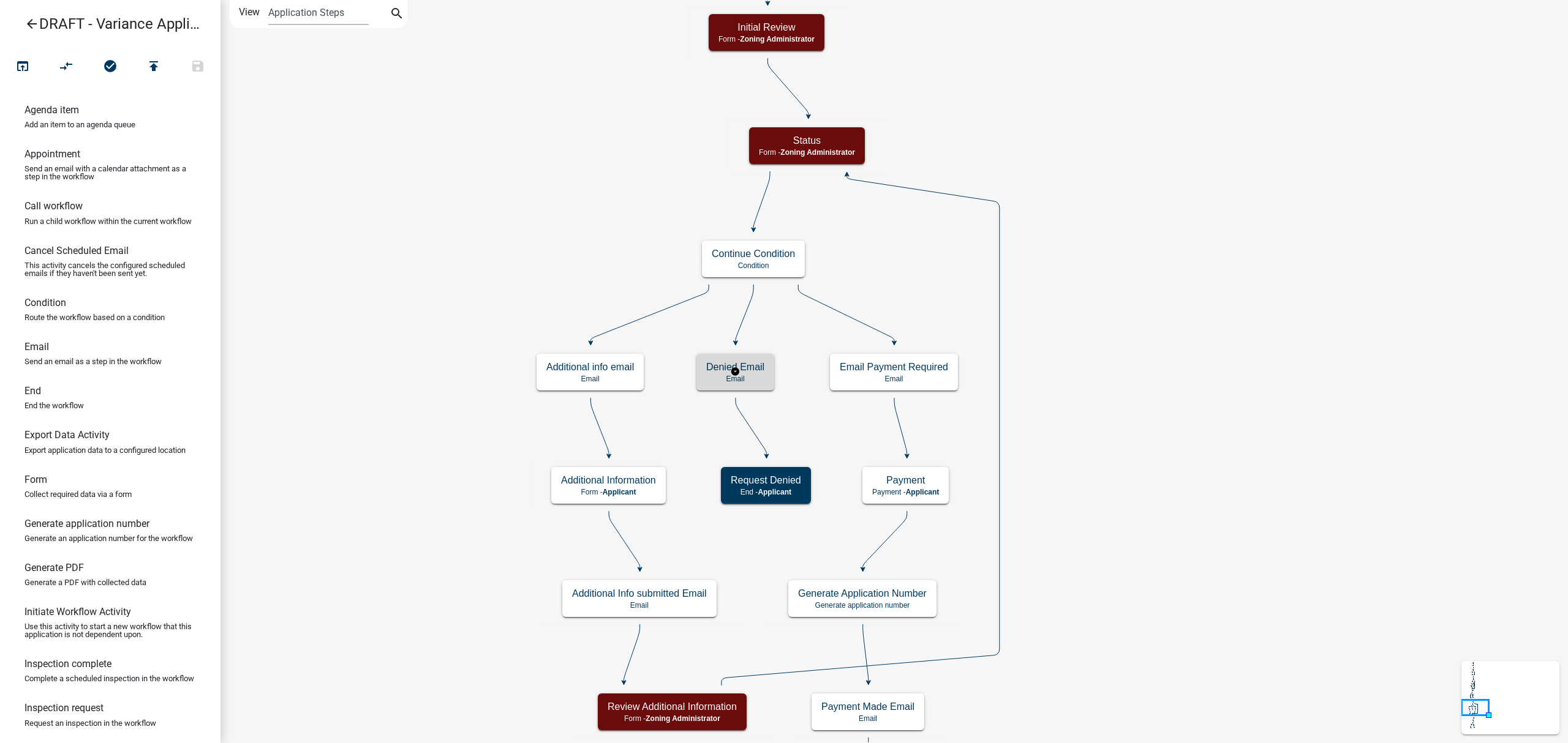
click at [753, 362] on h5 "Denied Email" at bounding box center [735, 367] width 58 height 11
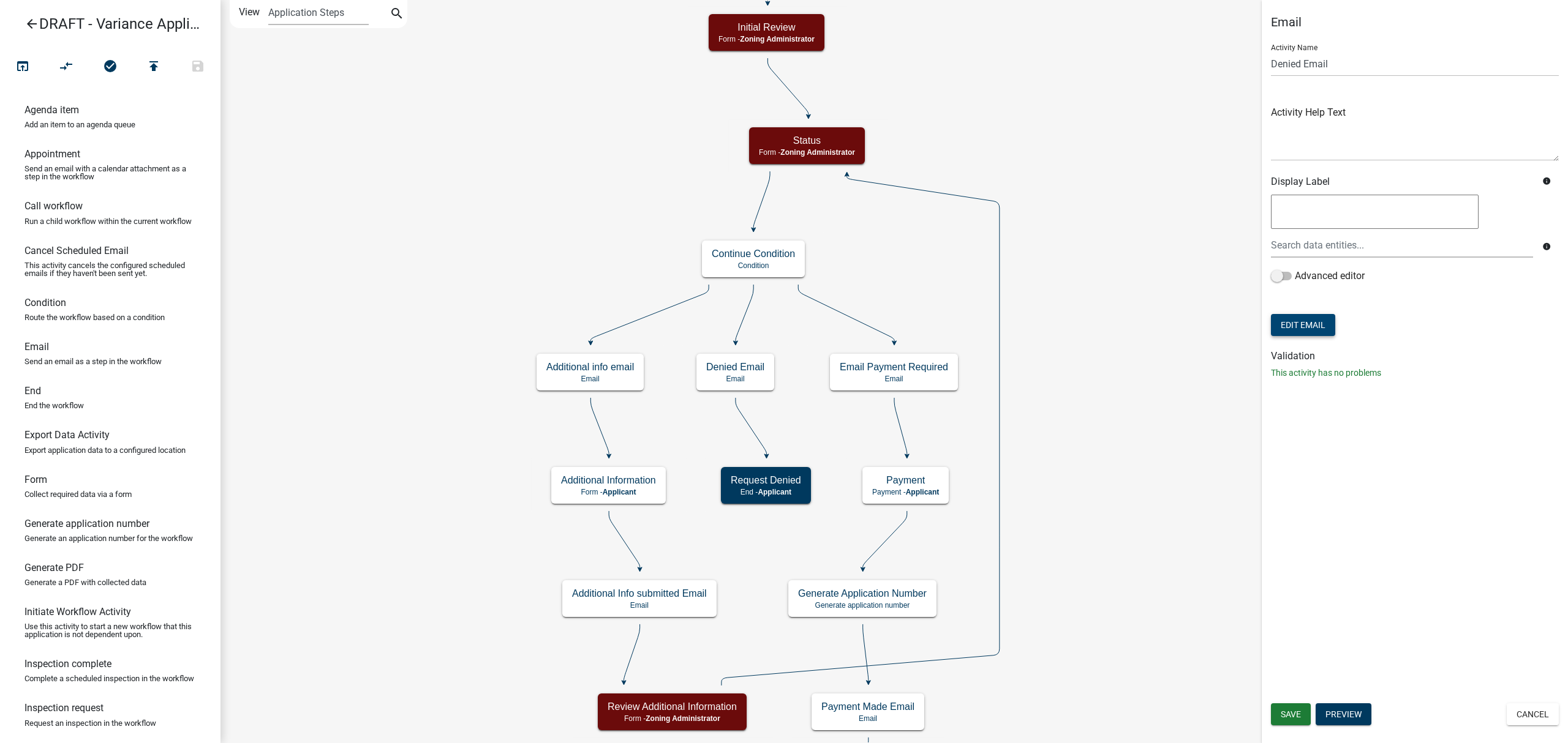
click at [1304, 321] on button "Edit Email" at bounding box center [1302, 325] width 65 height 22
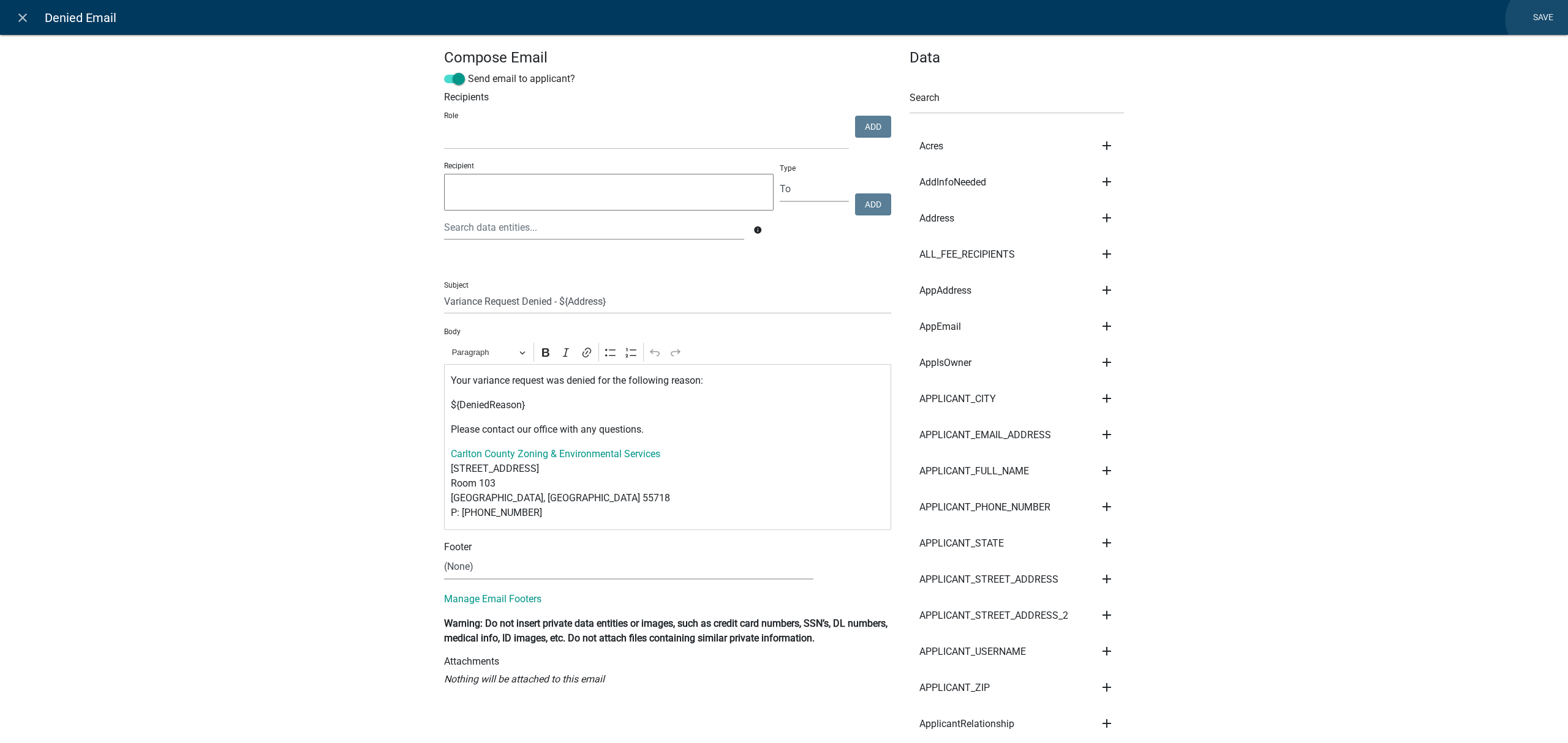
click at [1545, 20] on link "Save" at bounding box center [1543, 18] width 31 height 23
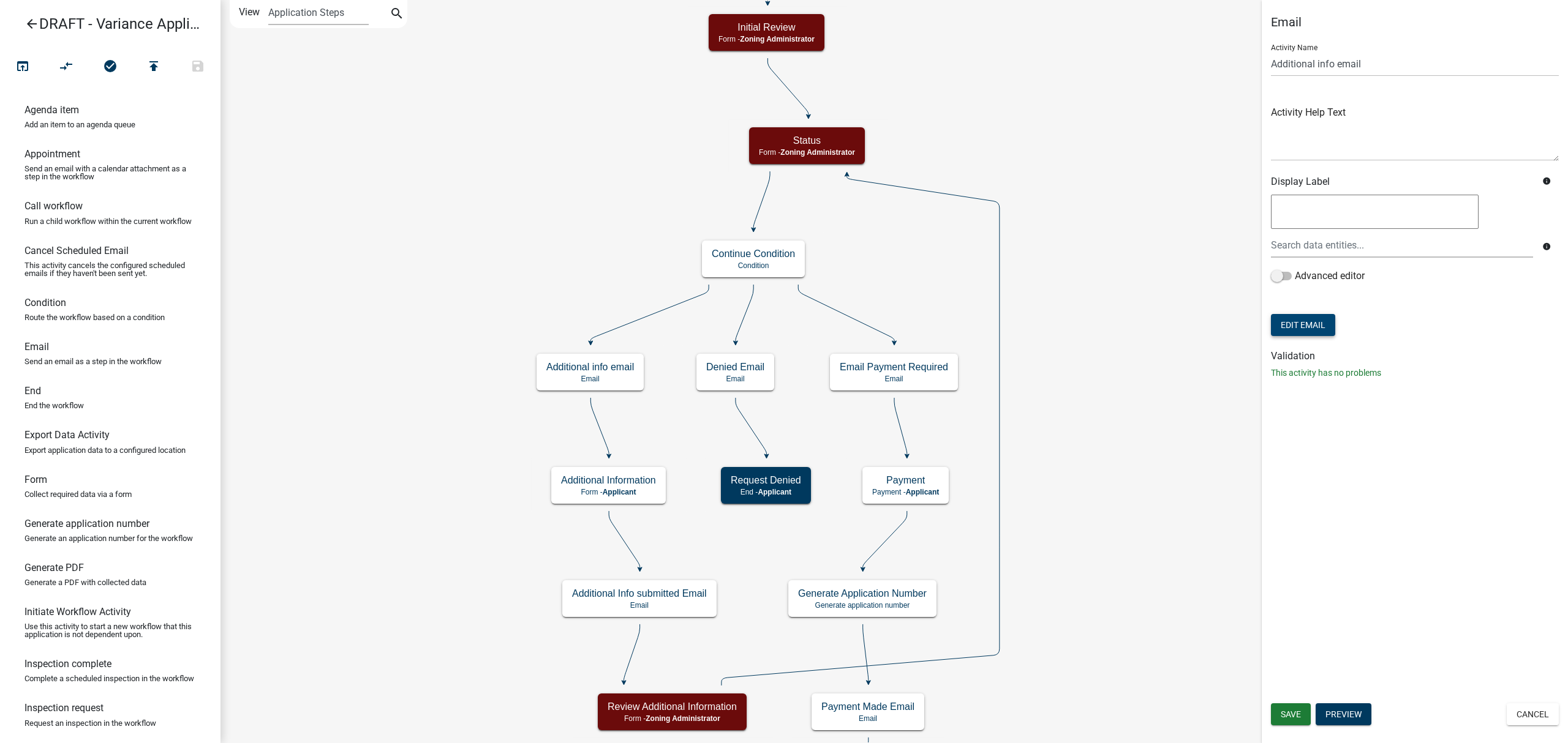
click at [1302, 323] on button "Edit Email" at bounding box center [1302, 325] width 65 height 22
select select "bb3eb707-ec94-40ff-880b-2a3396220d0e"
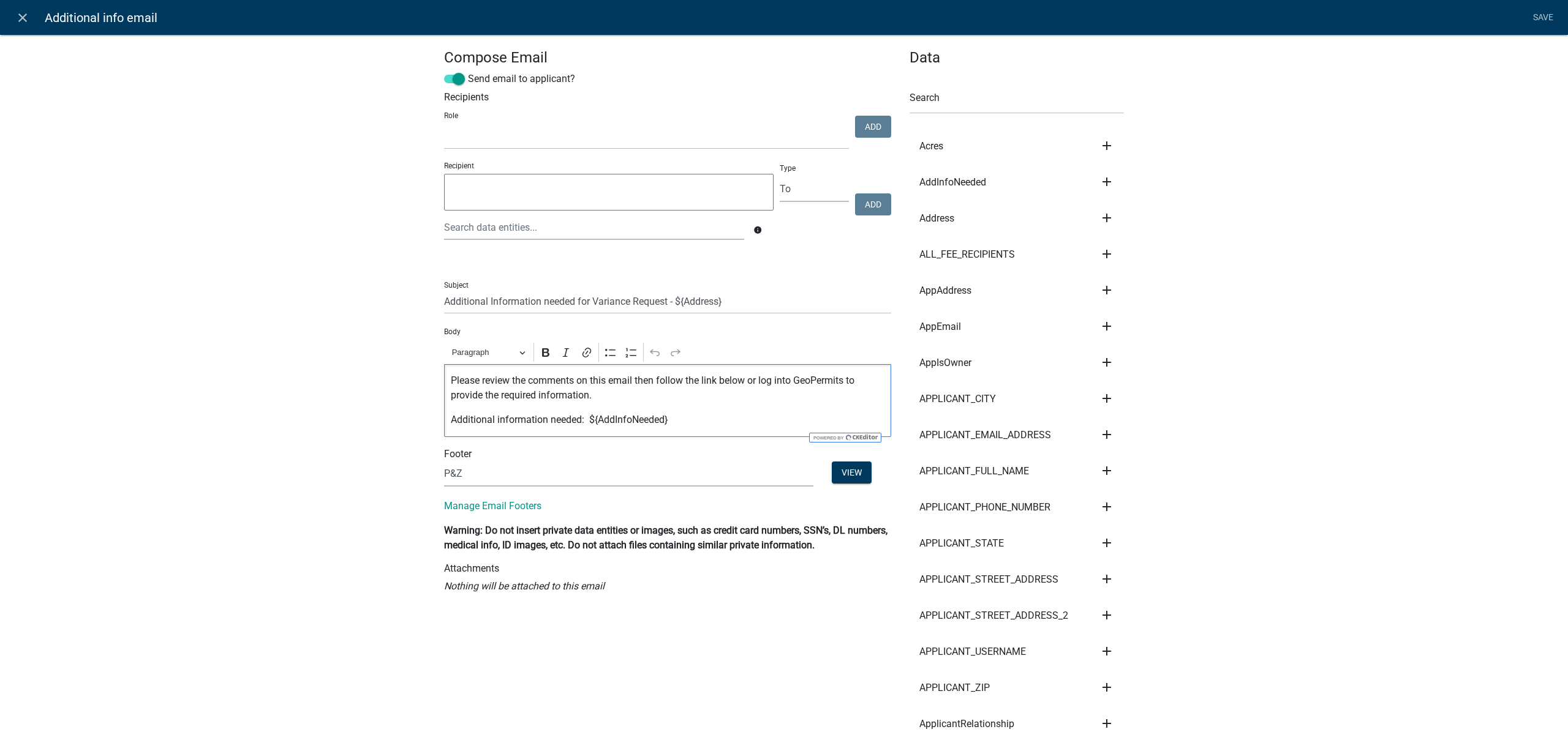
click at [778, 383] on p "Please review the comments on this email then follow the link below or log into…" at bounding box center [668, 388] width 434 height 29
click at [1532, 19] on link "Save" at bounding box center [1543, 18] width 31 height 23
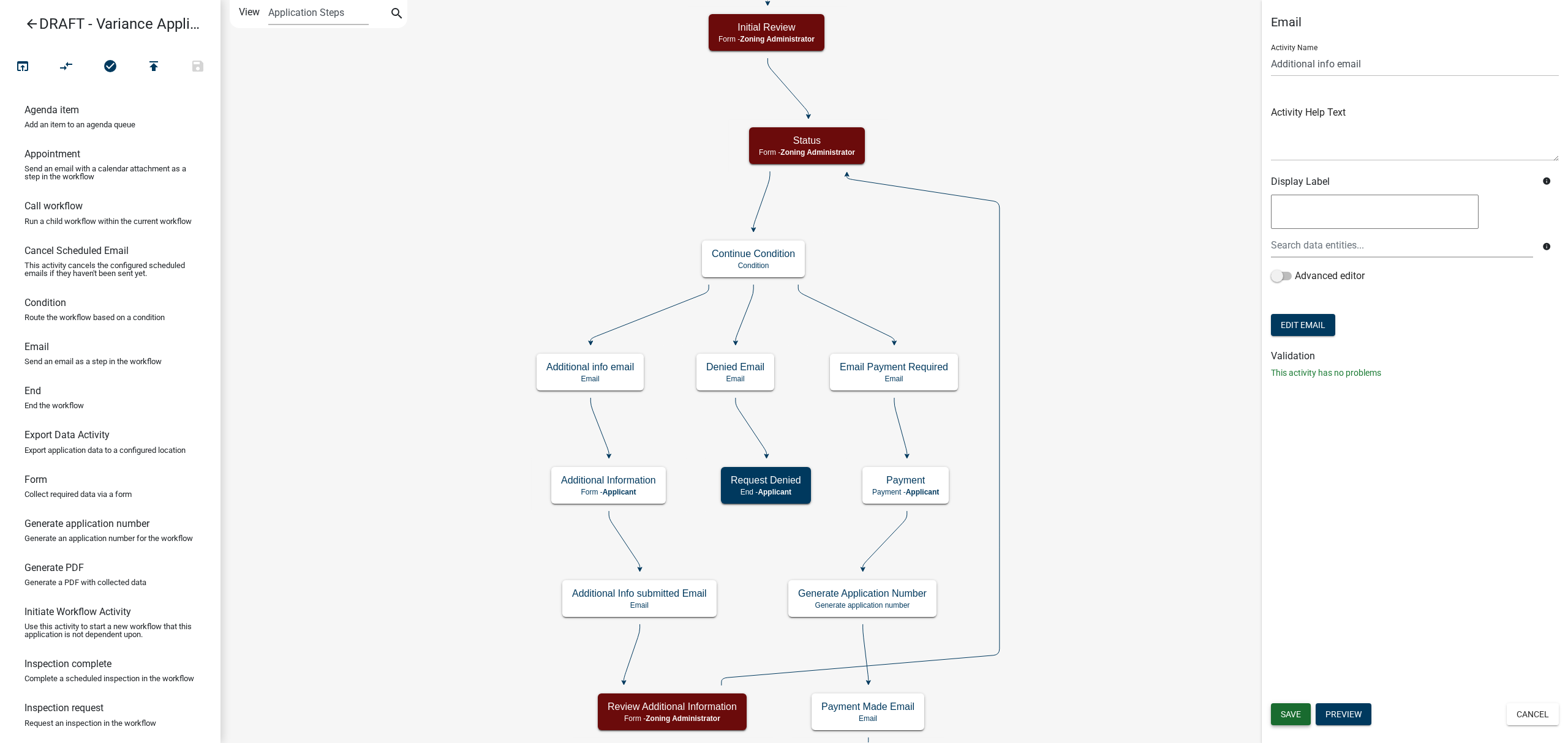
click at [1300, 713] on span "Save" at bounding box center [1291, 714] width 21 height 9
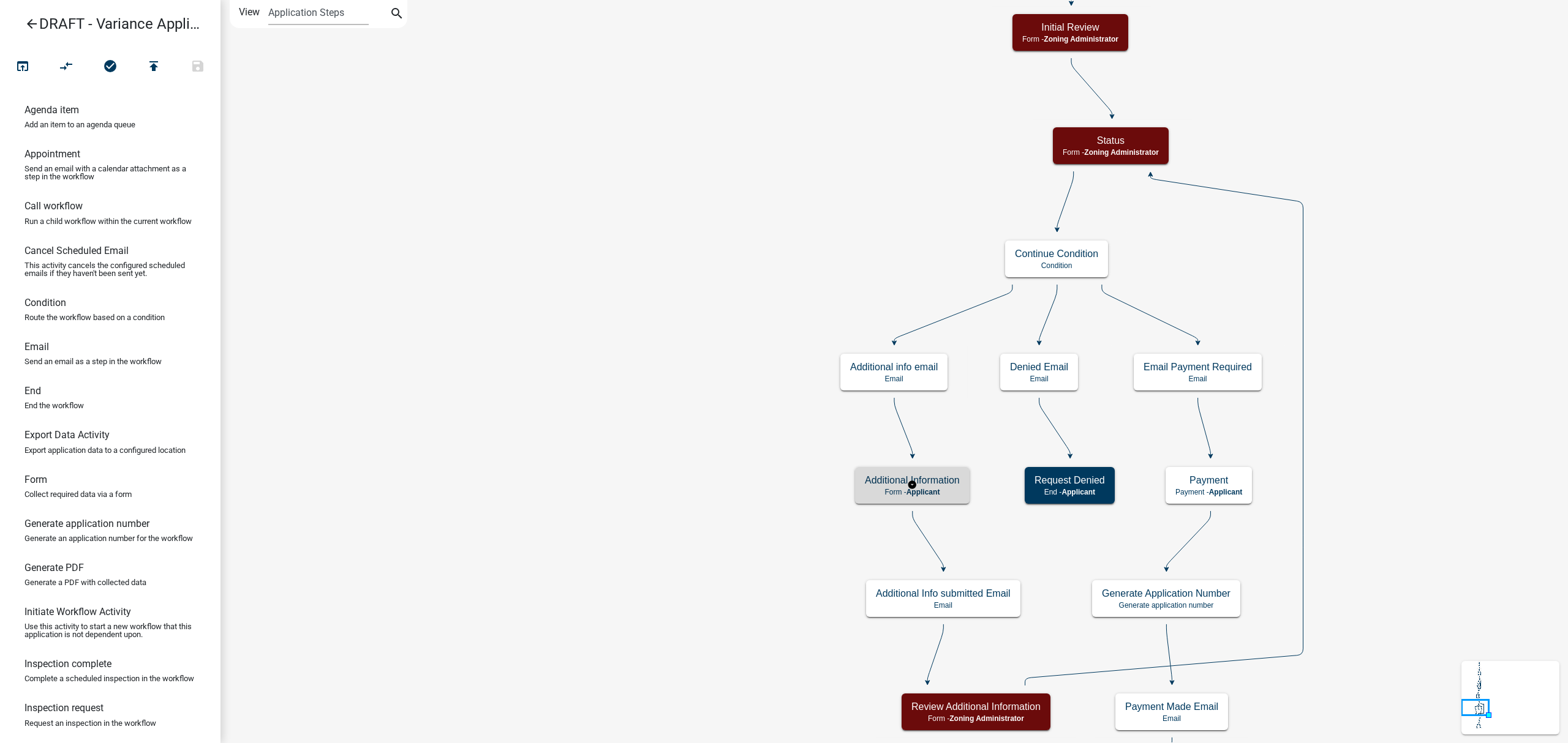
click at [944, 482] on h5 "Additional Information" at bounding box center [913, 480] width 95 height 11
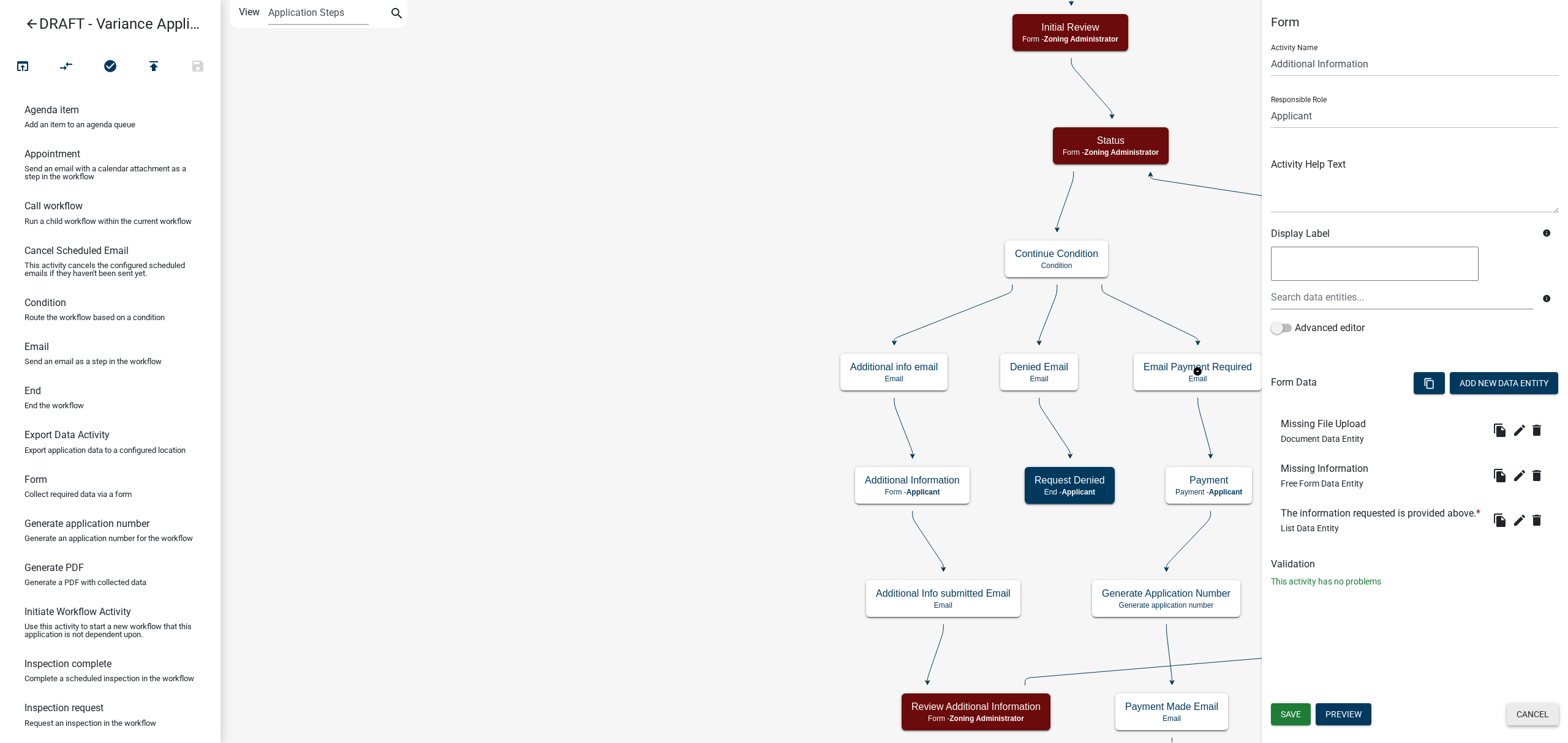
click at [1525, 714] on button "Cancel" at bounding box center [1533, 715] width 52 height 22
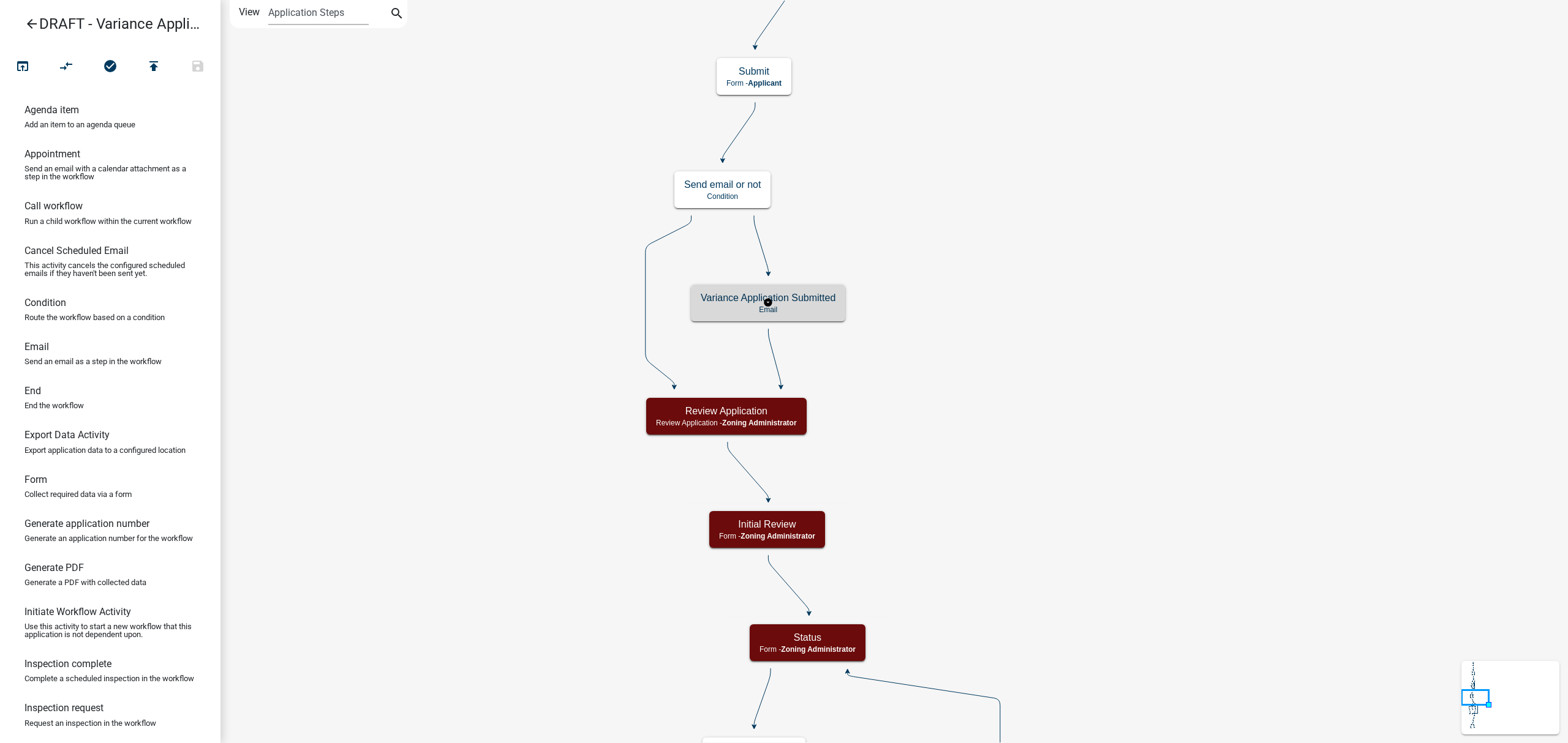
click at [813, 300] on h5 "Variance Application Submitted" at bounding box center [768, 298] width 135 height 11
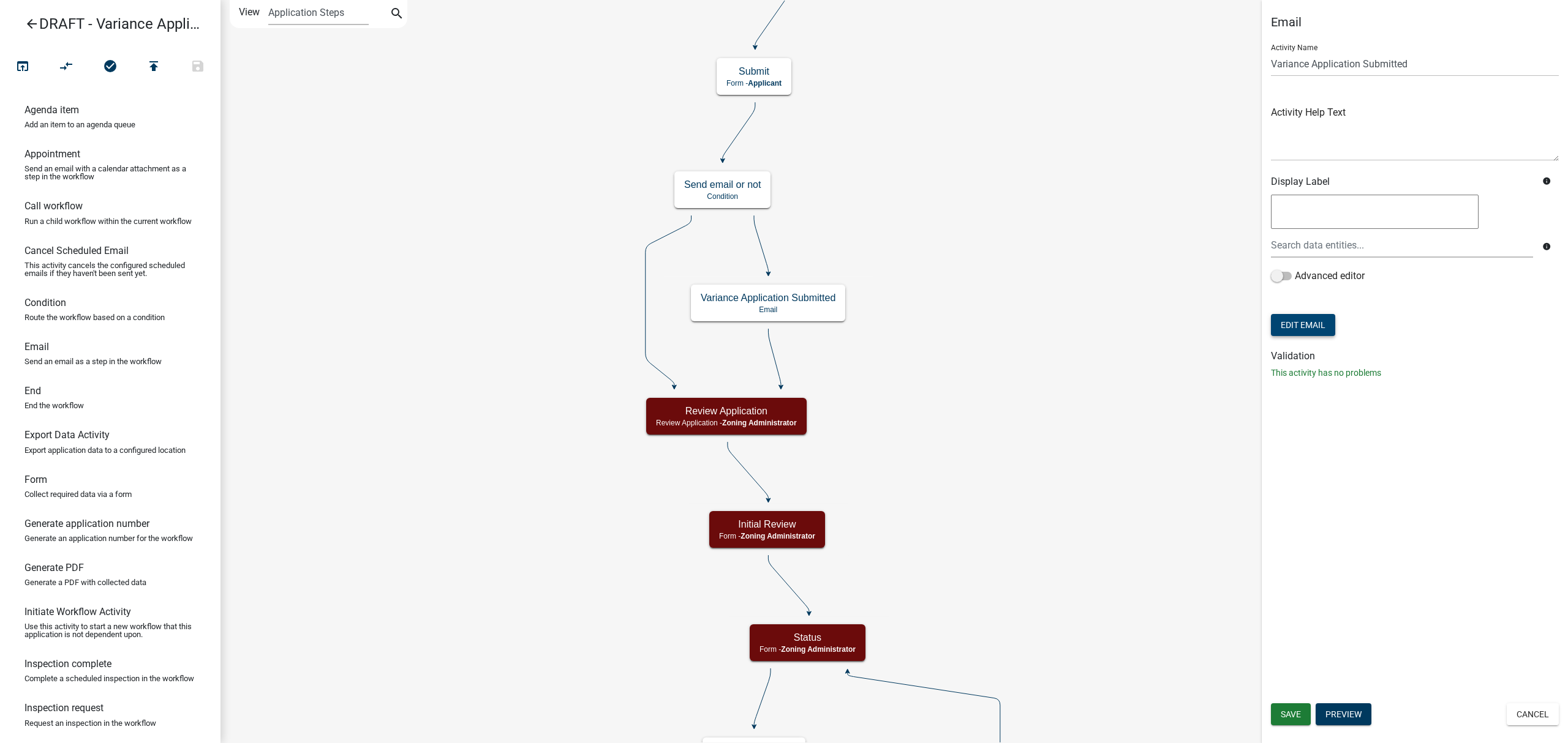
click at [1320, 327] on button "Edit Email" at bounding box center [1302, 325] width 65 height 22
select select "bb3eb707-ec94-40ff-880b-2a3396220d0e"
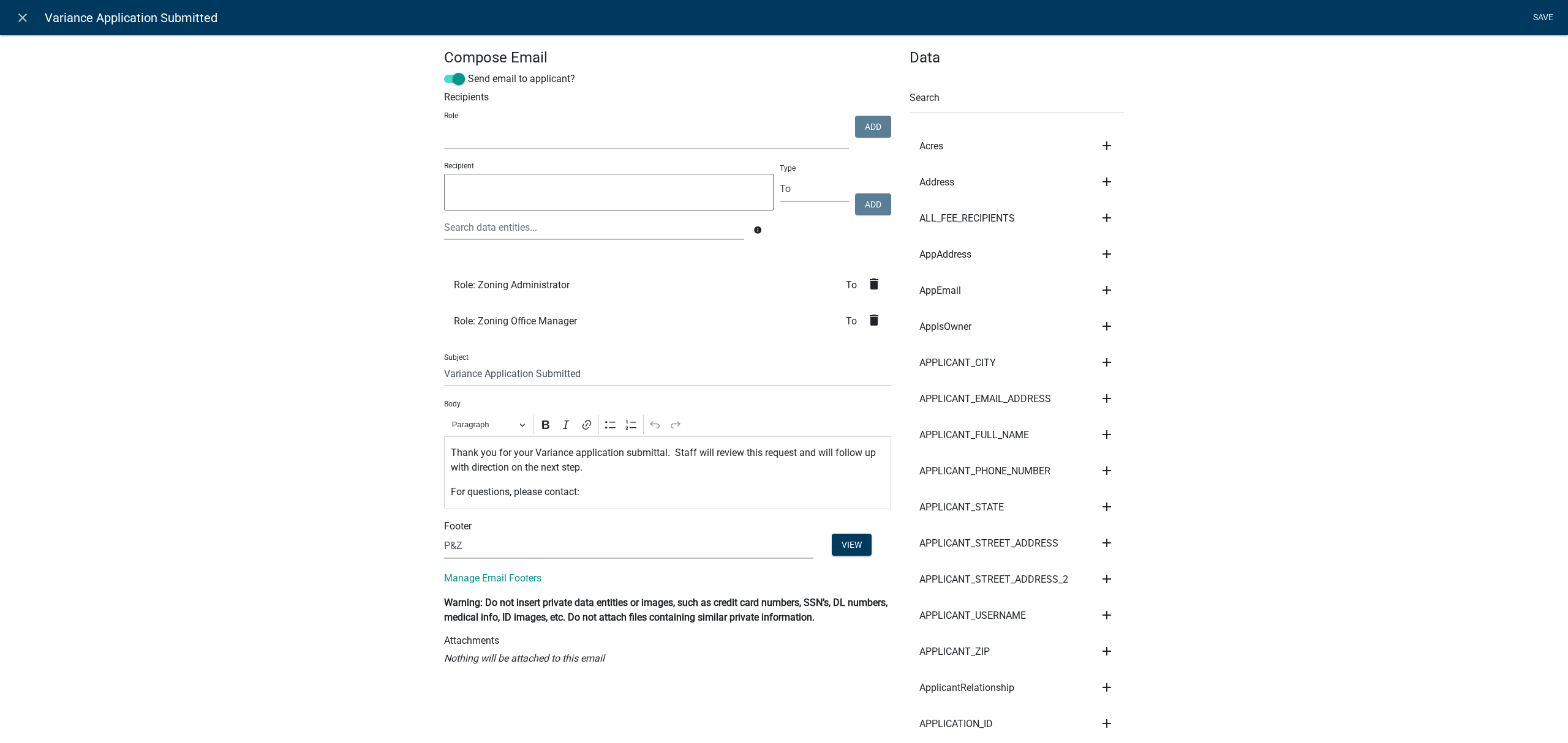
click at [1539, 17] on link "Save" at bounding box center [1543, 18] width 31 height 23
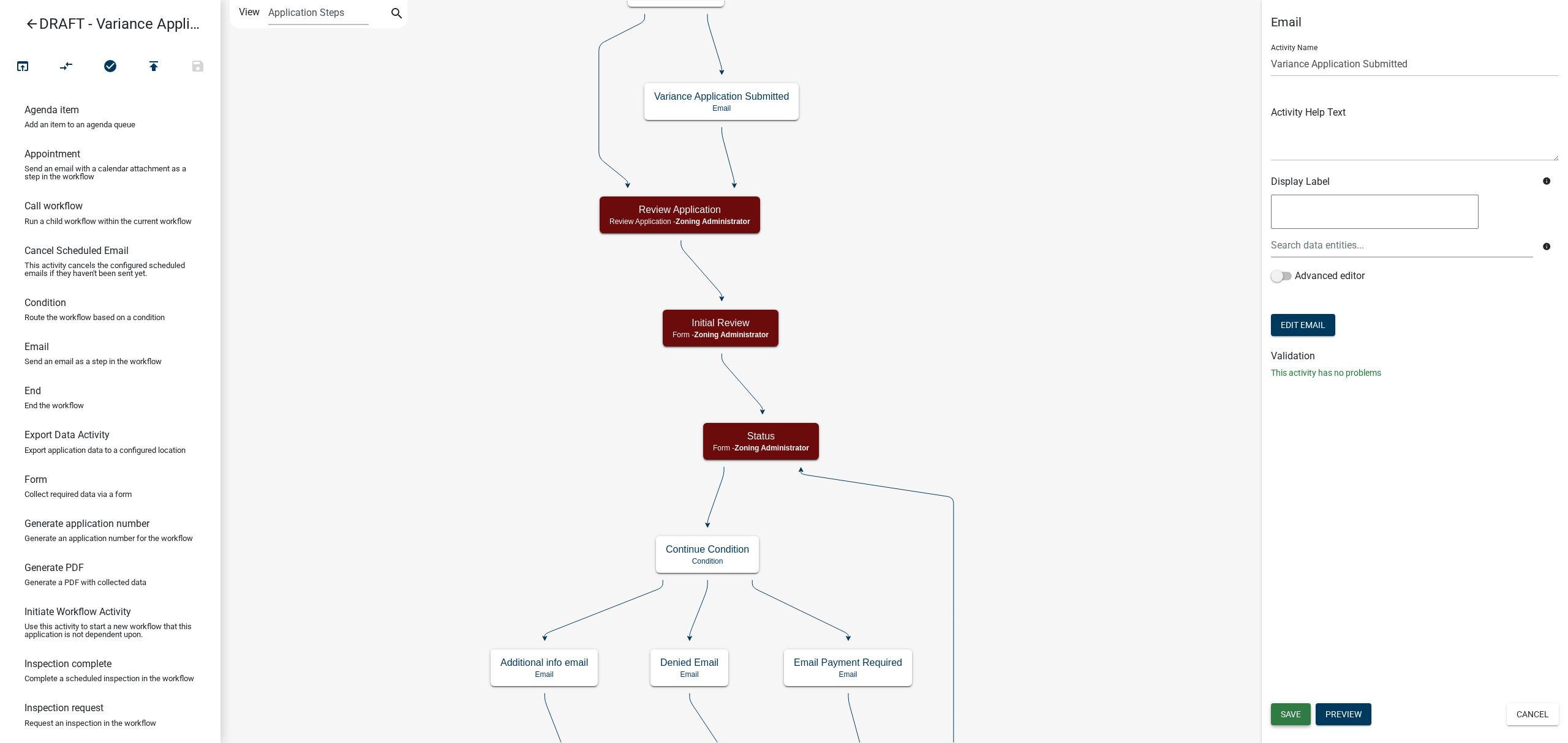
click at [1290, 713] on span "Save" at bounding box center [1291, 714] width 21 height 9
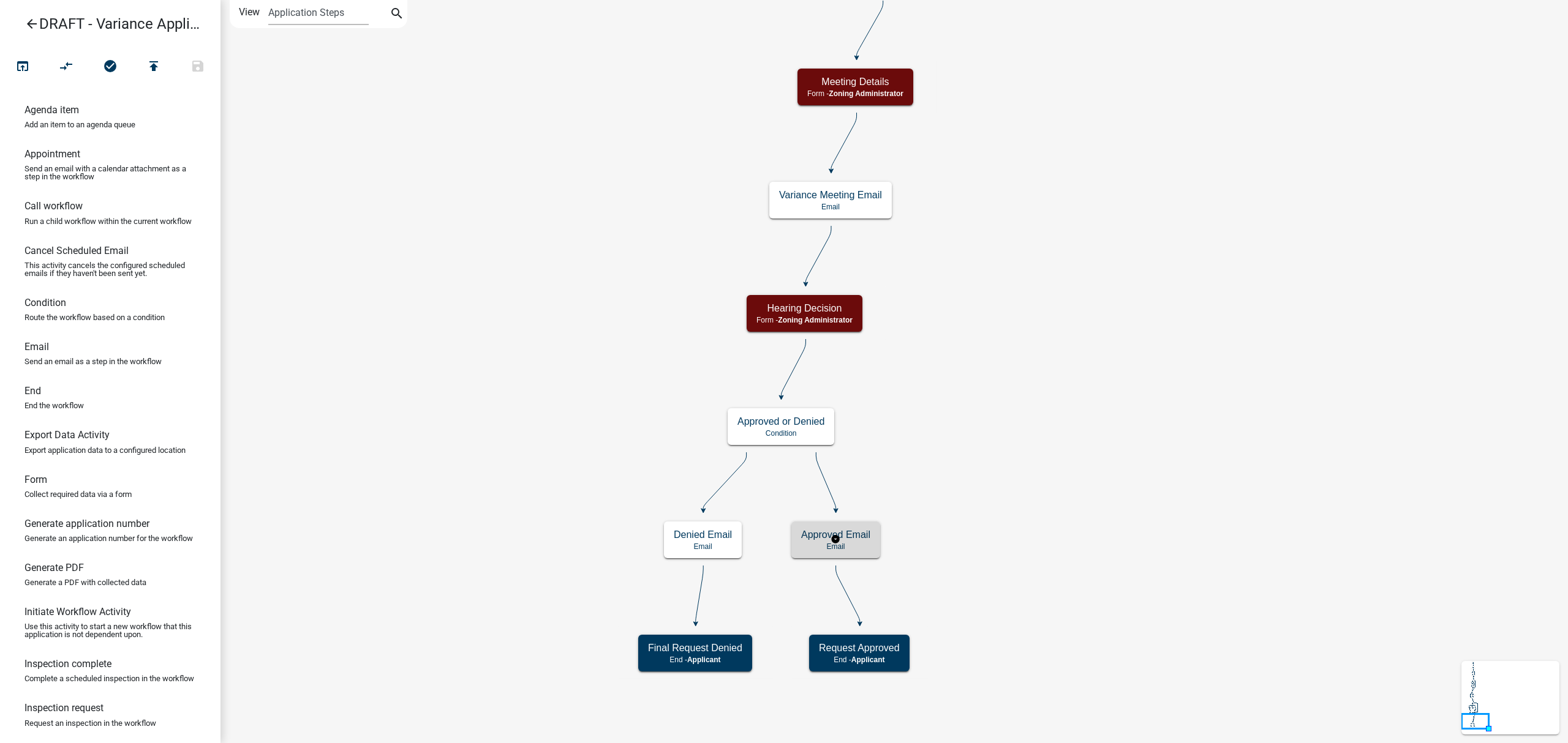
click at [860, 539] on h5 "Approved Email" at bounding box center [836, 535] width 69 height 11
click at [856, 549] on p "Email" at bounding box center [836, 546] width 69 height 8
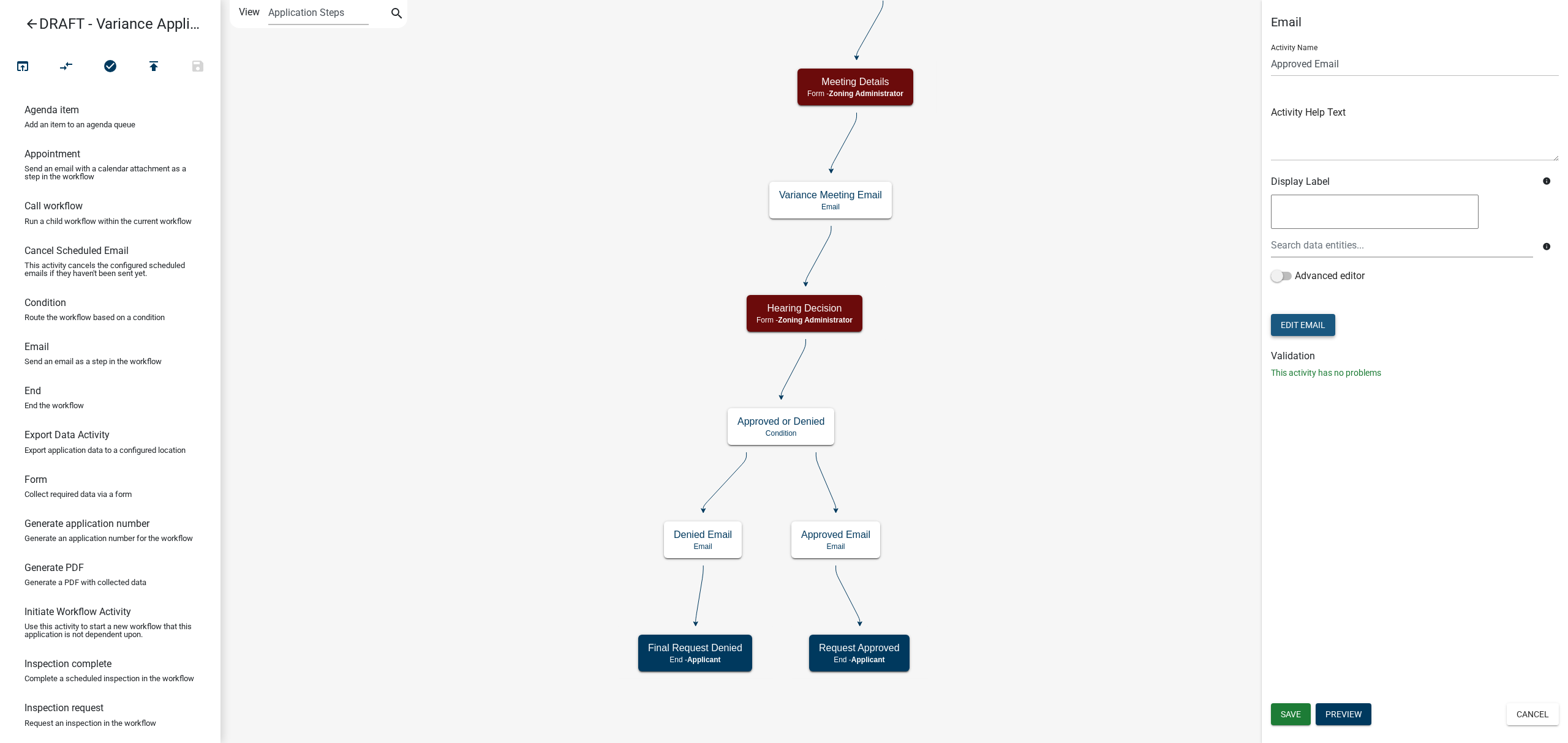
click at [1306, 321] on button "Edit Email" at bounding box center [1302, 325] width 65 height 22
select select "bb3eb707-ec94-40ff-880b-2a3396220d0e"
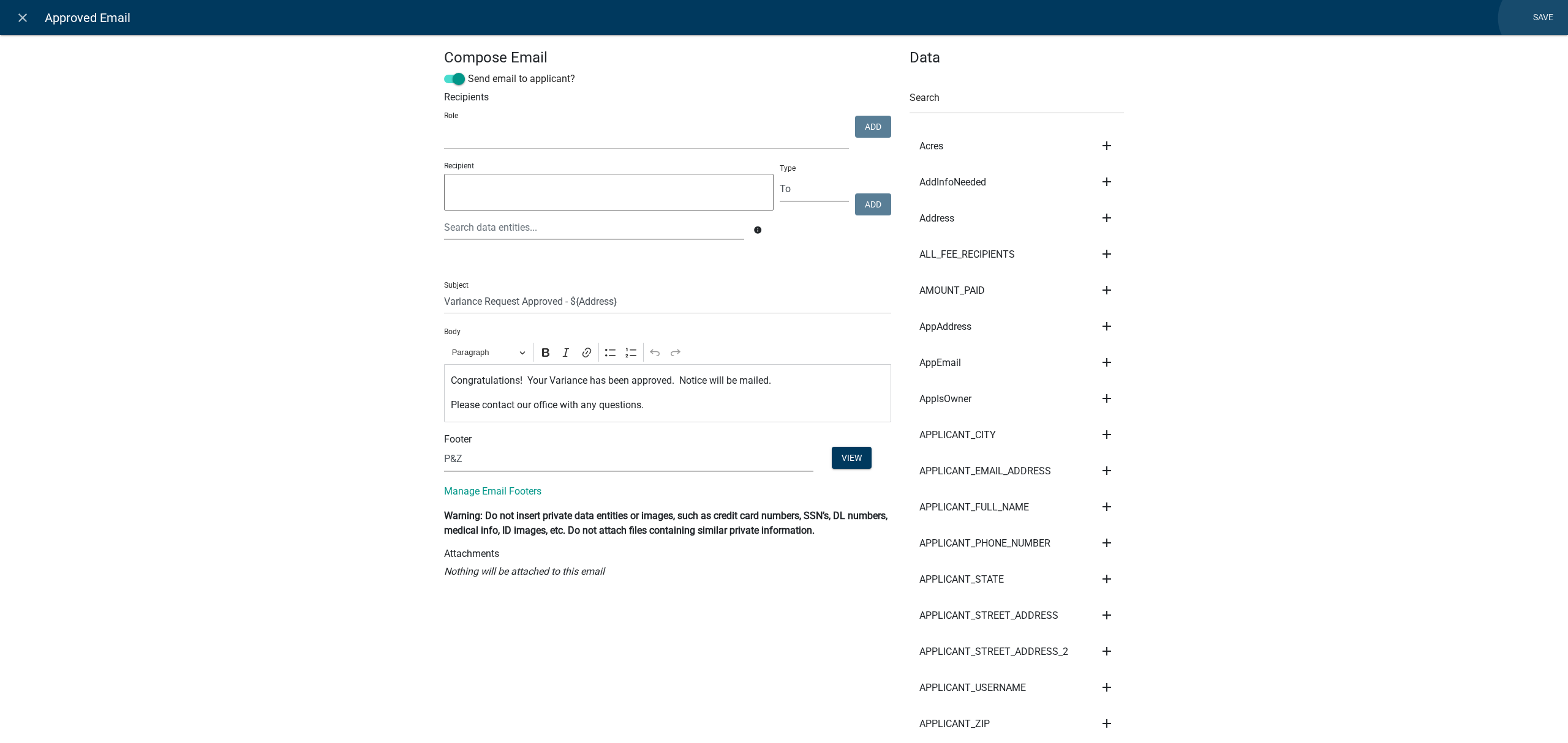
click at [1537, 19] on link "Save" at bounding box center [1543, 18] width 31 height 23
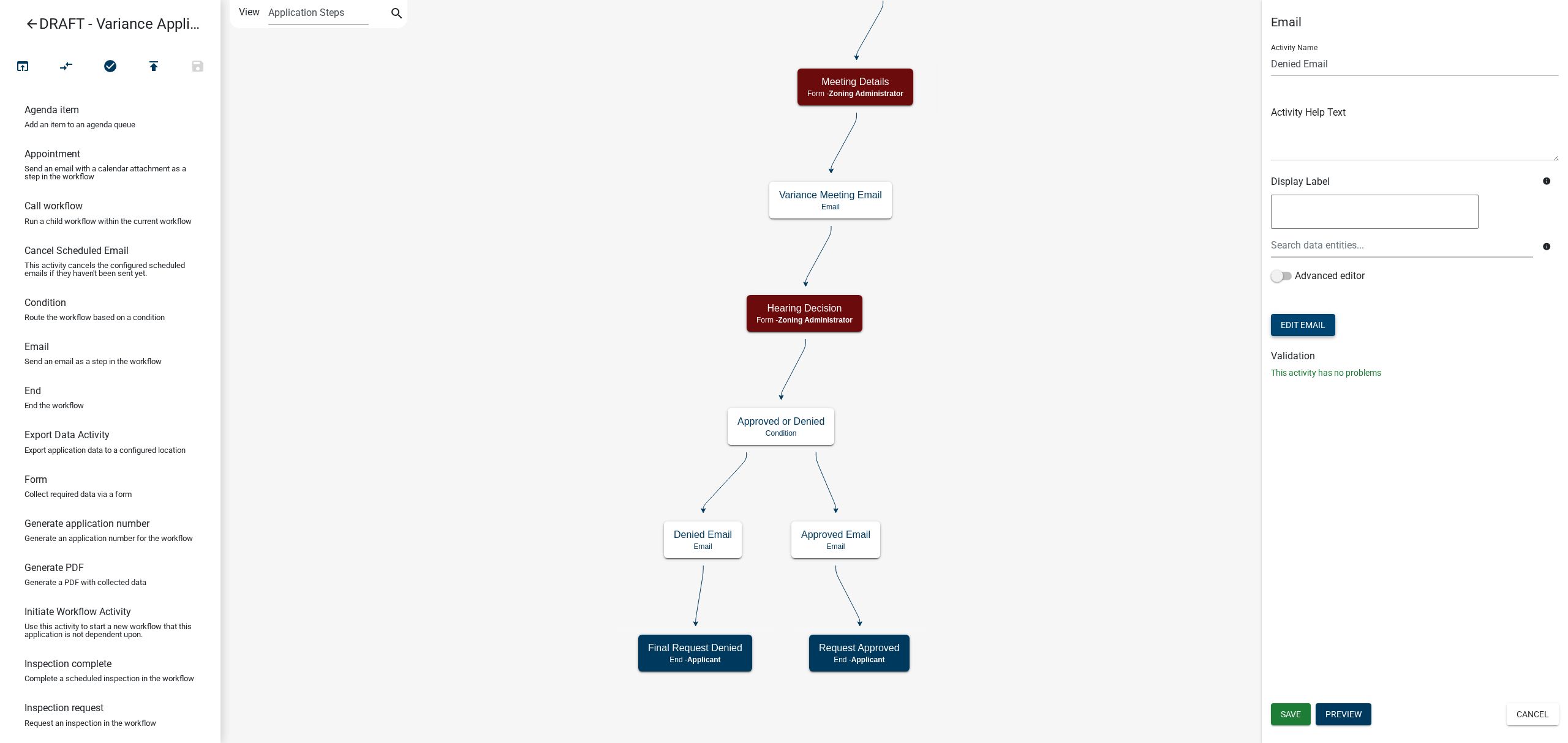
click at [1316, 327] on button "Edit Email" at bounding box center [1302, 325] width 65 height 22
select select "bb3eb707-ec94-40ff-880b-2a3396220d0e"
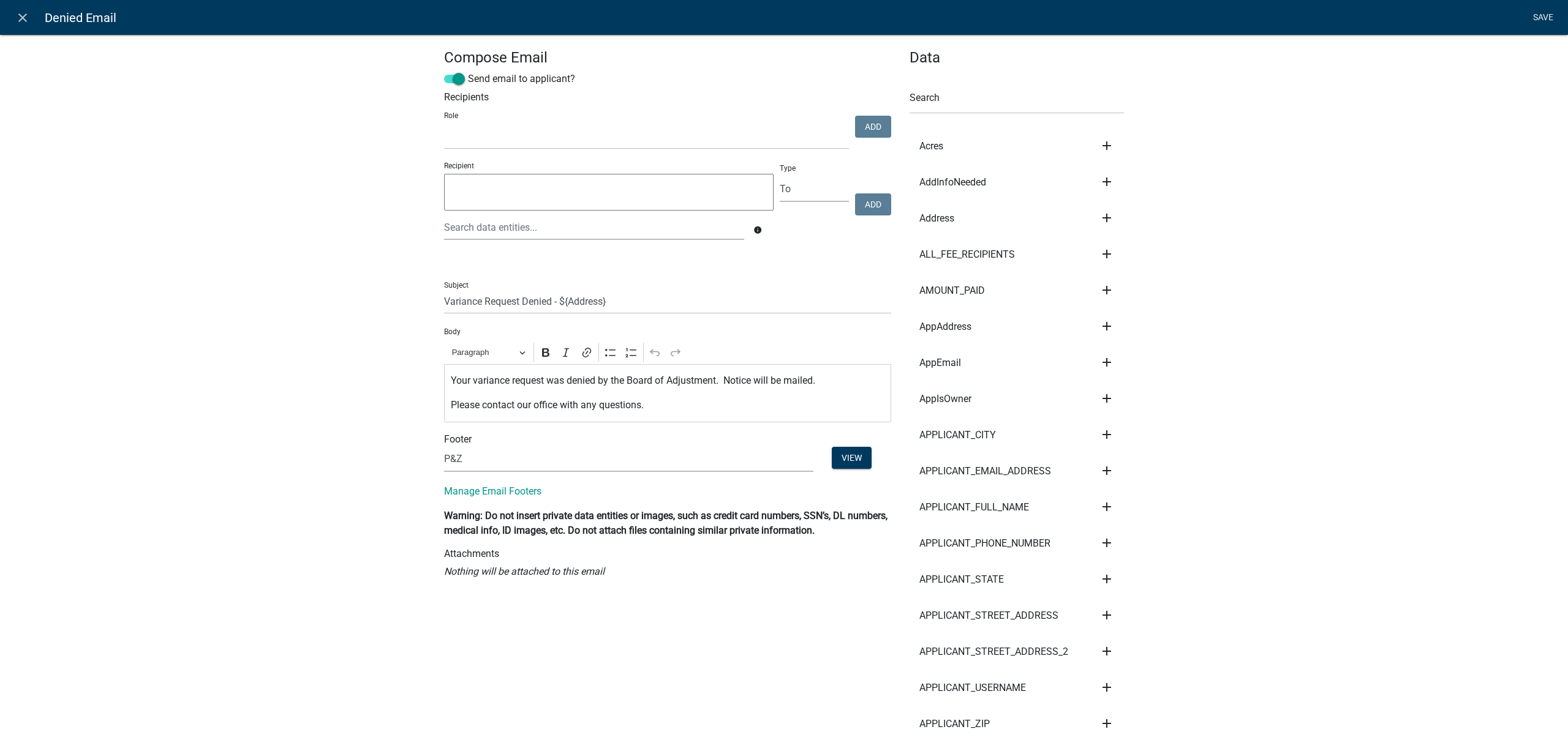
click at [1534, 18] on link "Save" at bounding box center [1543, 18] width 31 height 23
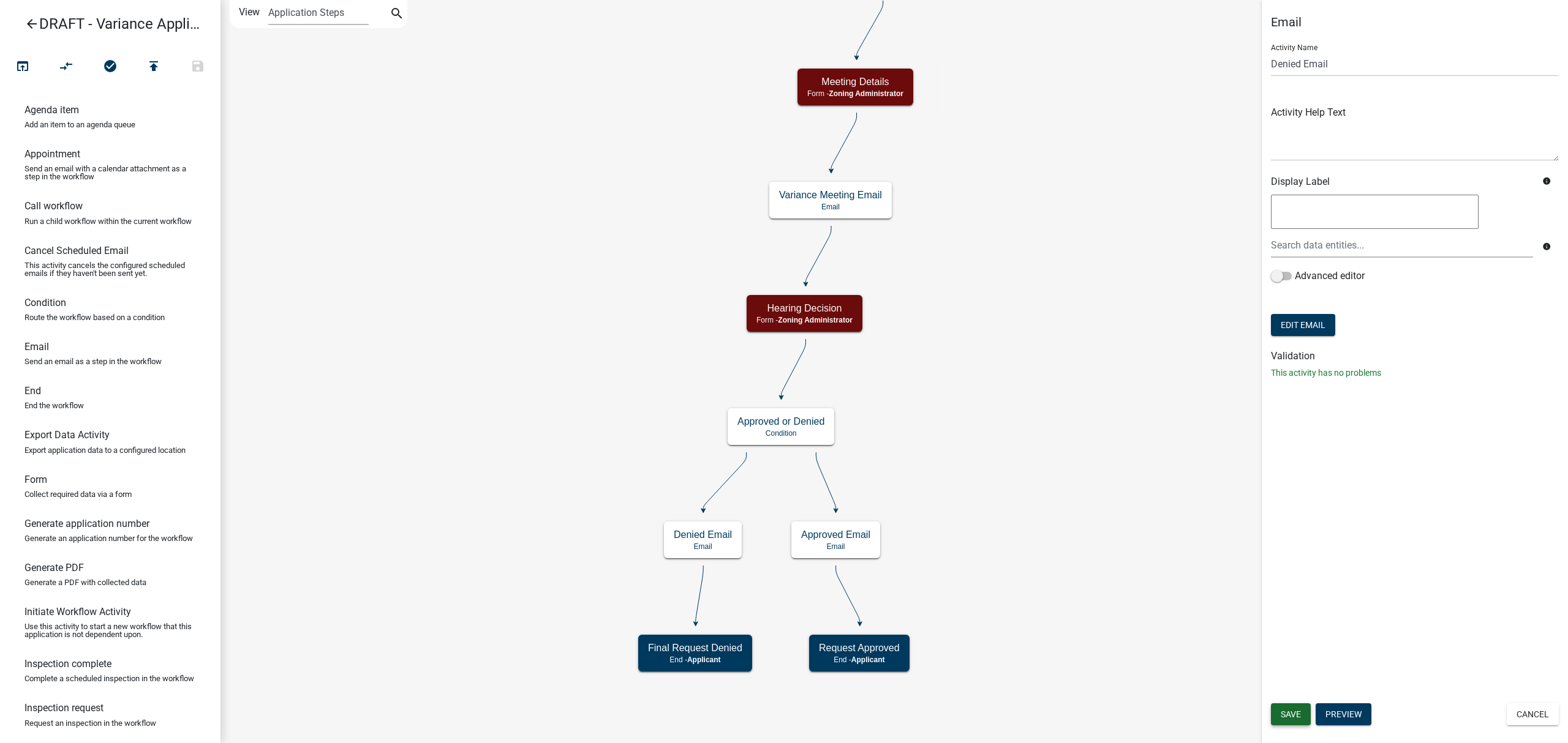
click at [1287, 715] on span "Save" at bounding box center [1291, 714] width 21 height 9
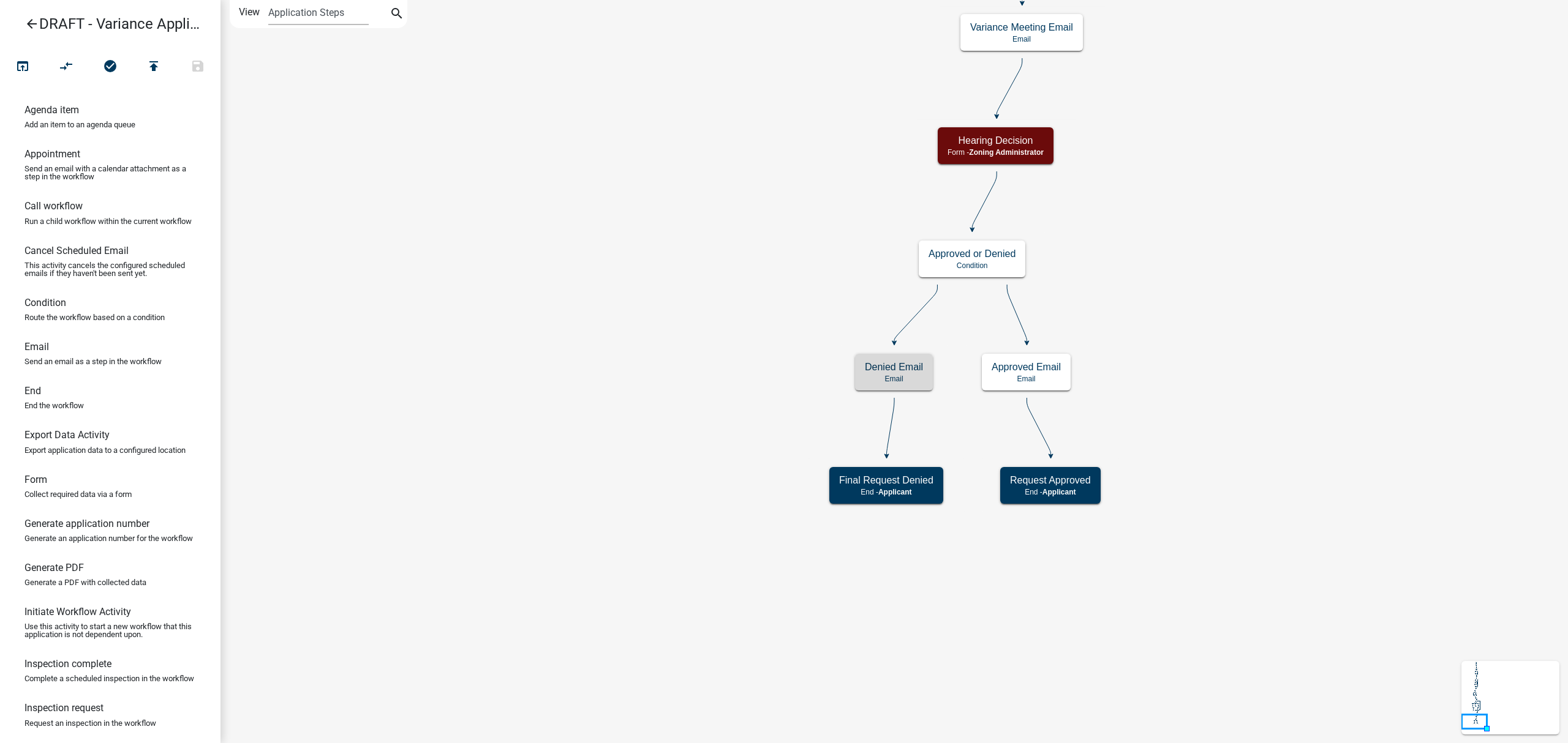
click at [27, 18] on icon "arrow_back" at bounding box center [32, 25] width 15 height 17
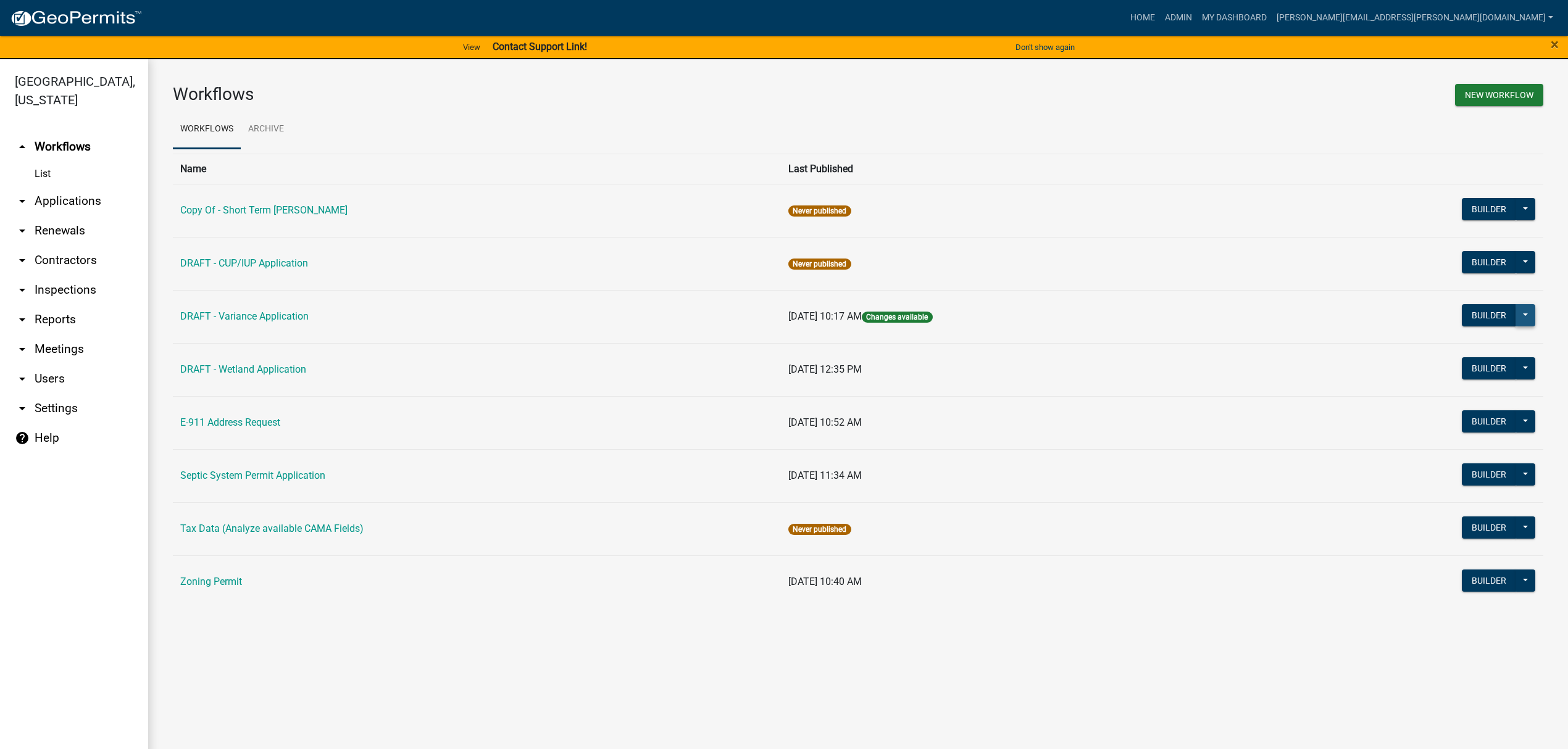
click at [1525, 313] on button at bounding box center [1525, 316] width 20 height 23
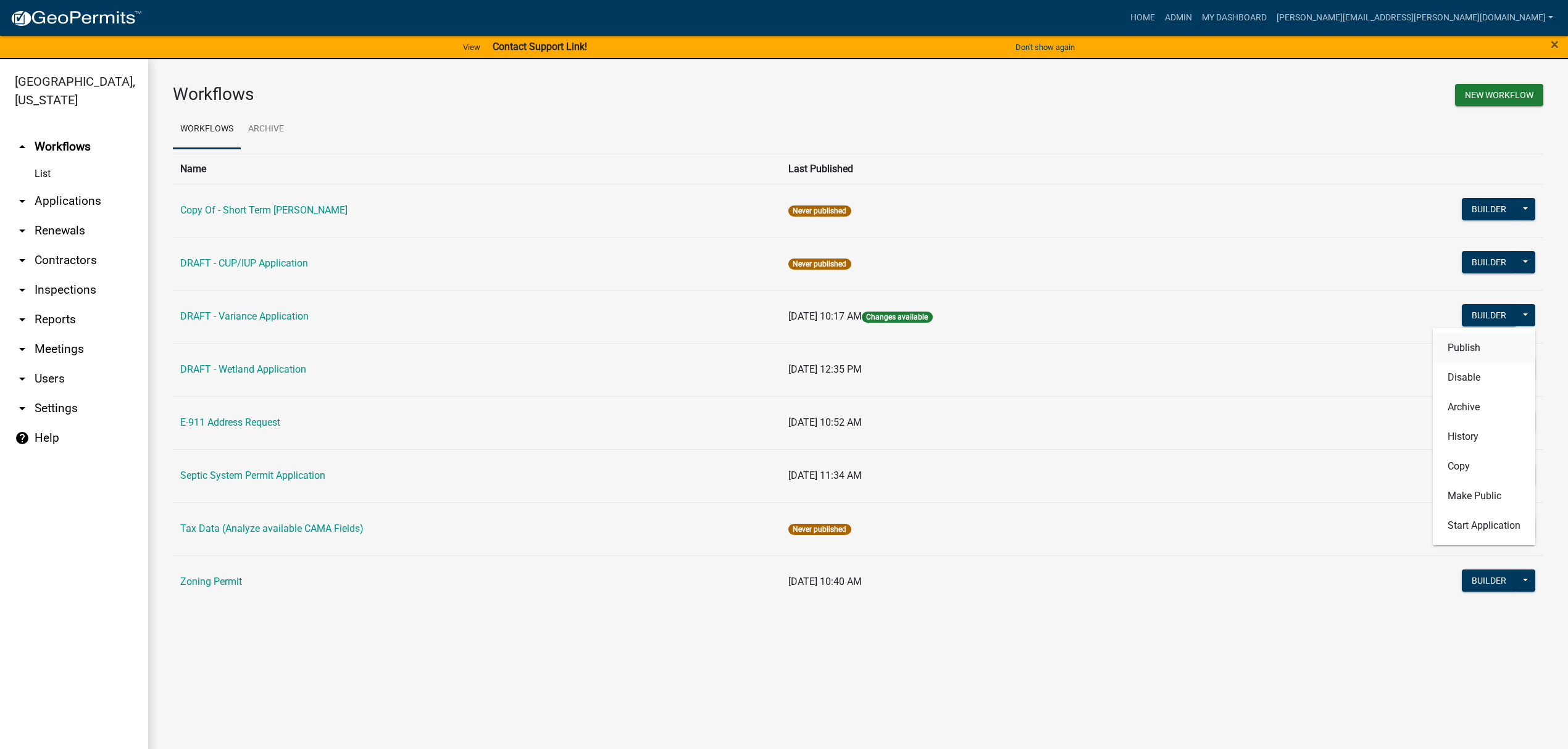
click at [1471, 351] on button "Publish" at bounding box center [1484, 347] width 103 height 29
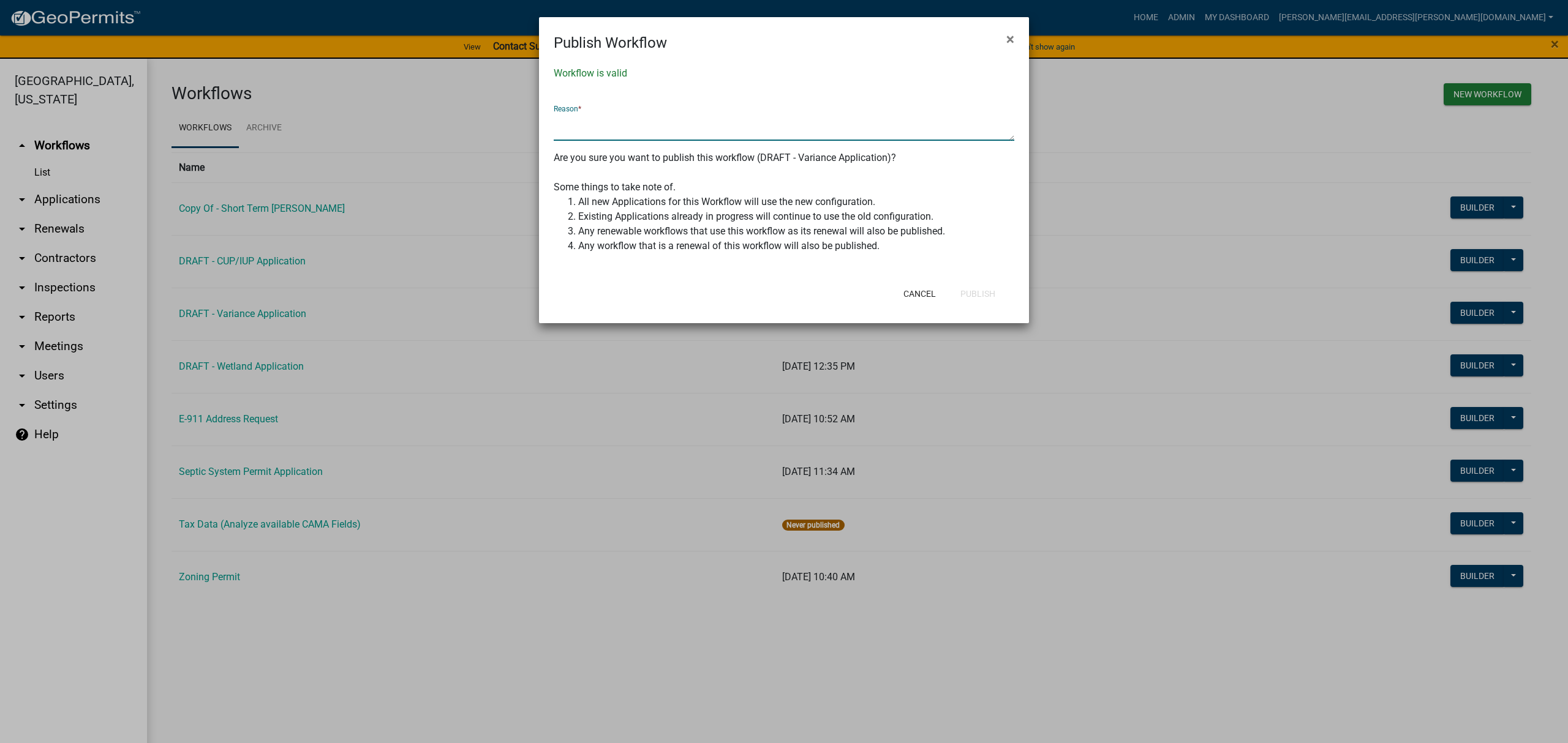
click at [747, 135] on textarea at bounding box center [784, 127] width 461 height 28
type textarea "fixed emails"
click at [969, 292] on button "Publish" at bounding box center [978, 294] width 54 height 22
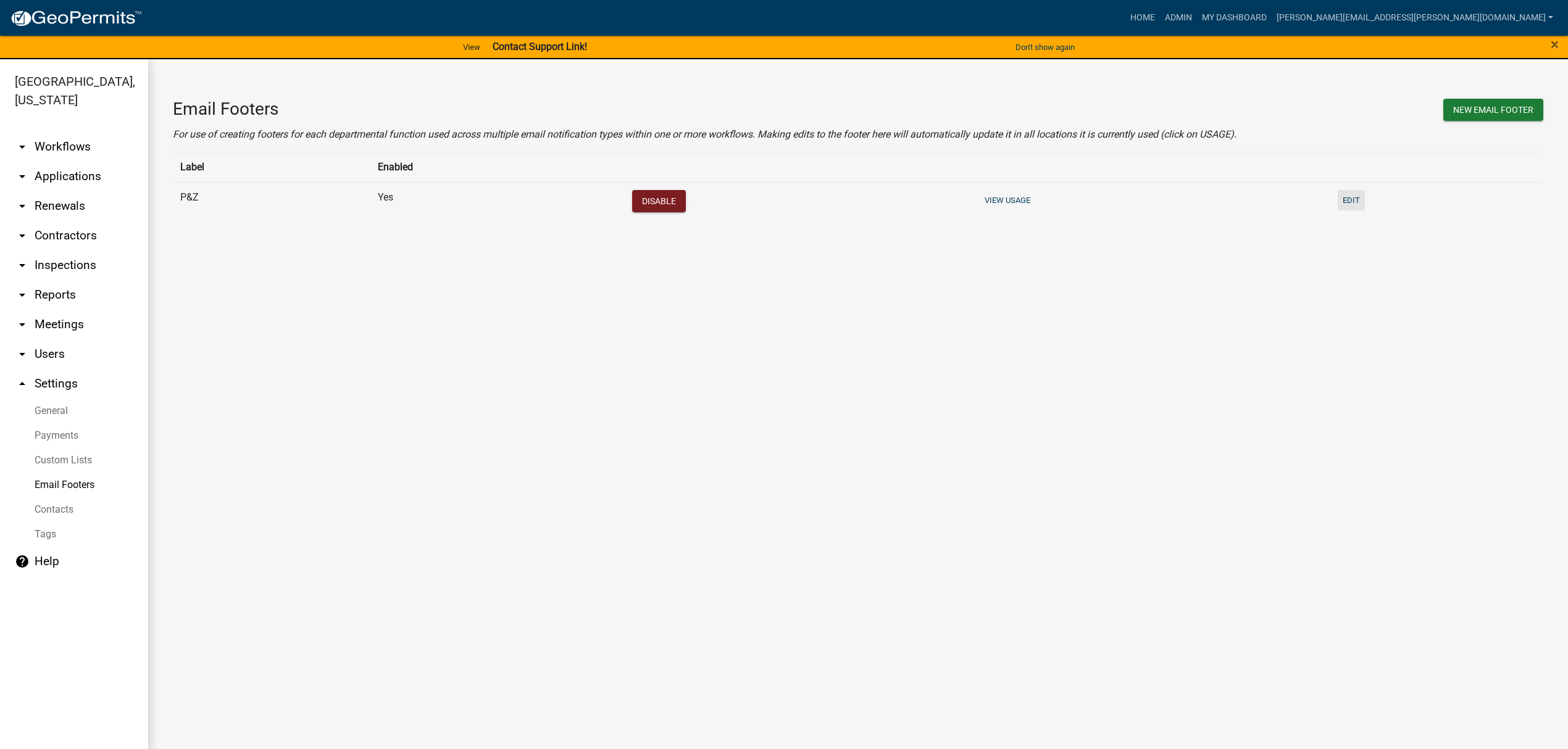
click at [1358, 201] on button "Edit" at bounding box center [1351, 201] width 27 height 21
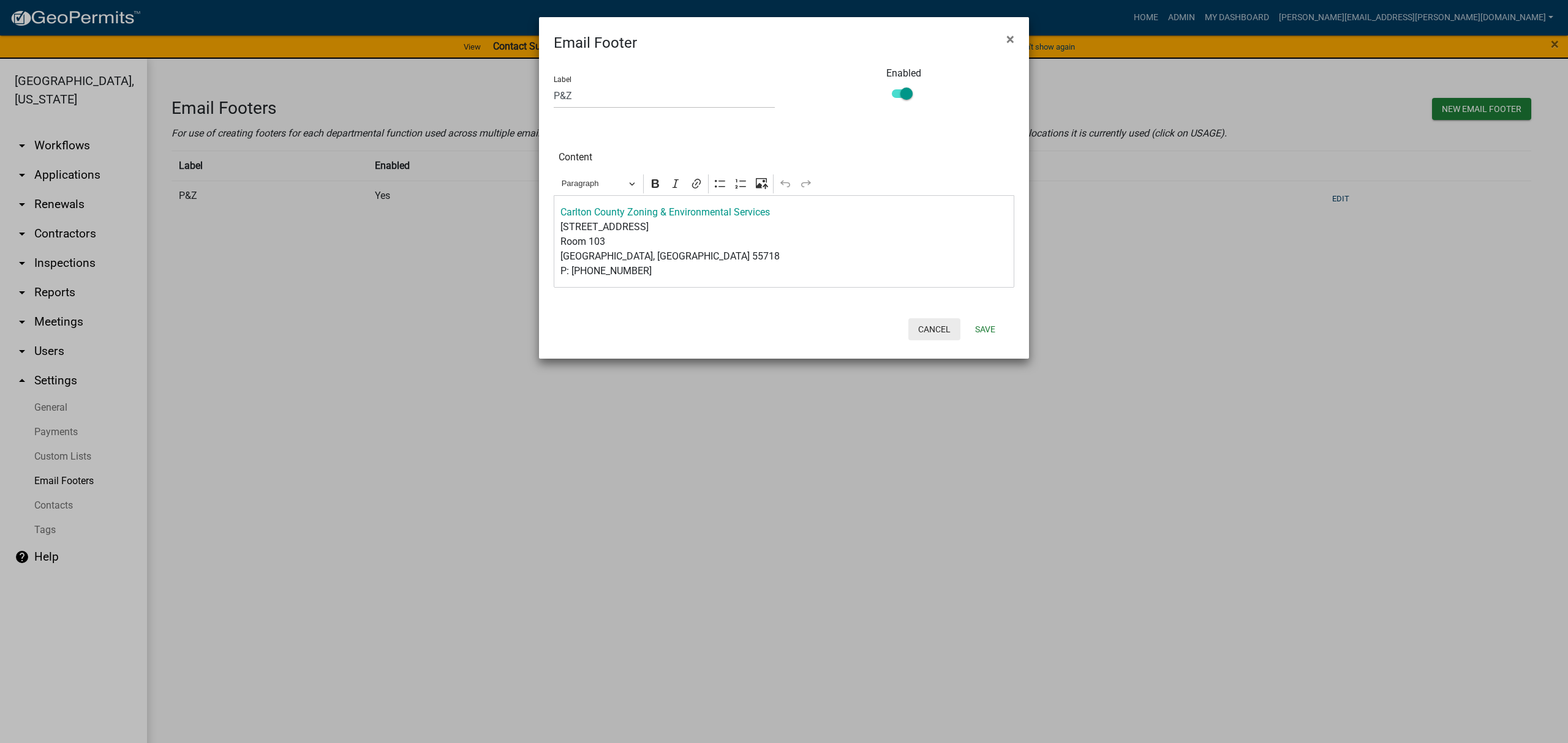
click at [951, 334] on button "Cancel" at bounding box center [935, 330] width 52 height 22
